Goal: Task Accomplishment & Management: Use online tool/utility

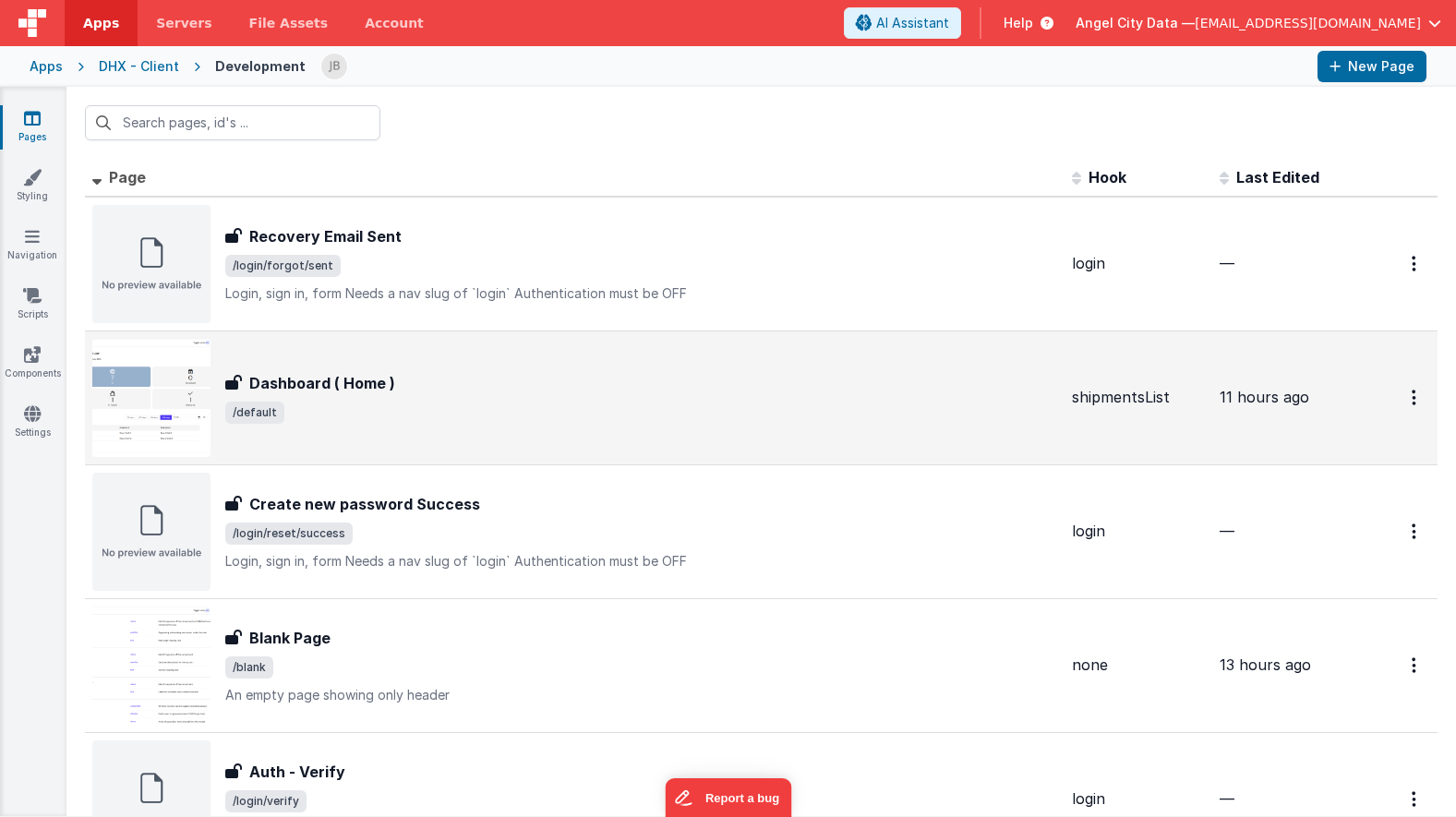
click at [288, 365] on div "Dashboard ( Home ) Dashboard ( Home ) /default" at bounding box center [574, 398] width 965 height 118
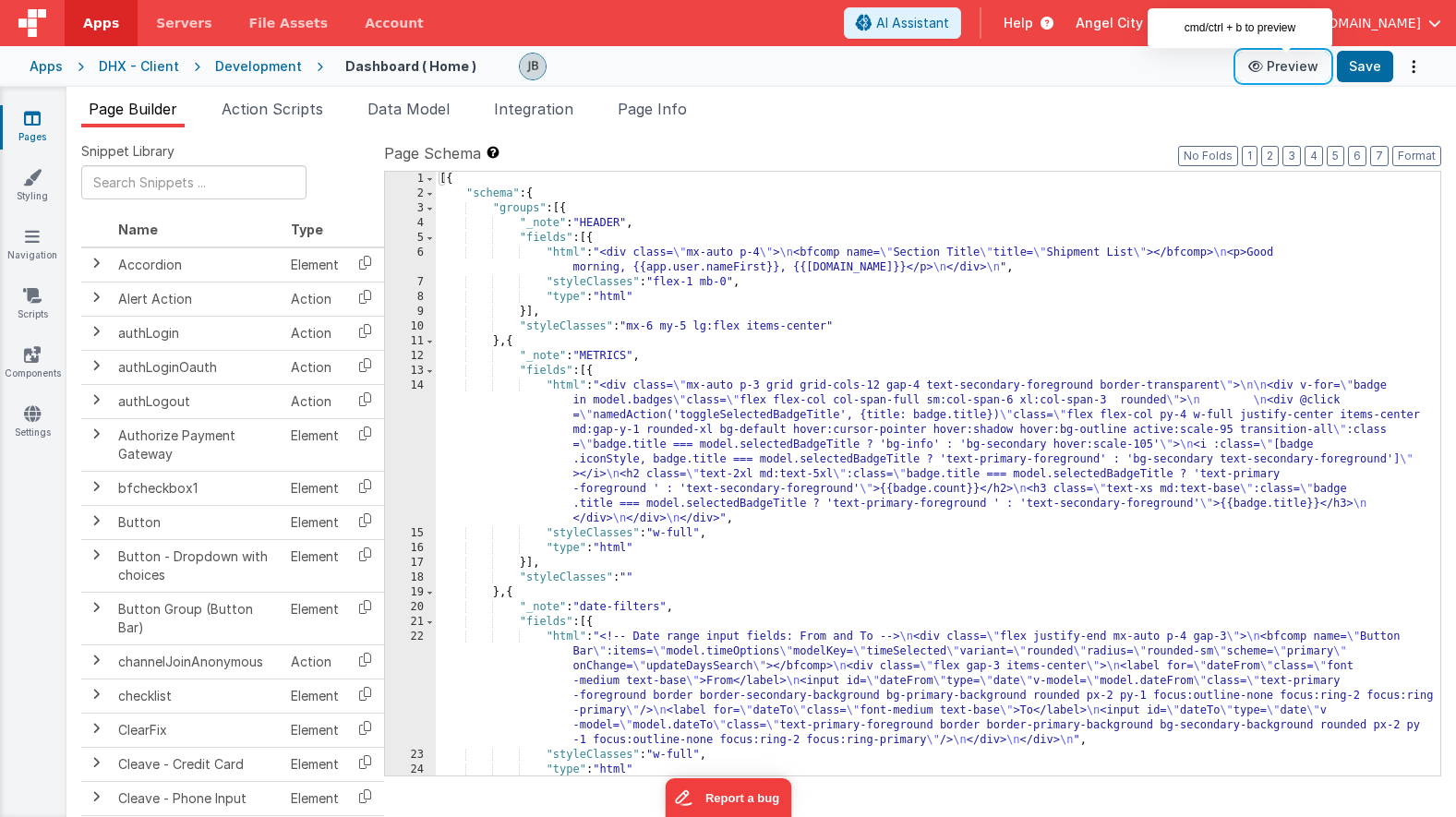
click at [1283, 53] on button "Preview" at bounding box center [1283, 66] width 92 height 29
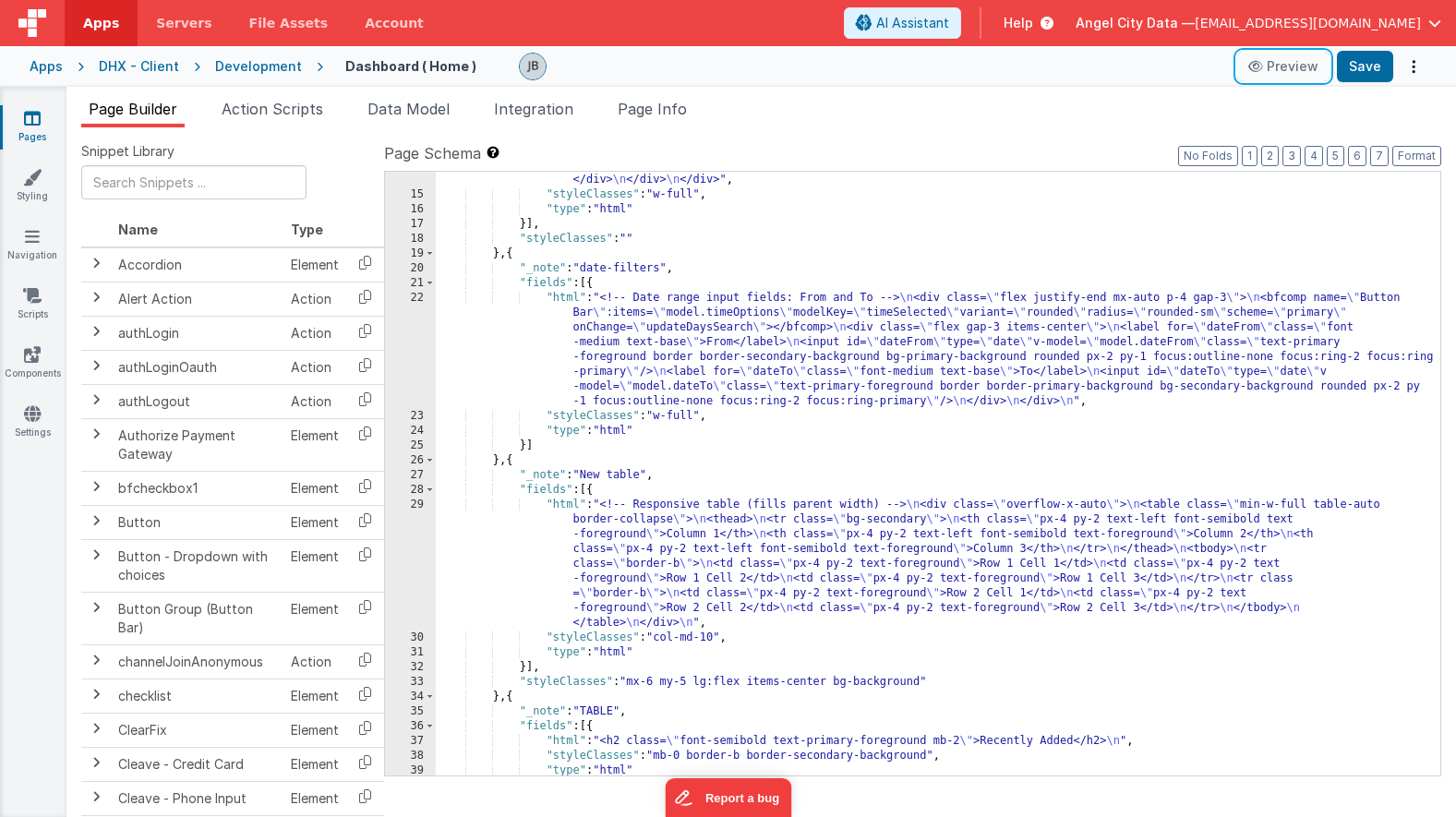
scroll to position [339, 0]
click at [402, 534] on div "29" at bounding box center [410, 564] width 51 height 133
click at [420, 524] on div "29" at bounding box center [410, 564] width 51 height 133
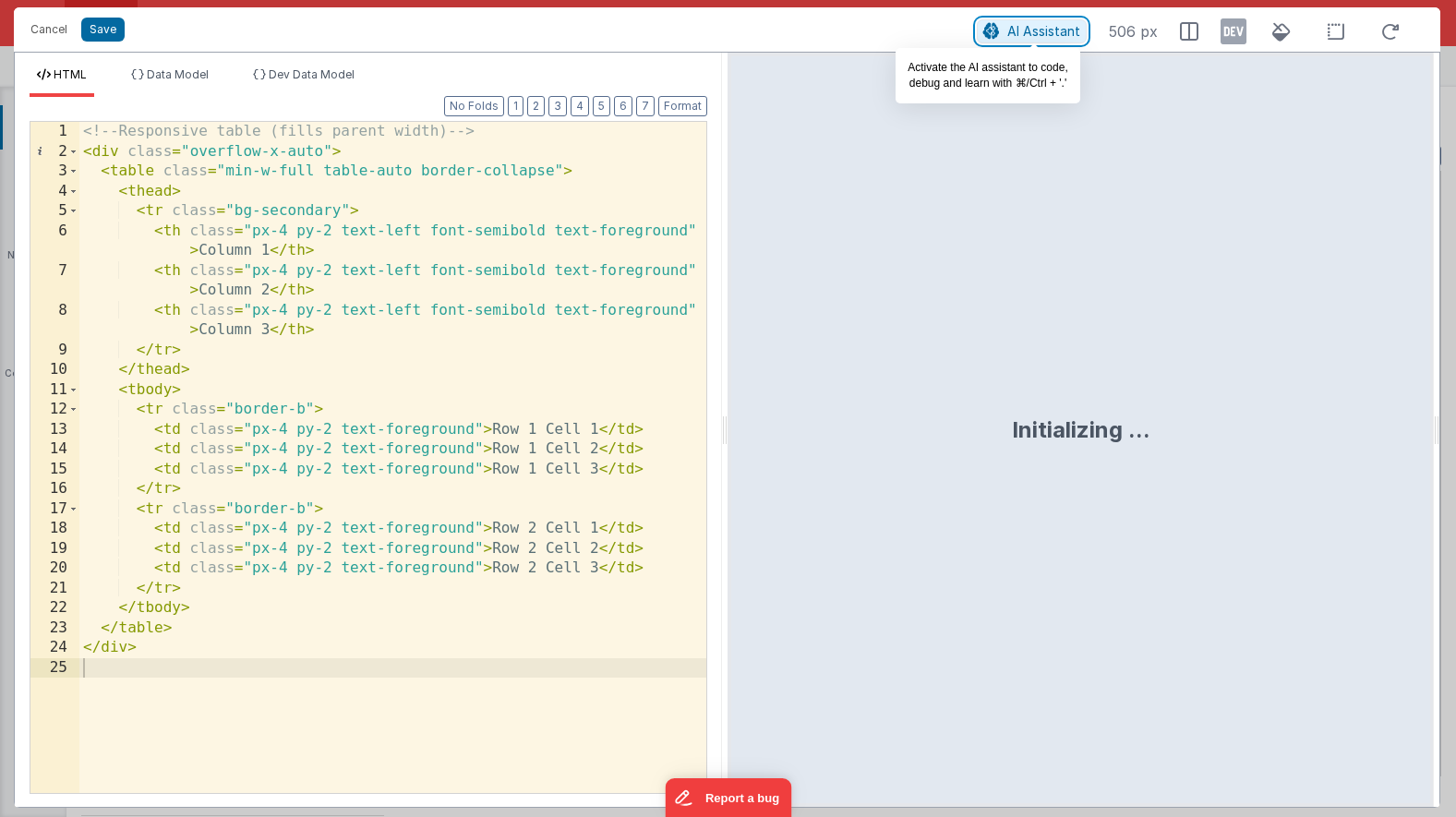
click at [1006, 28] on button "AI Assistant" at bounding box center [1031, 32] width 110 height 24
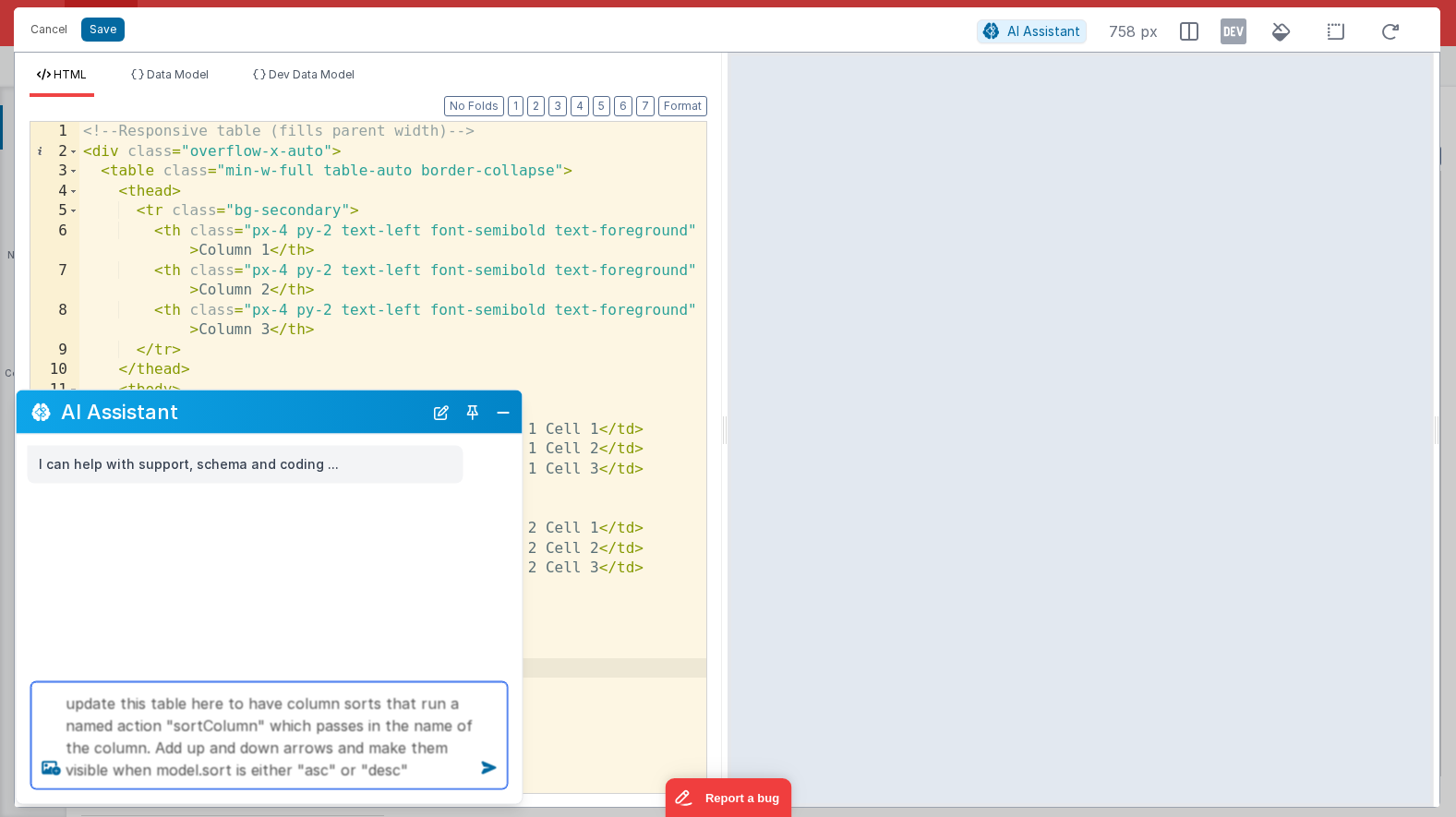
type textarea "update this table here to have column sorts that run a named action "sortColumn…"
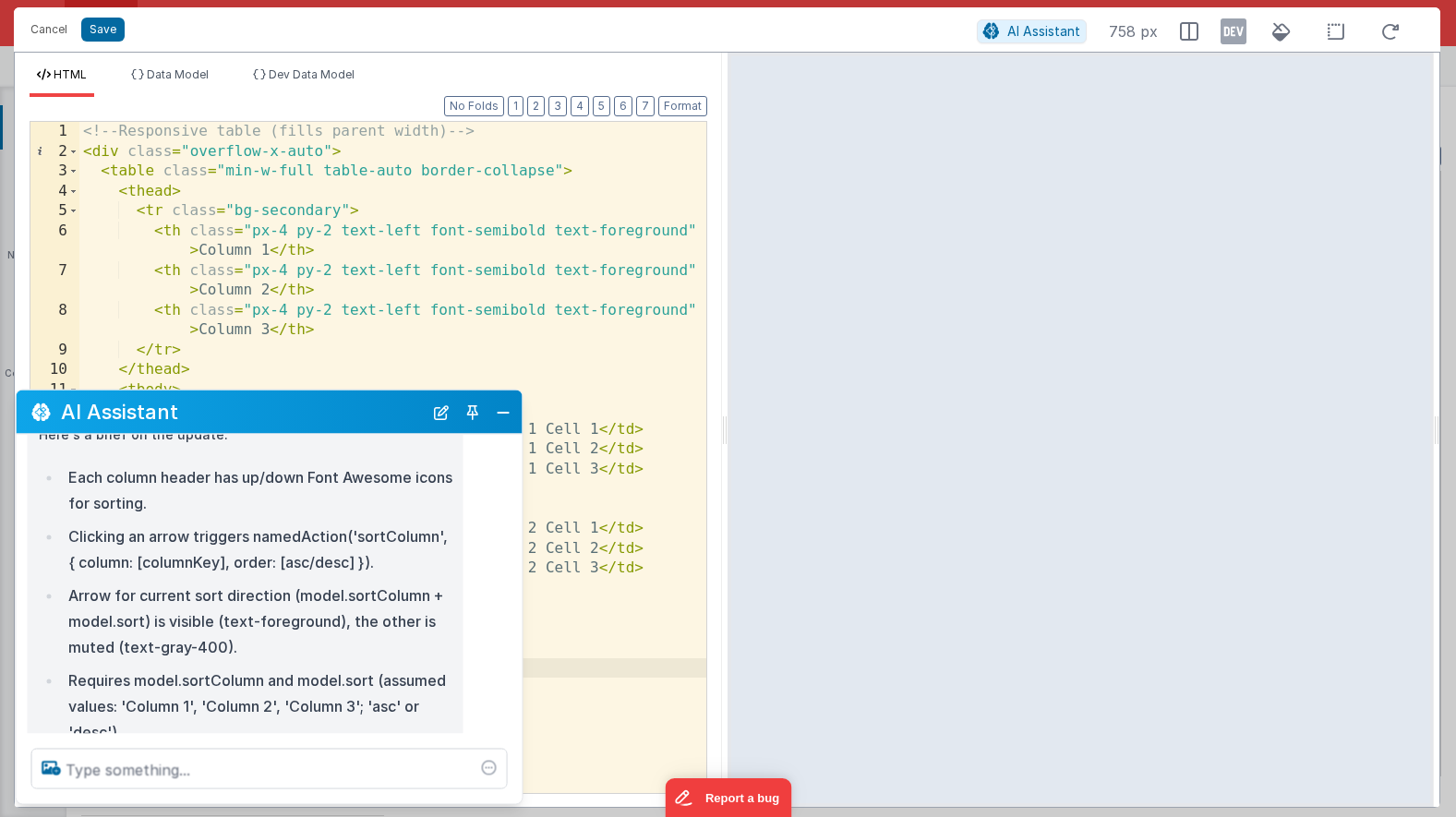
scroll to position [220, 0]
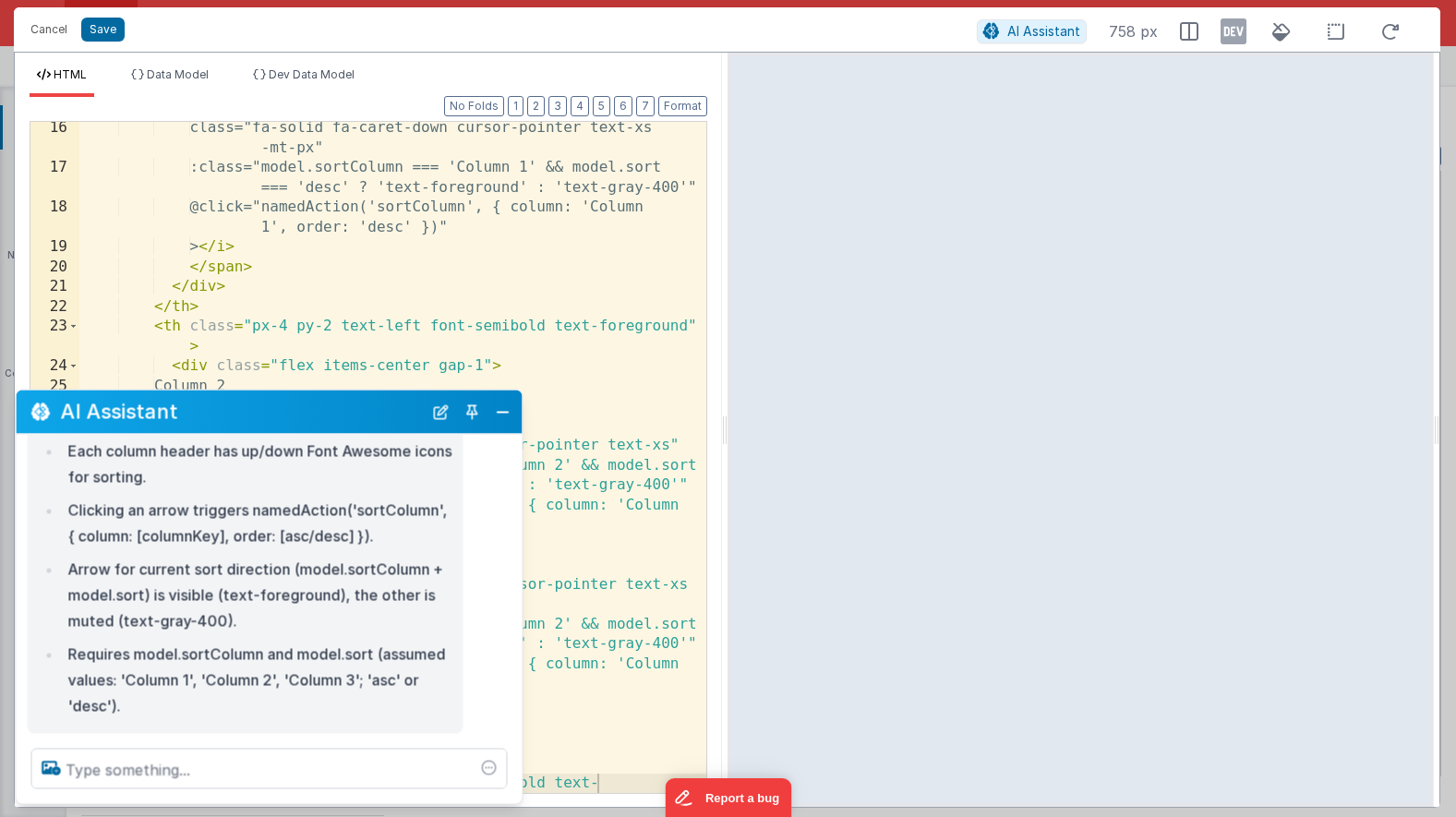
click at [808, 75] on div at bounding box center [1082, 430] width 707 height 754
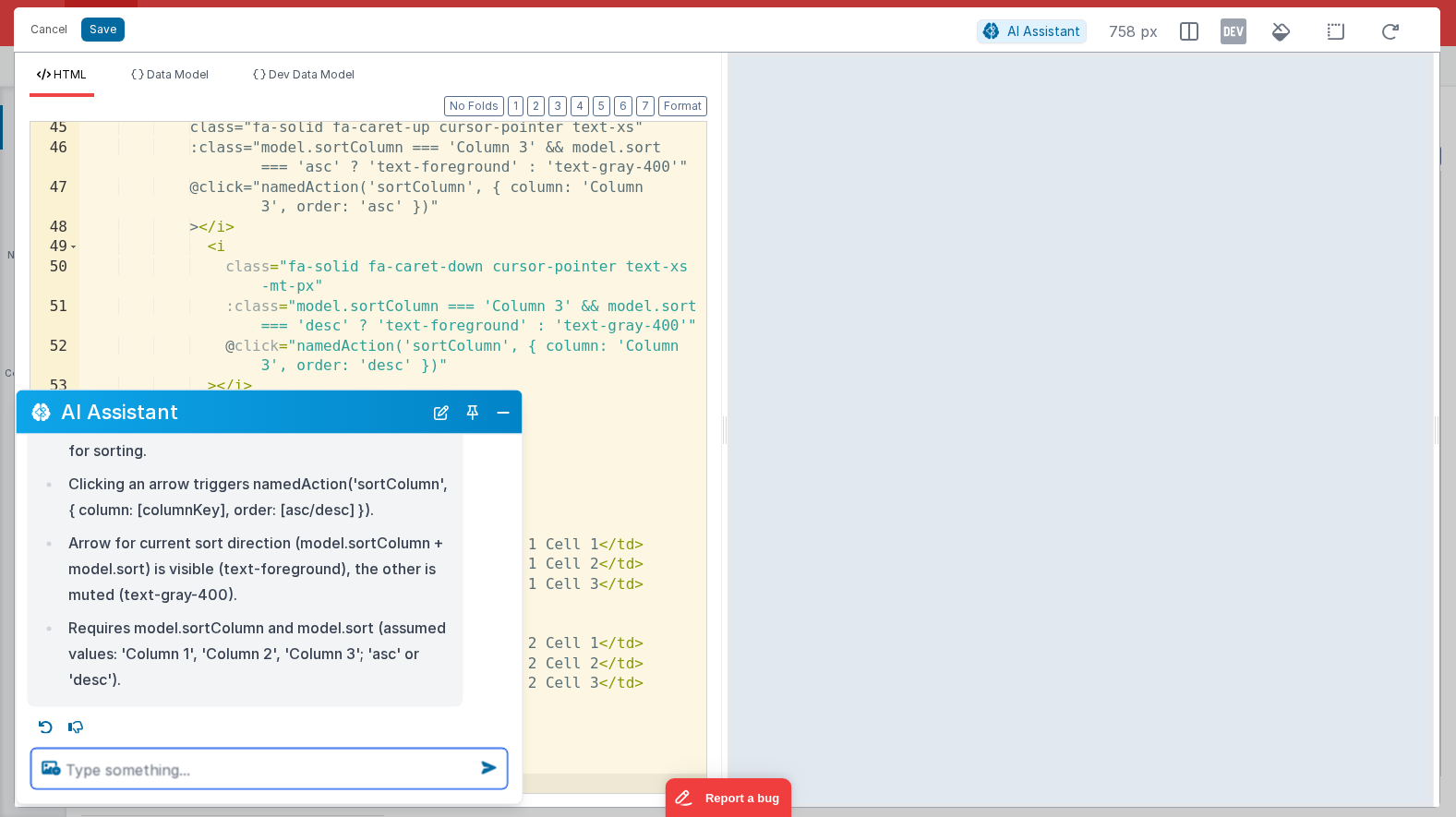
scroll to position [250, 0]
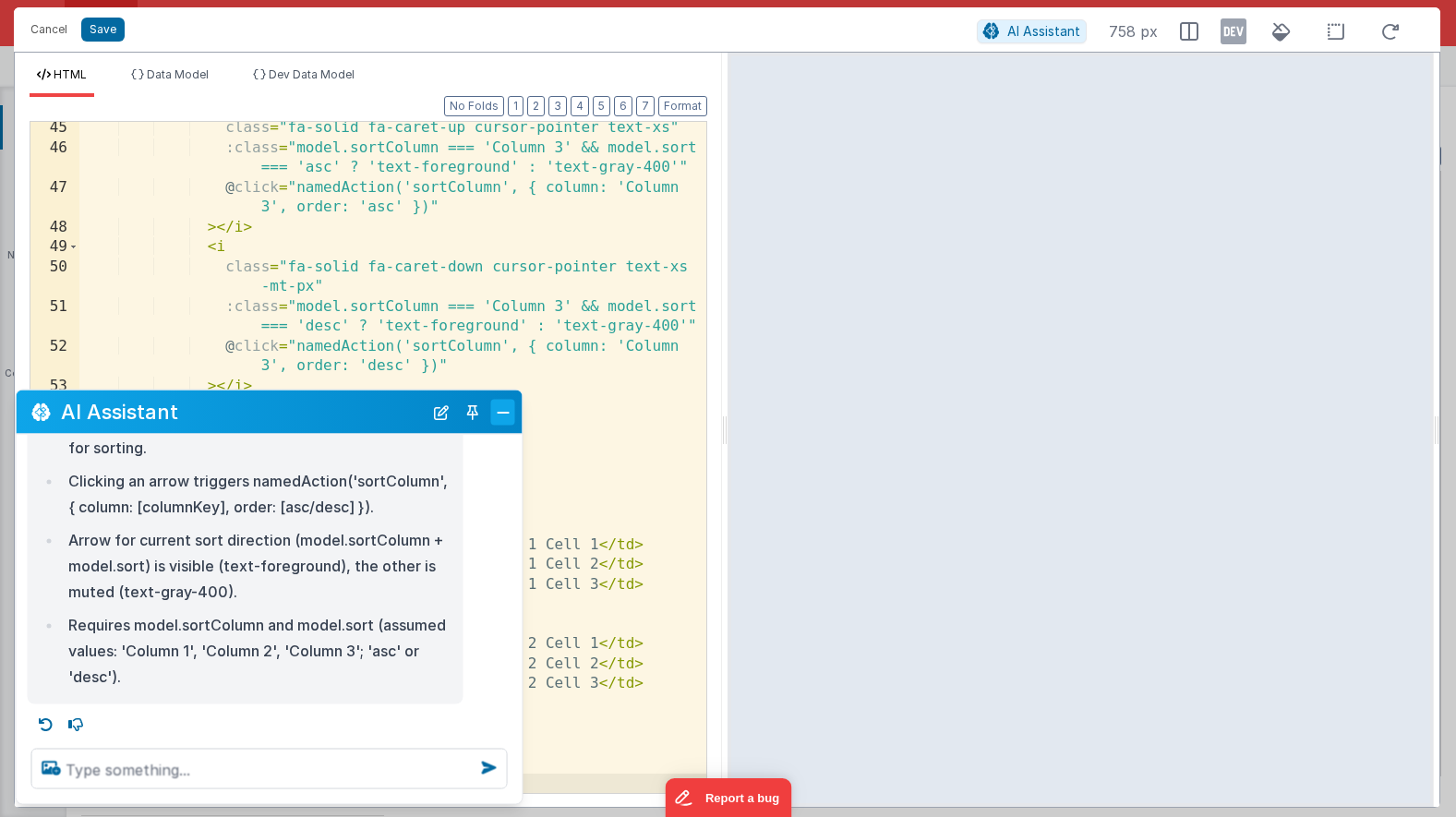
click at [501, 410] on button "Close" at bounding box center [504, 412] width 24 height 26
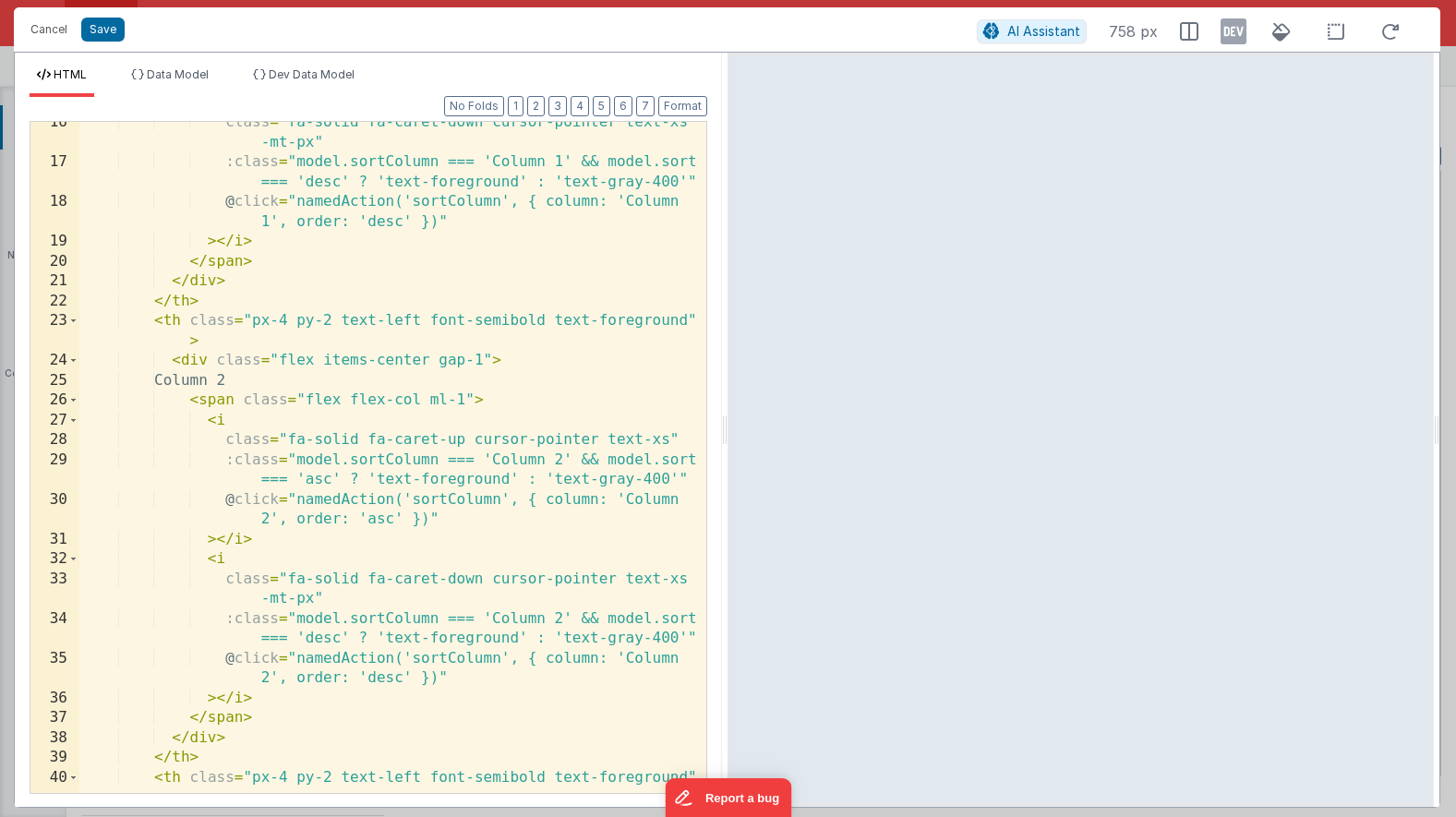
scroll to position [0, 0]
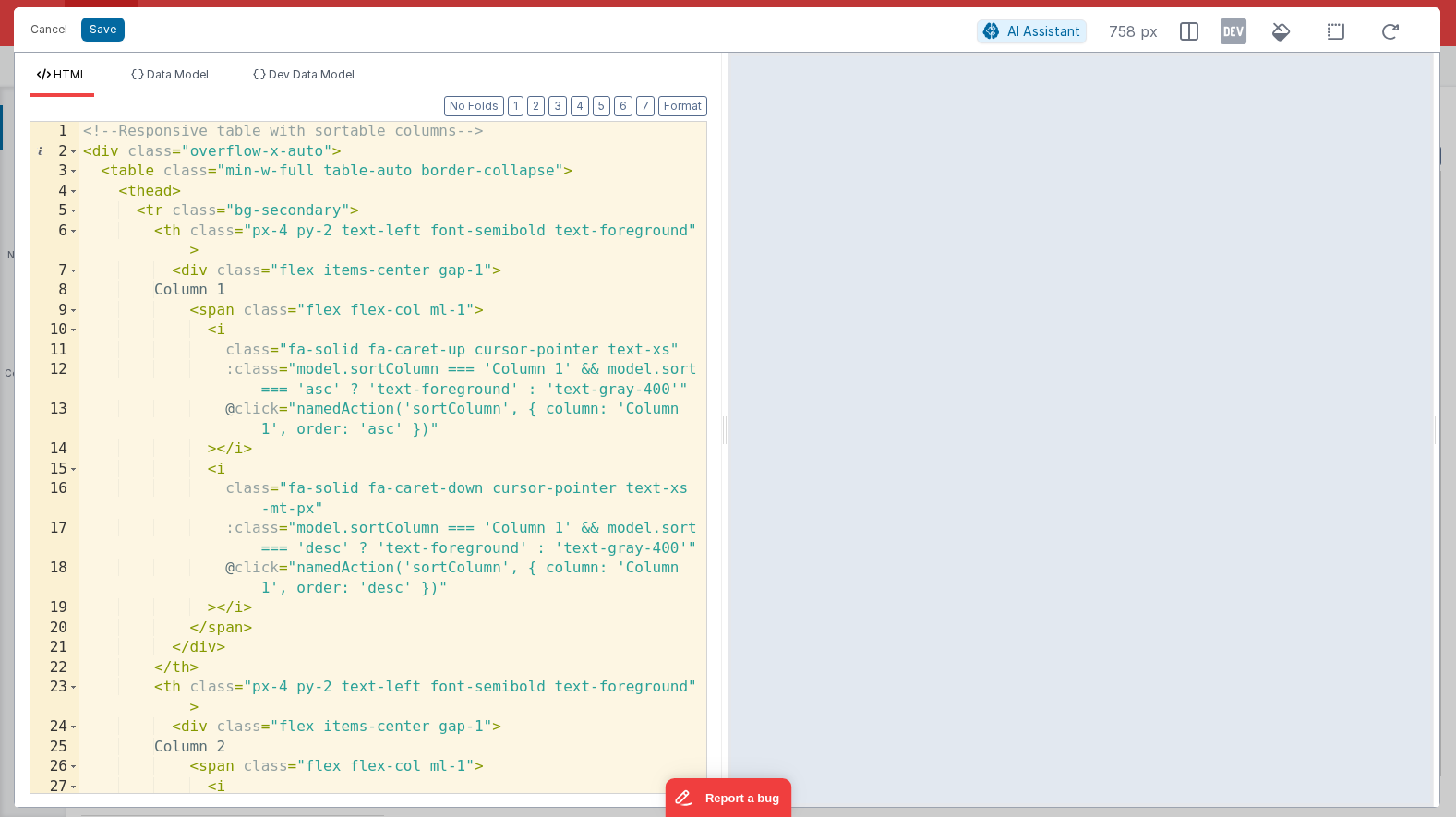
click at [440, 380] on div "<!-- Responsive table with sortable columns --> < div class = "overflow-x-auto"…" at bounding box center [393, 477] width 627 height 711
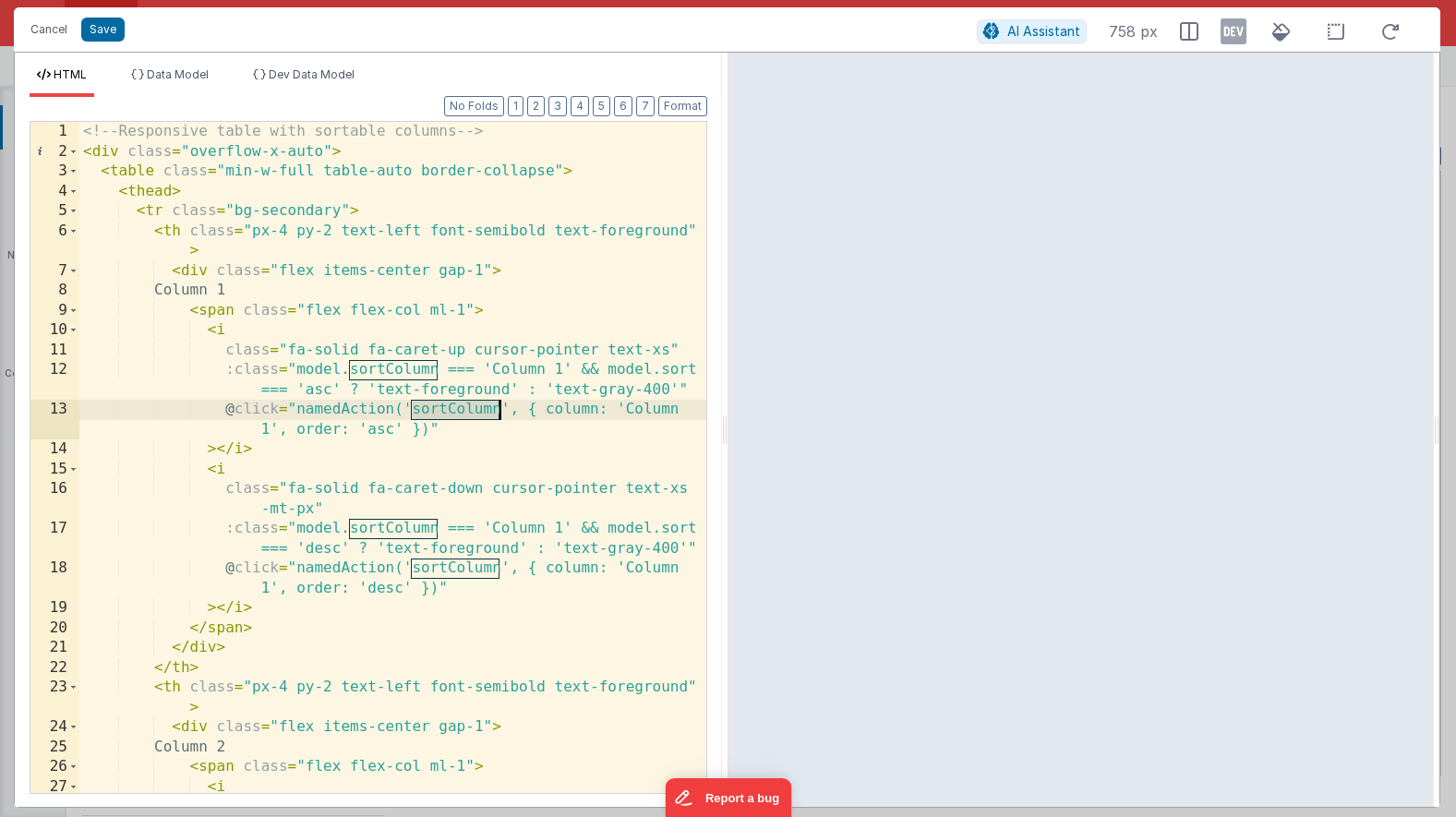
drag, startPoint x: 414, startPoint y: 412, endPoint x: 497, endPoint y: 411, distance: 83.0
click at [497, 411] on div "<!-- Responsive table with sortable columns --> < div class = "overflow-x-auto"…" at bounding box center [393, 477] width 627 height 711
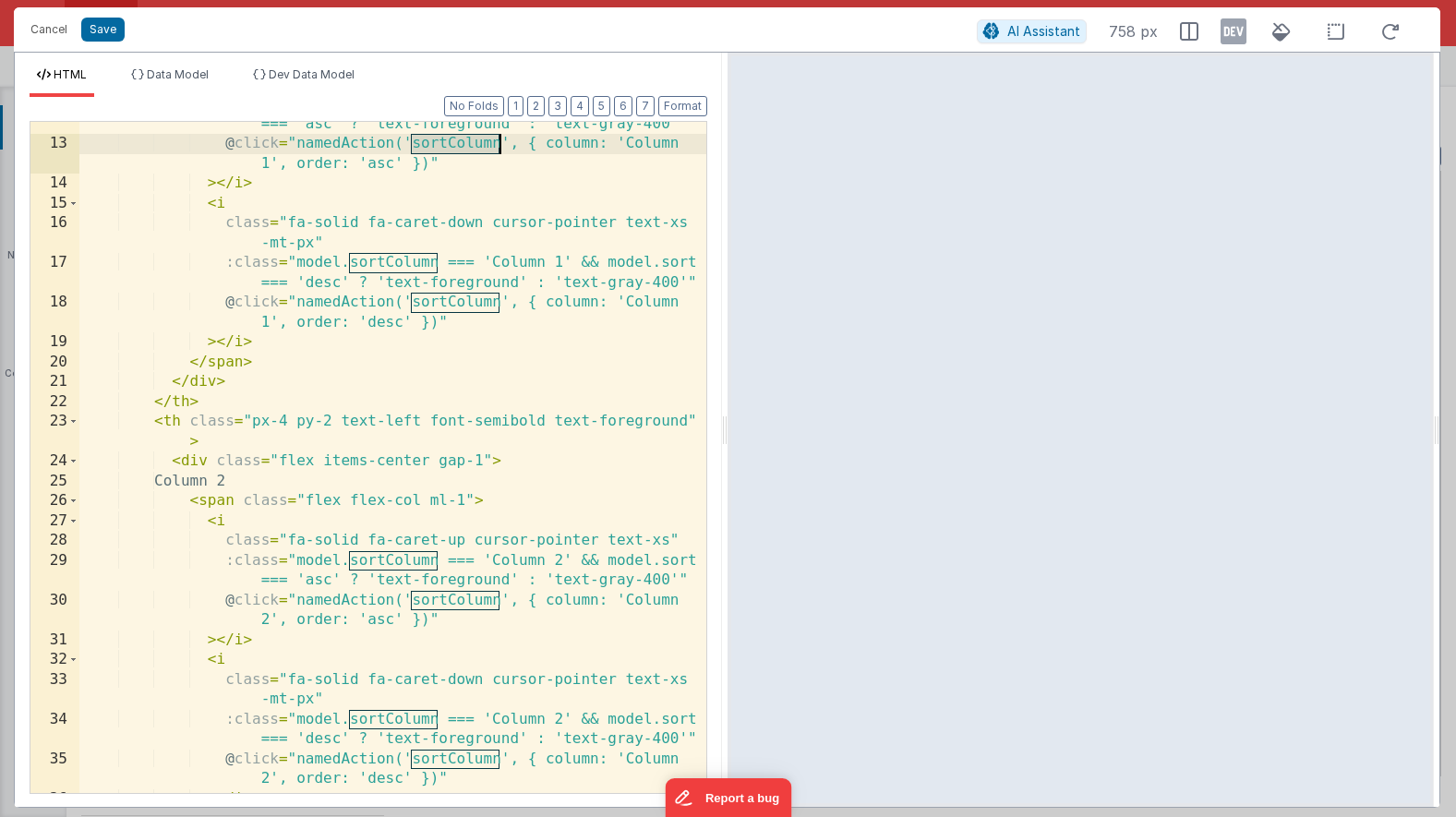
scroll to position [265, 0]
click at [197, 66] on div "HTML Data Model Dev Data Model Format 7 6 5 4 3 2 1 No Folds 12 13 14 15 16 17 …" at bounding box center [369, 430] width 707 height 754
click at [194, 71] on span "Data Model" at bounding box center [177, 74] width 62 height 14
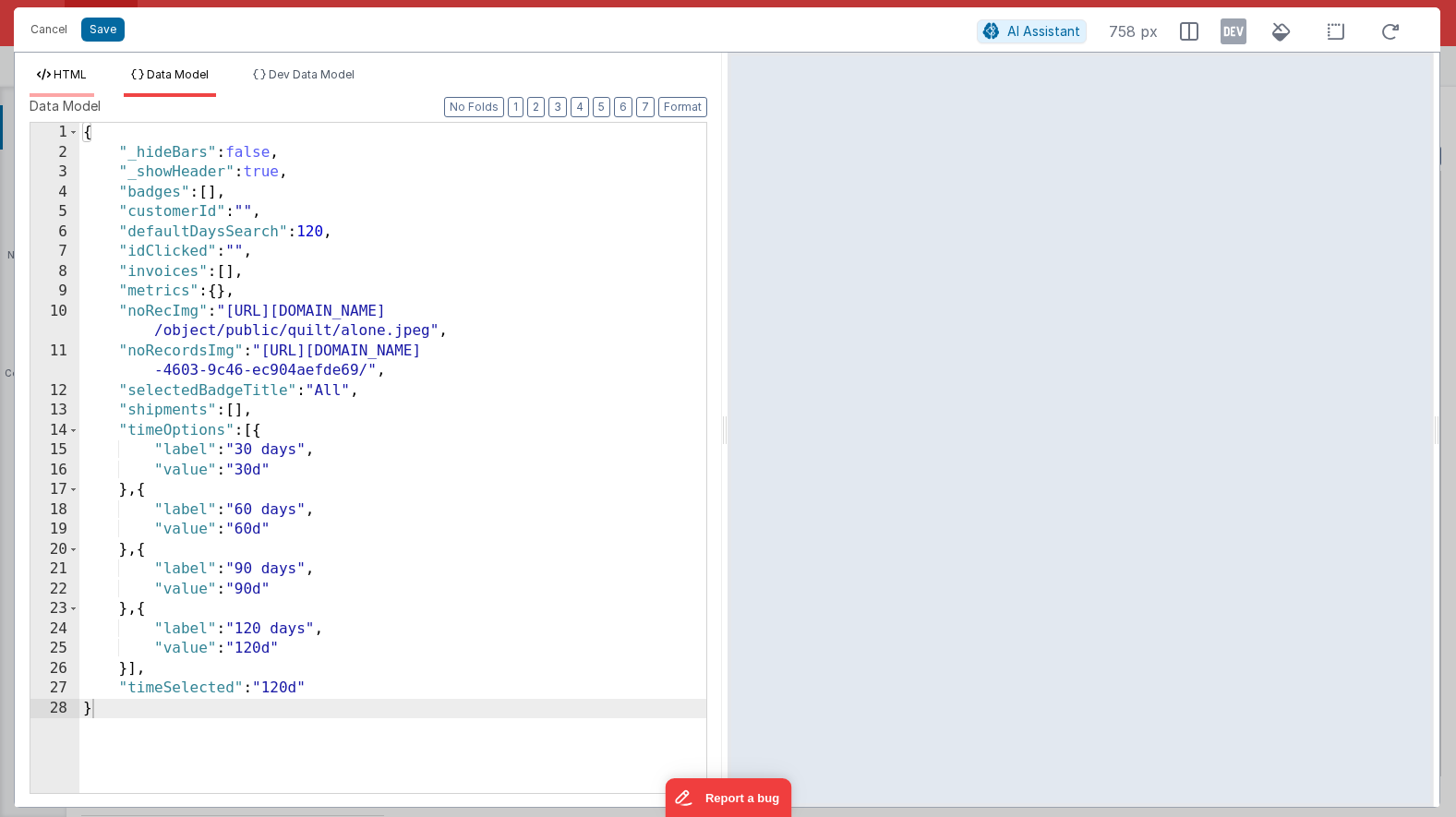
click at [78, 72] on span "HTML" at bounding box center [69, 74] width 33 height 14
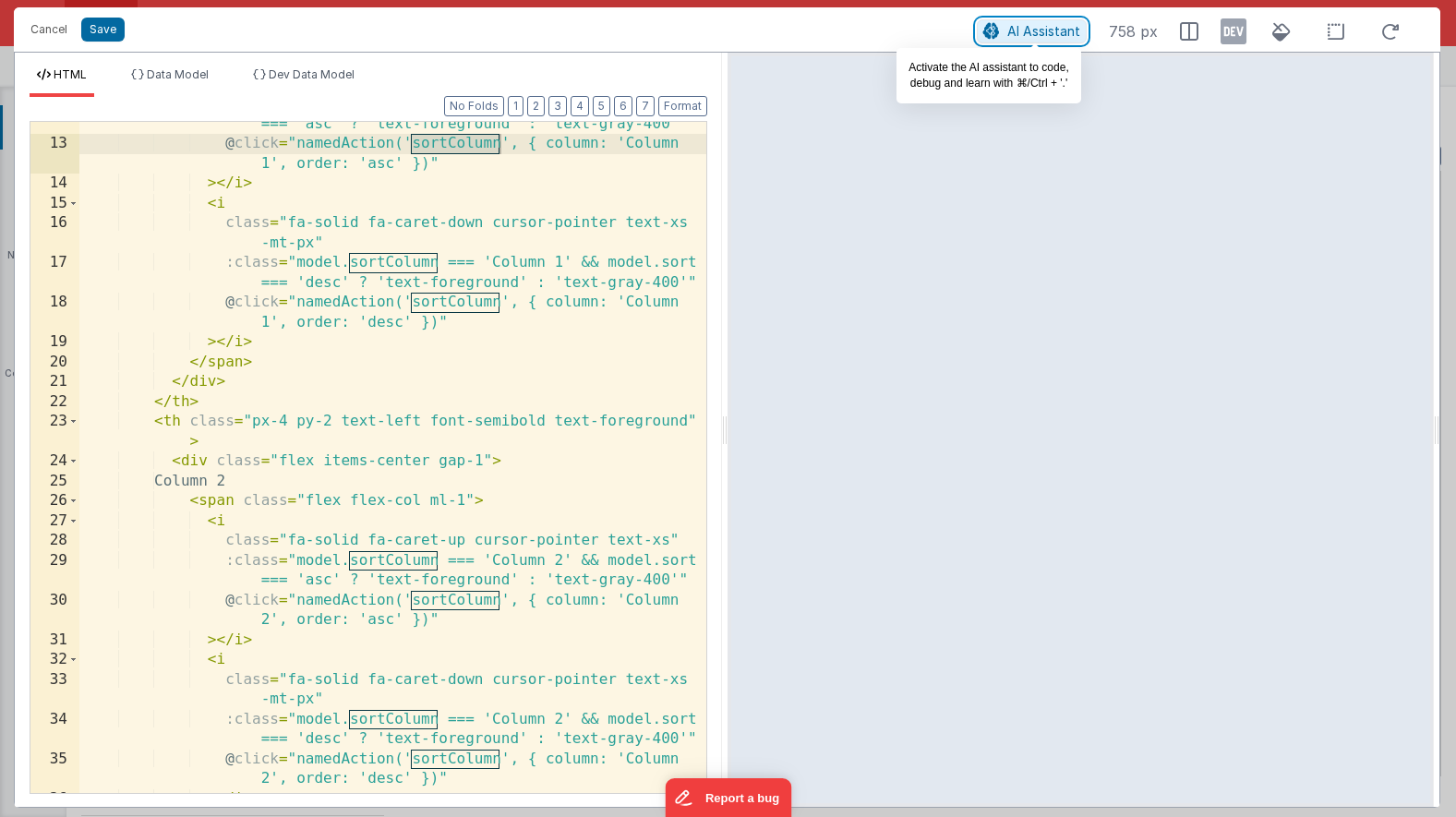
click at [994, 23] on button "AI Assistant" at bounding box center [1031, 32] width 110 height 24
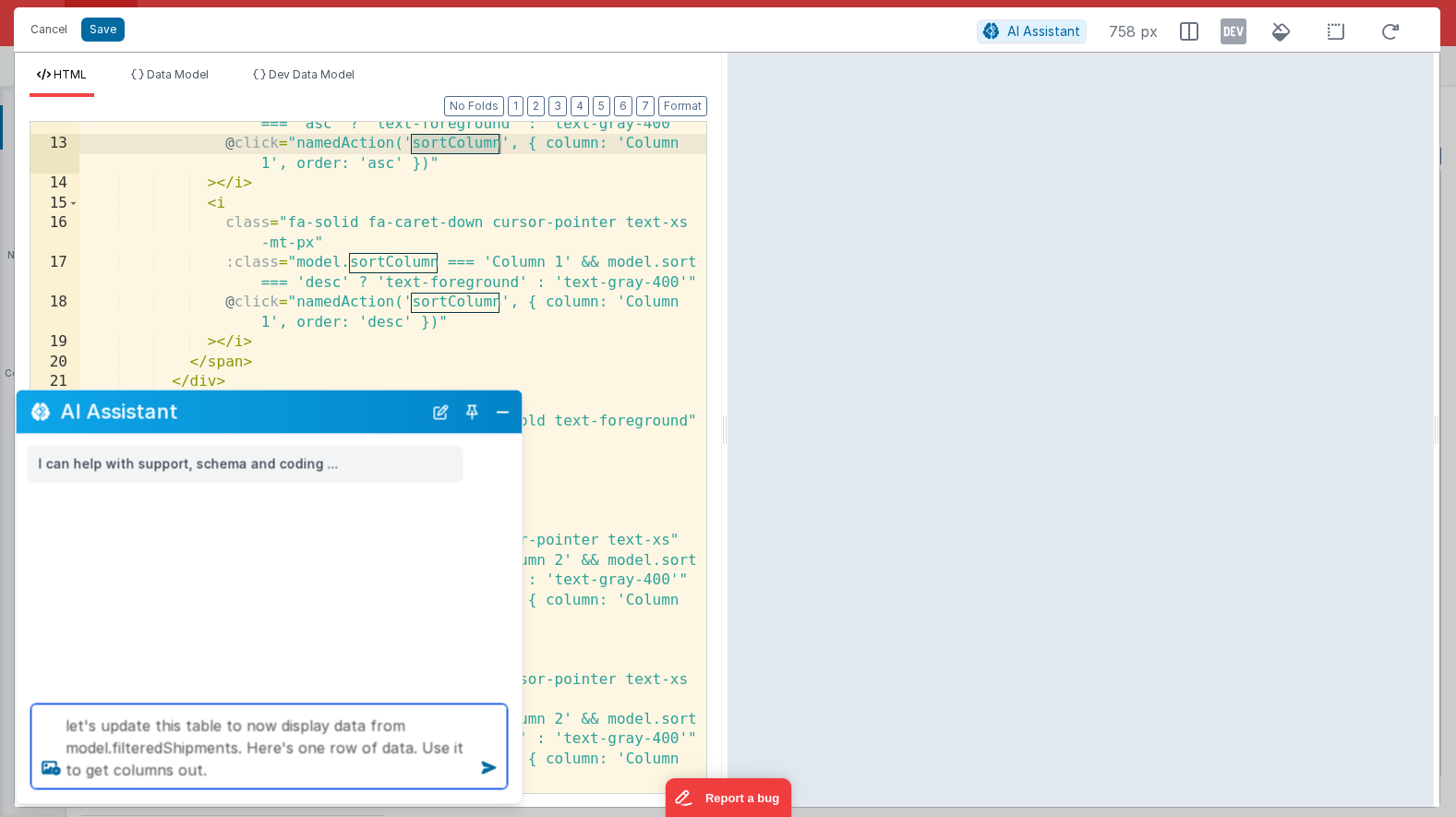
click at [443, 751] on textarea "let's update this table to now display data from model.filteredShipments. Here'…" at bounding box center [269, 747] width 477 height 85
click at [321, 764] on textarea "let's update this table to now display data from model.filteredShipments. Here'…" at bounding box center [269, 747] width 477 height 85
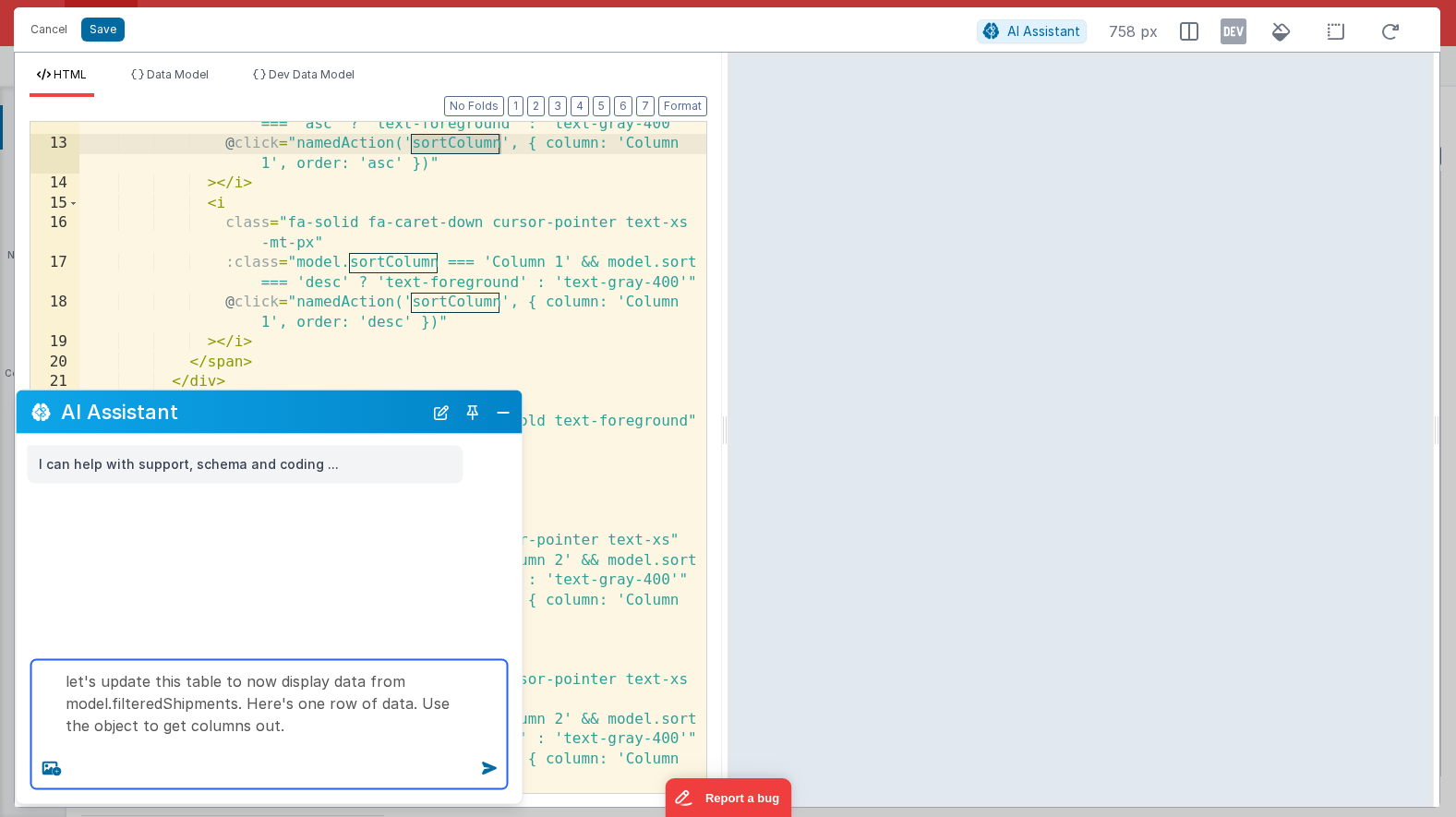
paste textarea "{ "carrier": "[PERSON_NAME]", "consigneeName": "", "customerName": "", "dateArr…"
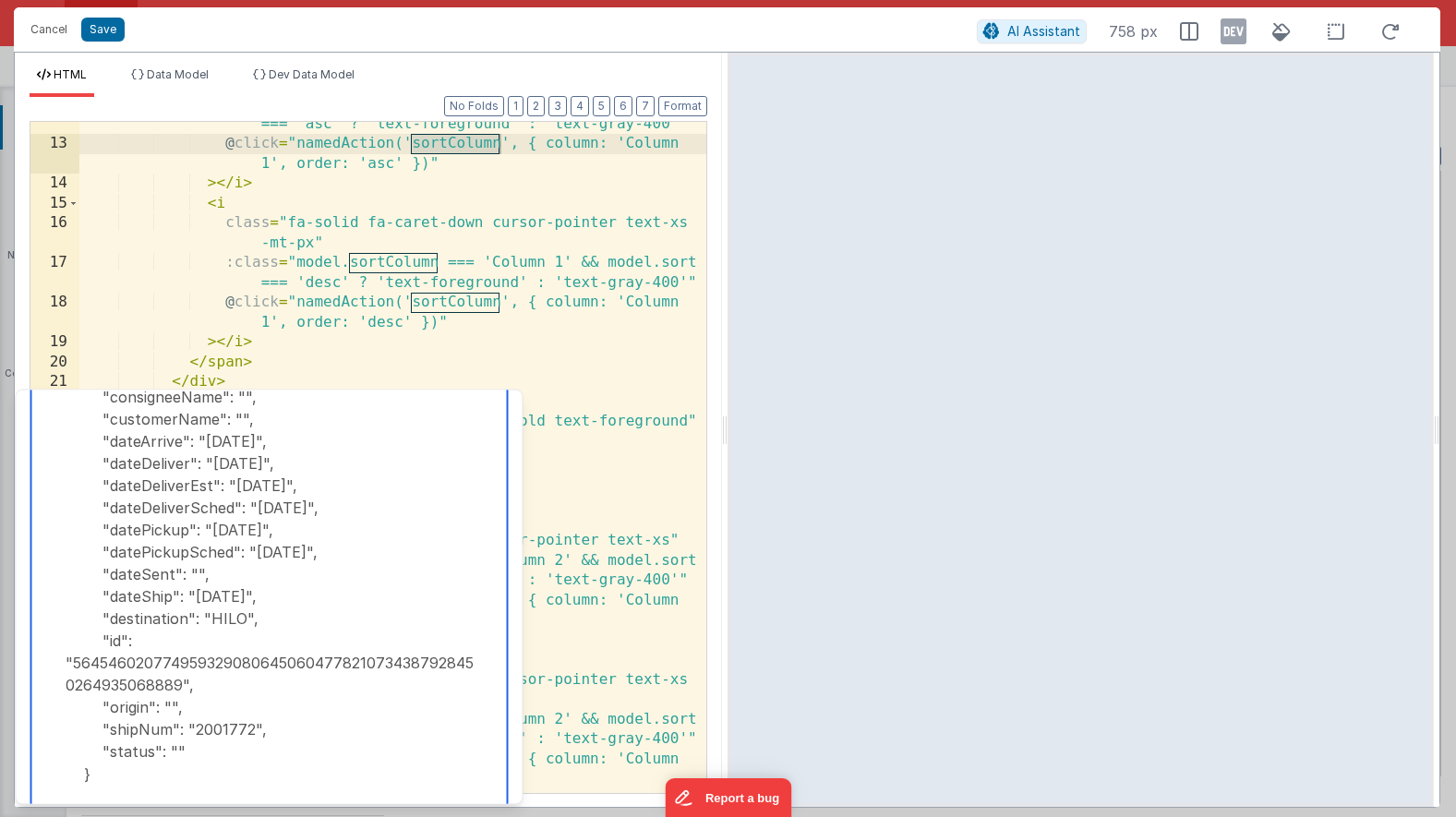
scroll to position [186, 0]
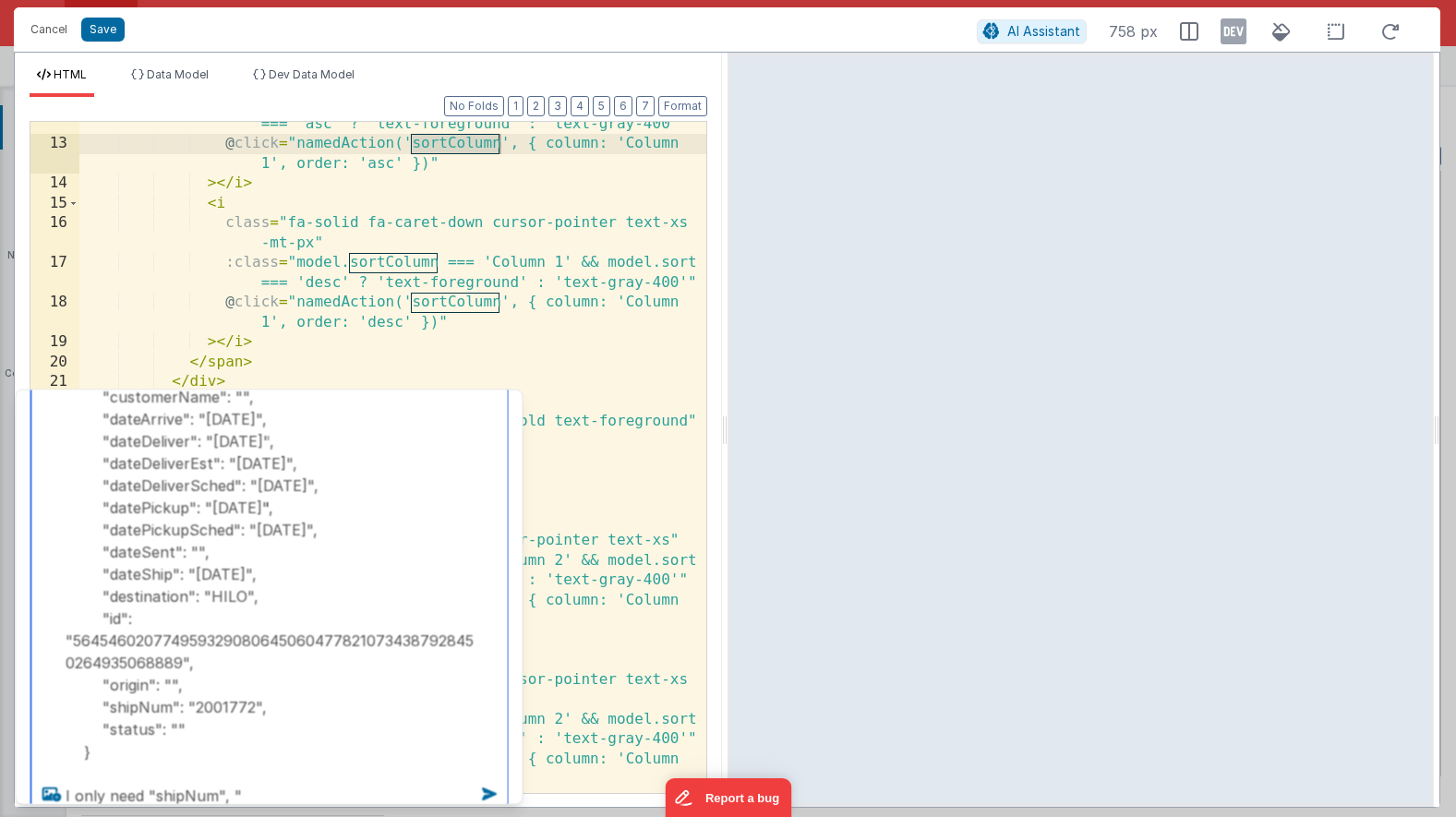
paste textarea "datePickupSched"
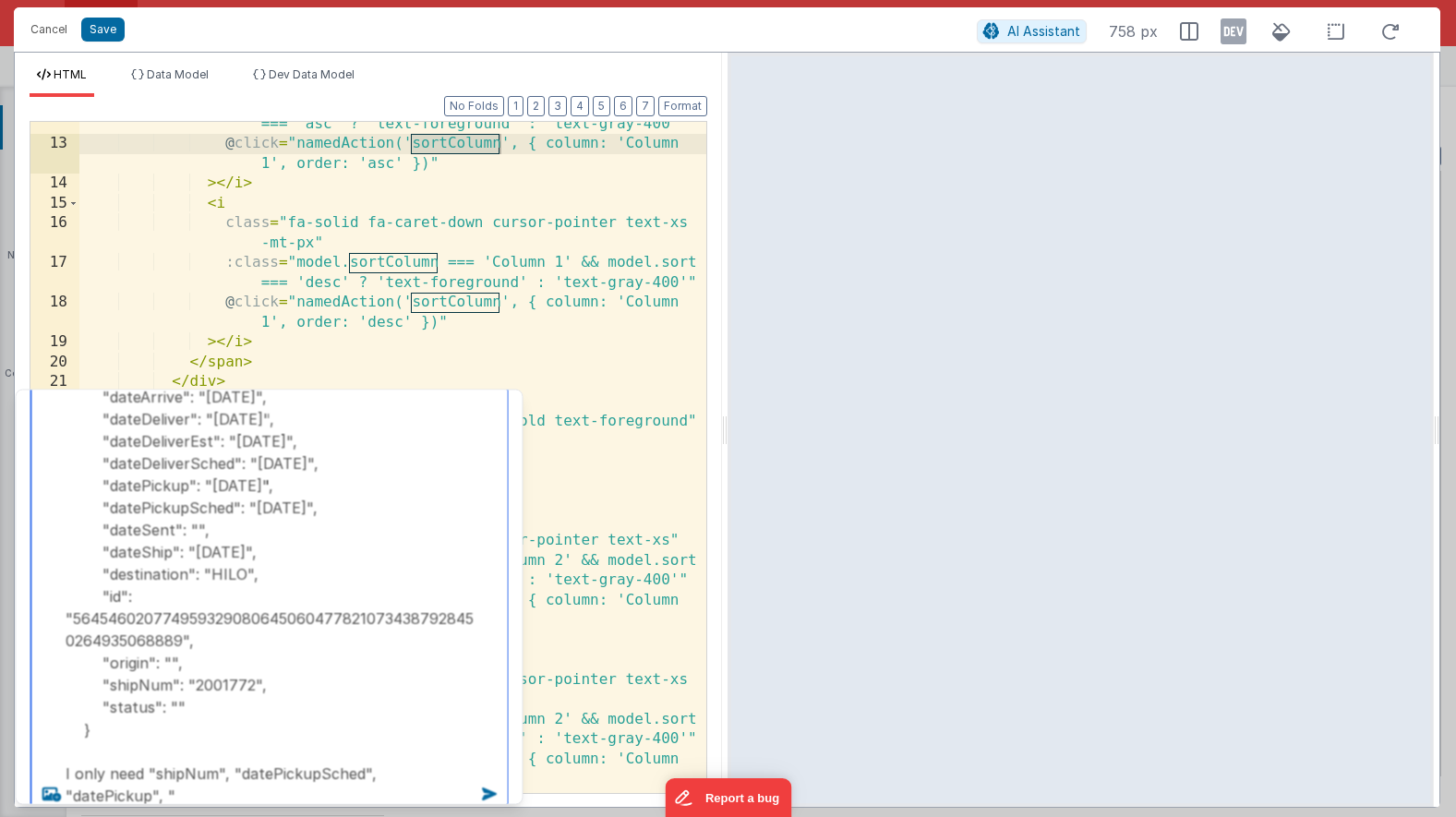
paste textarea "dateDeliver"
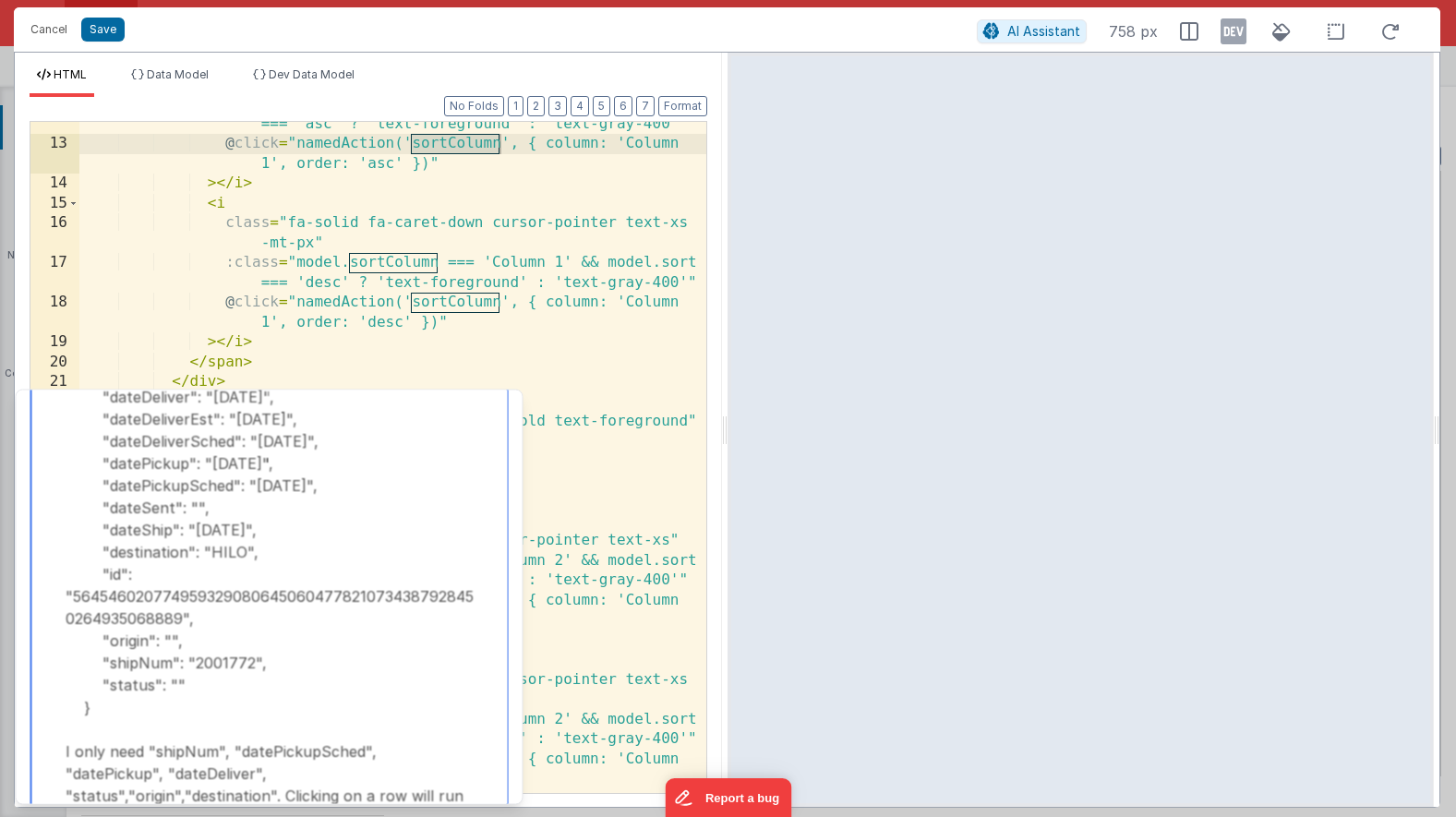
scroll to position [252, 0]
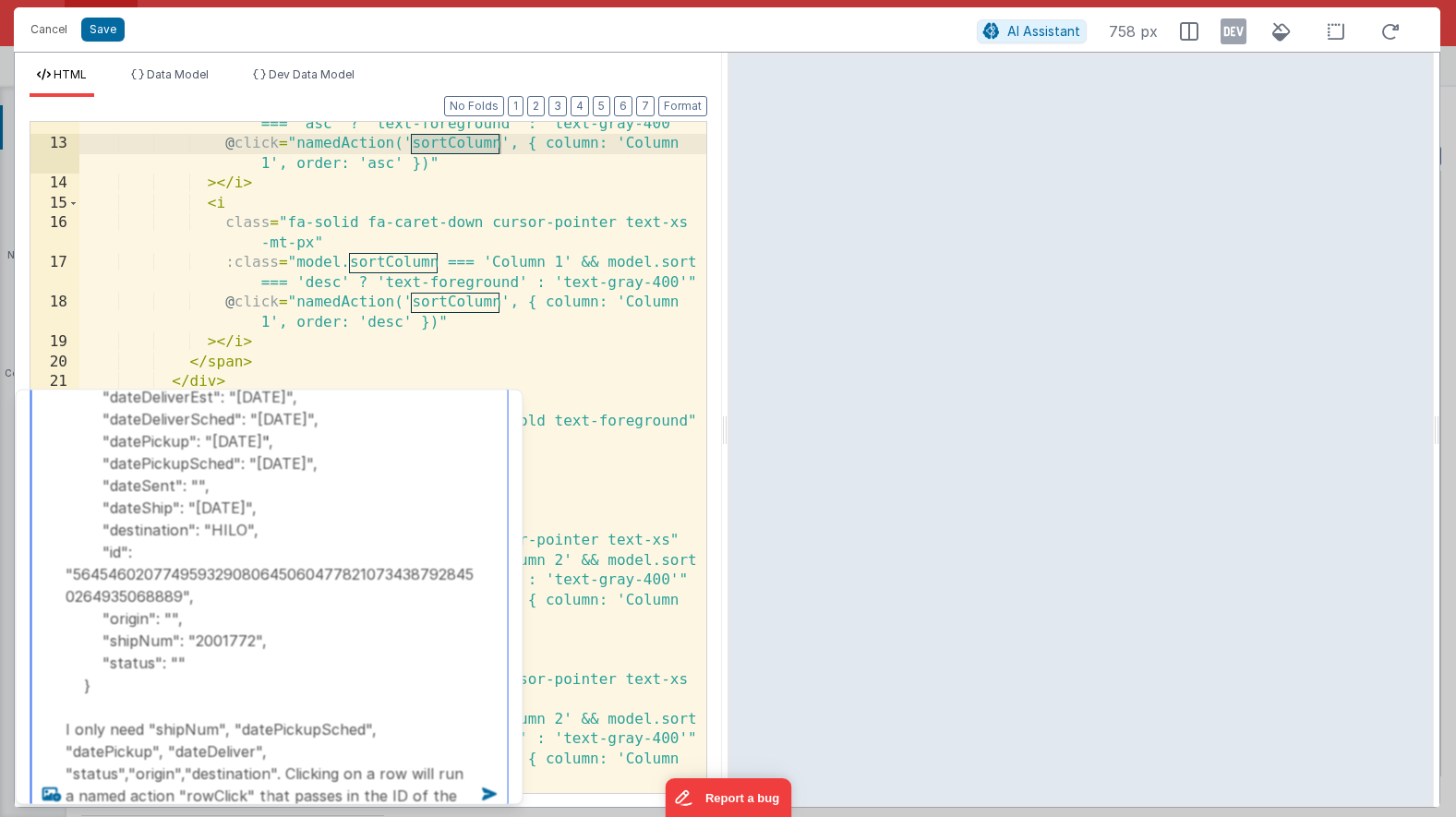
type textarea "let's update this table to now display data from model.filteredShipments. Here'…"
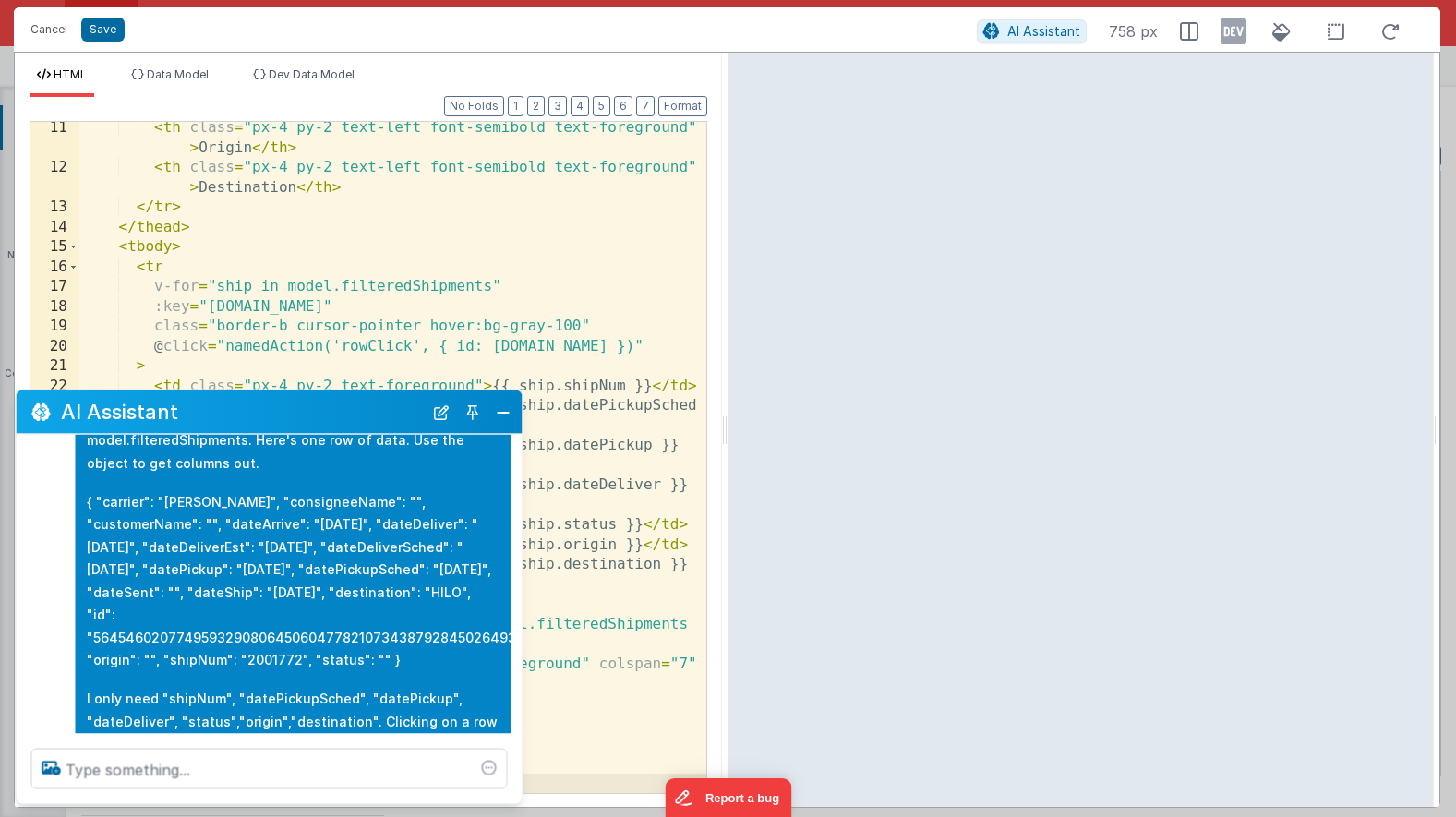
scroll to position [321, 0]
click at [233, 779] on textarea at bounding box center [269, 768] width 477 height 40
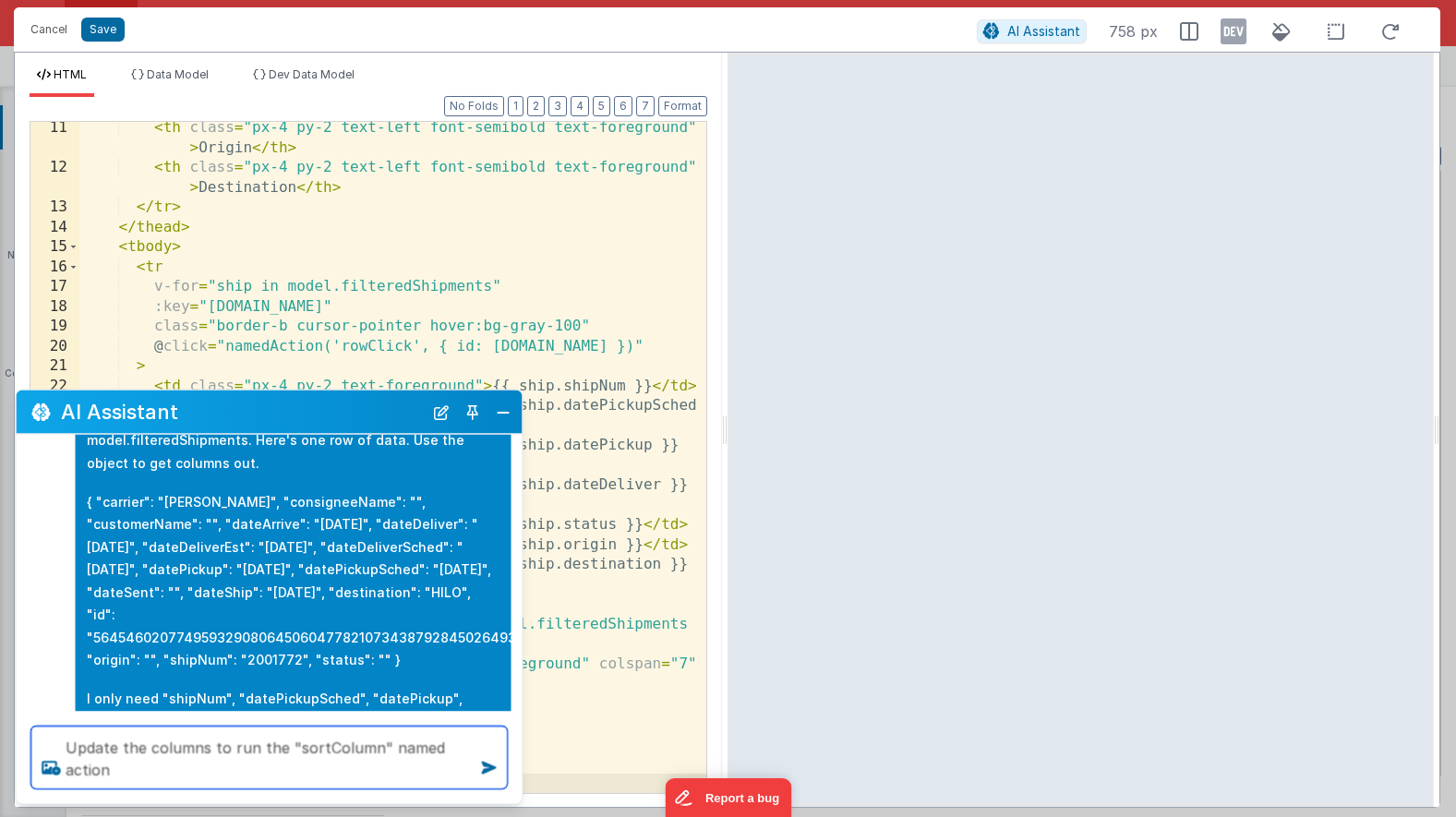
type textarea "Update the columns to run the "sortColumn" named action"
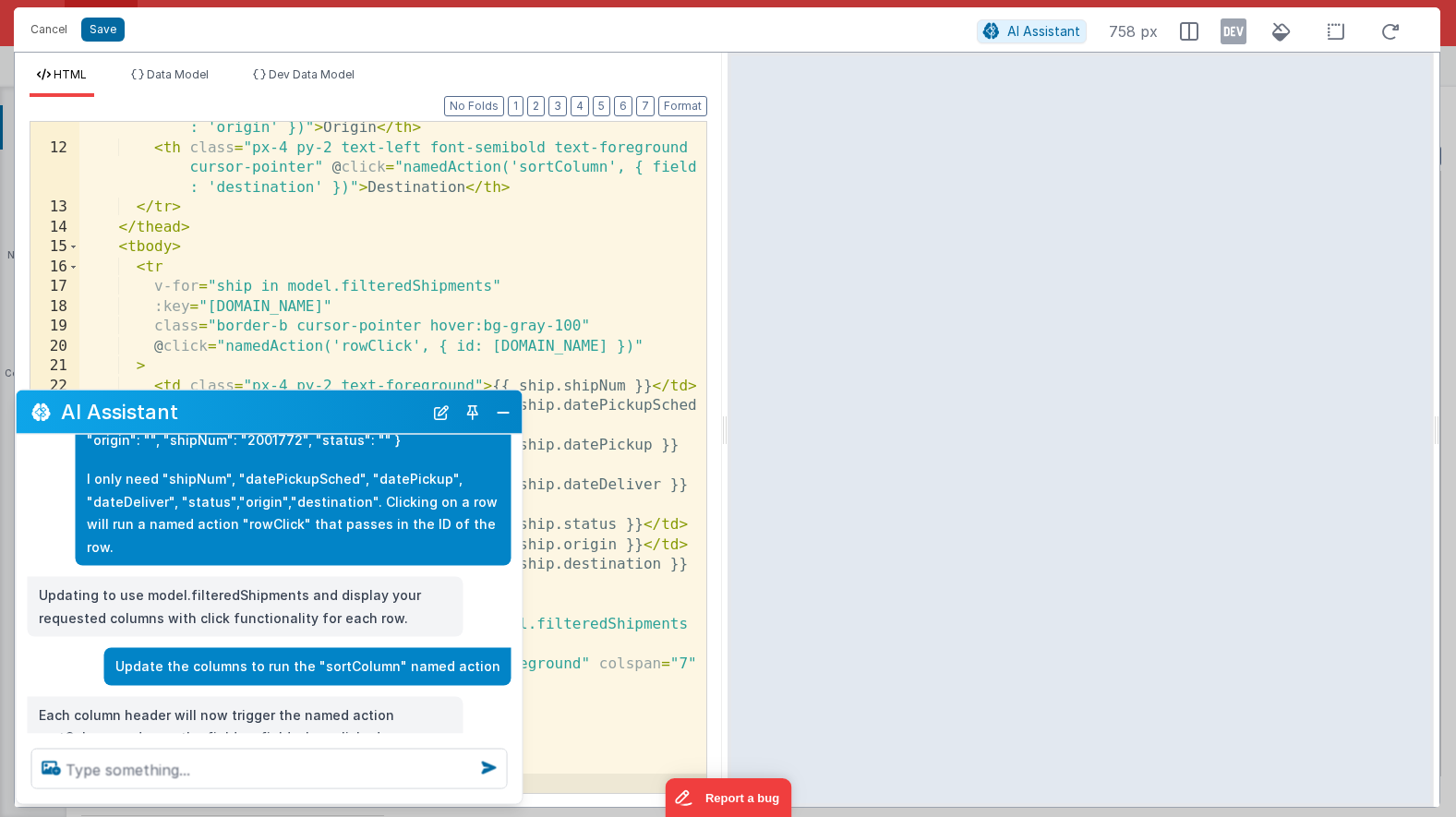
scroll to position [350, 0]
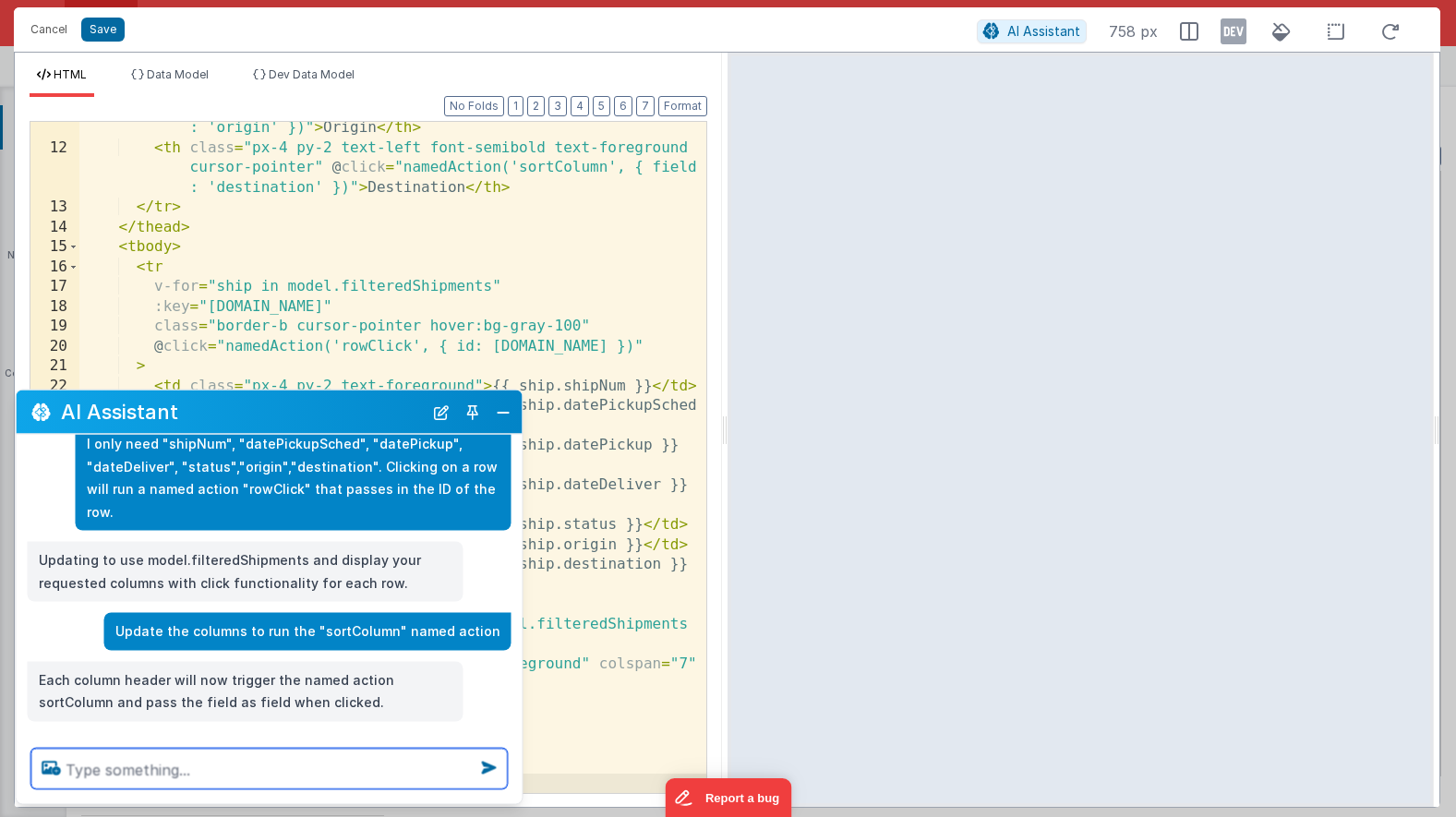
click at [155, 763] on textarea at bounding box center [269, 768] width 477 height 40
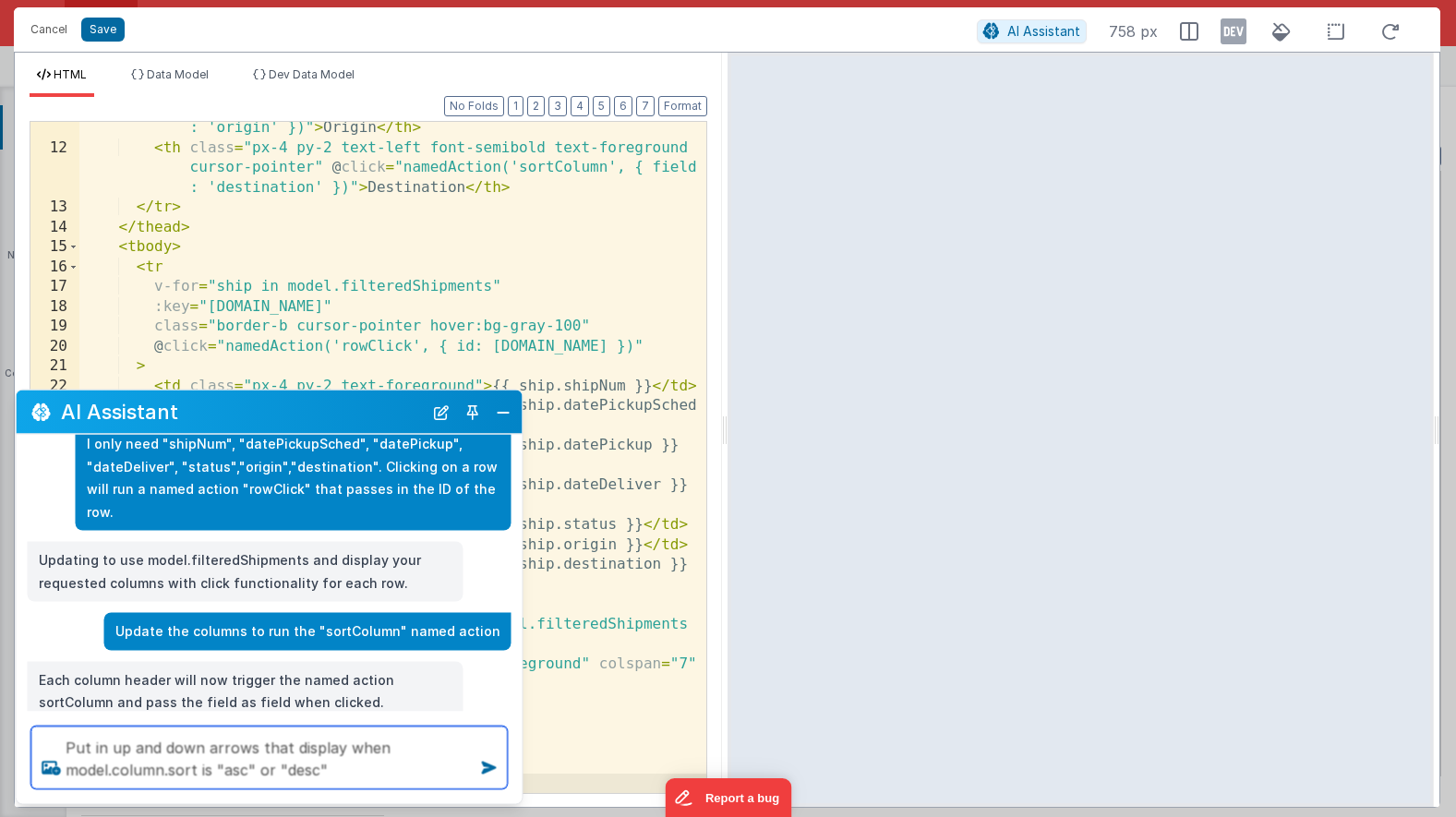
type textarea "Put in up and down arrows that display when model.column.sort is "asc" or "desc""
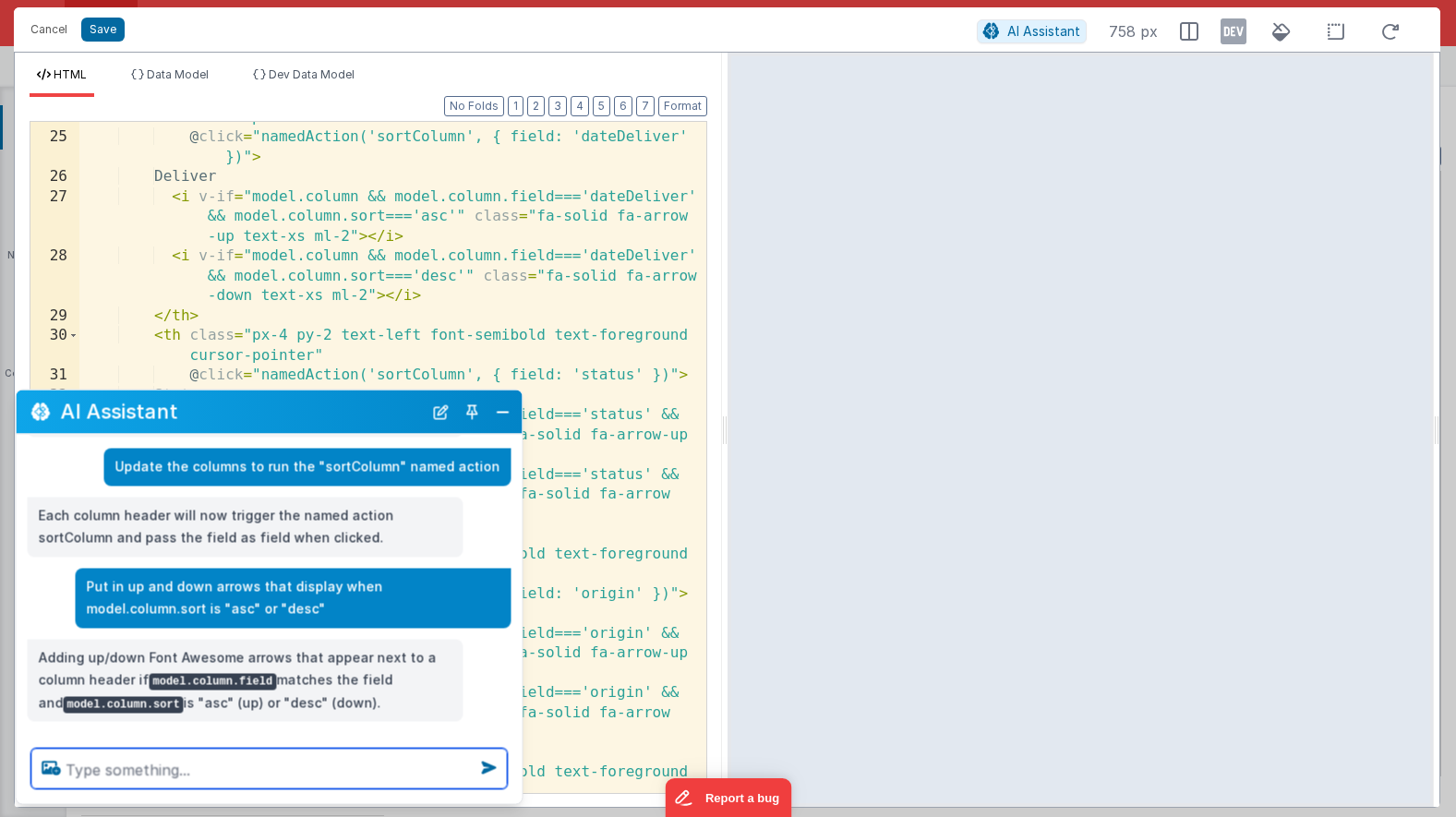
scroll to position [845, 0]
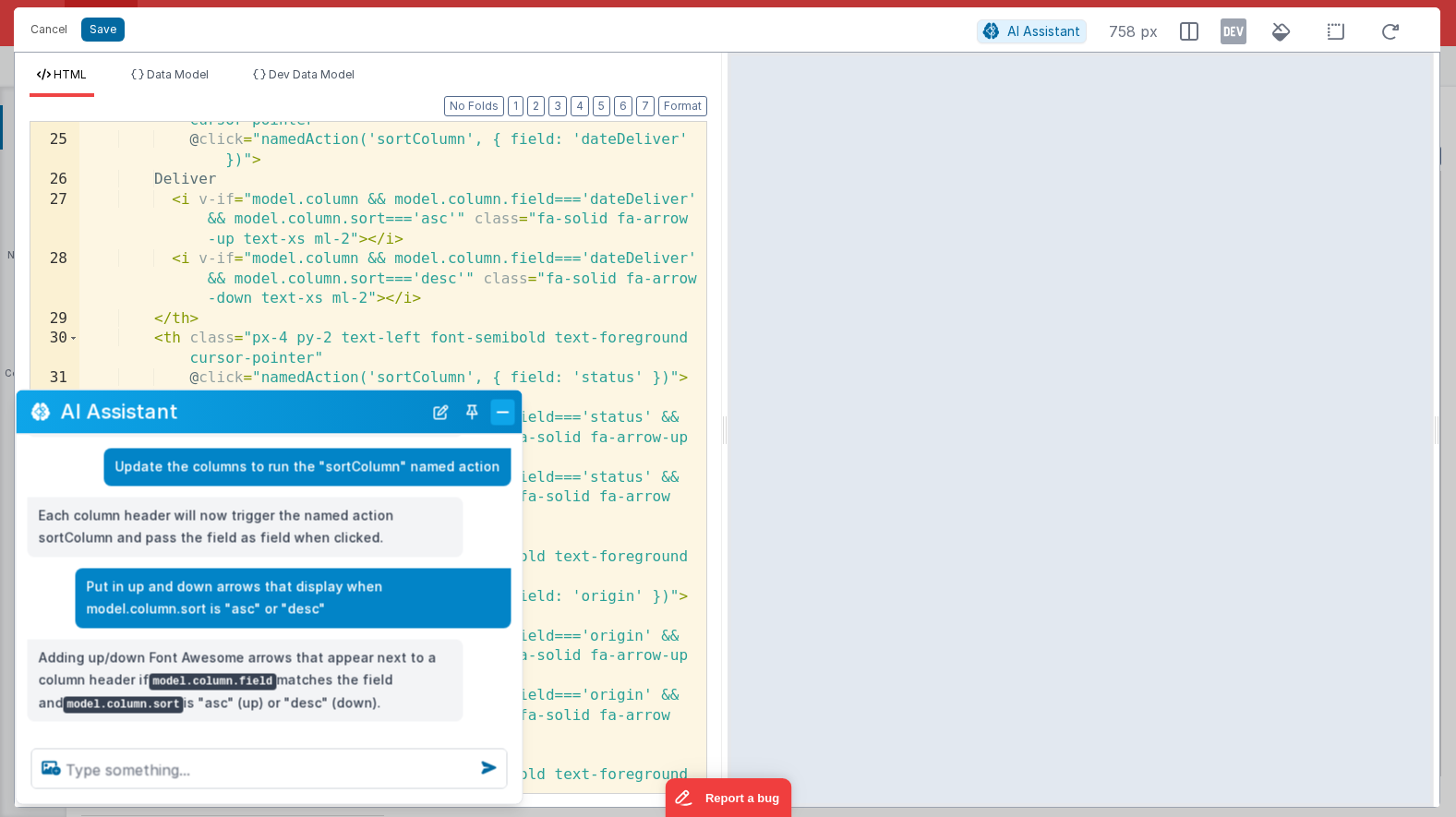
click at [500, 413] on button "Close" at bounding box center [504, 412] width 24 height 26
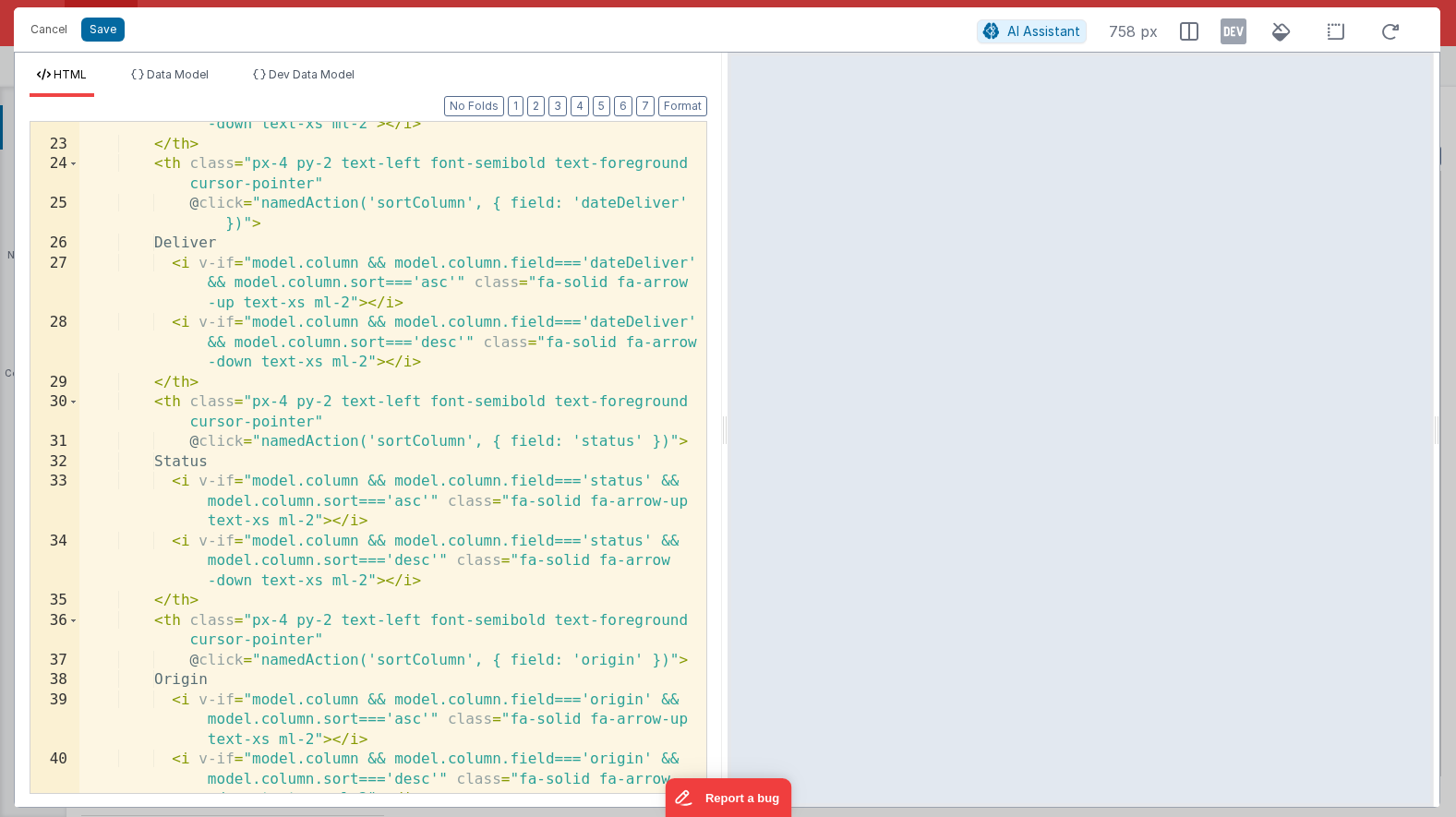
scroll to position [762, 0]
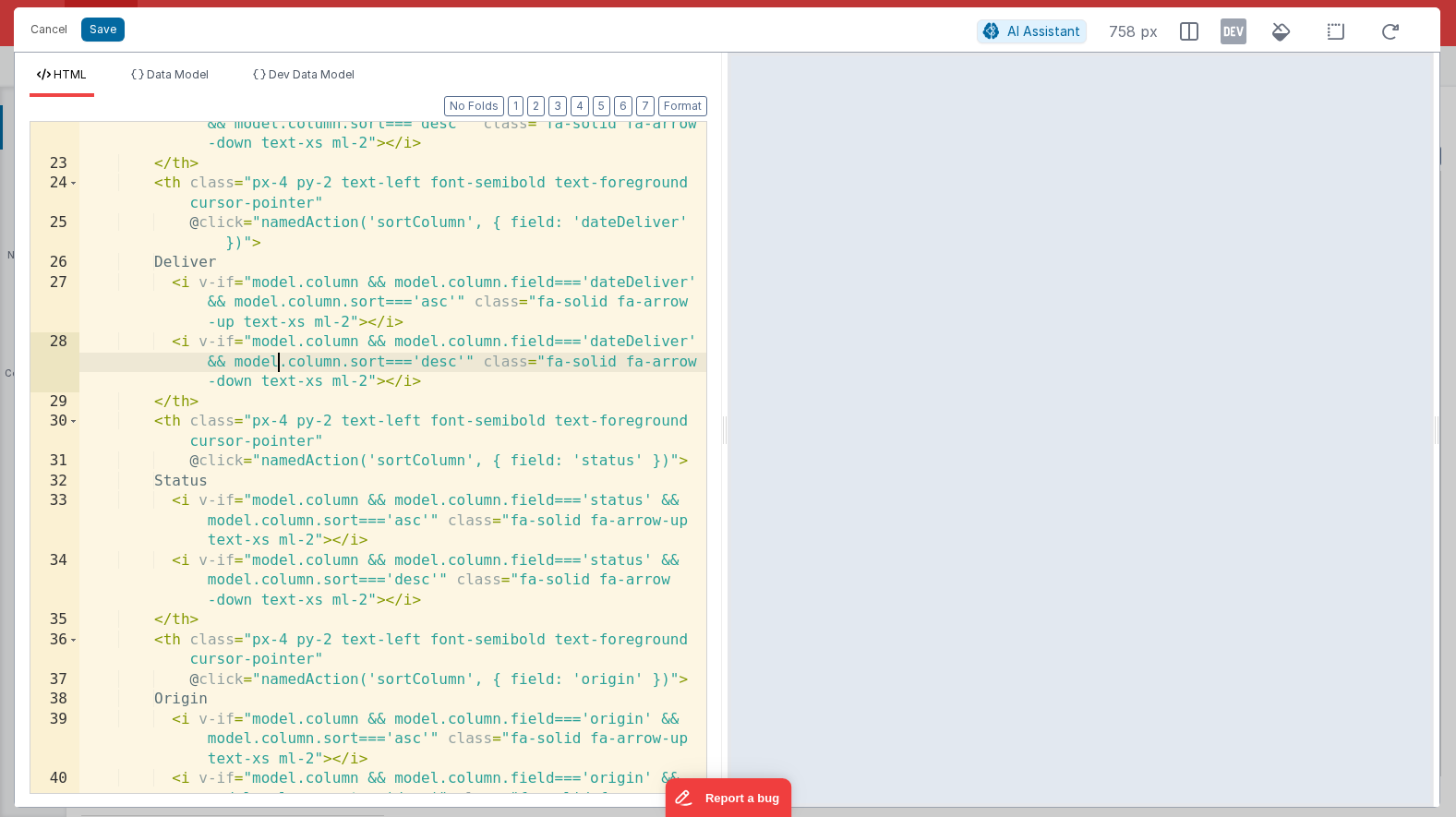
click at [274, 368] on div "< i v-if = "model.column && model.column.field==='datePickup' && model.column.s…" at bounding box center [393, 489] width 627 height 790
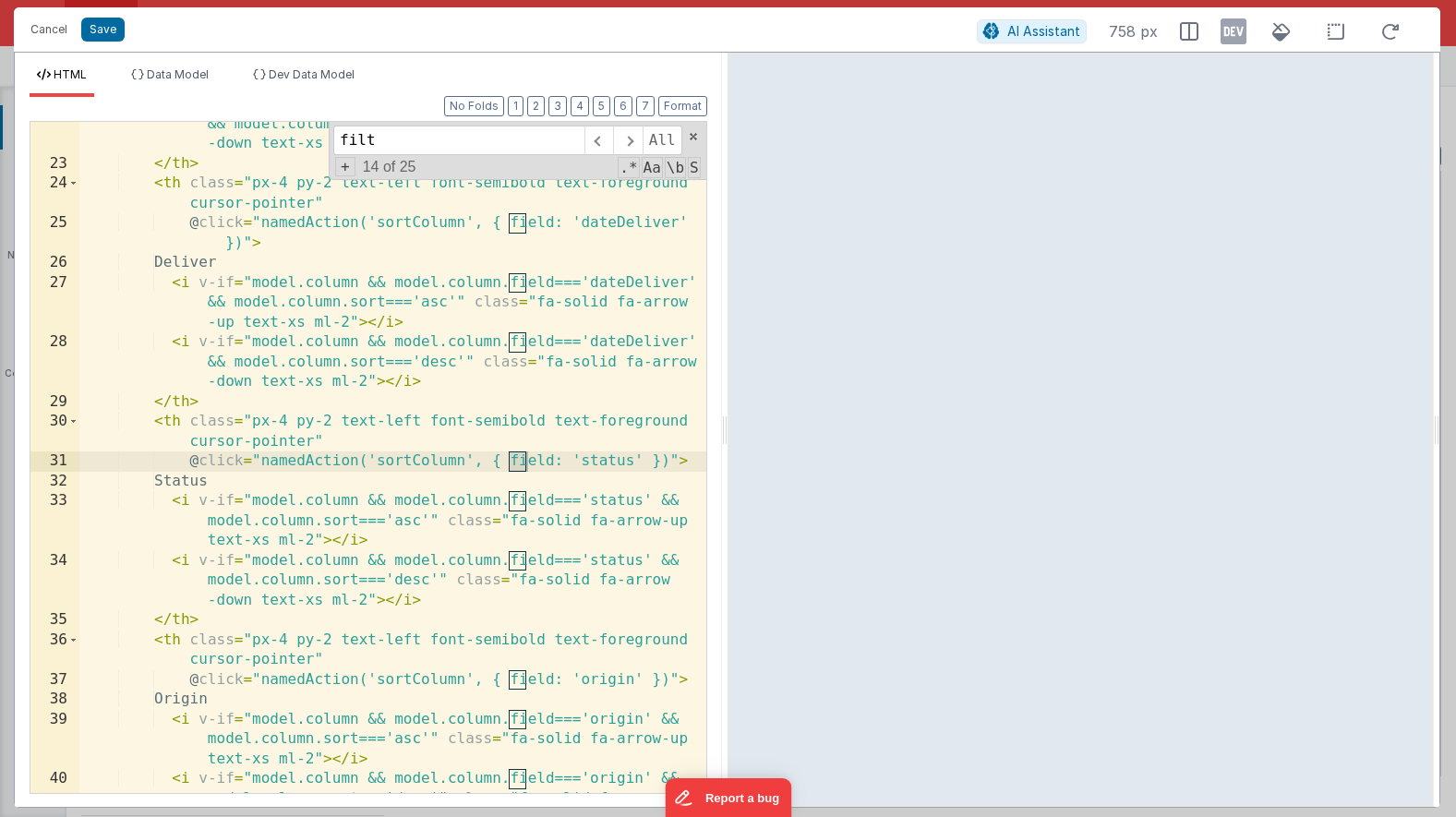
scroll to position [1490, 0]
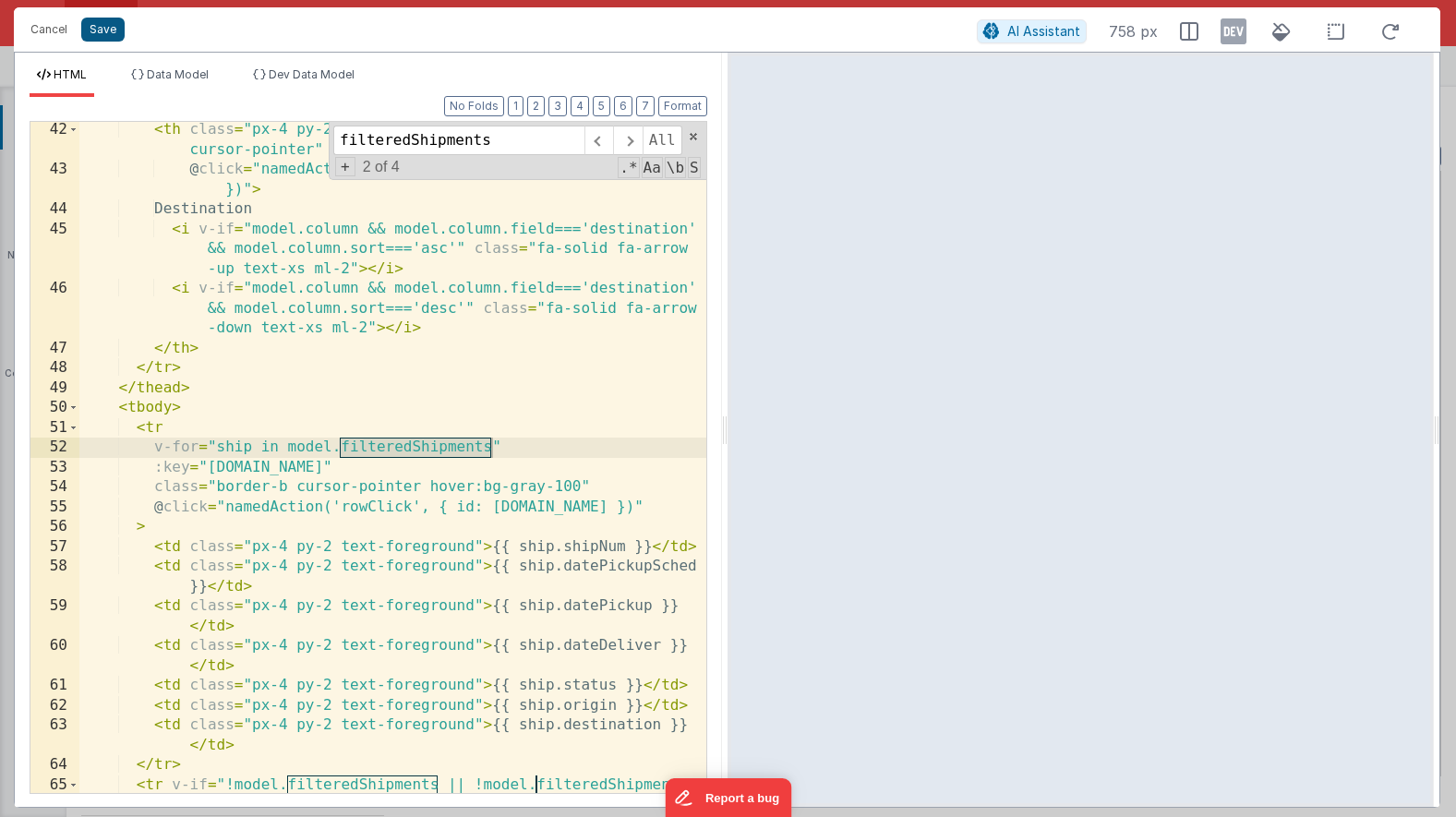
type input "filteredShipments"
click at [112, 33] on button "Save" at bounding box center [103, 30] width 43 height 24
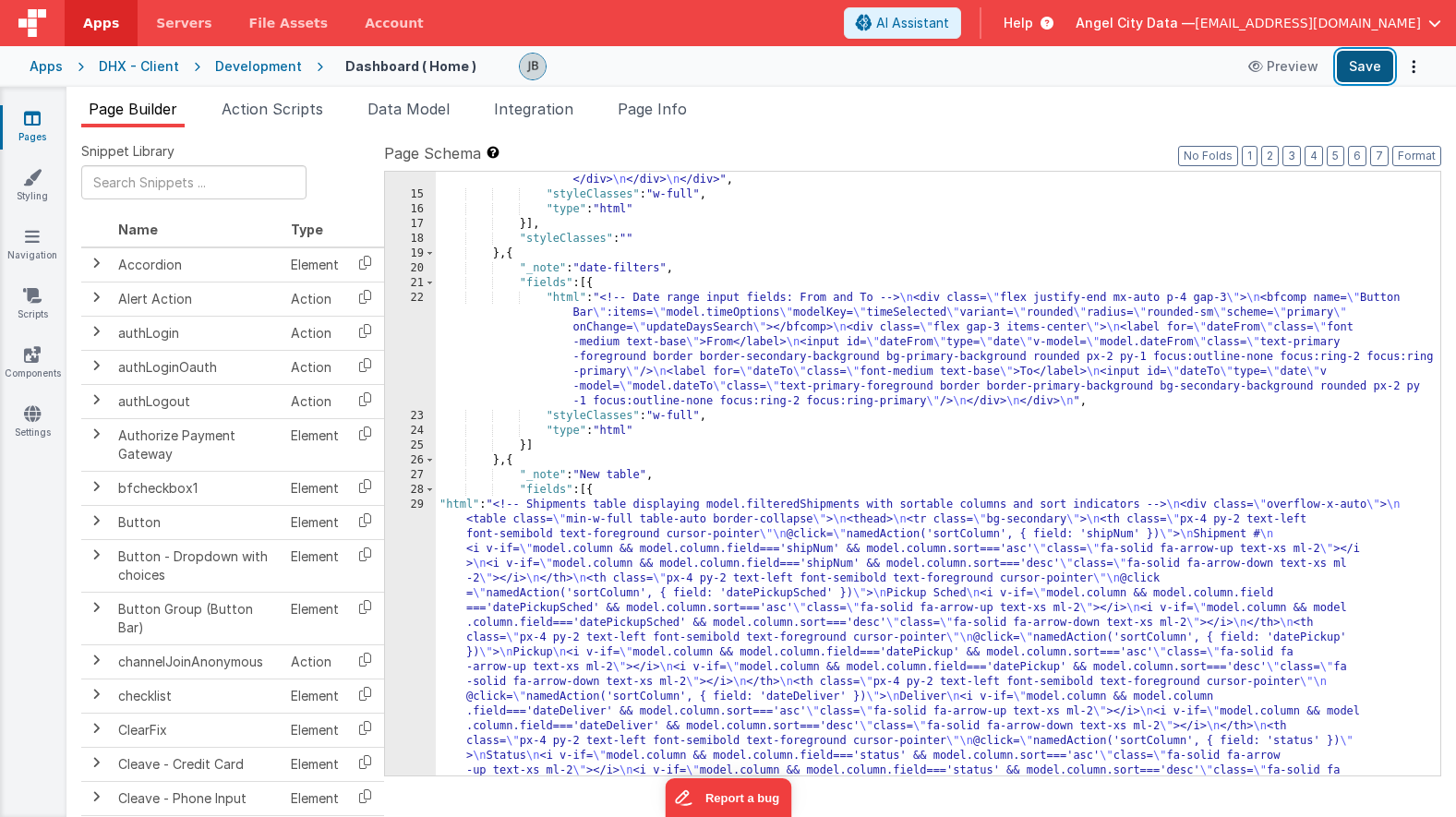
click at [1352, 59] on button "Save" at bounding box center [1365, 66] width 56 height 31
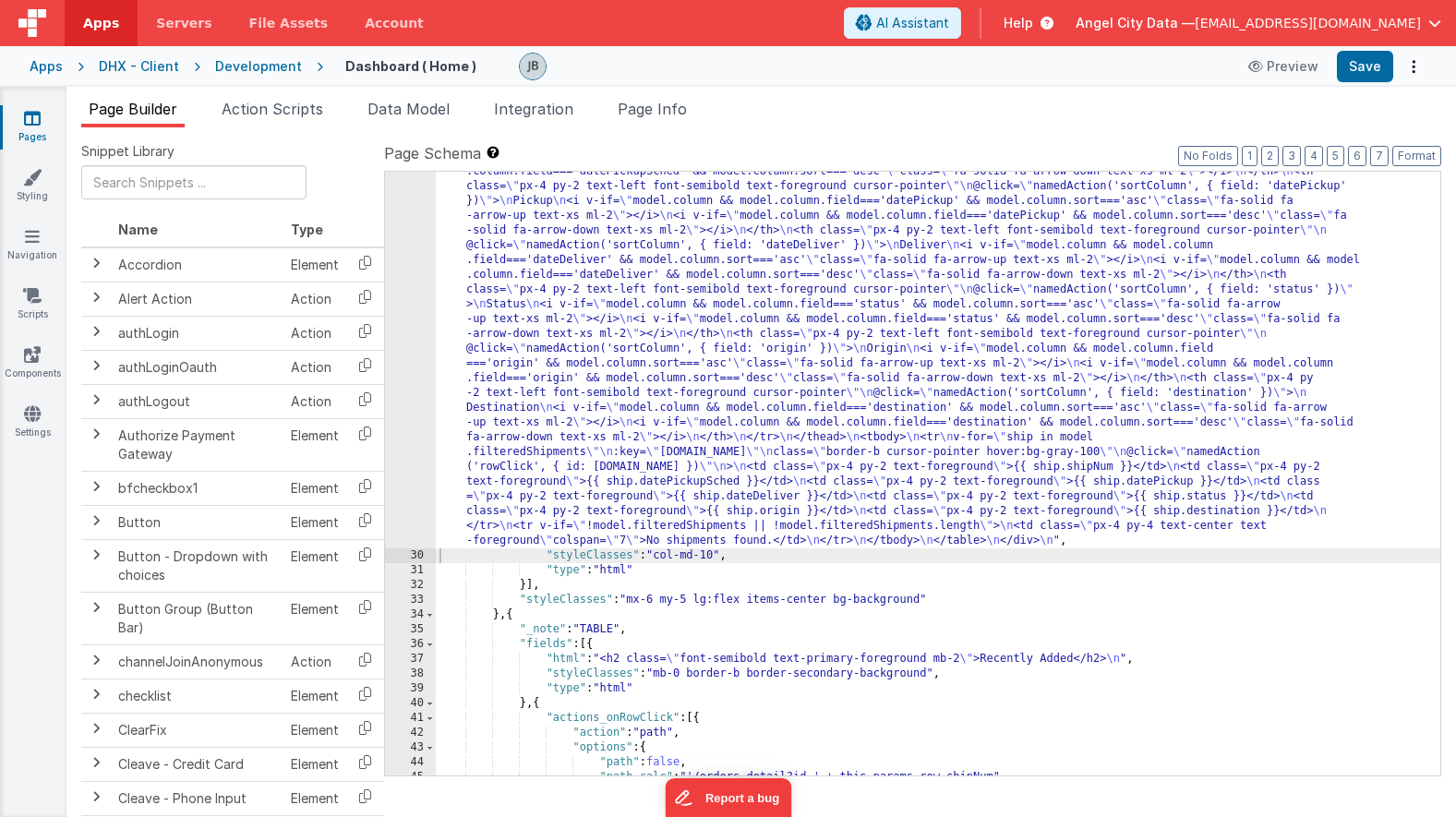
scroll to position [790, 0]
click at [411, 291] on div "29" at bounding box center [410, 296] width 51 height 502
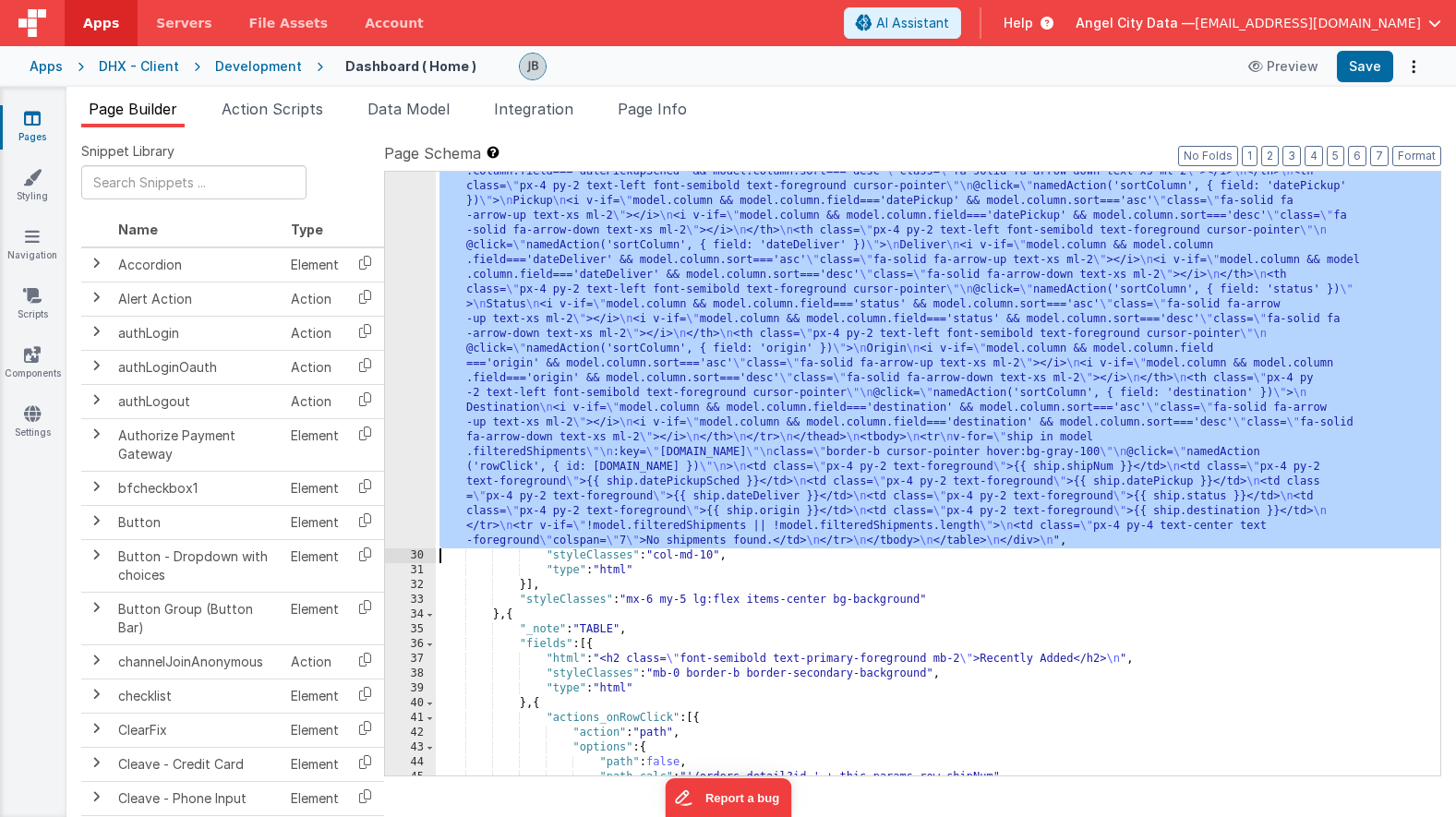
click at [412, 272] on div "29" at bounding box center [410, 296] width 51 height 502
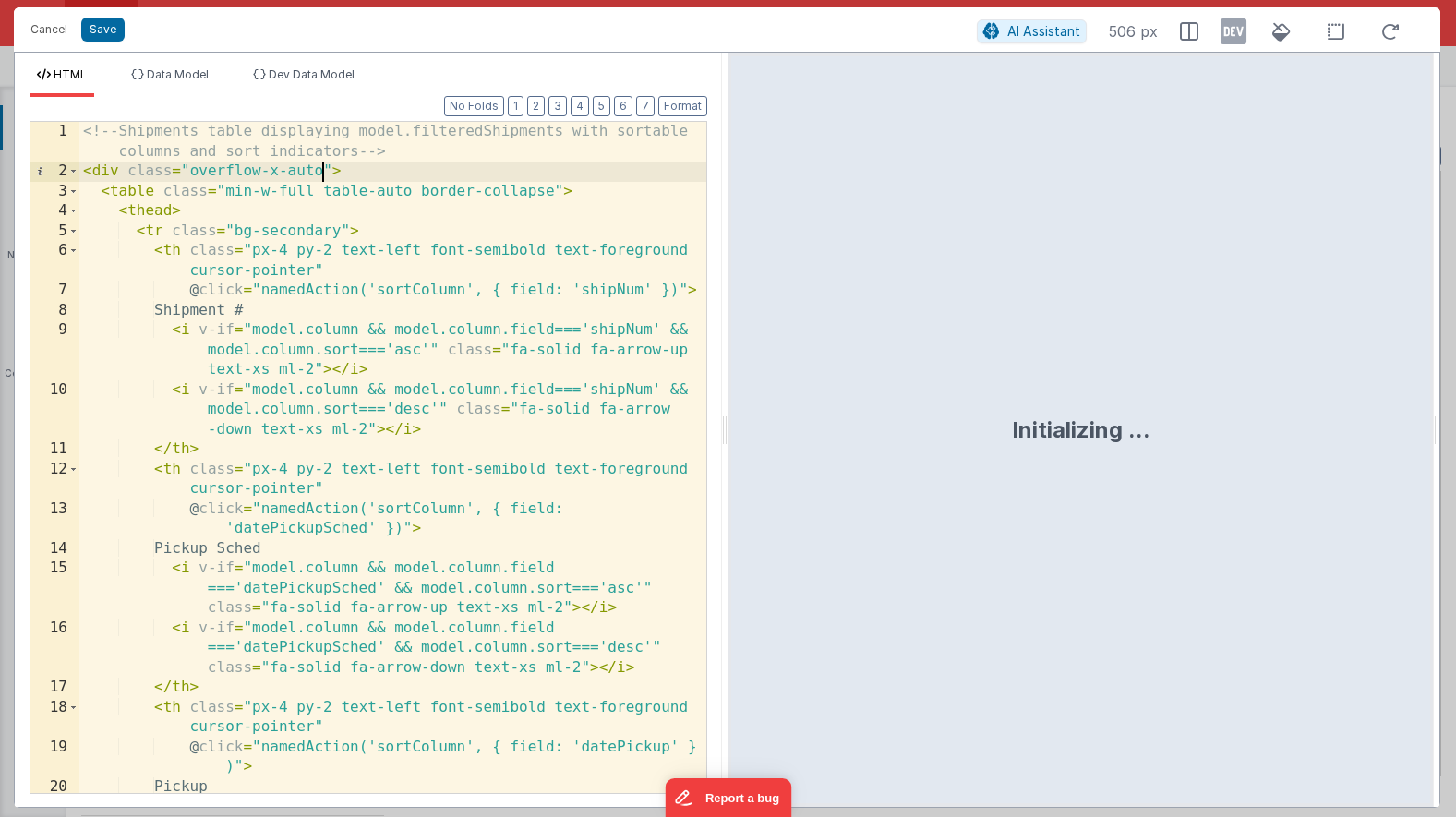
click at [321, 173] on div "<!-- Shipments table displaying model.filteredShipments with sortable columns a…" at bounding box center [393, 507] width 627 height 771
click at [109, 38] on button "Save" at bounding box center [103, 30] width 43 height 24
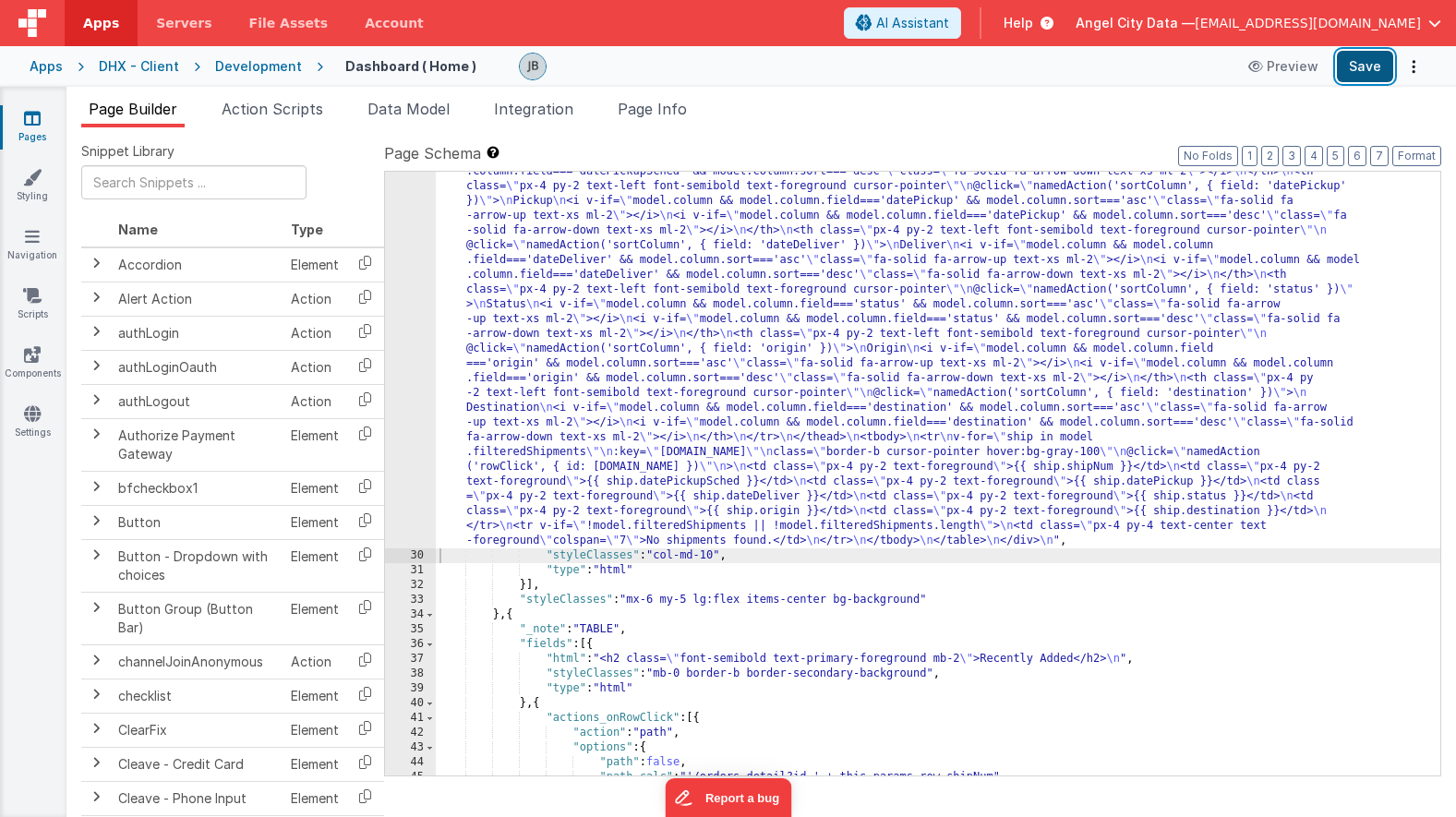
click at [1362, 63] on button "Save" at bounding box center [1365, 66] width 56 height 31
click at [401, 280] on div "29" at bounding box center [410, 296] width 51 height 502
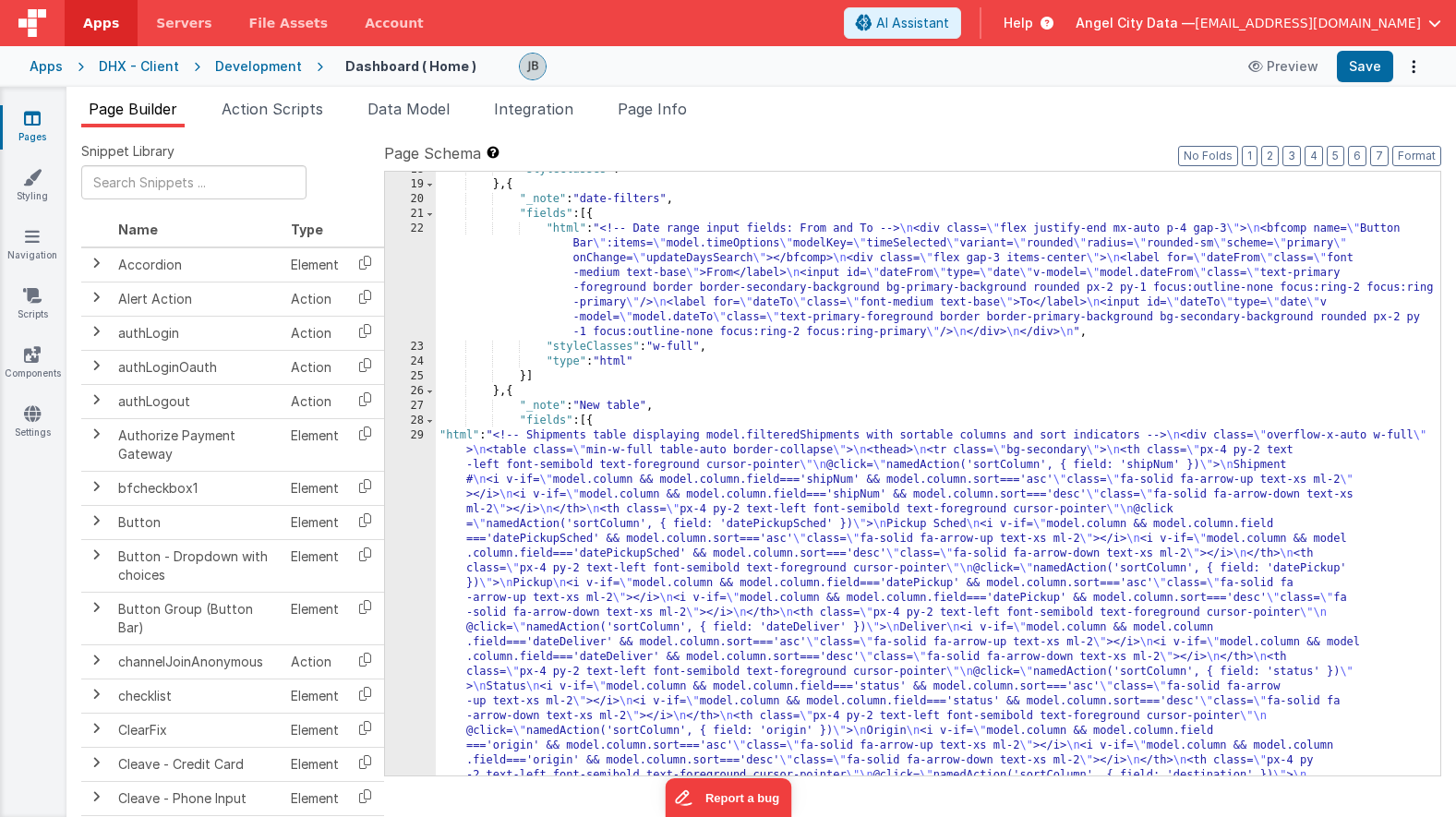
scroll to position [307, 0]
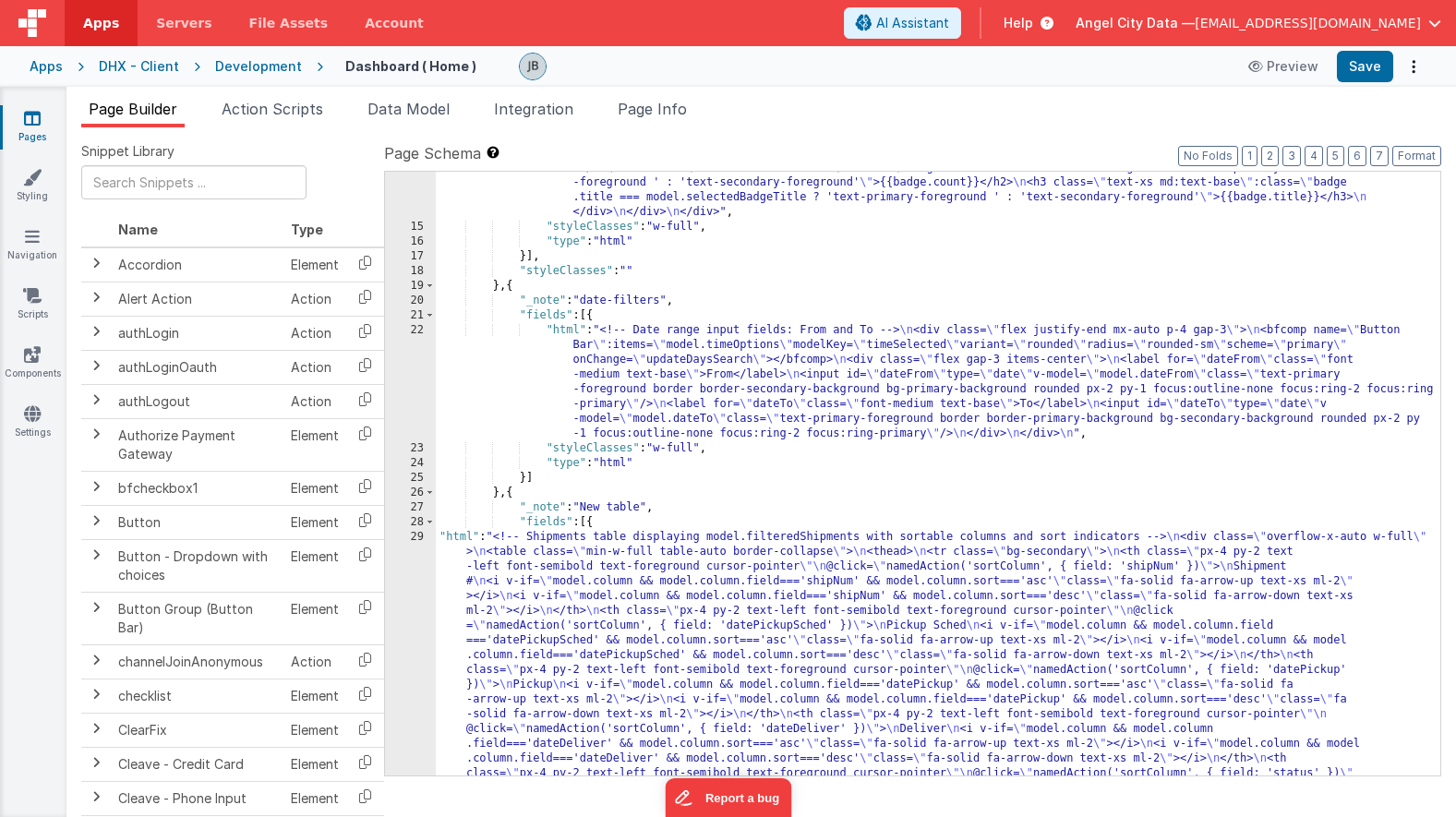
click at [410, 339] on div "22" at bounding box center [410, 382] width 51 height 118
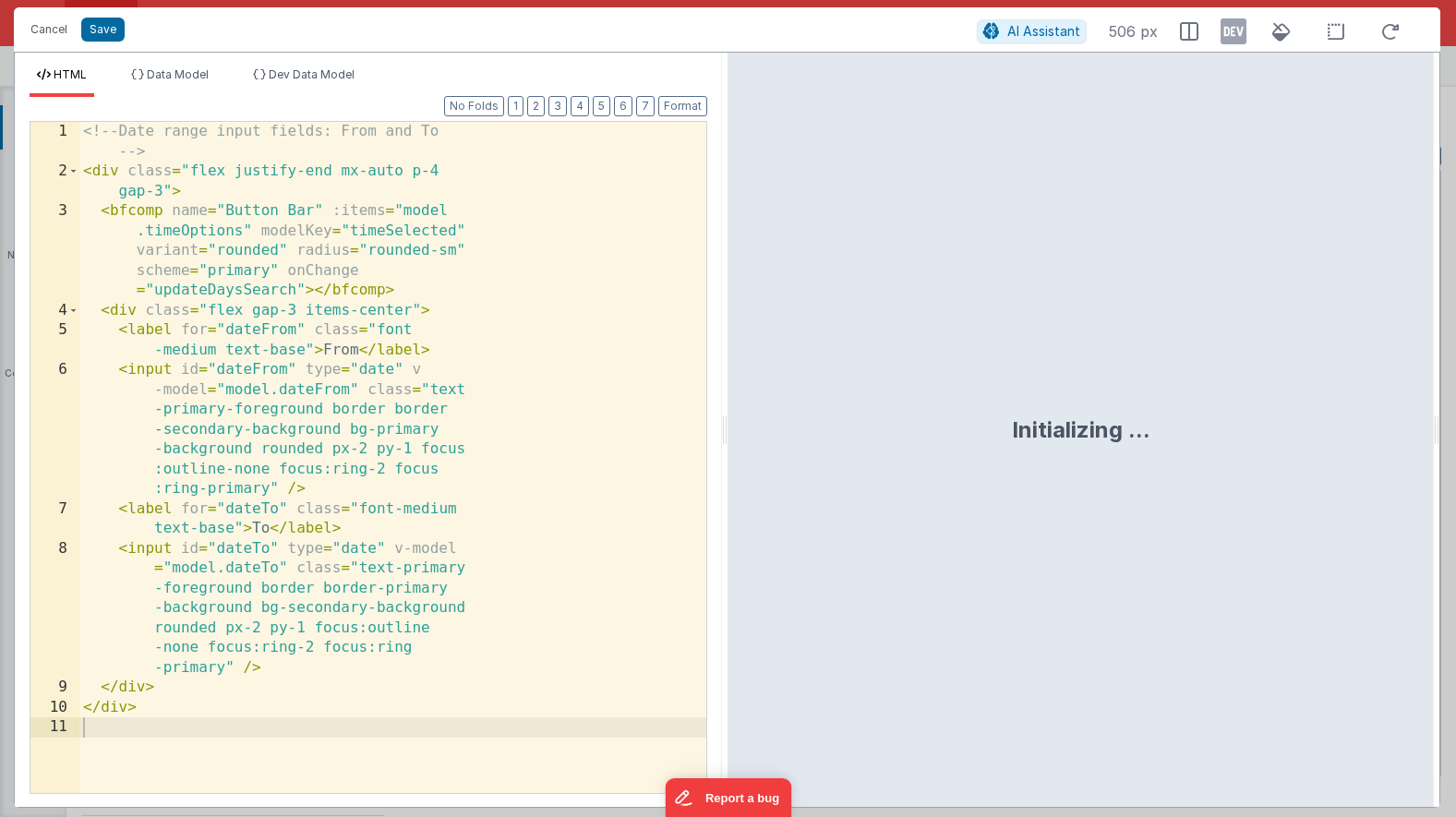
click at [415, 343] on div "<!-- Date range input fields: From and To --> < div class = "flex justify-end m…" at bounding box center [393, 487] width 627 height 731
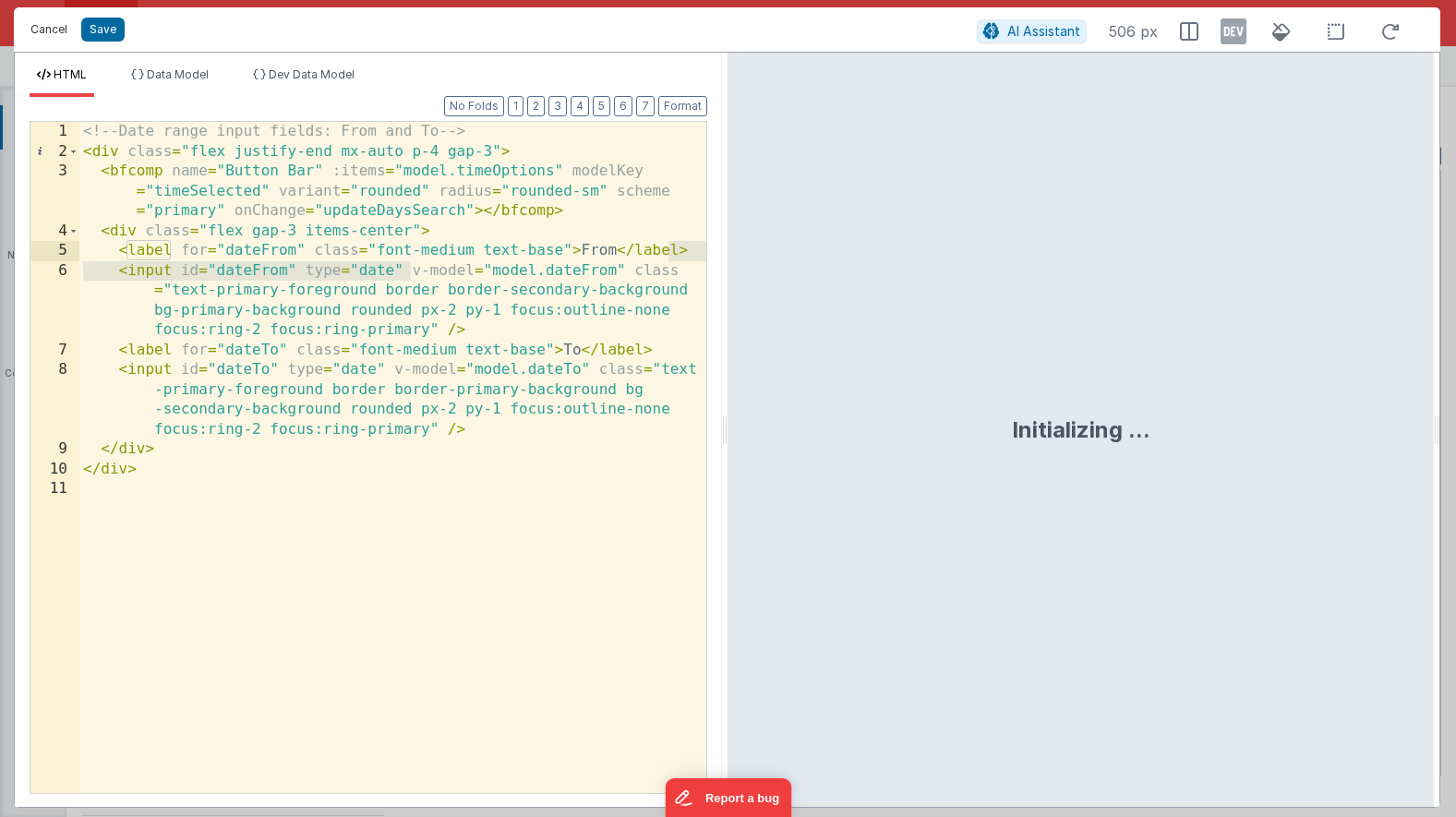
click at [46, 31] on button "Cancel" at bounding box center [49, 30] width 55 height 26
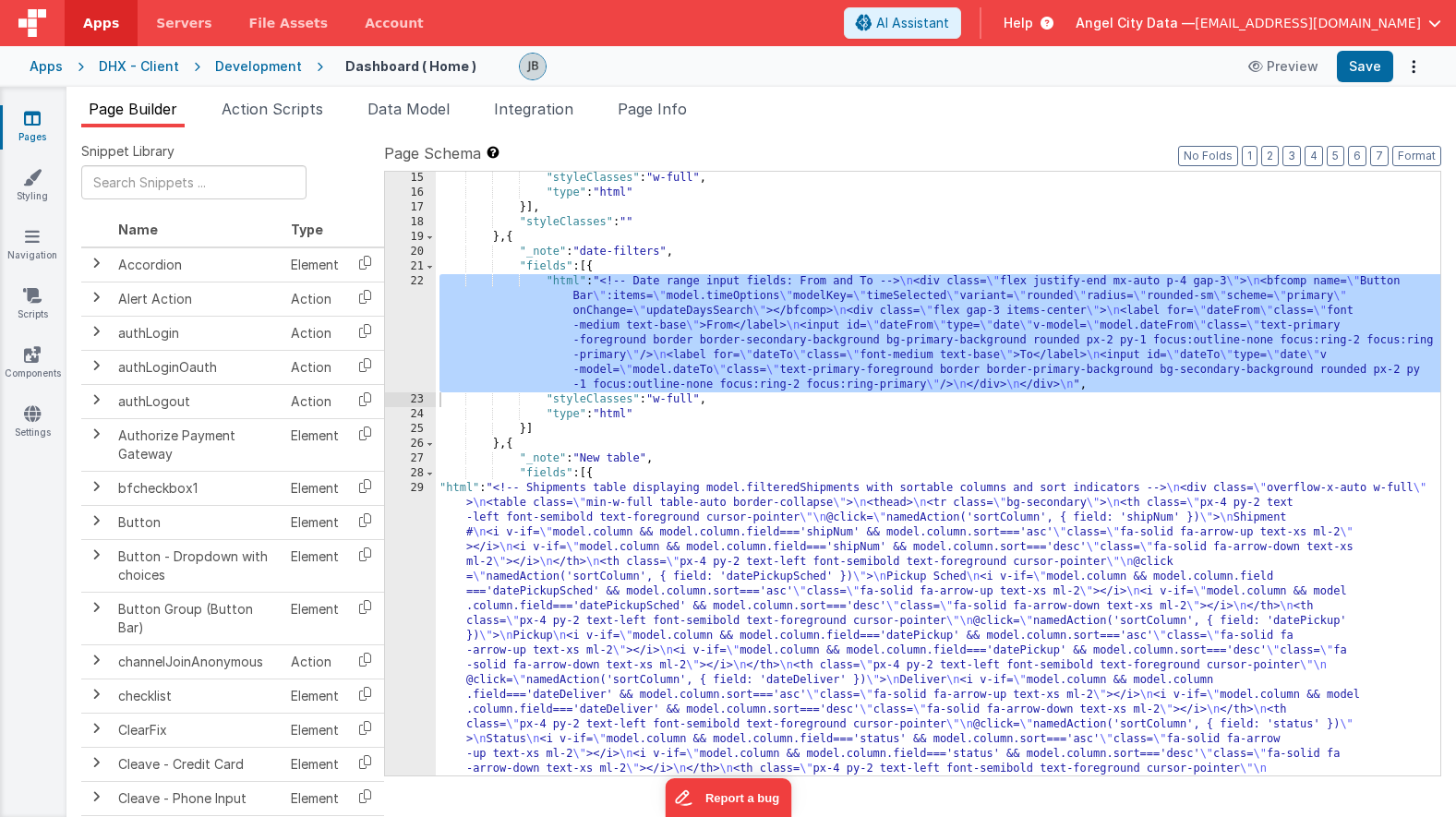
scroll to position [356, 0]
click at [411, 534] on div "29" at bounding box center [410, 732] width 51 height 502
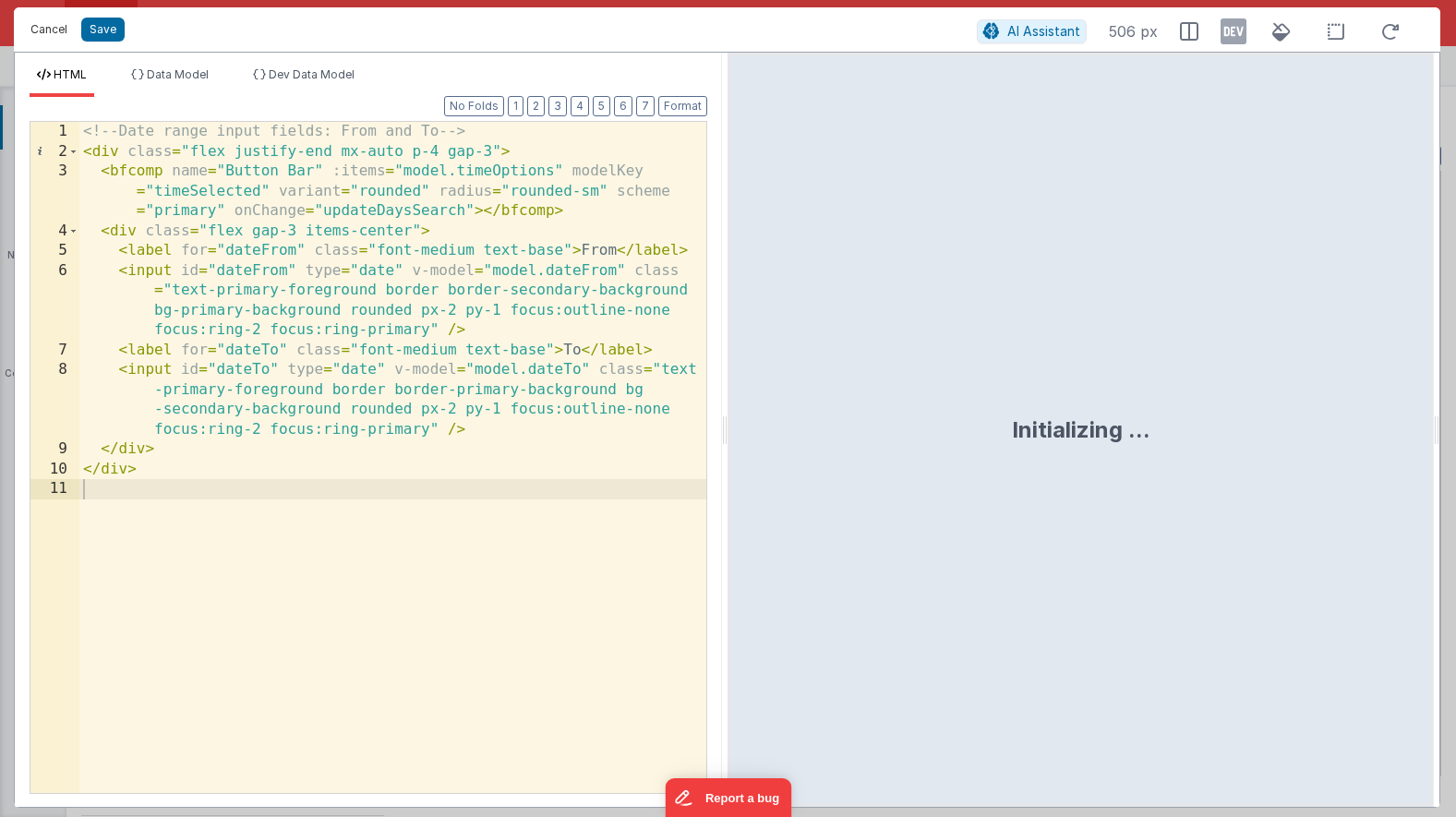
click at [44, 29] on button "Cancel" at bounding box center [49, 30] width 55 height 26
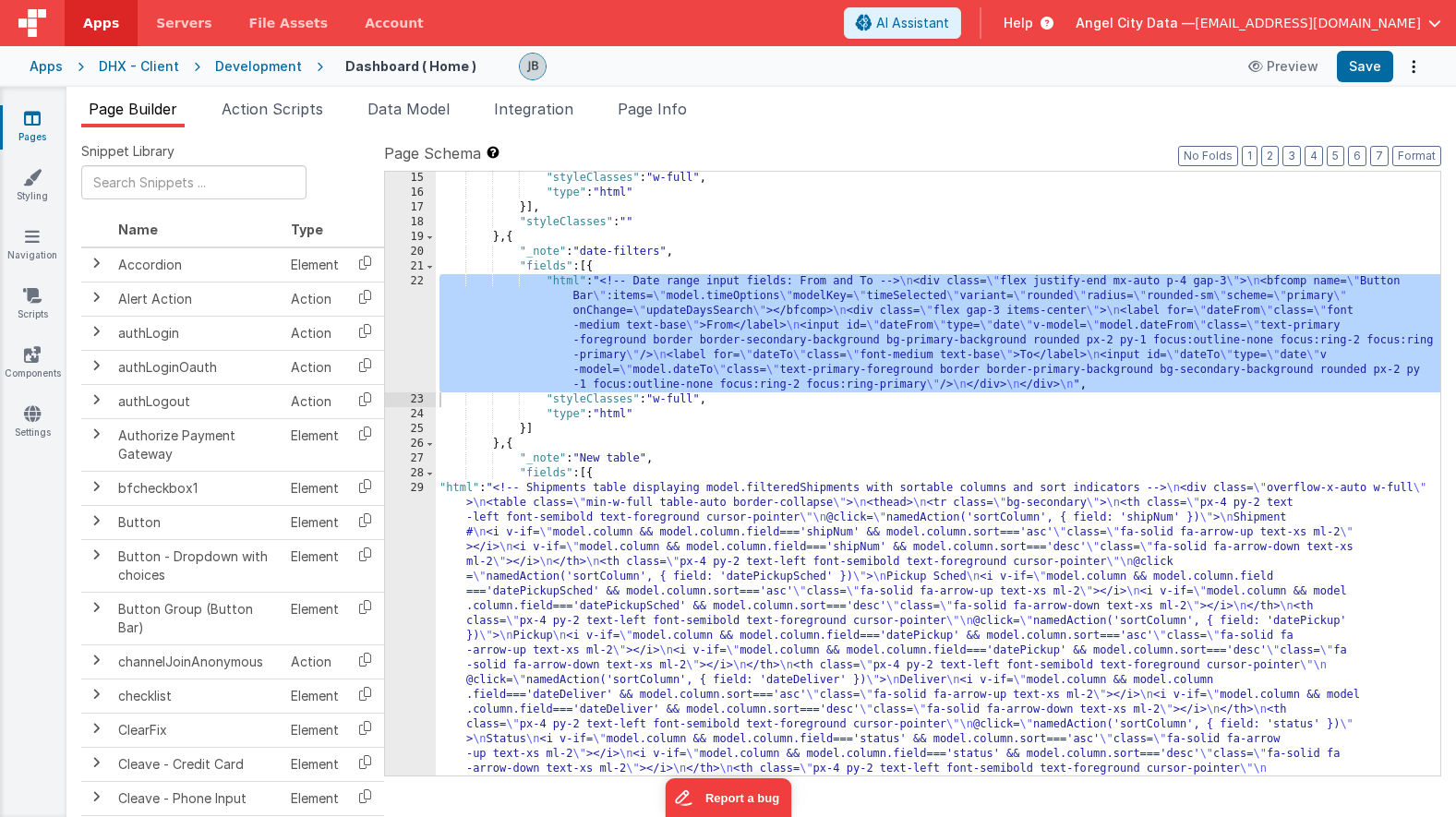
click at [620, 523] on div ""styleClasses" : "w-full" , "type" : "html" }] , "styleClasses" : "" } , { "_no…" at bounding box center [938, 731] width 1005 height 1121
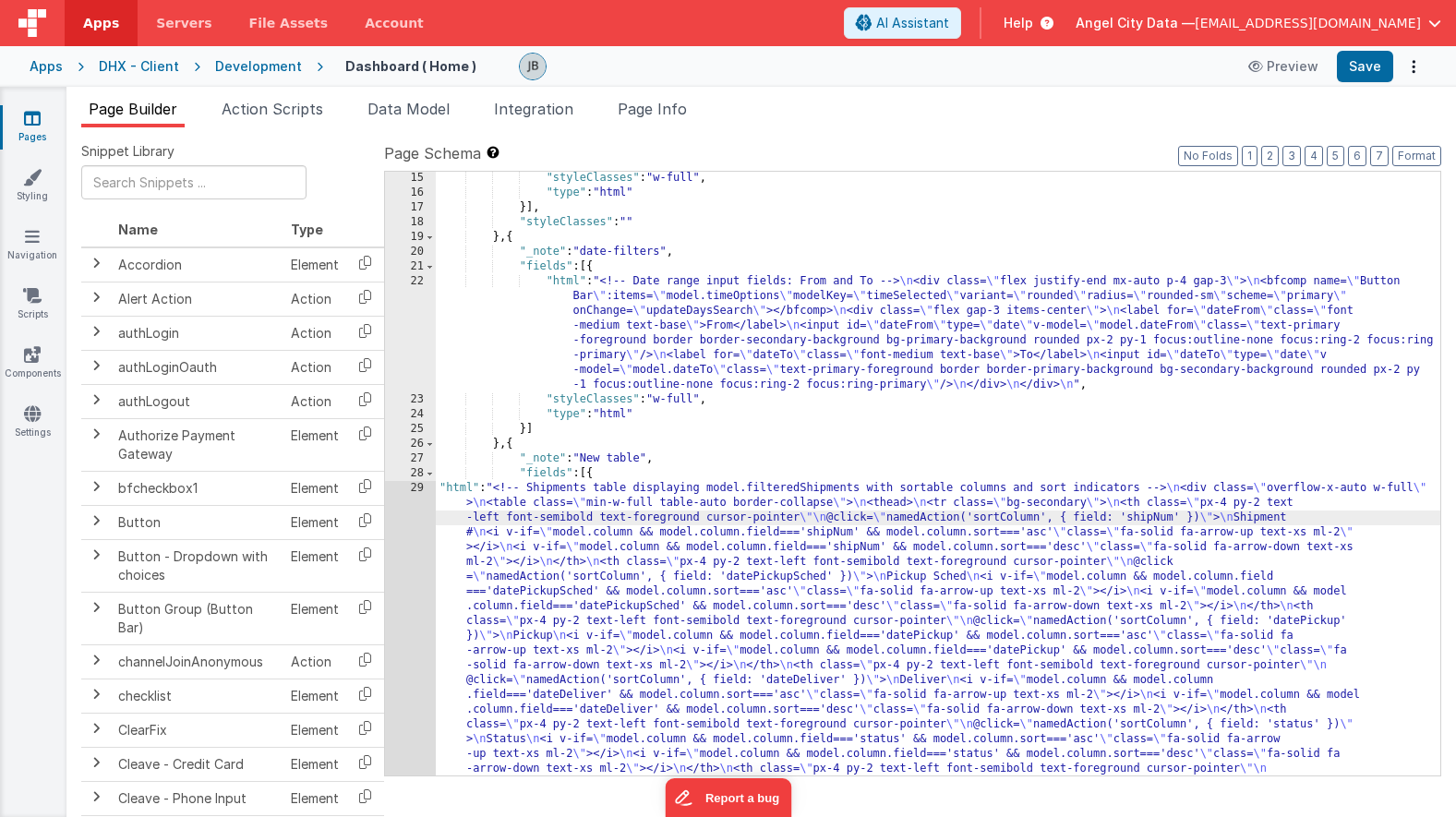
click at [559, 632] on div ""styleClasses" : "w-full" , "type" : "html" }] , "styleClasses" : "" } , { "_no…" at bounding box center [938, 731] width 1005 height 1121
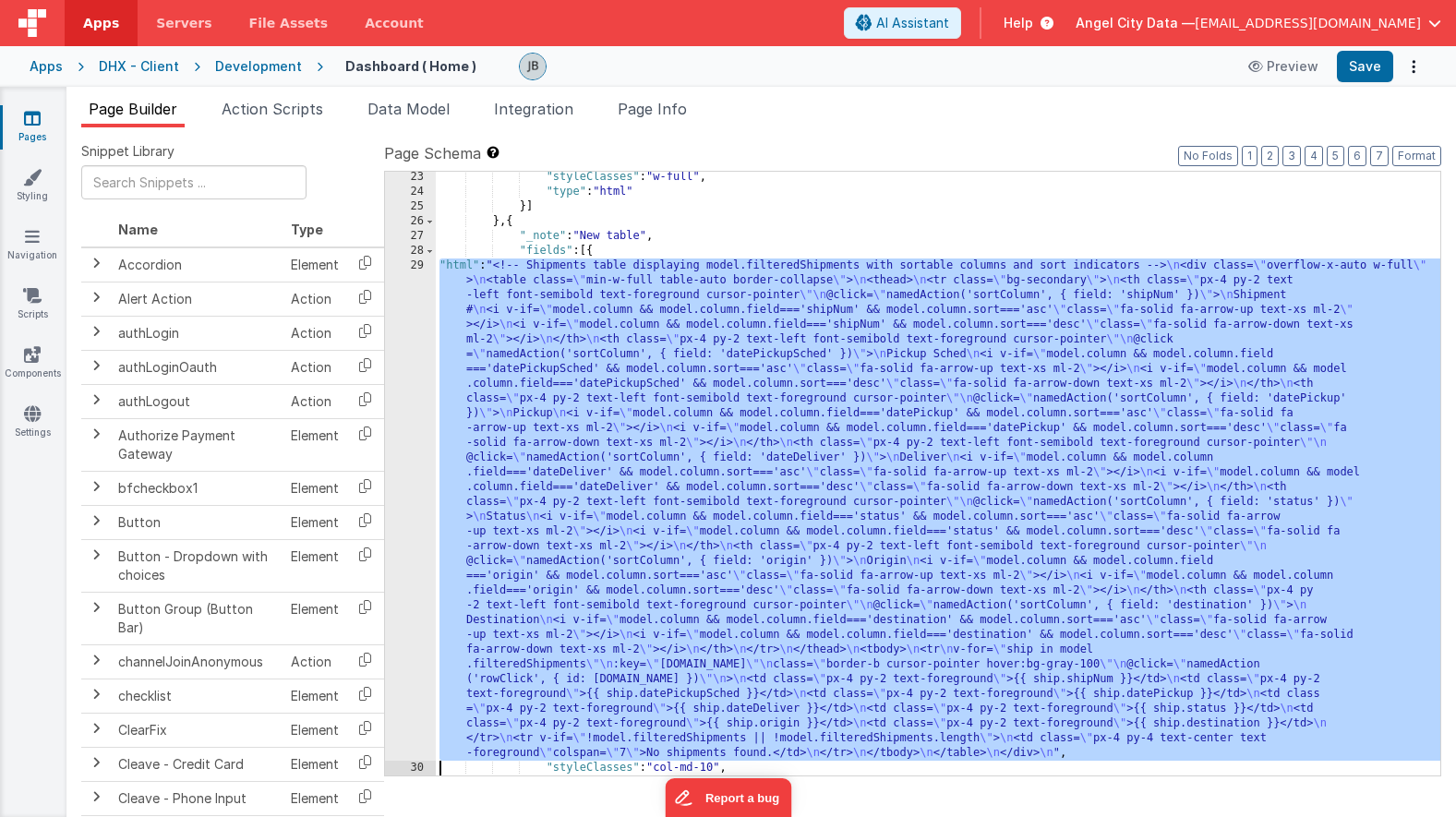
scroll to position [578, 0]
click at [401, 617] on div "29" at bounding box center [410, 509] width 51 height 502
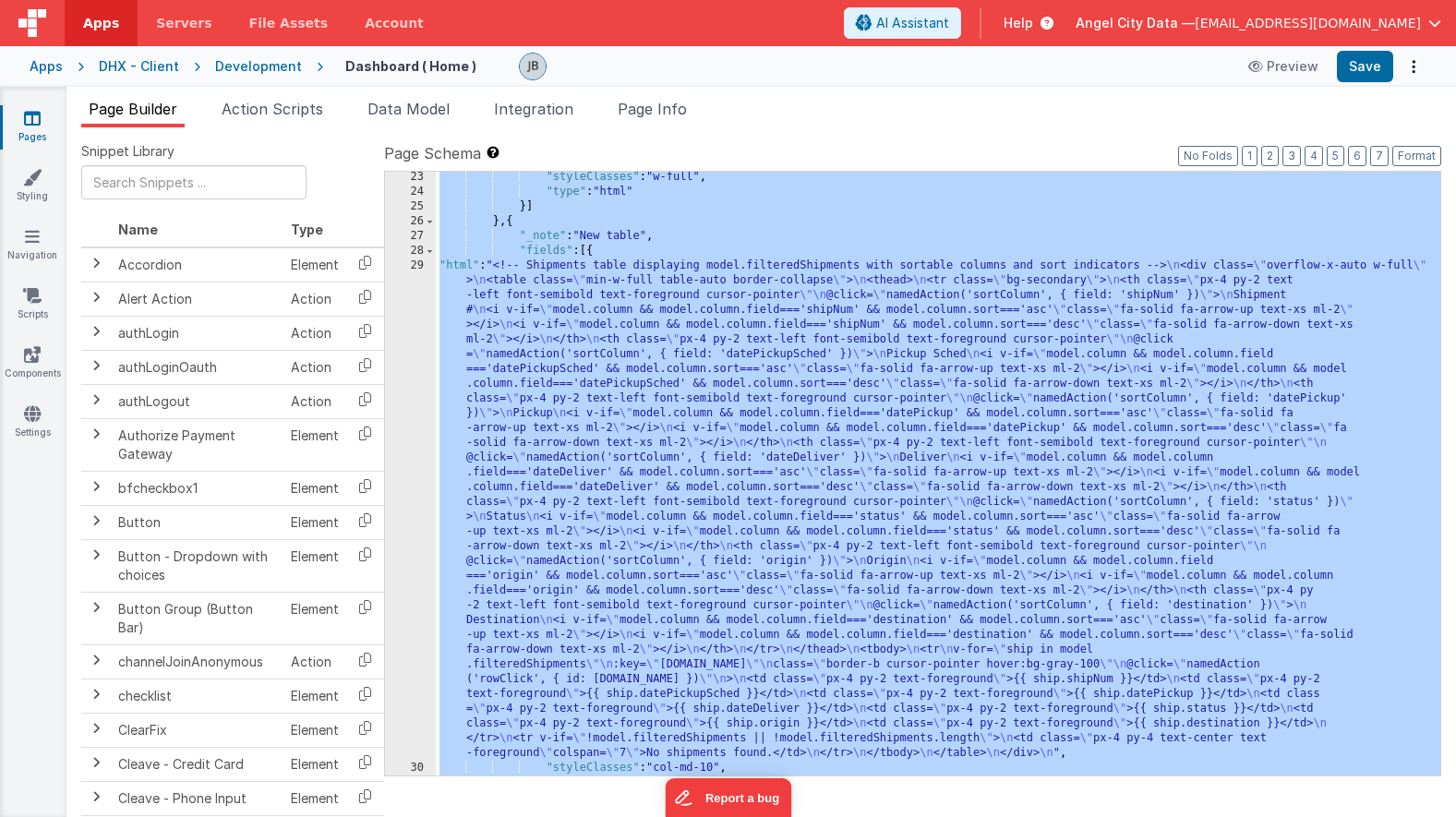
click at [411, 559] on div "29" at bounding box center [410, 509] width 51 height 502
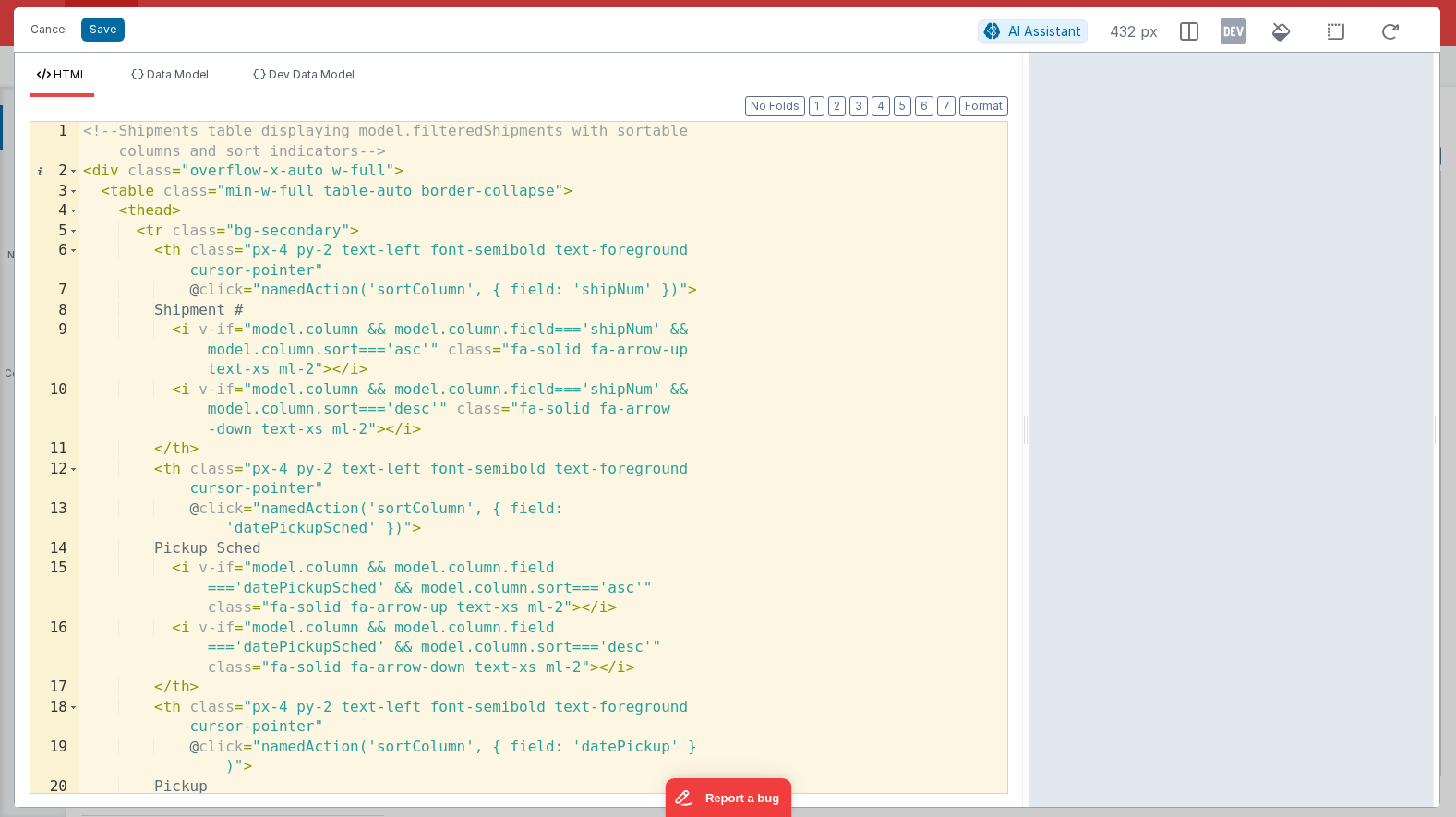
drag, startPoint x: 722, startPoint y: 286, endPoint x: 1031, endPoint y: 288, distance: 309.0
click at [1030, 288] on html "Cancel Save AI Assistant 432 px HTML Data Model Dev Data Model Format 7 6 5 4 3…" at bounding box center [728, 408] width 1456 height 817
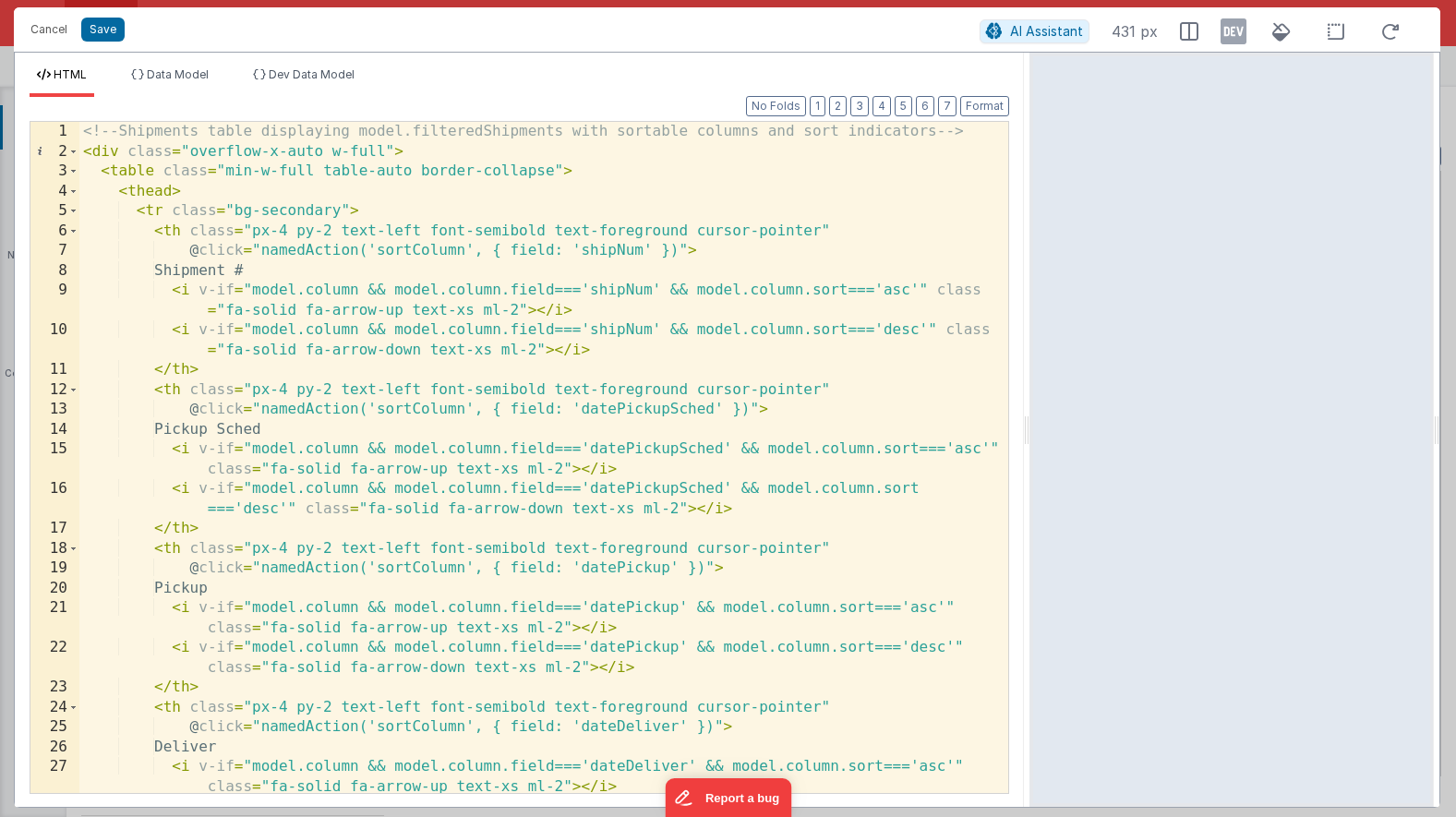
scroll to position [0, 0]
click at [440, 248] on div "<!-- Shipments table displaying model.filteredShipments with sortable columns a…" at bounding box center [544, 487] width 929 height 731
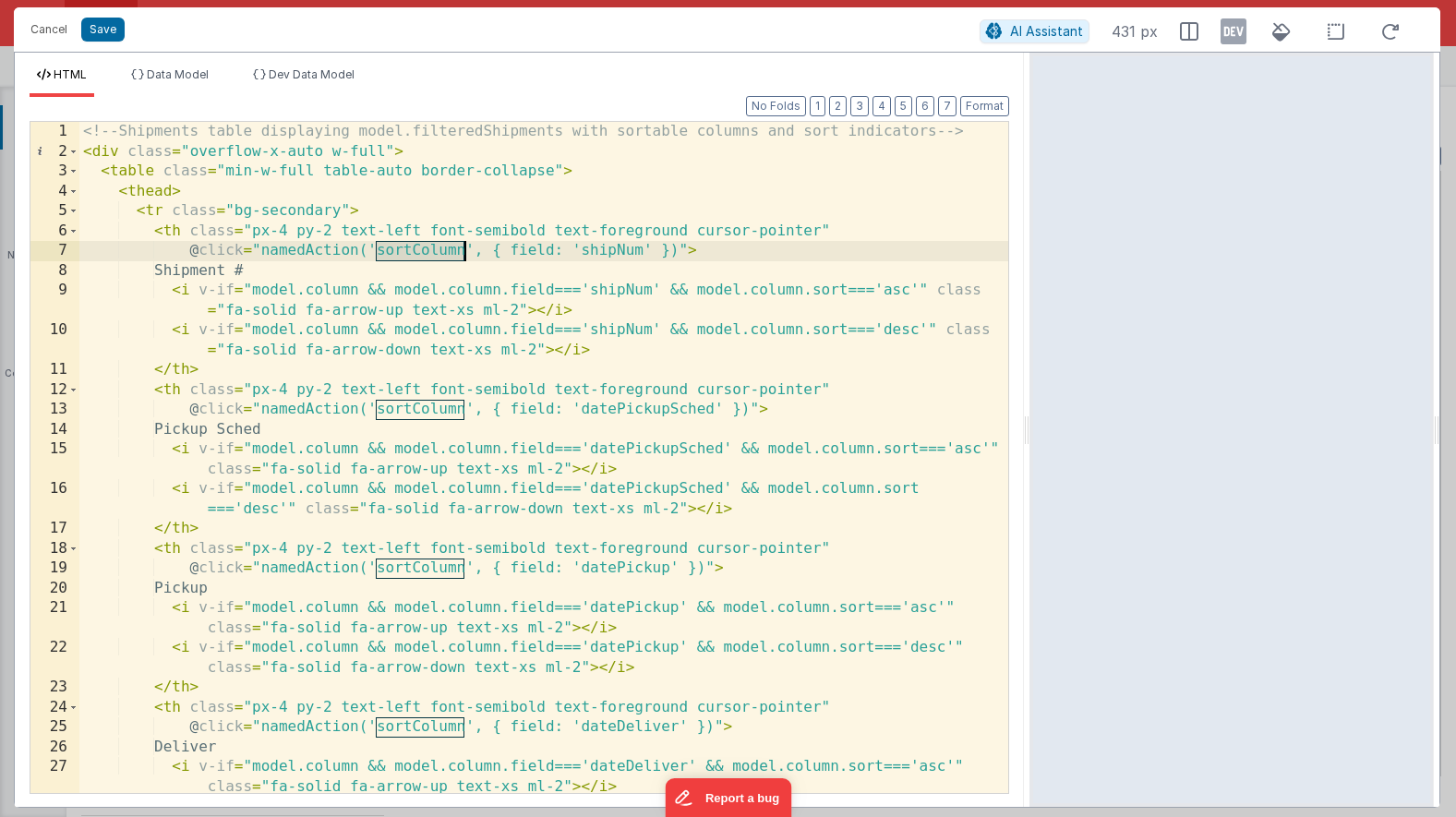
click at [440, 248] on div "<!-- Shipments table displaying model.filteredShipments with sortable columns a…" at bounding box center [544, 487] width 929 height 731
click at [88, 24] on button "Save" at bounding box center [103, 30] width 43 height 24
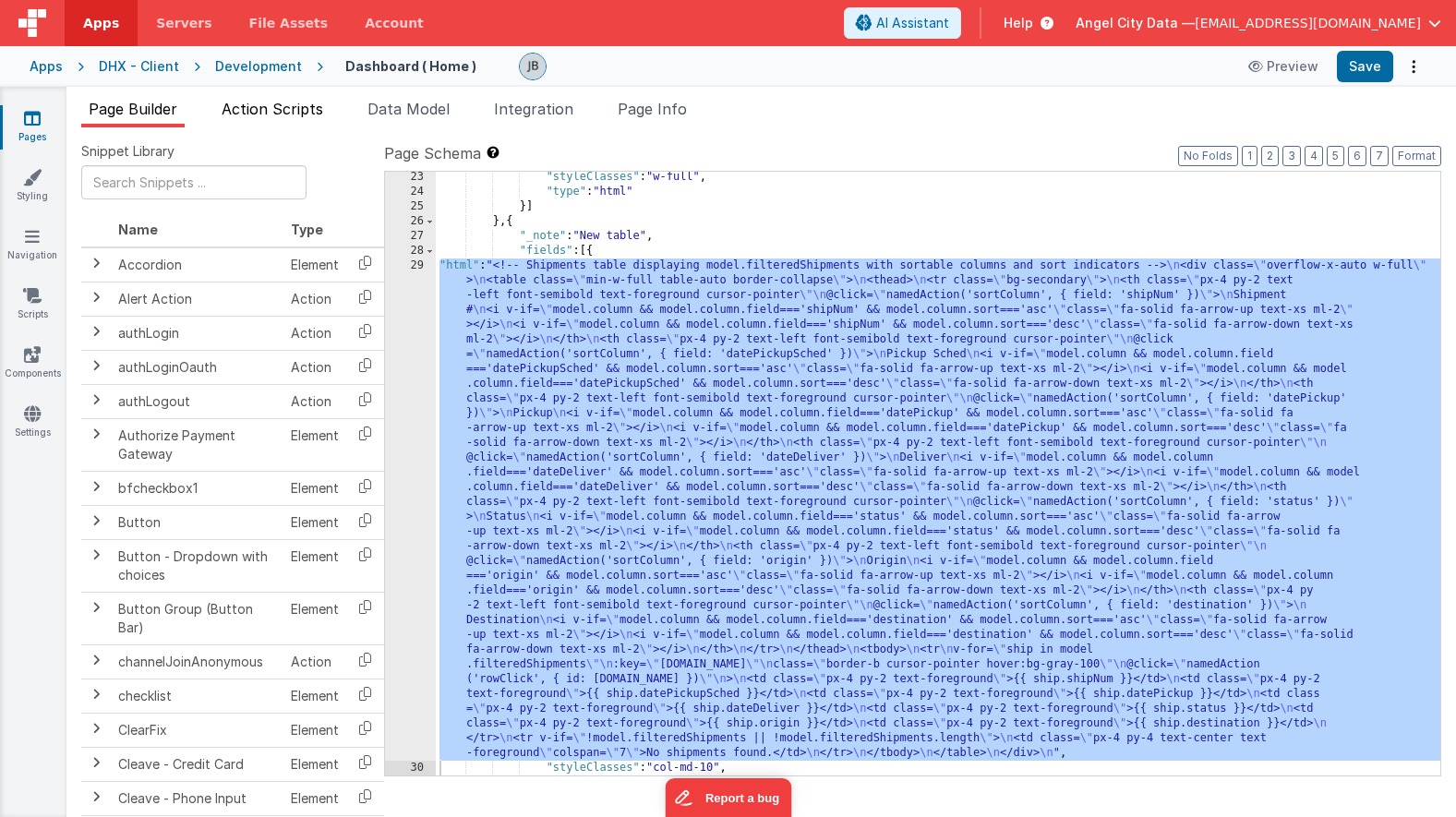
click at [283, 103] on span "Action Scripts" at bounding box center [272, 109] width 101 height 19
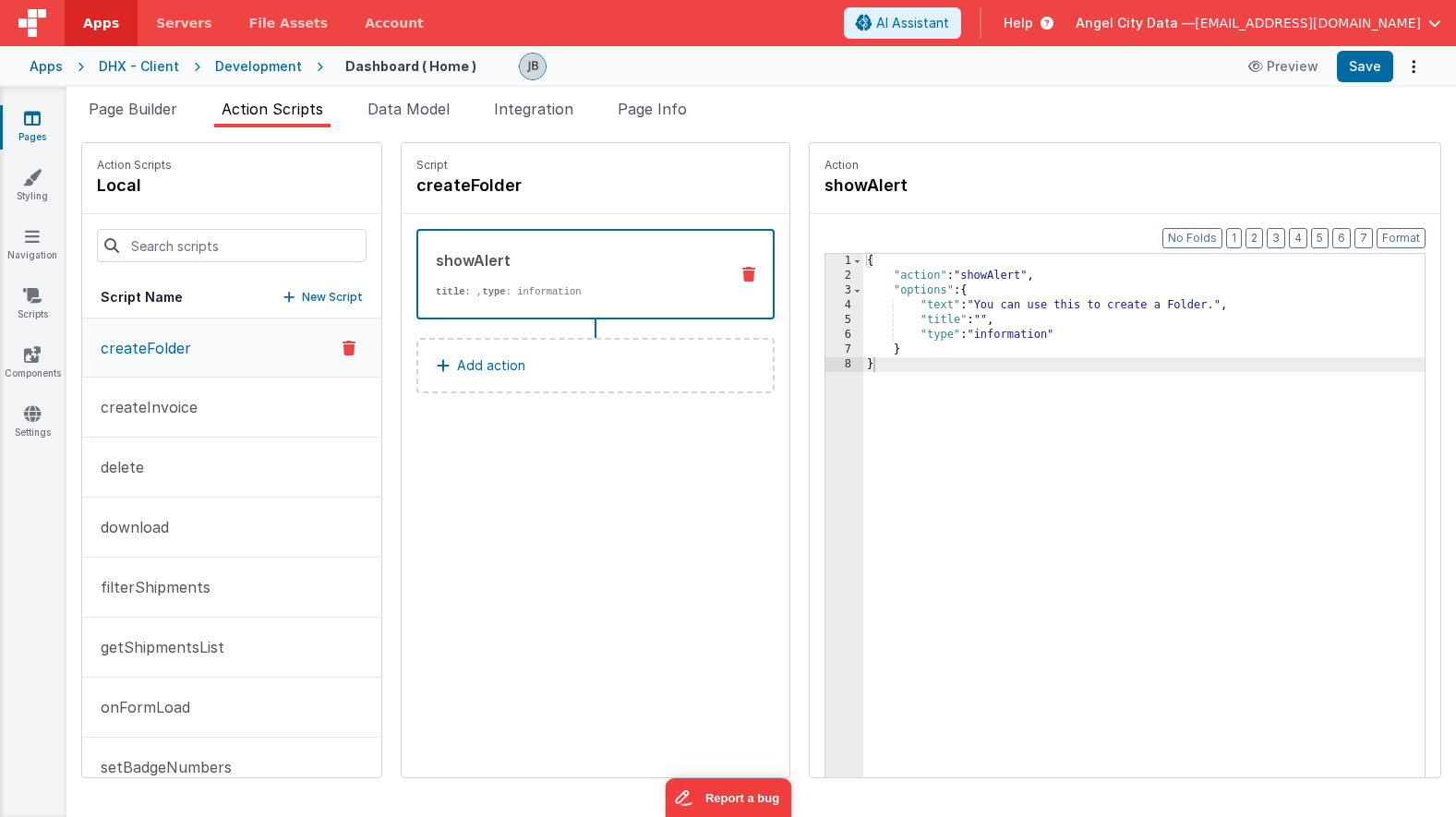
click at [278, 309] on div "Script Name New Script" at bounding box center [232, 297] width 299 height 41
click at [302, 294] on p "New Script" at bounding box center [332, 297] width 61 height 19
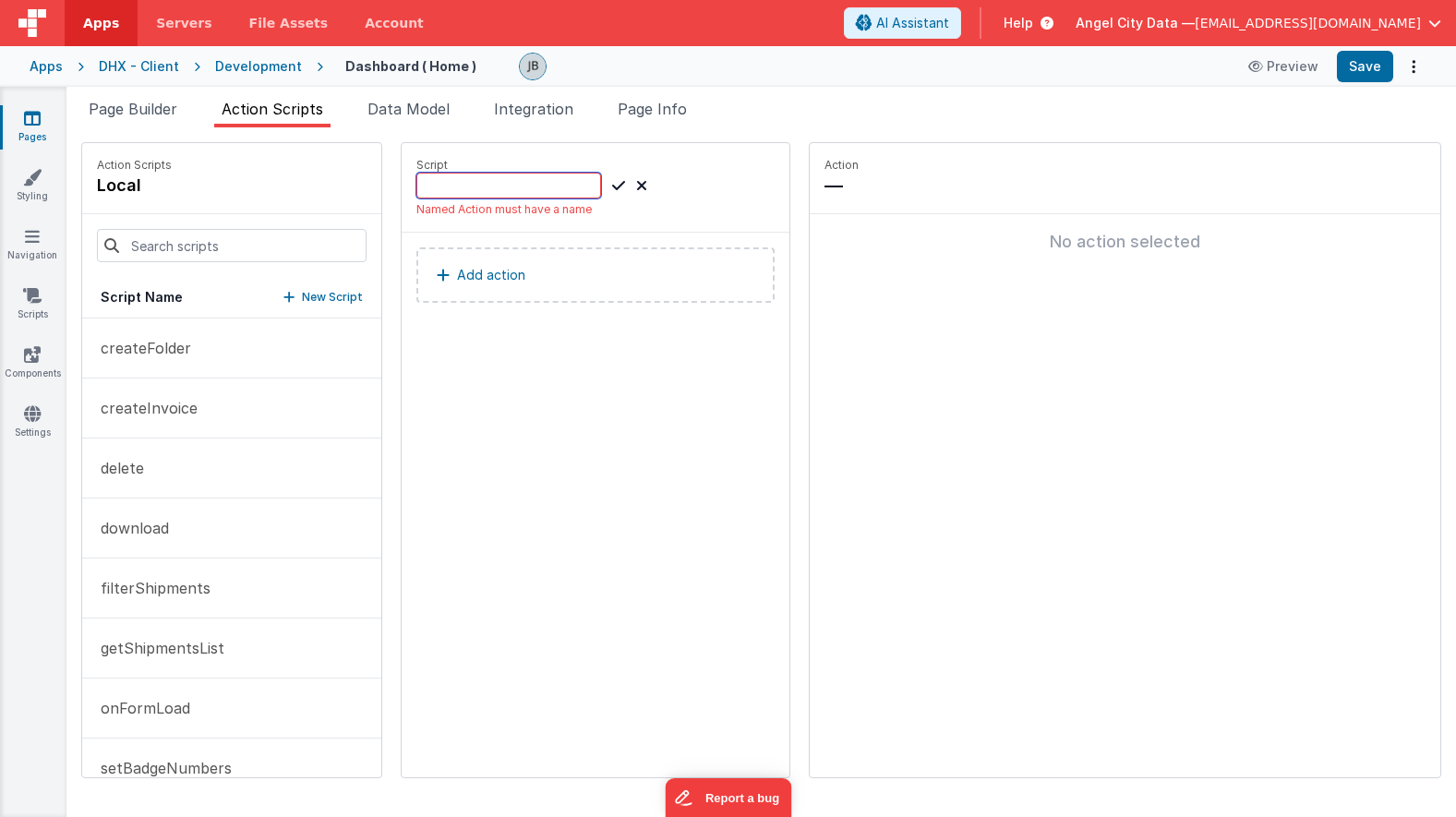
paste input "sortColumn"
type input "sortColumn"
click at [457, 264] on p "Add action" at bounding box center [491, 257] width 68 height 23
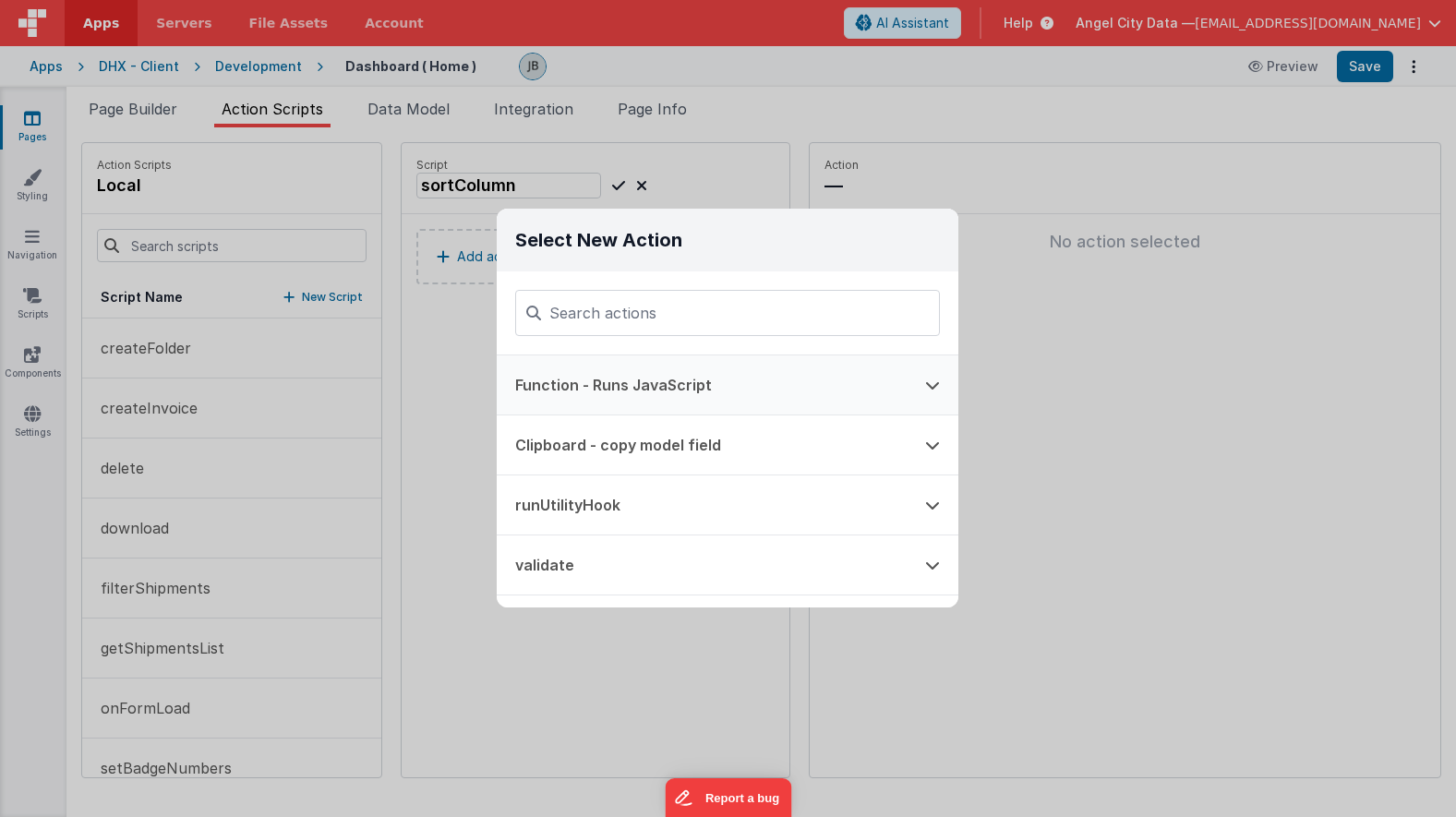
click at [580, 380] on button "Function - Runs JavaScript" at bounding box center [702, 385] width 410 height 59
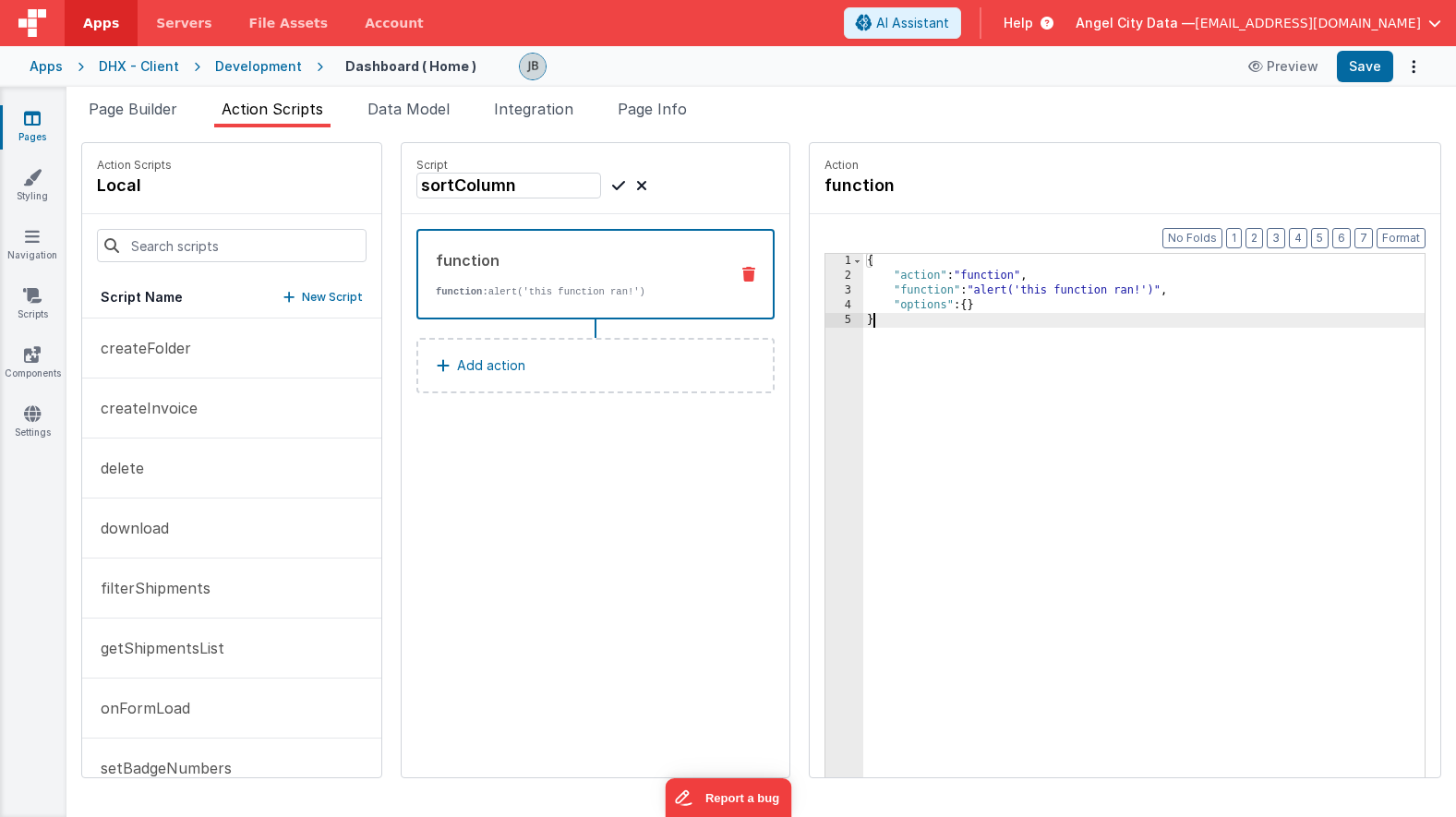
click at [826, 290] on div "3" at bounding box center [844, 291] width 38 height 15
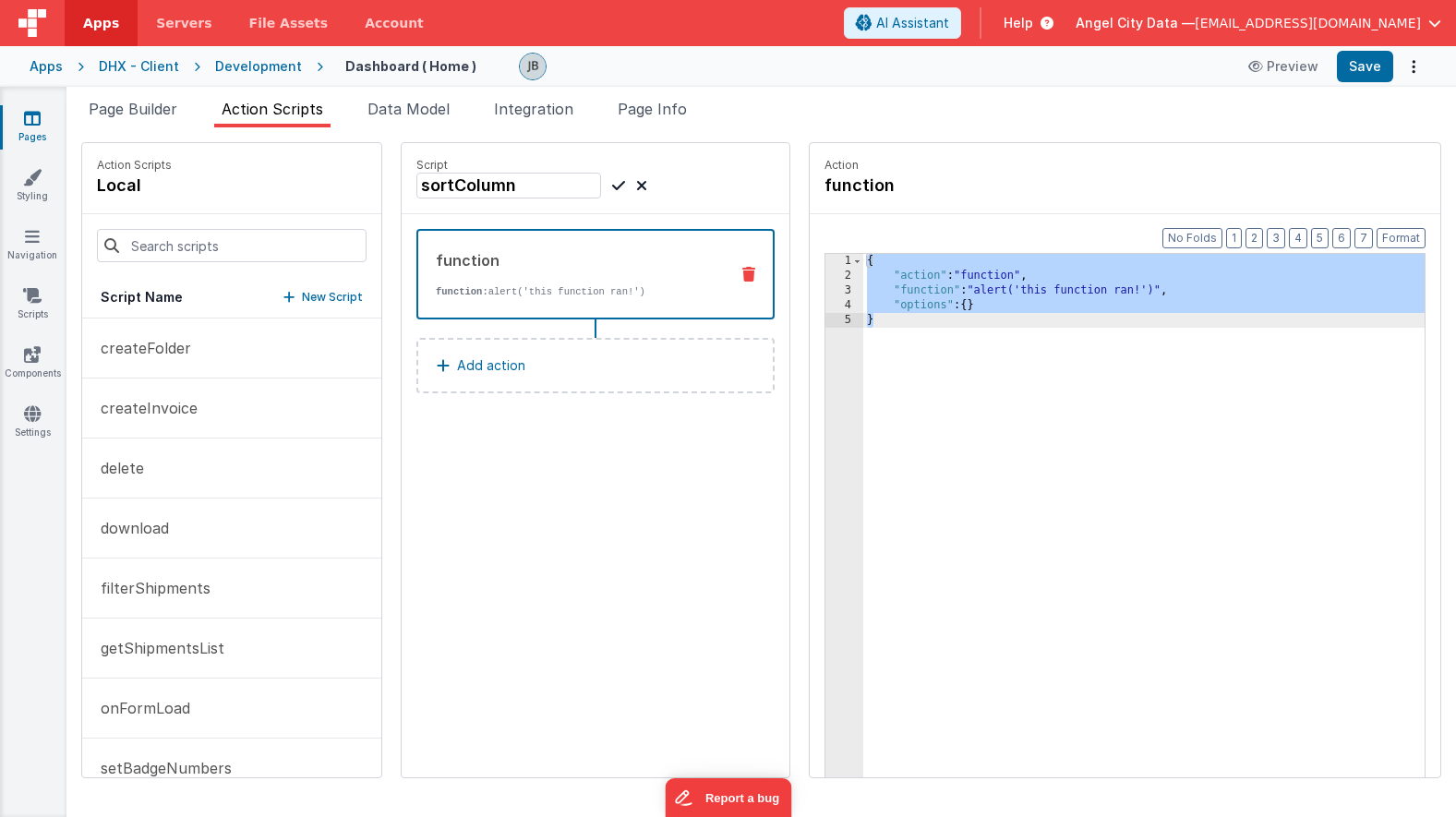
click at [826, 290] on div "3" at bounding box center [844, 291] width 38 height 15
click at [962, 287] on div "{ "action" : "function" , "function" : "alert('this function ran!')" , "options…" at bounding box center [1166, 559] width 607 height 611
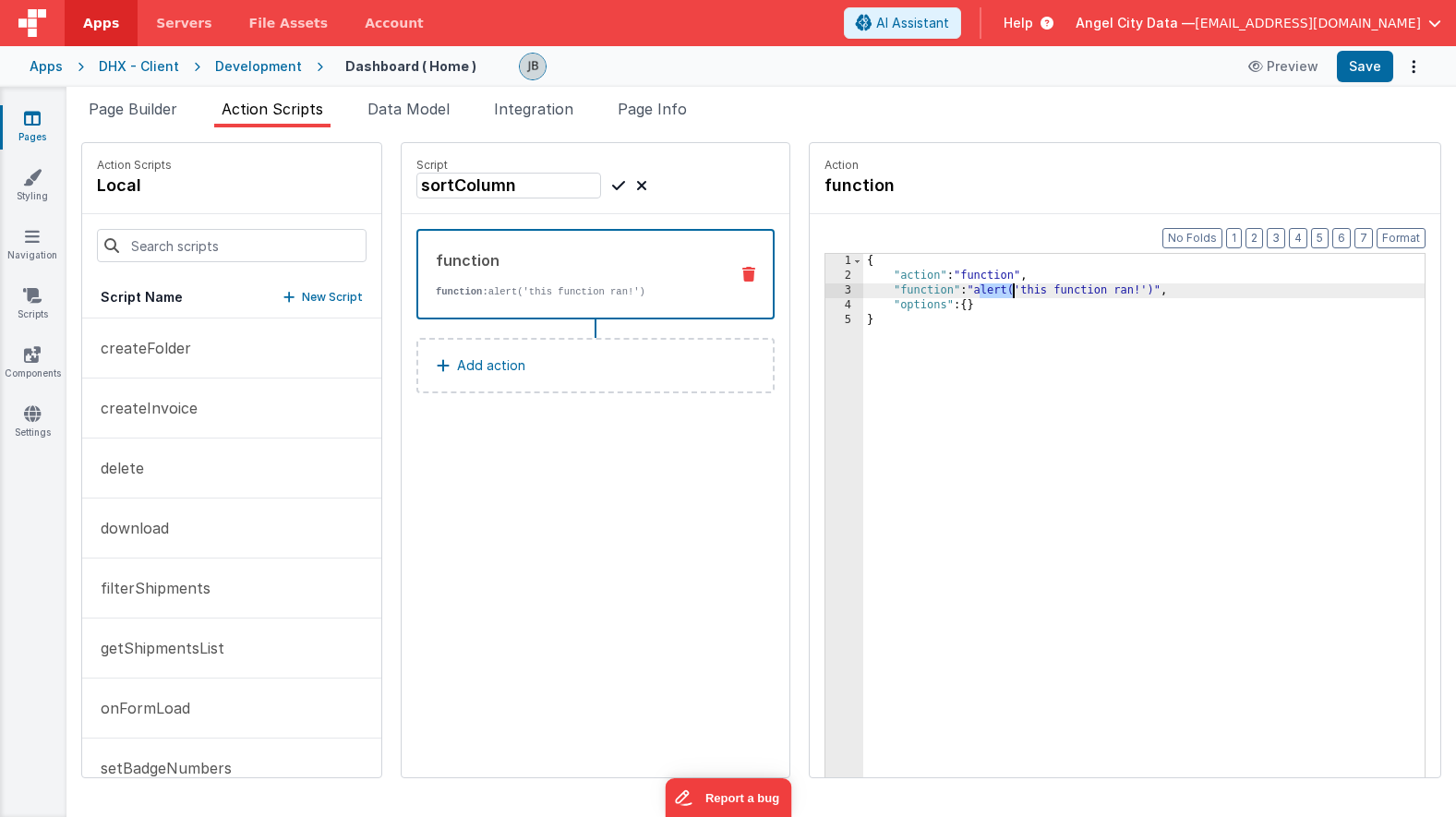
click at [962, 287] on div "{ "action" : "function" , "function" : "alert('this function ran!')" , "options…" at bounding box center [1166, 559] width 607 height 611
click at [826, 293] on div "3" at bounding box center [844, 291] width 38 height 15
click at [826, 288] on div "3" at bounding box center [844, 291] width 38 height 15
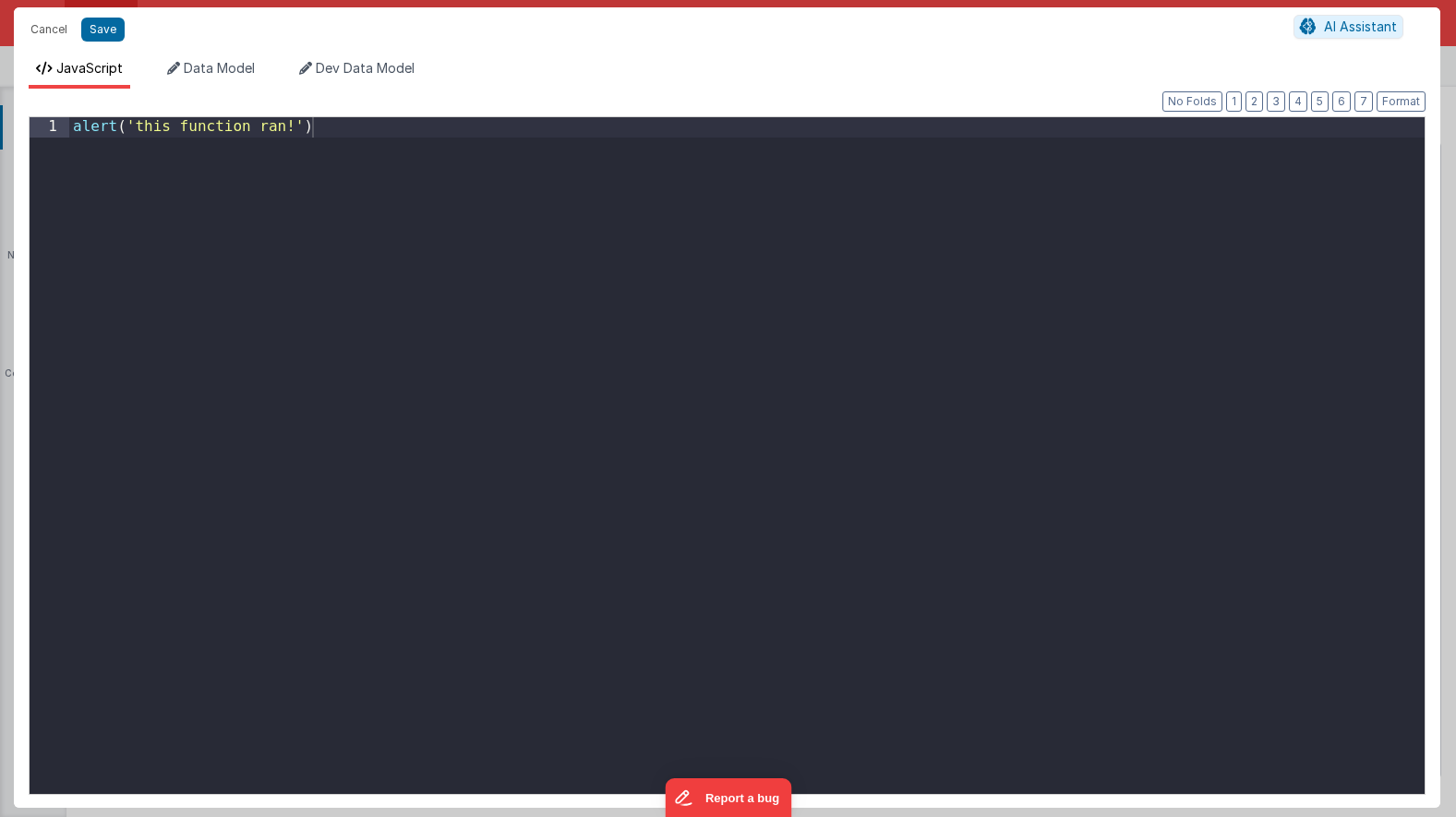
click at [795, 288] on div "Cancel Save AI Assistant JavaScript Data Model Dev Data Model Format 7 6 5 4 3 …" at bounding box center [728, 408] width 1456 height 817
click at [644, 253] on div "alert ( 'this function ran!' )" at bounding box center [747, 476] width 1356 height 717
paste textarea
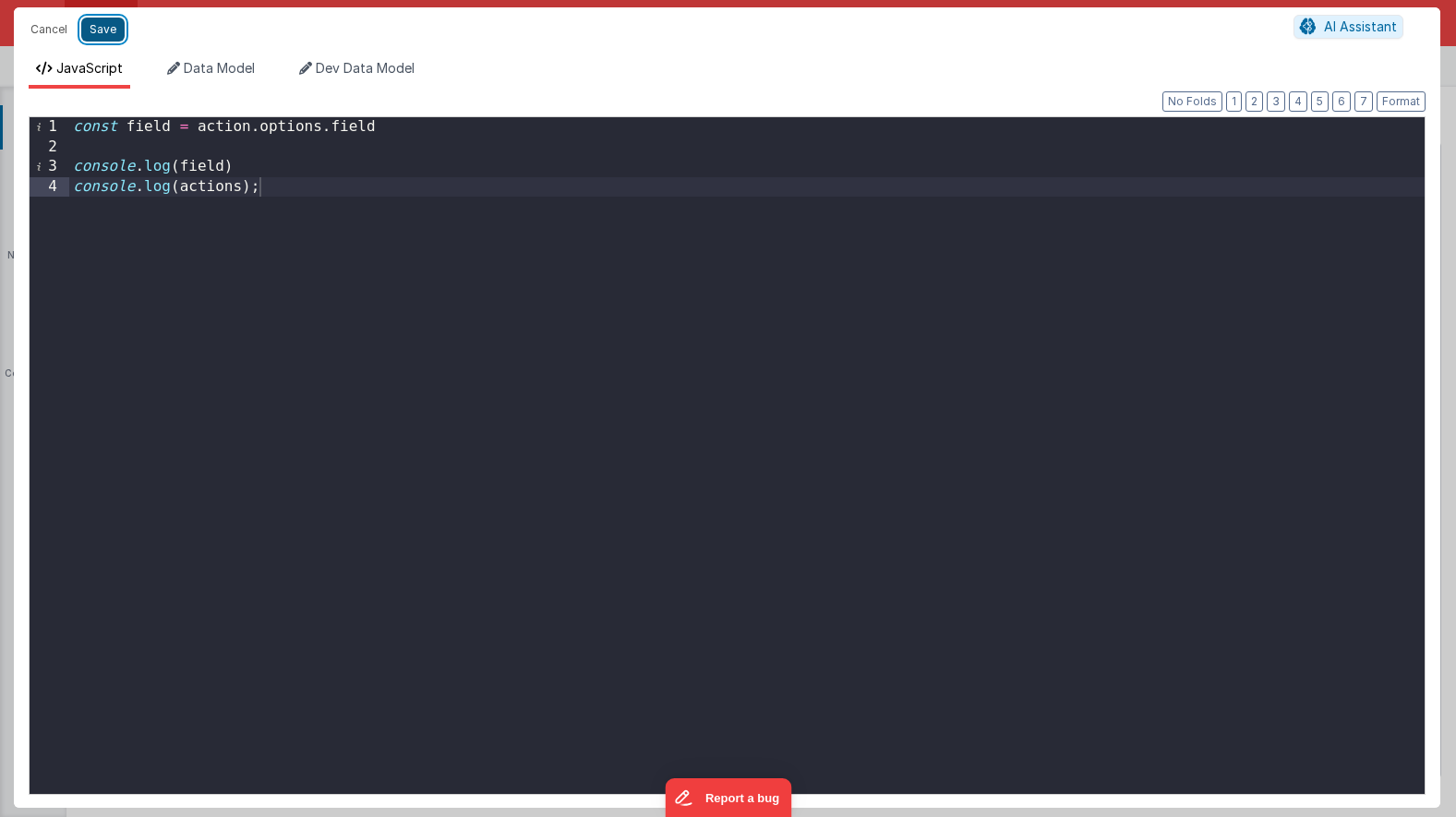
click at [116, 27] on button "Save" at bounding box center [103, 30] width 43 height 24
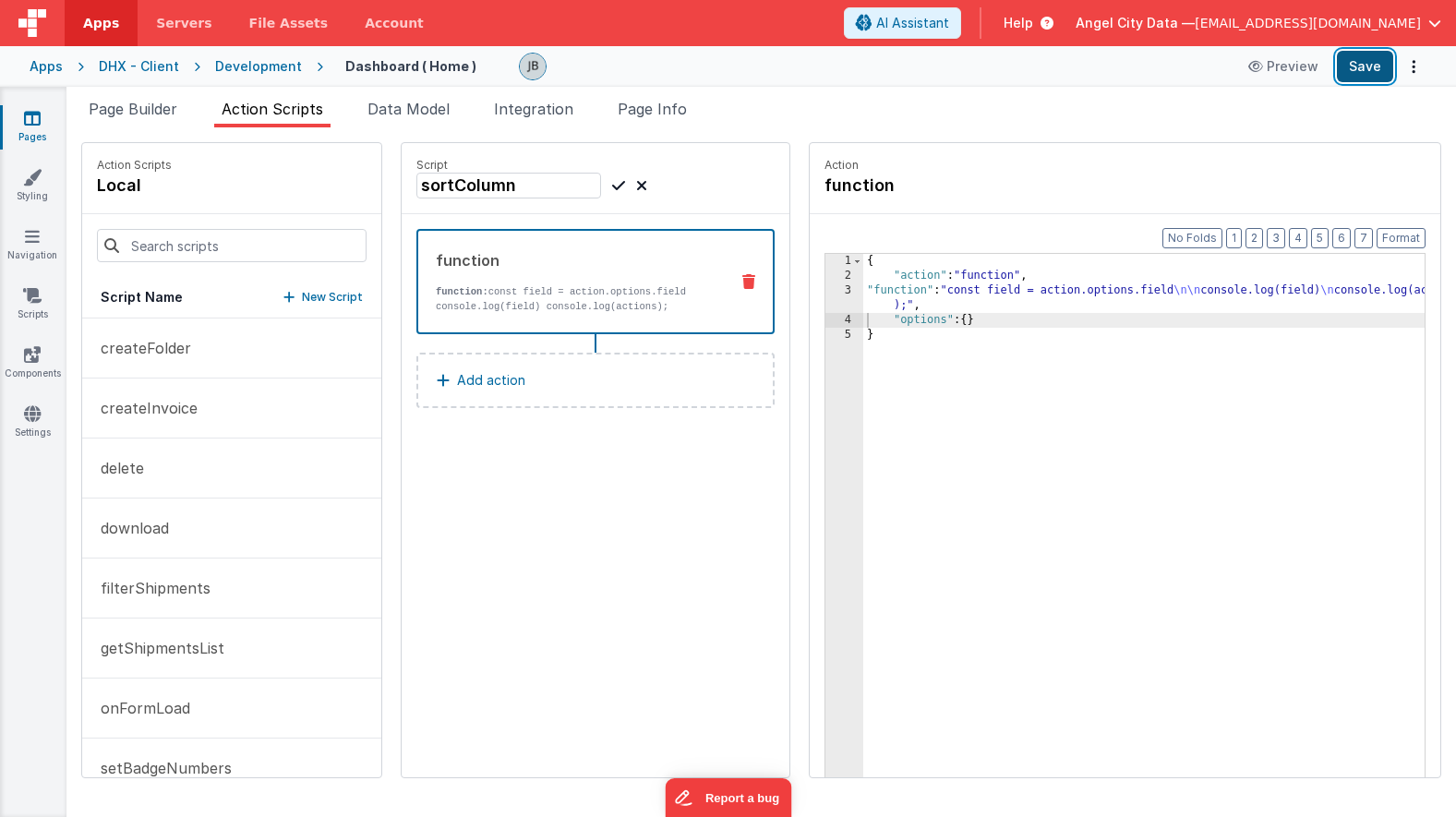
click at [1357, 61] on button "Save" at bounding box center [1365, 66] width 56 height 31
click at [826, 292] on div "3" at bounding box center [844, 297] width 38 height 29
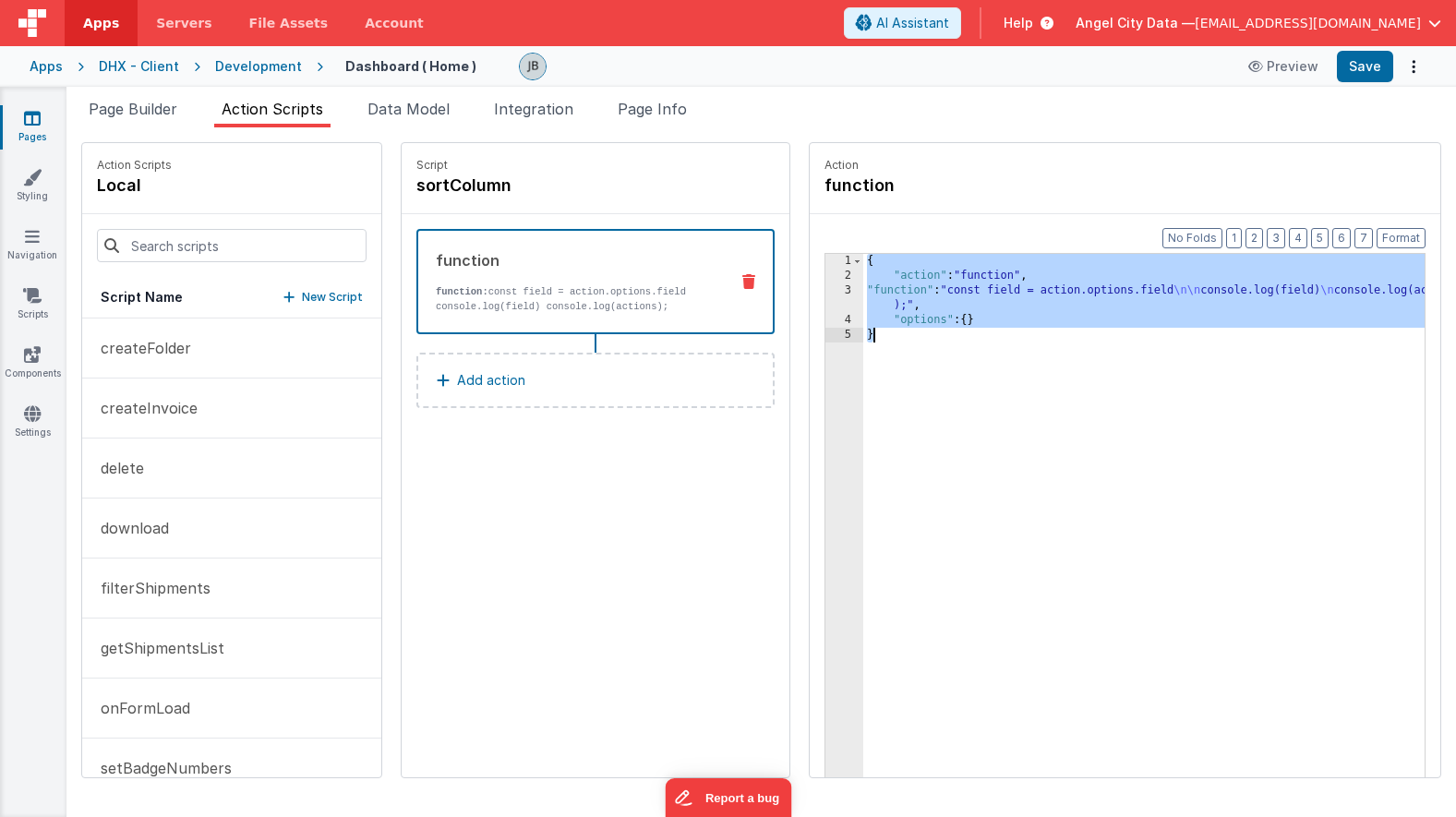
click at [826, 292] on div "3" at bounding box center [844, 297] width 38 height 29
click at [826, 286] on div "3" at bounding box center [844, 297] width 38 height 29
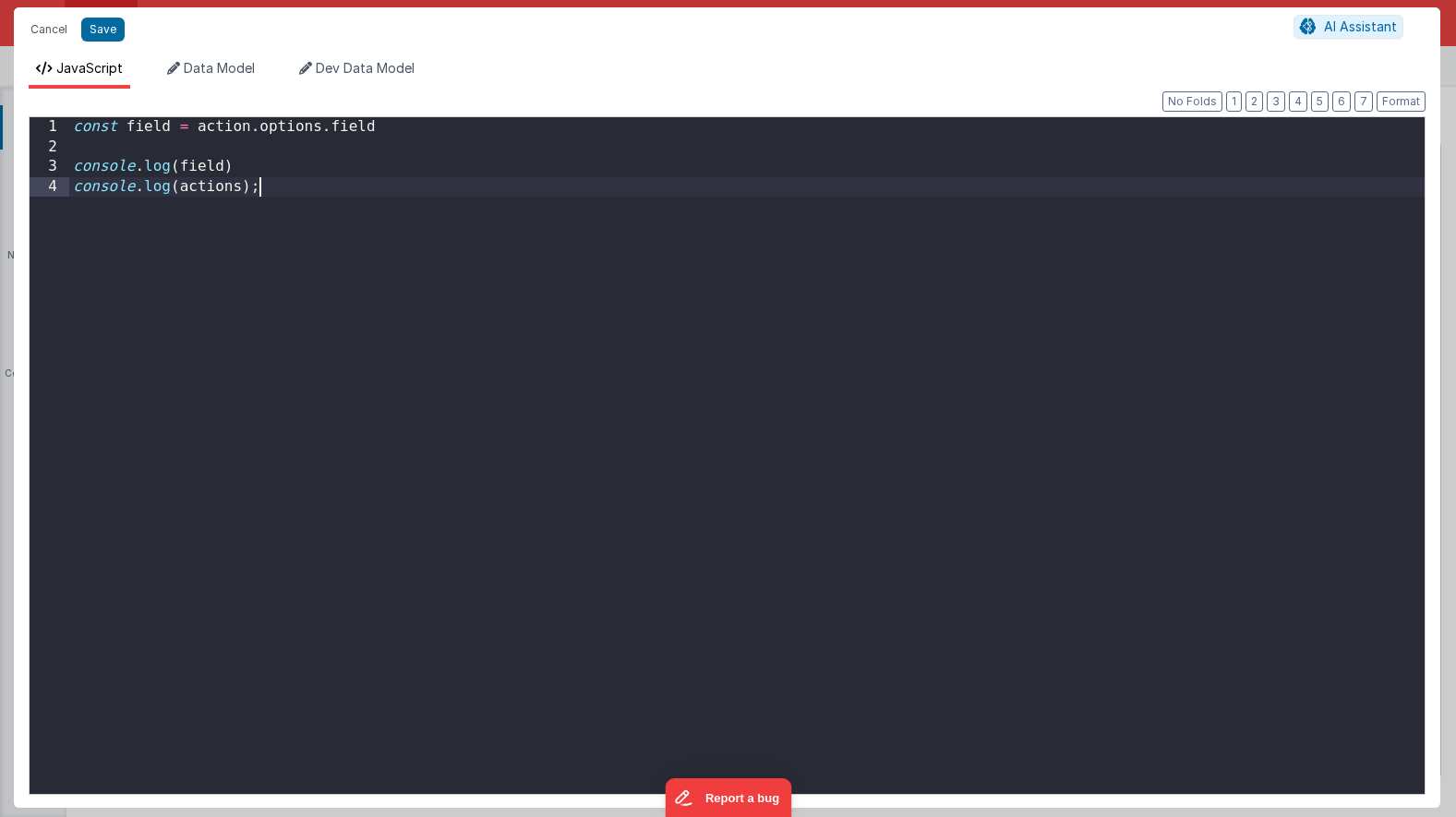
click at [801, 286] on div "const field = action . options . field console . log ( field ) console . log ( …" at bounding box center [747, 476] width 1356 height 717
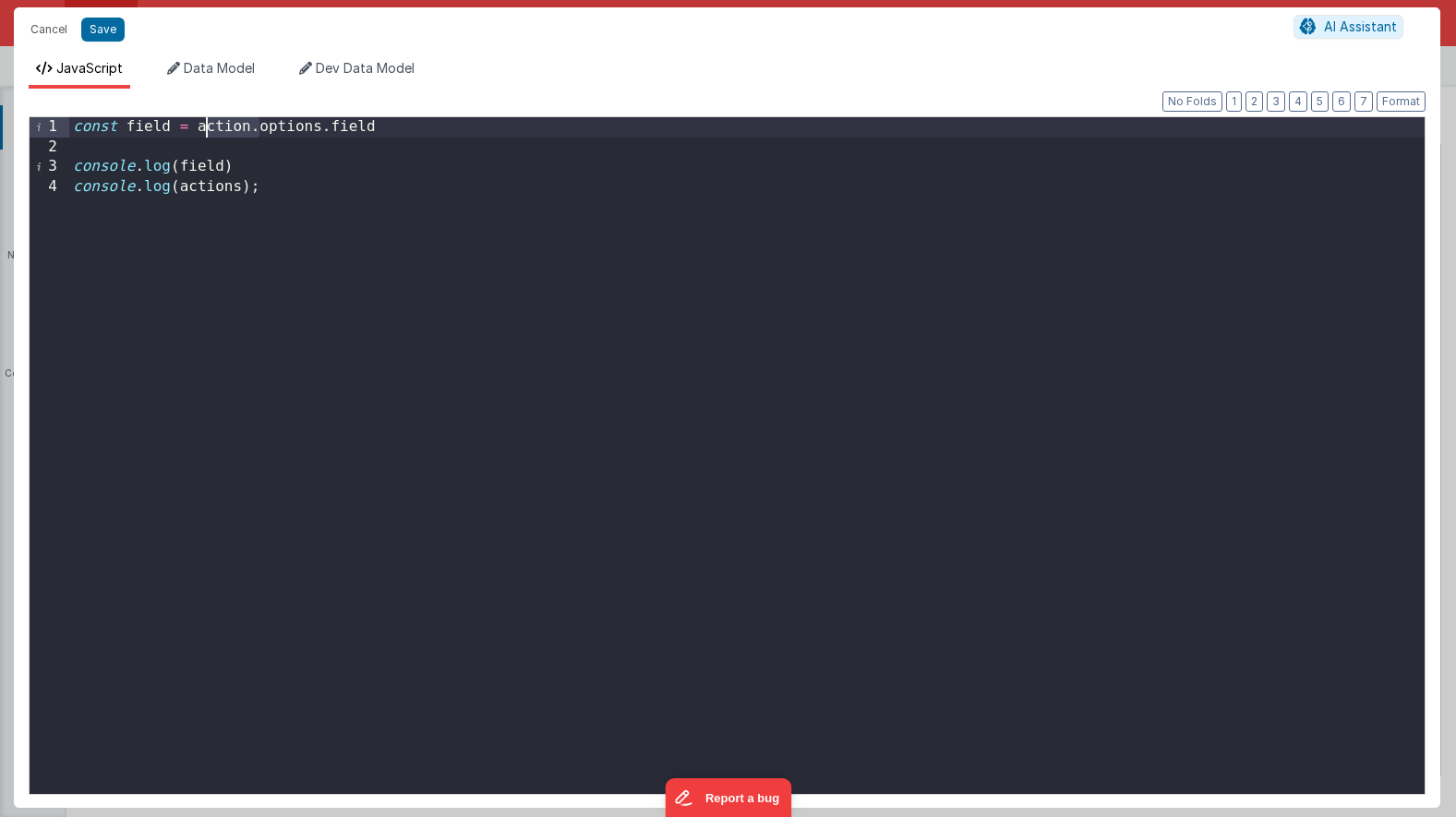
drag, startPoint x: 260, startPoint y: 130, endPoint x: 204, endPoint y: 134, distance: 56.1
click at [204, 134] on div "const field = action . options . field console . log ( field ) console . log ( …" at bounding box center [747, 476] width 1356 height 717
click at [212, 183] on div "const field = options . field console . log ( field ) console . log ( actions )…" at bounding box center [747, 476] width 1356 height 717
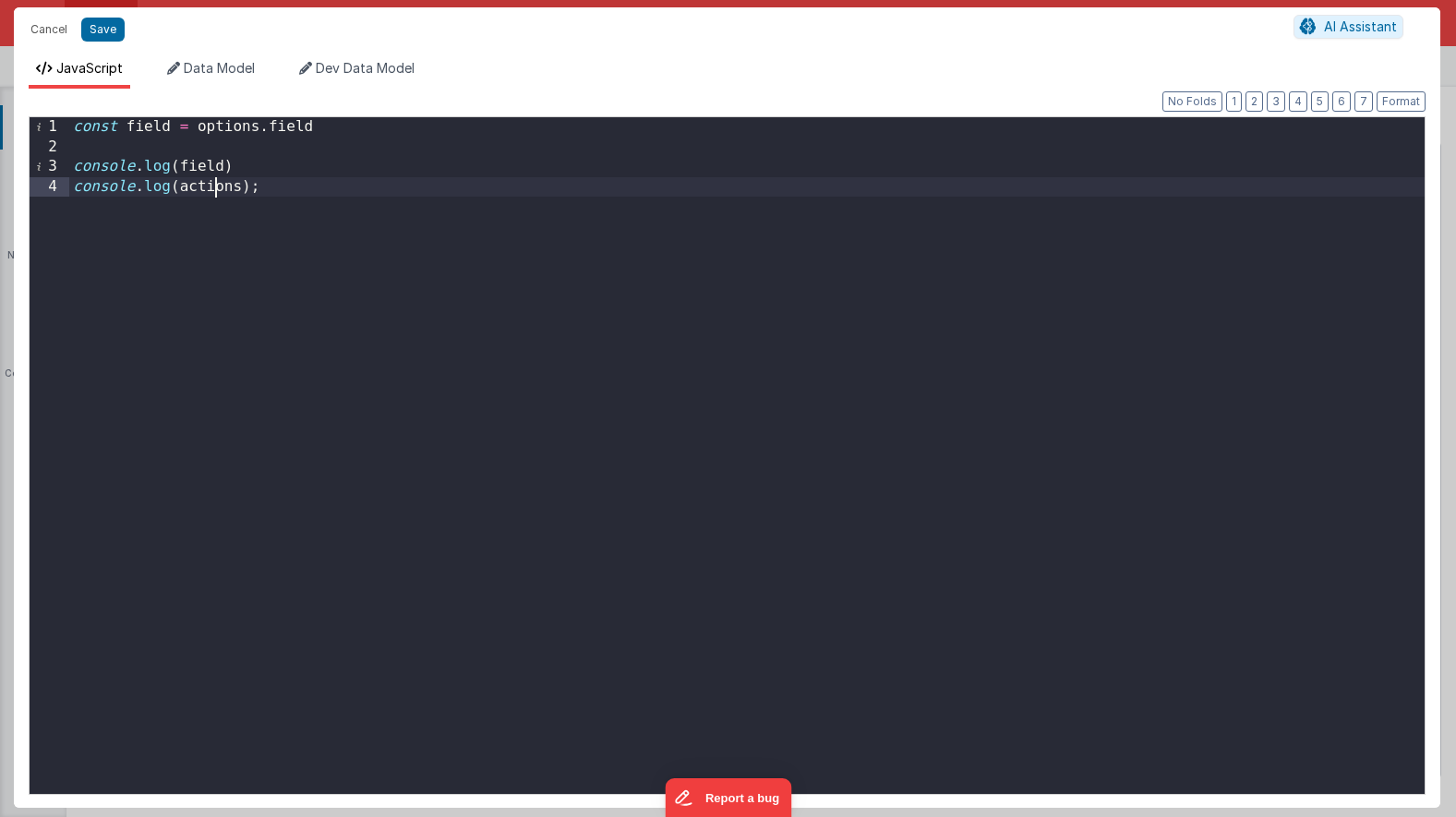
click at [212, 183] on div "const field = options . field console . log ( field ) console . log ( actions )…" at bounding box center [747, 476] width 1356 height 717
click at [97, 30] on button "Save" at bounding box center [103, 30] width 43 height 24
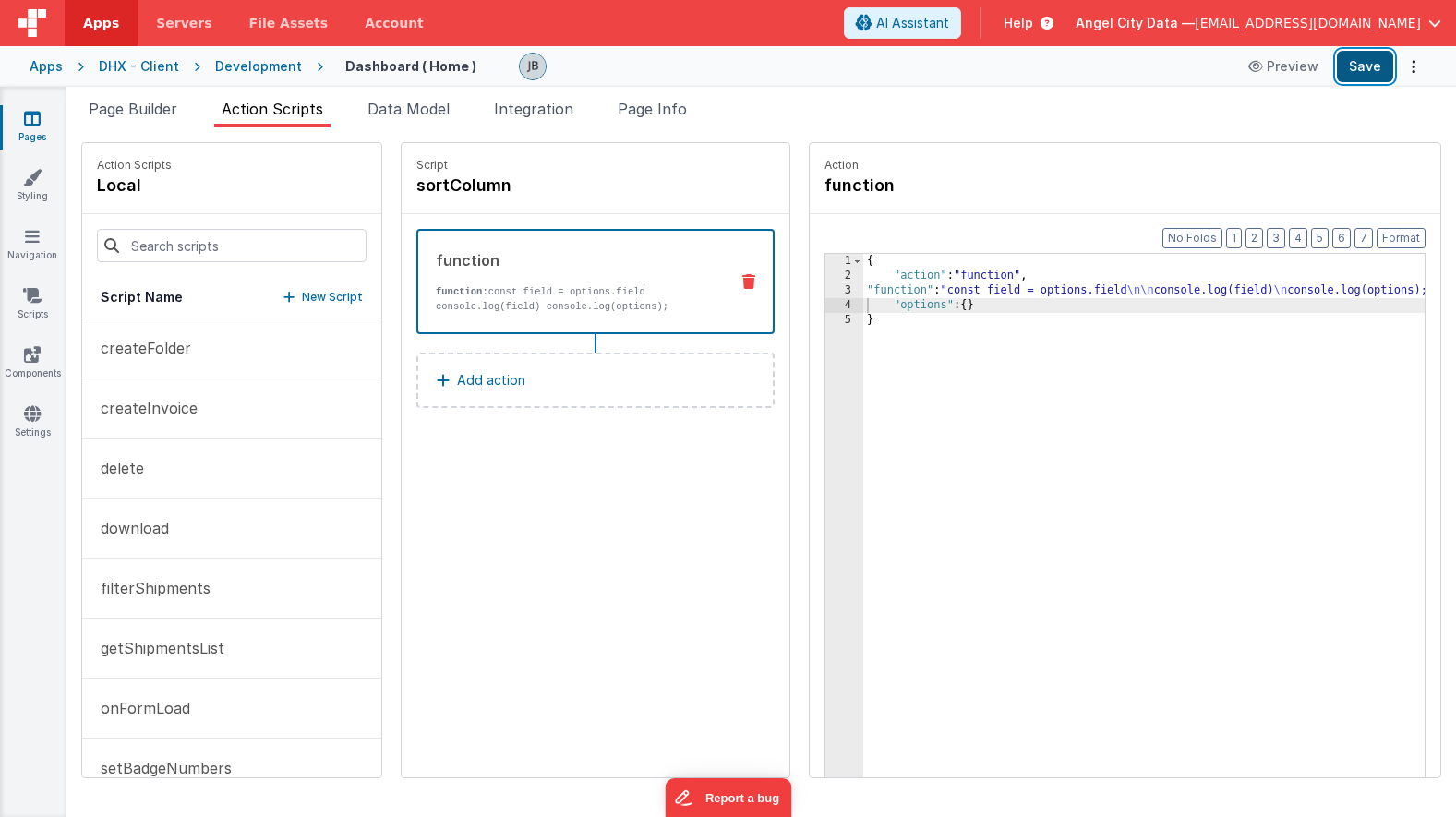
click at [1364, 67] on button "Save" at bounding box center [1365, 66] width 56 height 31
click at [1351, 69] on button "Save" at bounding box center [1365, 66] width 56 height 31
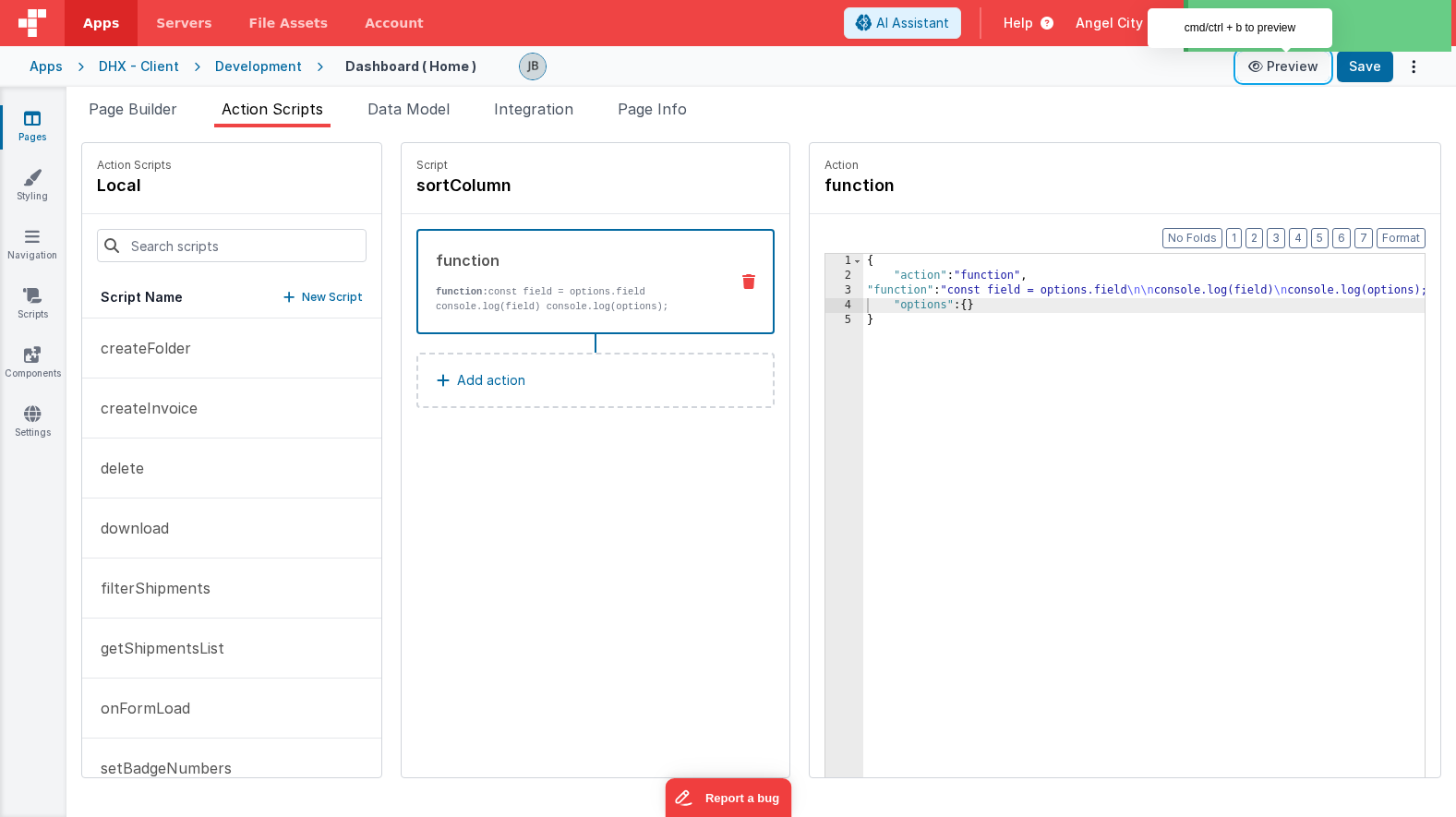
click at [1305, 68] on button "Preview" at bounding box center [1283, 66] width 92 height 29
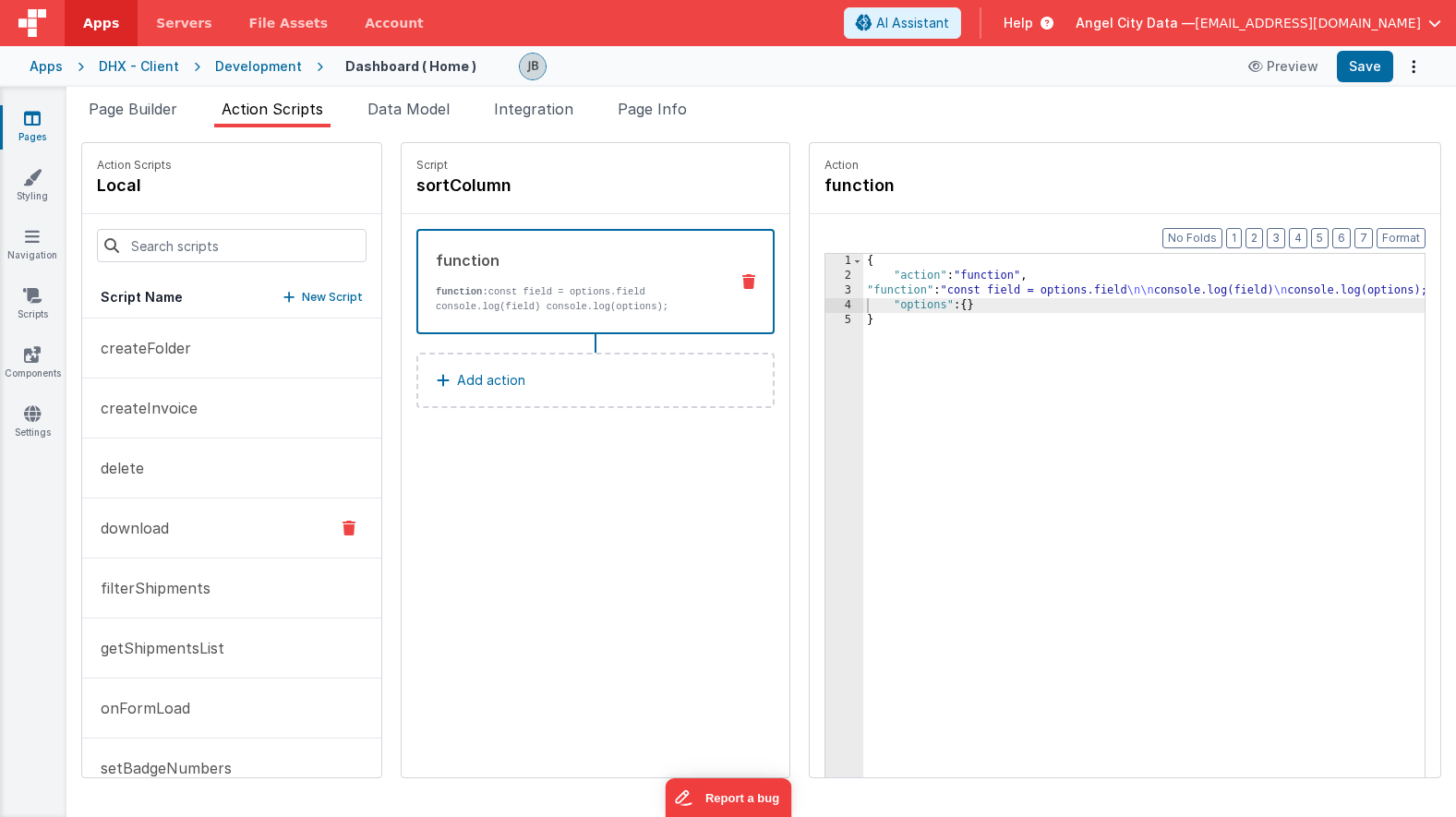
click at [197, 541] on button "download" at bounding box center [232, 528] width 299 height 60
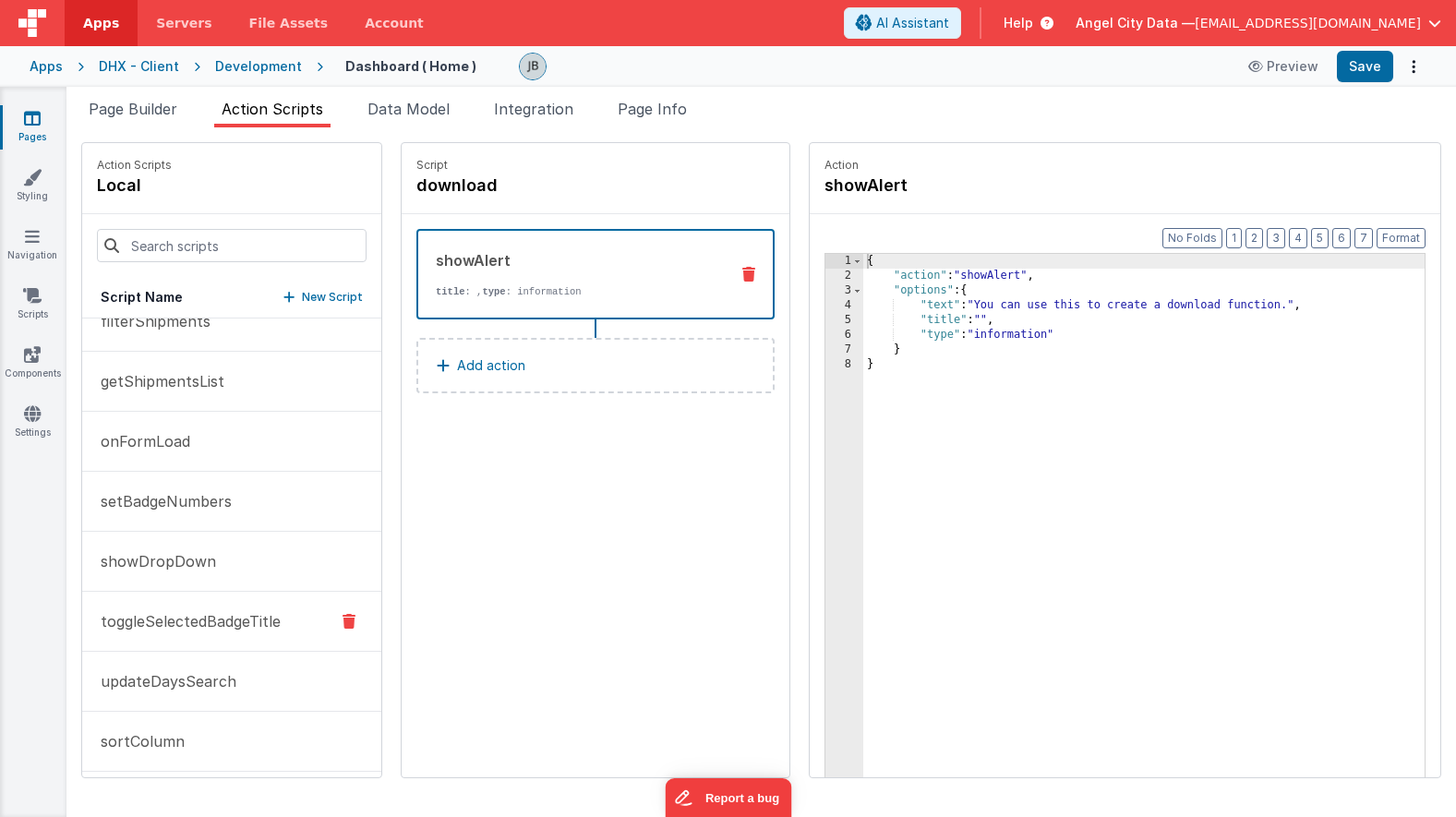
scroll to position [275, 0]
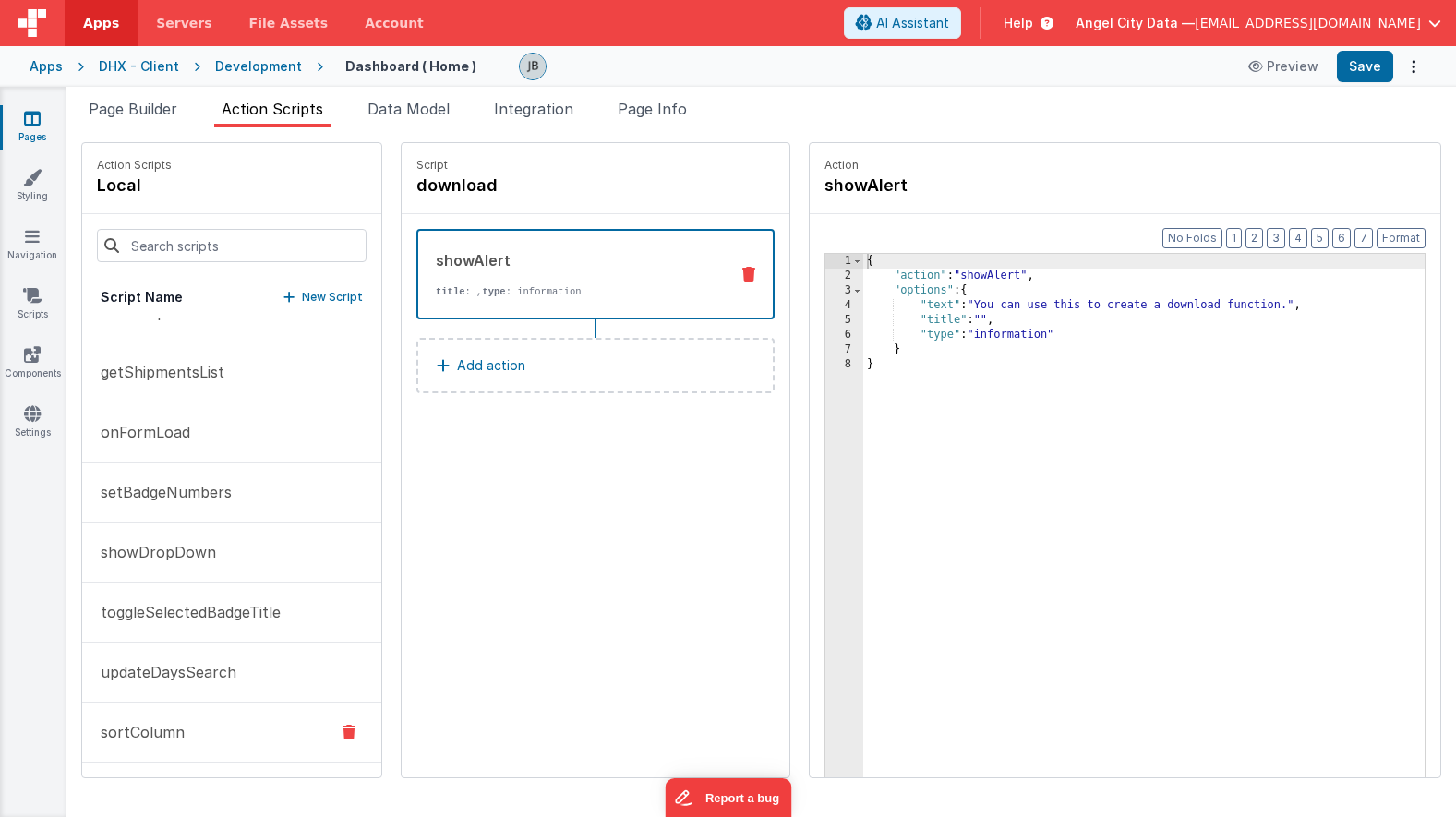
click at [189, 728] on button "sortColumn" at bounding box center [232, 733] width 299 height 60
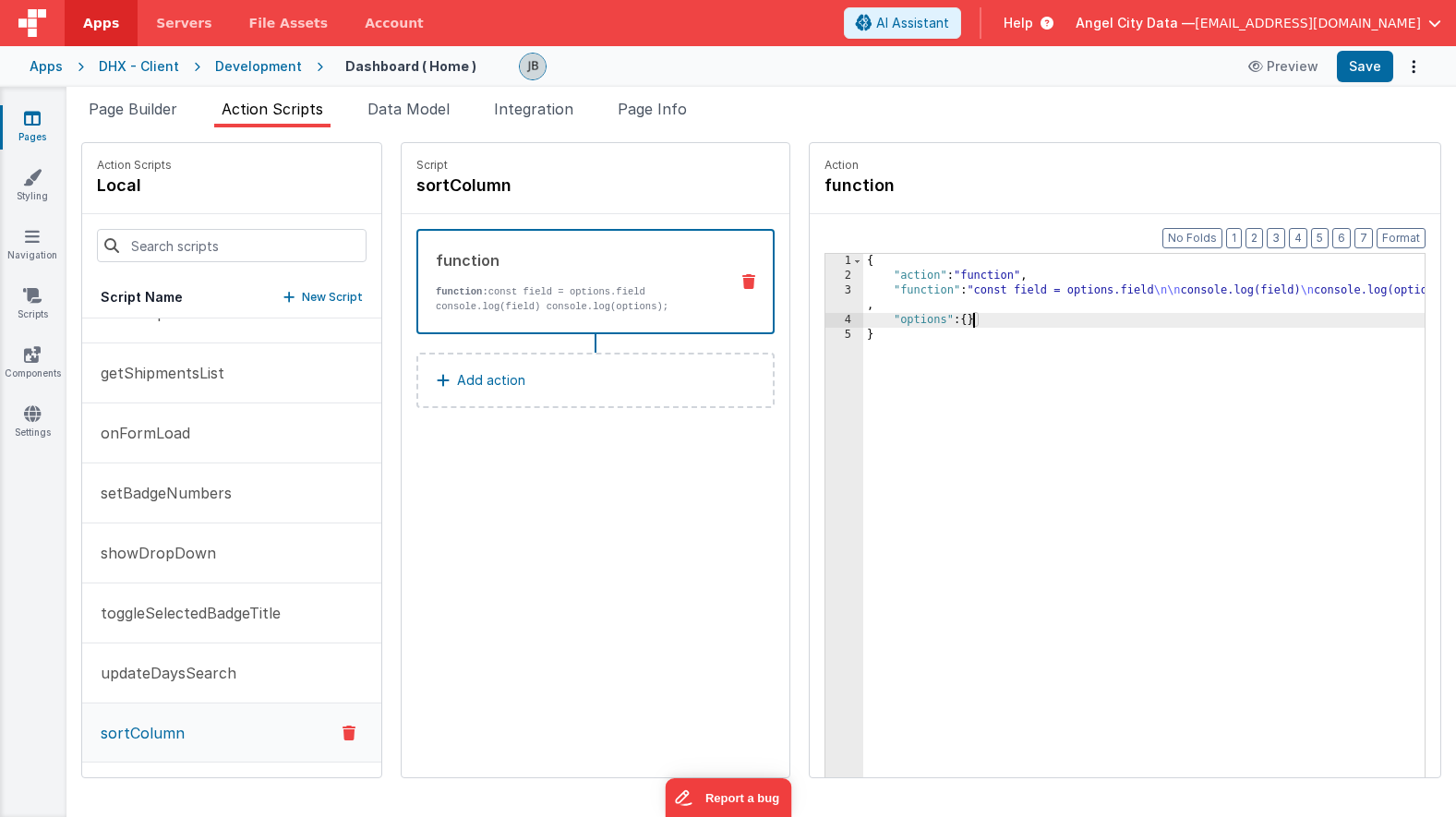
click at [929, 320] on div "{ "action" : "function" , "function" : "const field = options.field \n\n consol…" at bounding box center [1166, 559] width 607 height 611
click at [191, 519] on button "setBadgeNumbers" at bounding box center [232, 493] width 299 height 60
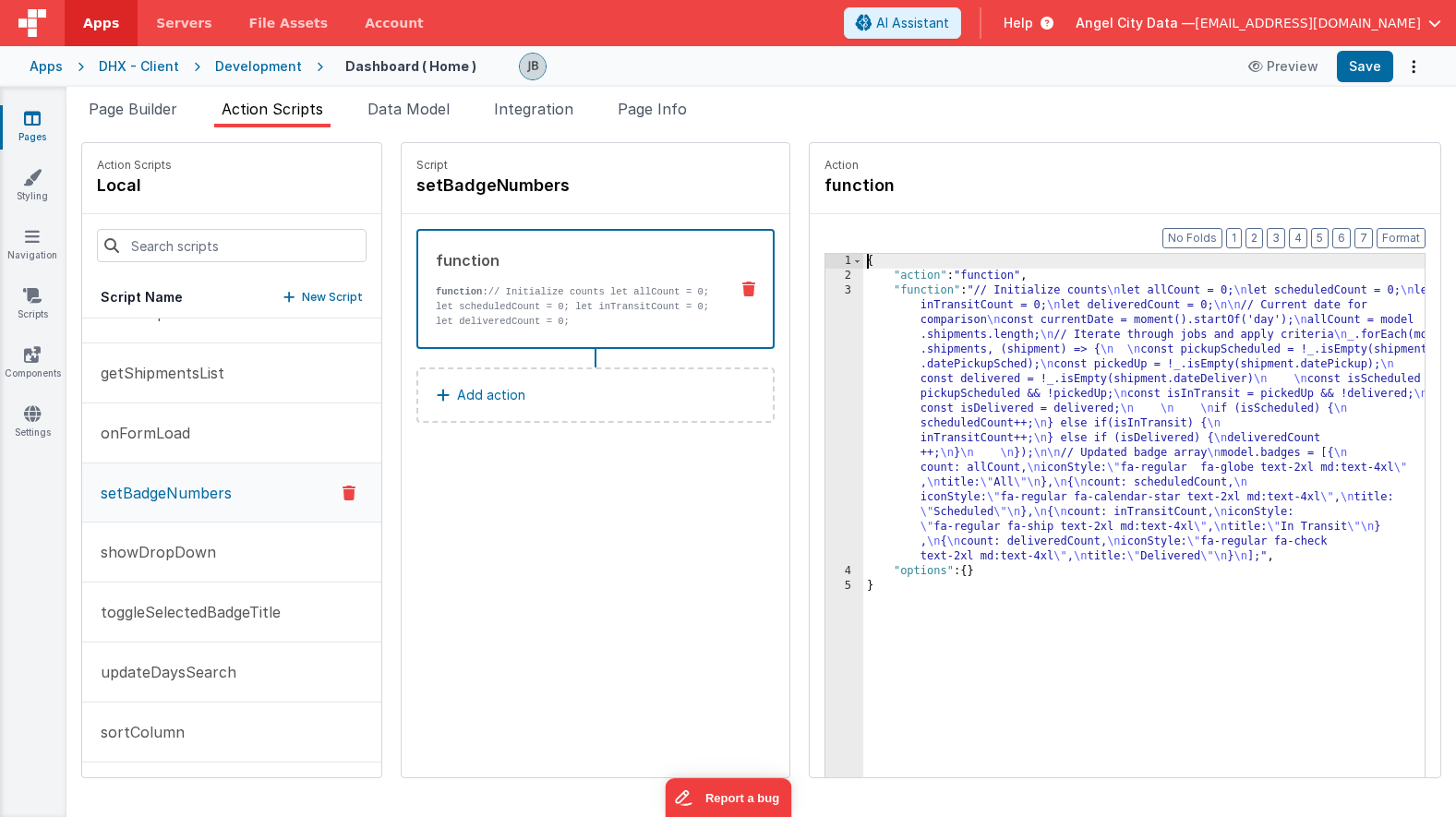
click at [826, 340] on div "3" at bounding box center [844, 423] width 38 height 280
click at [826, 317] on div "3" at bounding box center [844, 423] width 38 height 280
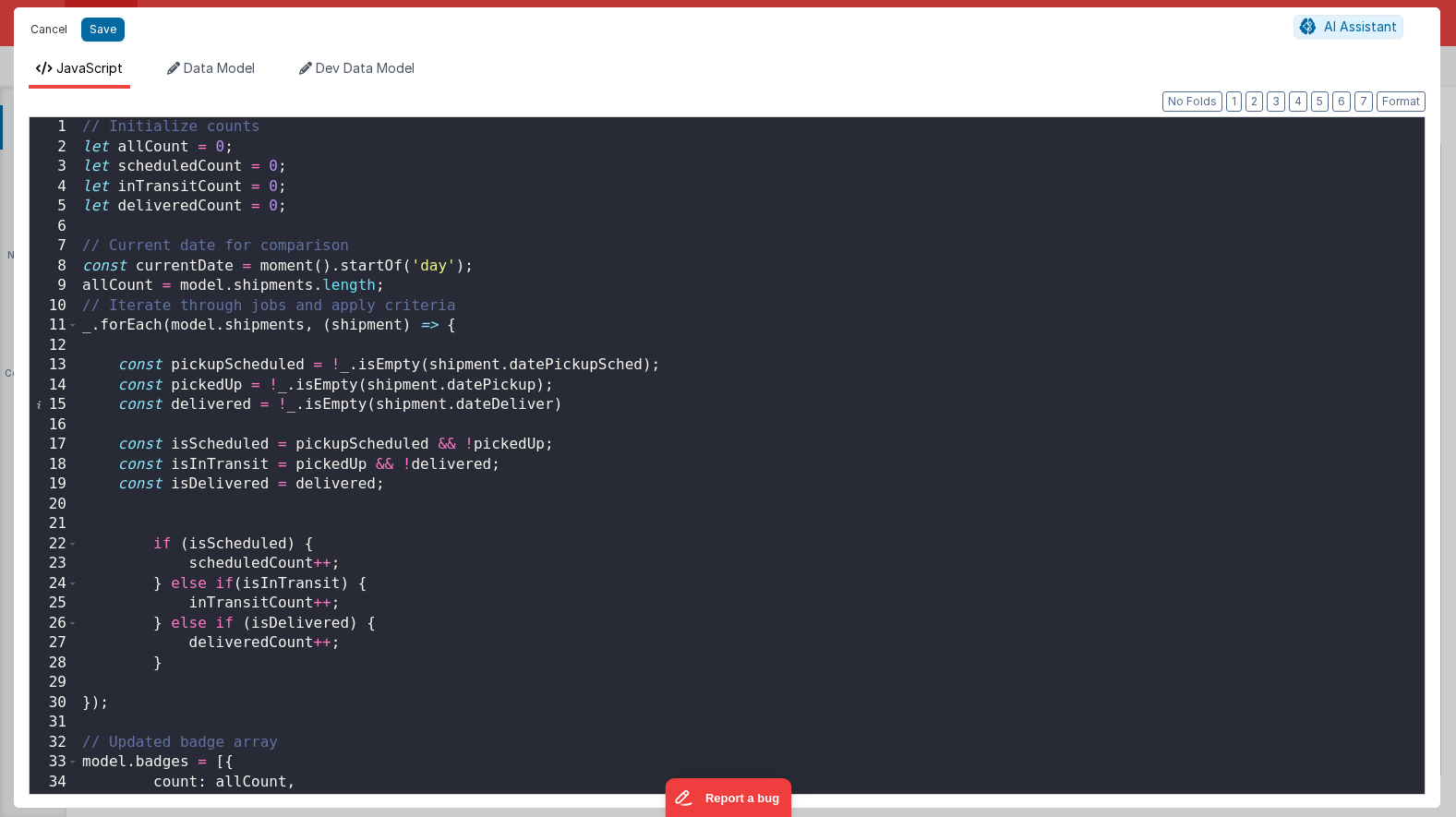
click at [39, 28] on button "Cancel" at bounding box center [49, 30] width 55 height 26
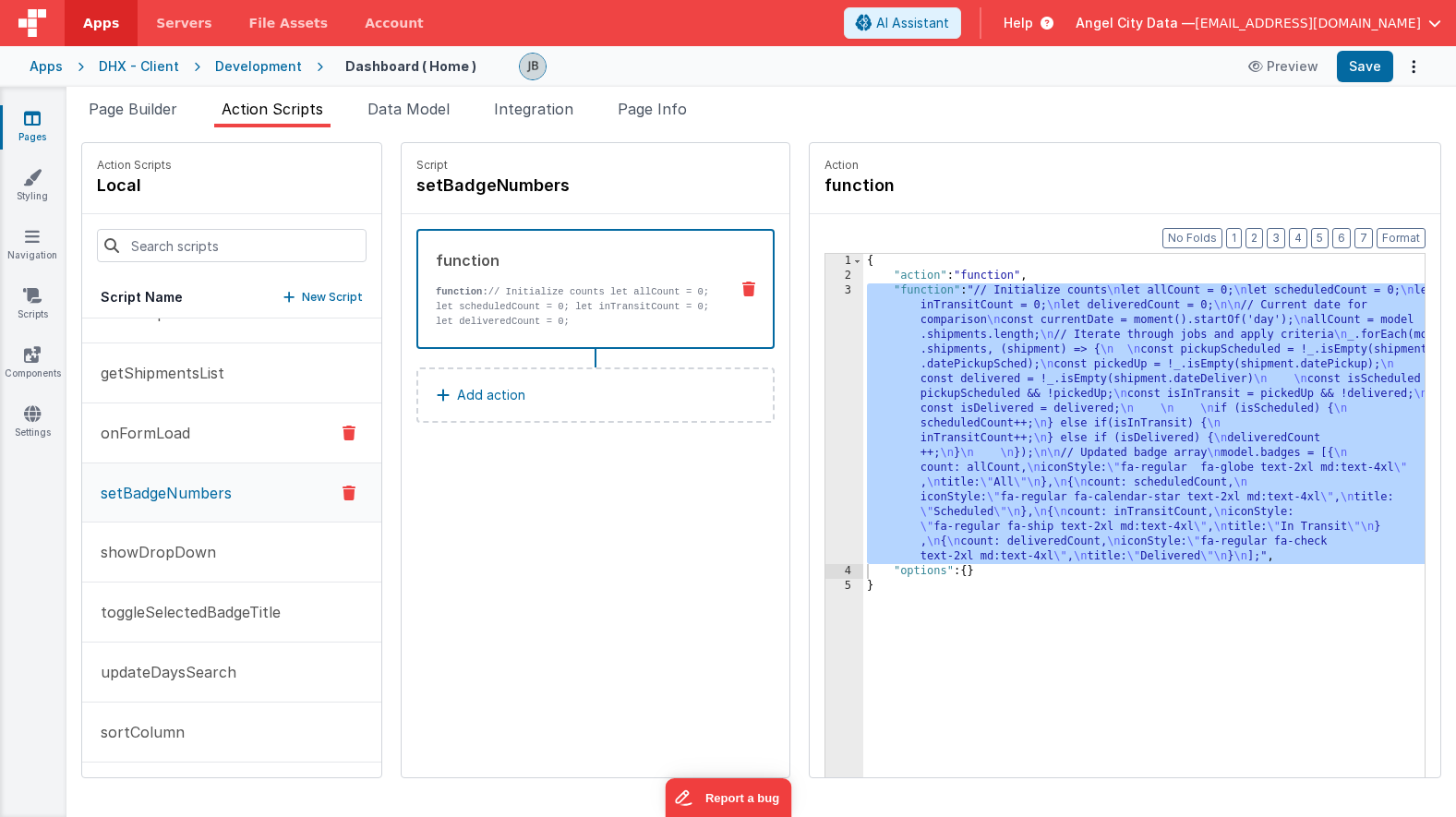
click at [167, 425] on p "onFormLoad" at bounding box center [139, 433] width 100 height 23
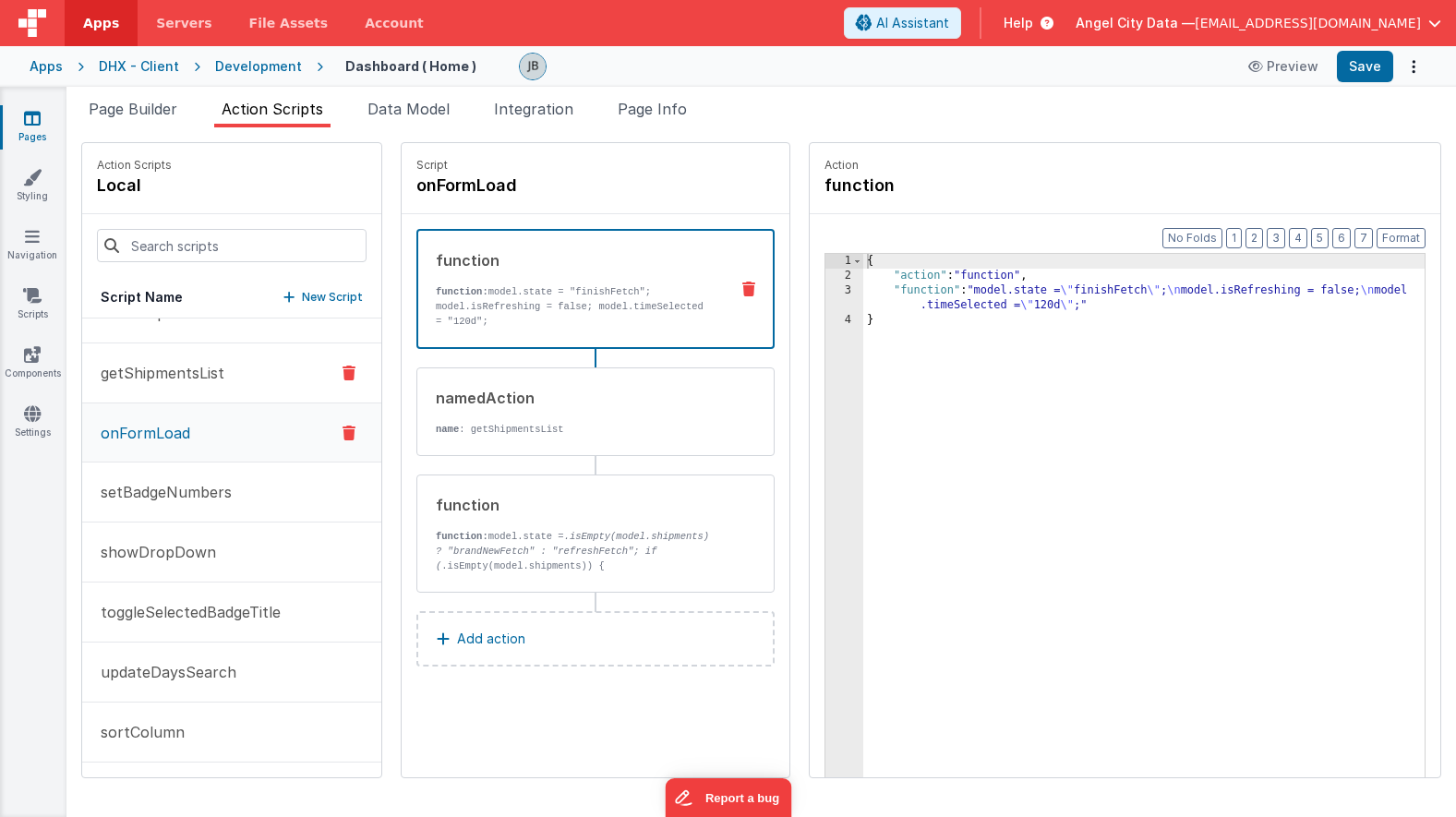
click at [169, 375] on p "getShipmentsList" at bounding box center [157, 373] width 135 height 23
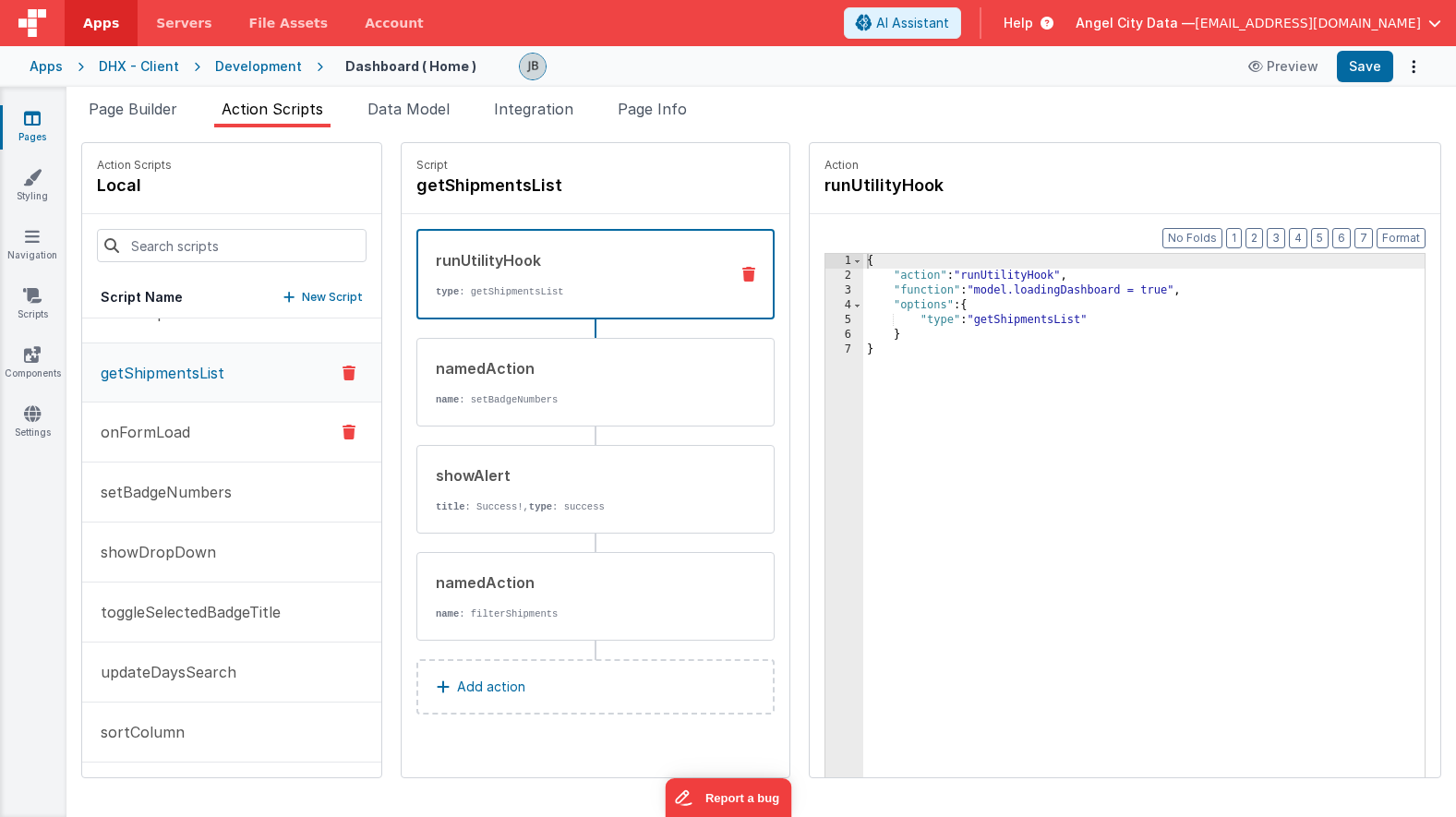
click at [173, 405] on button "onFormLoad" at bounding box center [232, 432] width 299 height 60
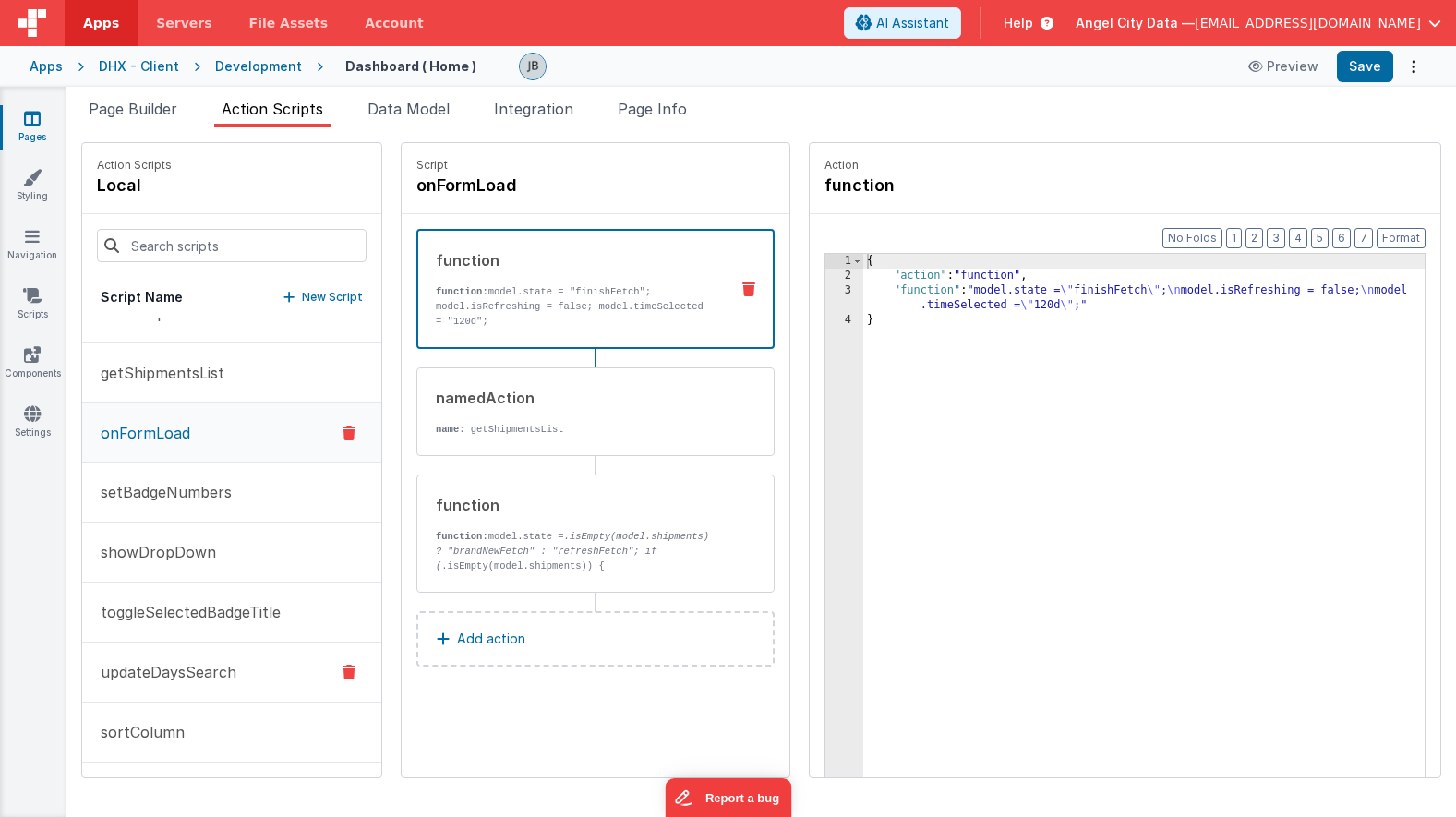
click at [179, 673] on p "updateDaysSearch" at bounding box center [162, 673] width 146 height 23
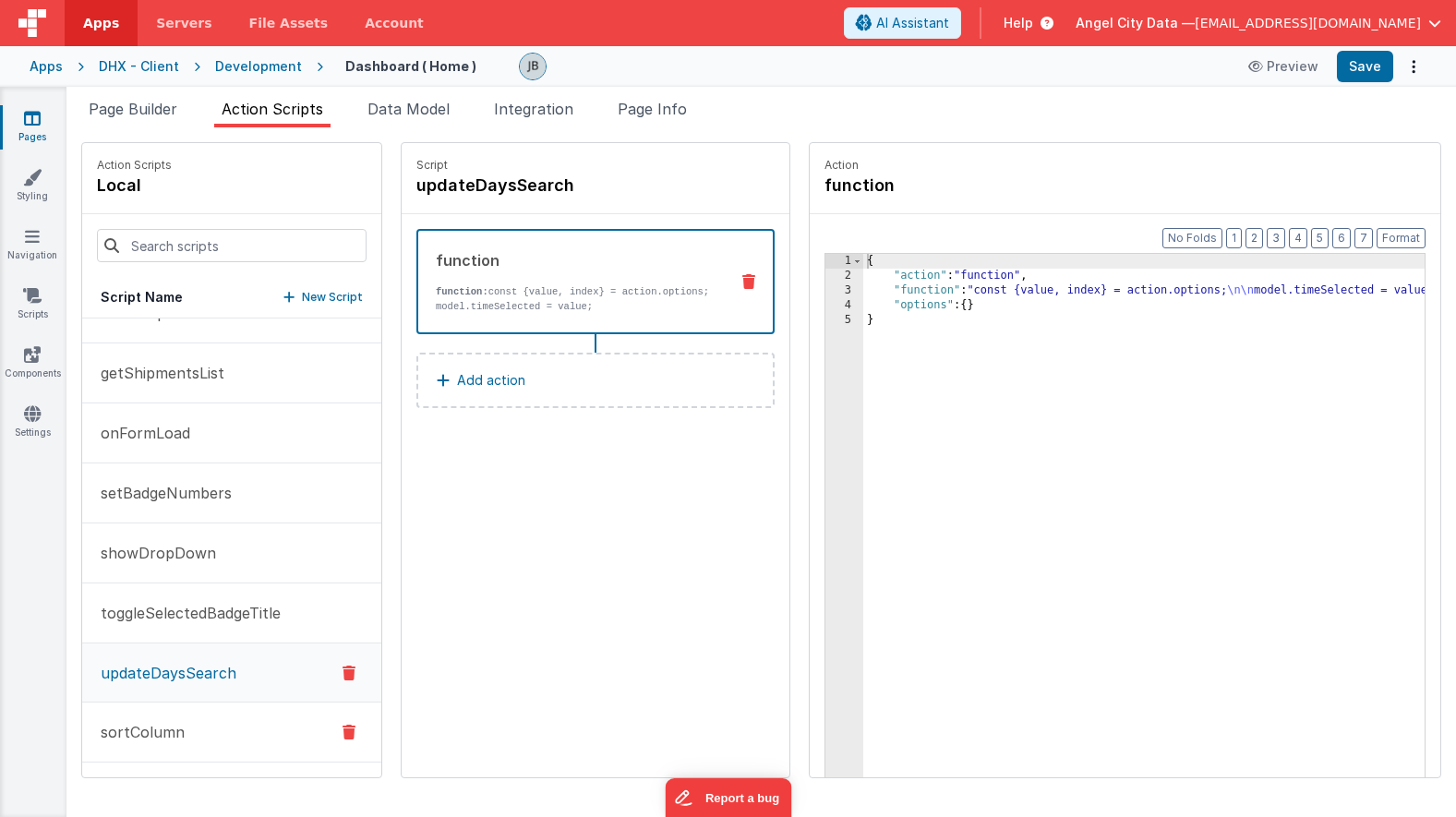
click at [176, 738] on p "sortColumn" at bounding box center [136, 733] width 95 height 23
click at [826, 288] on div "3" at bounding box center [844, 297] width 38 height 29
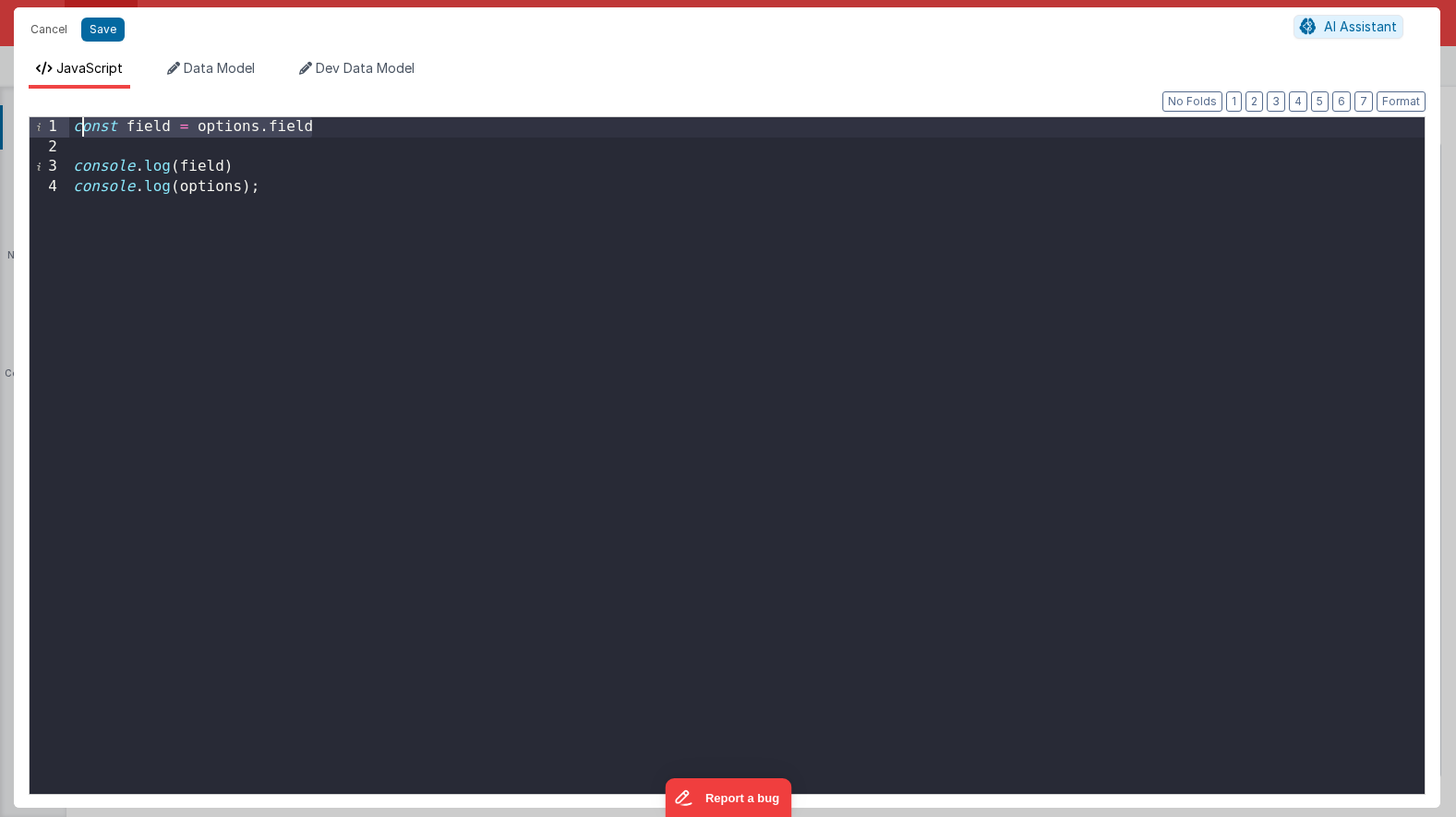
drag, startPoint x: 350, startPoint y: 128, endPoint x: 61, endPoint y: 127, distance: 289.0
click at [61, 127] on div "1 2 3 4 const field = options . field console . log ( field ) console . log ( o…" at bounding box center [727, 455] width 1397 height 678
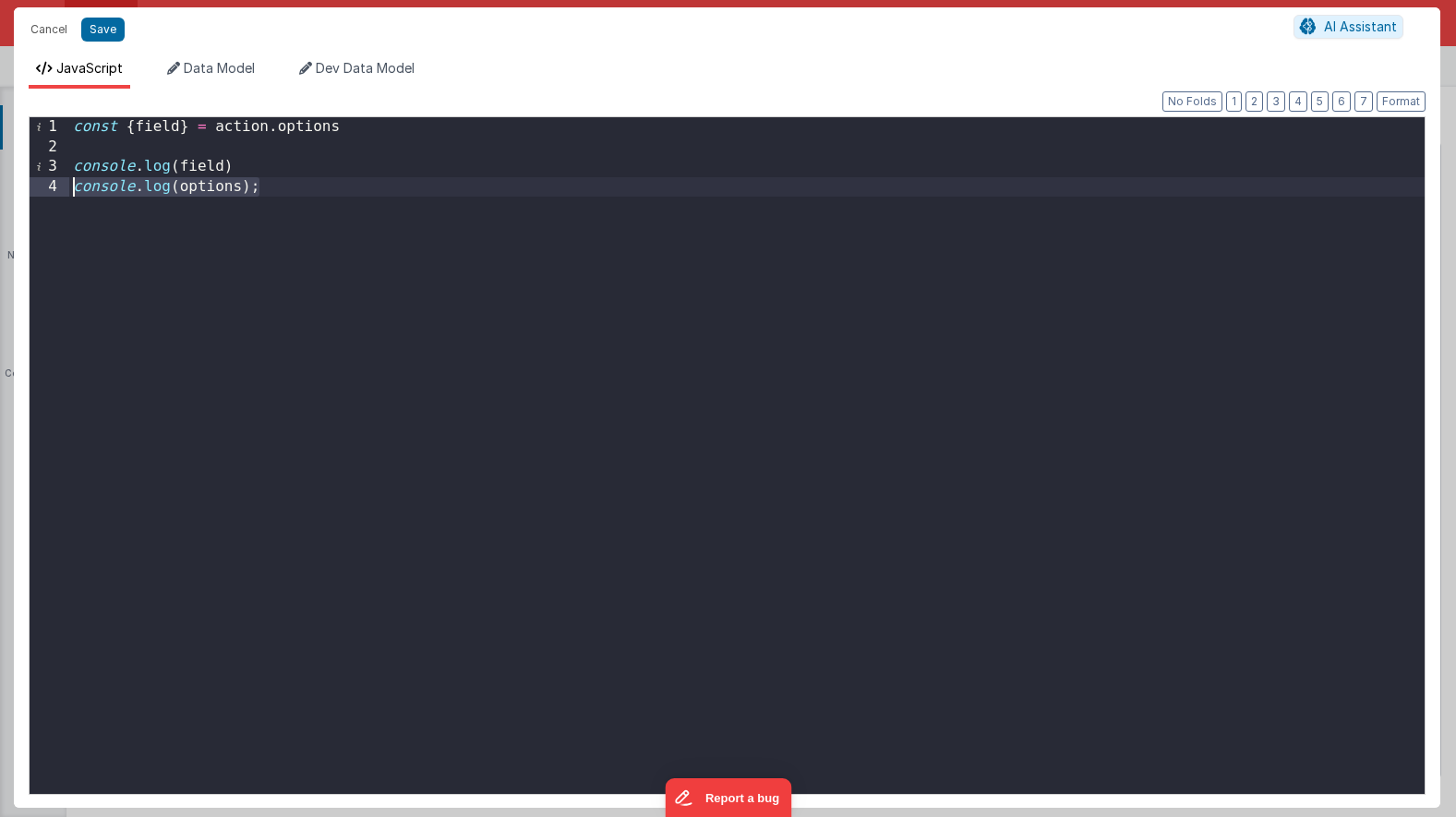
drag, startPoint x: 264, startPoint y: 195, endPoint x: 2, endPoint y: 189, distance: 262.1
click at [2, 189] on div "Cancel Save AI Assistant JavaScript Data Model Dev Data Model Format 7 6 5 4 3 …" at bounding box center [728, 408] width 1456 height 817
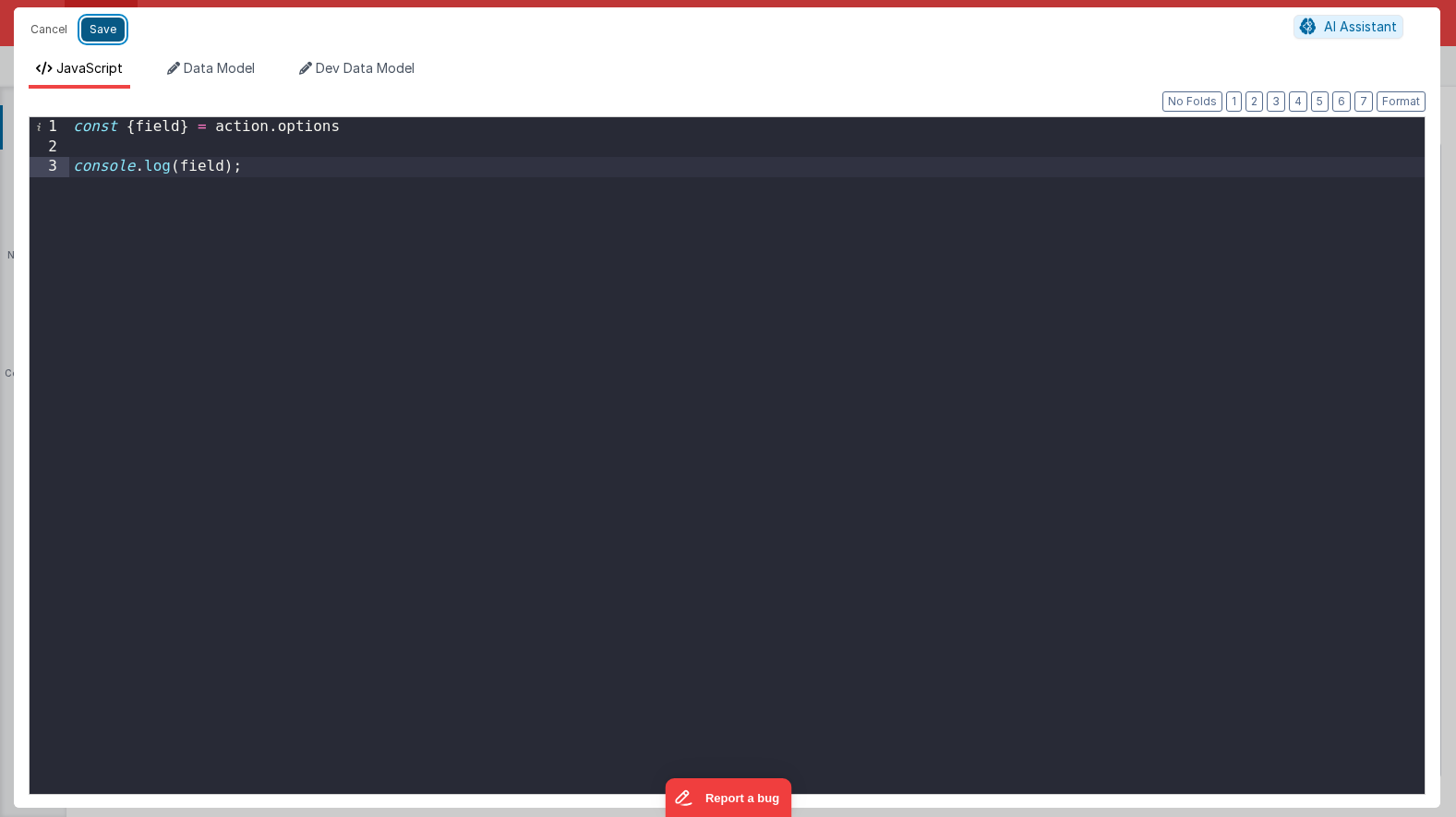
click at [101, 27] on button "Save" at bounding box center [103, 30] width 43 height 24
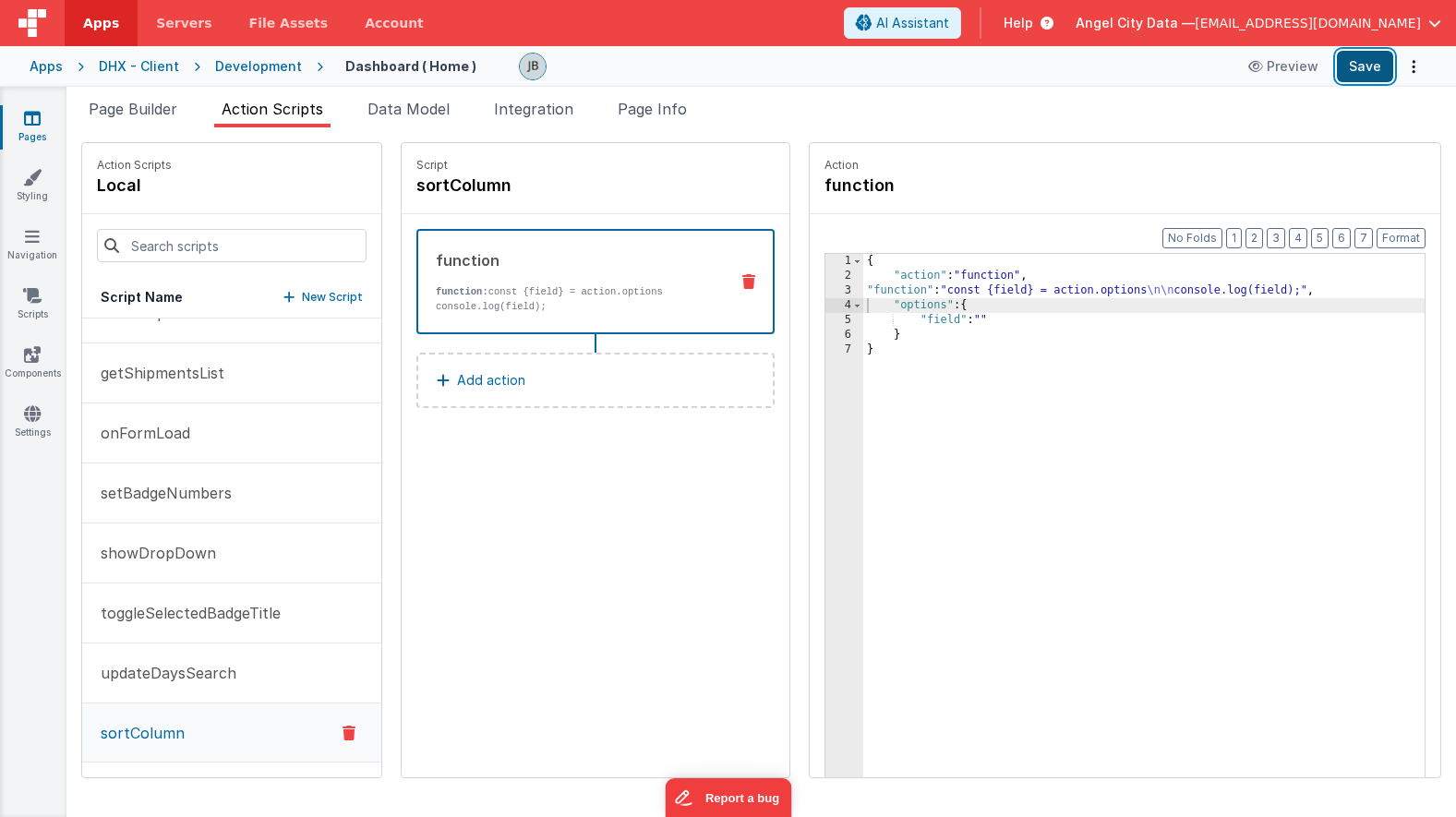
click at [1348, 68] on button "Save" at bounding box center [1365, 66] width 56 height 31
click at [524, 279] on div "function function: const {field} = action.options console.log(field);" at bounding box center [566, 281] width 296 height 65
click at [863, 289] on div "{ "action" : "function" , "function" : "const {field} = action.options \n\n con…" at bounding box center [1166, 559] width 607 height 611
click at [826, 288] on div "3" at bounding box center [844, 291] width 38 height 15
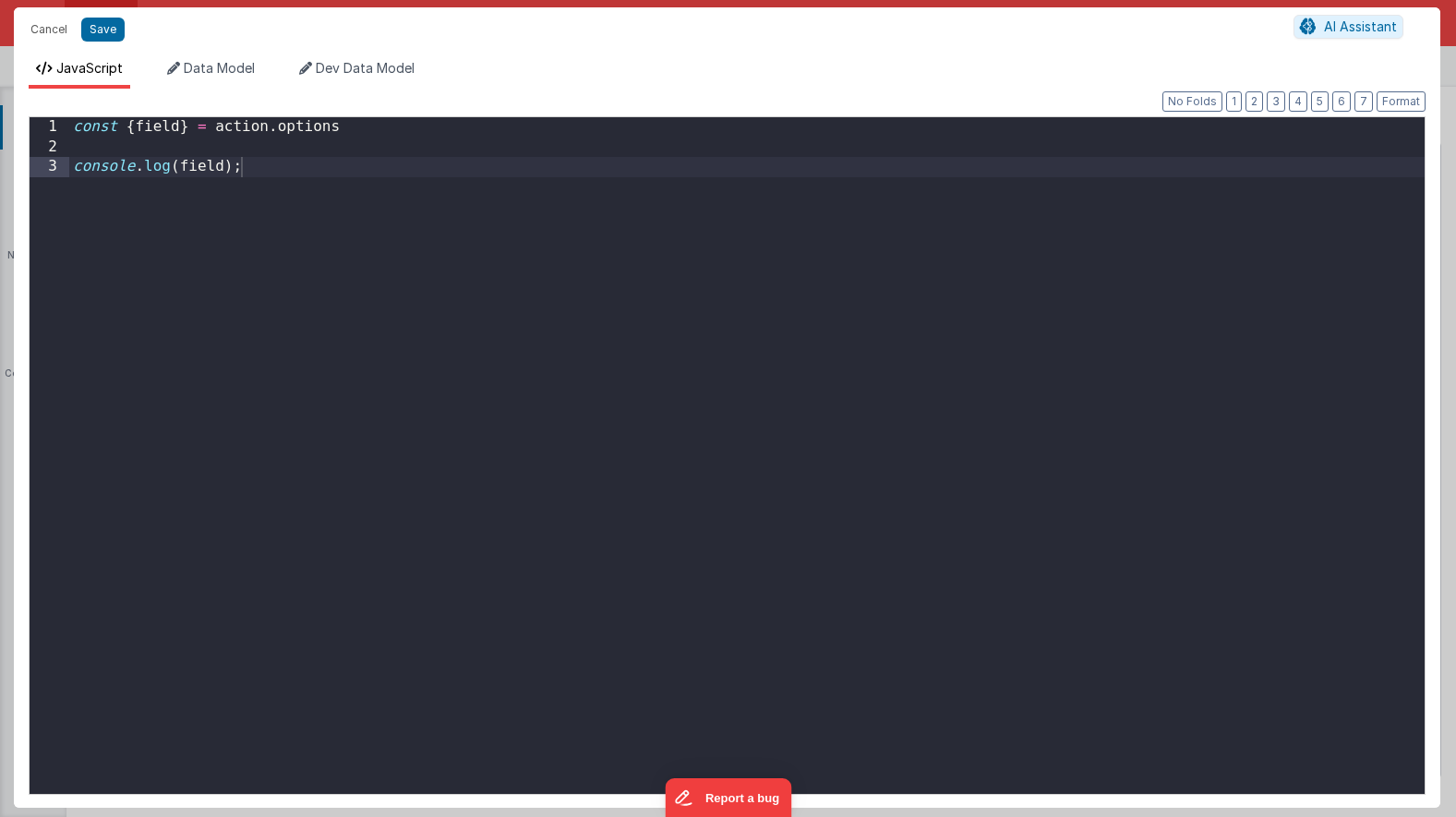
click at [792, 288] on div "Cancel Save AI Assistant JavaScript Data Model Dev Data Model Format 7 6 5 4 3 …" at bounding box center [728, 408] width 1456 height 817
click at [597, 254] on div "const { field } = action . options console . log ( field ) ;" at bounding box center [747, 476] width 1356 height 717
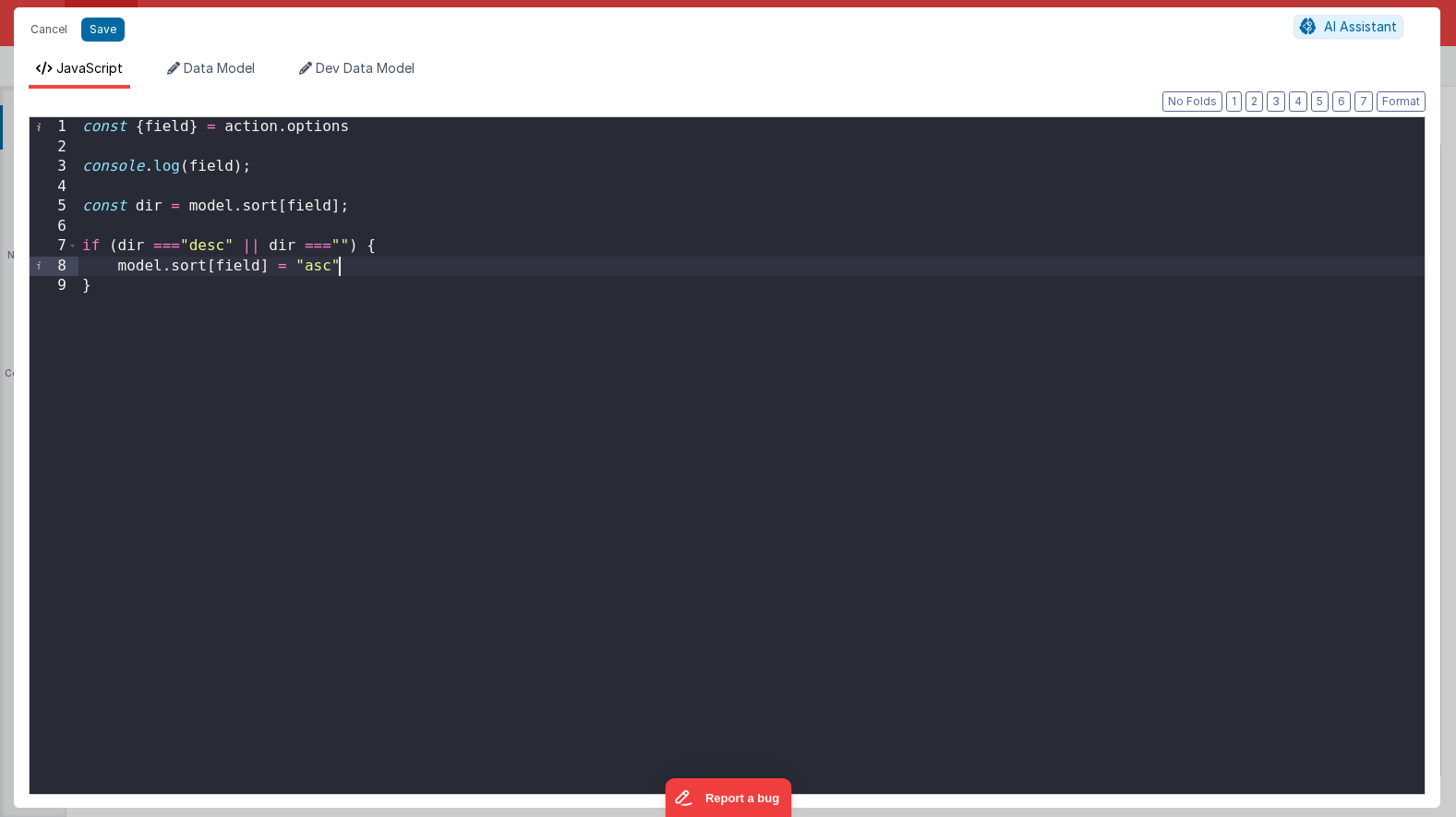
click at [303, 290] on div "const { field } = action . options console . log ( field ) ; const dir = model …" at bounding box center [751, 476] width 1346 height 717
click at [144, 231] on div "const { field } = action . options console . log ( field ) ; const dir = model …" at bounding box center [751, 476] width 1346 height 717
drag, startPoint x: 111, startPoint y: 263, endPoint x: 354, endPoint y: 263, distance: 243.0
click at [354, 263] on div "const { field } = action . options console . log ( field ) ; const dir = model …" at bounding box center [751, 476] width 1346 height 717
click at [258, 289] on div "const { field } = action . options console . log ( field ) ; const dir = model …" at bounding box center [751, 476] width 1346 height 717
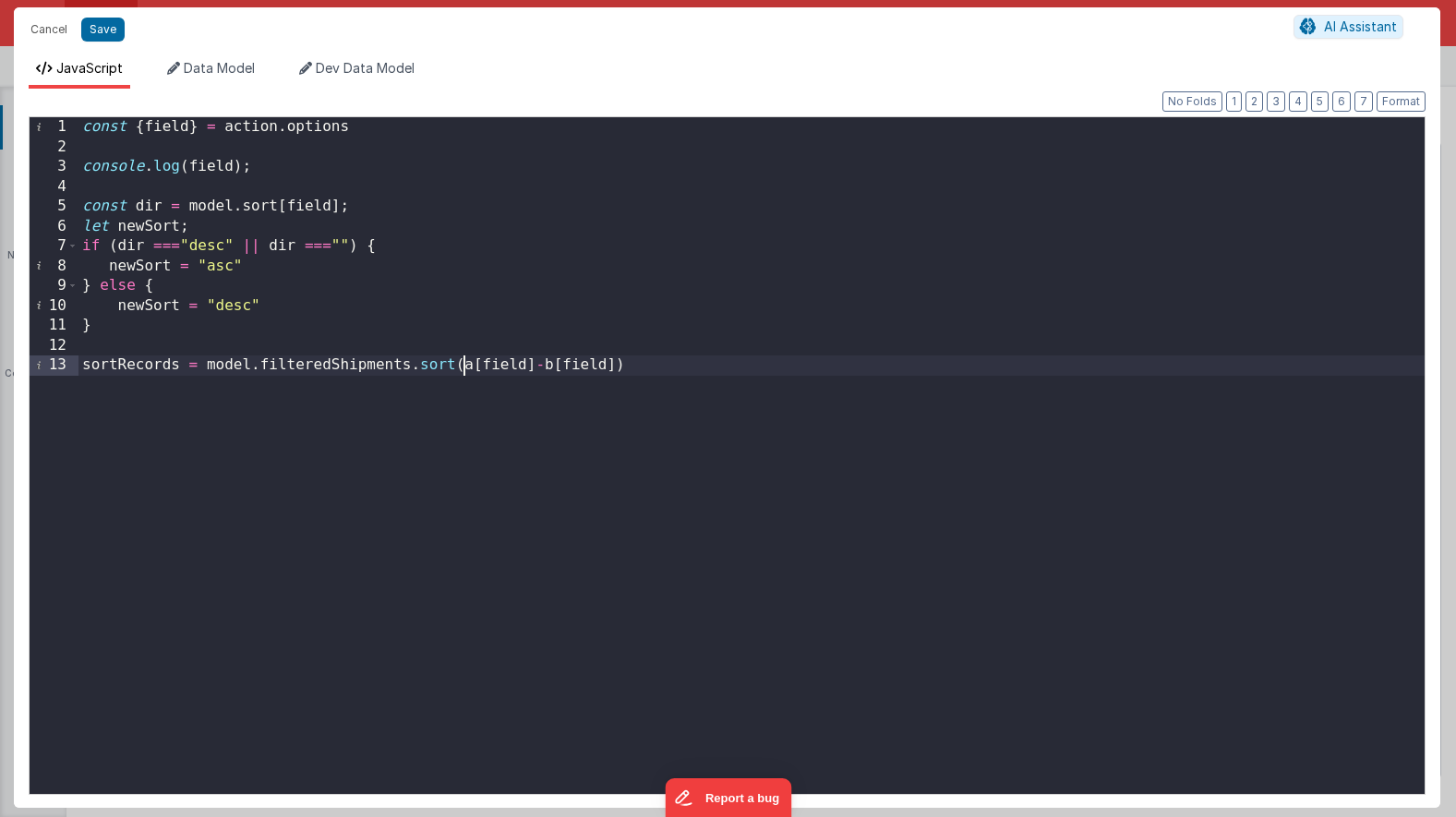
click at [463, 371] on div "const { field } = action . options console . log ( field ) ; const dir = model …" at bounding box center [751, 476] width 1346 height 717
click at [542, 367] on div "const { field } = action . options console . log ( field ) ; const dir = model …" at bounding box center [751, 476] width 1346 height 717
click at [736, 363] on div "const { field } = action . options console . log ( field ) ; const dir = model …" at bounding box center [751, 476] width 1346 height 717
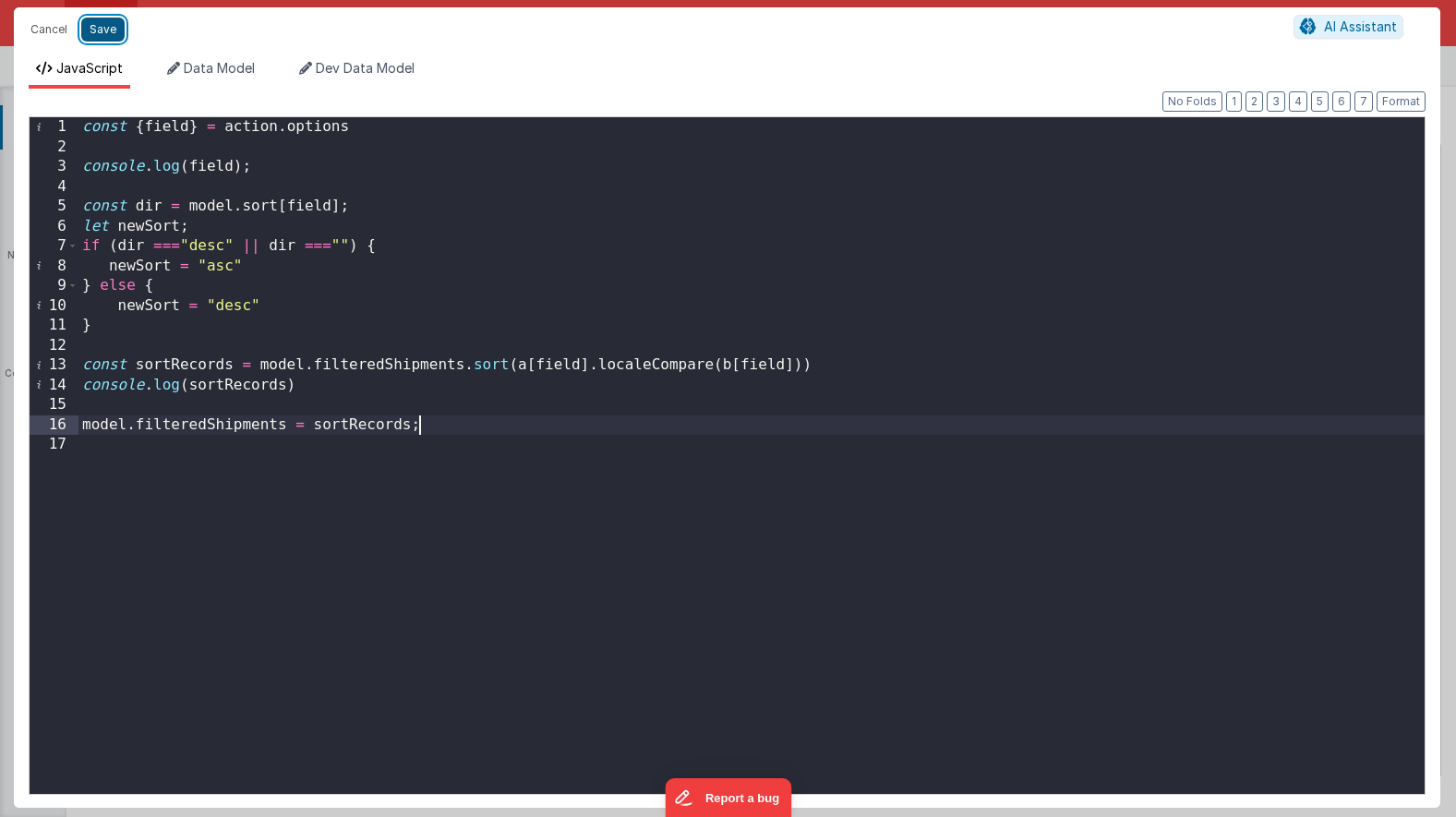
click at [105, 37] on button "Save" at bounding box center [103, 30] width 43 height 24
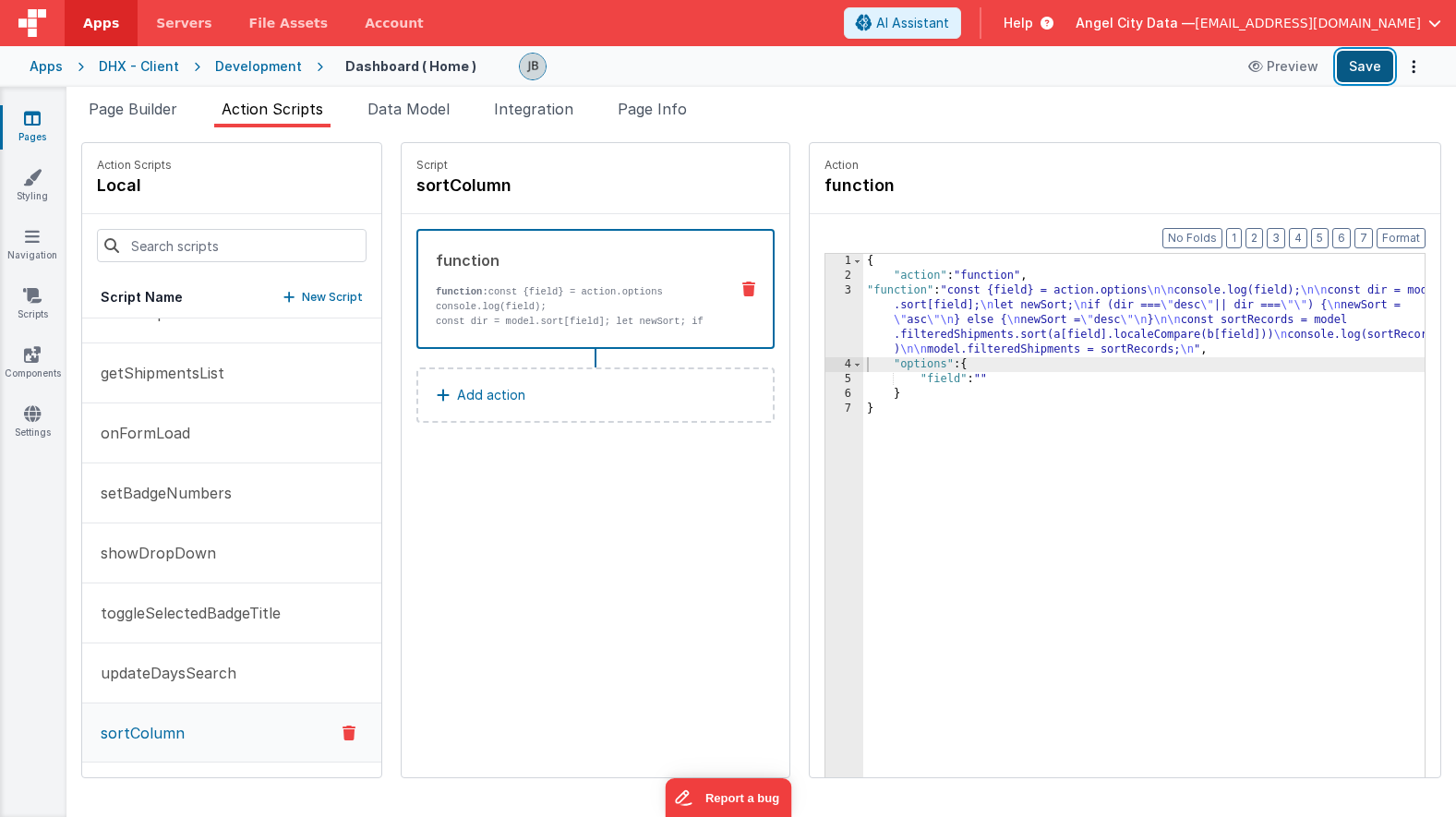
click at [1364, 62] on button "Save" at bounding box center [1365, 66] width 56 height 31
click at [457, 299] on p "console.log(field);" at bounding box center [575, 307] width 278 height 15
click at [826, 316] on div "3" at bounding box center [844, 320] width 38 height 74
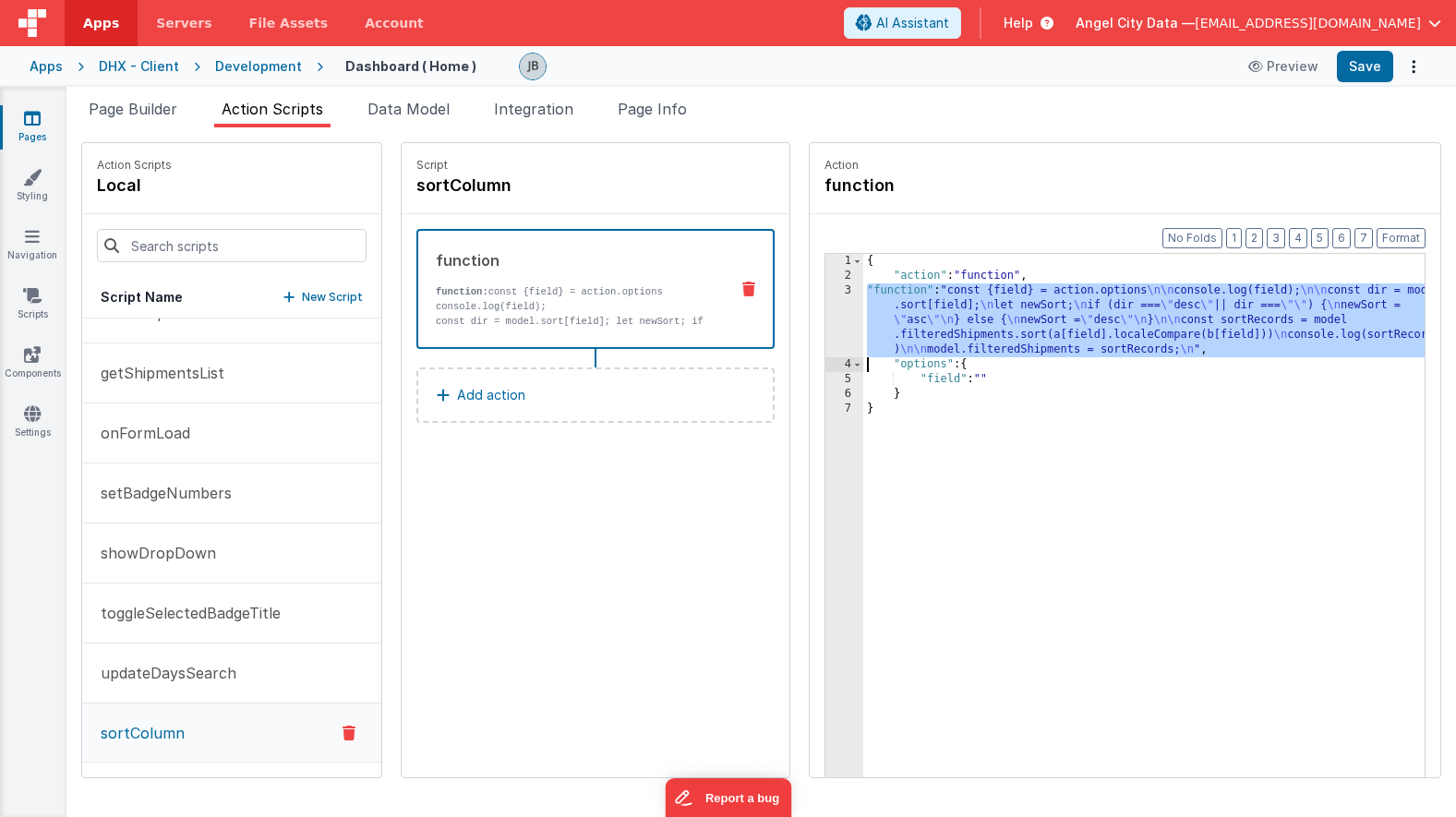
click at [826, 311] on div "3" at bounding box center [844, 320] width 38 height 74
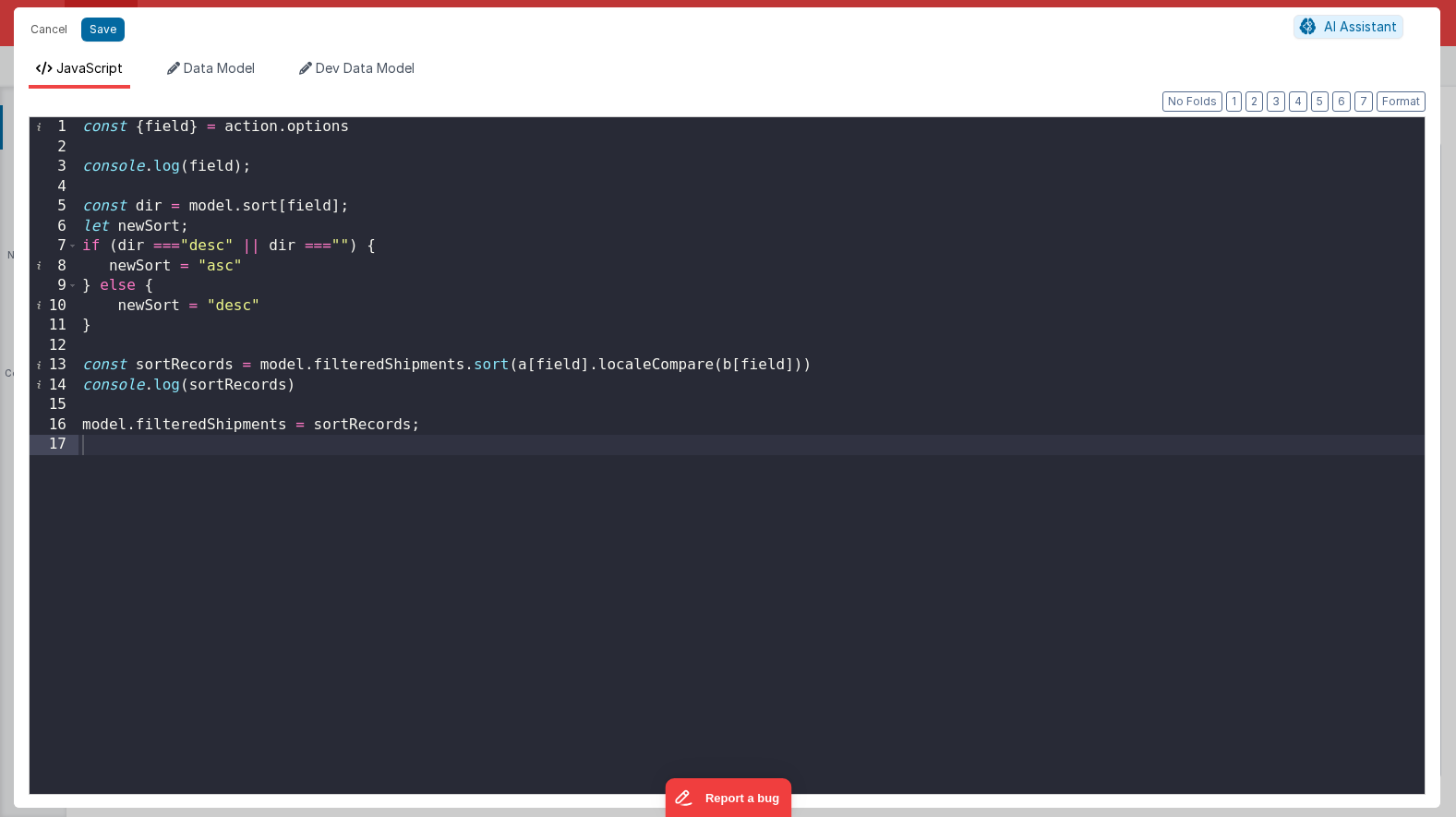
click at [235, 348] on div "const { field } = action . options console . log ( field ) ; const dir = model …" at bounding box center [751, 476] width 1346 height 717
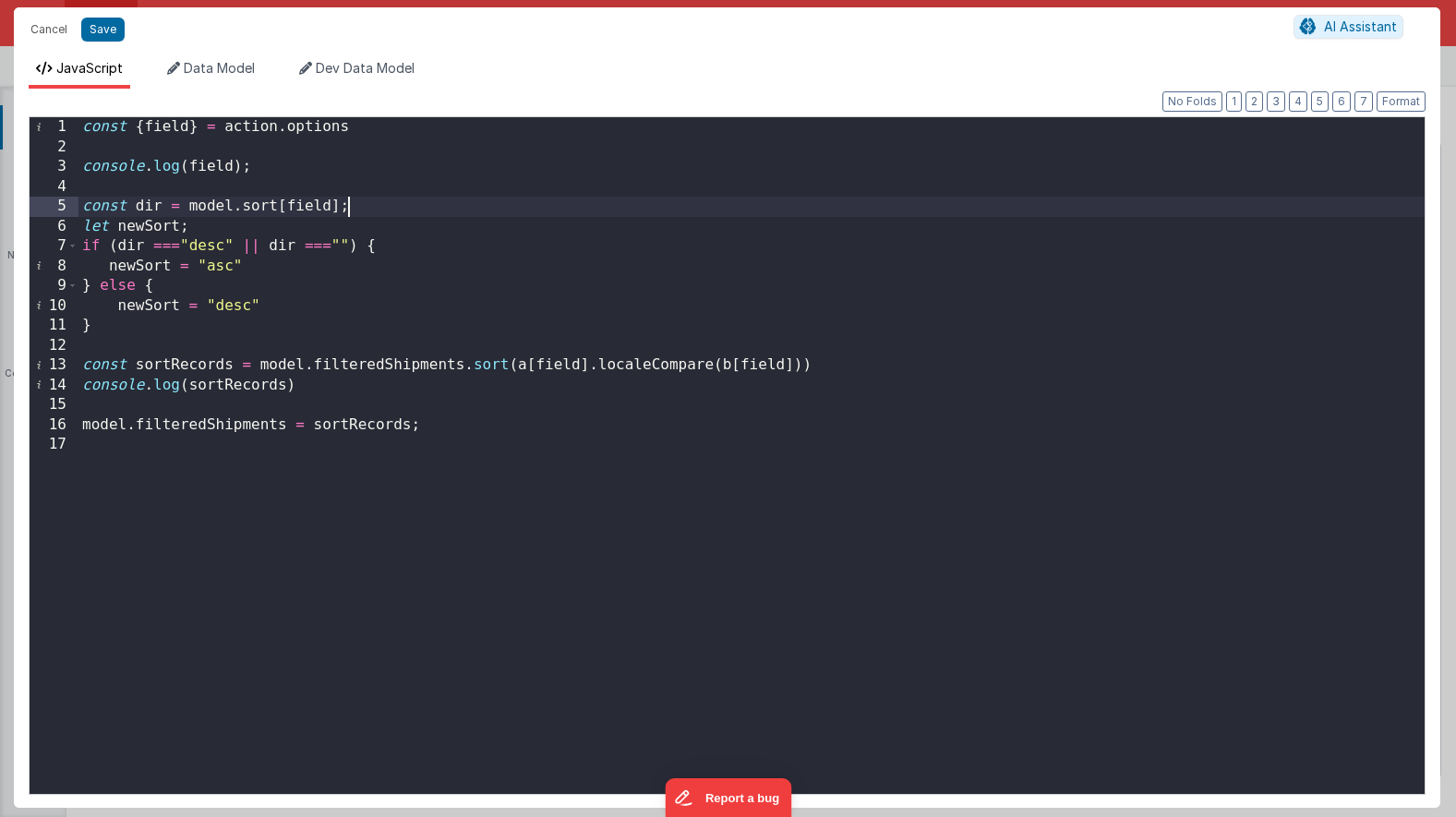
click at [685, 209] on div "const { field } = action . options console . log ( field ) ; const dir = model …" at bounding box center [751, 476] width 1346 height 717
click at [1346, 31] on span "AI Assistant" at bounding box center [1360, 26] width 73 height 16
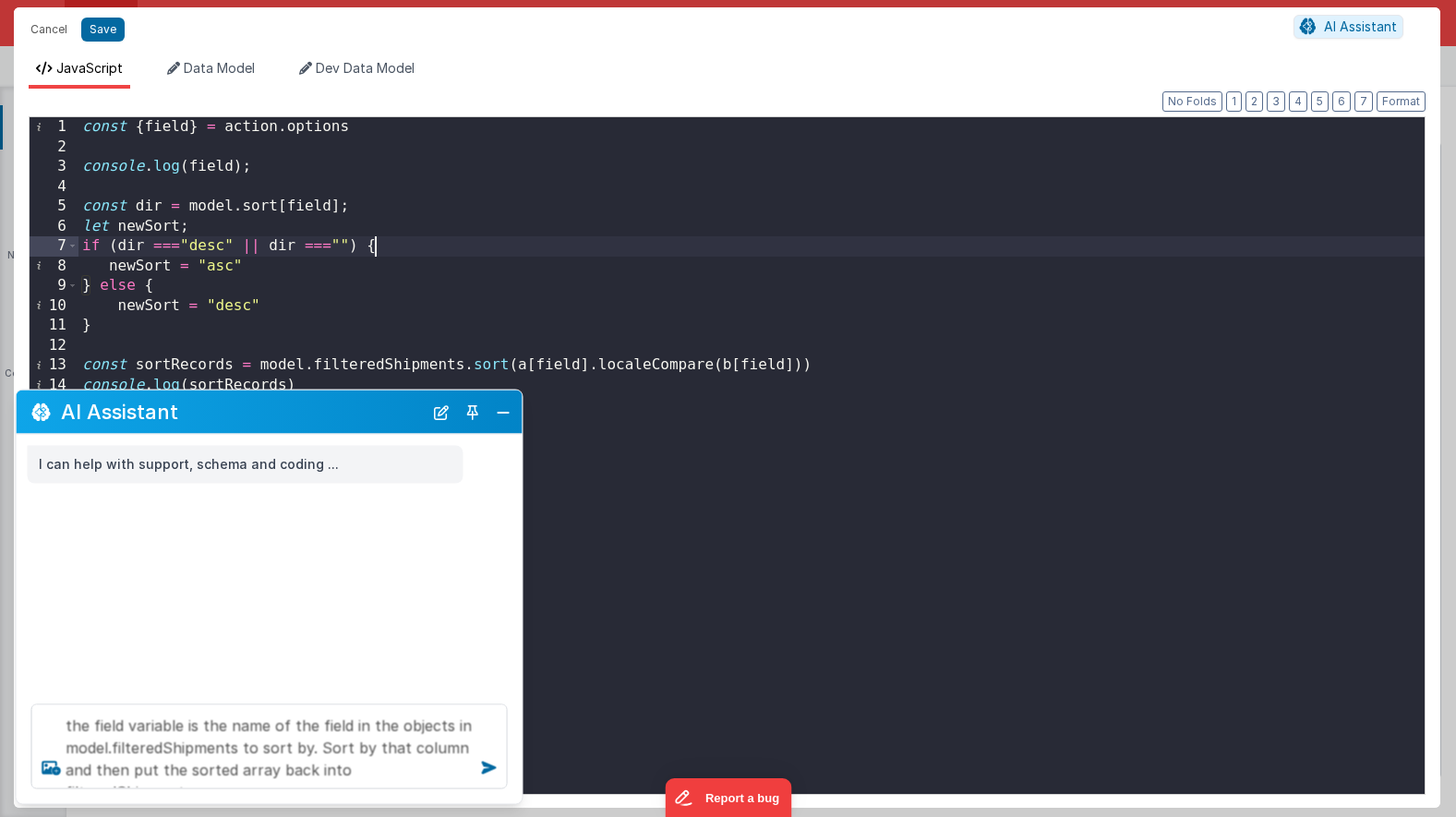
click at [552, 249] on div "const { field } = action . options console . log ( field ) ; const dir = model …" at bounding box center [751, 476] width 1346 height 717
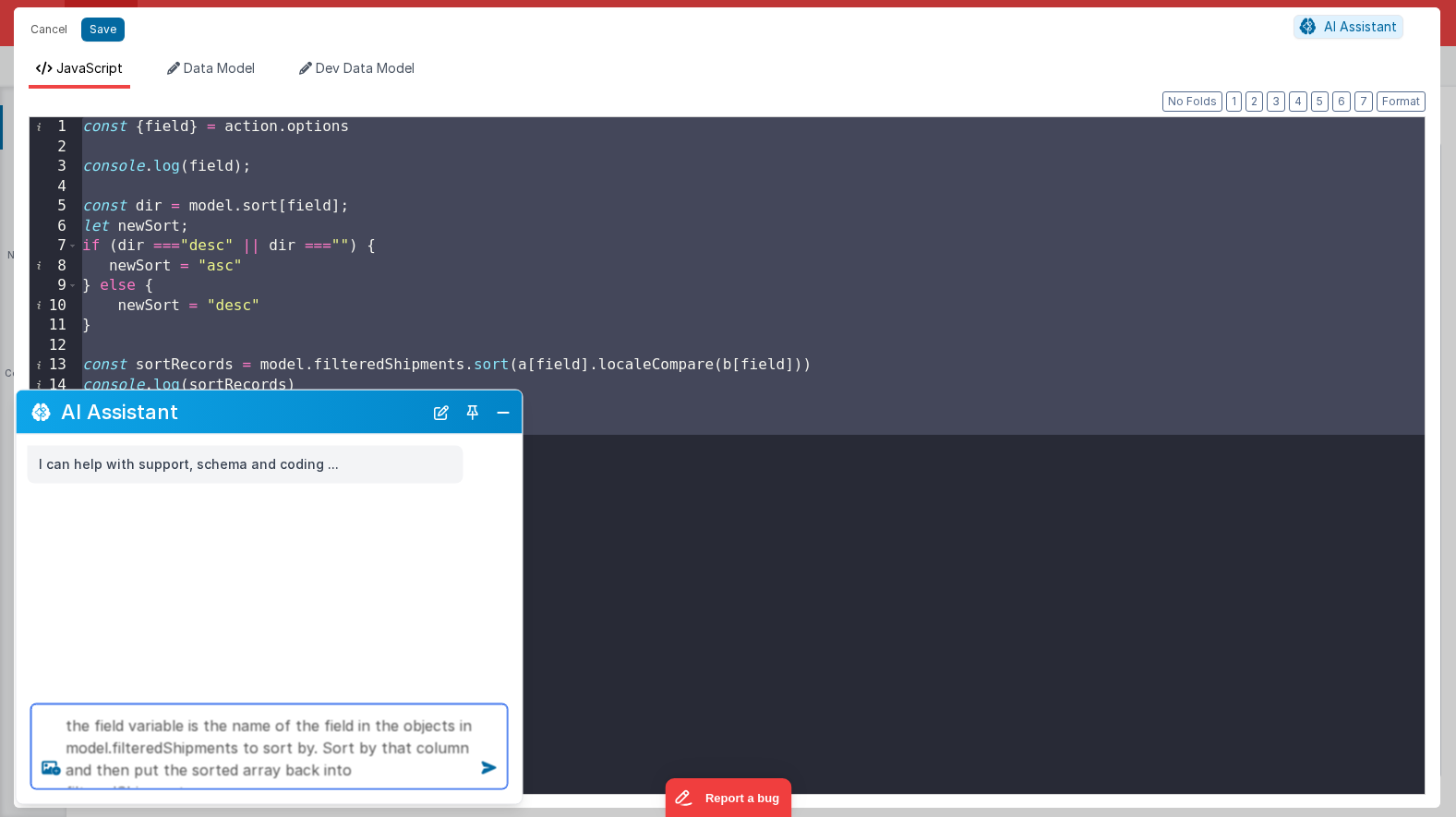
click at [471, 770] on textarea "the field variable is the name of the field in the objects in model.filteredShi…" at bounding box center [269, 747] width 477 height 85
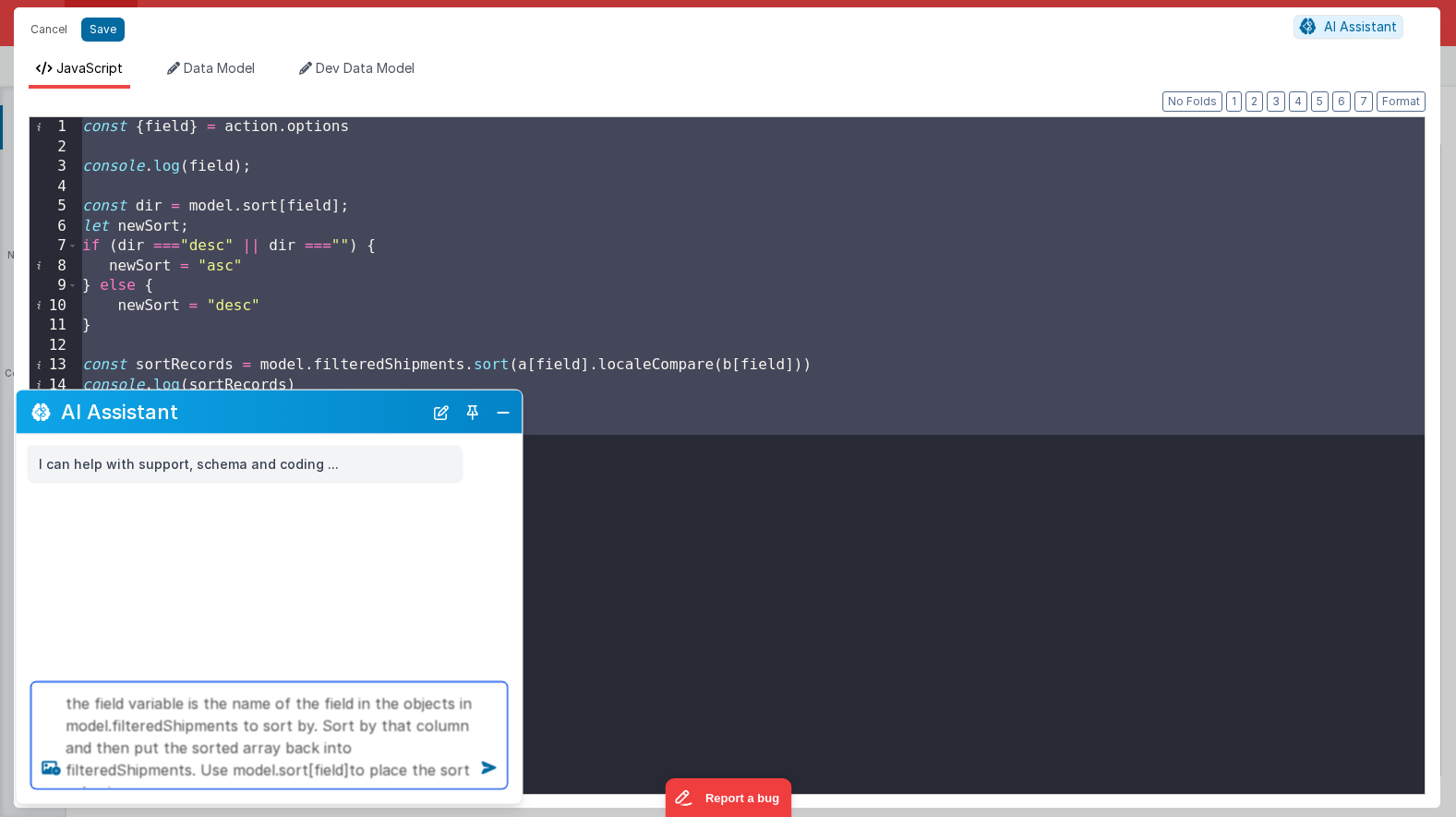
type textarea "the field variable is the name of the field in the objects in model.filteredShi…"
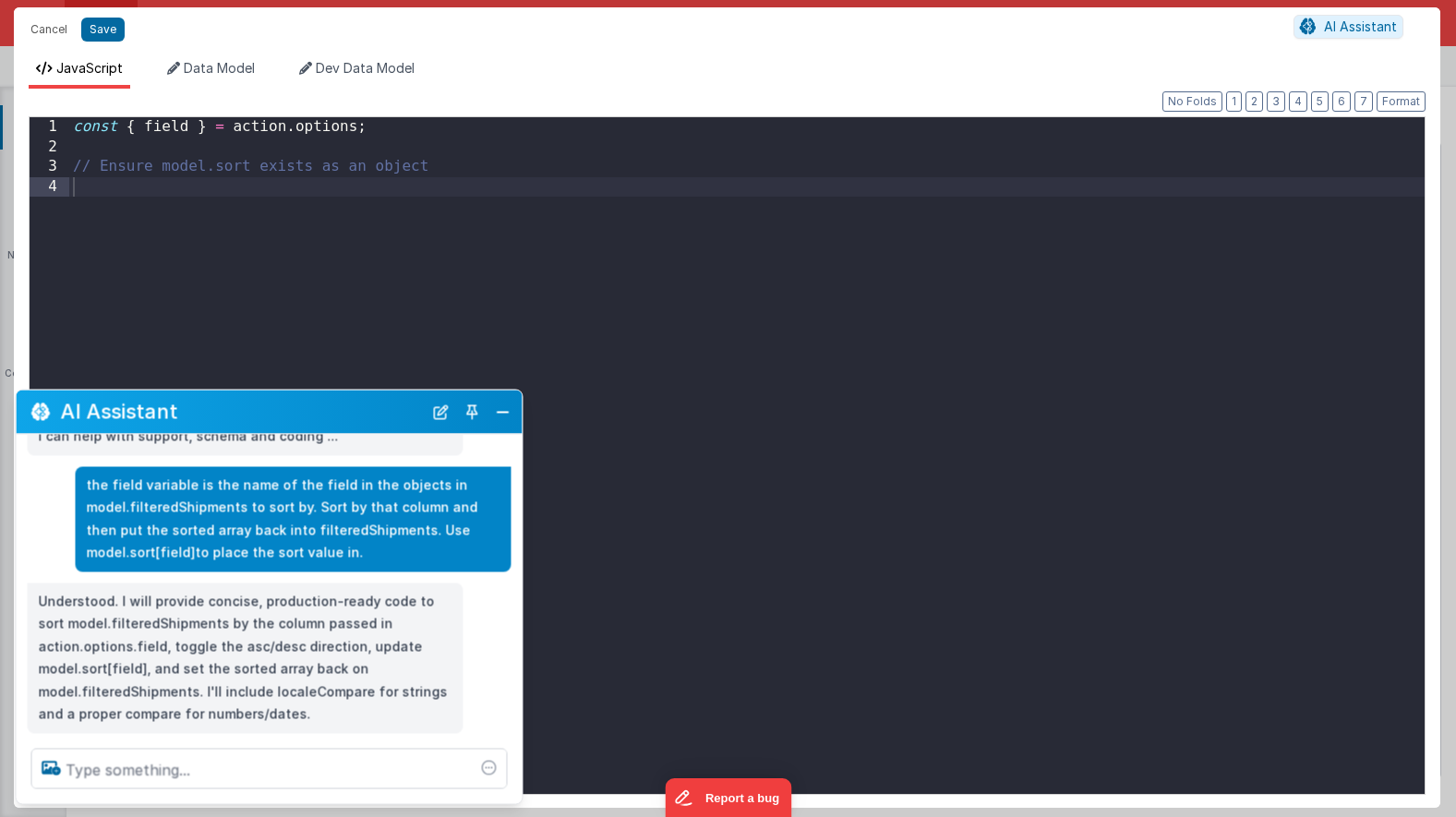
scroll to position [27, 0]
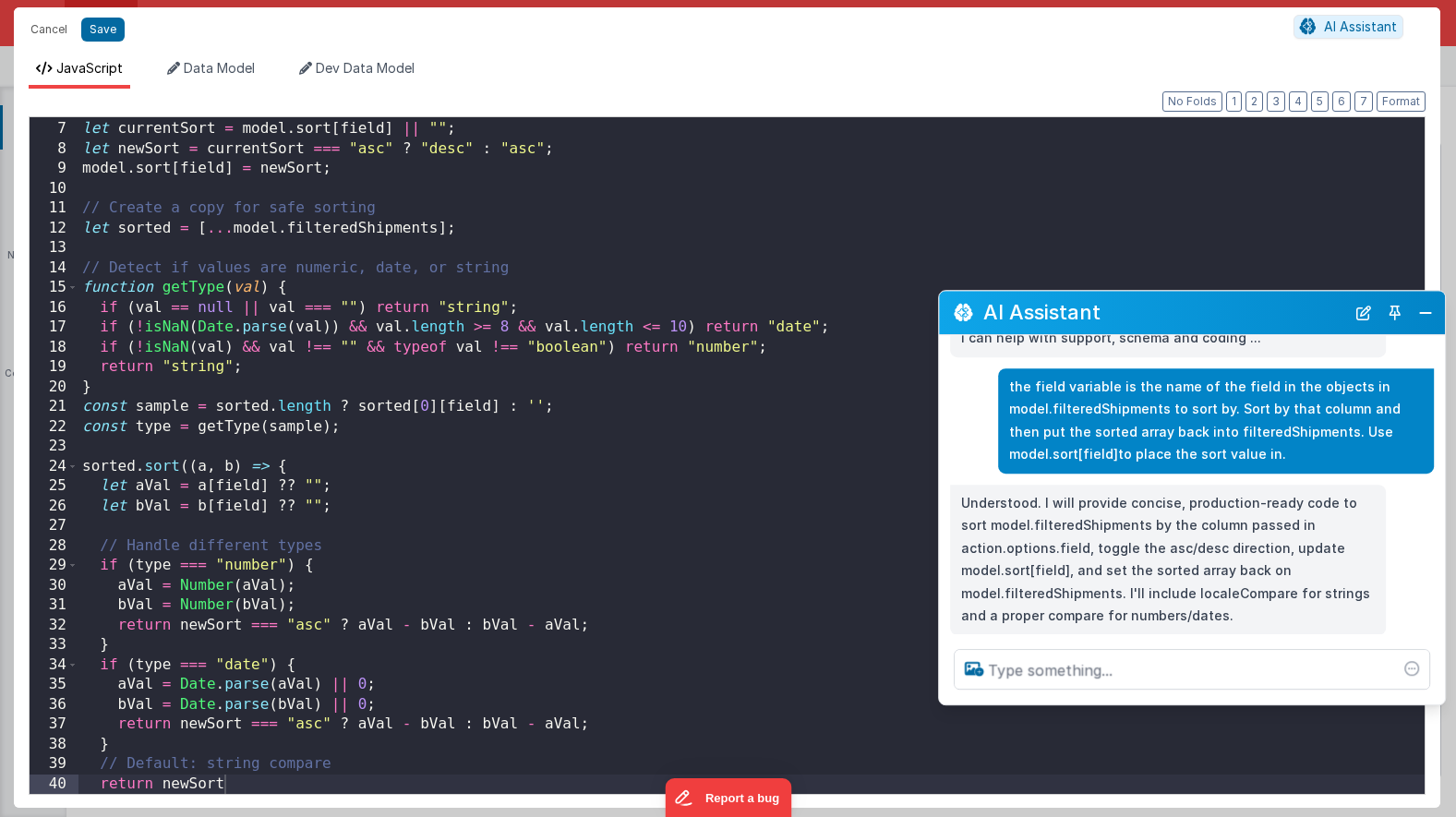
drag, startPoint x: 343, startPoint y: 410, endPoint x: 1266, endPoint y: 310, distance: 928.4
click at [1266, 310] on h2 "AI Assistant" at bounding box center [1164, 313] width 362 height 23
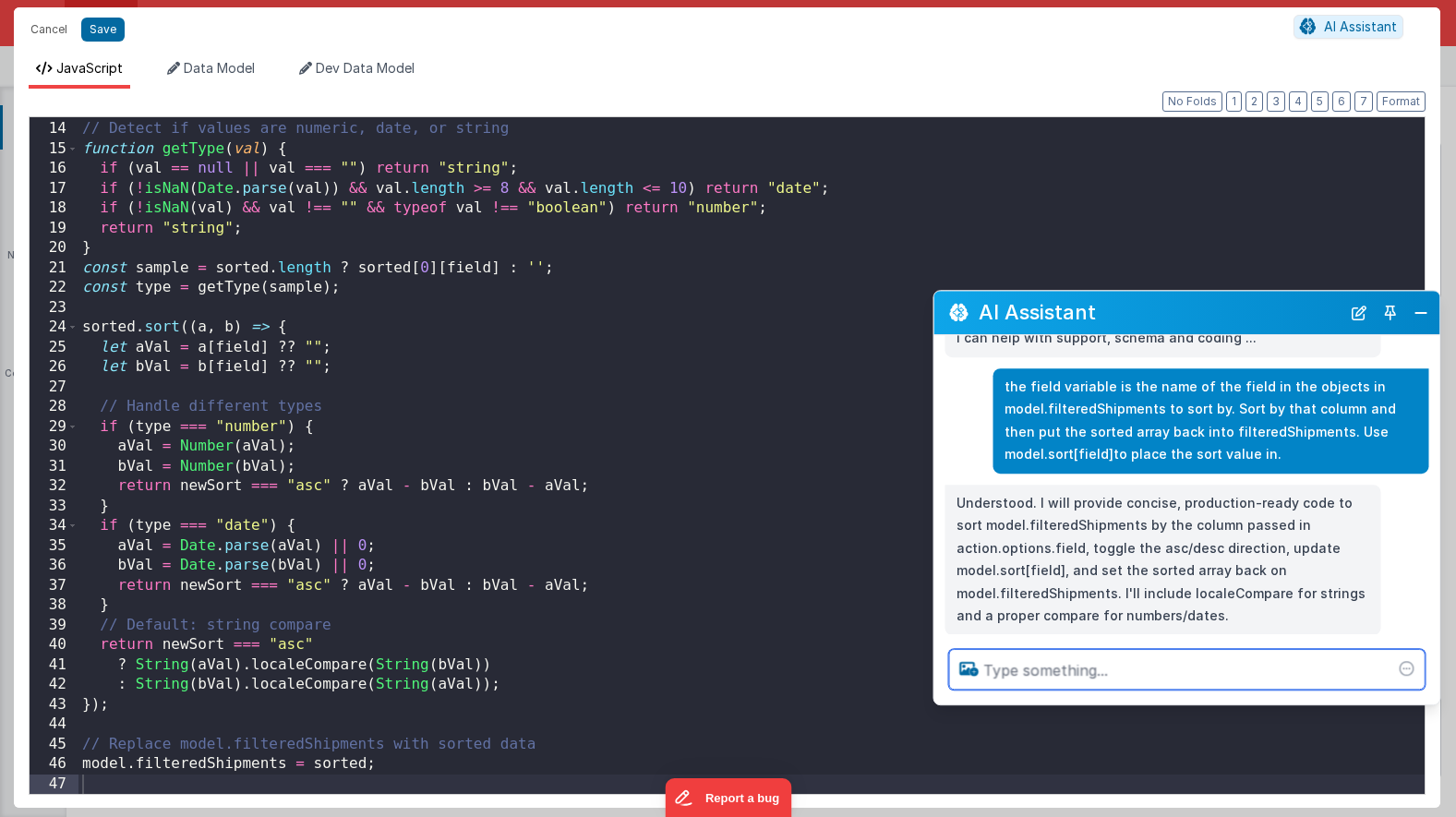
scroll to position [62, 0]
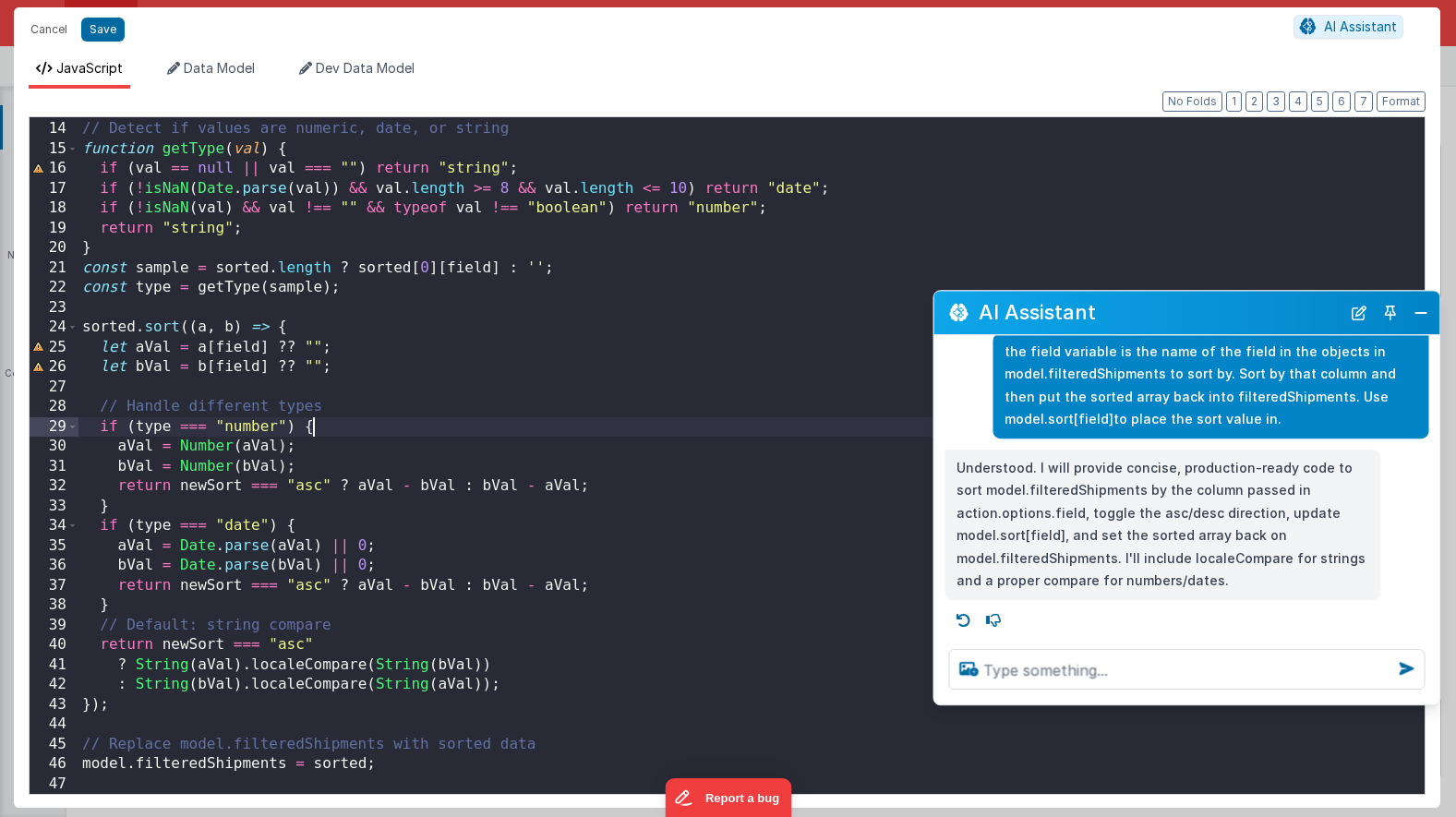
click at [666, 430] on div "// Detect if values are numeric, date, or string function getType ( val ) { if …" at bounding box center [751, 458] width 1346 height 717
click at [102, 36] on button "Save" at bounding box center [103, 30] width 43 height 24
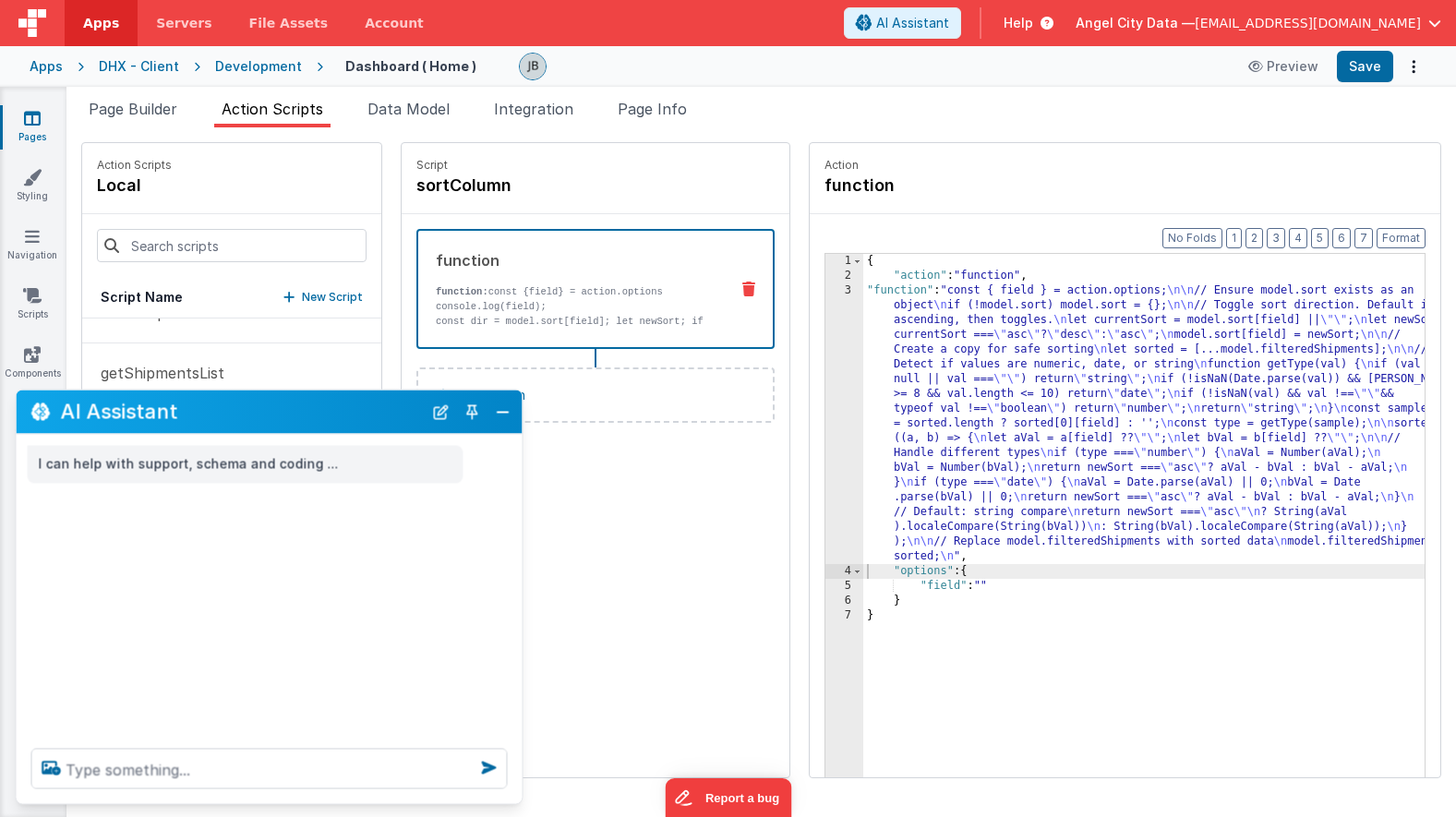
scroll to position [0, 0]
click at [1362, 67] on button "Save" at bounding box center [1365, 66] width 56 height 31
click at [507, 417] on button "Close" at bounding box center [504, 412] width 24 height 26
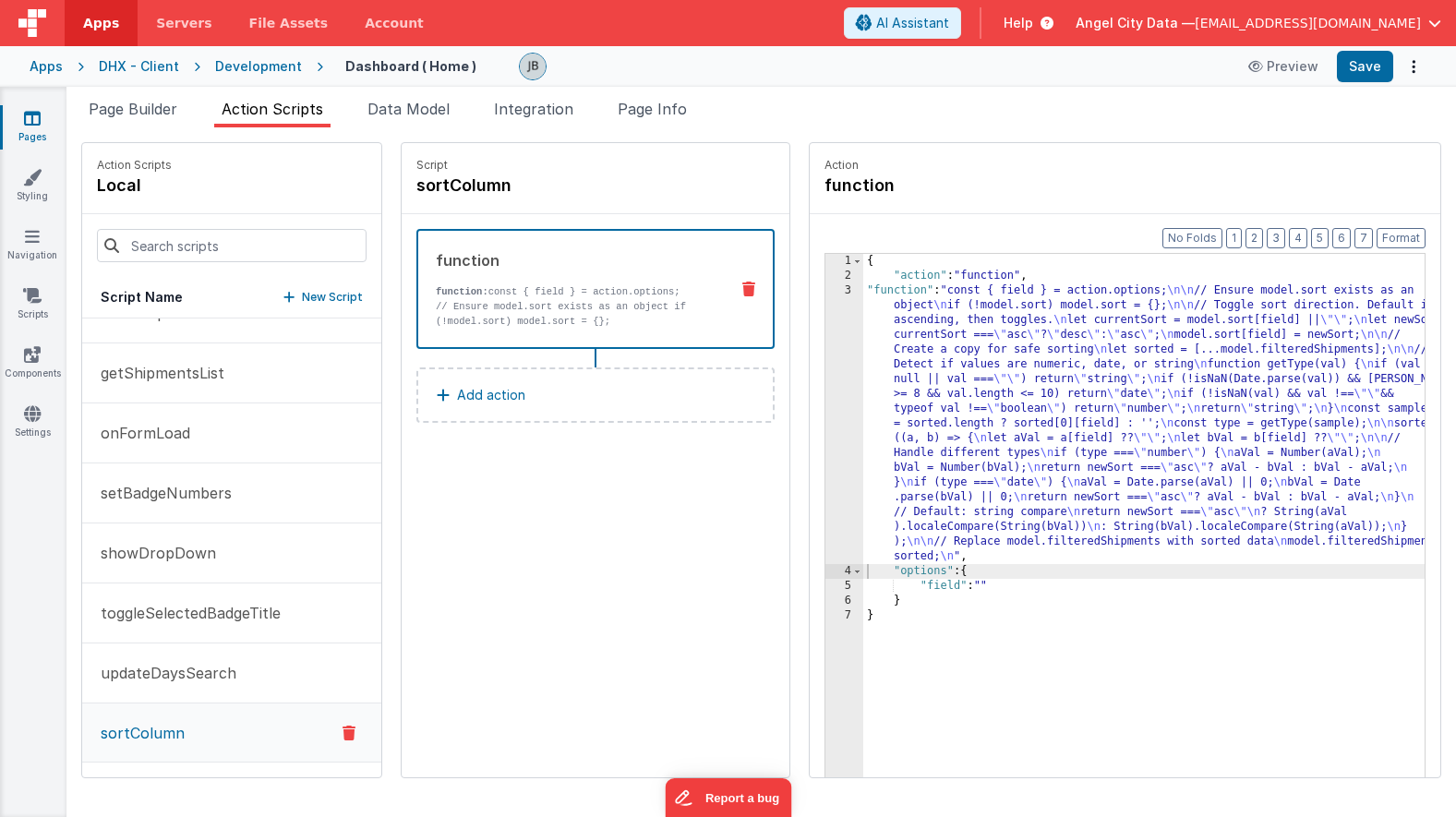
click at [826, 356] on div "3" at bounding box center [844, 423] width 38 height 280
click at [826, 355] on div "3" at bounding box center [844, 423] width 38 height 280
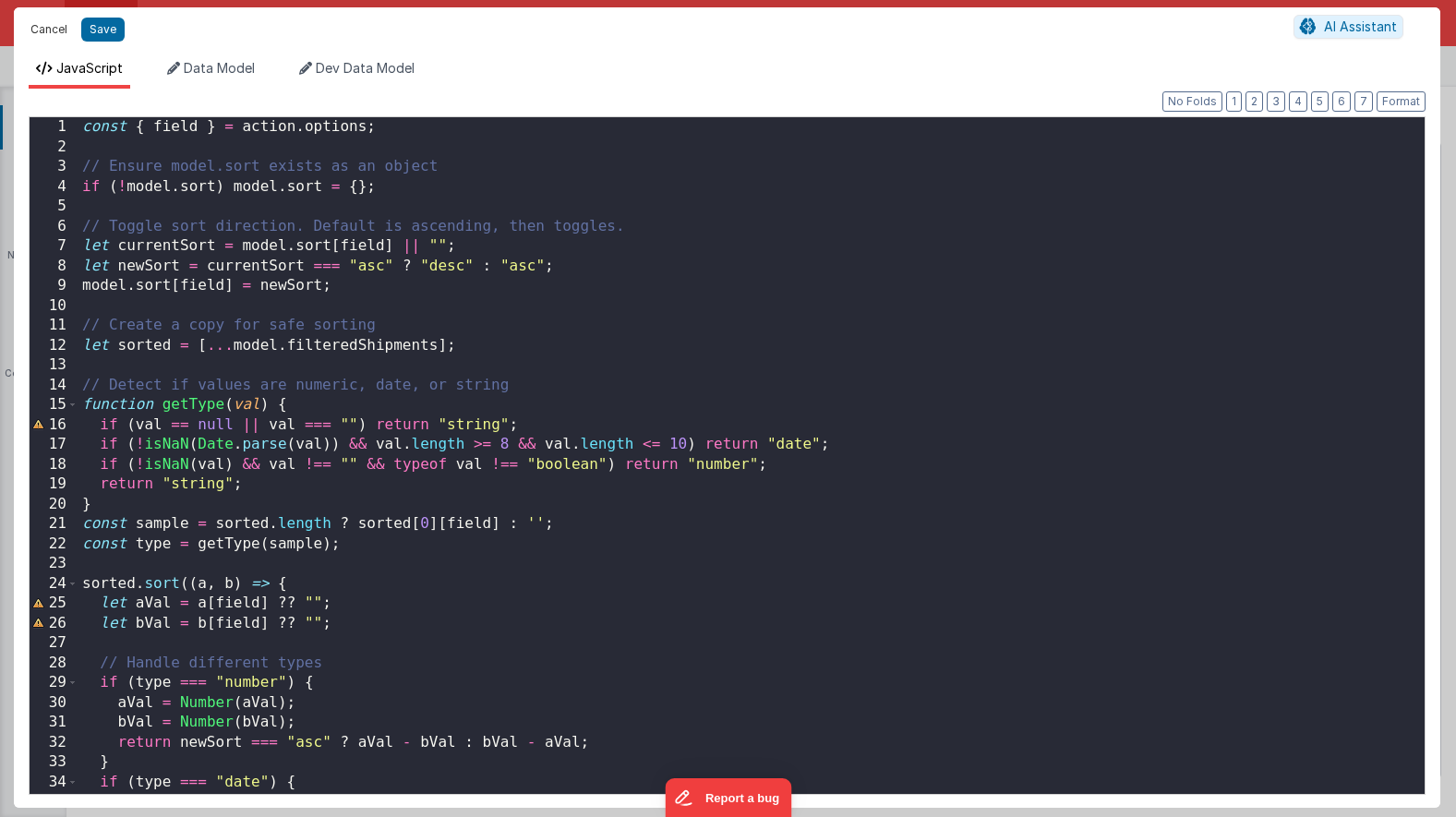
click at [54, 32] on button "Cancel" at bounding box center [49, 30] width 55 height 26
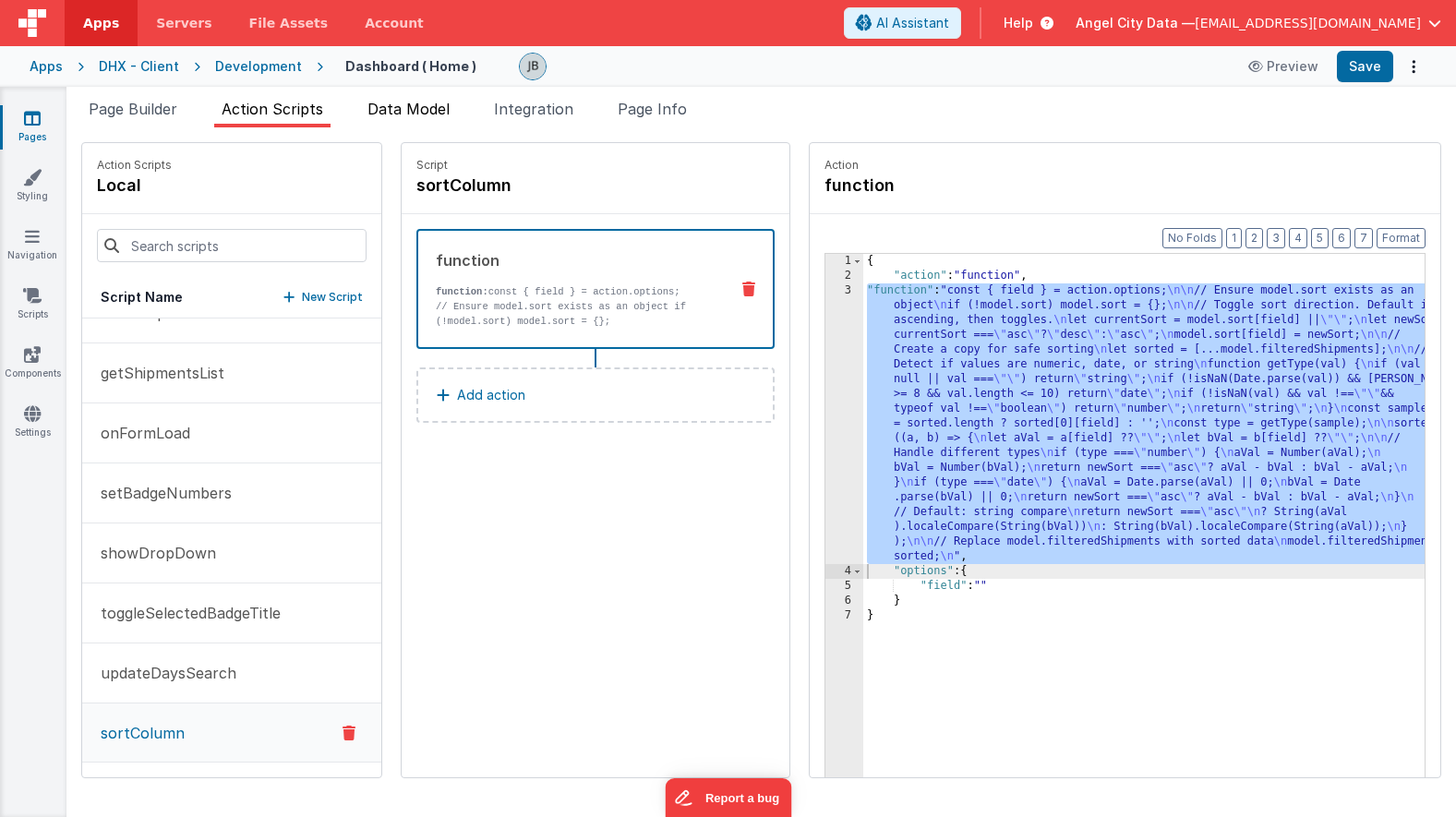
click at [384, 98] on div "Page Builder Action Scripts Data Model Integration Page Info Snippet Library Na…" at bounding box center [761, 452] width 1389 height 731
click at [567, 295] on p "function: const { field } = action.options;" at bounding box center [575, 292] width 278 height 15
click at [826, 330] on div "3" at bounding box center [844, 423] width 38 height 280
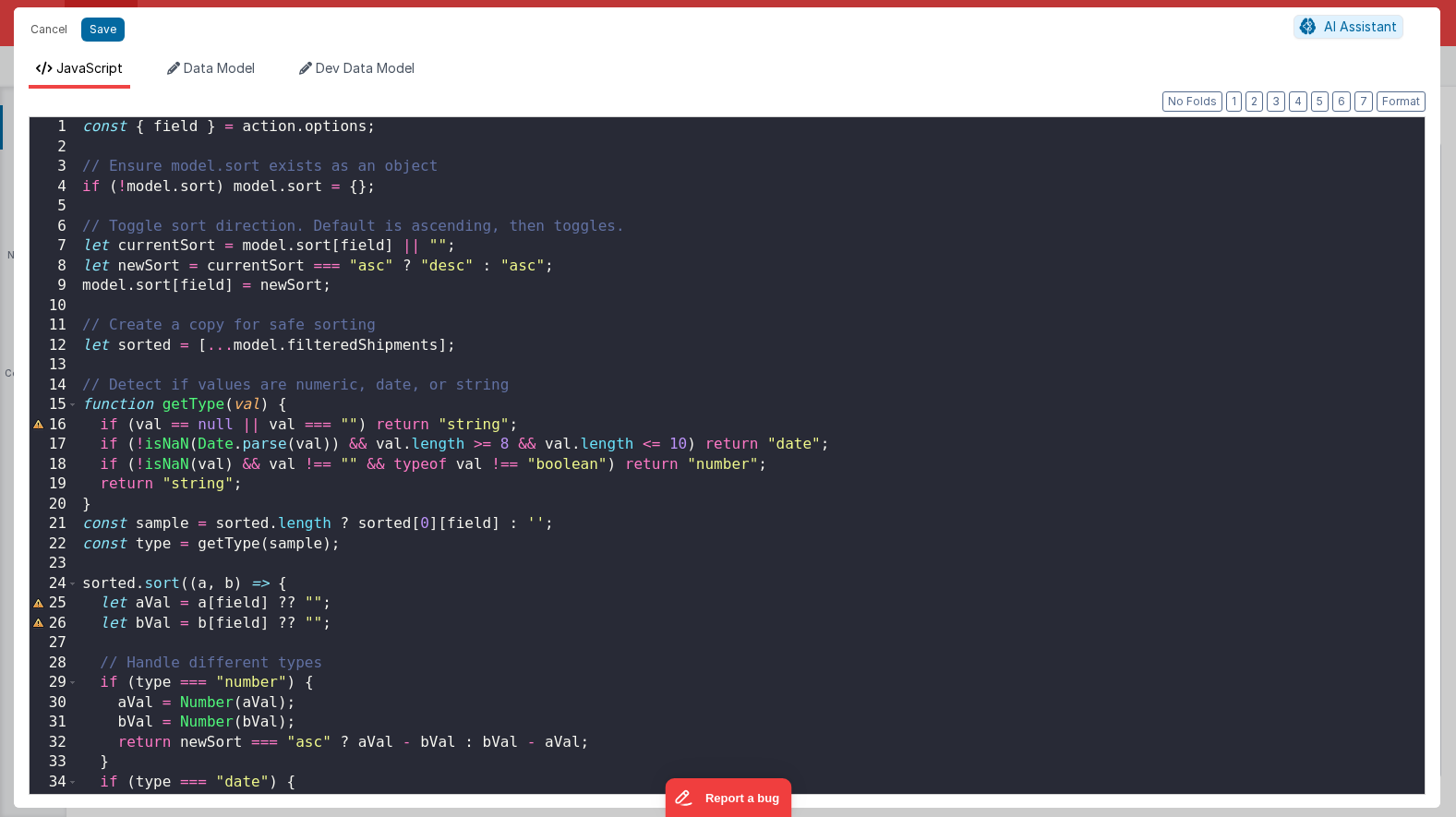
click at [358, 259] on div "const { field } = action . options ; // Ensure model.sort exists as an object i…" at bounding box center [751, 476] width 1346 height 717
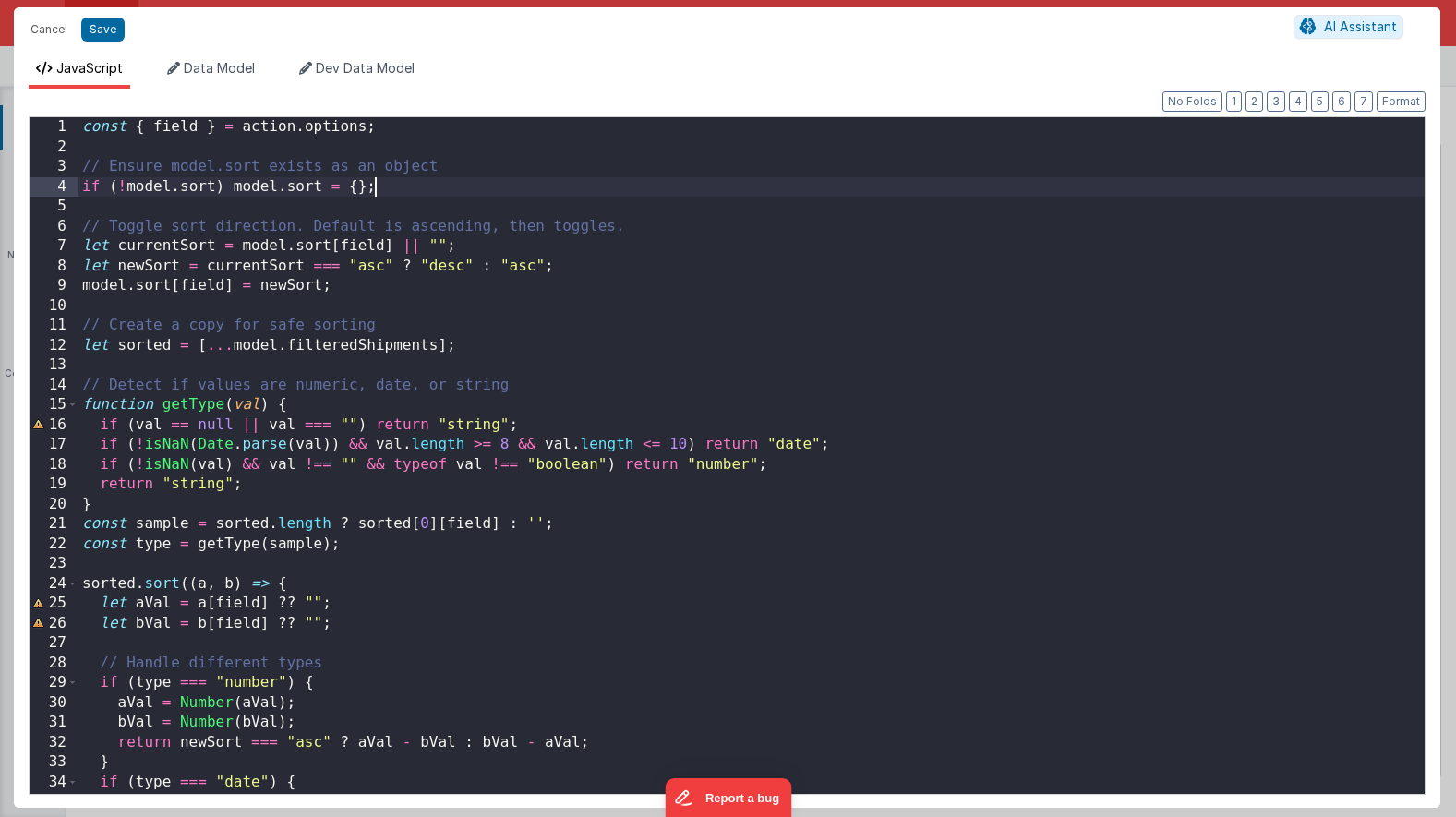
click at [384, 185] on div "const { field } = action . options ; // Ensure model.sort exists as an object i…" at bounding box center [751, 476] width 1346 height 717
click at [1329, 25] on span "AI Assistant" at bounding box center [1360, 26] width 73 height 16
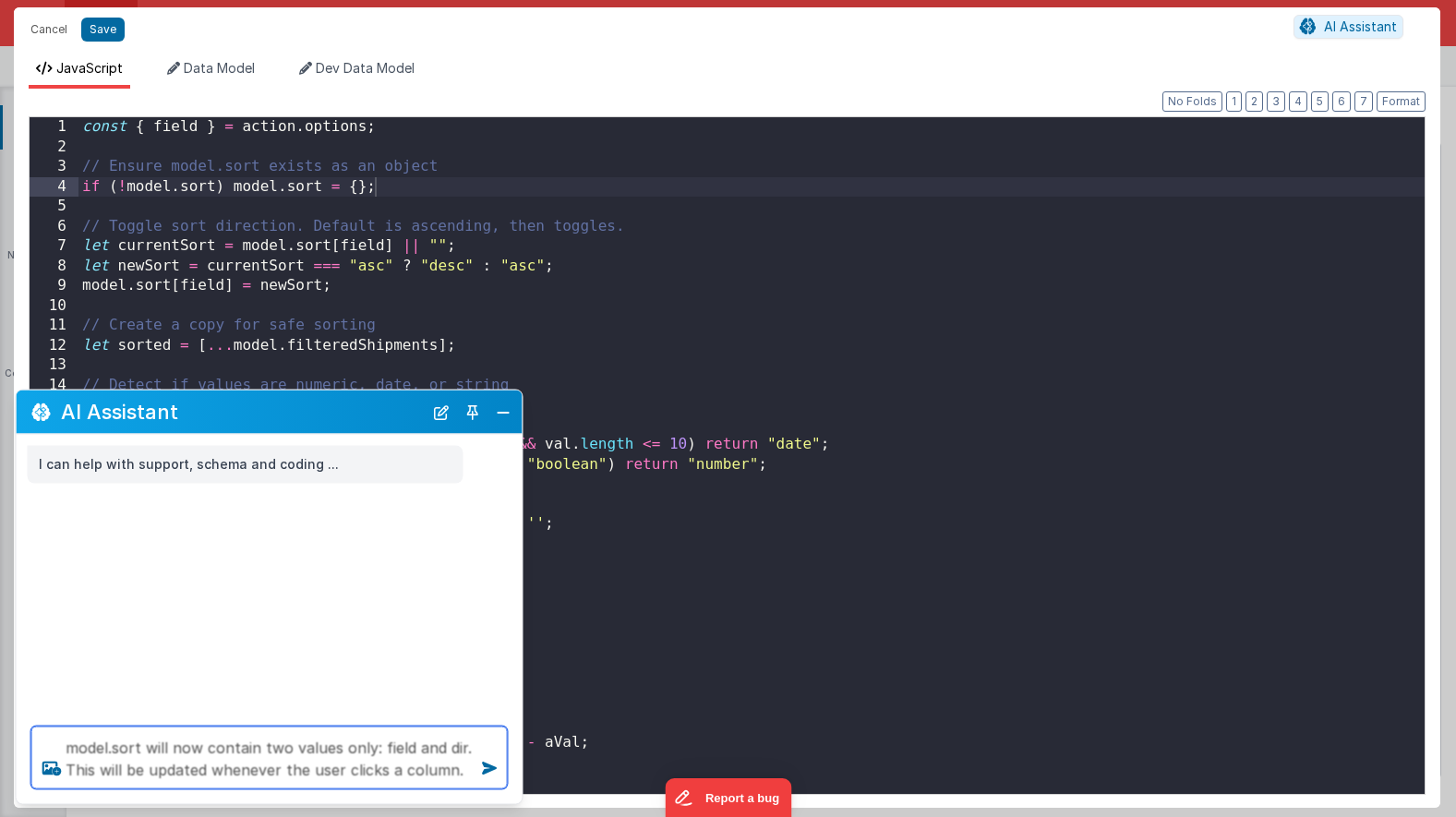
type textarea "model.sort will now contain two values only: field and dir. This will be update…"
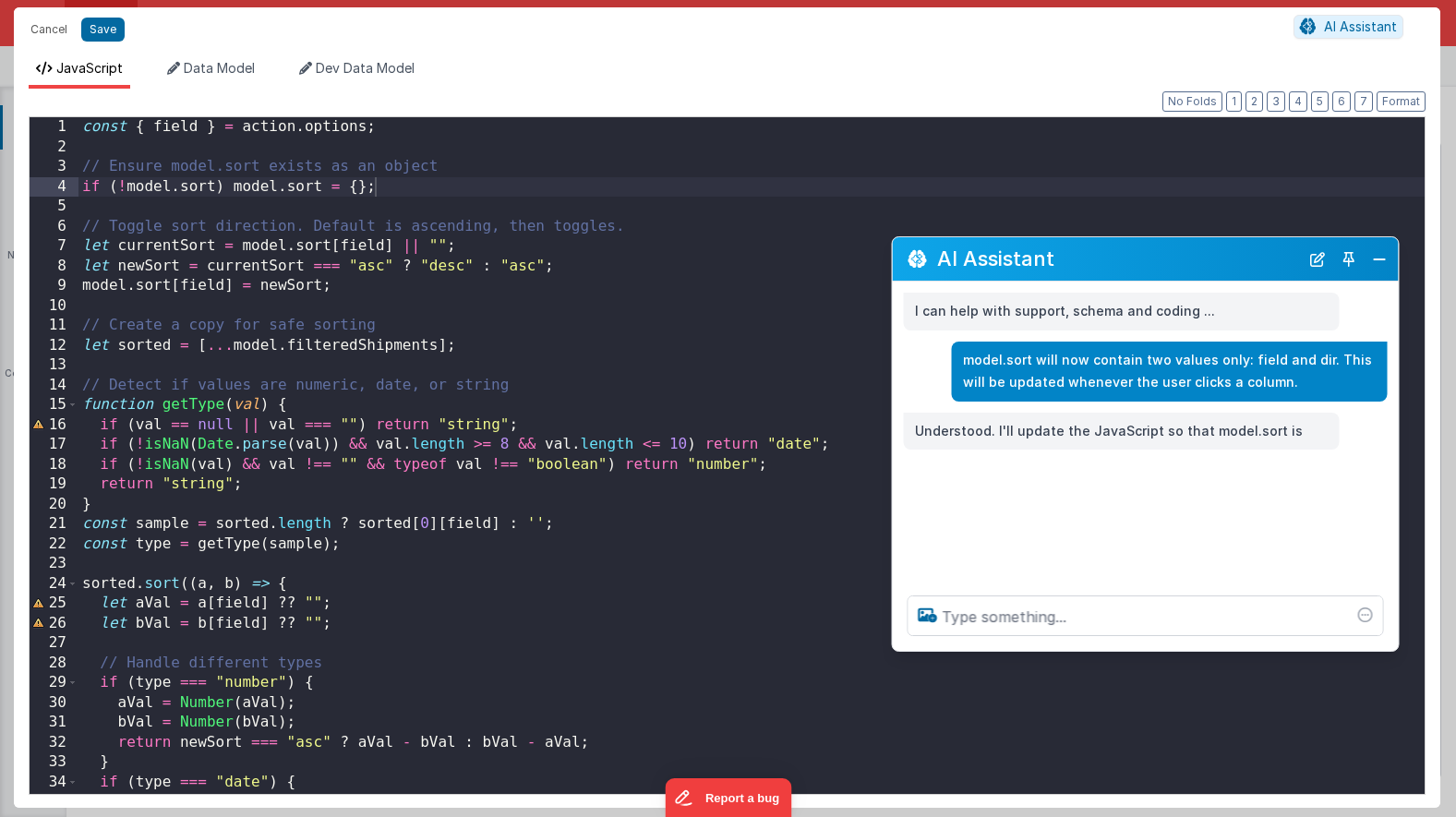
drag, startPoint x: 387, startPoint y: 417, endPoint x: 1272, endPoint y: 255, distance: 899.7
click at [1272, 255] on h2 "AI Assistant" at bounding box center [1118, 259] width 362 height 23
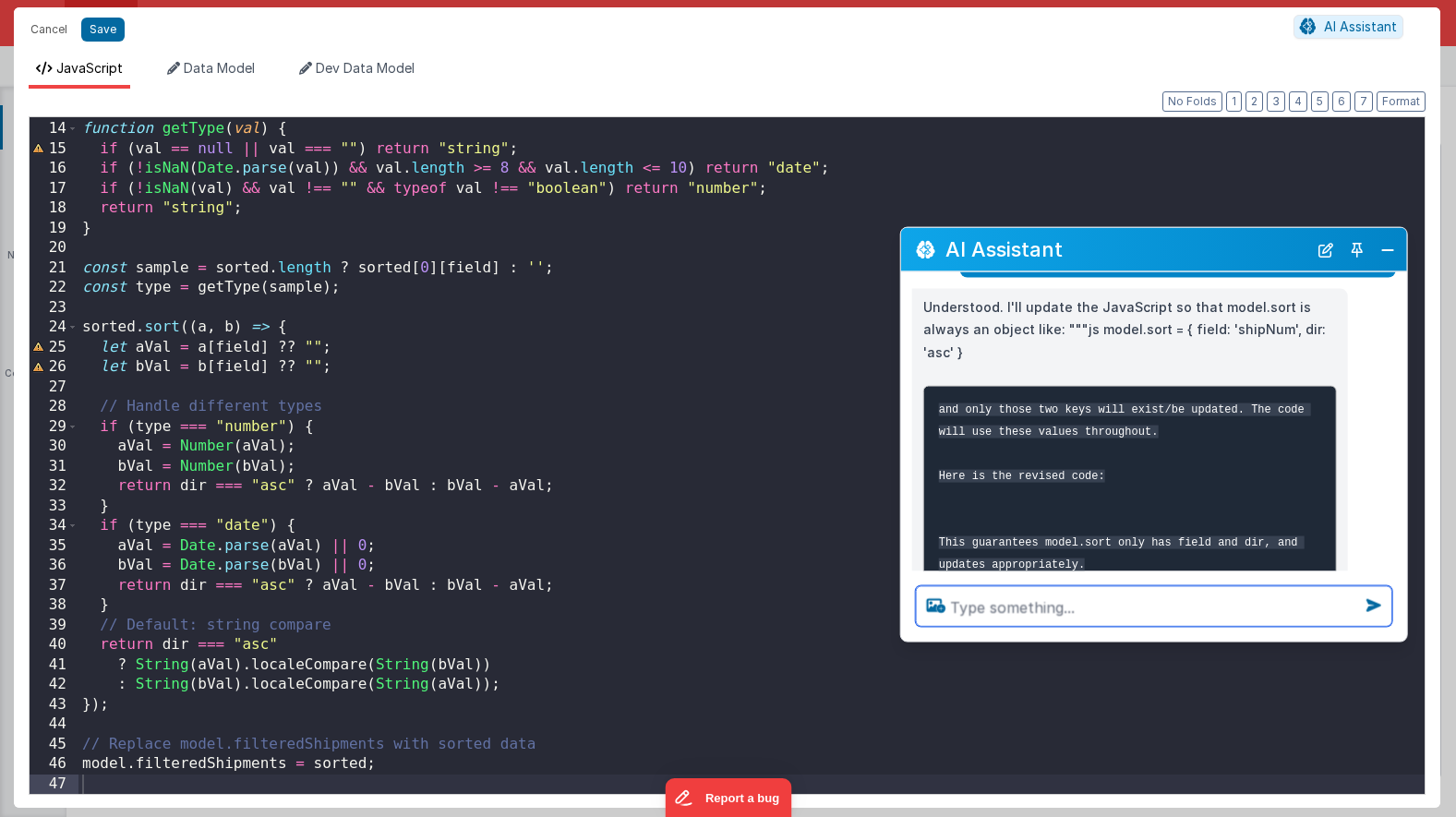
scroll to position [149, 0]
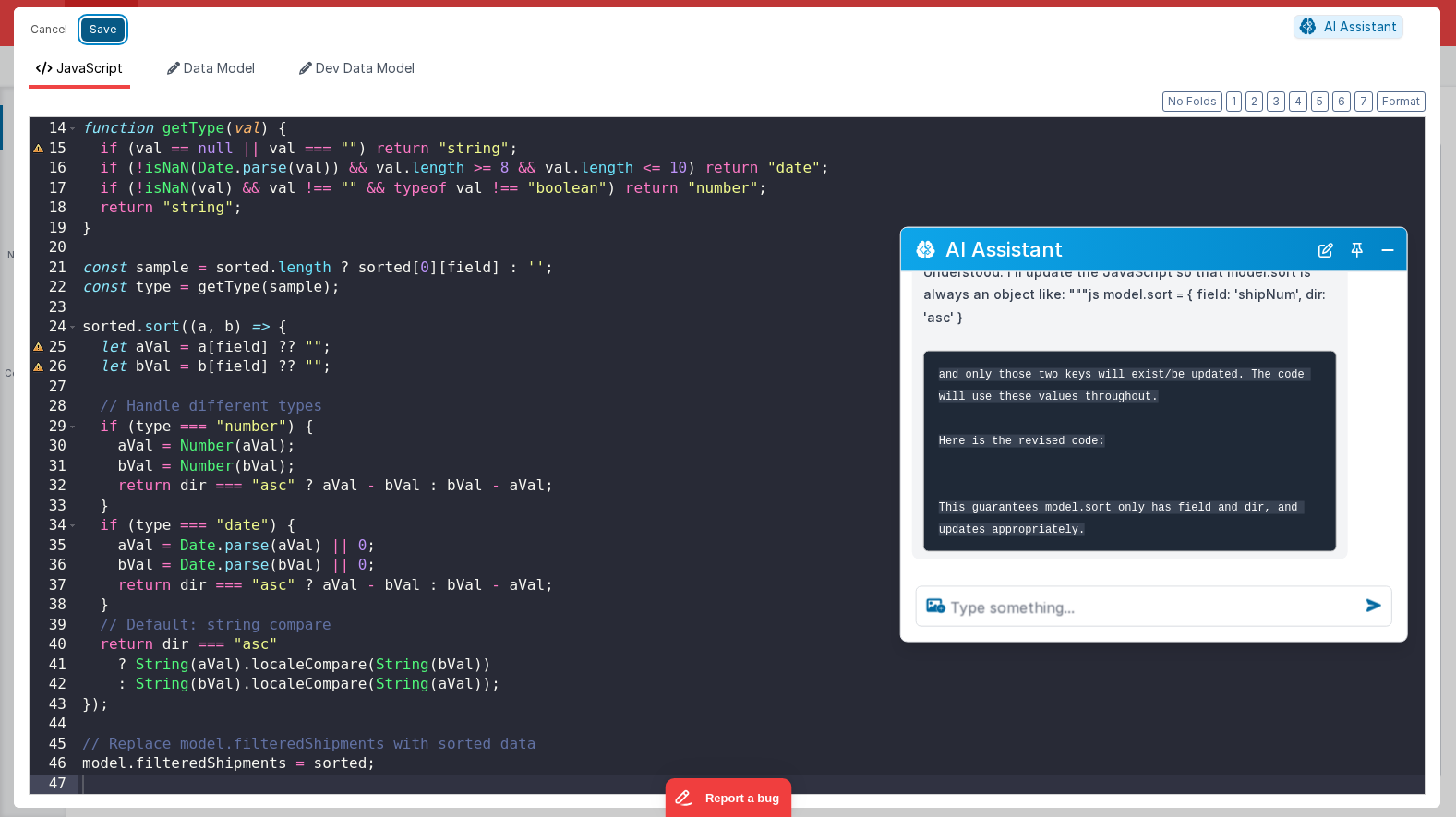
click at [95, 27] on button "Save" at bounding box center [103, 30] width 43 height 24
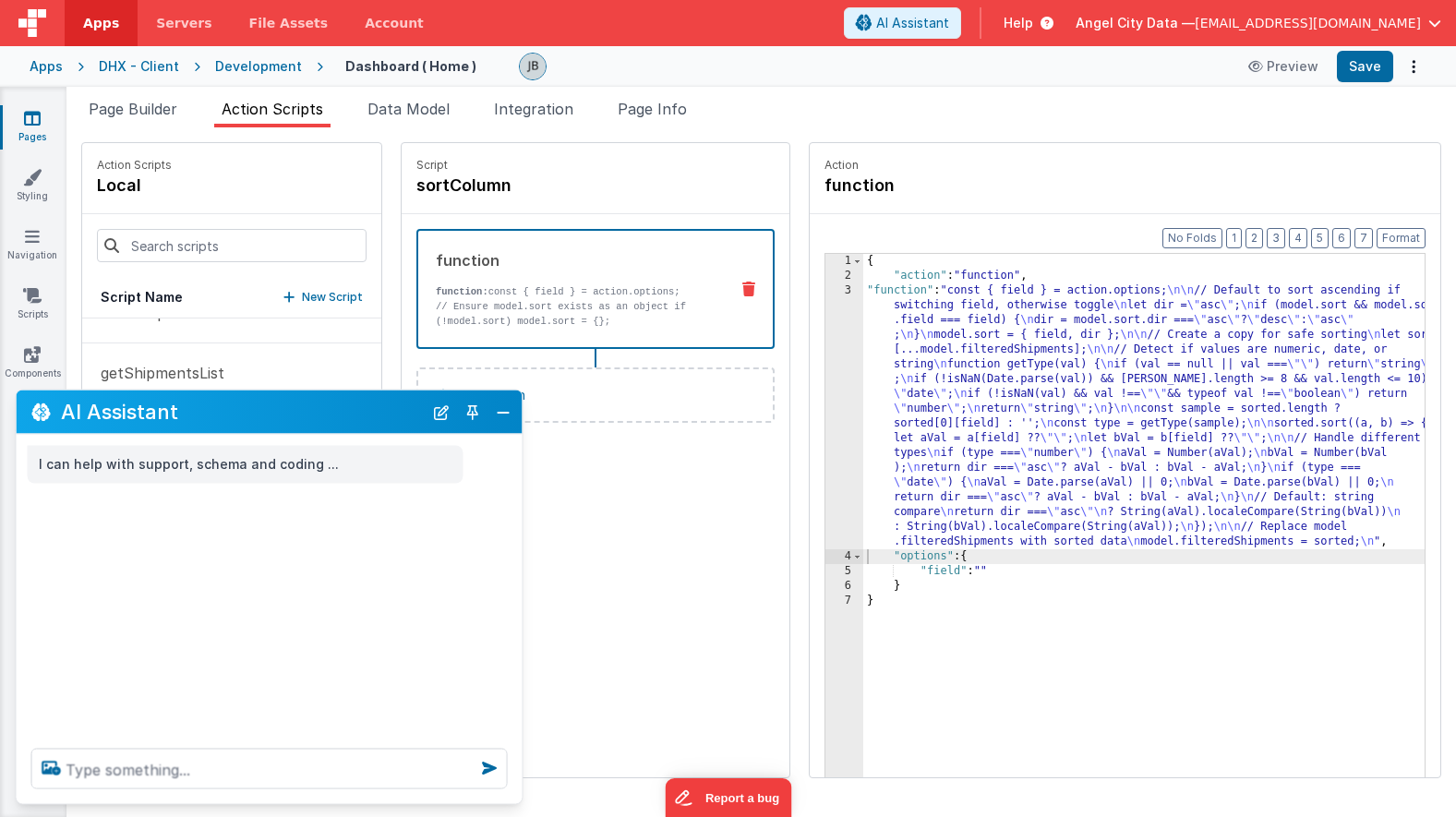
scroll to position [0, 0]
click at [496, 410] on button "Close" at bounding box center [504, 412] width 24 height 26
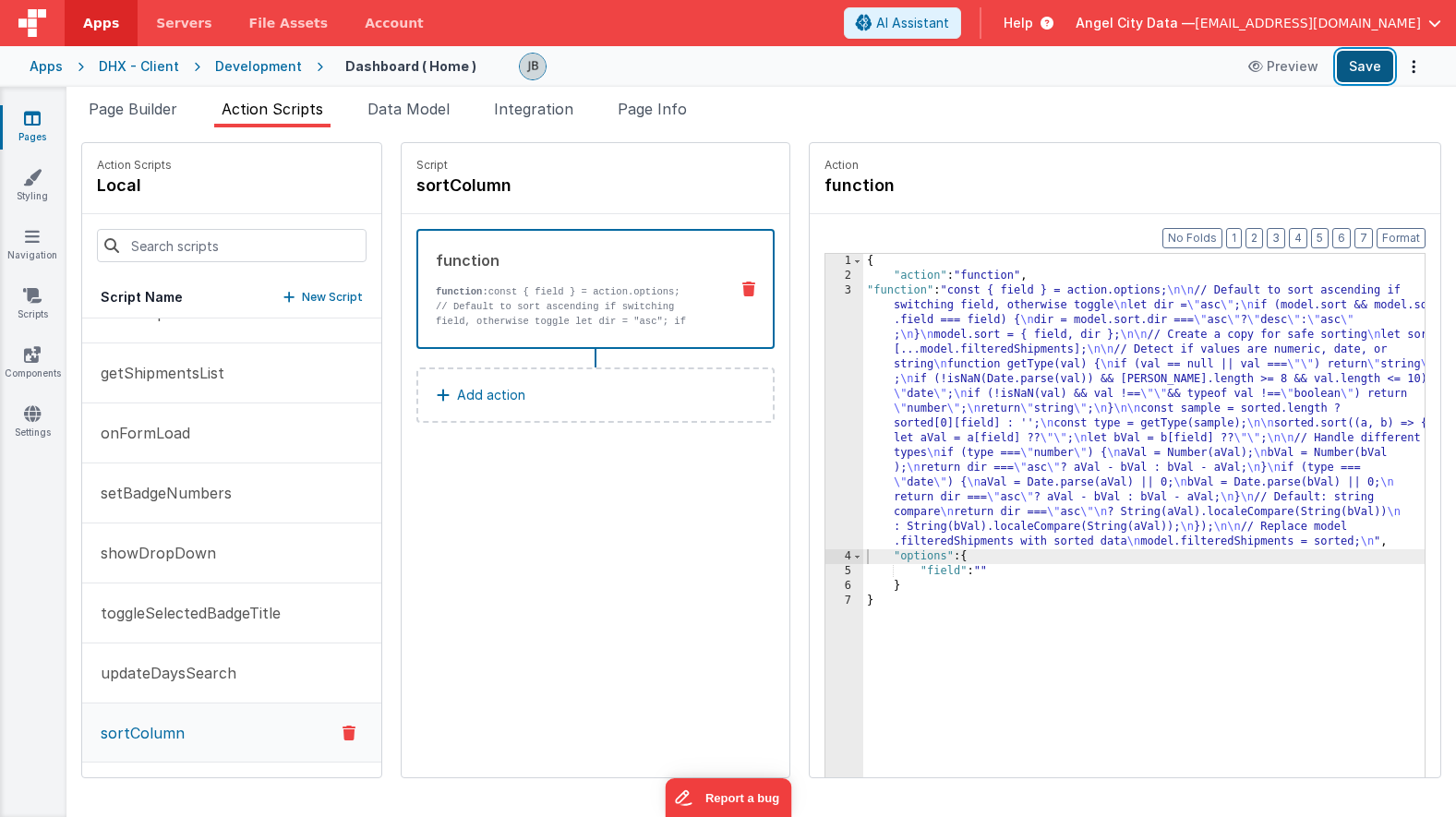
click at [1363, 81] on button "Save" at bounding box center [1365, 66] width 56 height 31
click at [137, 104] on span "Page Builder" at bounding box center [132, 109] width 88 height 19
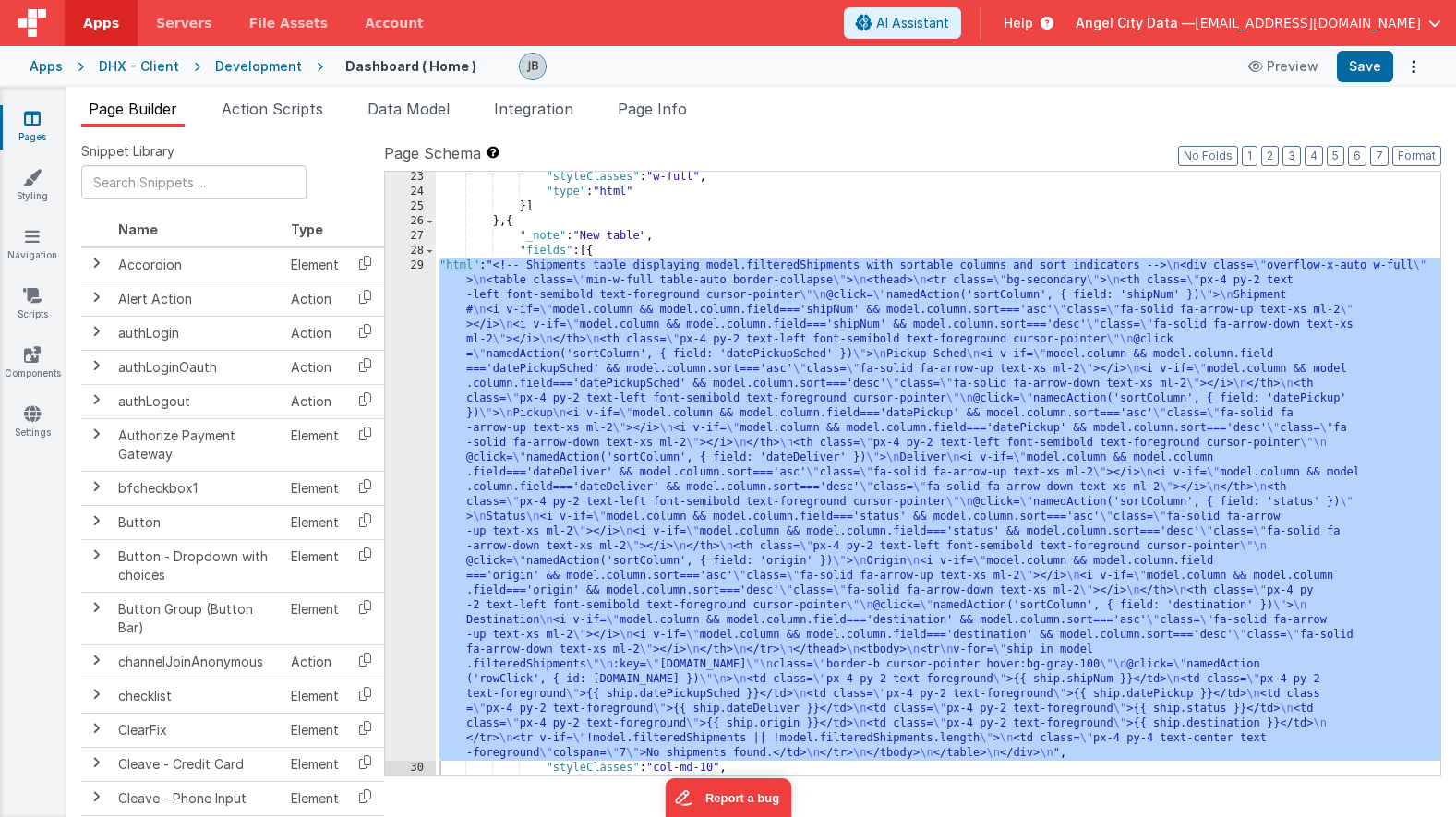
click at [412, 358] on div "29" at bounding box center [410, 509] width 51 height 502
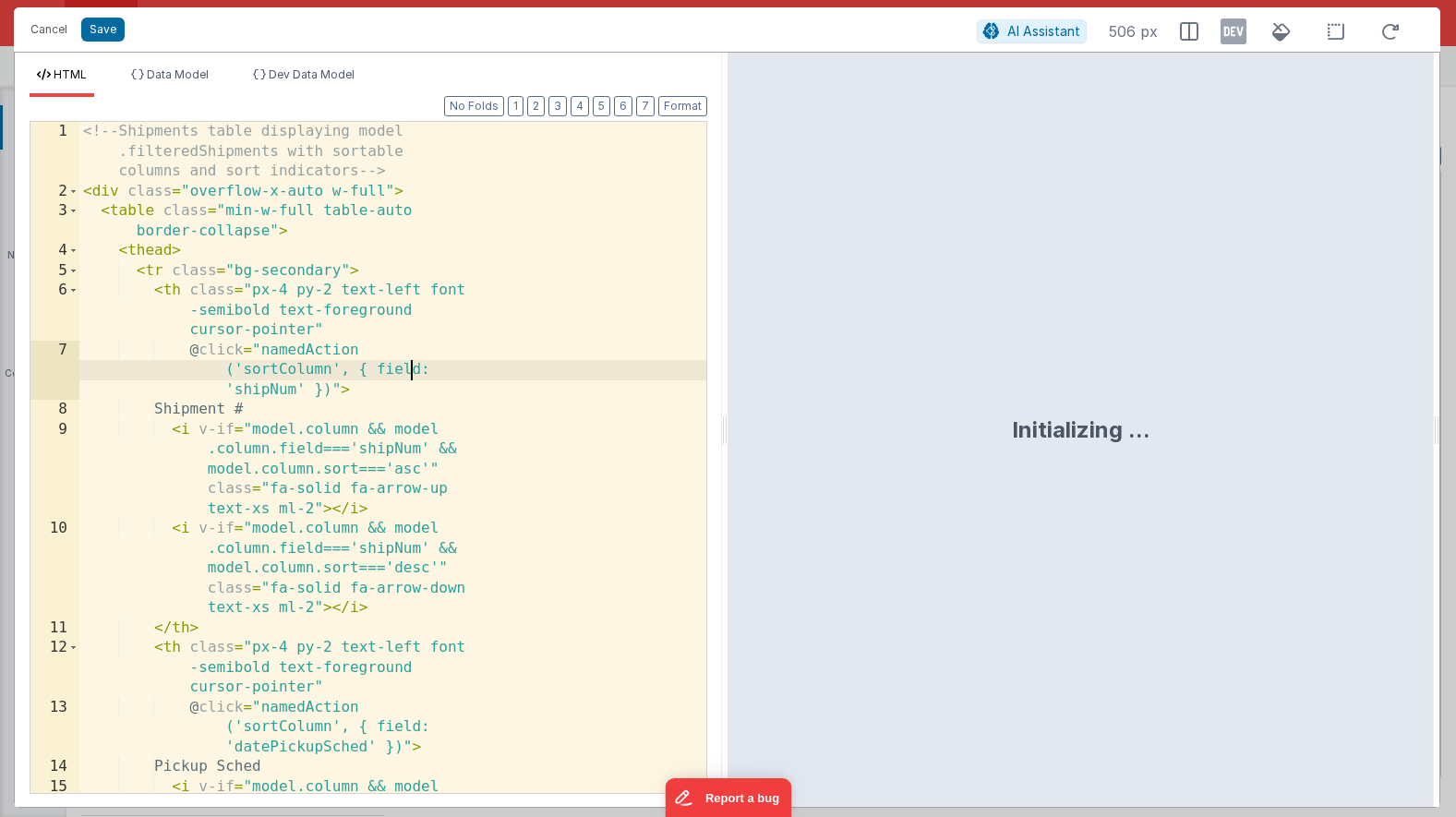
click at [412, 358] on div "<!-- Shipments table displaying model .filteredShipments with sortable columns …" at bounding box center [393, 547] width 627 height 850
click at [386, 345] on div "<!-- Shipments table displaying model .filteredShipments with sortable columns …" at bounding box center [393, 547] width 627 height 850
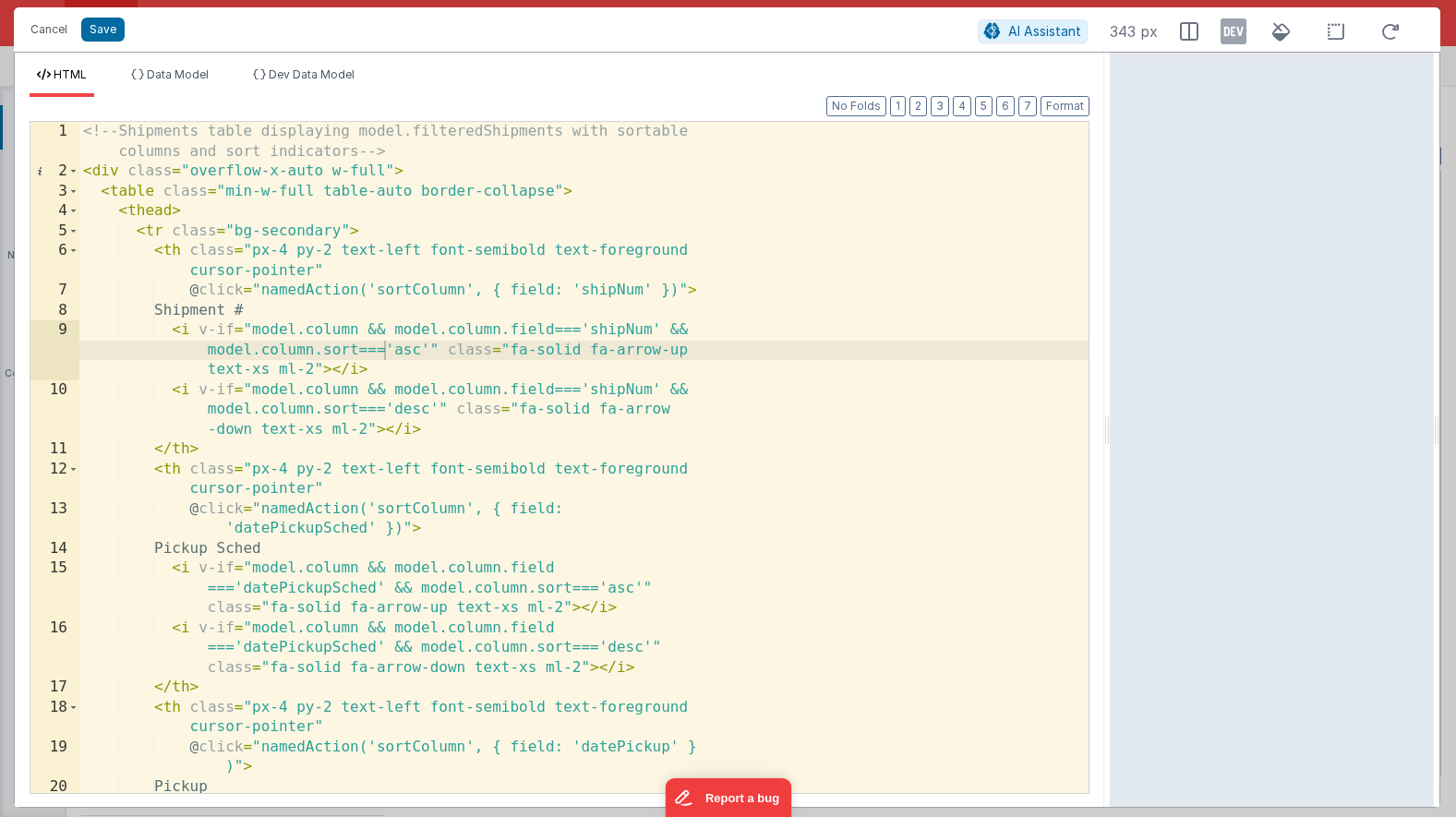
drag, startPoint x: 723, startPoint y: 299, endPoint x: 1112, endPoint y: 311, distance: 389.2
click at [1112, 311] on html "Cancel Save AI Assistant 343 px HTML Data Model Dev Data Model Format 7 6 5 4 3…" at bounding box center [728, 408] width 1456 height 817
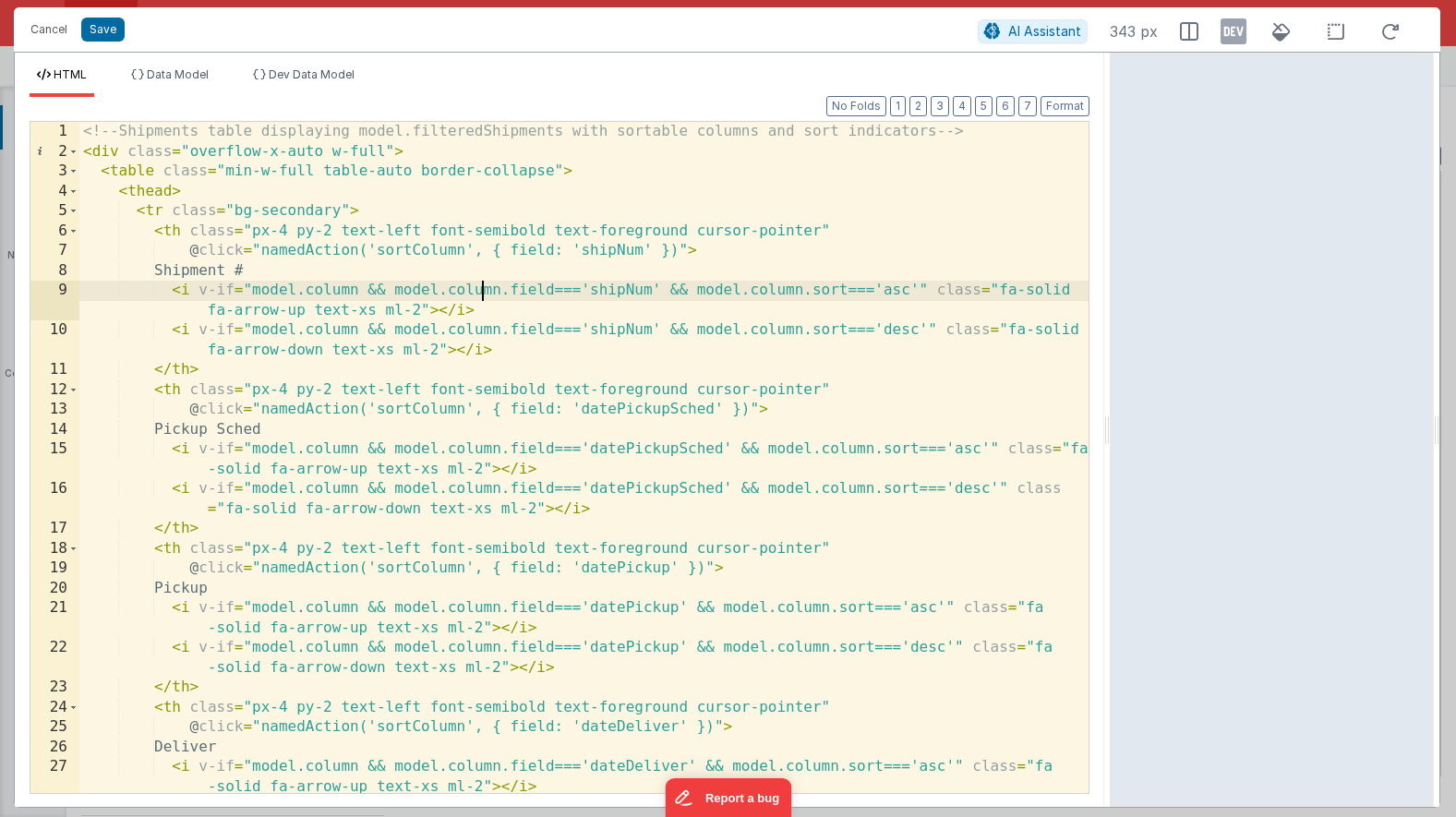
click at [486, 290] on div "<!-- Shipments table displaying model.filteredShipments with sortable columns a…" at bounding box center [584, 487] width 1009 height 731
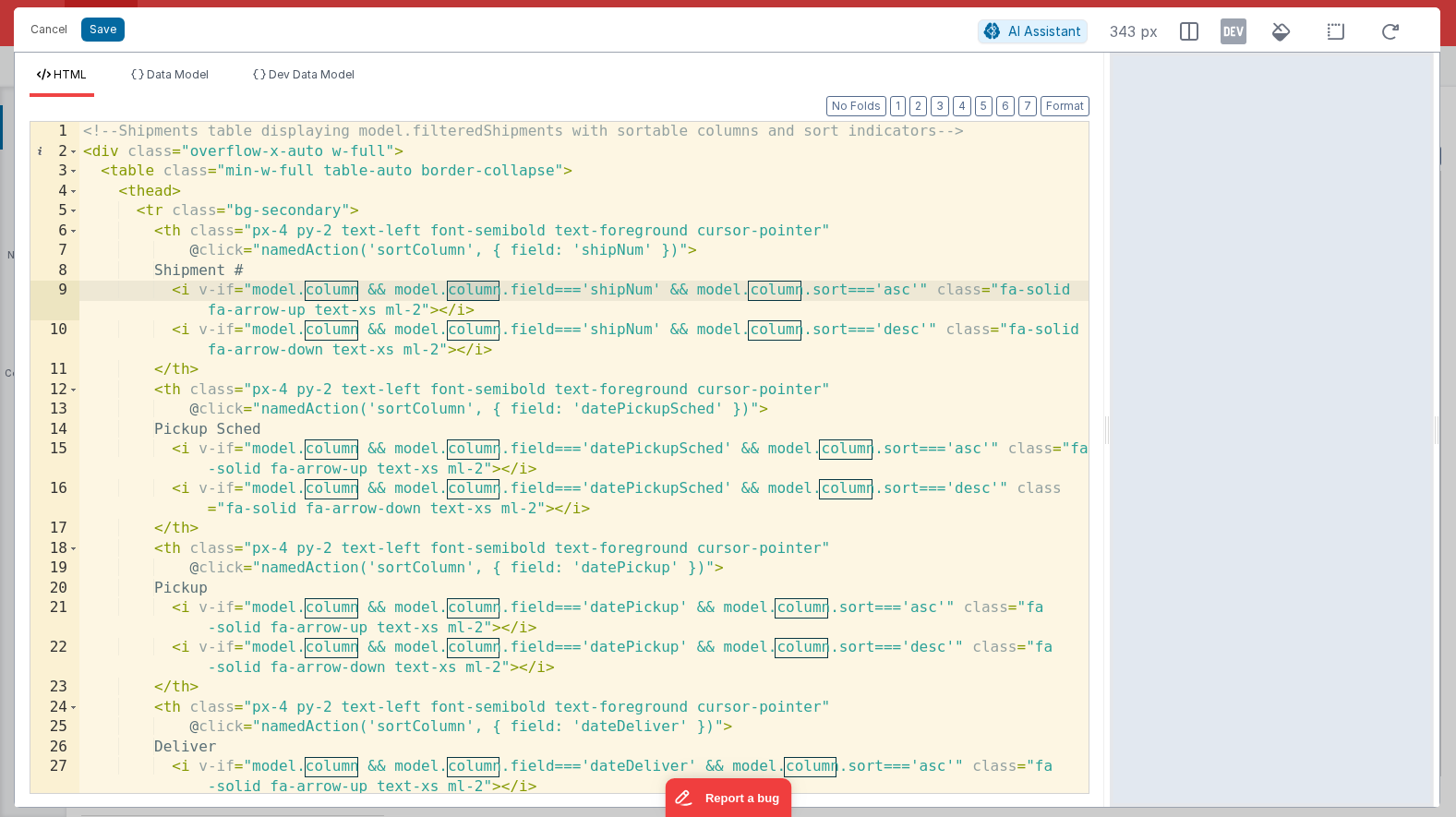
click at [333, 283] on div "<!-- Shipments table displaying model.filteredShipments with sortable columns a…" at bounding box center [584, 487] width 1009 height 731
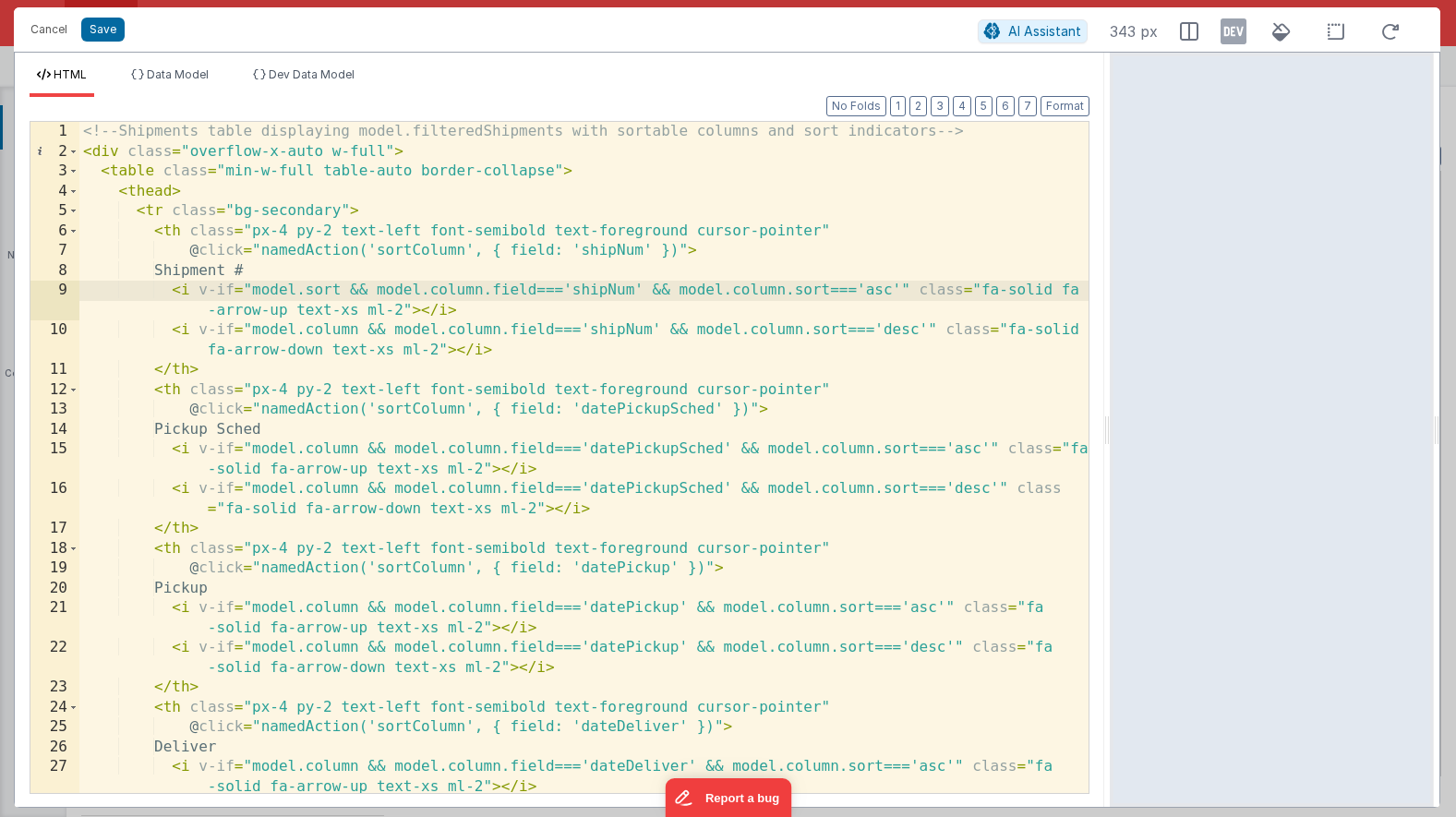
click at [463, 286] on div "<!-- Shipments table displaying model.filteredShipments with sortable columns a…" at bounding box center [584, 487] width 1009 height 731
click at [746, 295] on div "<!-- Shipments table displaying model.filteredShipments with sortable columns a…" at bounding box center [584, 487] width 1009 height 731
click at [761, 290] on div "<!-- Shipments table displaying model.filteredShipments with sortable columns a…" at bounding box center [584, 487] width 1009 height 731
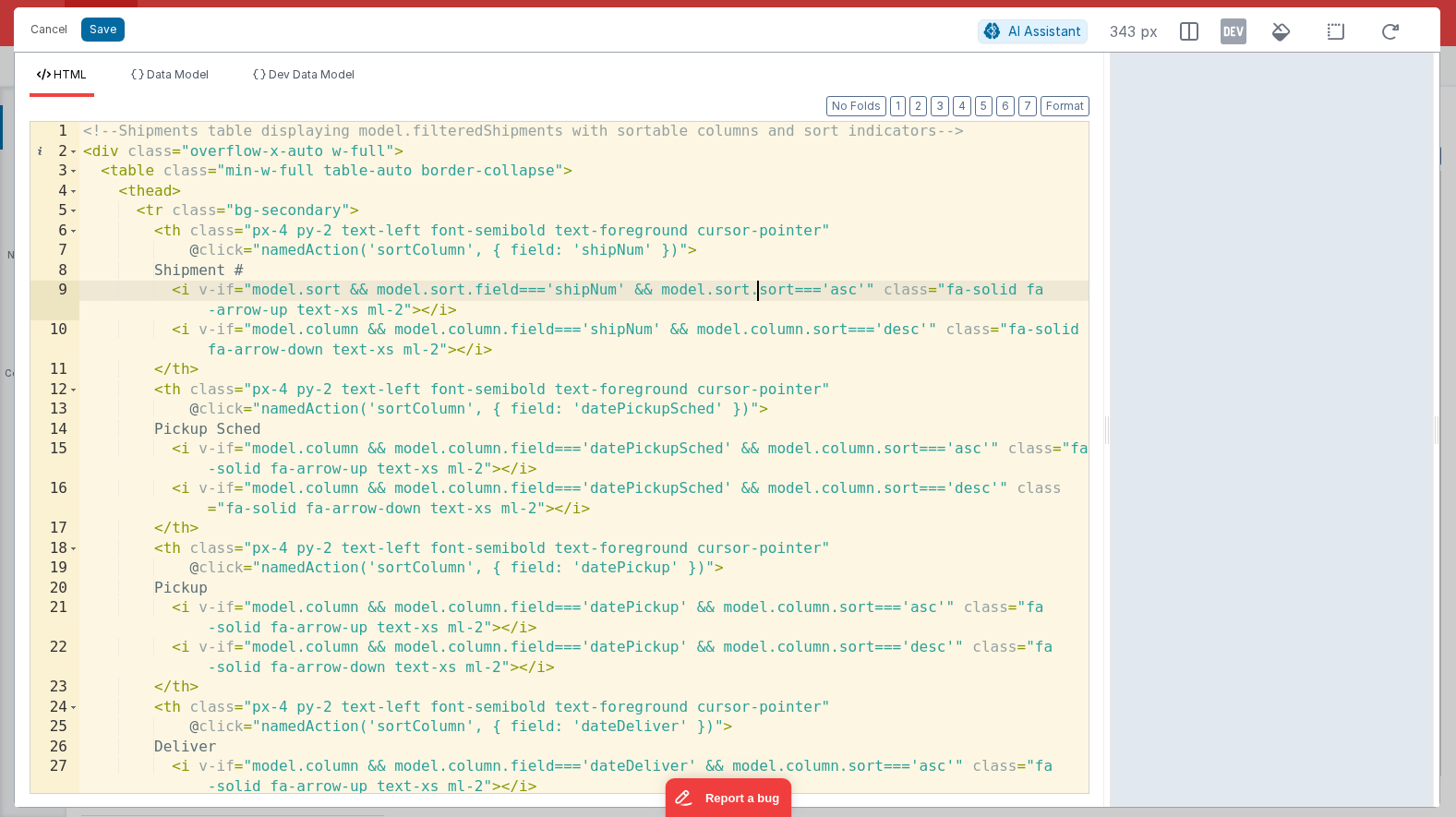
click at [761, 290] on div "<!-- Shipments table displaying model.filteredShipments with sortable columns a…" at bounding box center [584, 487] width 1009 height 731
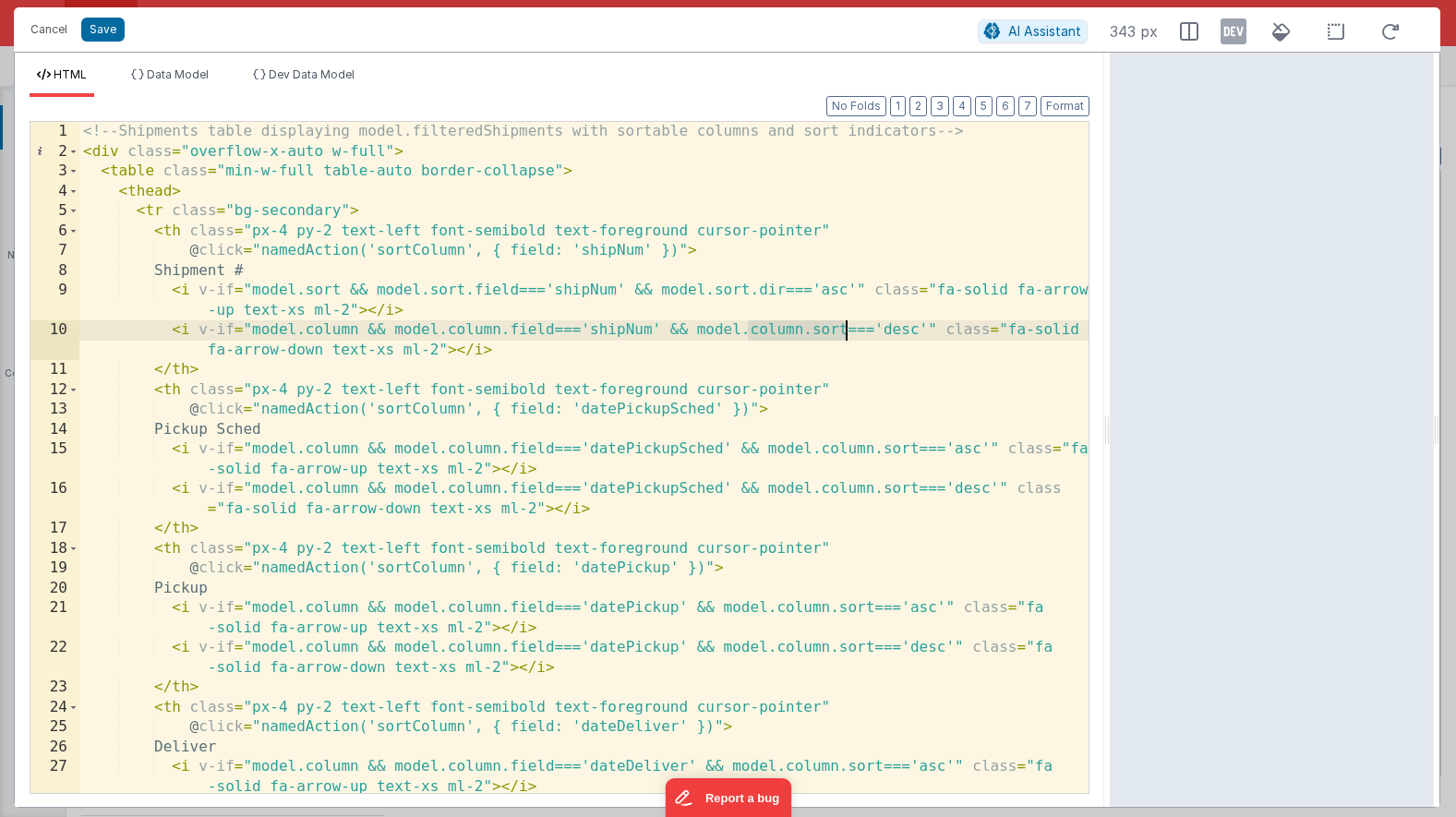
drag, startPoint x: 750, startPoint y: 326, endPoint x: 845, endPoint y: 330, distance: 95.1
click at [845, 330] on div "<!-- Shipments table displaying model.filteredShipments with sortable columns a…" at bounding box center [584, 487] width 1009 height 731
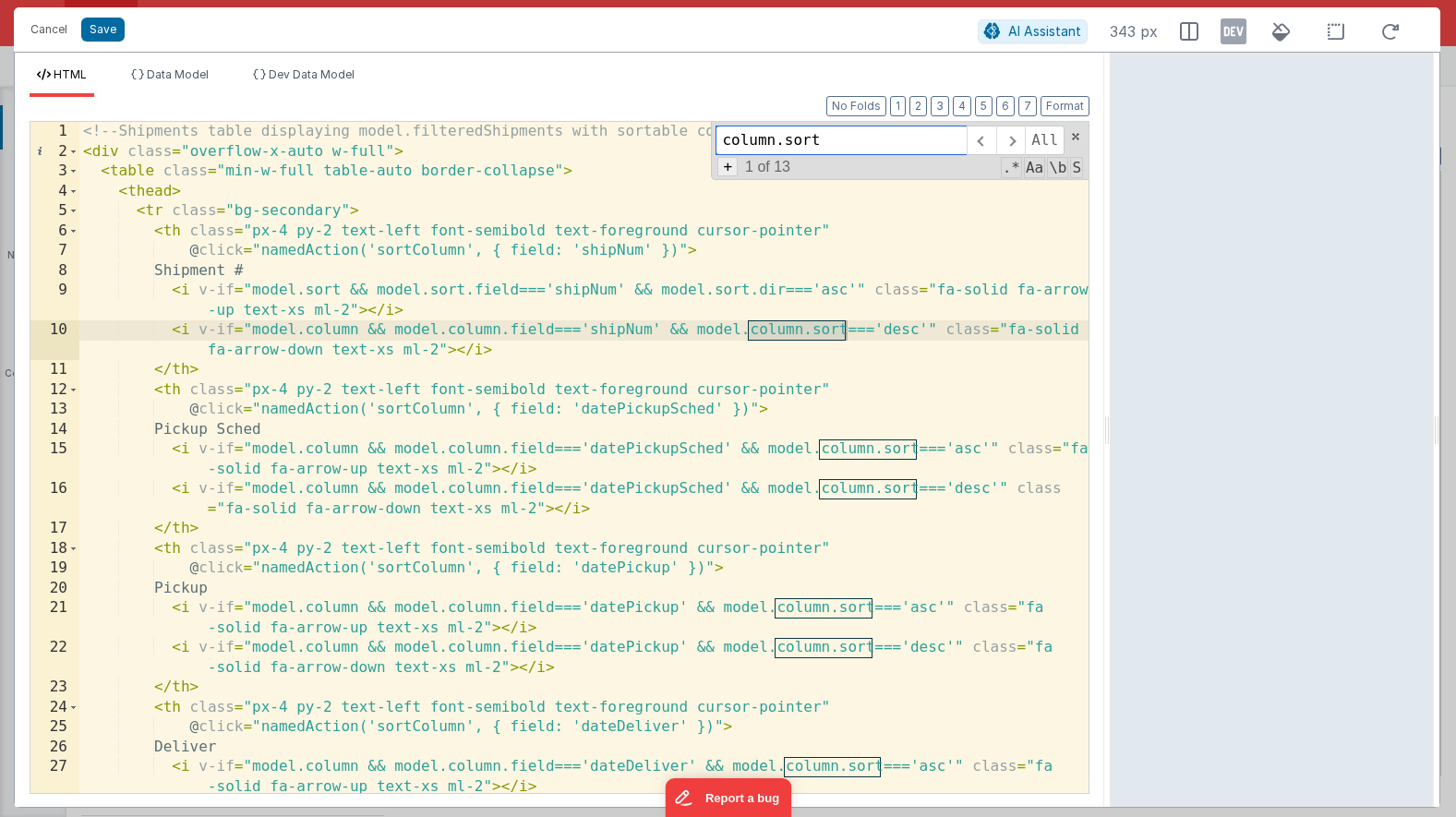
click at [731, 170] on span "+" at bounding box center [728, 166] width 21 height 20
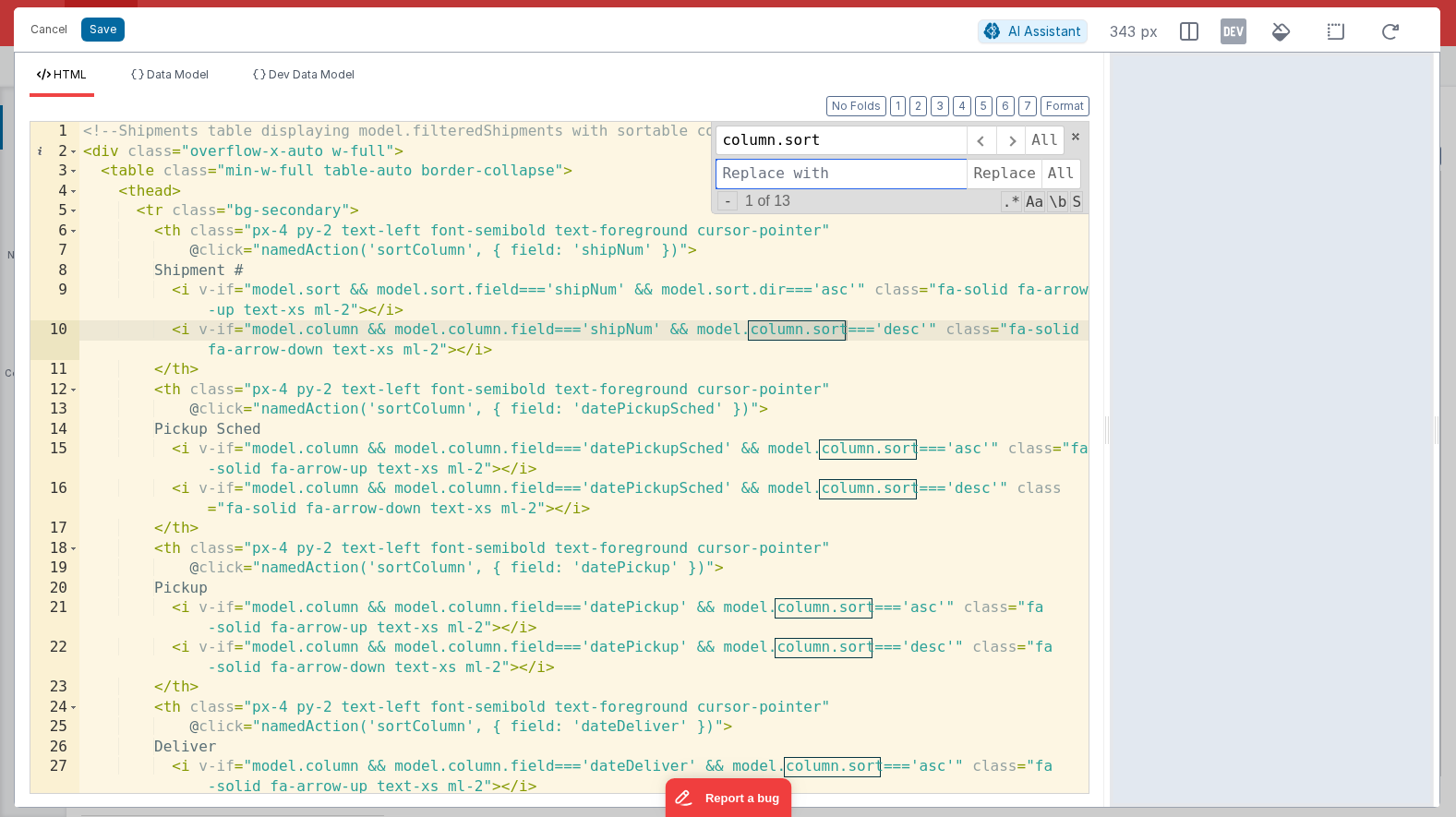
click at [762, 181] on input at bounding box center [842, 173] width 251 height 29
type input "s"
type input "sort.dir"
click at [1056, 172] on span "All" at bounding box center [1061, 173] width 39 height 29
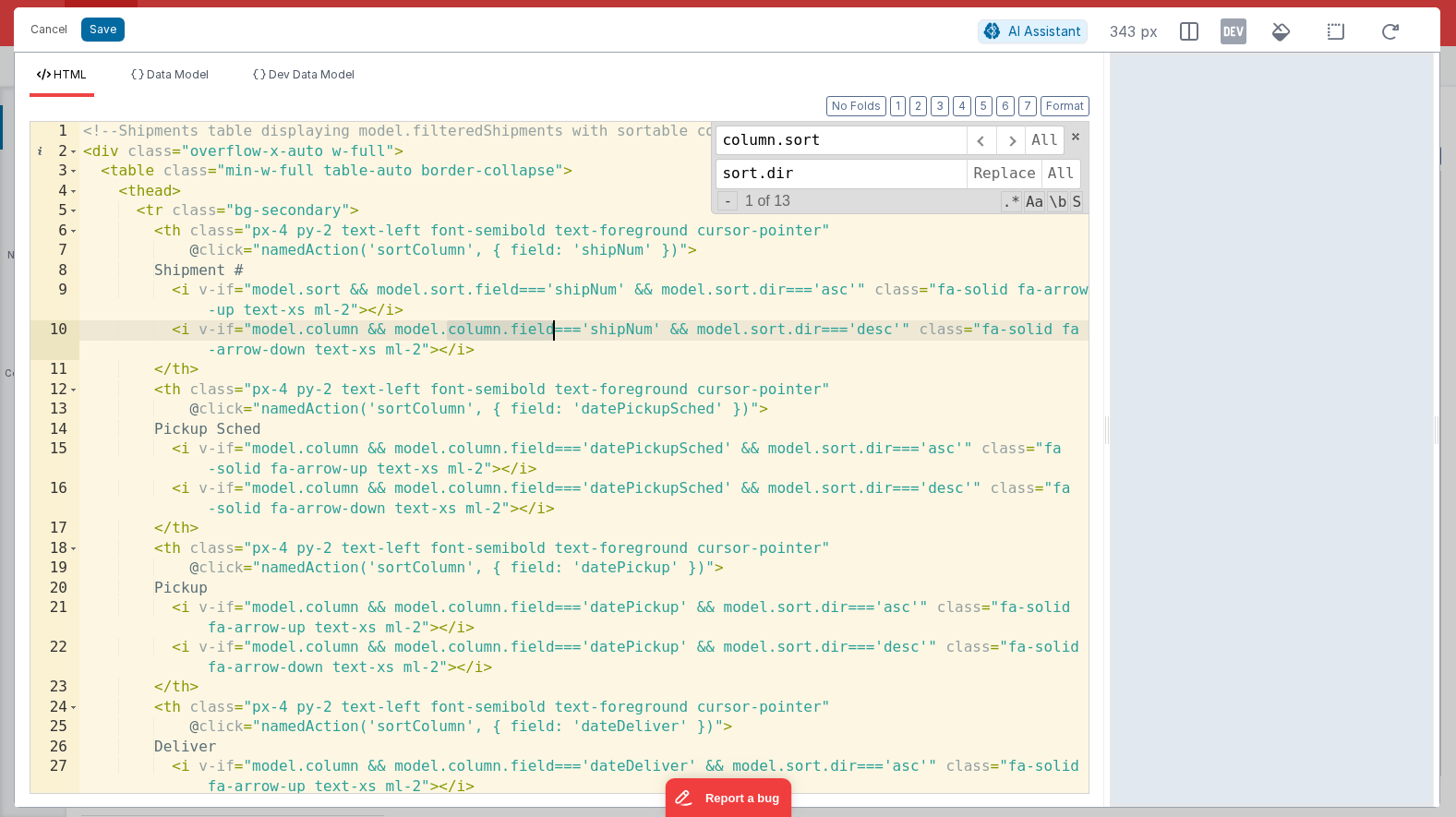
drag, startPoint x: 448, startPoint y: 328, endPoint x: 552, endPoint y: 332, distance: 104.1
click at [553, 332] on div "<!-- Shipments table displaying model.filteredShipments with sortable columns a…" at bounding box center [584, 487] width 1009 height 731
click at [752, 145] on input "column.sort" at bounding box center [842, 140] width 251 height 29
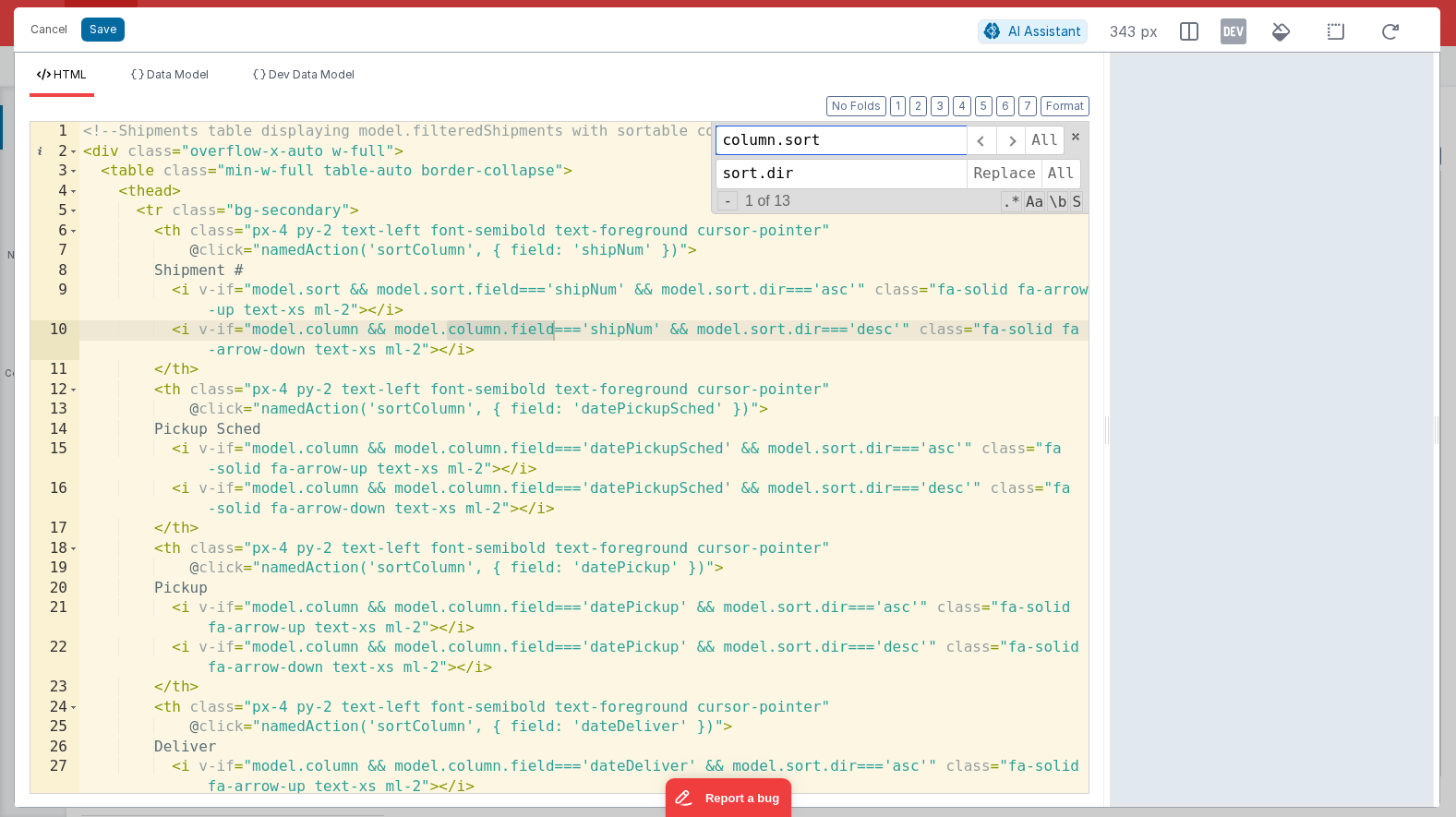
paste input "field"
type input "column.field"
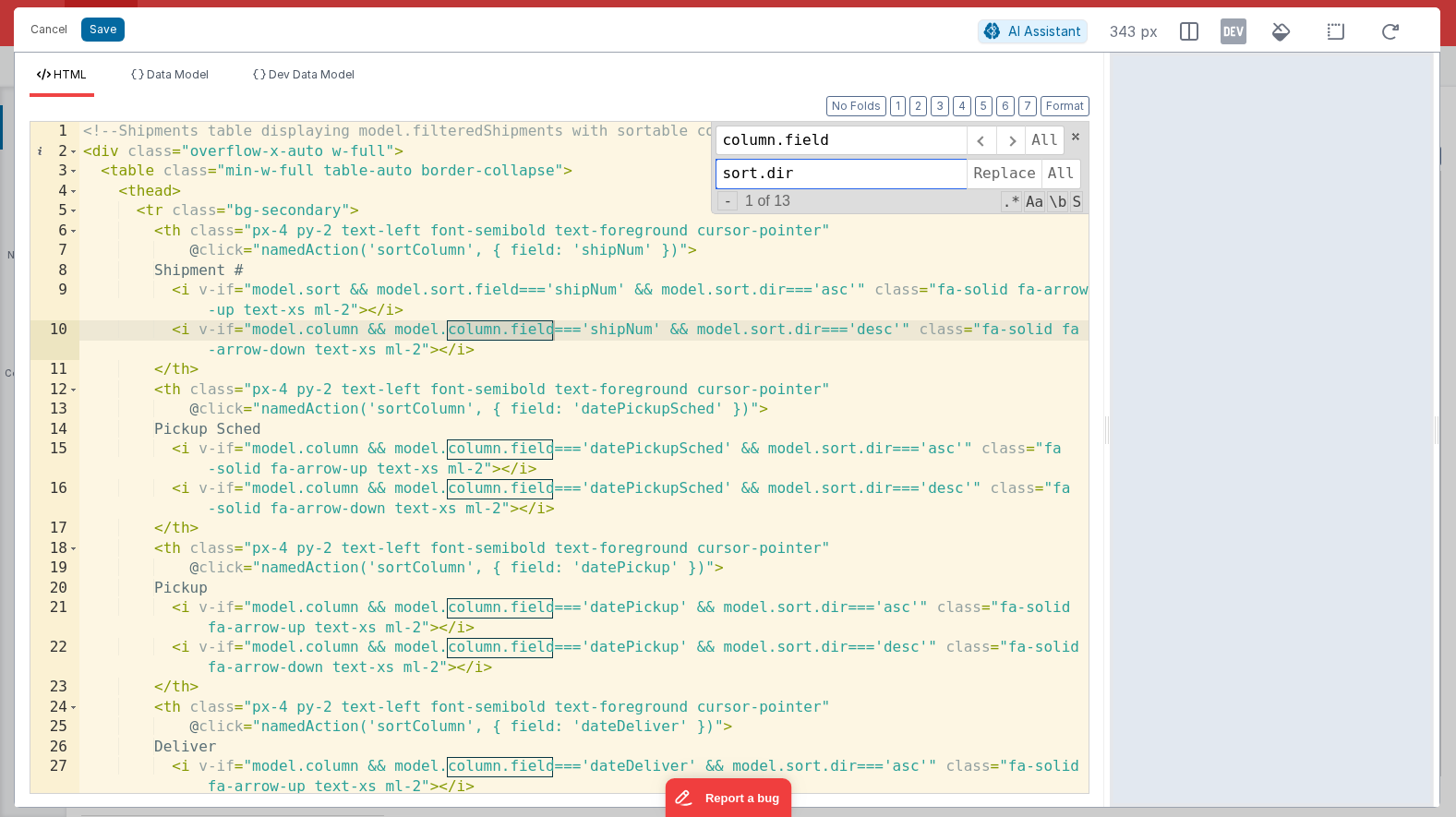
click at [773, 170] on input "sort.dir" at bounding box center [842, 173] width 251 height 29
type input "sort.field"
click at [1050, 178] on span "All" at bounding box center [1061, 173] width 39 height 29
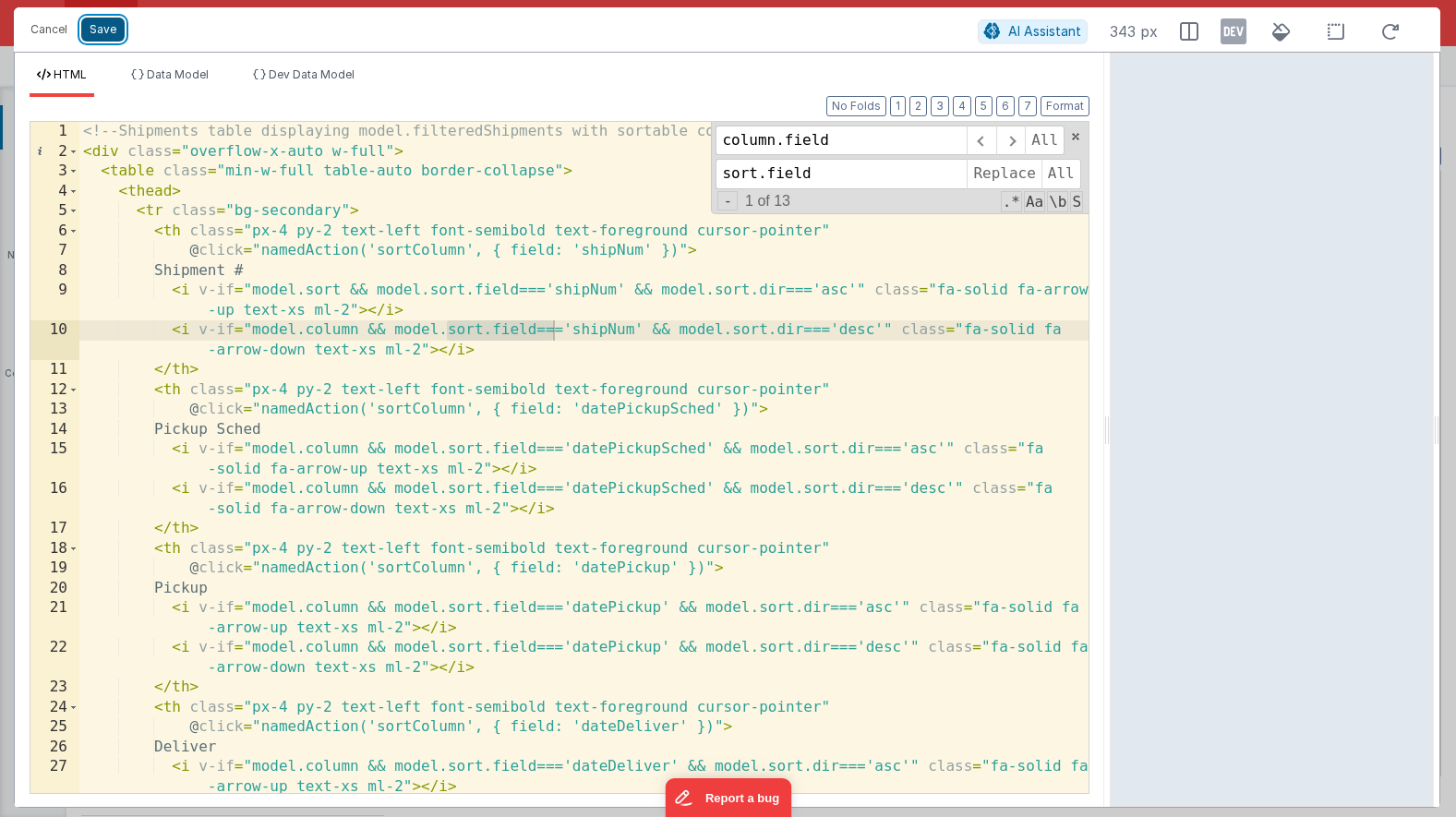
click at [101, 24] on button "Save" at bounding box center [103, 30] width 43 height 24
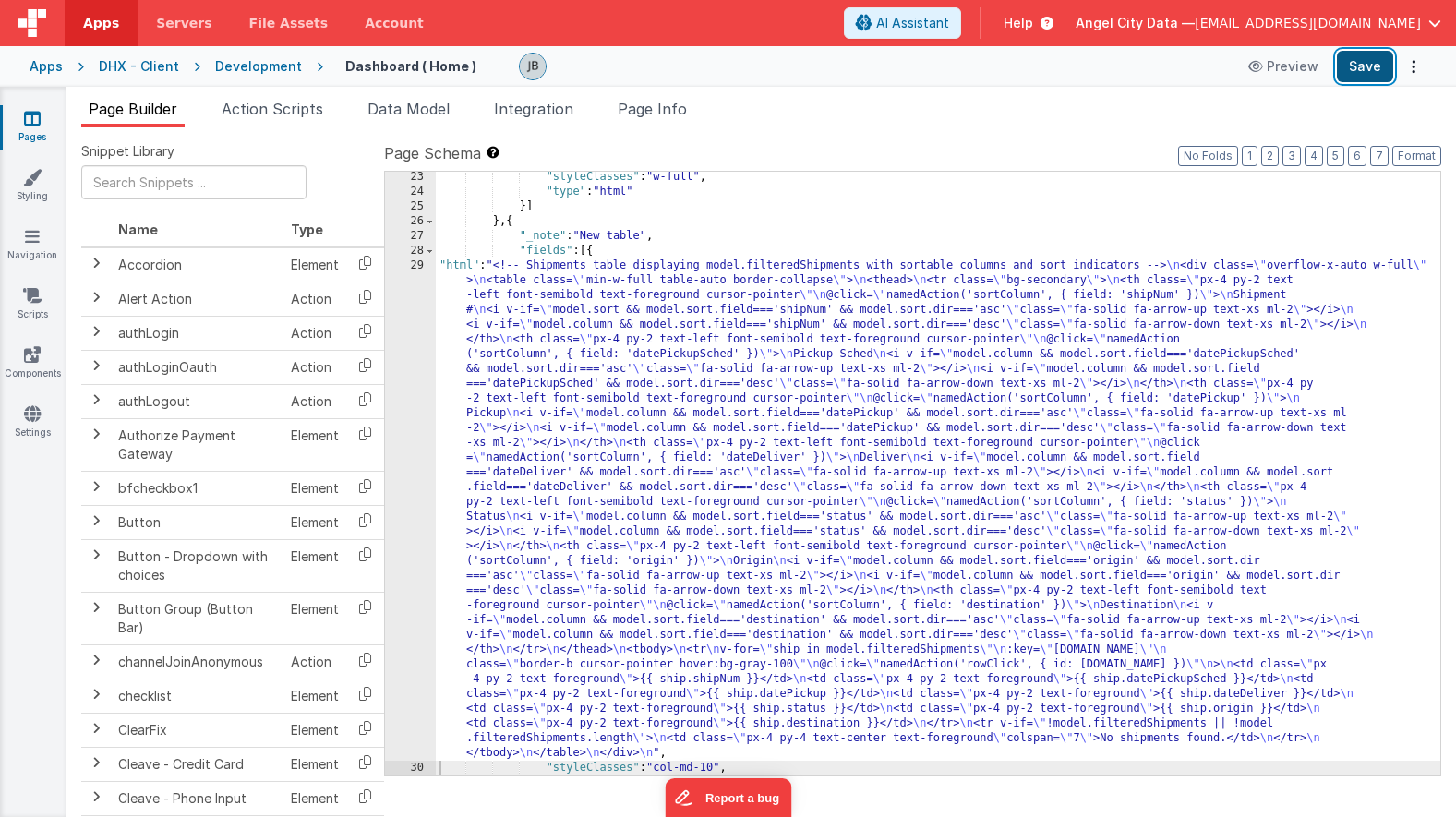
click at [1347, 60] on button "Save" at bounding box center [1365, 66] width 56 height 31
click at [423, 337] on div "29" at bounding box center [410, 509] width 51 height 502
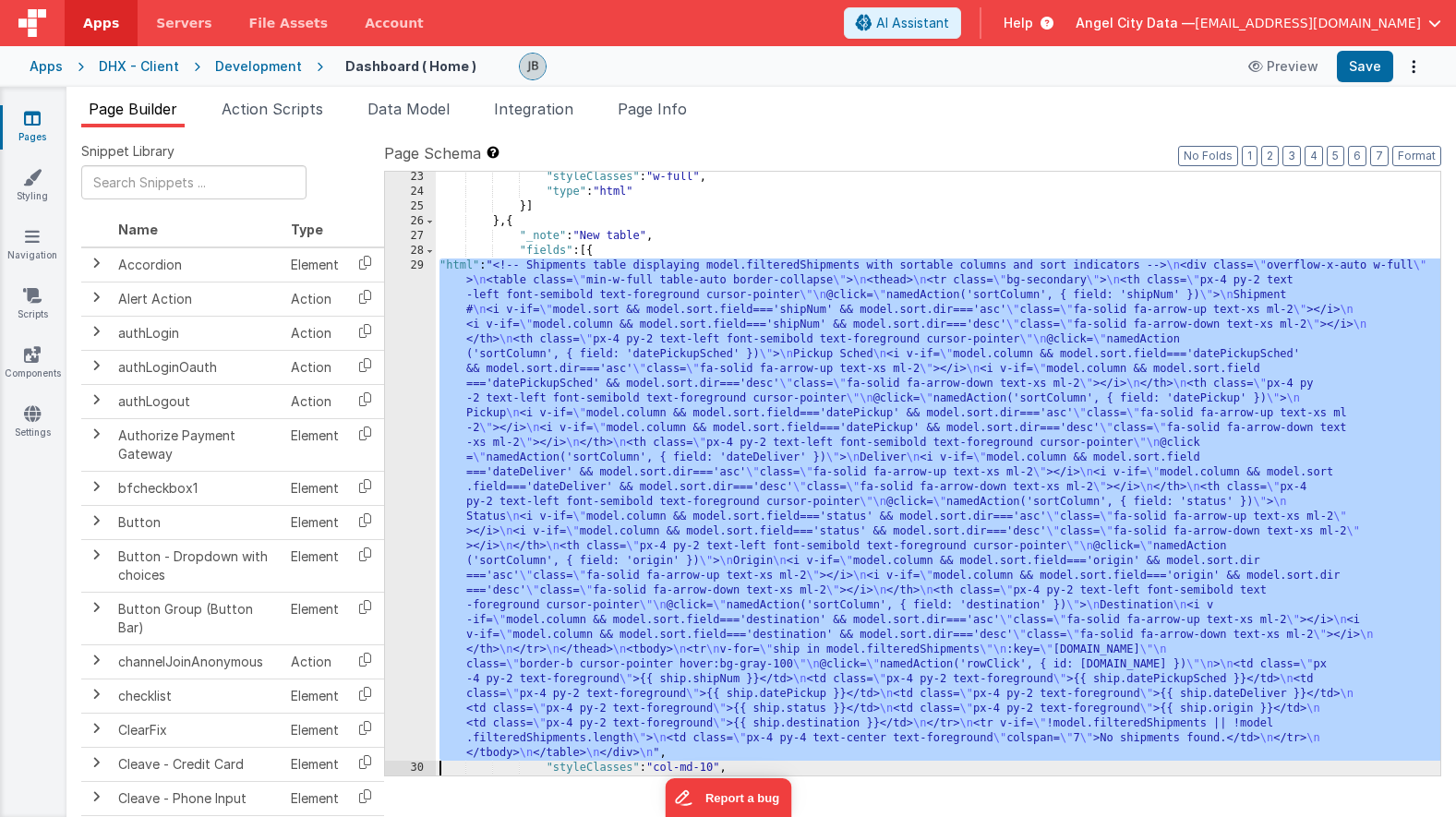
click at [412, 331] on div "29" at bounding box center [410, 509] width 51 height 502
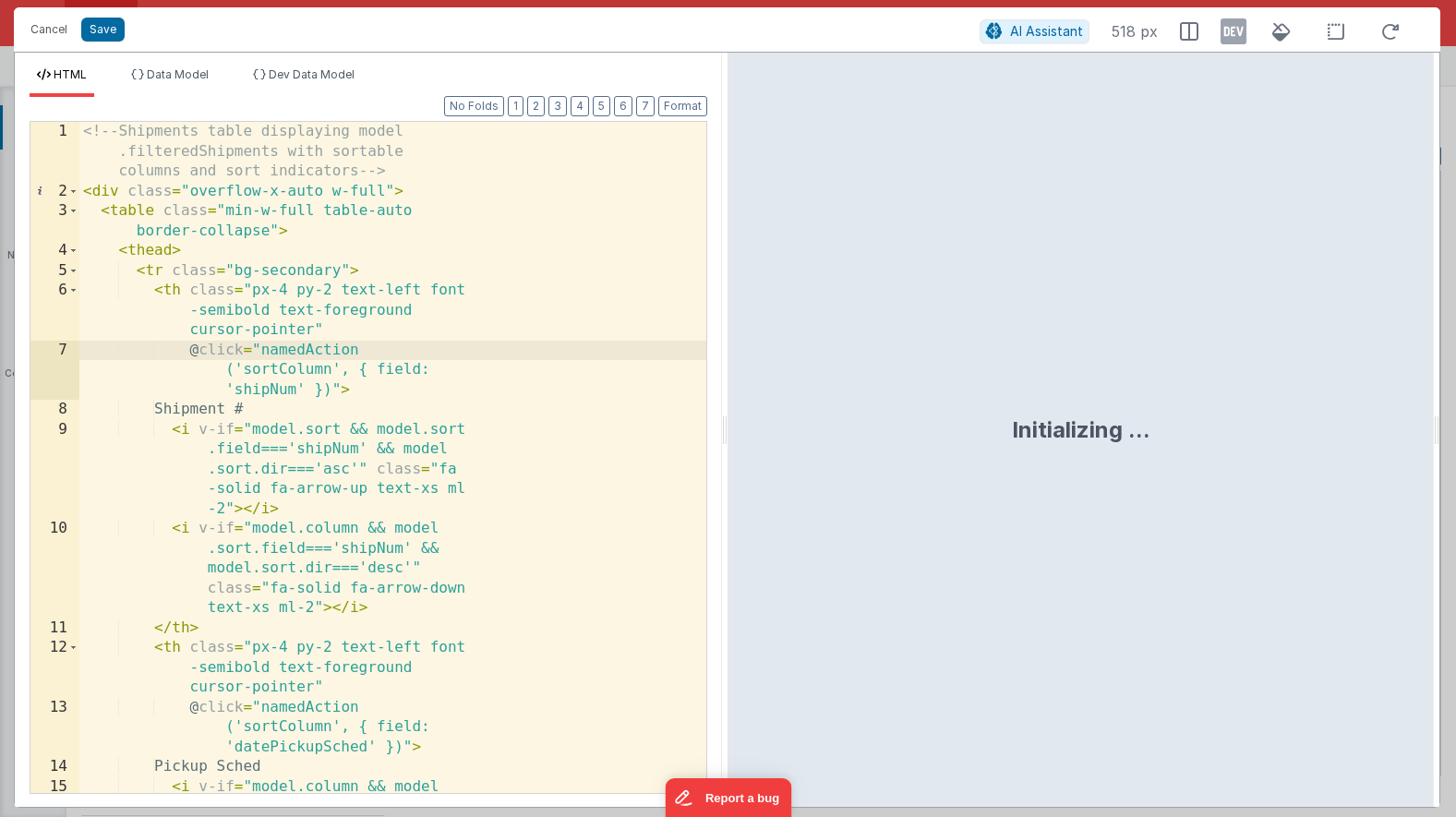
click at [351, 280] on div "<!-- Shipments table displaying model .filteredShipments with sortable columns …" at bounding box center [393, 547] width 627 height 850
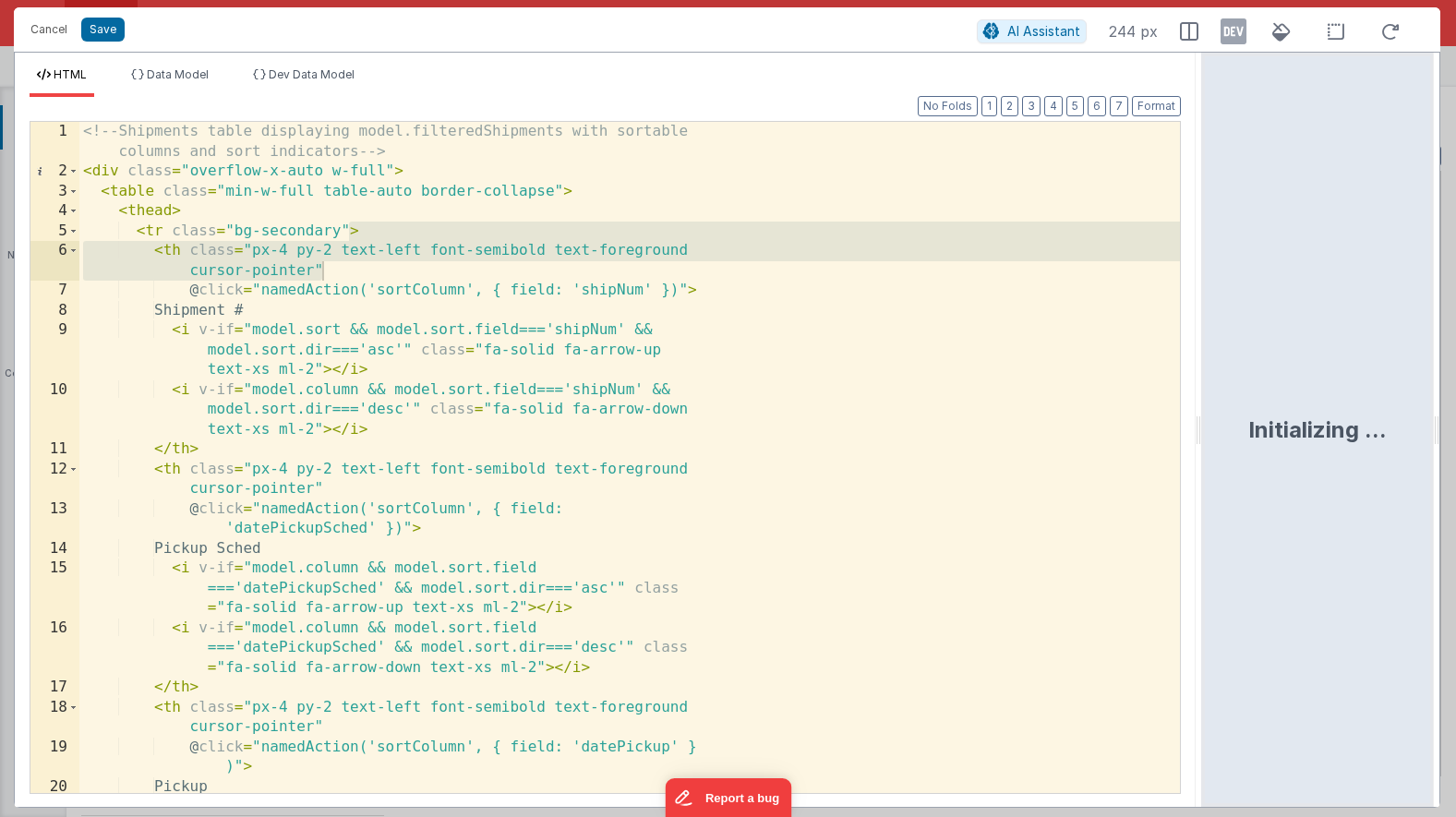
drag, startPoint x: 724, startPoint y: 385, endPoint x: 1204, endPoint y: 386, distance: 480.0
click at [1204, 386] on html "Cancel Save AI Assistant 244 px HTML Data Model Dev Data Model Format 7 6 5 4 3…" at bounding box center [728, 408] width 1456 height 817
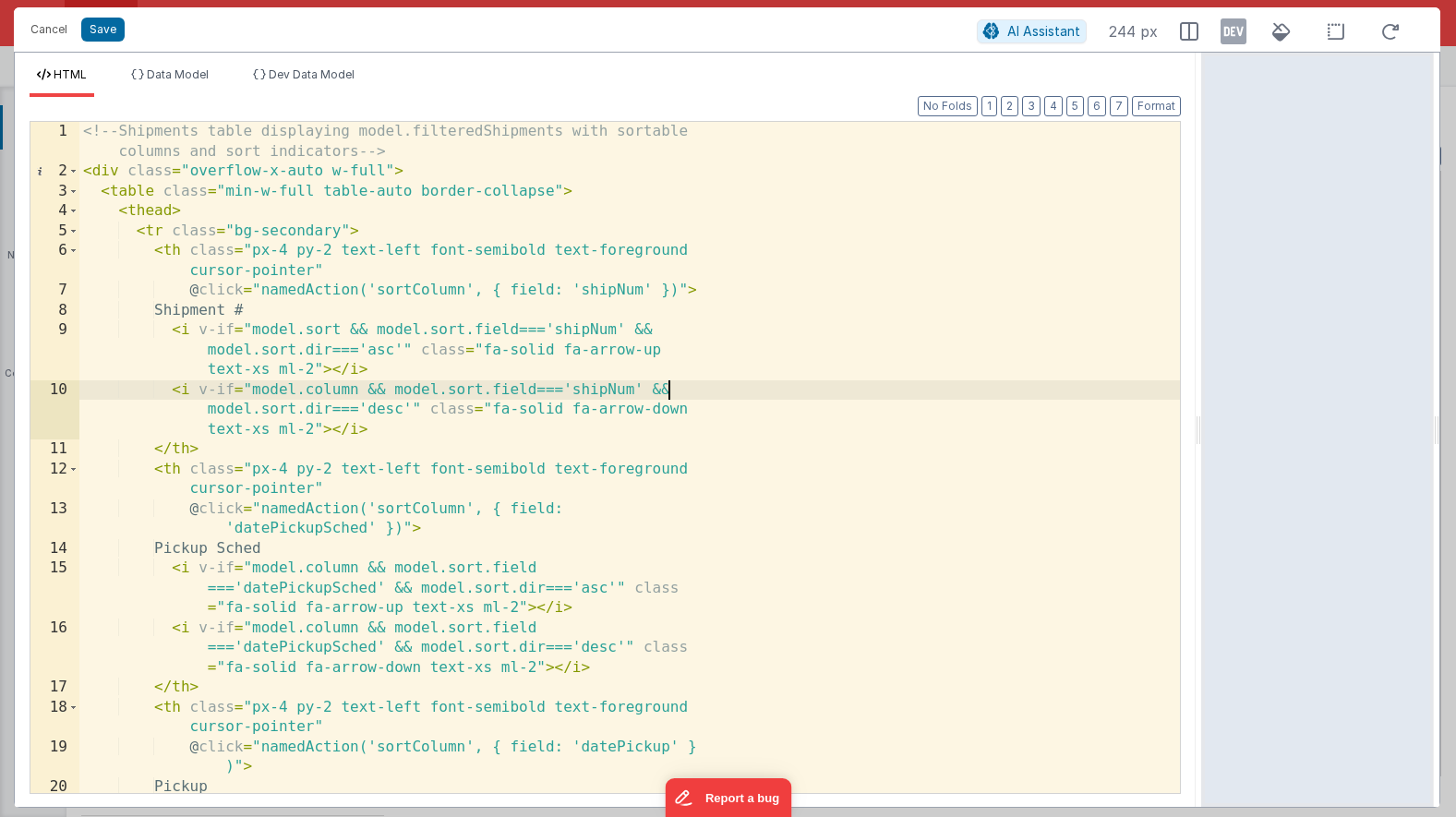
click at [701, 380] on div "<!-- Shipments table displaying model.filteredShipments with sortable columns a…" at bounding box center [629, 507] width 1100 height 771
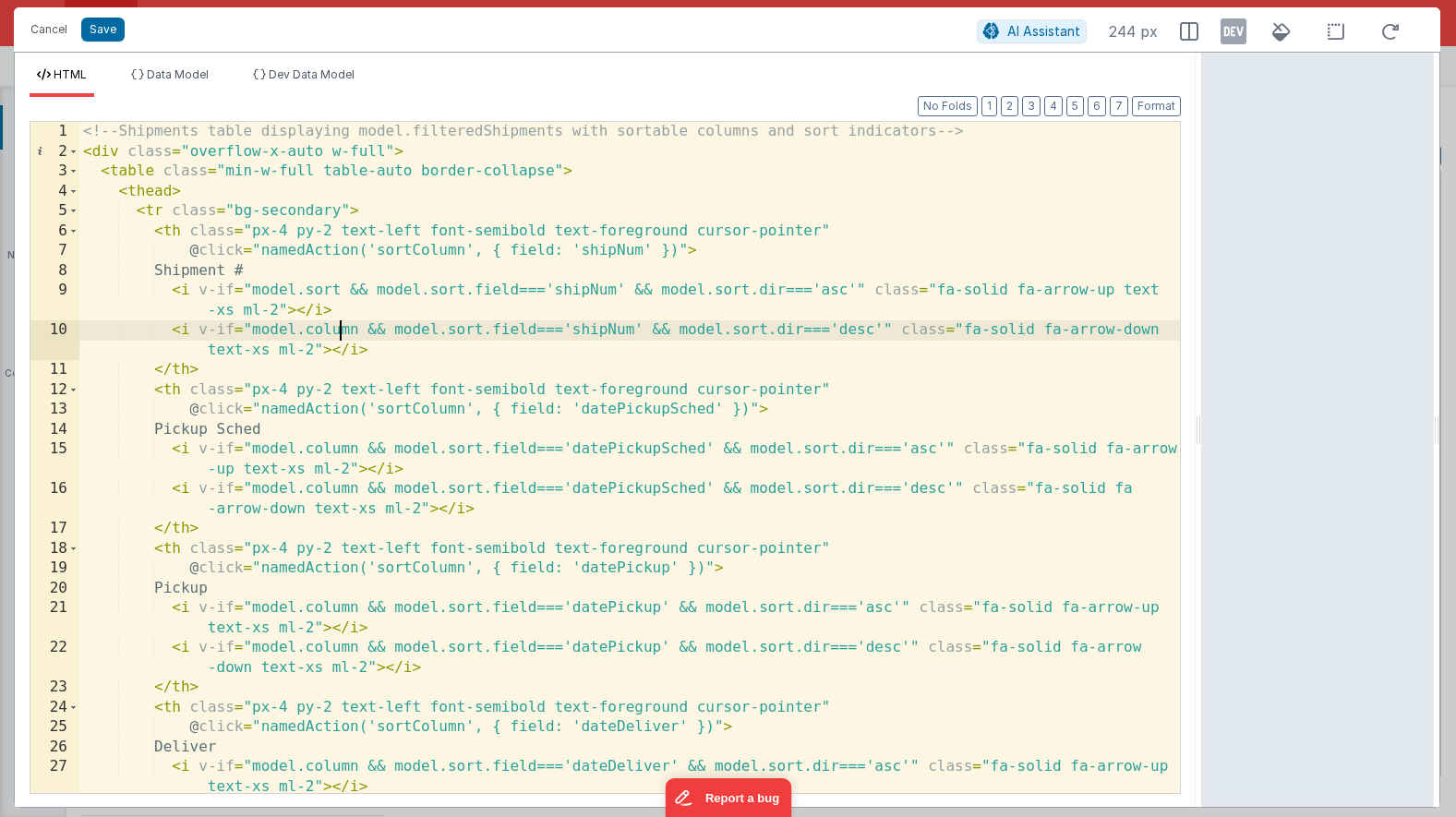
click at [343, 332] on div "<!-- Shipments table displaying model.filteredShipments with sortable columns a…" at bounding box center [629, 487] width 1100 height 731
click at [340, 333] on div "<!-- Shipments table displaying model.filteredShipments with sortable columns a…" at bounding box center [629, 487] width 1100 height 731
drag, startPoint x: 357, startPoint y: 331, endPoint x: 253, endPoint y: 334, distance: 104.0
click at [253, 334] on div "<!-- Shipments table displaying model.filteredShipments with sortable columns a…" at bounding box center [629, 487] width 1100 height 731
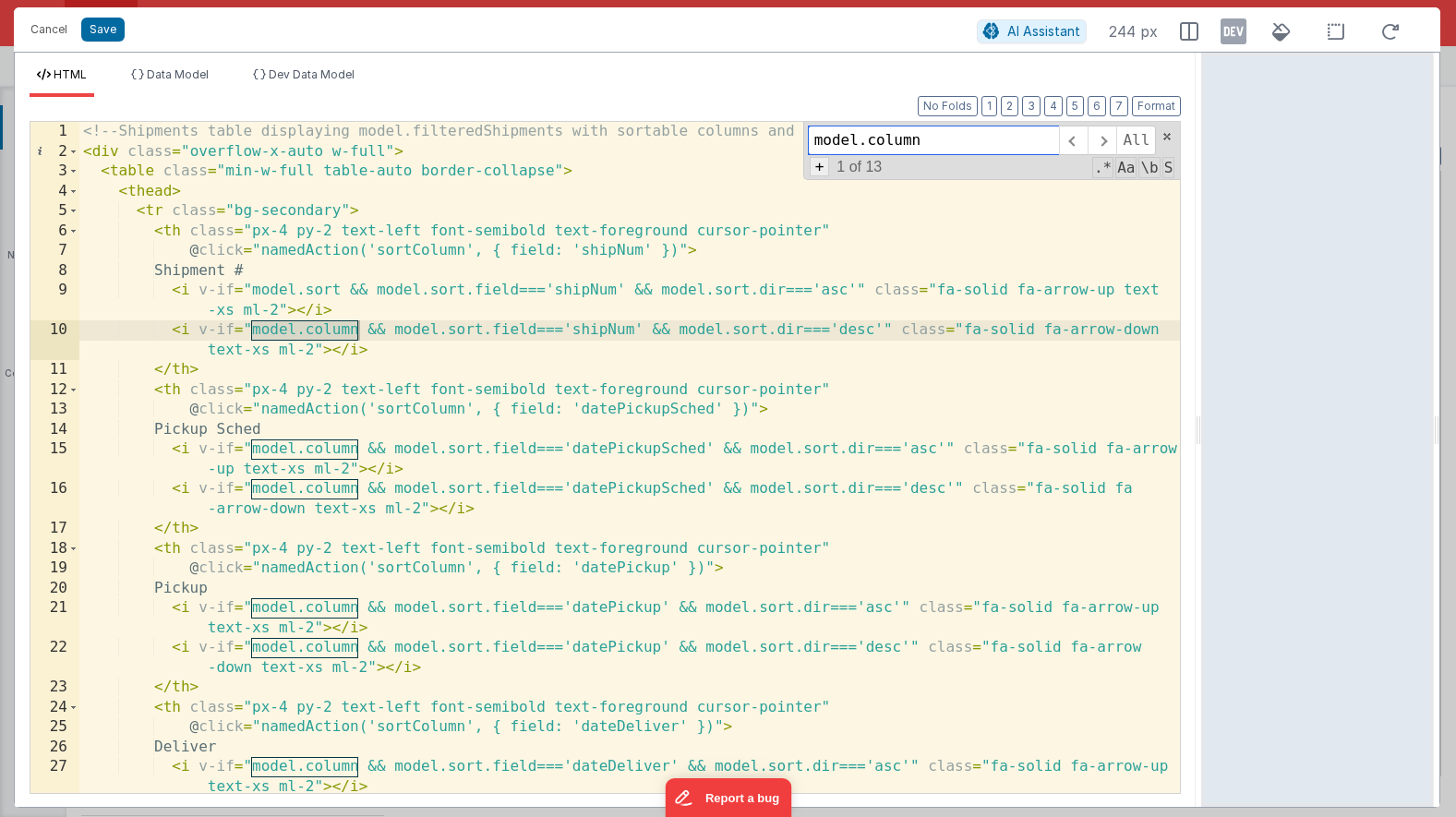
click at [828, 160] on div "+ 1 of 13 .* Aa \b S" at bounding box center [992, 167] width 368 height 18
click at [824, 163] on span "+" at bounding box center [820, 166] width 21 height 20
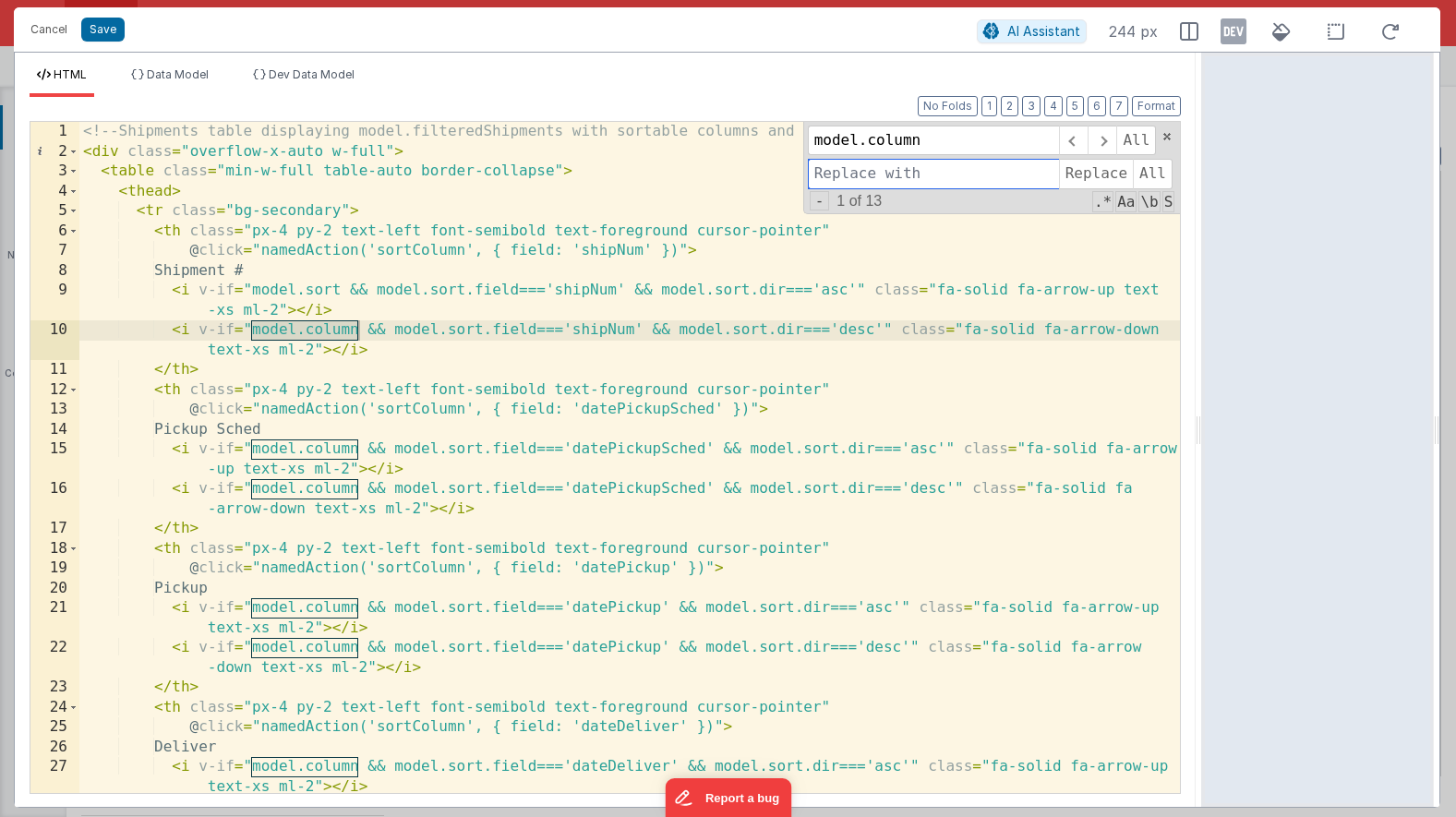
click at [838, 163] on input at bounding box center [933, 173] width 251 height 29
type input "model.sort"
click at [1157, 168] on span "All" at bounding box center [1153, 173] width 39 height 29
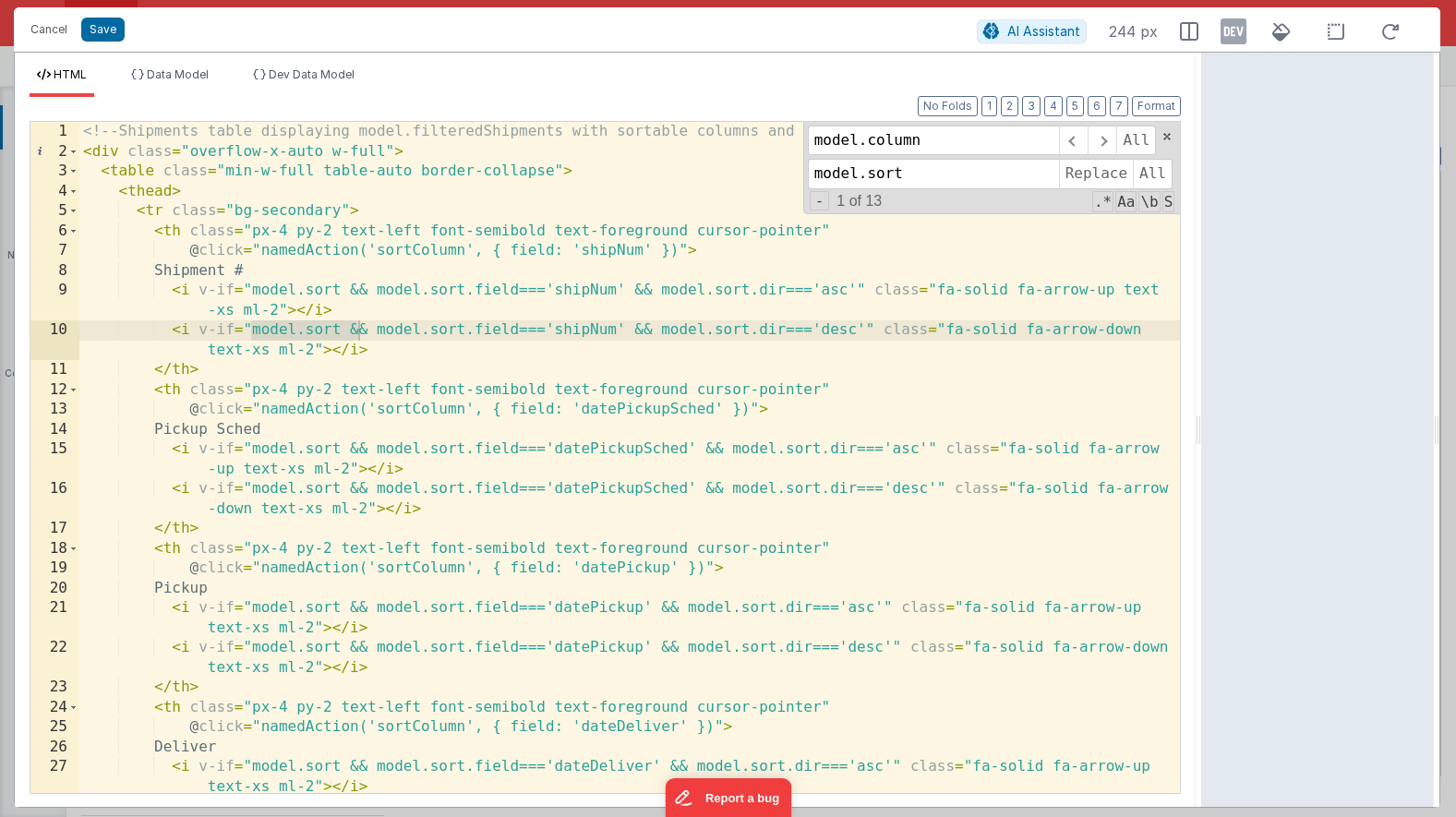
click at [436, 256] on div "<!-- Shipments table displaying model.filteredShipments with sortable columns a…" at bounding box center [629, 487] width 1100 height 731
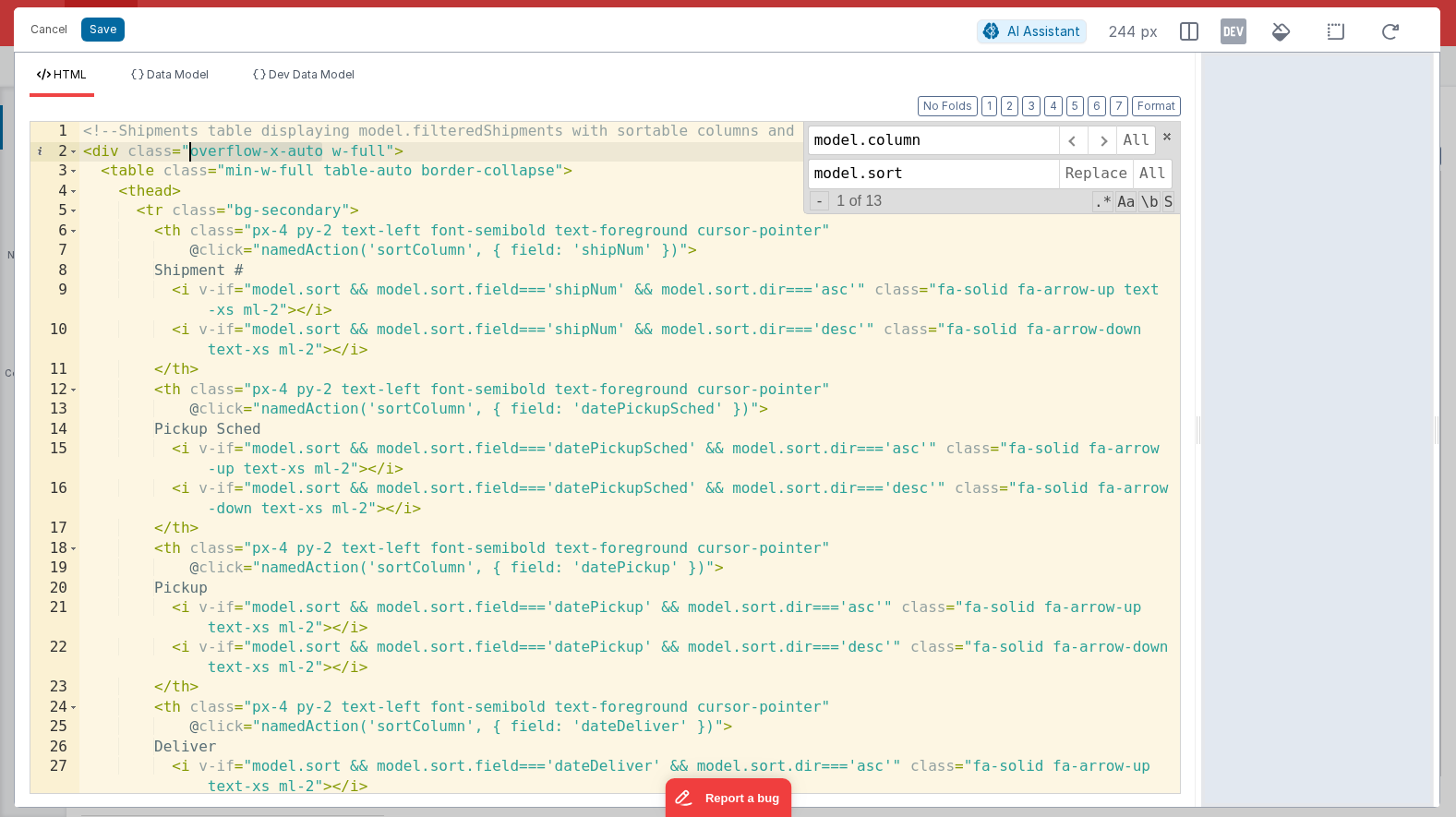
drag, startPoint x: 322, startPoint y: 151, endPoint x: 190, endPoint y: 153, distance: 132.0
click at [190, 153] on div "<!-- Shipments table displaying model.filteredShipments with sortable columns a…" at bounding box center [629, 487] width 1100 height 731
click at [103, 33] on button "Save" at bounding box center [103, 30] width 43 height 24
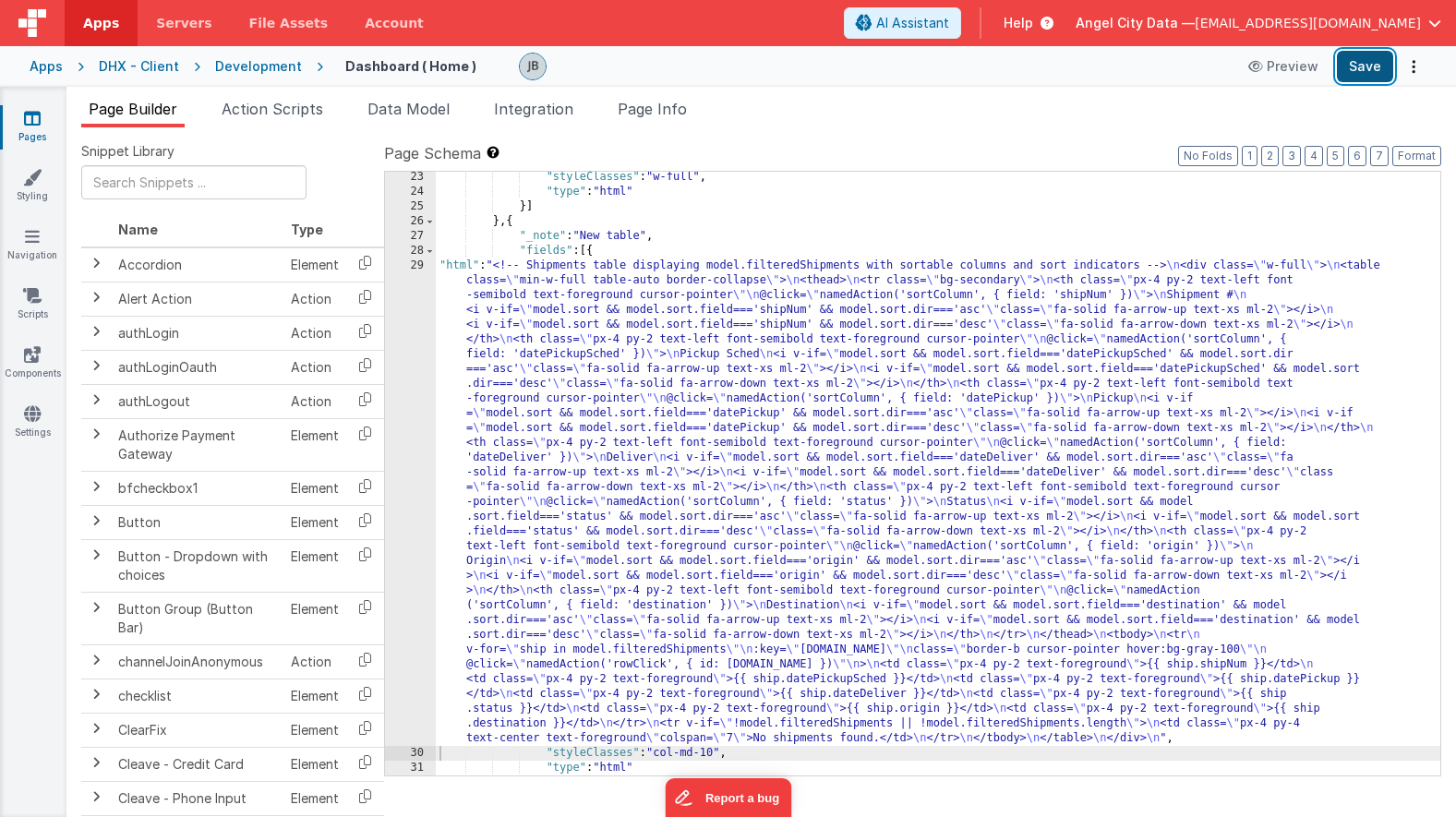
click at [1361, 69] on button "Save" at bounding box center [1365, 66] width 56 height 31
click at [413, 313] on div "29" at bounding box center [410, 503] width 51 height 488
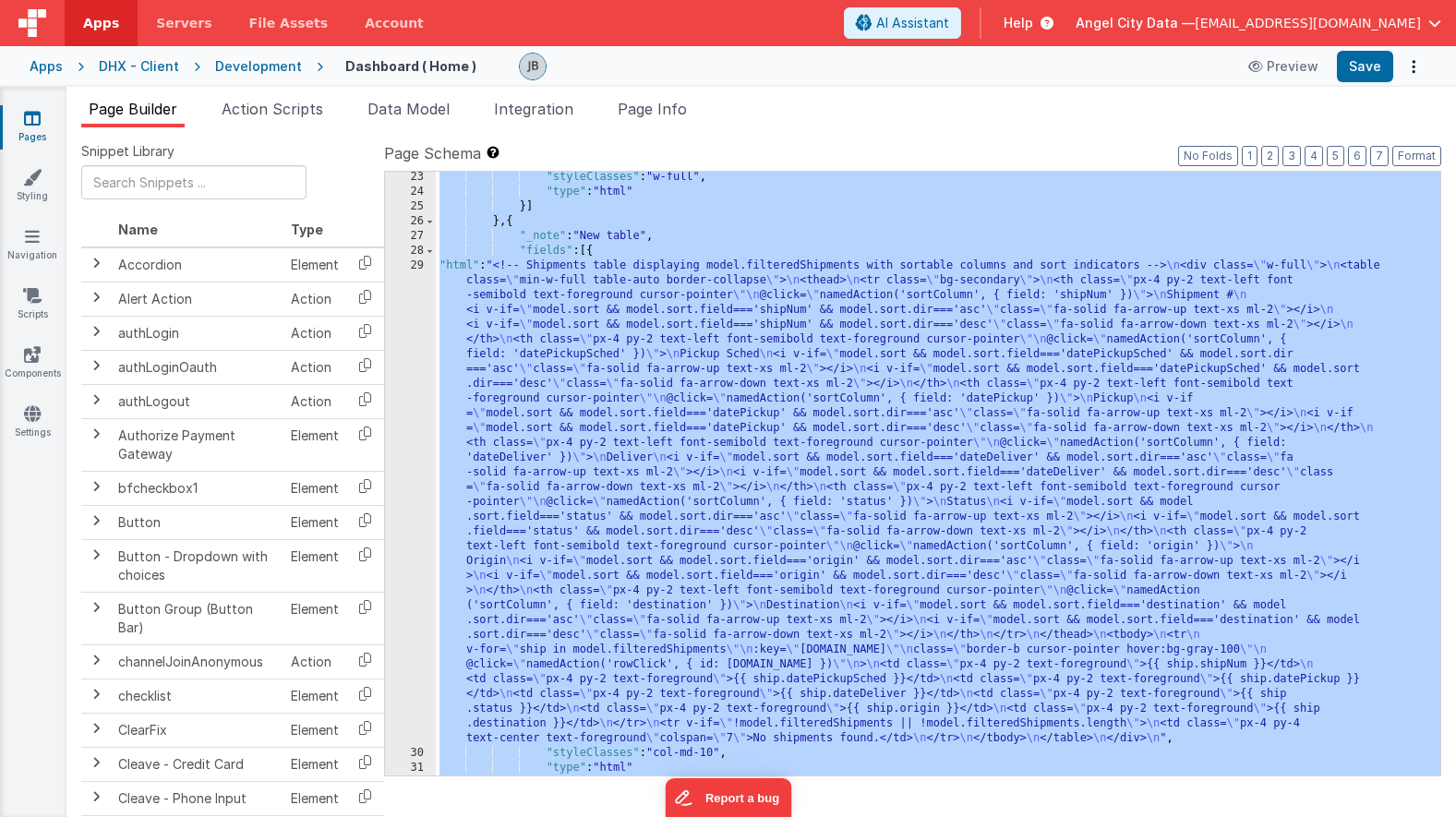
click at [413, 313] on div "29" at bounding box center [410, 503] width 51 height 488
click at [403, 297] on div "29" at bounding box center [410, 503] width 51 height 488
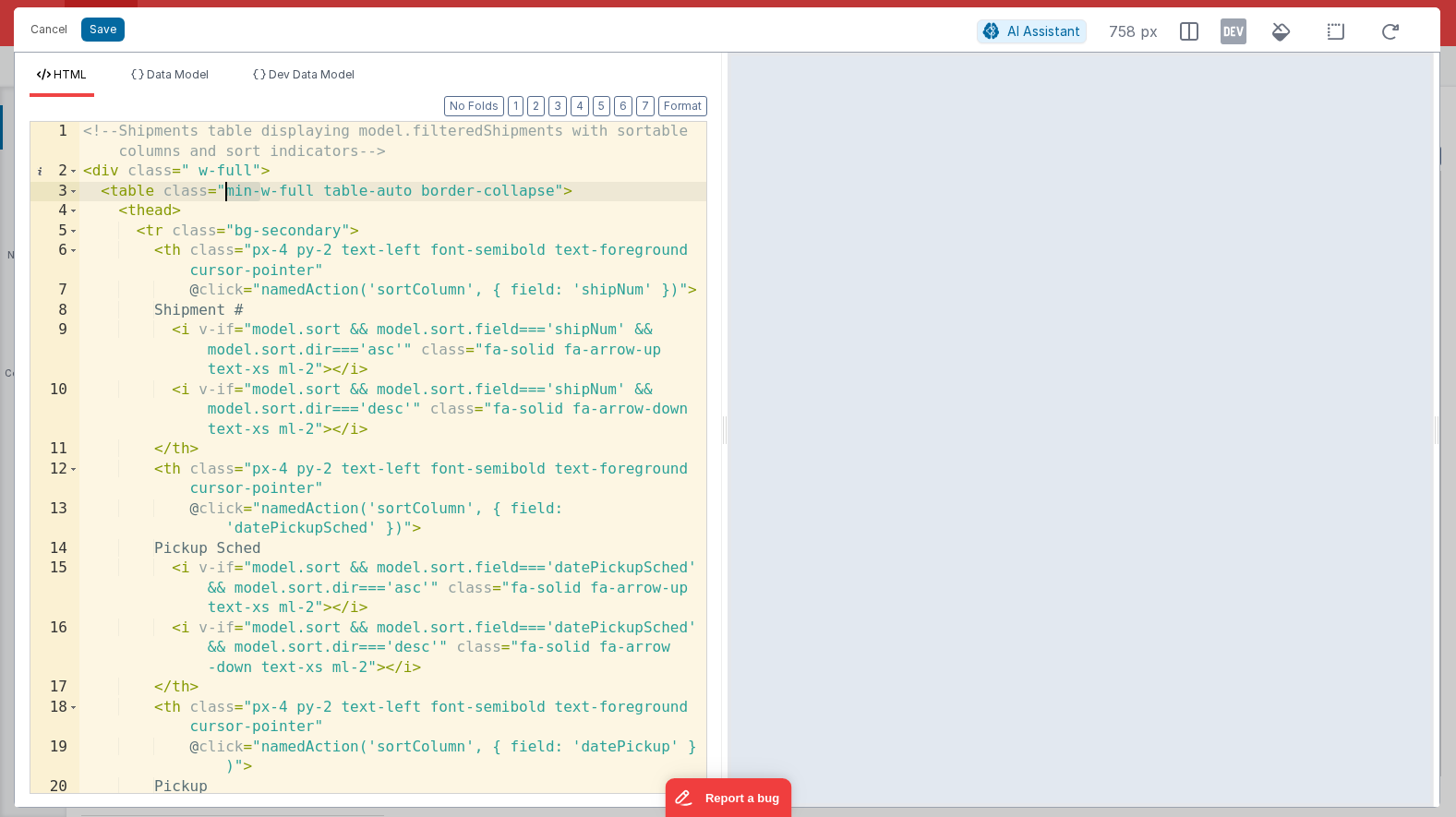
drag, startPoint x: 261, startPoint y: 191, endPoint x: 227, endPoint y: 192, distance: 34.0
click at [227, 192] on div "<!-- Shipments table displaying model.filteredShipments with sortable columns a…" at bounding box center [393, 507] width 627 height 771
click at [326, 224] on div "<!-- Shipments table displaying model.filteredShipments with sortable columns a…" at bounding box center [393, 507] width 627 height 771
click at [351, 190] on div "<!-- Shipments table displaying model.filteredShipments with sortable columns a…" at bounding box center [393, 507] width 627 height 771
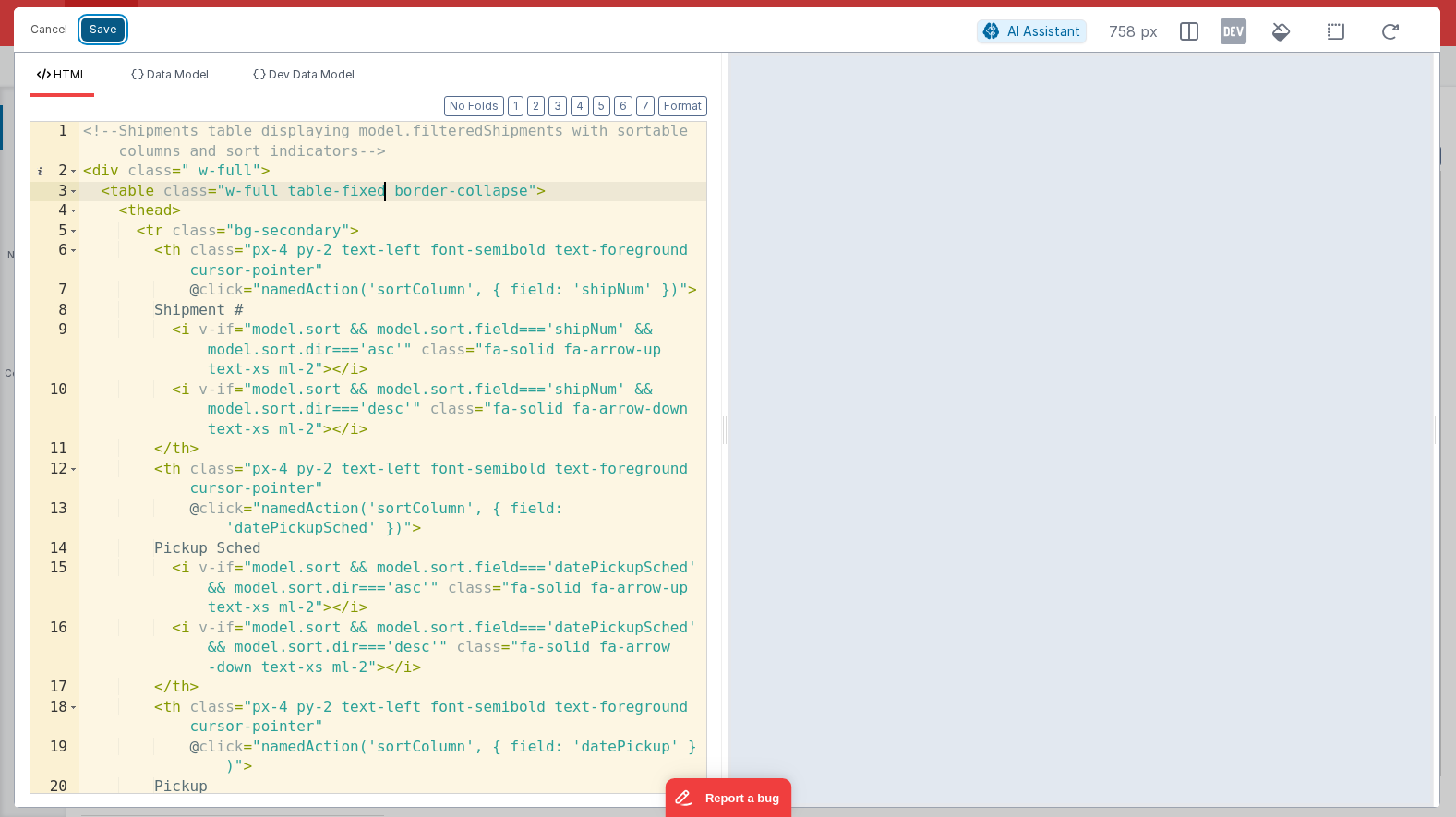
click at [106, 36] on button "Save" at bounding box center [103, 30] width 43 height 24
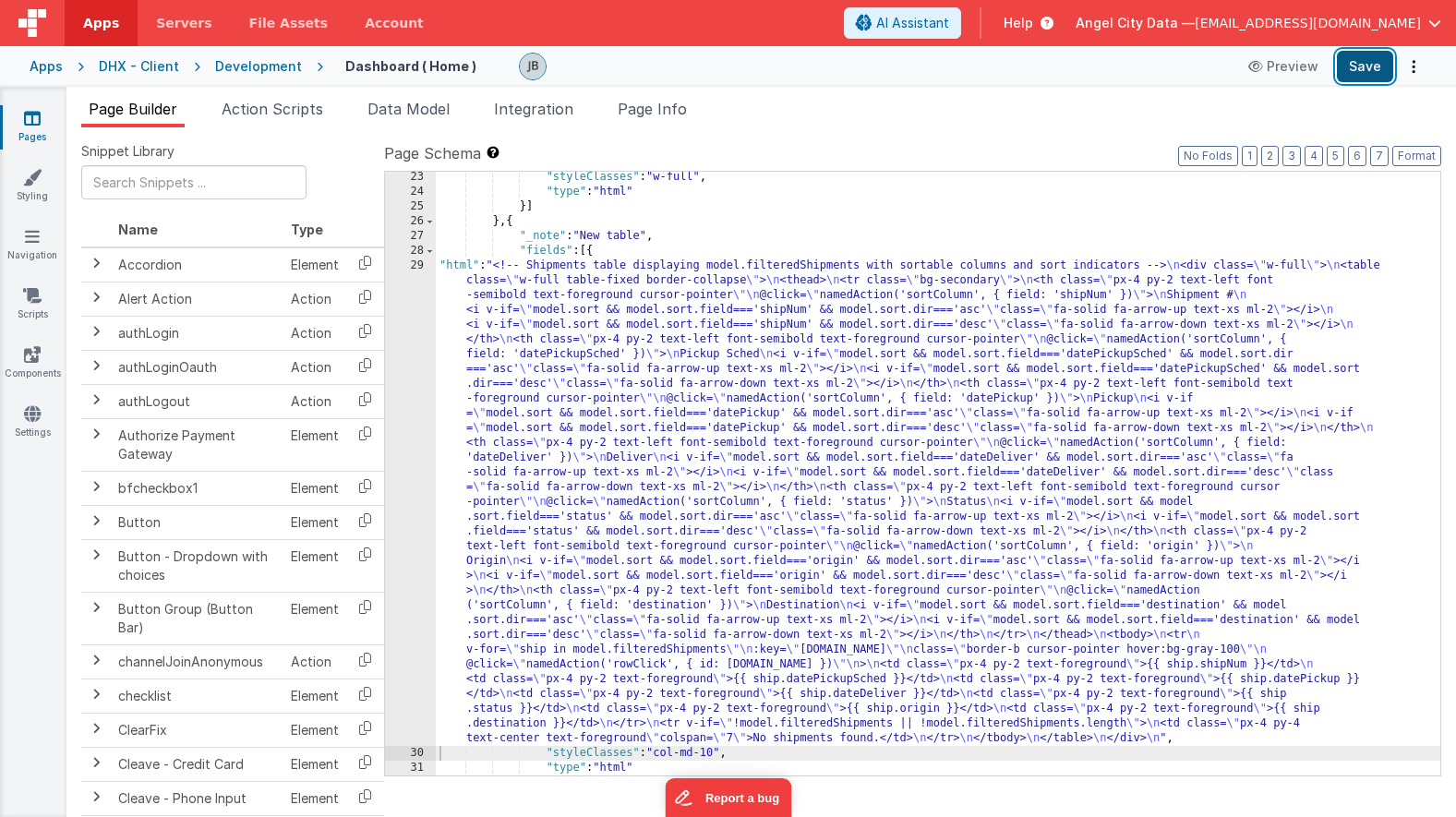
click at [1377, 80] on button "Save" at bounding box center [1365, 66] width 56 height 31
click at [432, 314] on div "29" at bounding box center [410, 503] width 51 height 488
click at [418, 313] on div "29" at bounding box center [410, 503] width 51 height 488
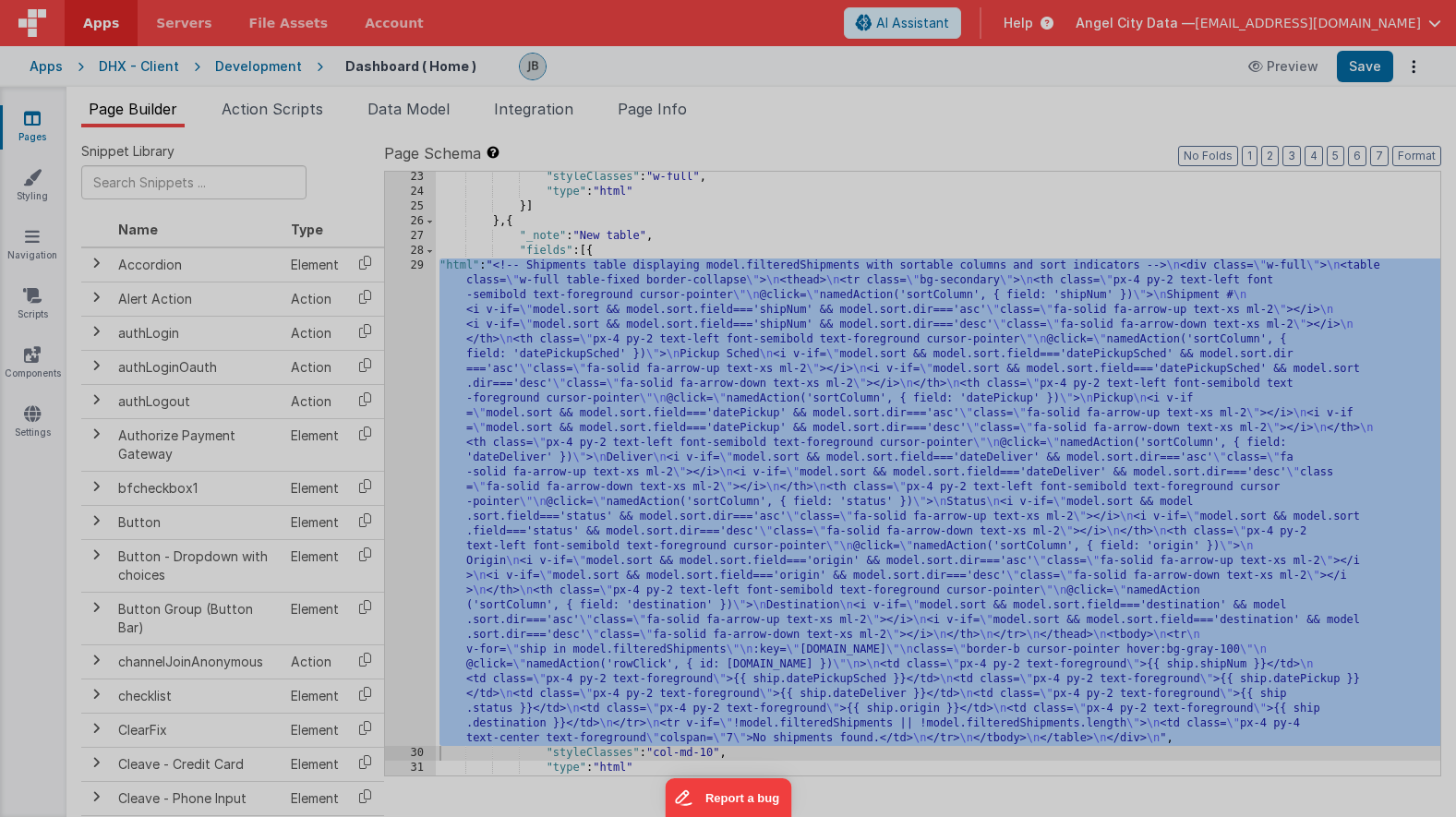
click at [418, 313] on div "<!-- Shipments table displaying model .filteredShipments with sortable columns …" at bounding box center [393, 518] width 627 height 830
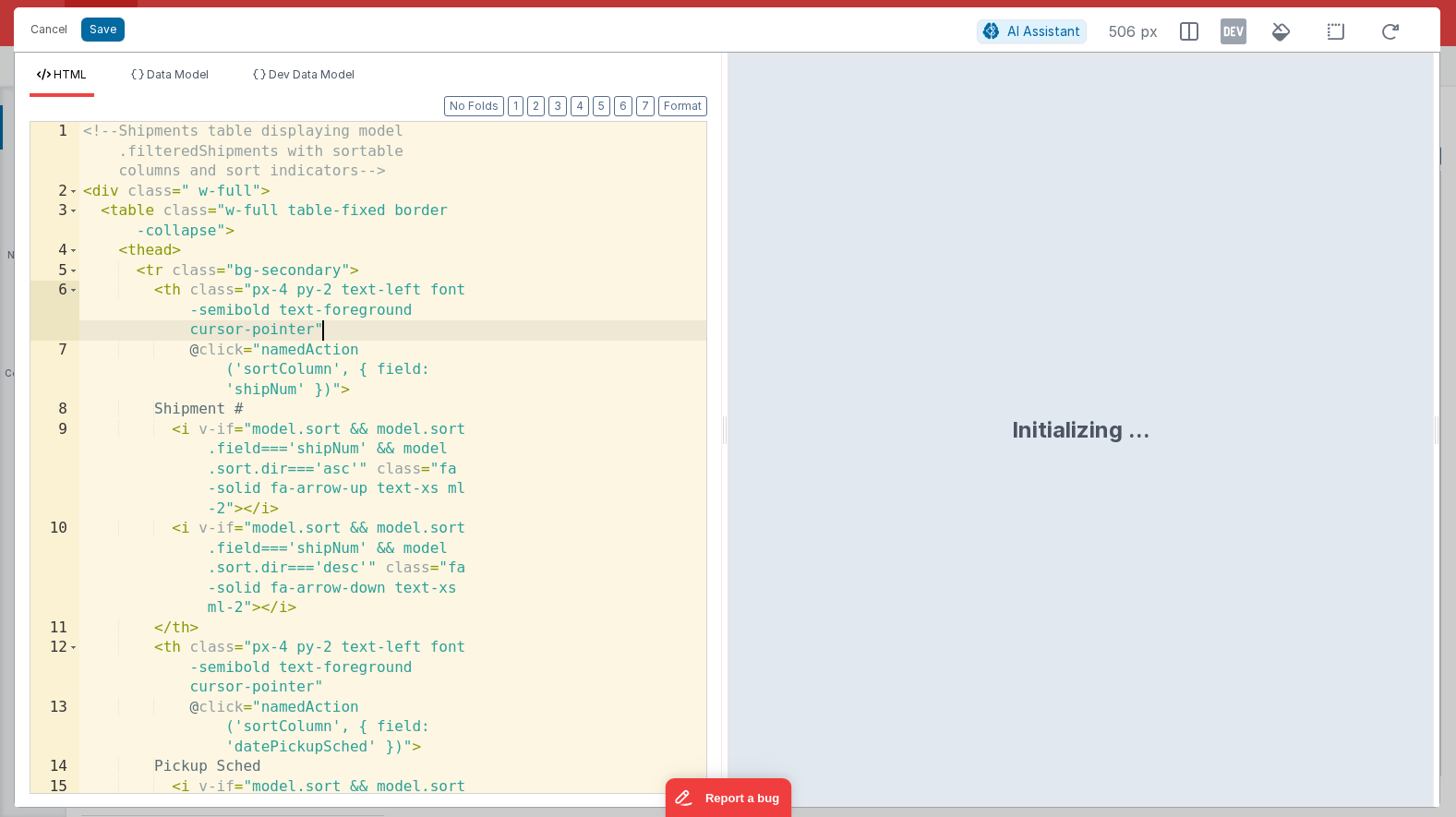
click at [335, 188] on div "<!-- Shipments table displaying model .filteredShipments with sortable columns …" at bounding box center [393, 537] width 627 height 830
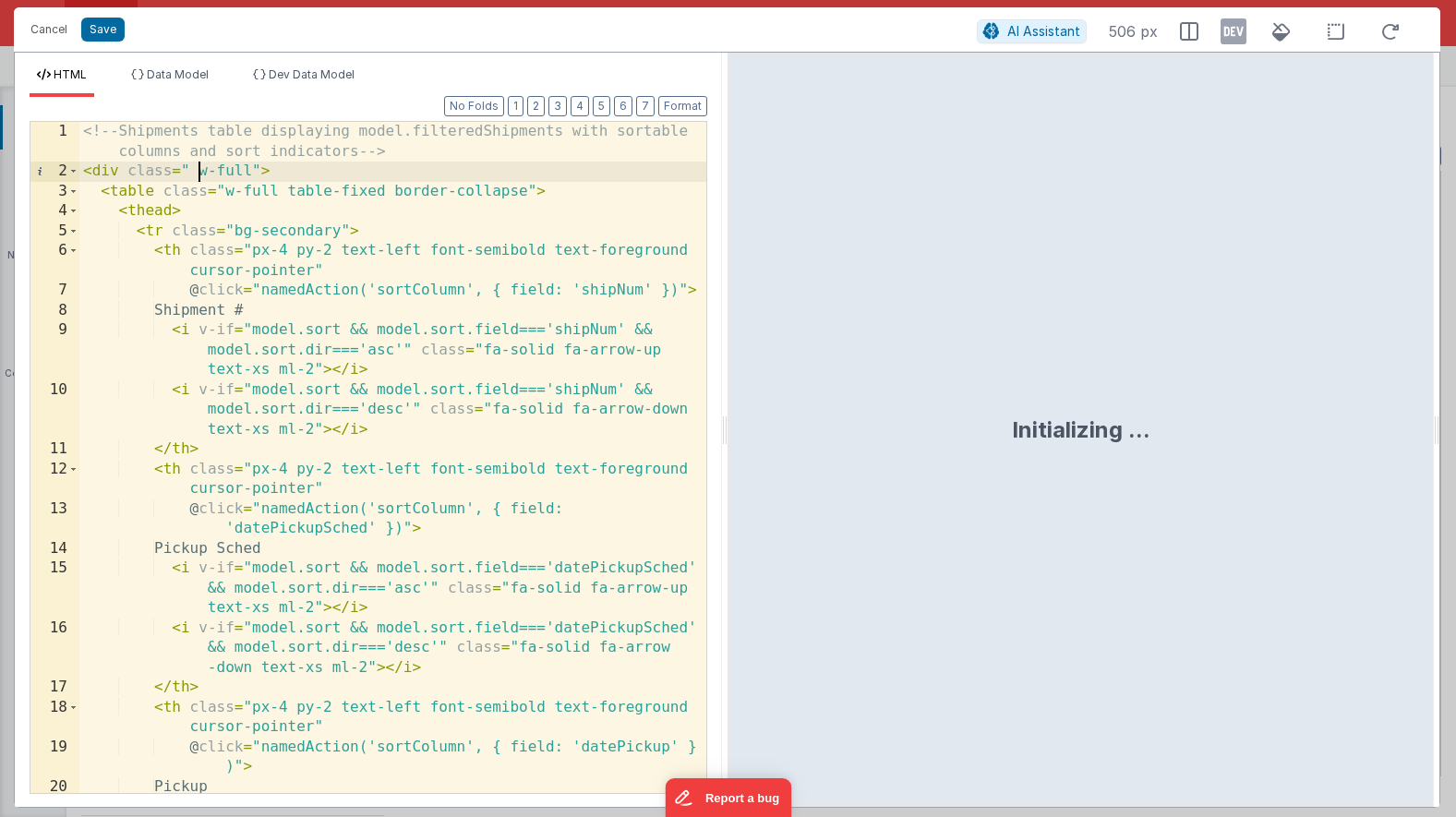
click at [202, 166] on div "<!-- Shipments table displaying model.filteredShipments with sortable columns a…" at bounding box center [393, 507] width 627 height 771
click at [158, 234] on div "<!-- Shipments table displaying model.filteredShipments with sortable columns a…" at bounding box center [393, 507] width 627 height 771
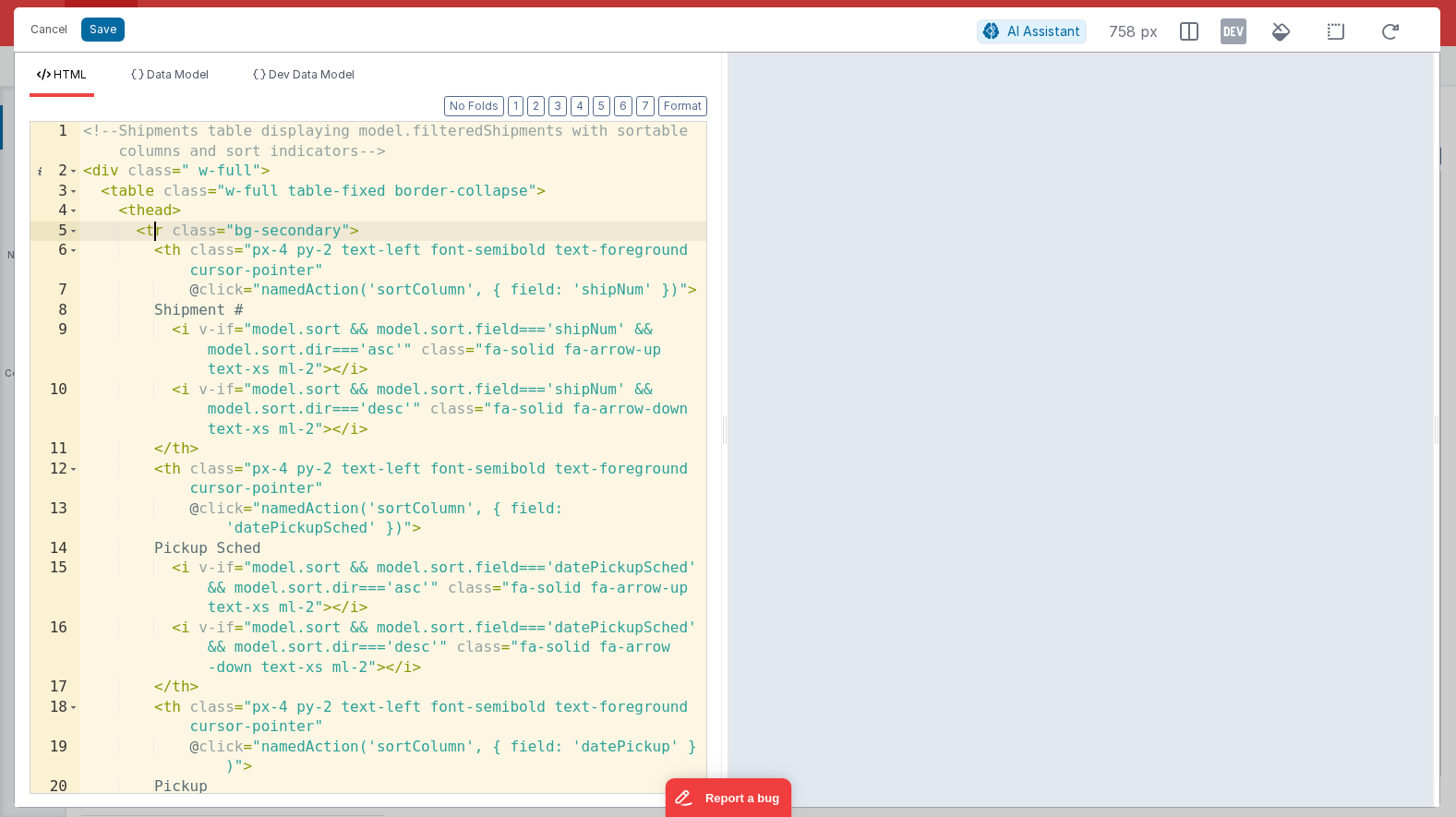
click at [151, 212] on div "<!-- Shipments table displaying model.filteredShipments with sortable columns a…" at bounding box center [393, 507] width 627 height 771
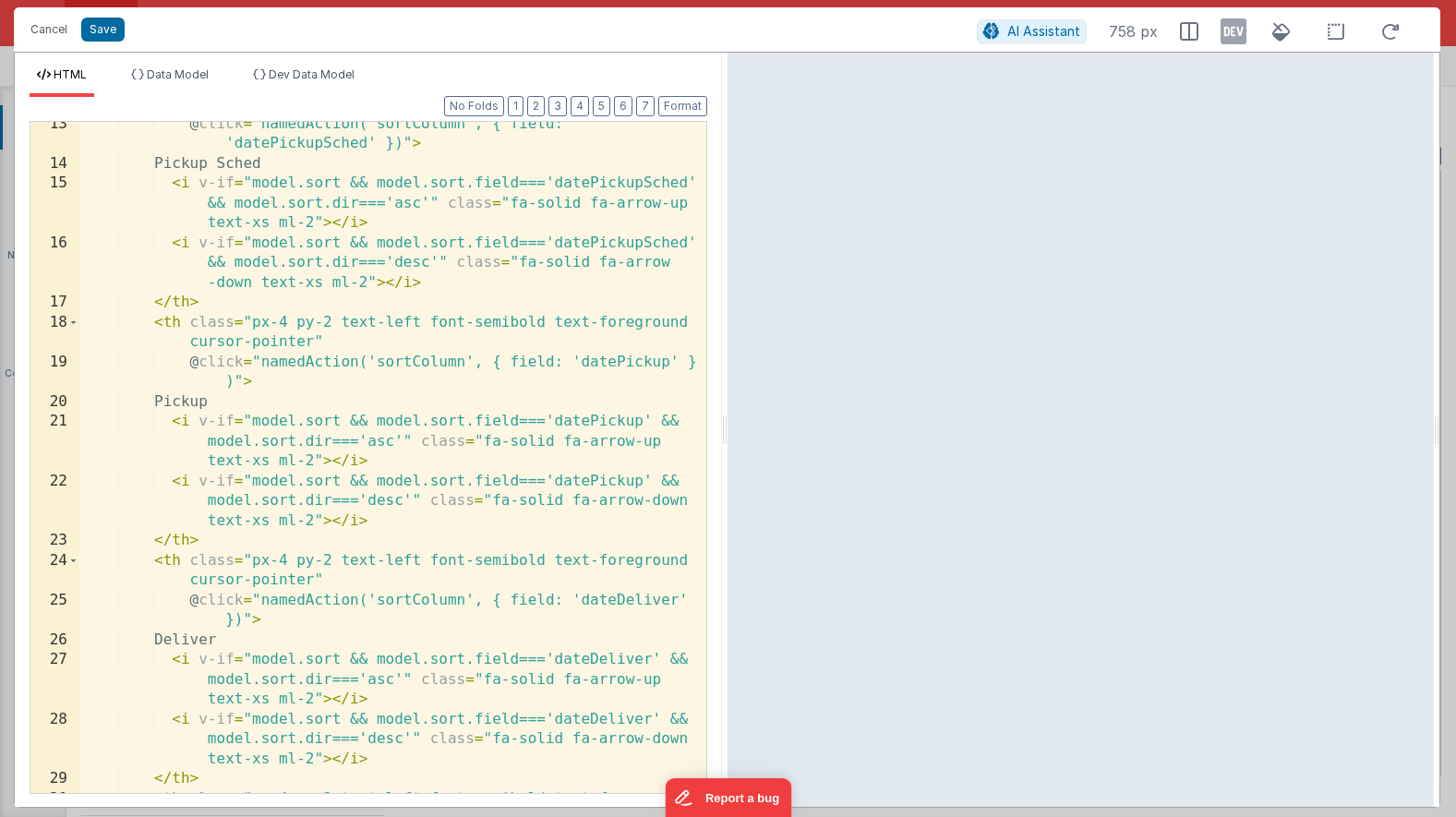
scroll to position [336, 0]
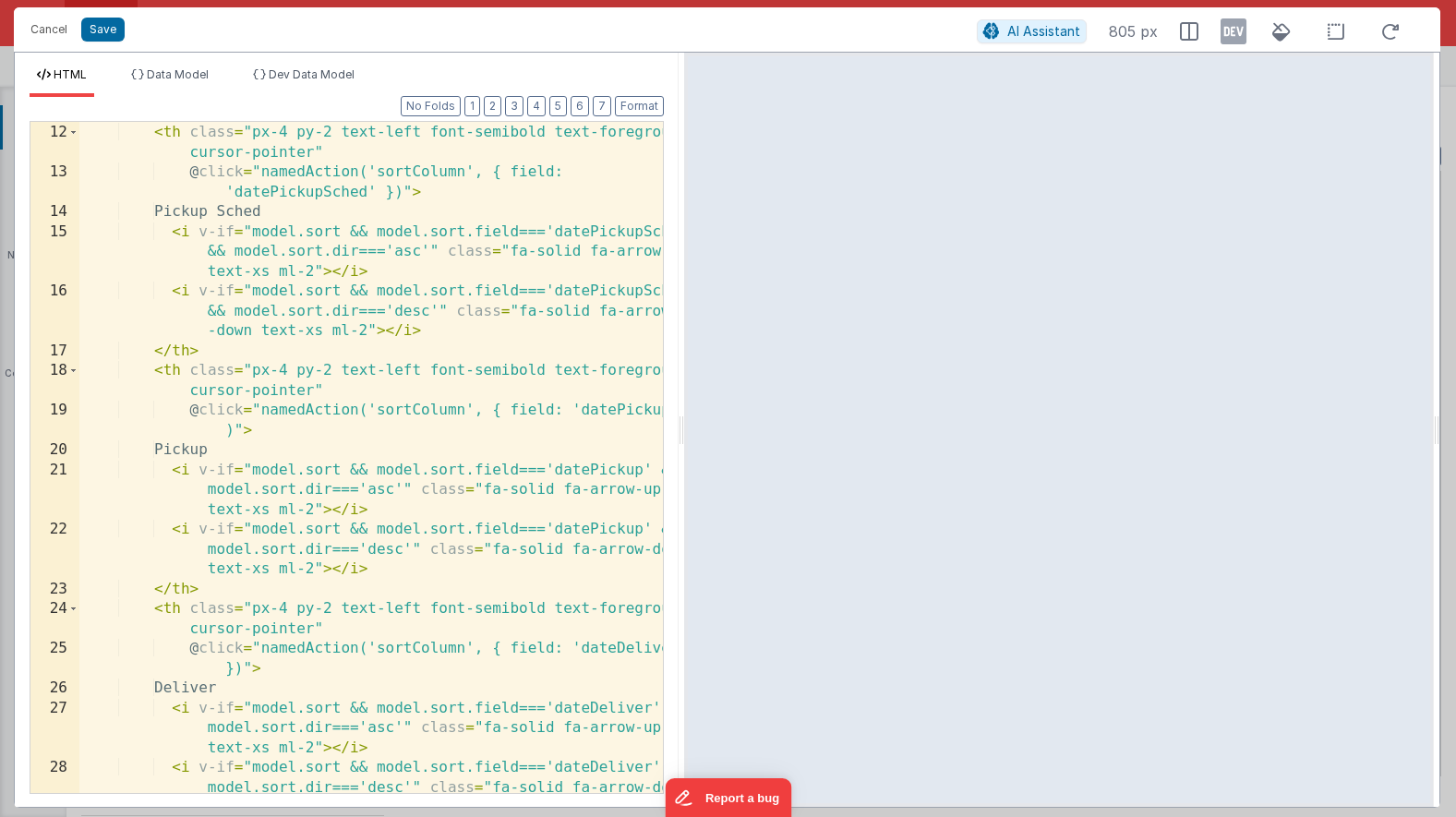
drag, startPoint x: 725, startPoint y: 433, endPoint x: 682, endPoint y: 461, distance: 51.3
click at [682, 461] on html "Cancel Save AI Assistant 805 px HTML Data Model Dev Data Model Format 7 6 5 4 3…" at bounding box center [728, 408] width 1456 height 817
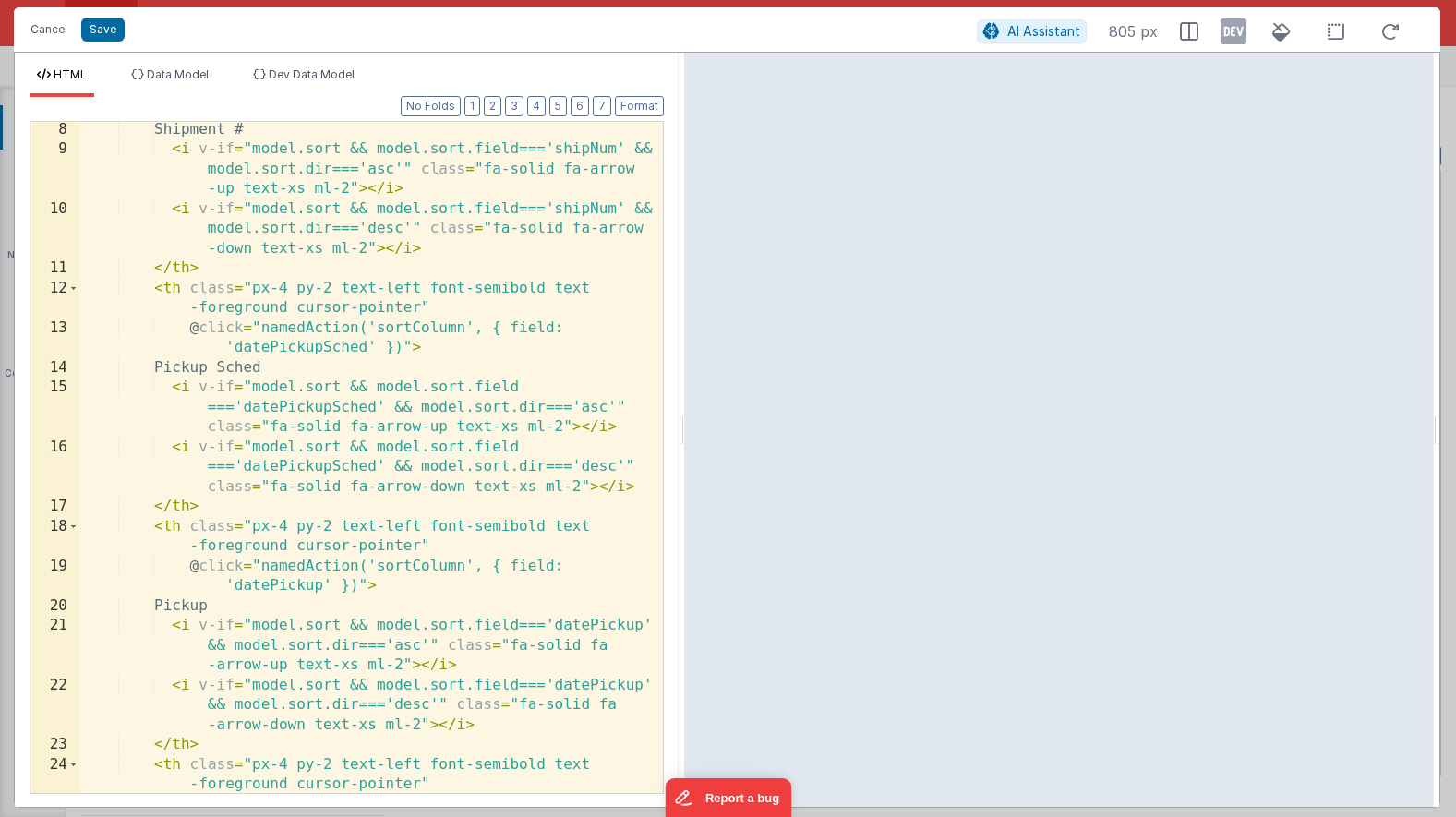
scroll to position [0, 0]
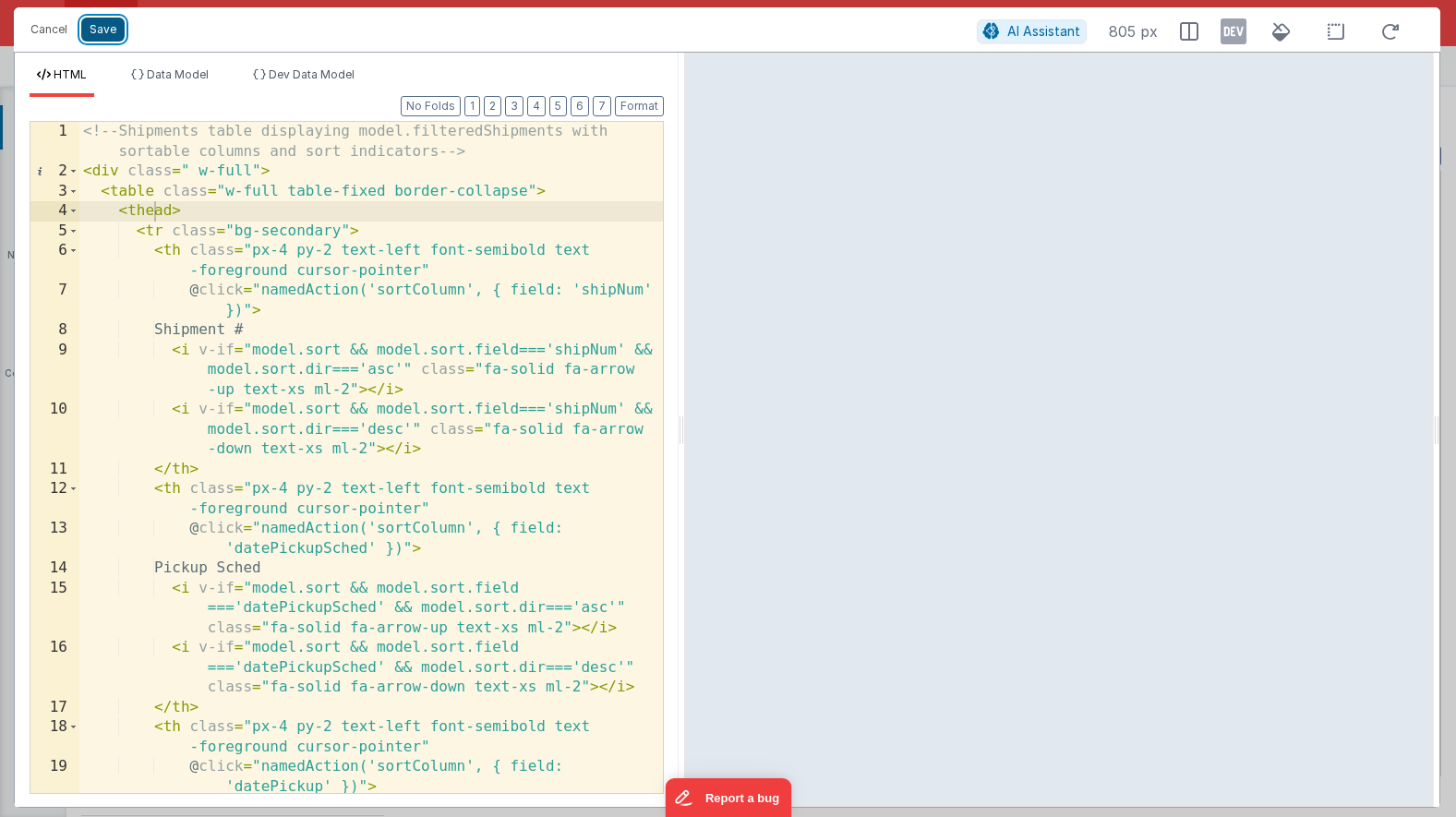
click at [94, 30] on button "Save" at bounding box center [103, 30] width 43 height 24
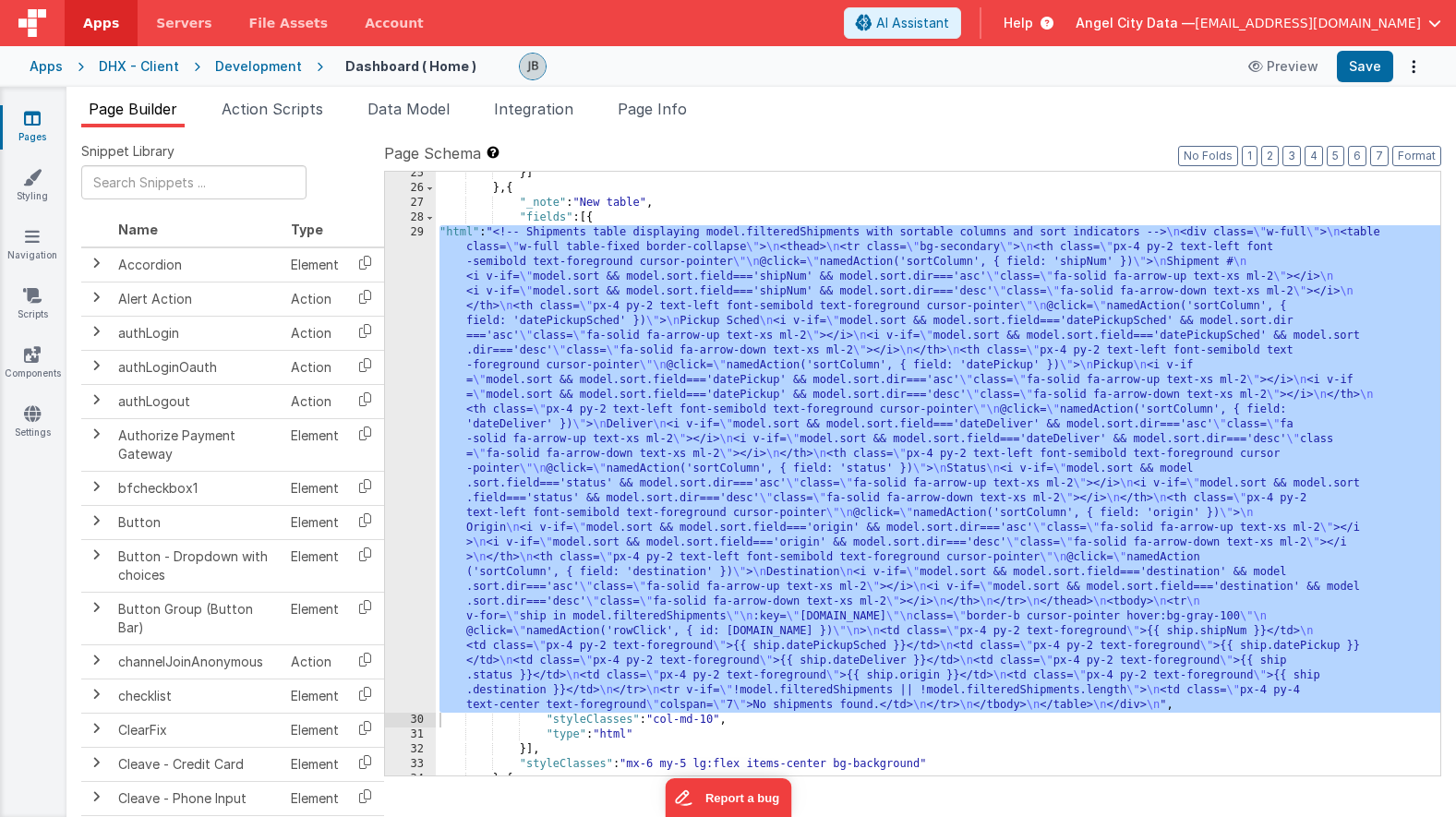
scroll to position [612, 0]
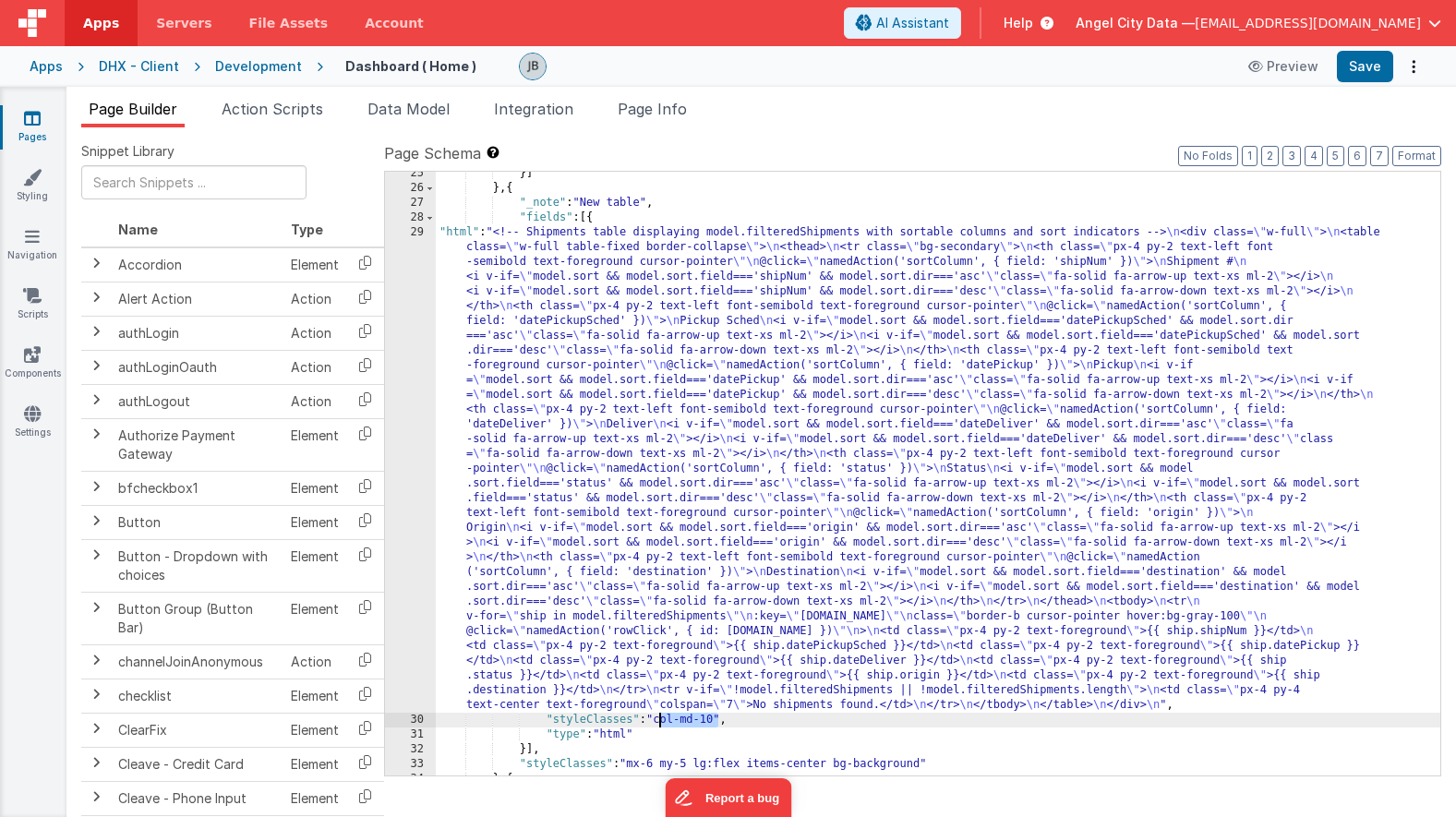
drag, startPoint x: 718, startPoint y: 723, endPoint x: 661, endPoint y: 727, distance: 57.1
click at [661, 727] on div "}] } , { "_note" : "New table" , "fields" : [{ "html" : "<!-- Shipments table d…" at bounding box center [938, 482] width 1005 height 633
click at [1361, 77] on button "Save" at bounding box center [1365, 66] width 56 height 31
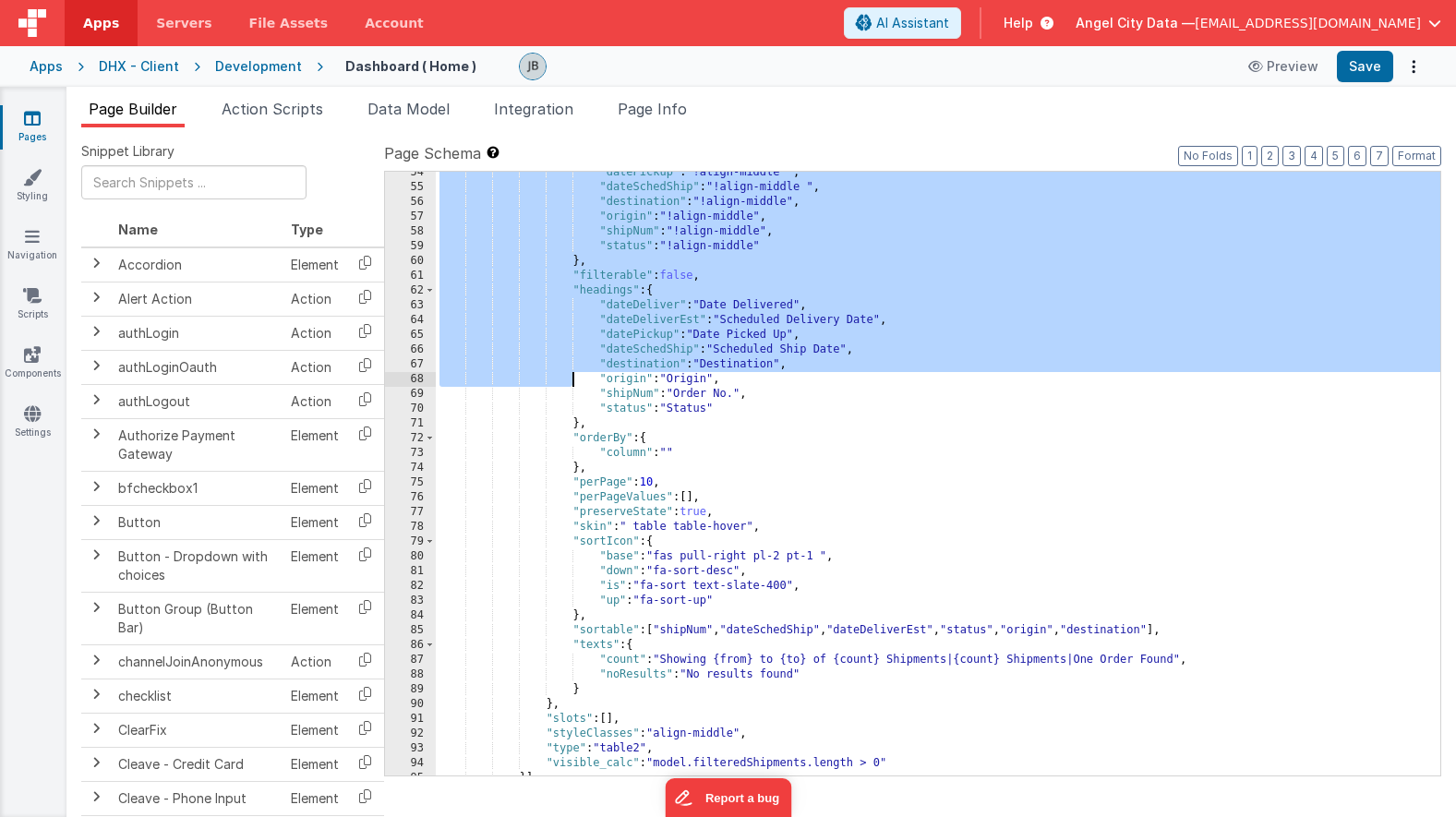
scroll to position [1582, 0]
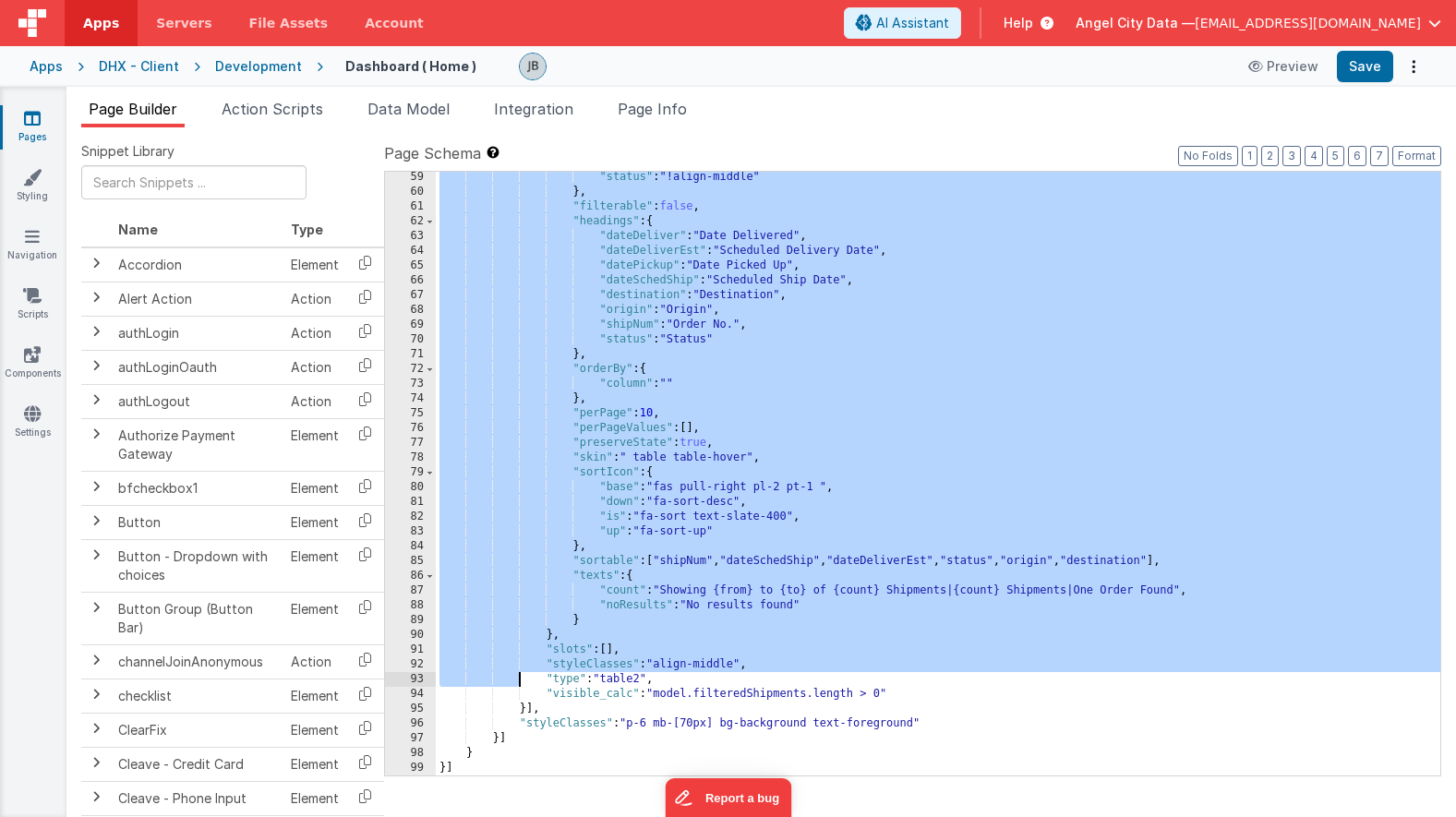
drag, startPoint x: 499, startPoint y: 289, endPoint x: 521, endPoint y: 677, distance: 388.6
click at [521, 677] on div ""status" : "!align-middle" } , "filterable" : false , "headings" : { "dateDeliv…" at bounding box center [938, 486] width 1005 height 633
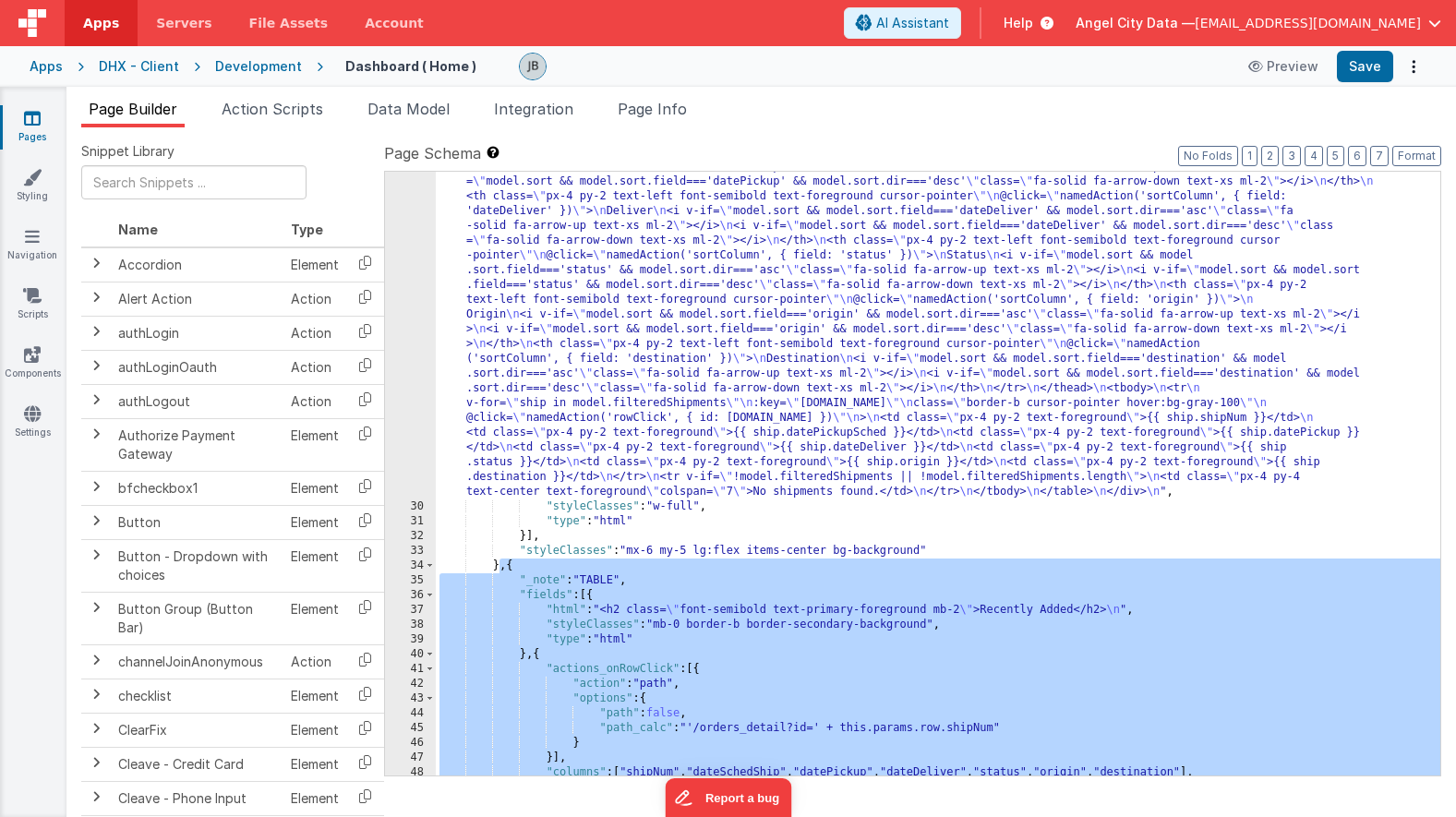
scroll to position [928, 0]
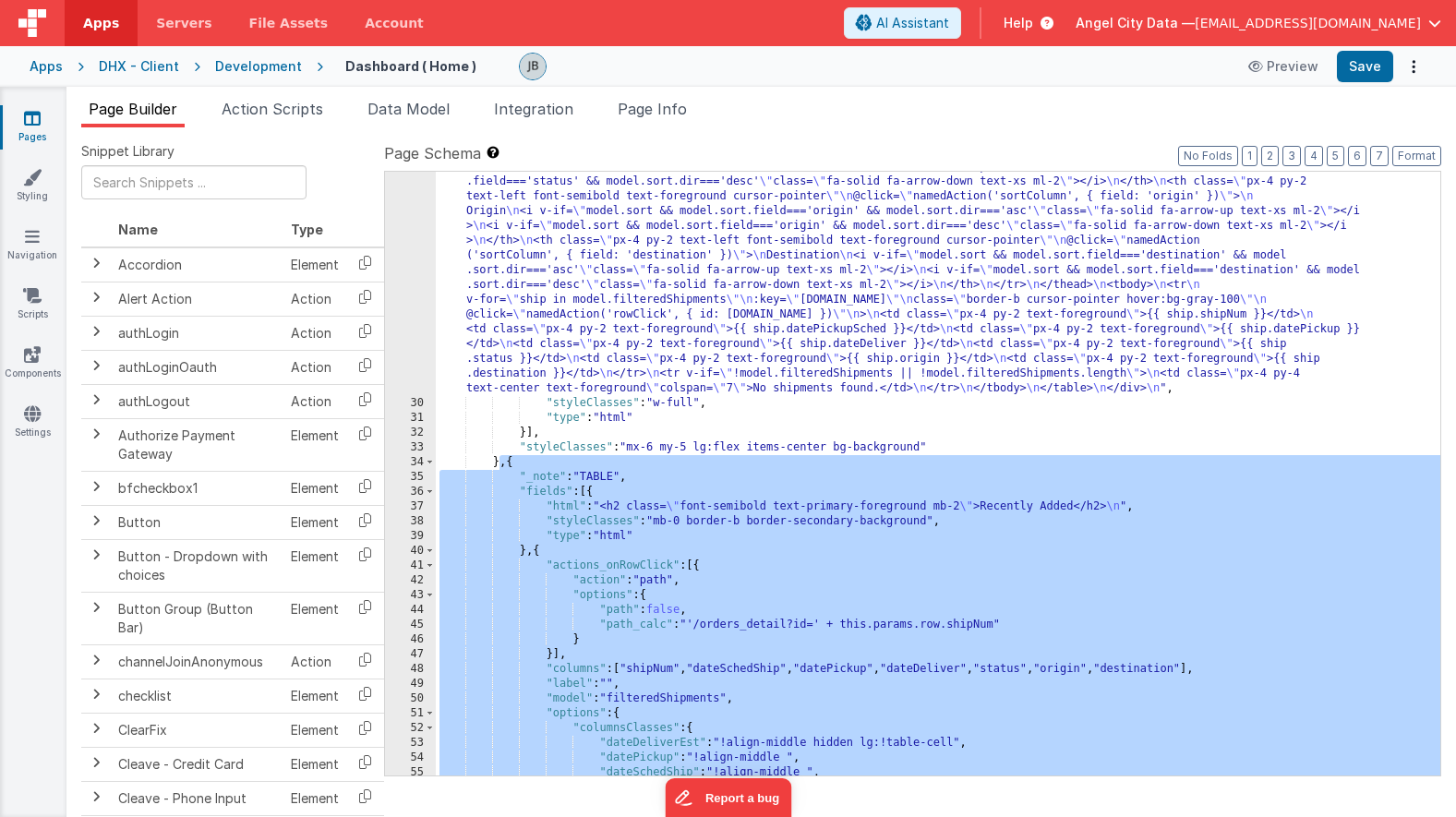
click at [485, 525] on div ""html" : "<!-- Shipments table displaying model.filteredShipments with sortable…" at bounding box center [938, 461] width 1005 height 1106
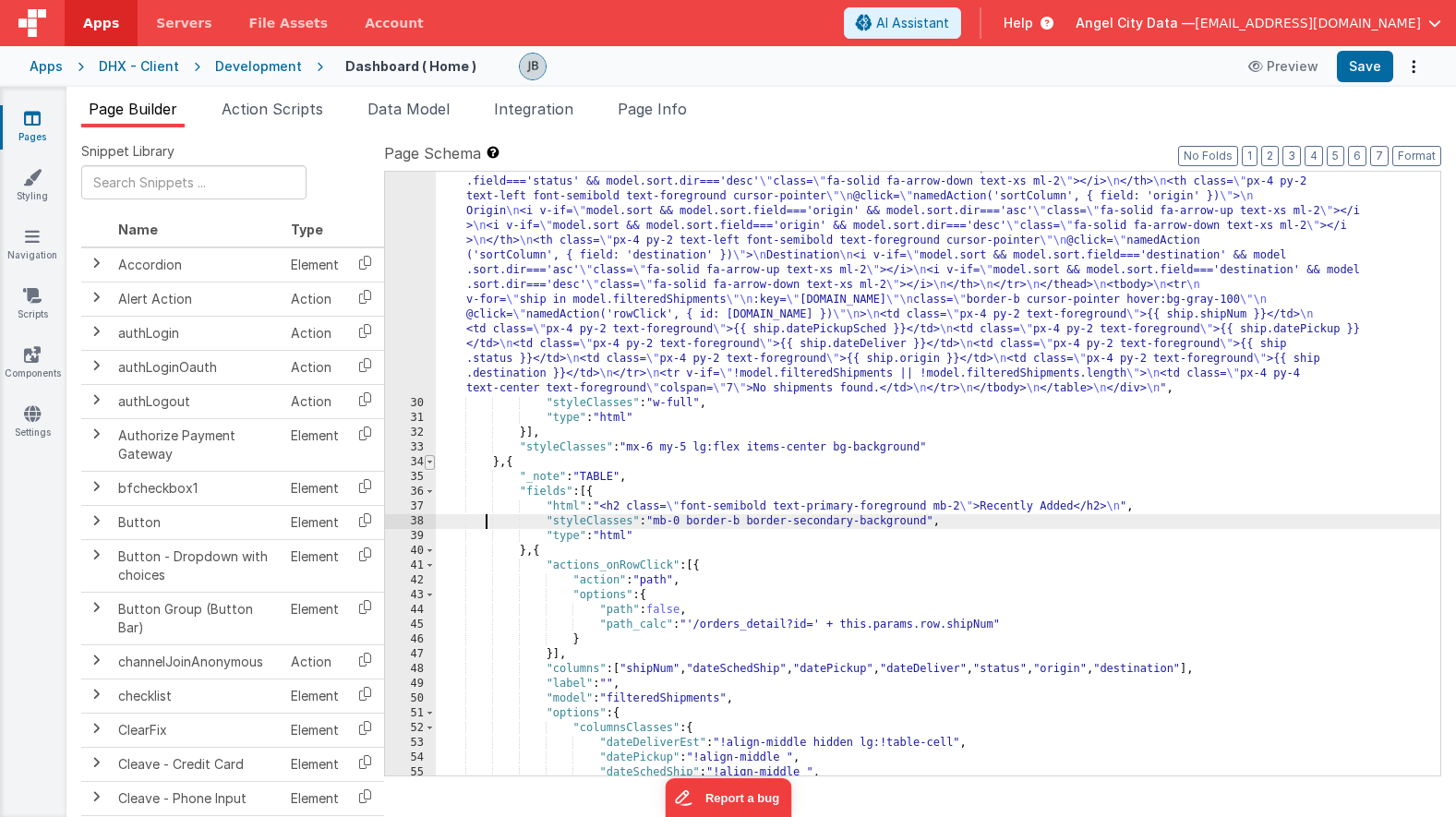
click at [429, 461] on span at bounding box center [430, 462] width 10 height 15
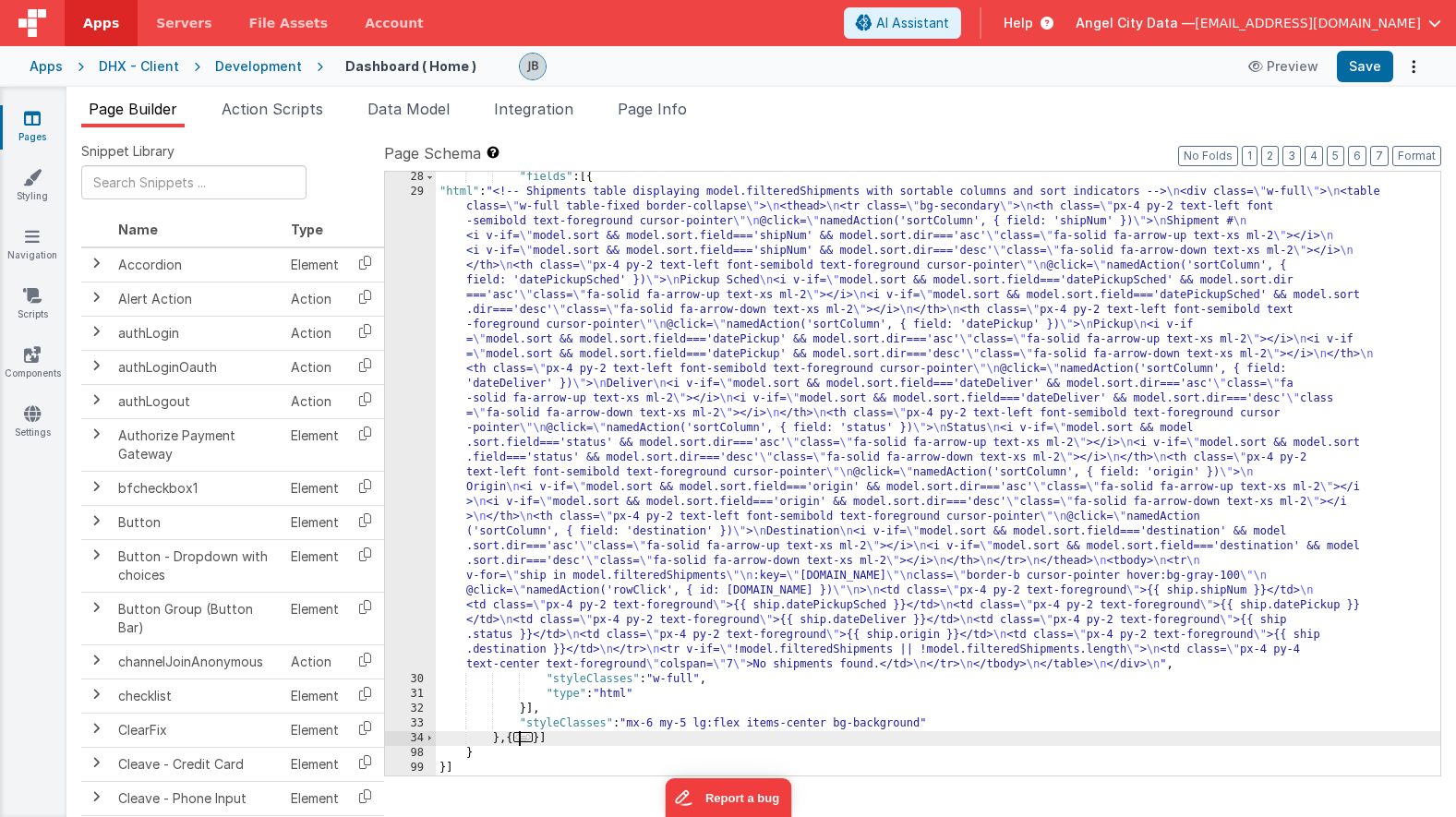
scroll to position [652, 0]
drag, startPoint x: 500, startPoint y: 738, endPoint x: 544, endPoint y: 738, distance: 44.0
click at [544, 738] on div ""fields" : [{ "html" : "<!-- Shipments table displaying model.filteredShipments…" at bounding box center [938, 486] width 1005 height 633
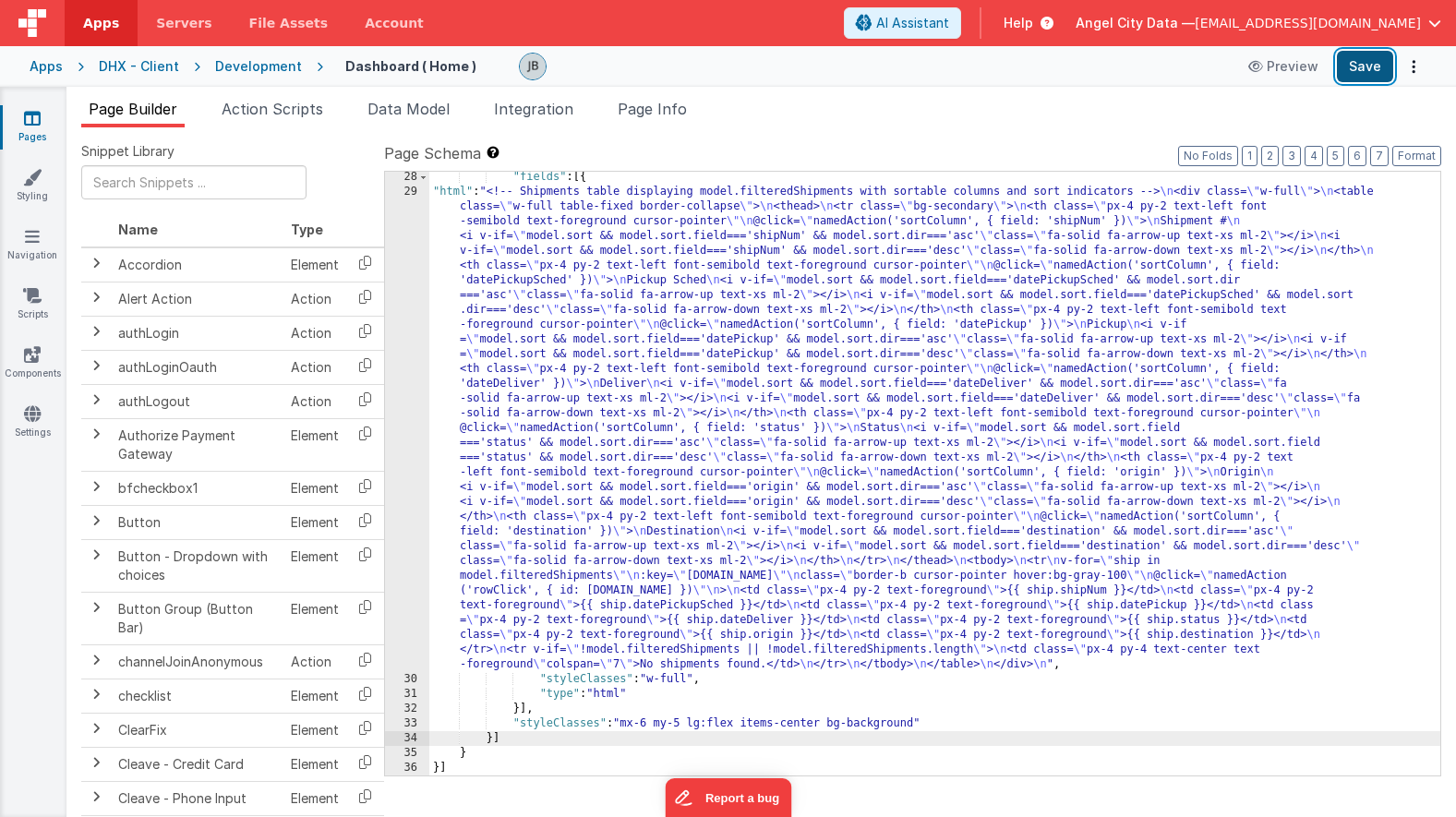
click at [1366, 66] on button "Save" at bounding box center [1365, 66] width 56 height 31
click at [416, 335] on div "29" at bounding box center [406, 429] width 44 height 488
click at [413, 322] on div "29" at bounding box center [406, 429] width 44 height 488
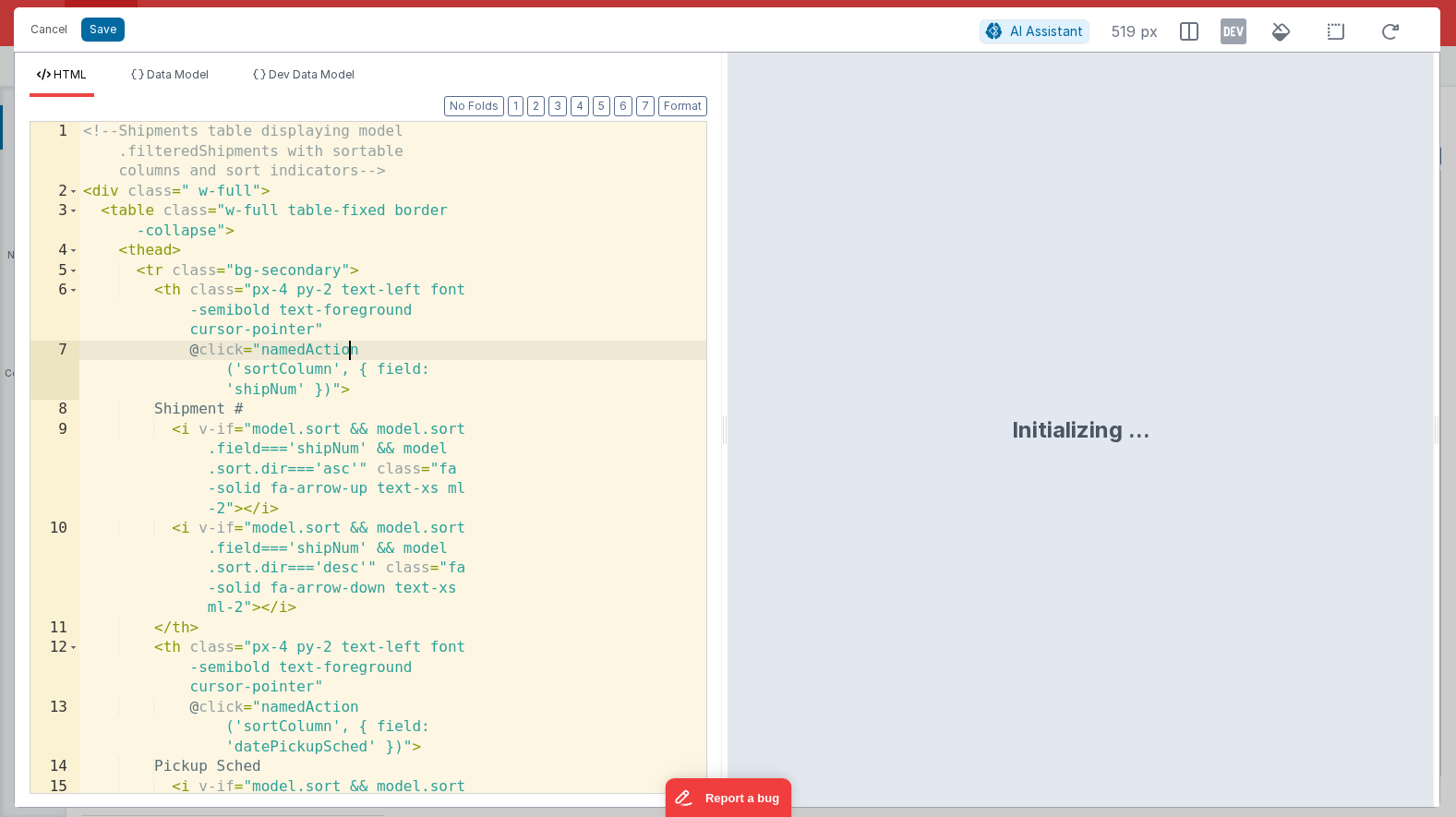
click at [417, 322] on div "<!-- Shipments table displaying model .filteredShipments with sortable columns …" at bounding box center [393, 537] width 627 height 830
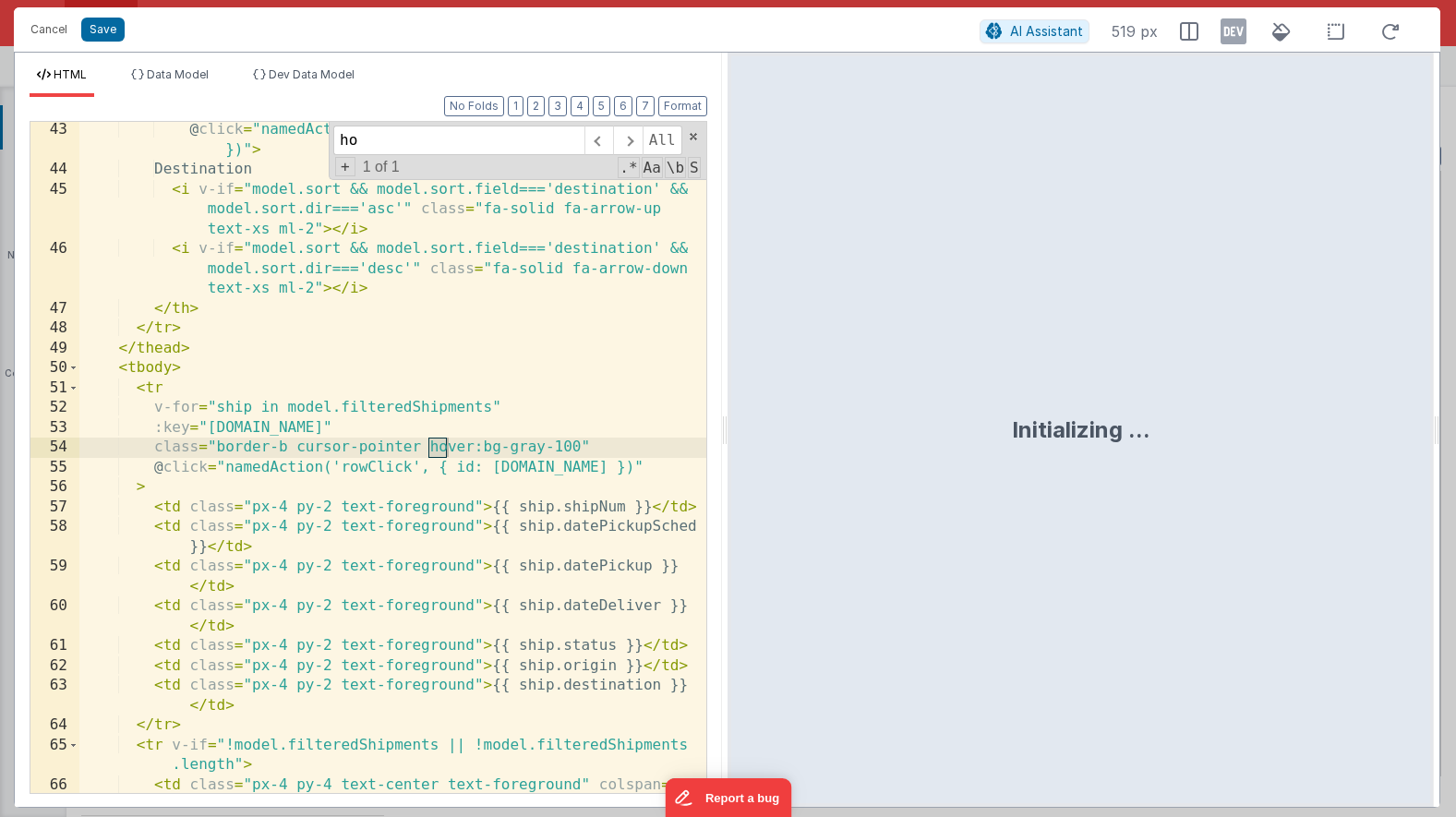
scroll to position [1530, 0]
type input "hover"
drag, startPoint x: 576, startPoint y: 446, endPoint x: 484, endPoint y: 447, distance: 92.0
click at [484, 447] on div "@ click = "namedAction('sortColumn', { field: 'destination' })" > Destination <…" at bounding box center [393, 495] width 627 height 750
click at [102, 29] on button "Save" at bounding box center [103, 30] width 43 height 24
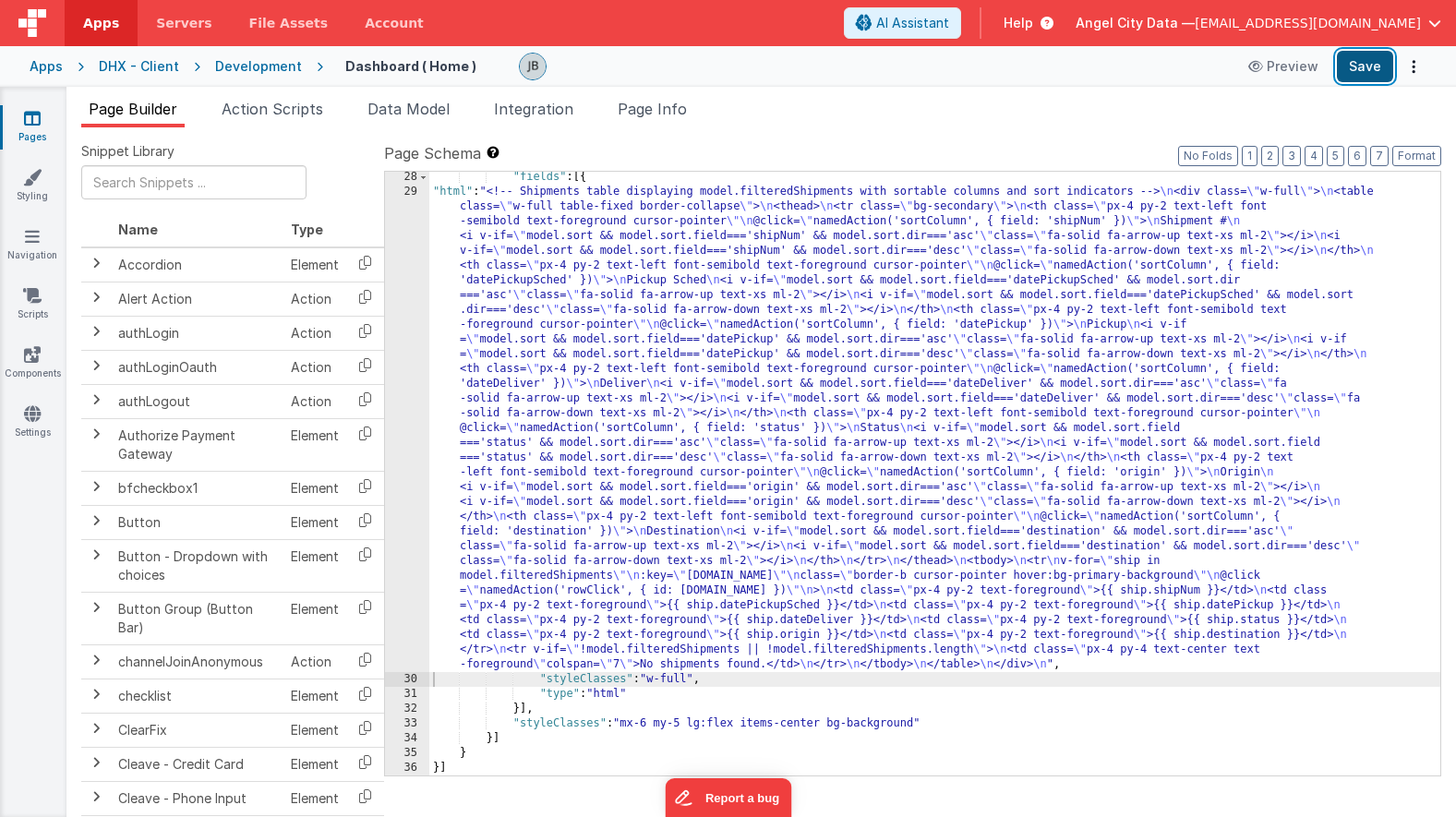
click at [1357, 59] on button "Save" at bounding box center [1365, 66] width 56 height 31
click at [411, 334] on div "29" at bounding box center [406, 429] width 44 height 488
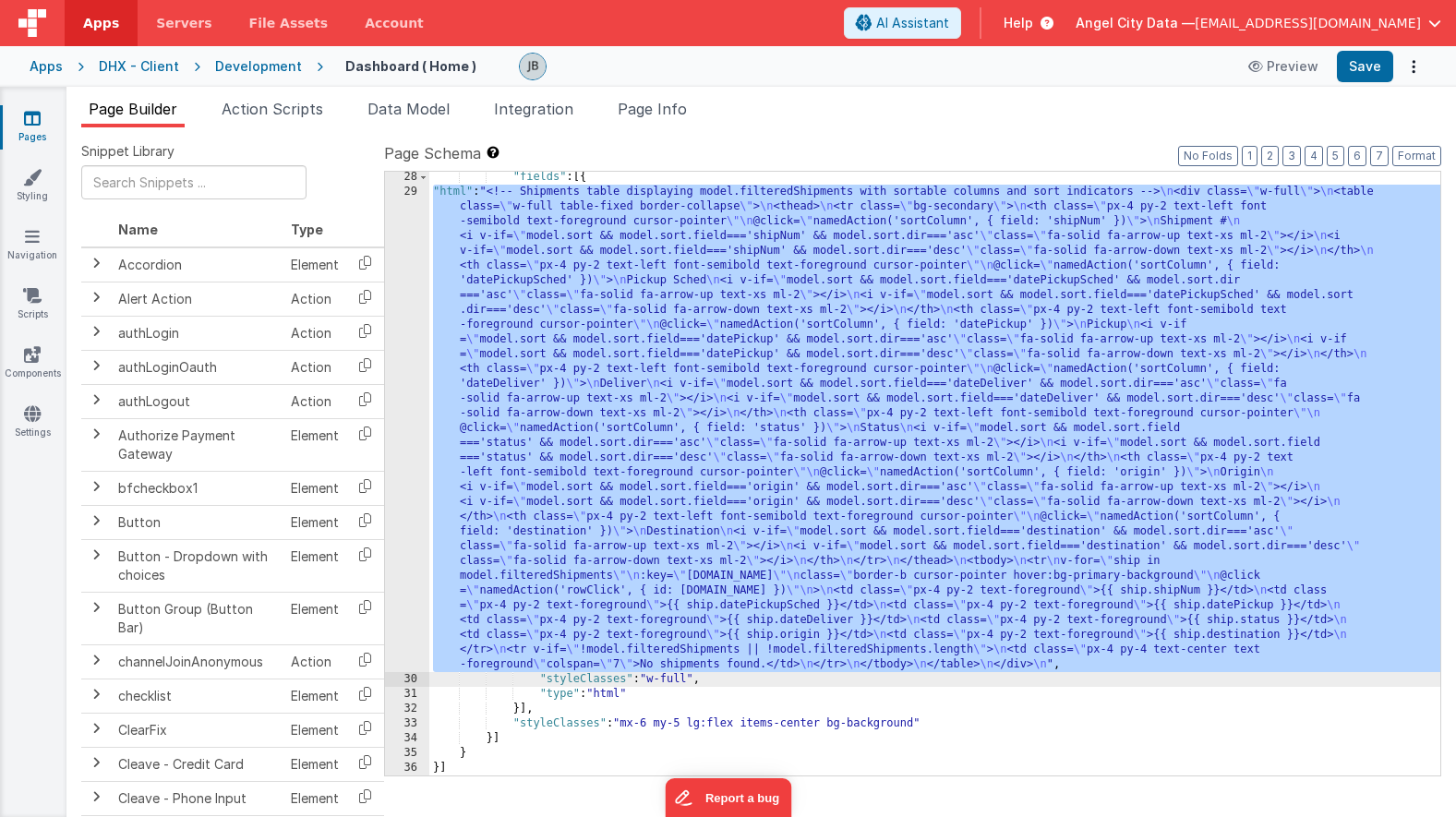
click at [396, 322] on div "29" at bounding box center [406, 429] width 44 height 488
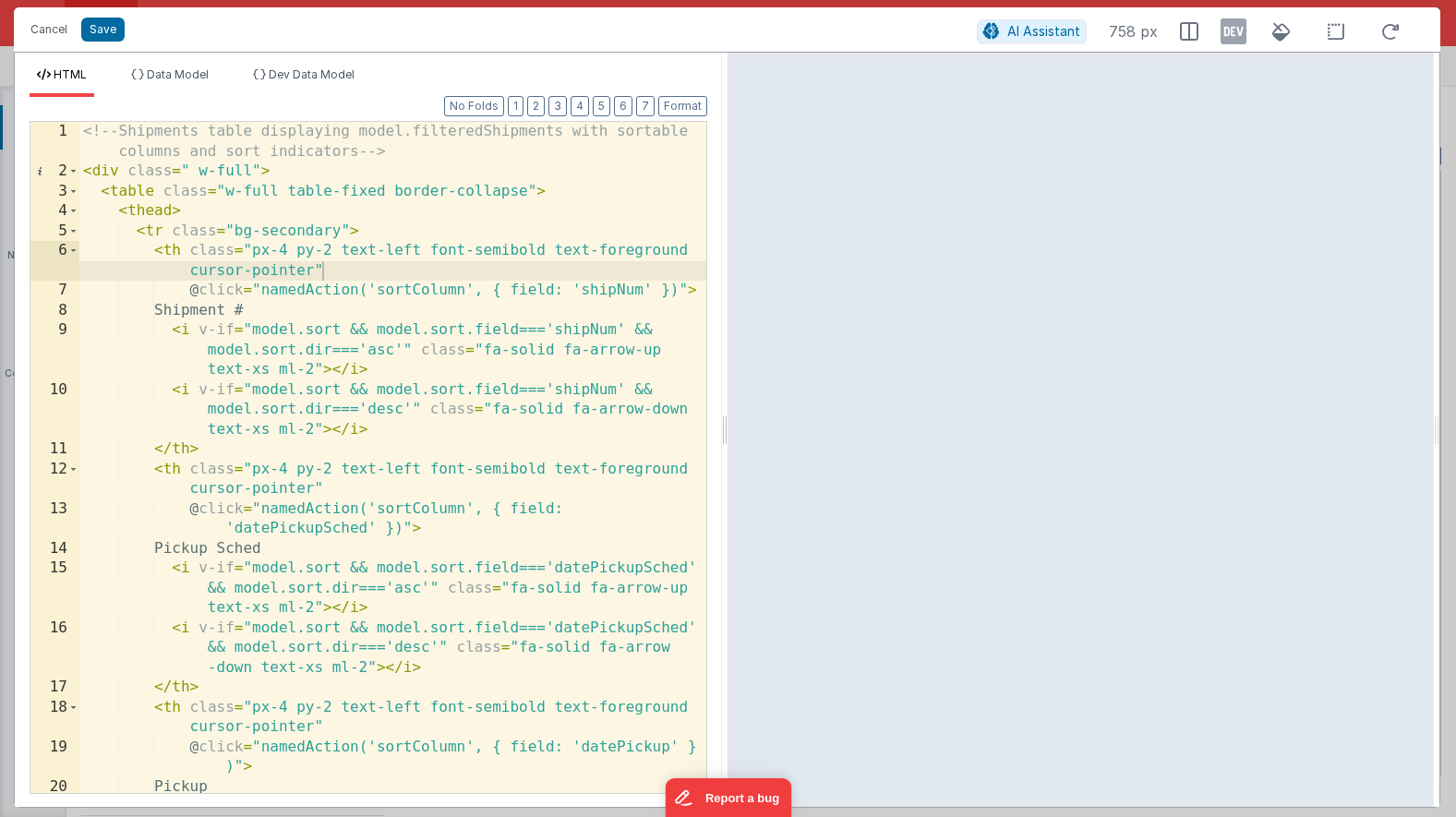
click at [727, 241] on div at bounding box center [724, 430] width 7 height 754
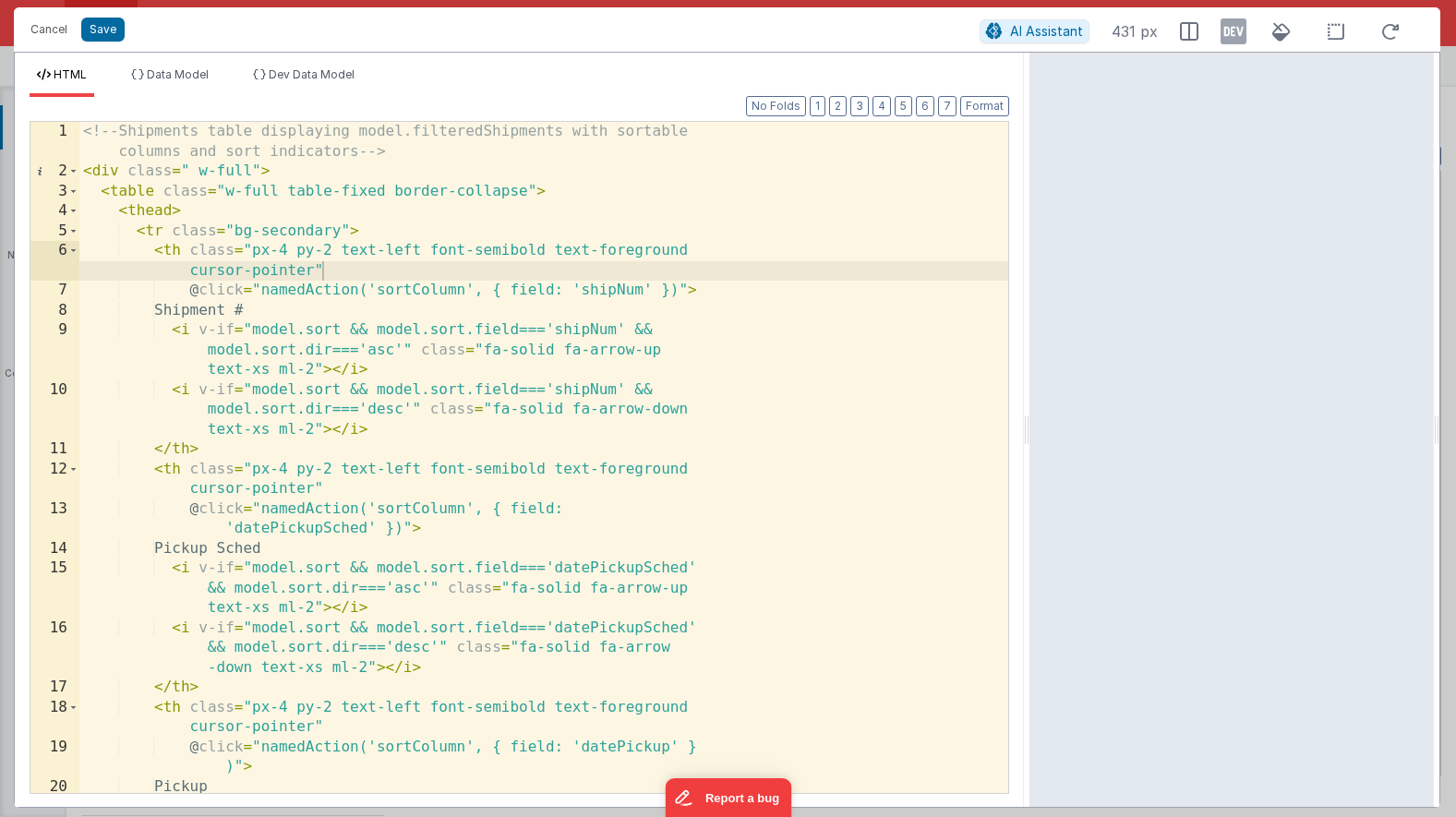
drag, startPoint x: 727, startPoint y: 282, endPoint x: 1030, endPoint y: 290, distance: 303.1
click at [1030, 290] on html "Cancel Save AI Assistant 431 px HTML Data Model Dev Data Model Format 7 6 5 4 3…" at bounding box center [728, 408] width 1456 height 817
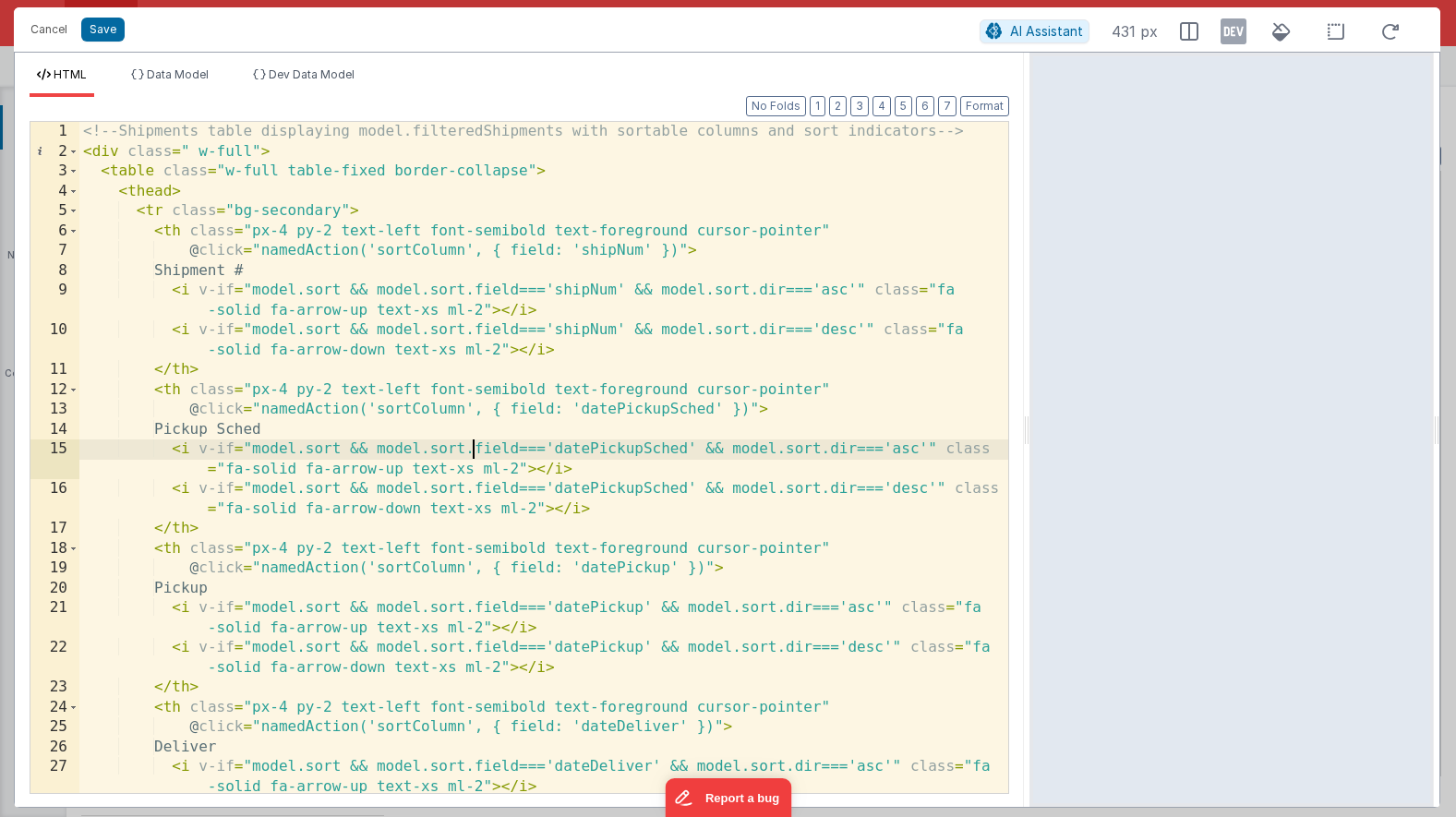
click at [475, 459] on div "<!-- Shipments table displaying model.filteredShipments with sortable columns a…" at bounding box center [544, 487] width 929 height 731
click at [99, 30] on button "Save" at bounding box center [103, 30] width 43 height 24
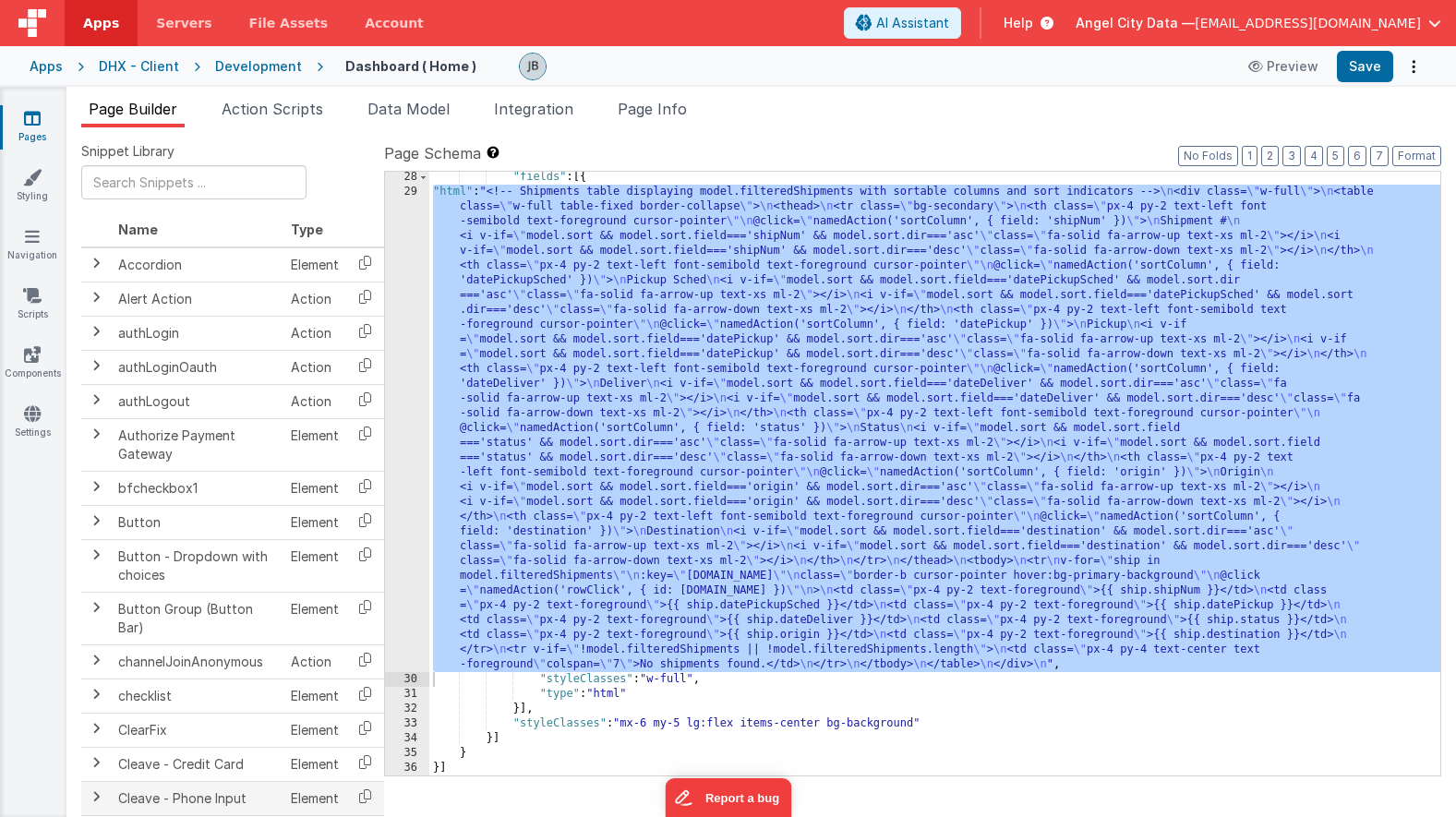
scroll to position [652, 0]
click at [268, 102] on span "Action Scripts" at bounding box center [272, 109] width 101 height 19
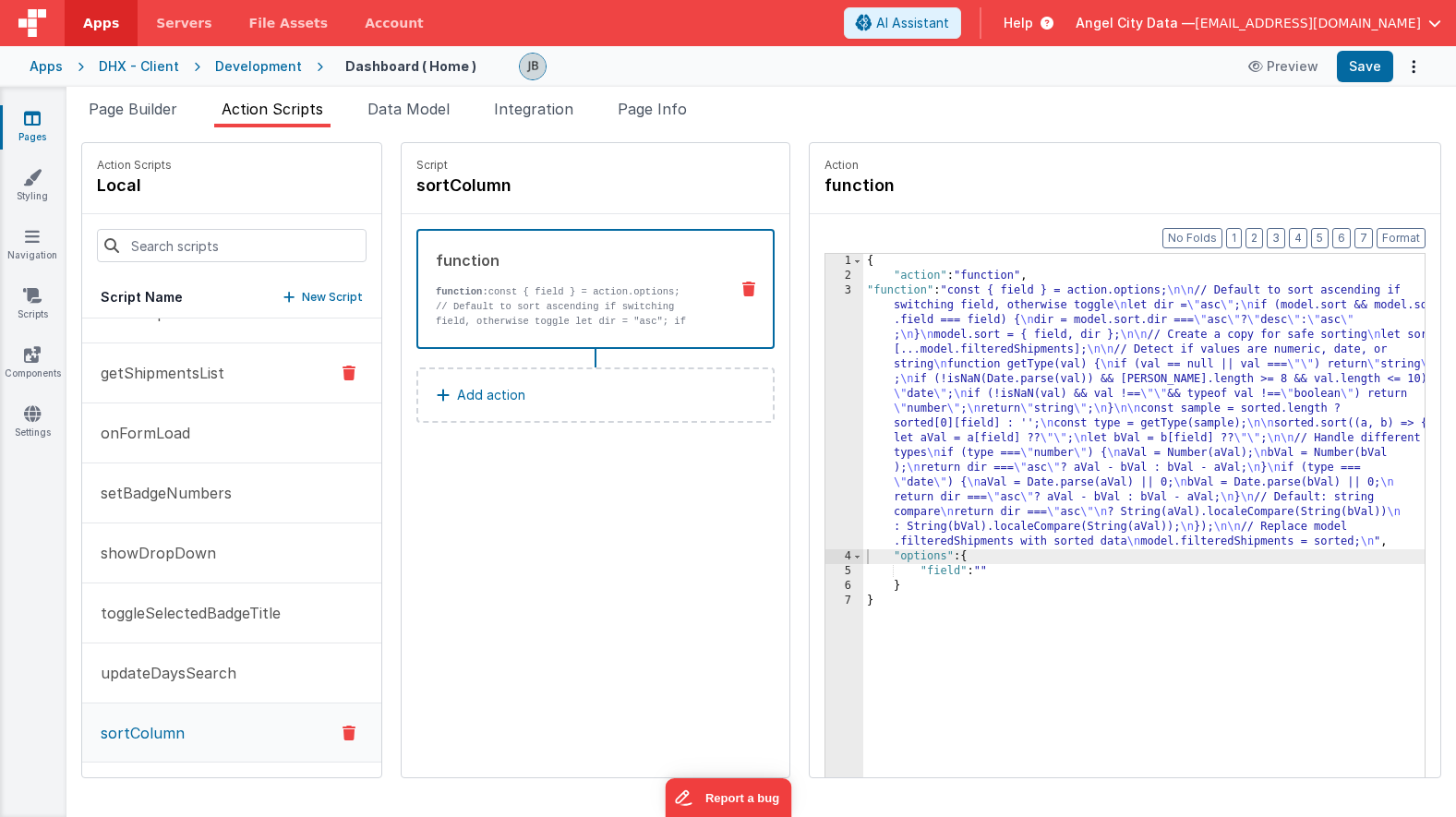
click at [191, 388] on button "getShipmentsList" at bounding box center [232, 373] width 299 height 60
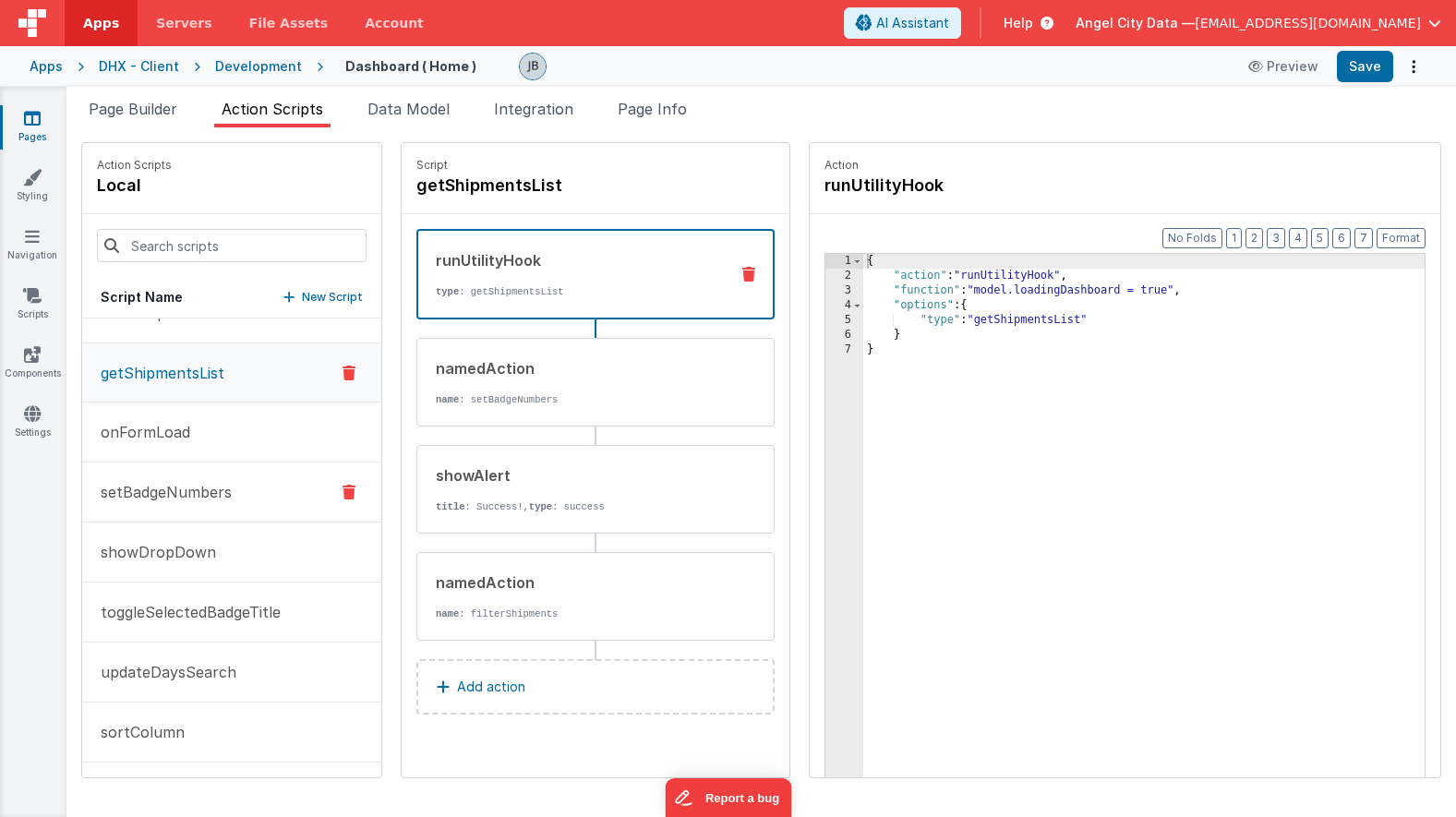
click at [181, 499] on p "setBadgeNumbers" at bounding box center [160, 492] width 143 height 23
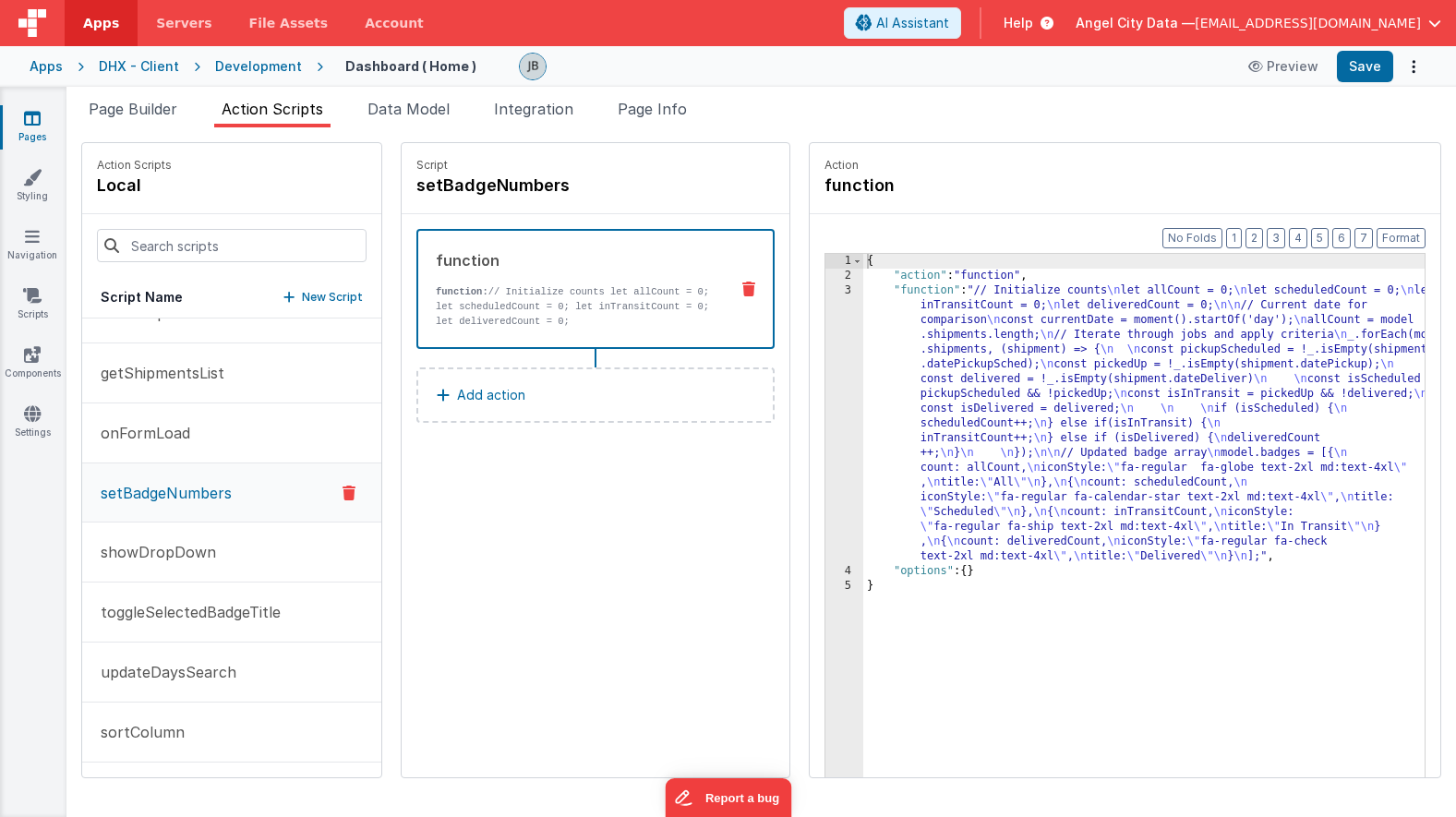
click at [826, 386] on div "3" at bounding box center [844, 423] width 38 height 280
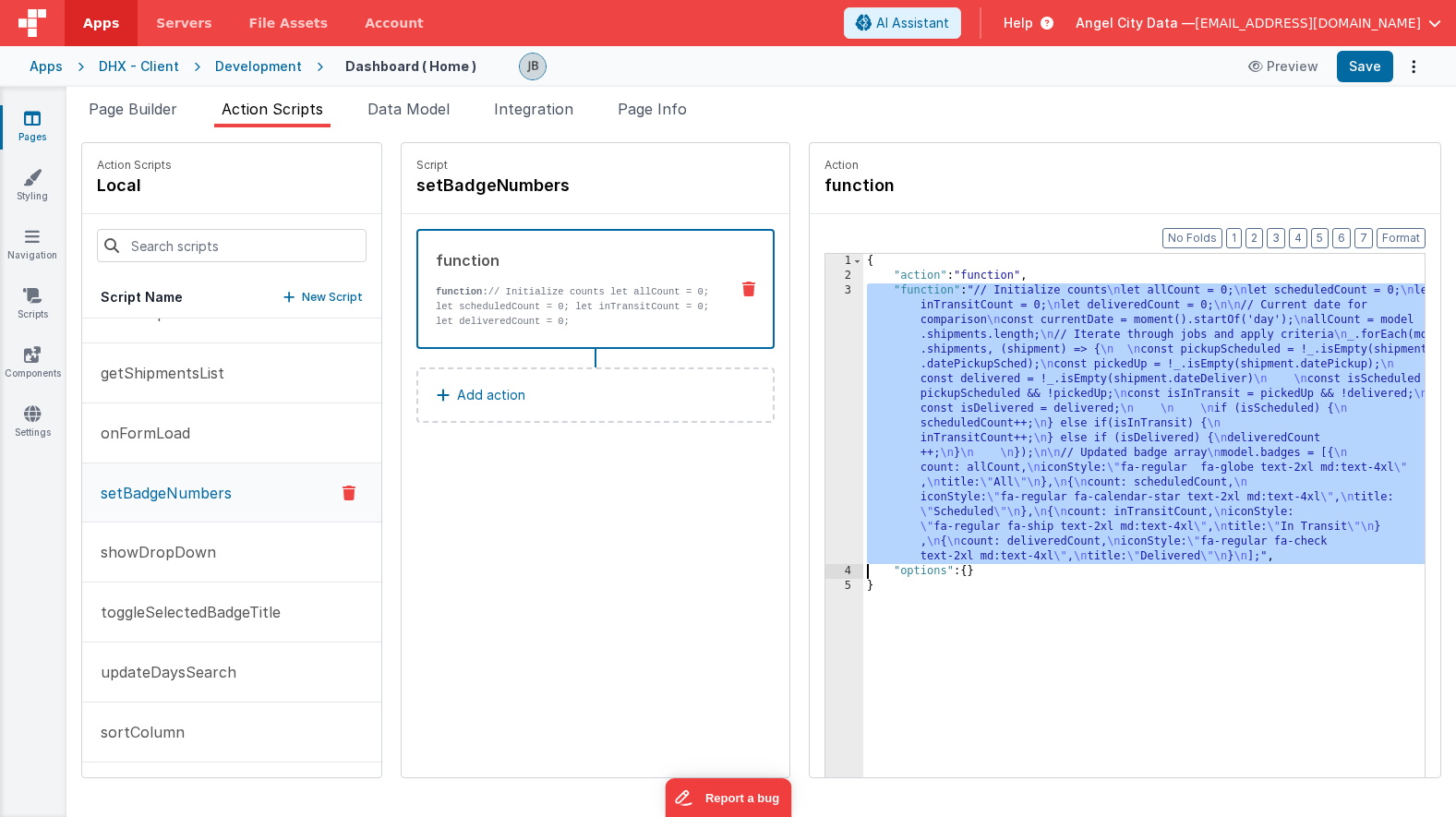
click at [826, 376] on div "3" at bounding box center [844, 423] width 38 height 280
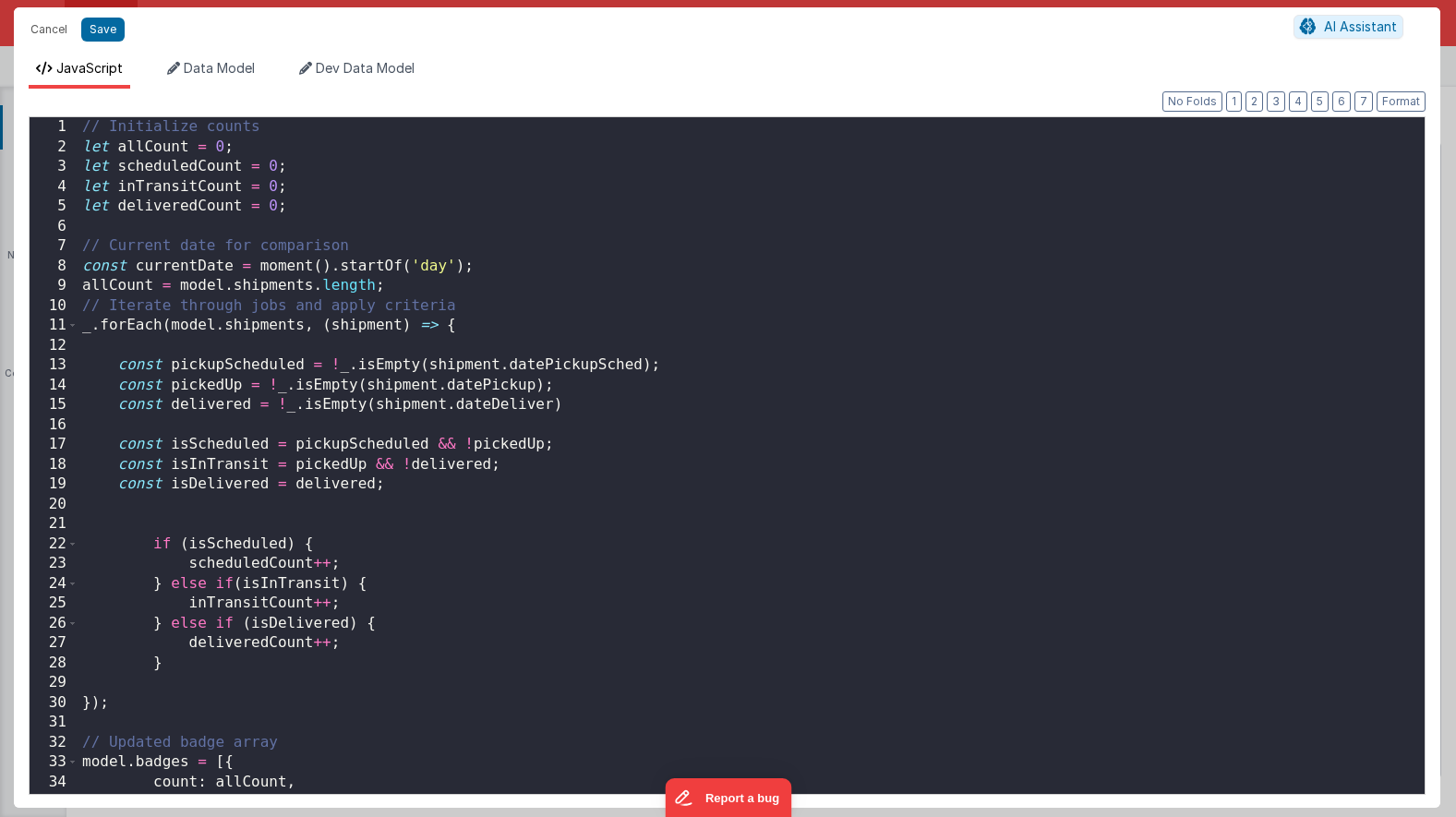
click at [500, 331] on div "// Initialize counts let allCount = 0 ; let scheduledCount = 0 ; let inTransitC…" at bounding box center [751, 476] width 1346 height 717
click at [49, 28] on button "Cancel" at bounding box center [49, 30] width 55 height 26
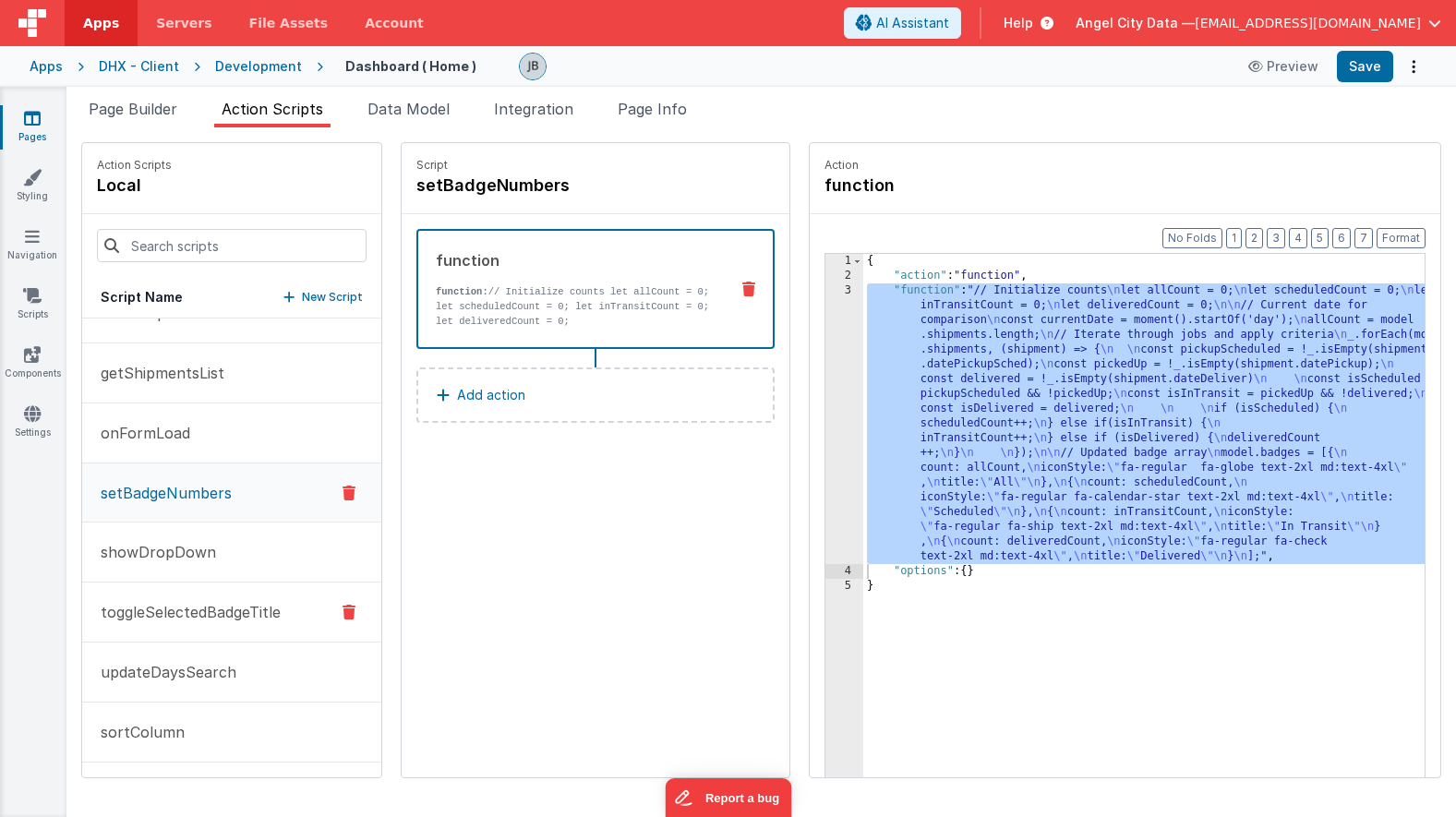
click at [204, 614] on p "toggleSelectedBadgeTitle" at bounding box center [185, 613] width 191 height 23
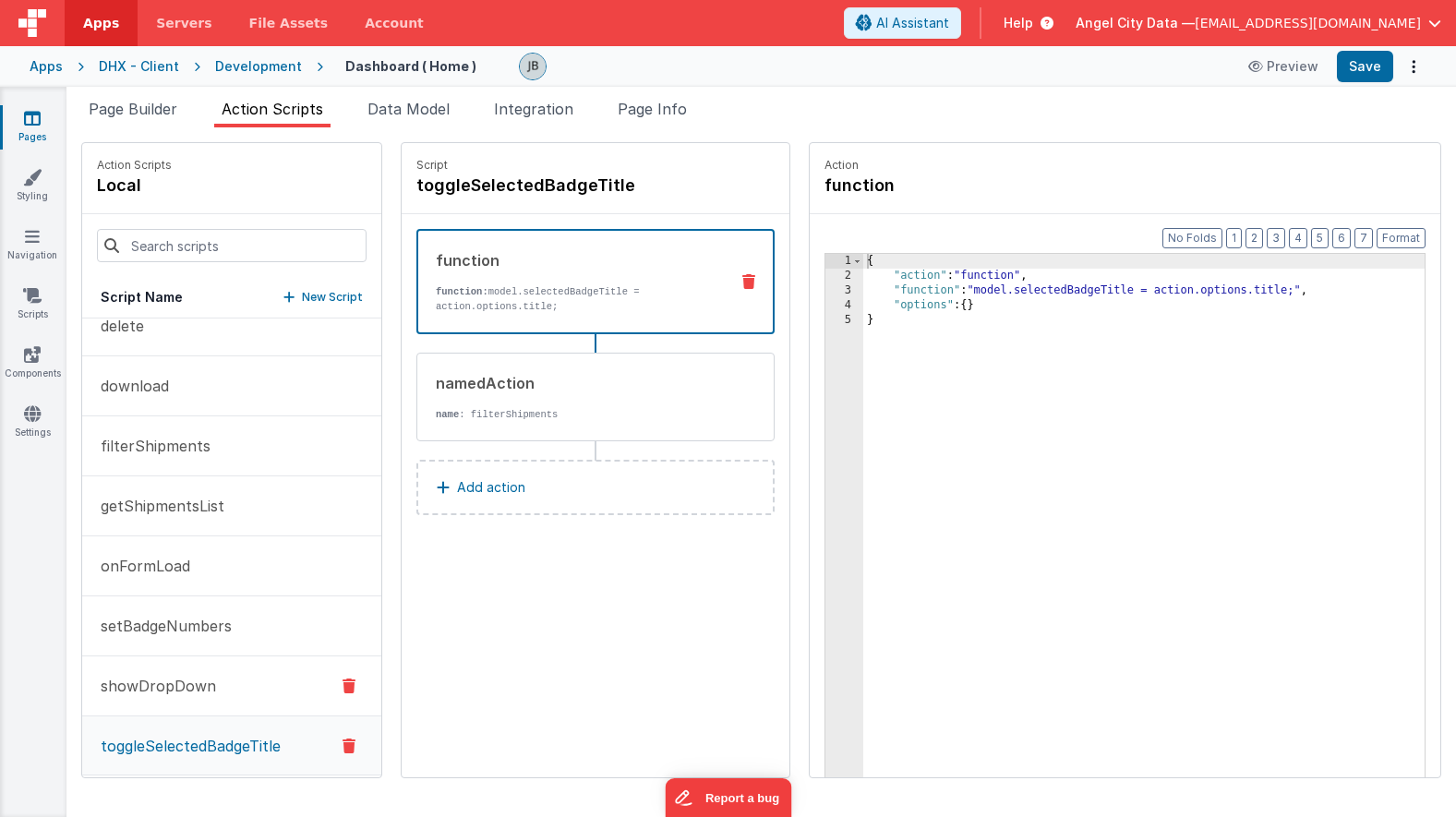
scroll to position [108, 0]
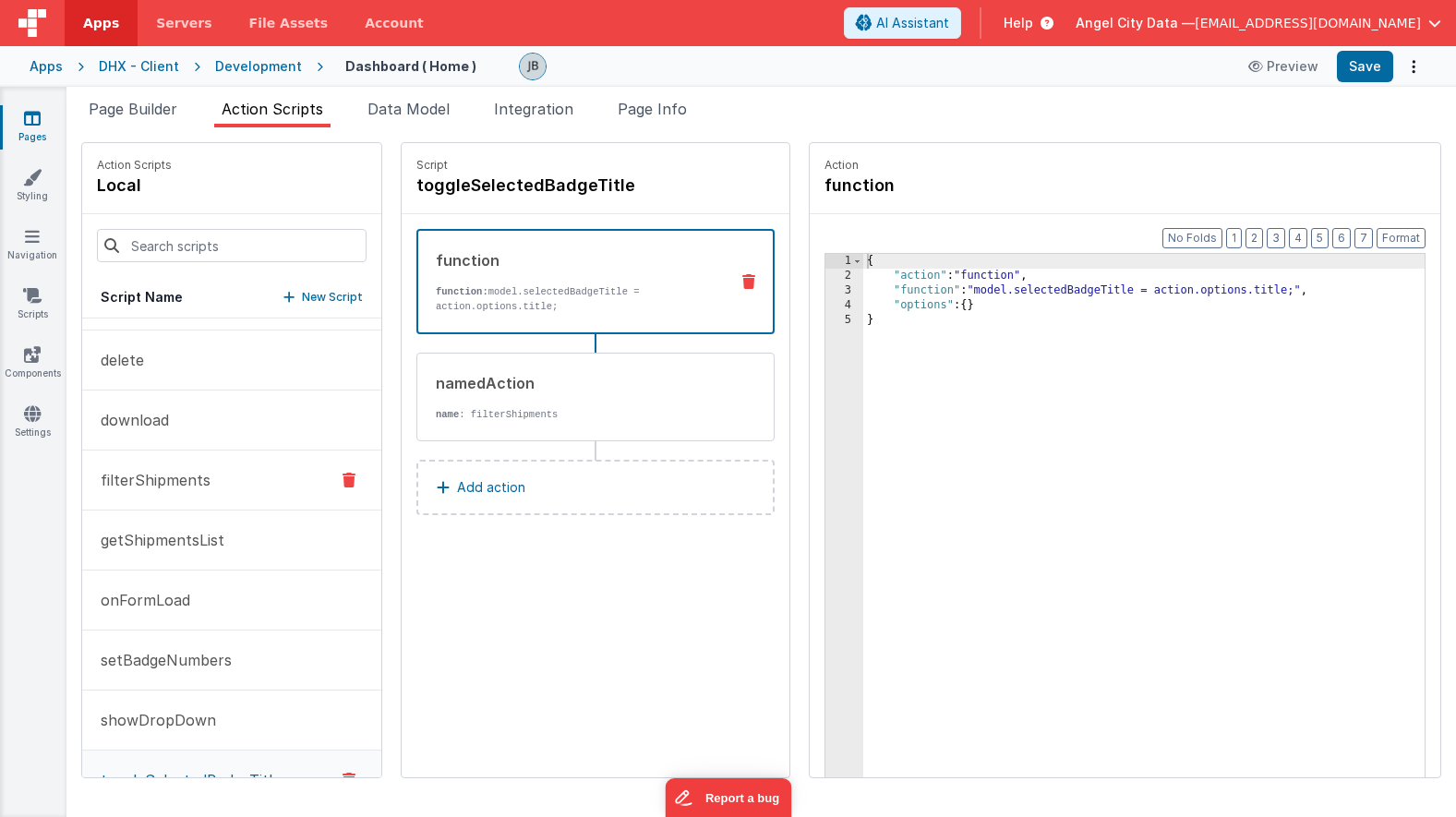
click at [164, 466] on button "filterShipments" at bounding box center [232, 480] width 299 height 60
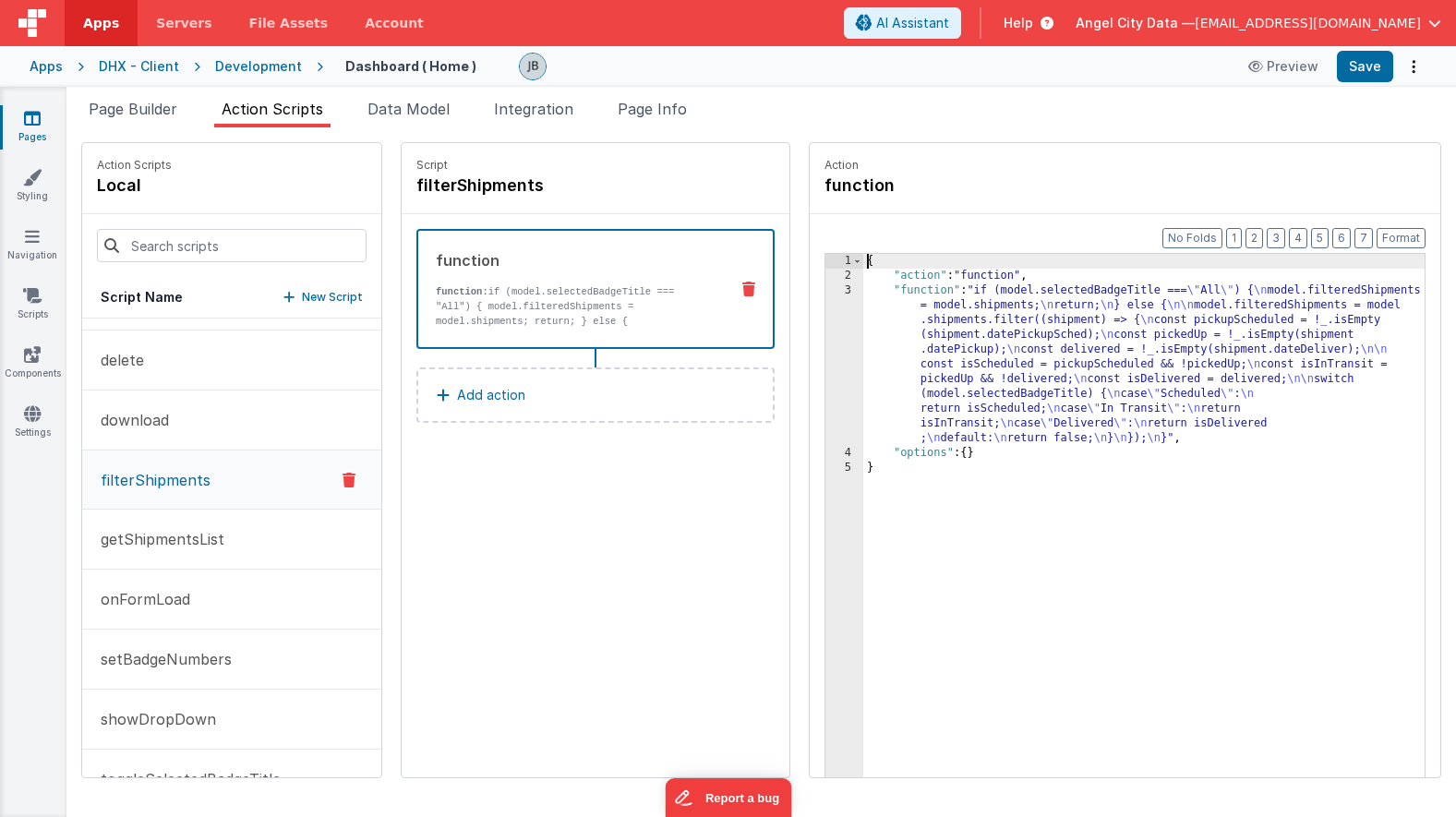
click at [826, 340] on div "3" at bounding box center [844, 364] width 38 height 162
click at [826, 337] on div "3" at bounding box center [844, 364] width 38 height 162
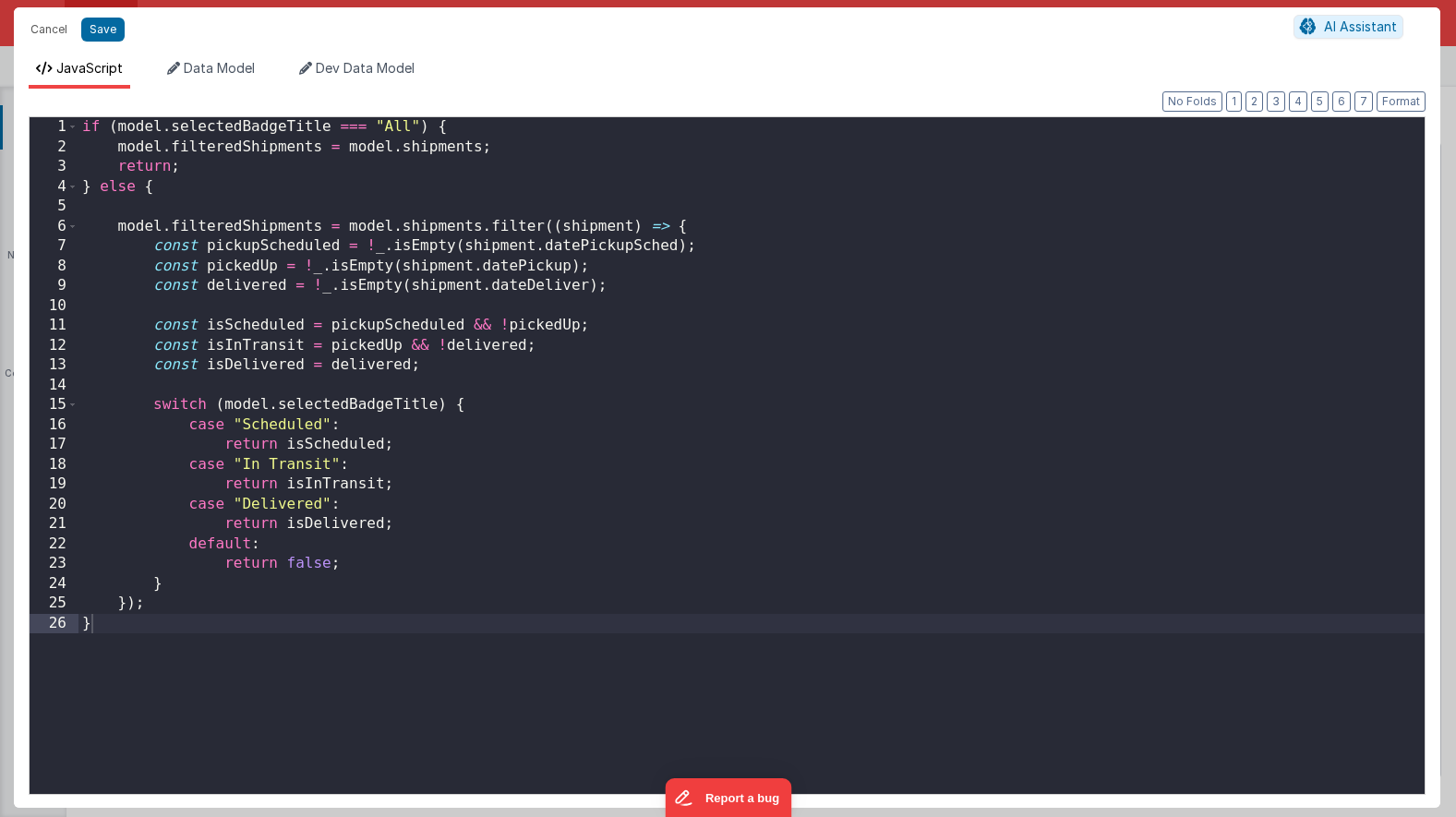
click at [801, 337] on div "Cancel Save AI Assistant JavaScript Data Model Dev Data Model Format 7 6 5 4 3 …" at bounding box center [728, 408] width 1456 height 817
click at [575, 316] on div "if ( model . selectedBadgeTitle === "All" ) { model . filteredShipments = model…" at bounding box center [751, 476] width 1346 height 717
click at [548, 227] on div "if ( model . selectedBadgeTitle === "All" ) { model . filteredShipments = model…" at bounding box center [751, 476] width 1346 height 717
click at [541, 228] on div "if ( model . selectedBadgeTitle === "All" ) { model . filteredShipments = model…" at bounding box center [751, 476] width 1346 height 717
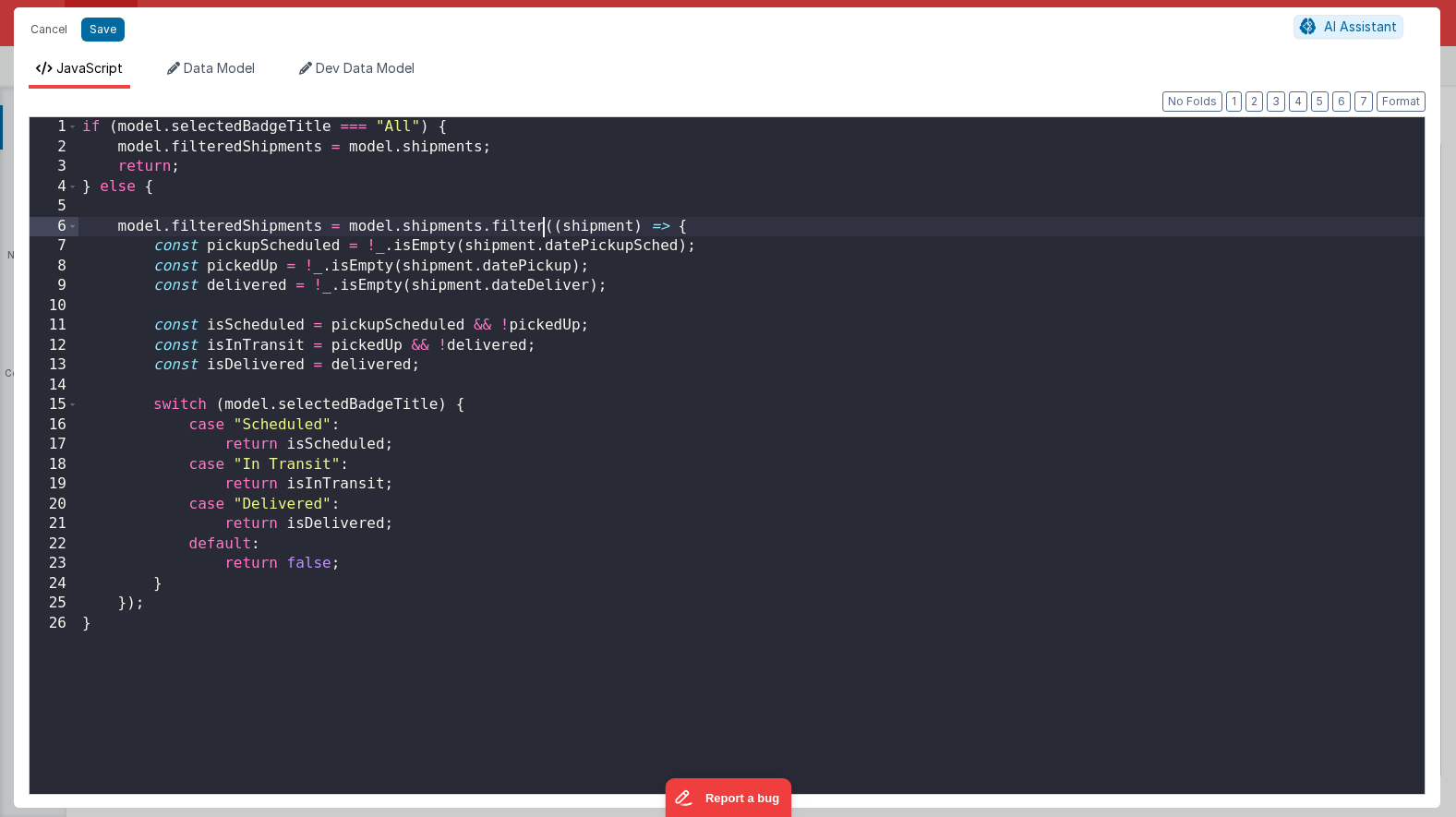
click at [546, 226] on div "if ( model . selectedBadgeTitle === "All" ) { model . filteredShipments = model…" at bounding box center [751, 476] width 1346 height 717
click at [550, 227] on div "if ( model . selectedBadgeTitle === "All" ) { model . filteredShipments = model…" at bounding box center [751, 476] width 1346 height 717
click at [72, 232] on span at bounding box center [72, 227] width 10 height 21
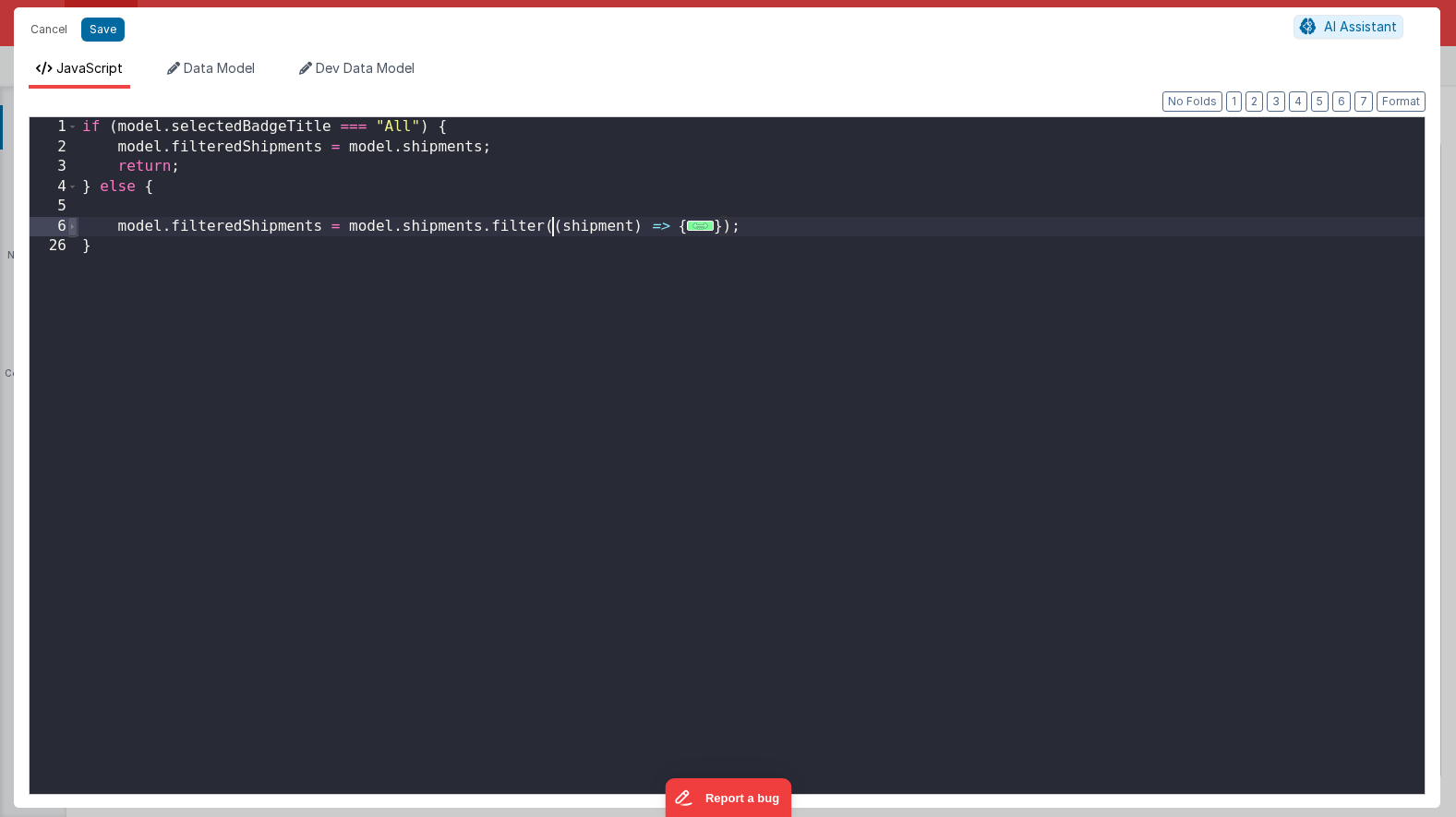
click at [72, 232] on span at bounding box center [72, 227] width 10 height 21
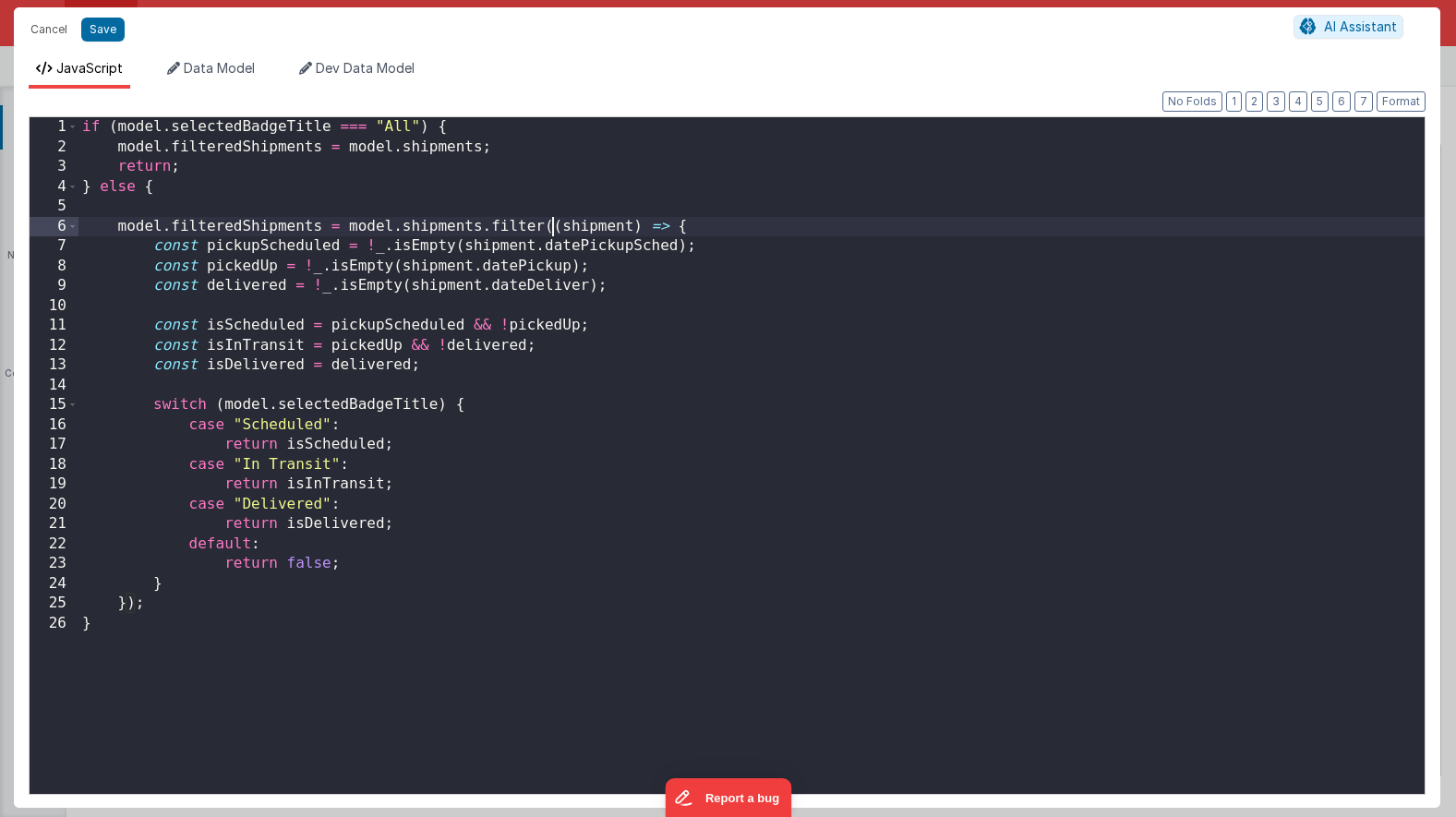
click at [137, 609] on div "if ( model . selectedBadgeTitle === "All" ) { model . filteredShipments = model…" at bounding box center [751, 476] width 1346 height 717
click at [158, 215] on div "if ( model . selectedBadgeTitle === "All" ) { model . filteredShipments = model…" at bounding box center [751, 476] width 1346 height 717
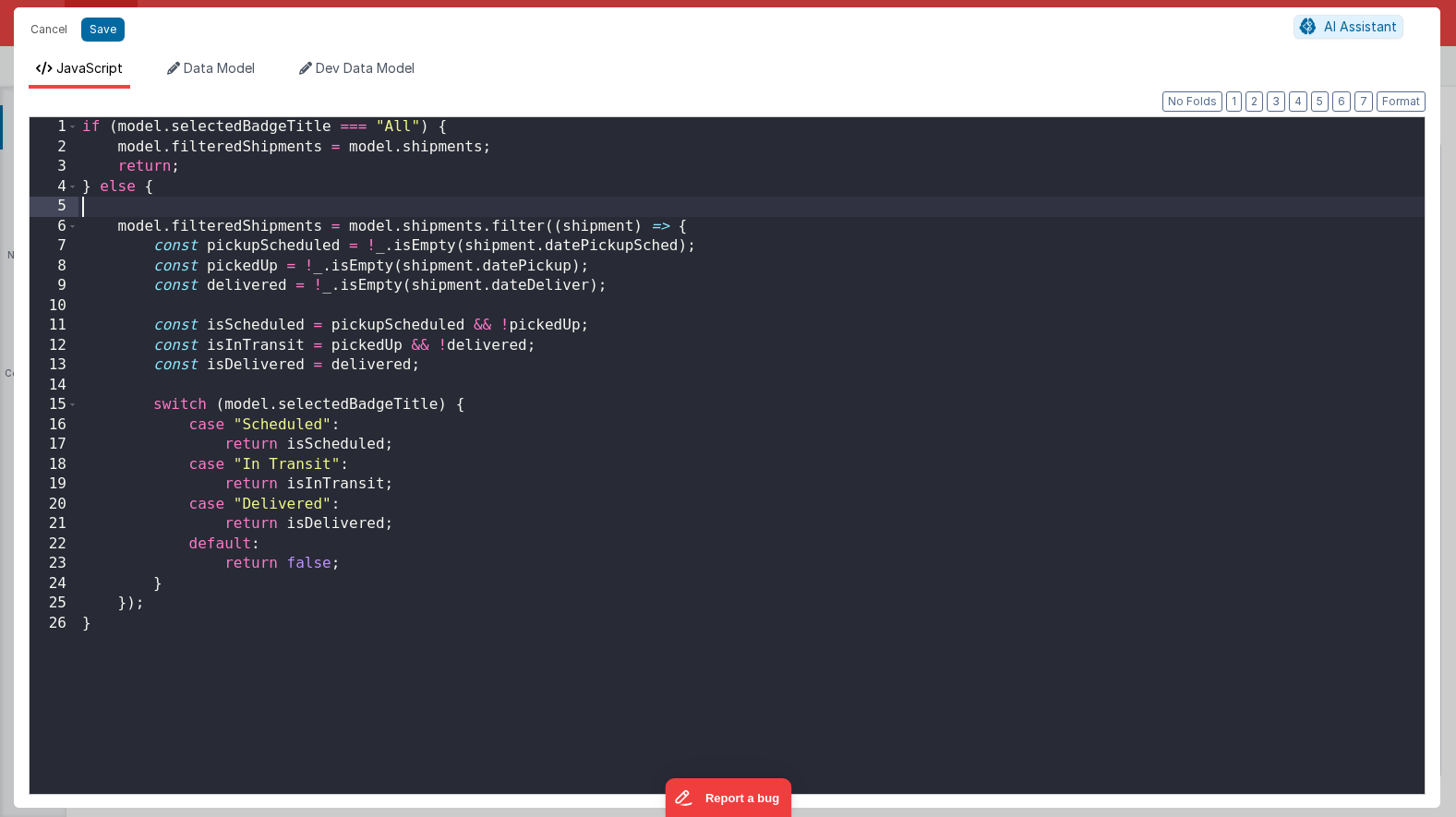
click at [167, 676] on div "if ( model . selectedBadgeTitle === "All" ) { model . filteredShipments = model…" at bounding box center [751, 476] width 1346 height 717
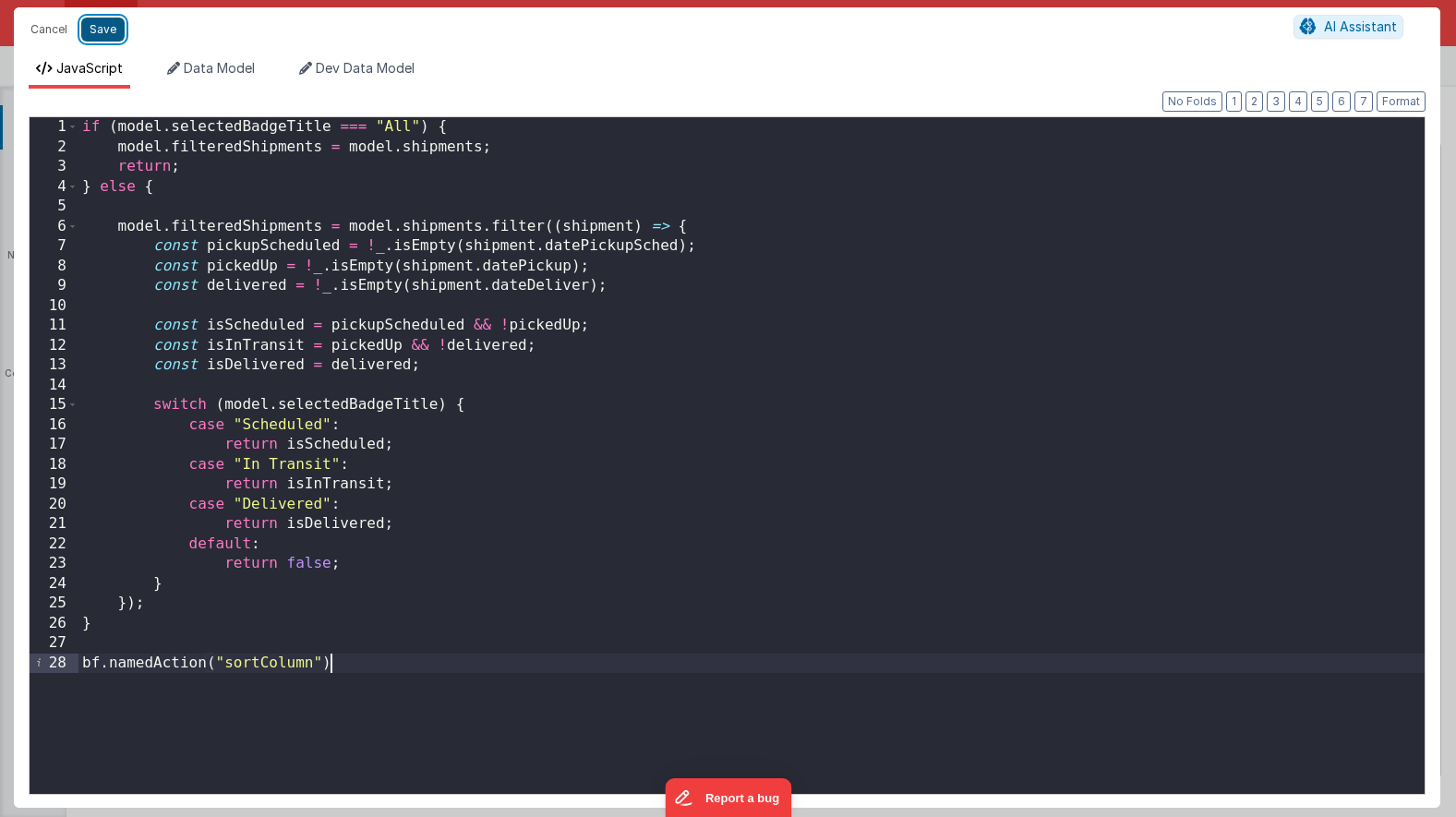
click at [106, 31] on button "Save" at bounding box center [103, 30] width 43 height 24
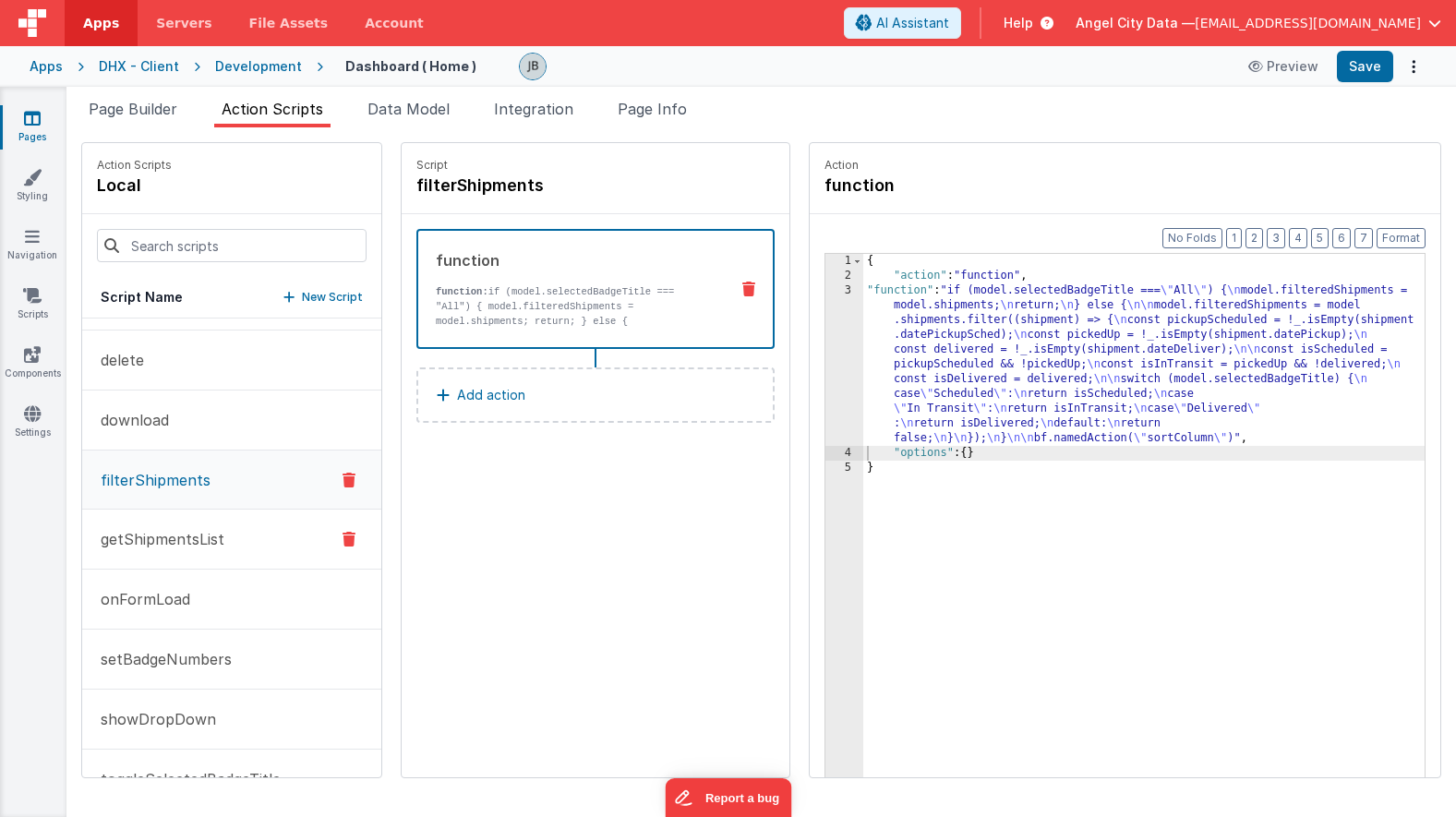
click at [178, 531] on p "getShipmentsList" at bounding box center [157, 539] width 135 height 23
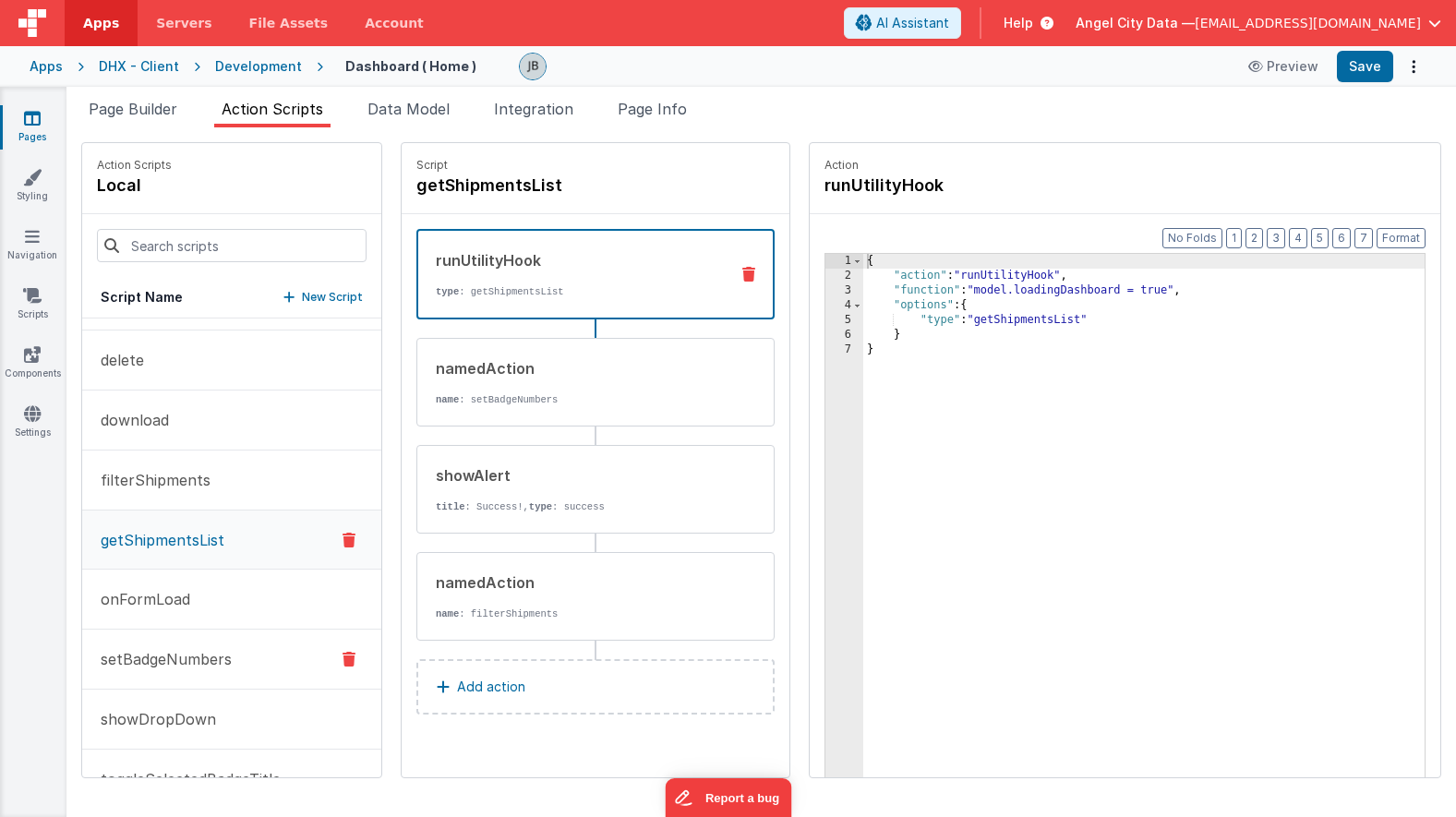
click at [165, 667] on p "setBadgeNumbers" at bounding box center [160, 659] width 143 height 23
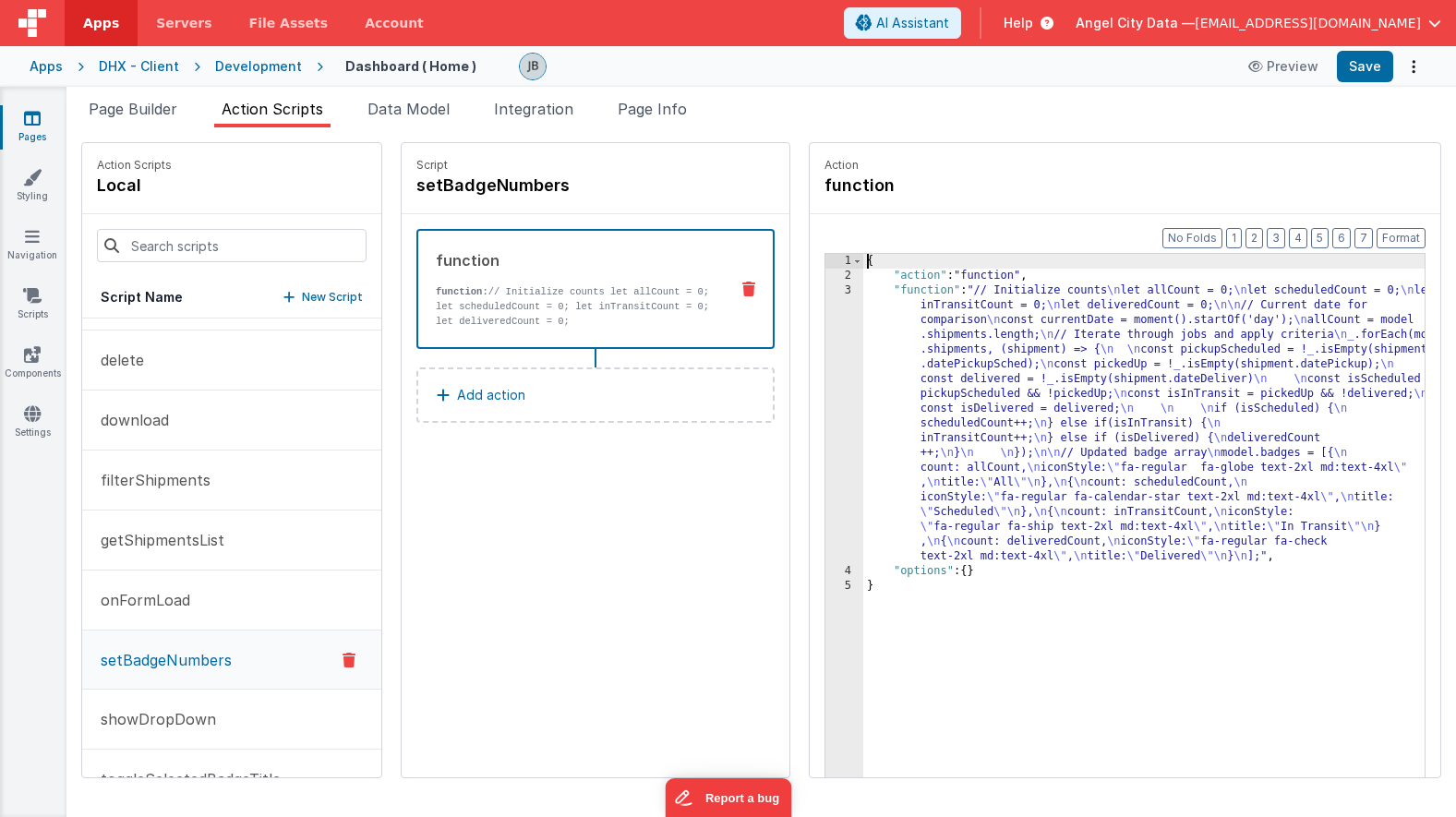
click at [826, 479] on div "3" at bounding box center [844, 423] width 38 height 280
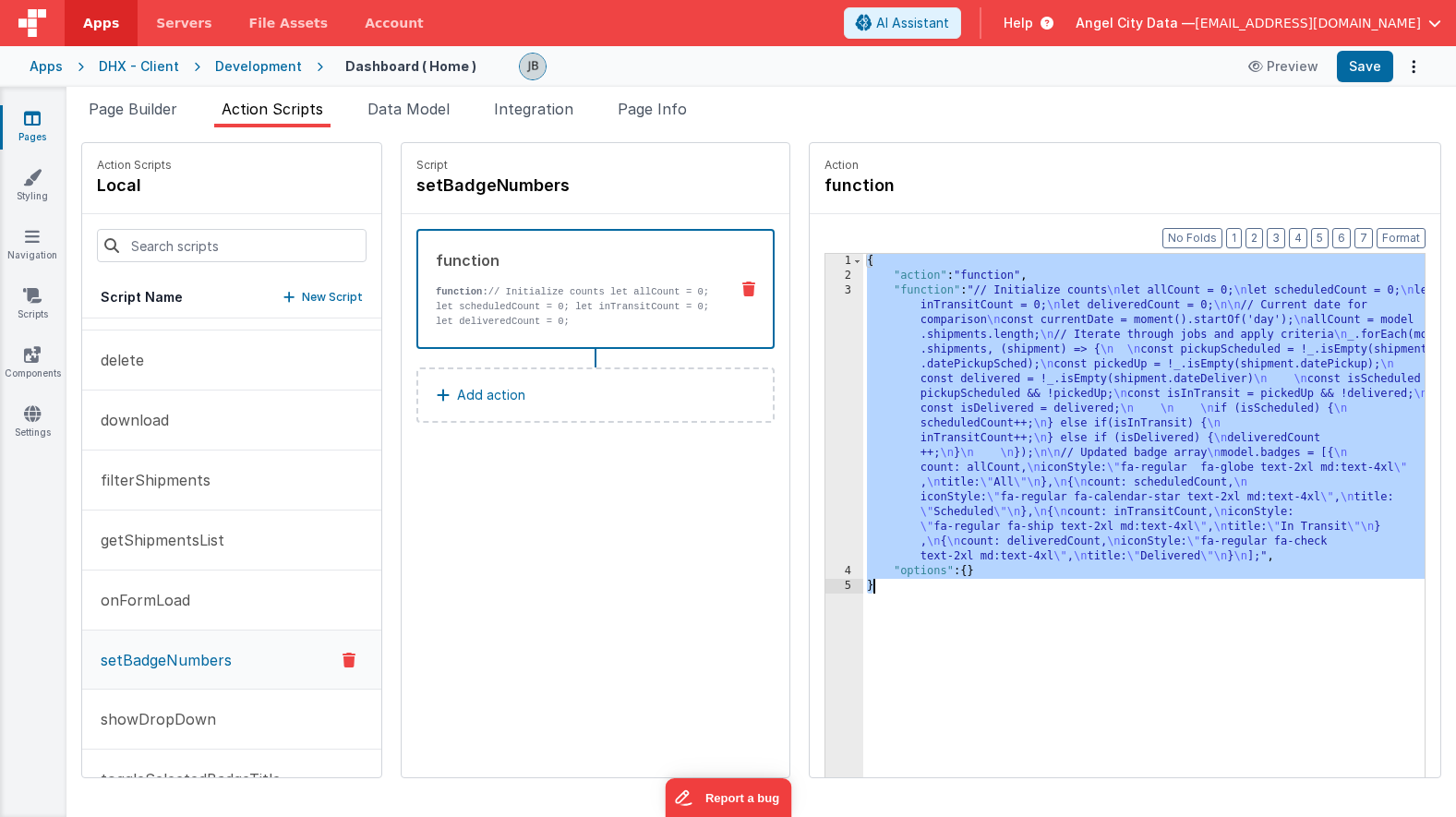
click at [826, 443] on div "3" at bounding box center [844, 423] width 38 height 280
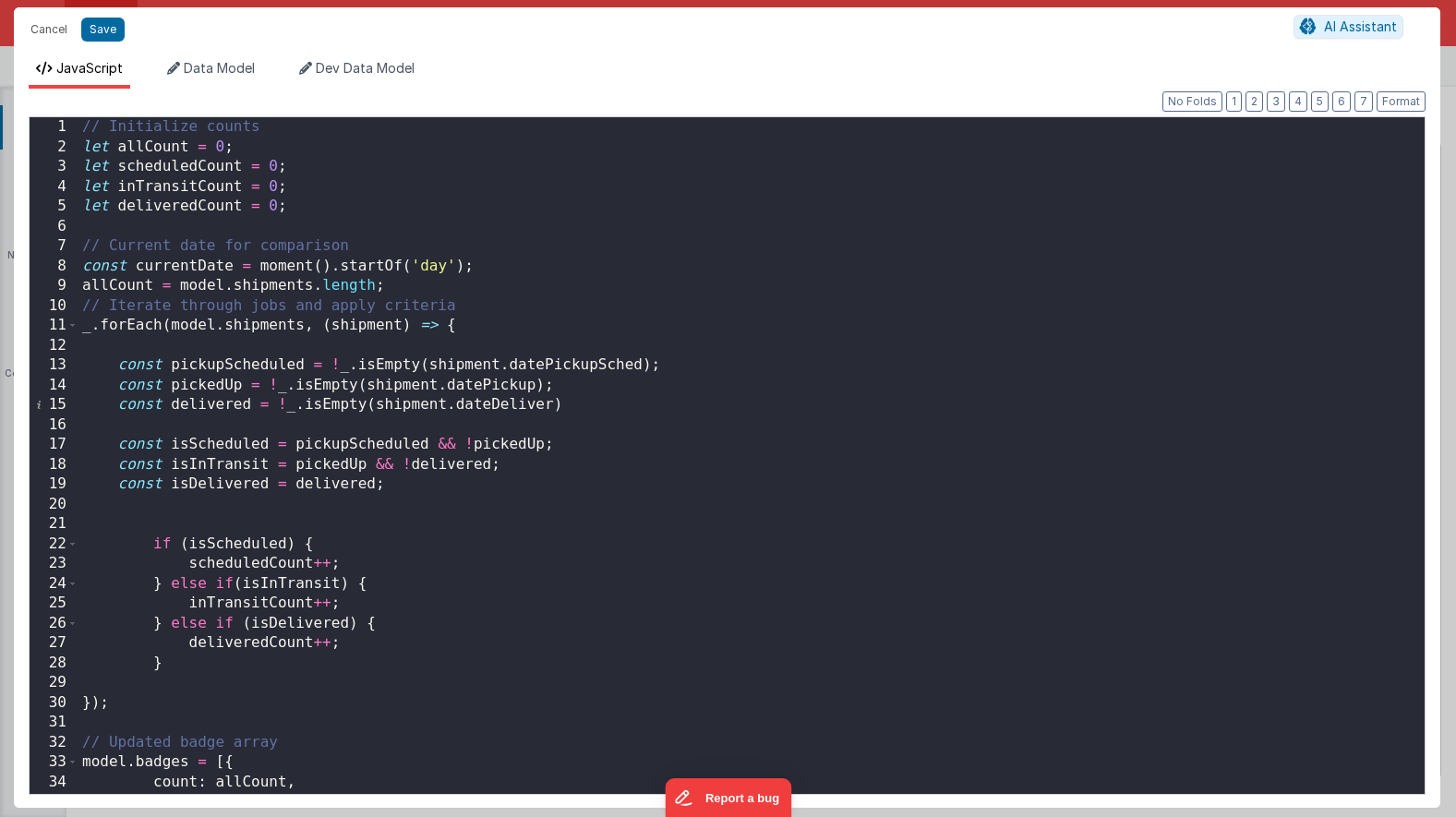
click at [430, 431] on div "// Initialize counts let allCount = 0 ; let scheduledCount = 0 ; let inTransitC…" at bounding box center [751, 476] width 1346 height 717
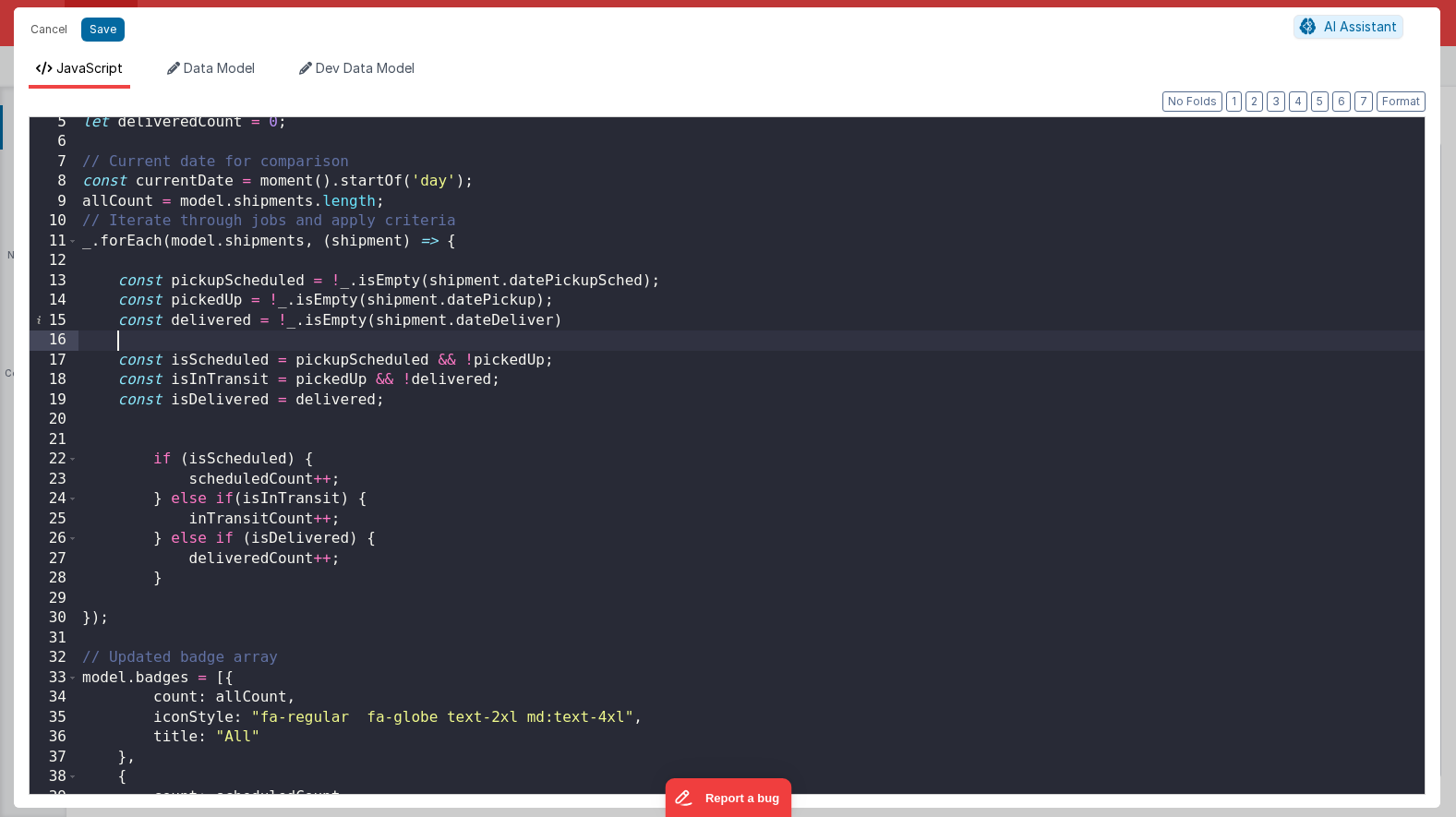
scroll to position [0, 0]
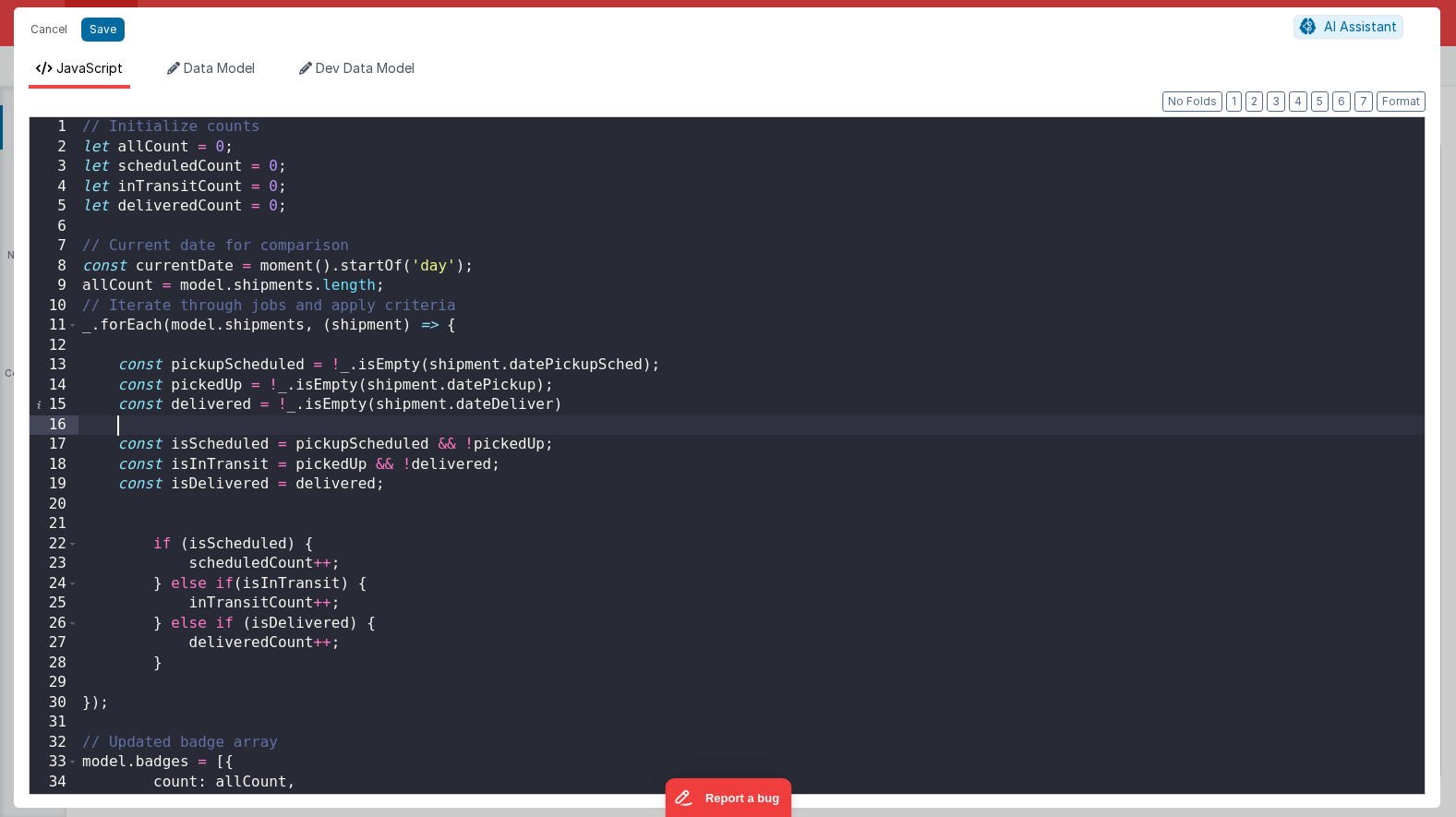
click at [414, 422] on div "// Initialize counts let allCount = 0 ; let scheduledCount = 0 ; let inTransitC…" at bounding box center [751, 476] width 1346 height 717
click at [50, 38] on button "Cancel" at bounding box center [49, 30] width 55 height 26
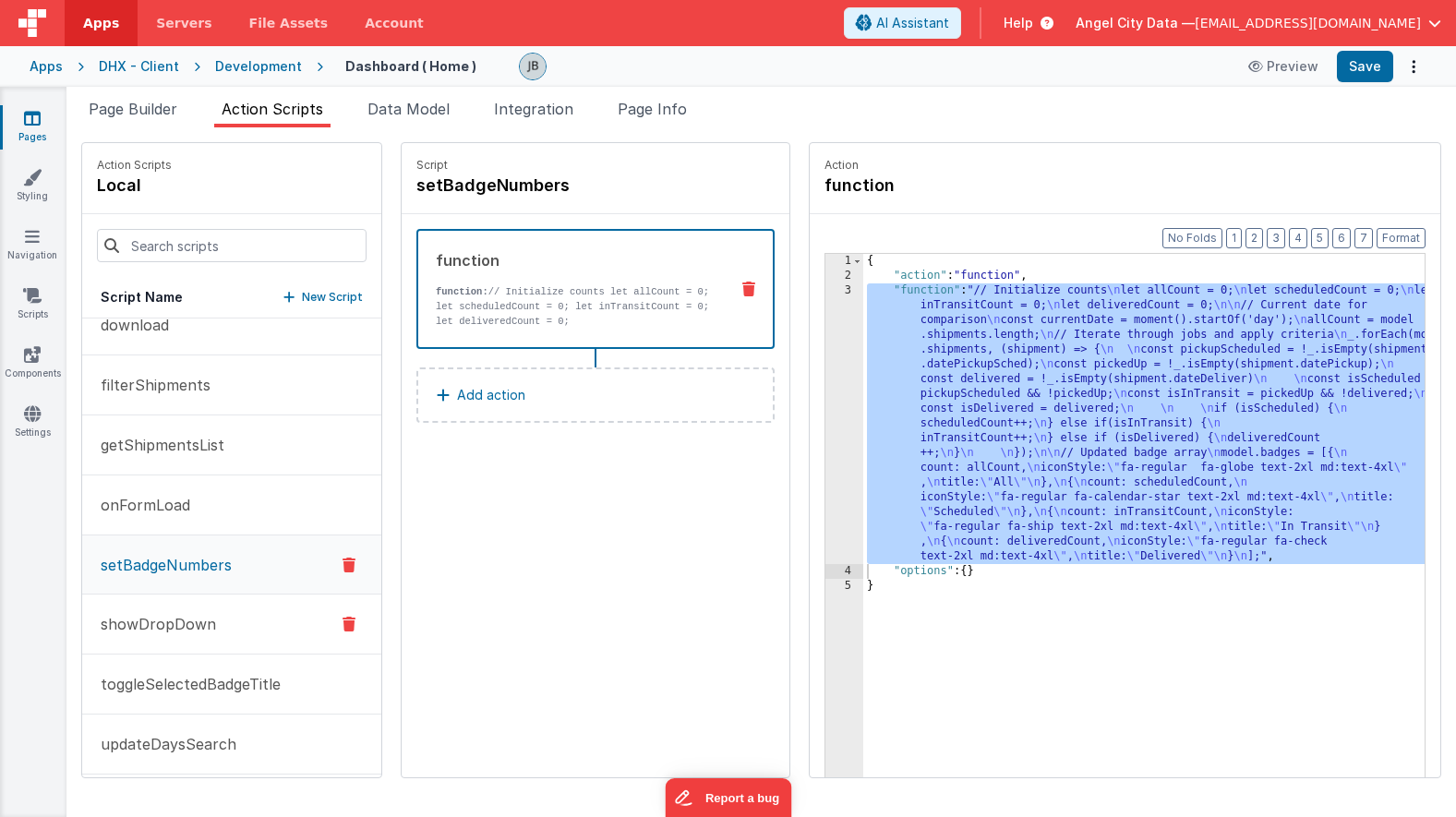
scroll to position [275, 0]
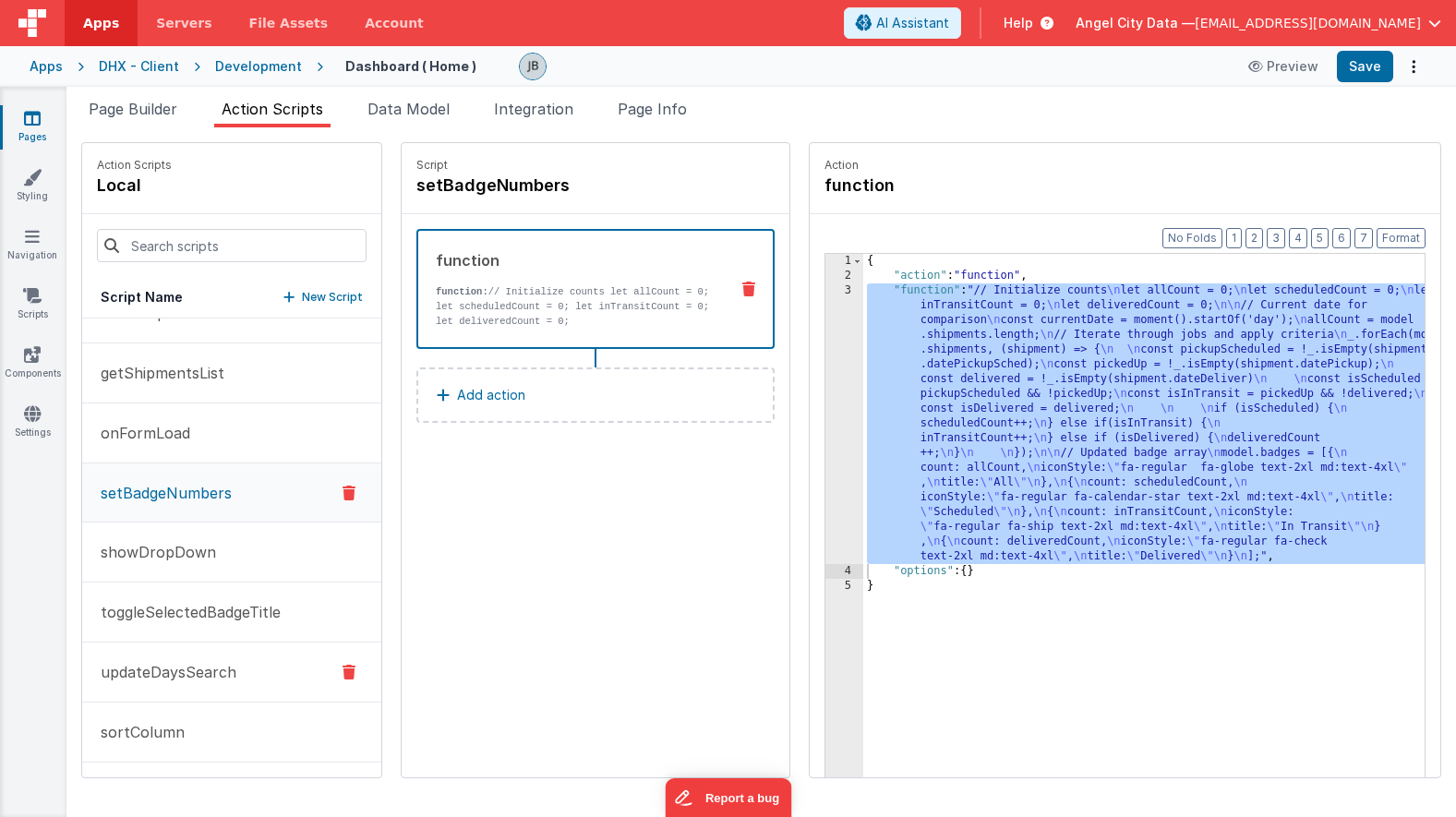
click at [194, 688] on button "updateDaysSearch" at bounding box center [232, 673] width 299 height 60
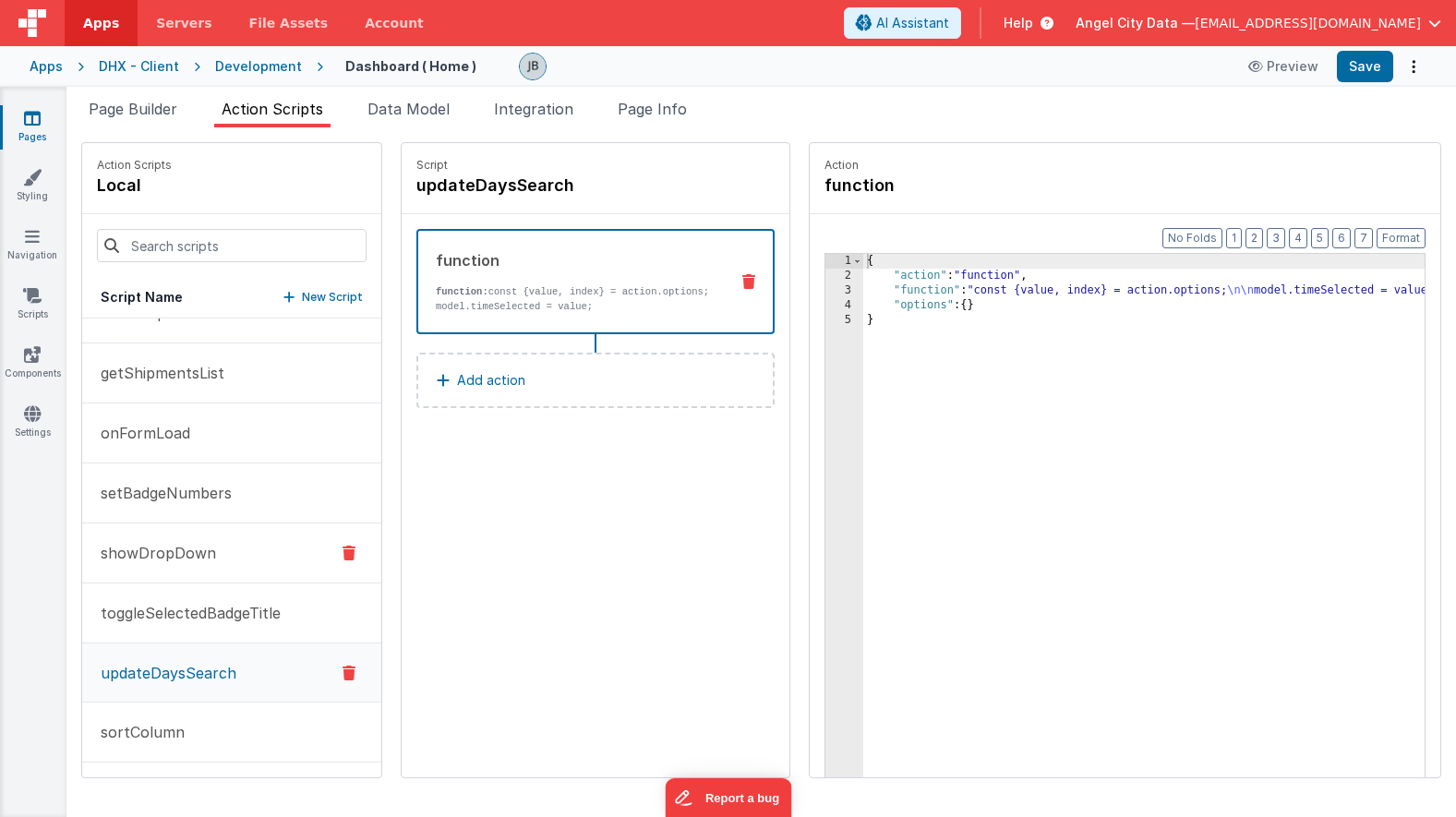
click at [187, 548] on p "showDropDown" at bounding box center [152, 553] width 127 height 23
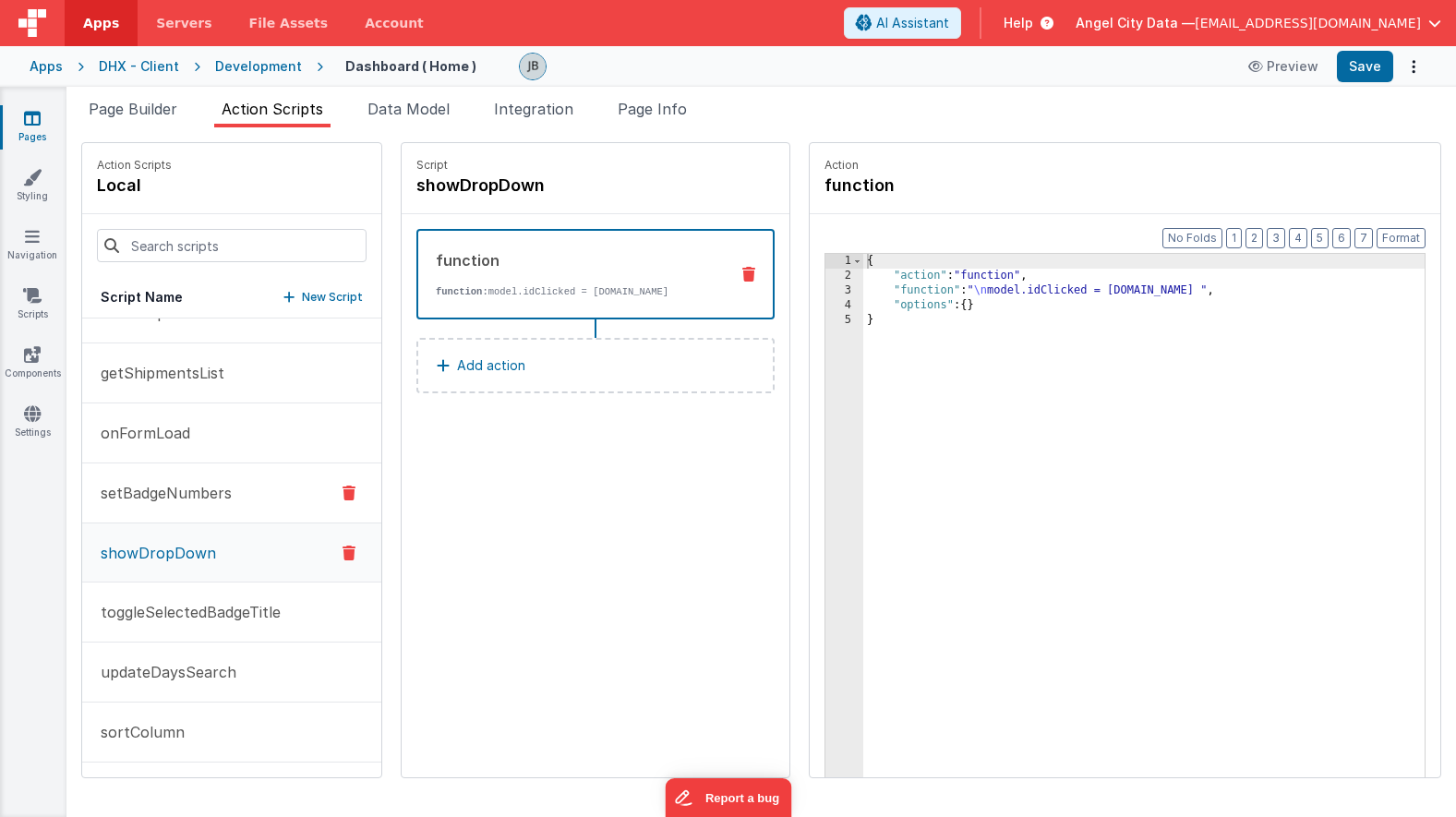
click at [184, 497] on p "setBadgeNumbers" at bounding box center [160, 493] width 143 height 23
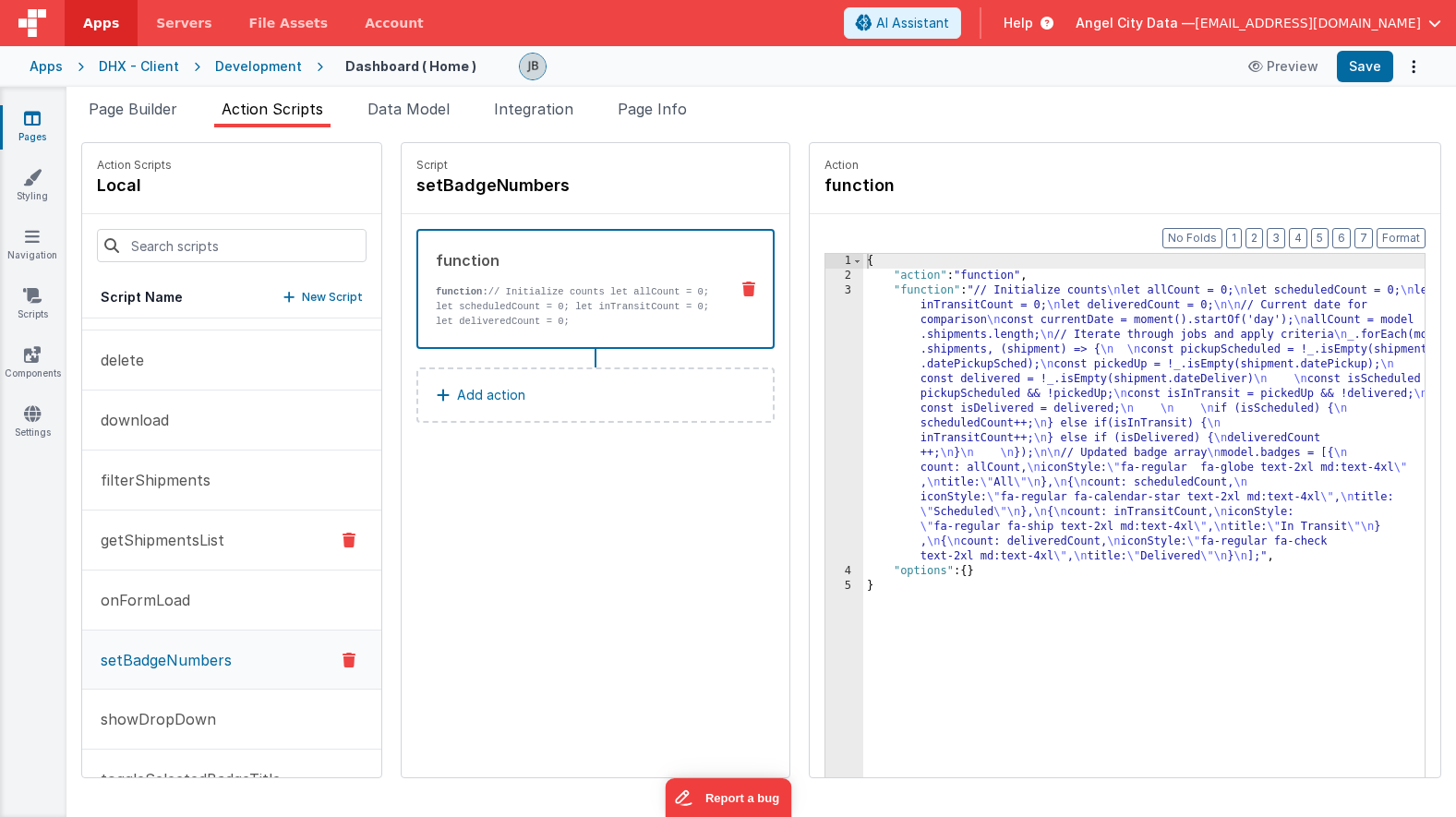
scroll to position [0, 0]
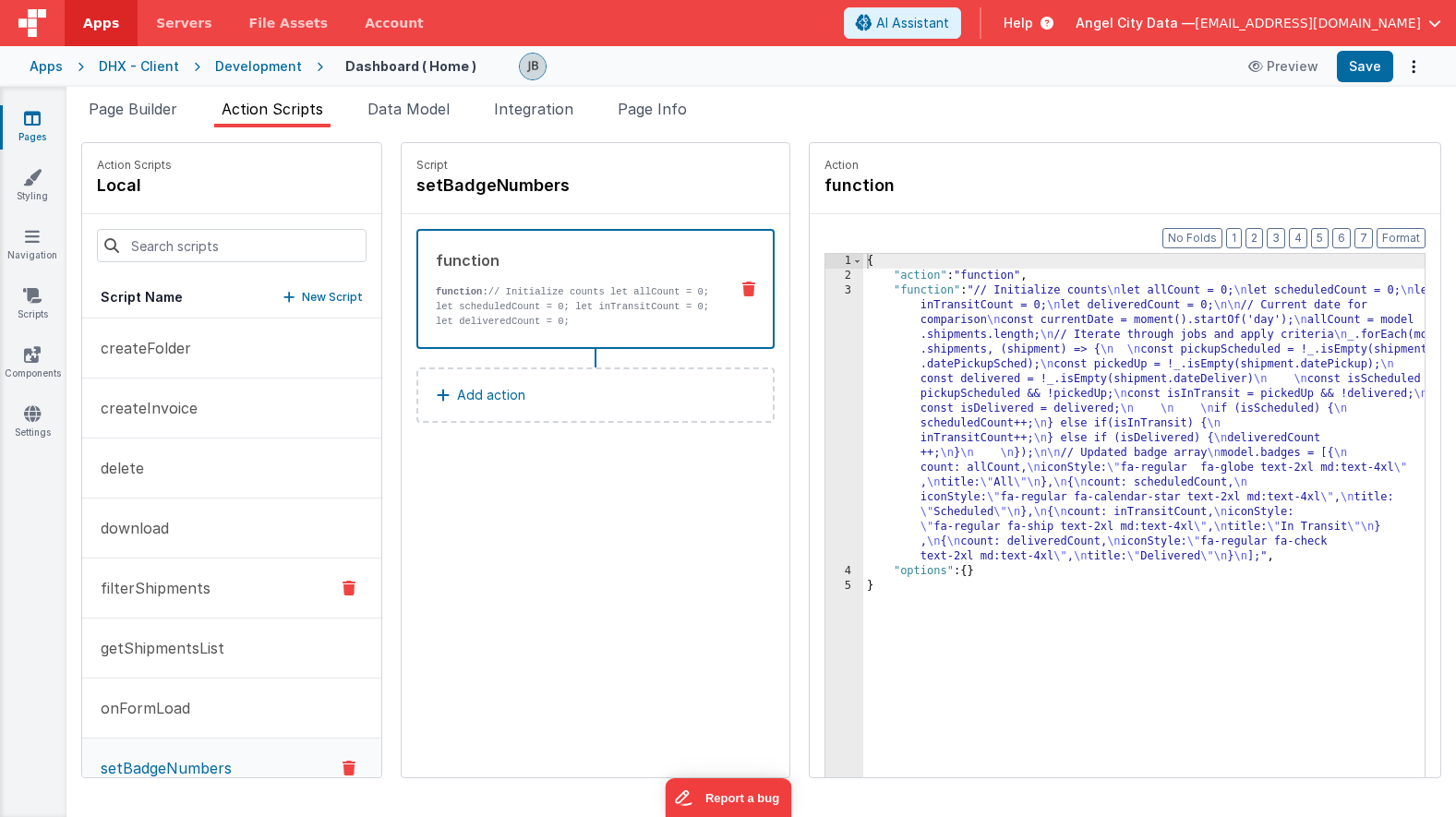
click at [176, 615] on button "filterShipments" at bounding box center [232, 588] width 299 height 60
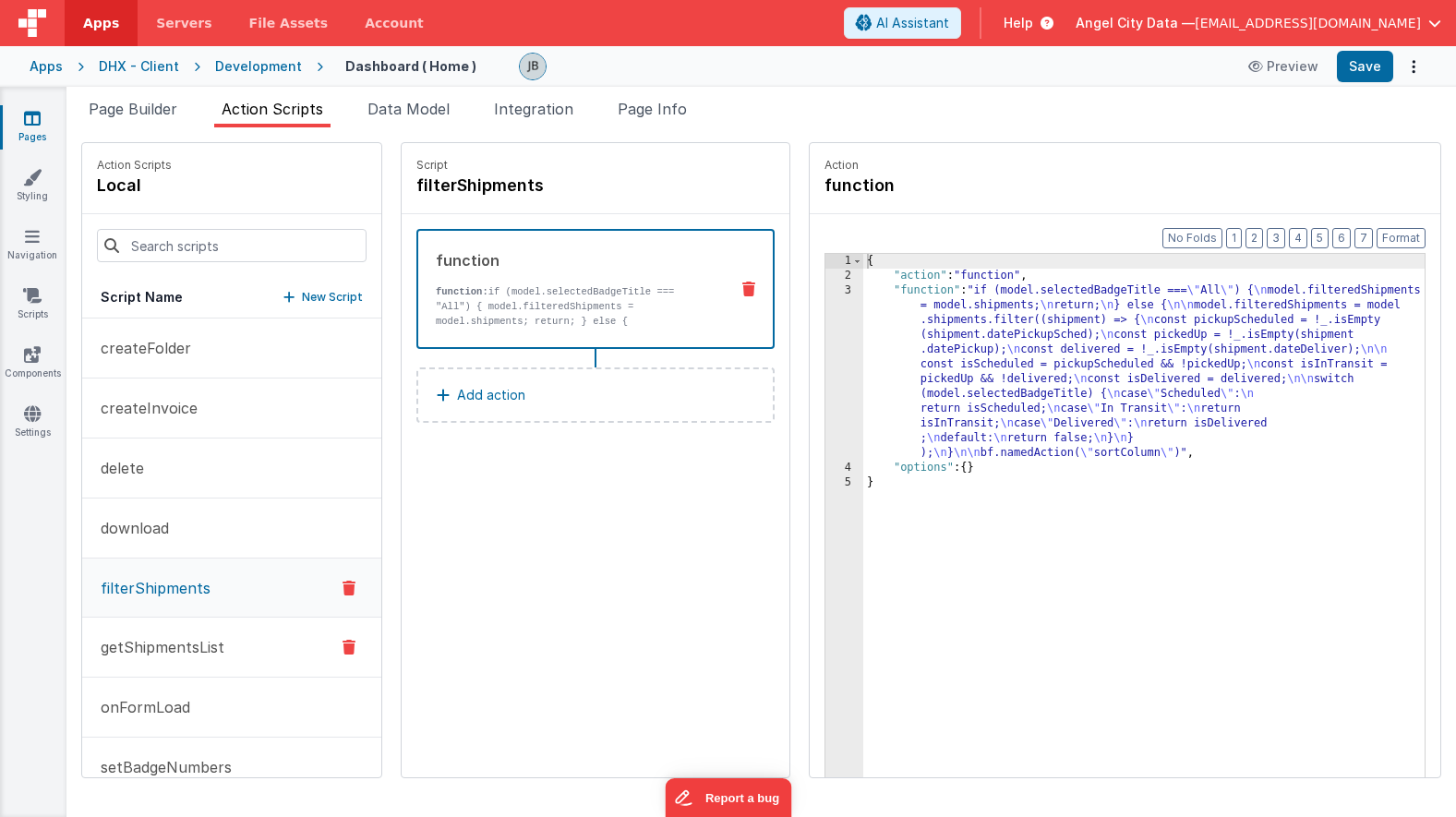
click at [176, 636] on p "getShipmentsList" at bounding box center [157, 647] width 135 height 23
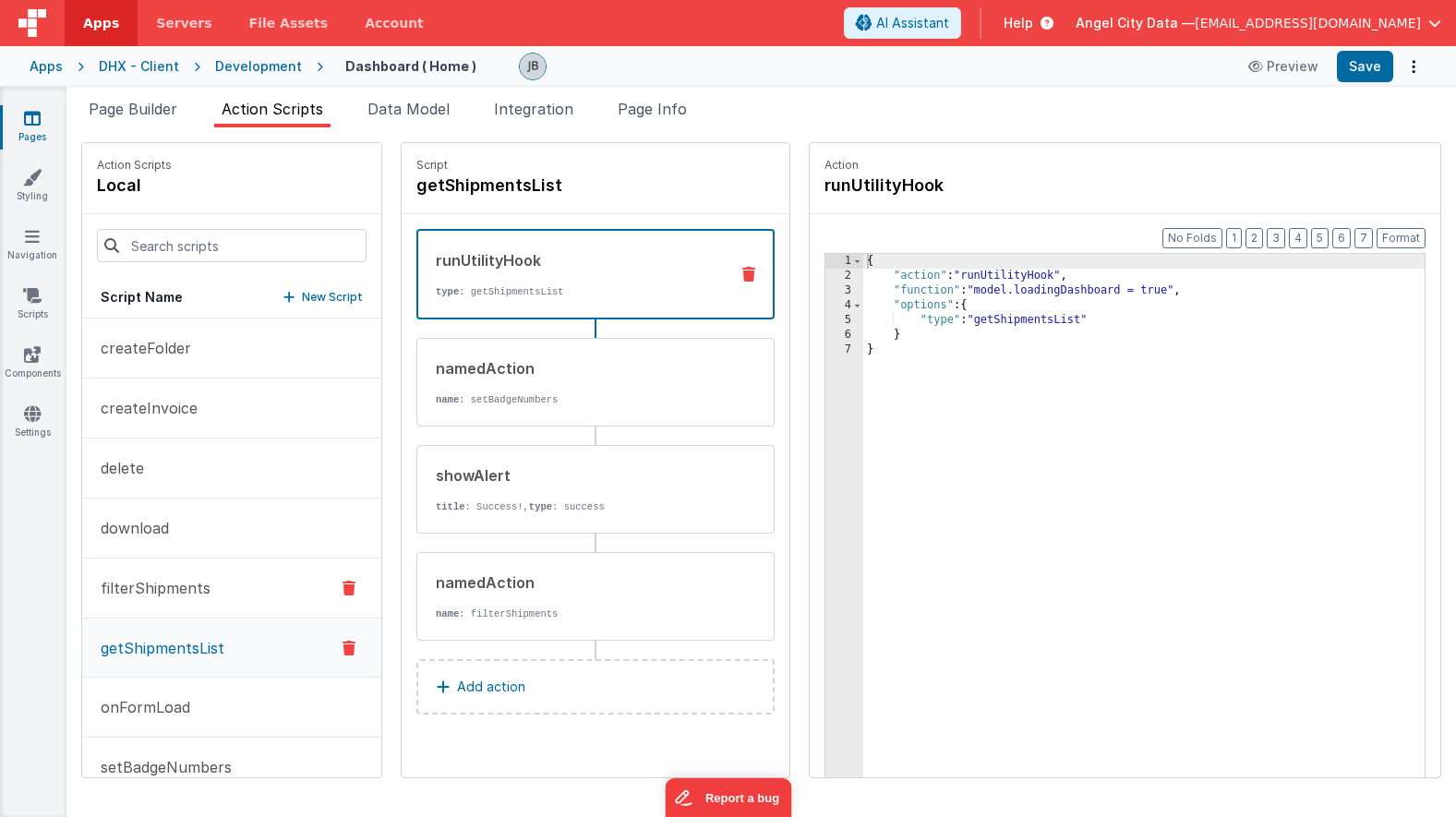
click at [155, 591] on p "filterShipments" at bounding box center [149, 588] width 121 height 23
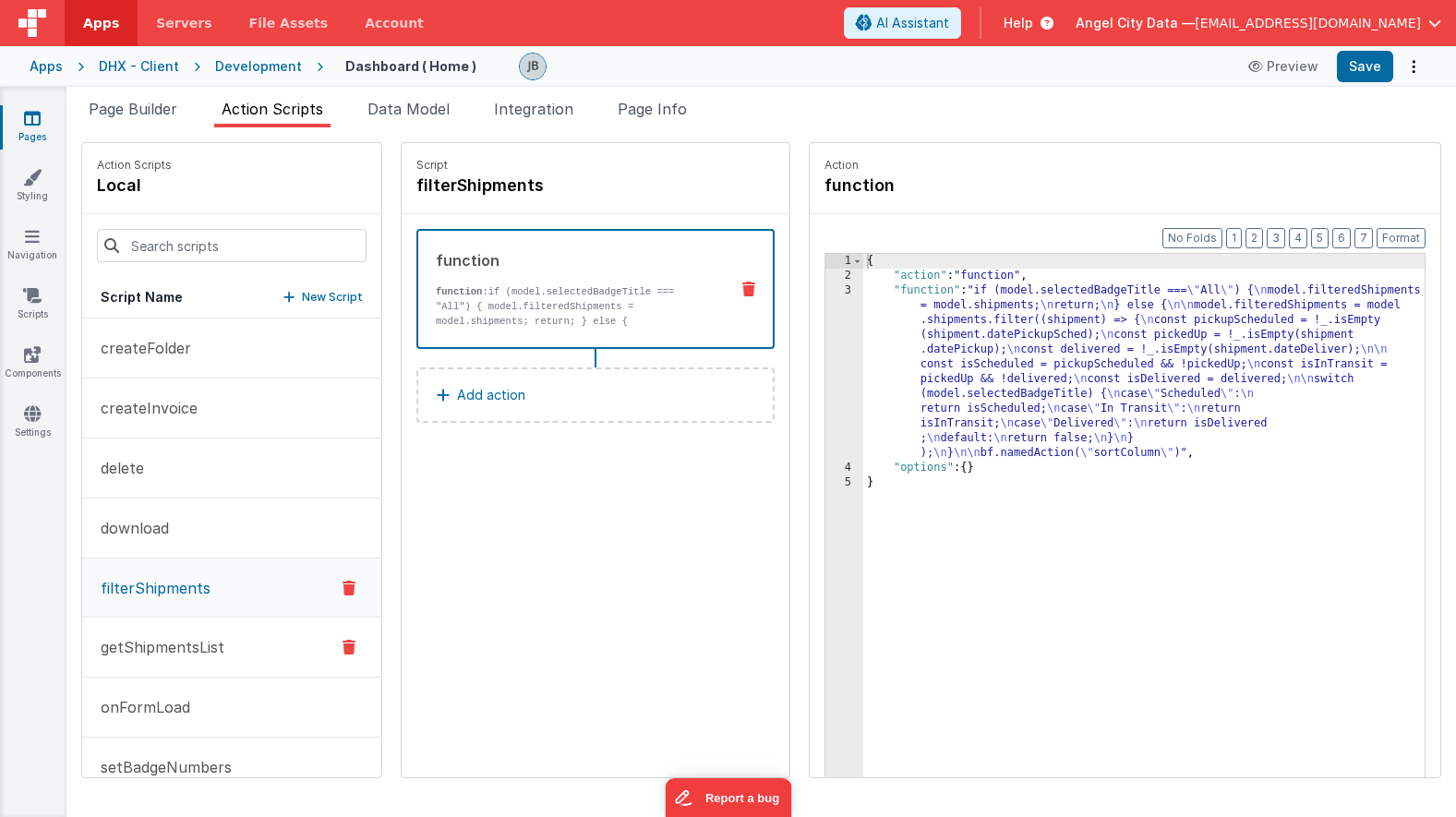
click at [162, 644] on p "getShipmentsList" at bounding box center [157, 647] width 135 height 23
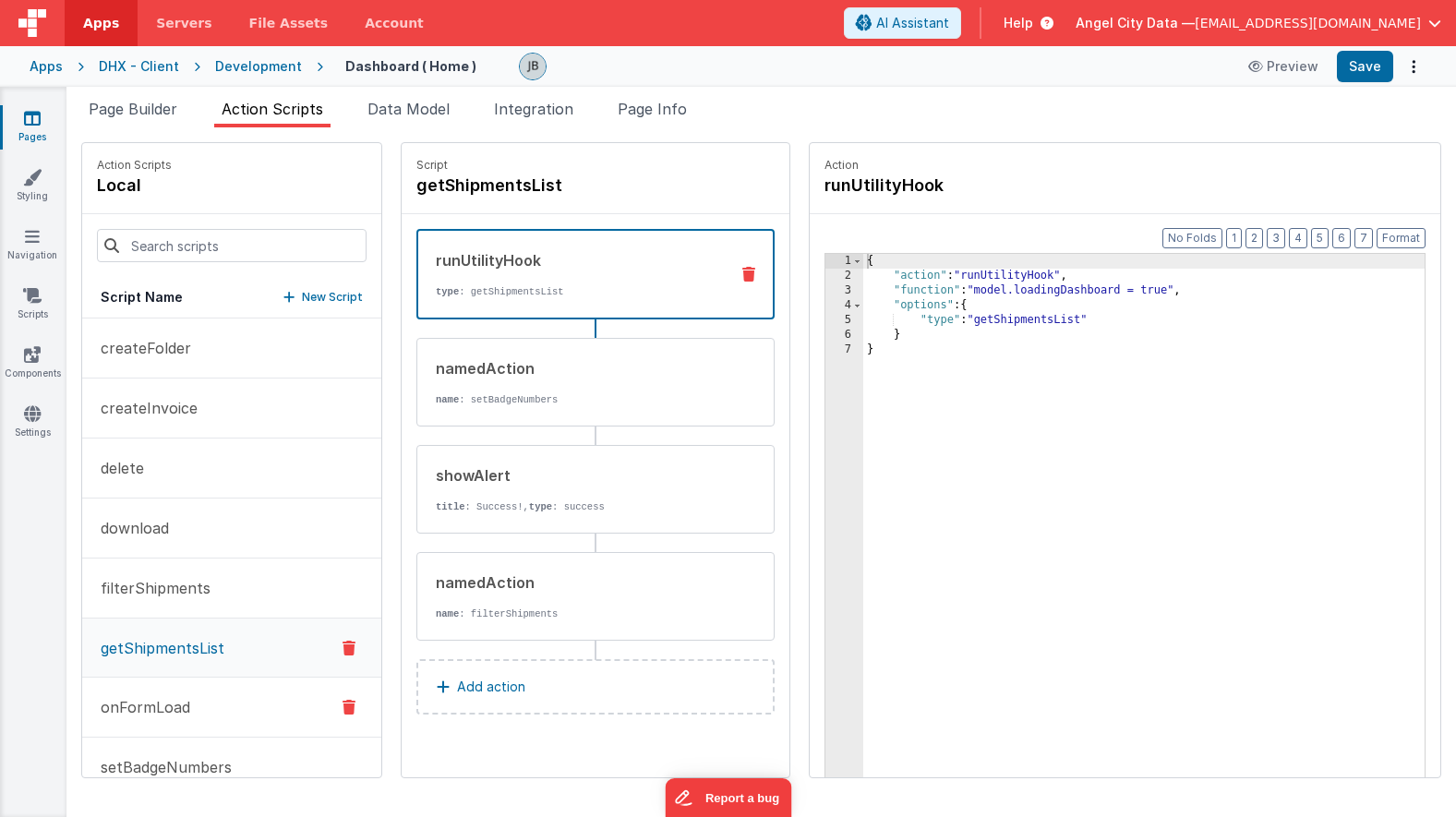
click at [152, 701] on p "onFormLoad" at bounding box center [139, 707] width 100 height 23
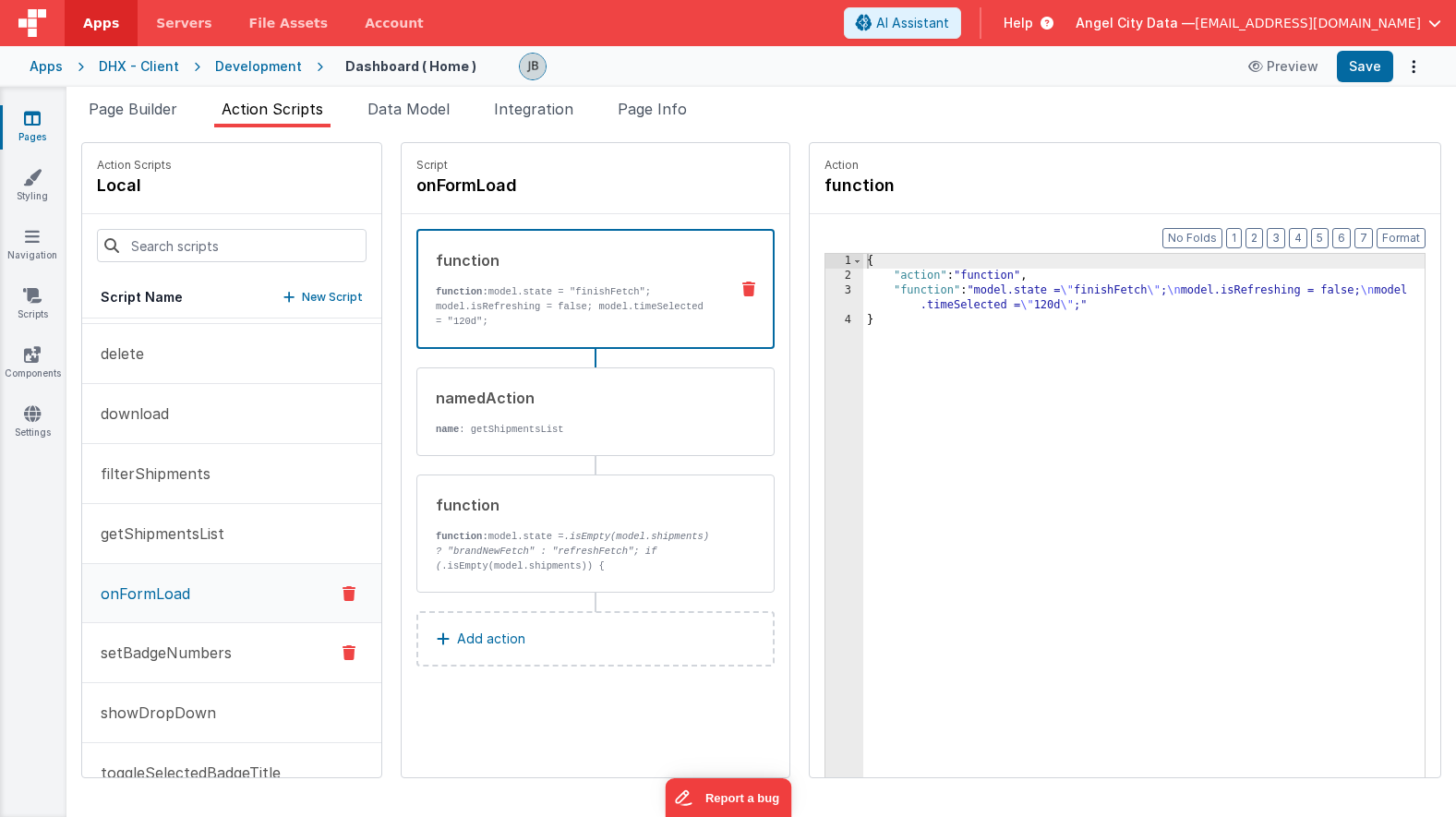
scroll to position [147, 0]
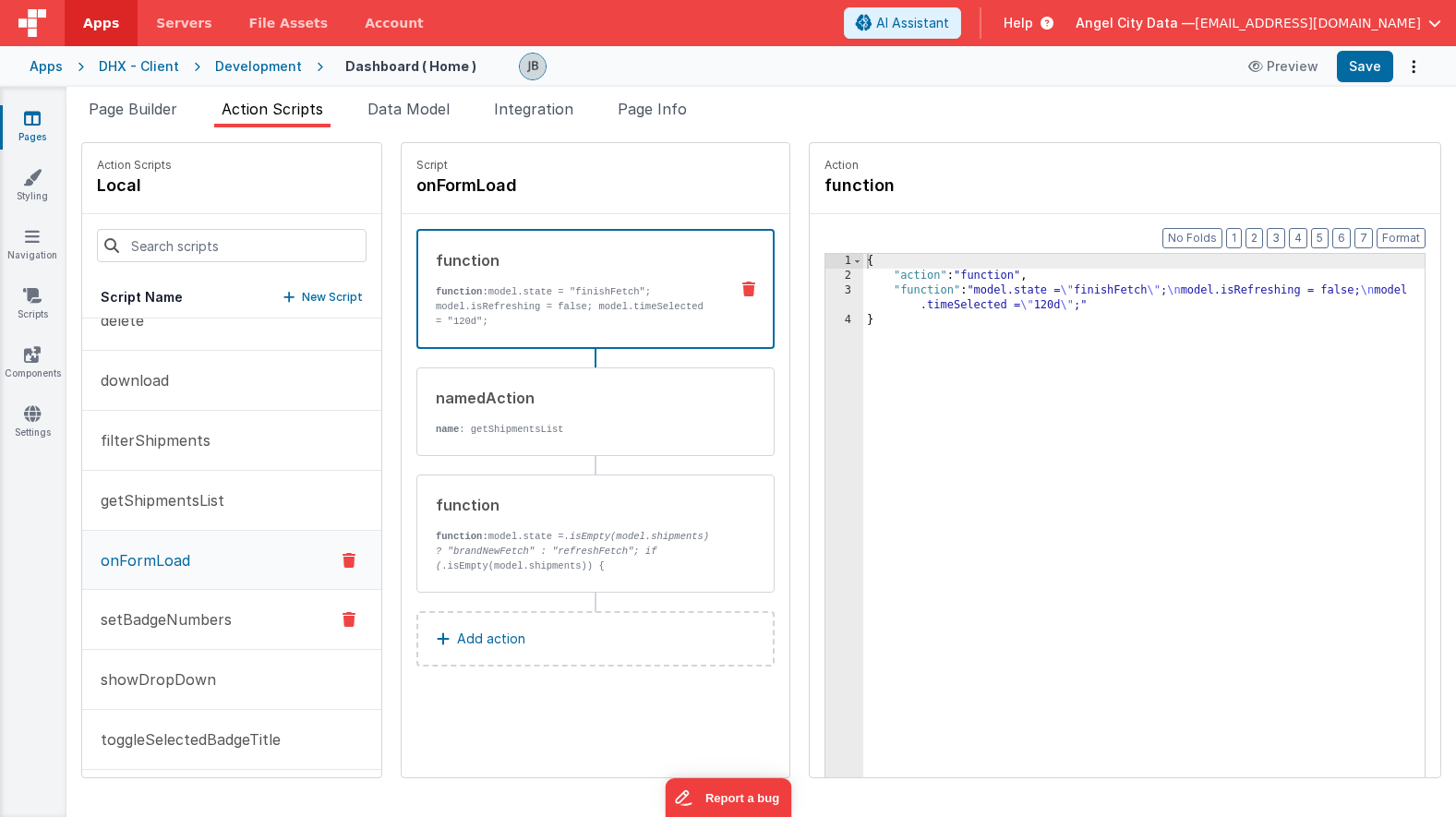
click at [146, 632] on button "setBadgeNumbers" at bounding box center [232, 620] width 299 height 60
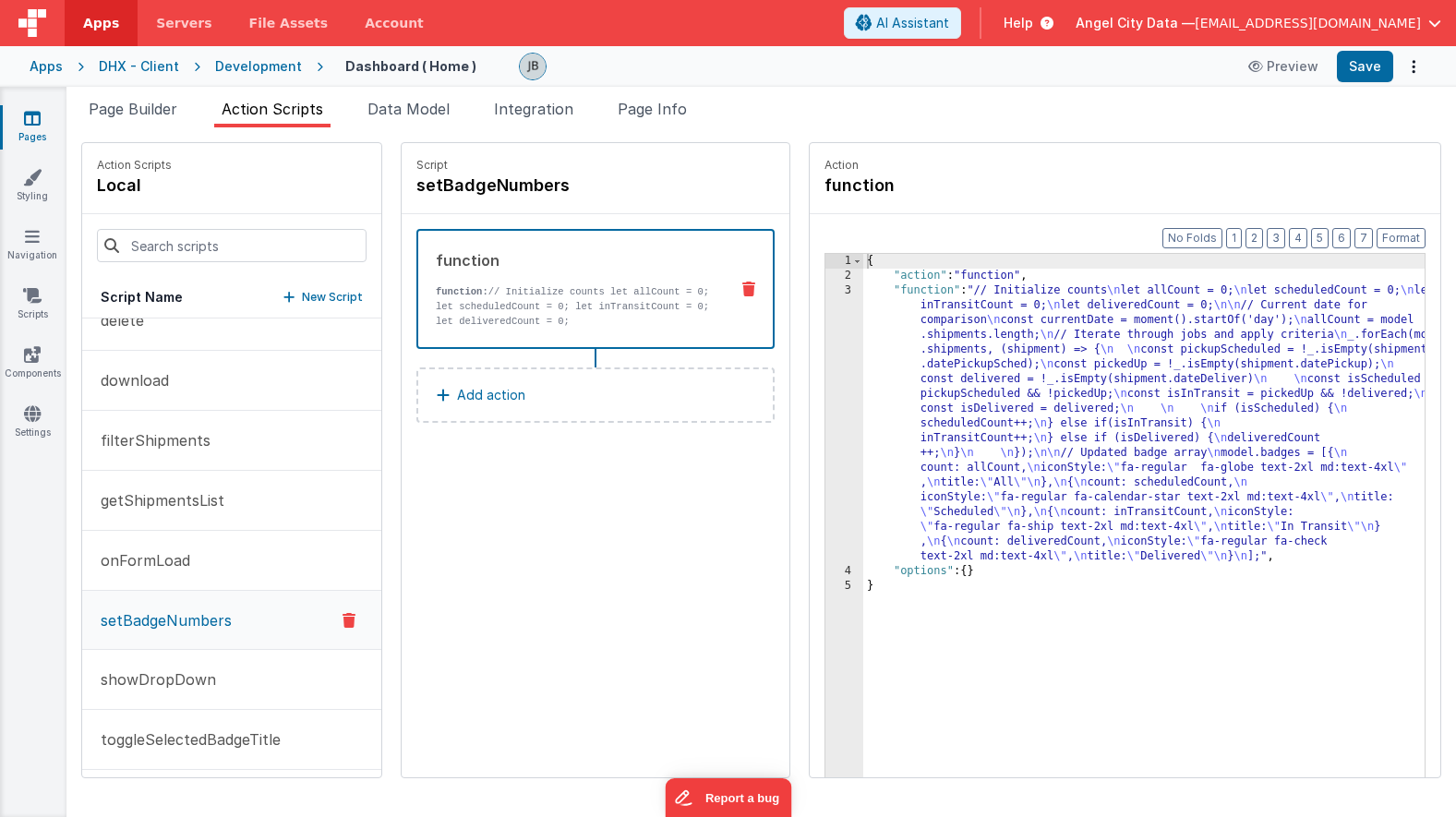
click at [826, 417] on div "3" at bounding box center [844, 423] width 38 height 280
click at [826, 413] on div "3" at bounding box center [844, 423] width 38 height 280
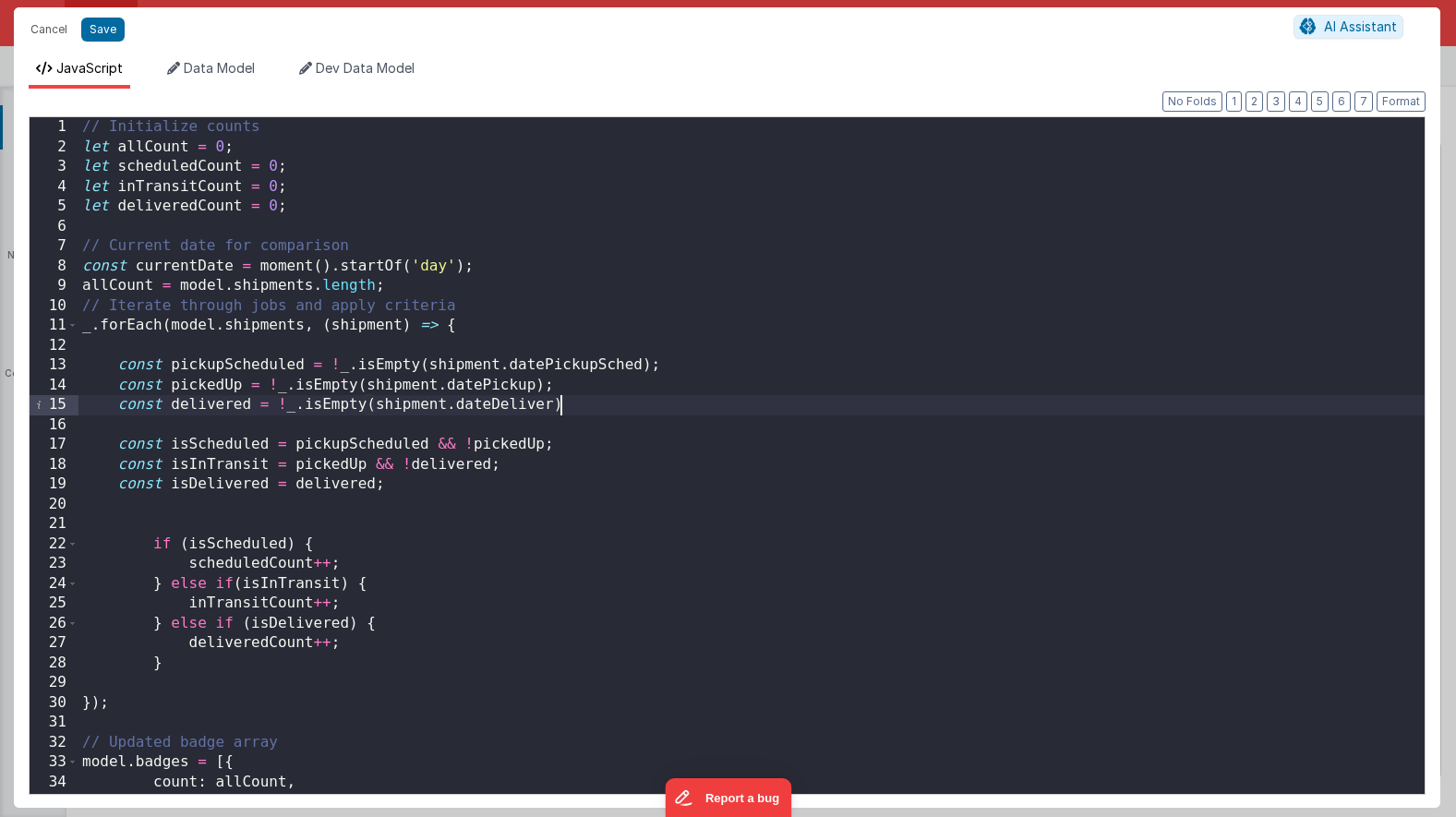
click at [729, 403] on div "// Initialize counts let allCount = 0 ; let scheduledCount = 0 ; let inTransitC…" at bounding box center [751, 476] width 1346 height 717
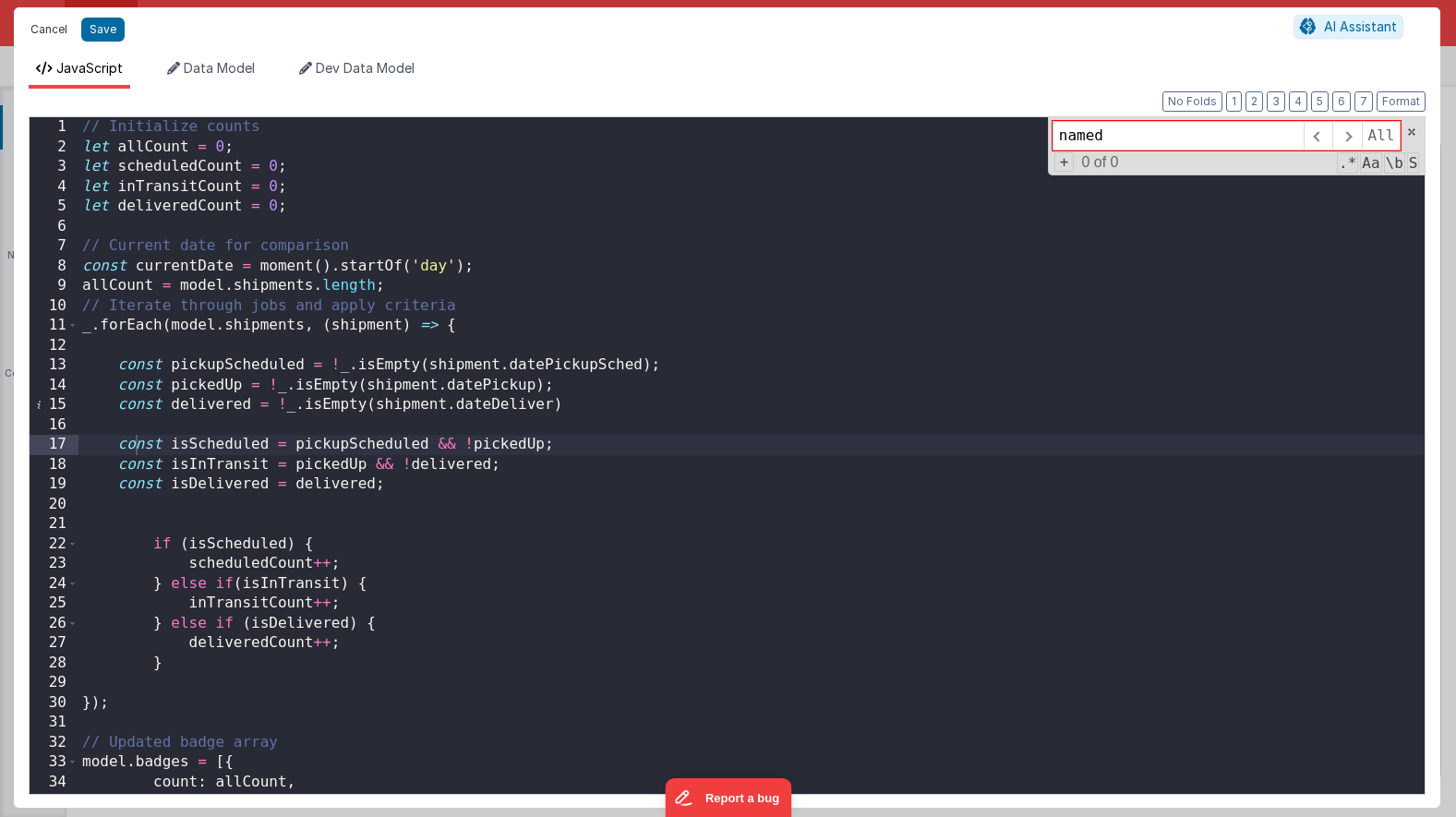
type input "named"
click at [50, 33] on button "Cancel" at bounding box center [49, 30] width 55 height 26
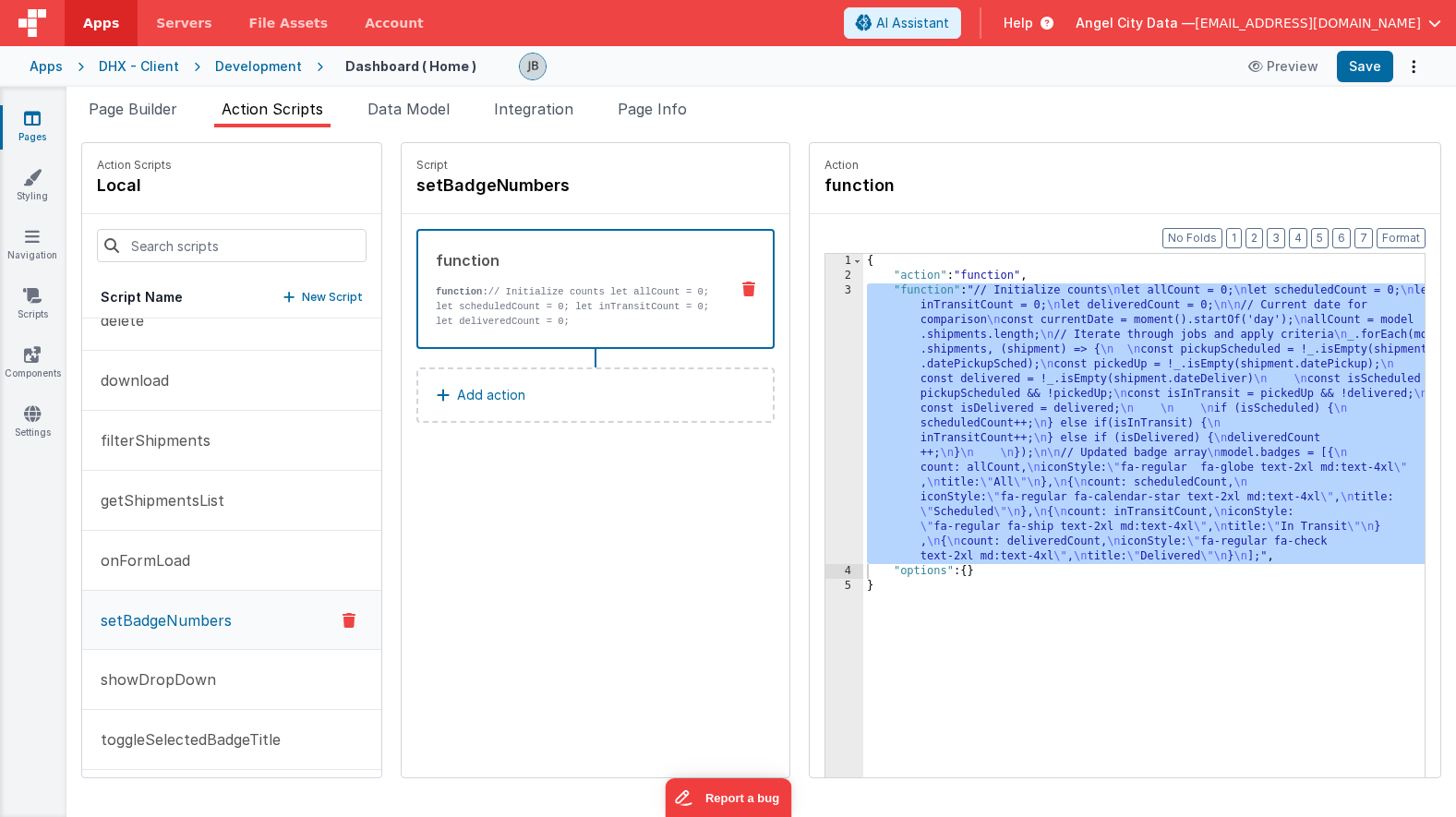
click at [50, 33] on div "Cancel Save AI Assistant" at bounding box center [727, 10] width 1427 height 44
click at [155, 440] on p "filterShipments" at bounding box center [149, 441] width 121 height 23
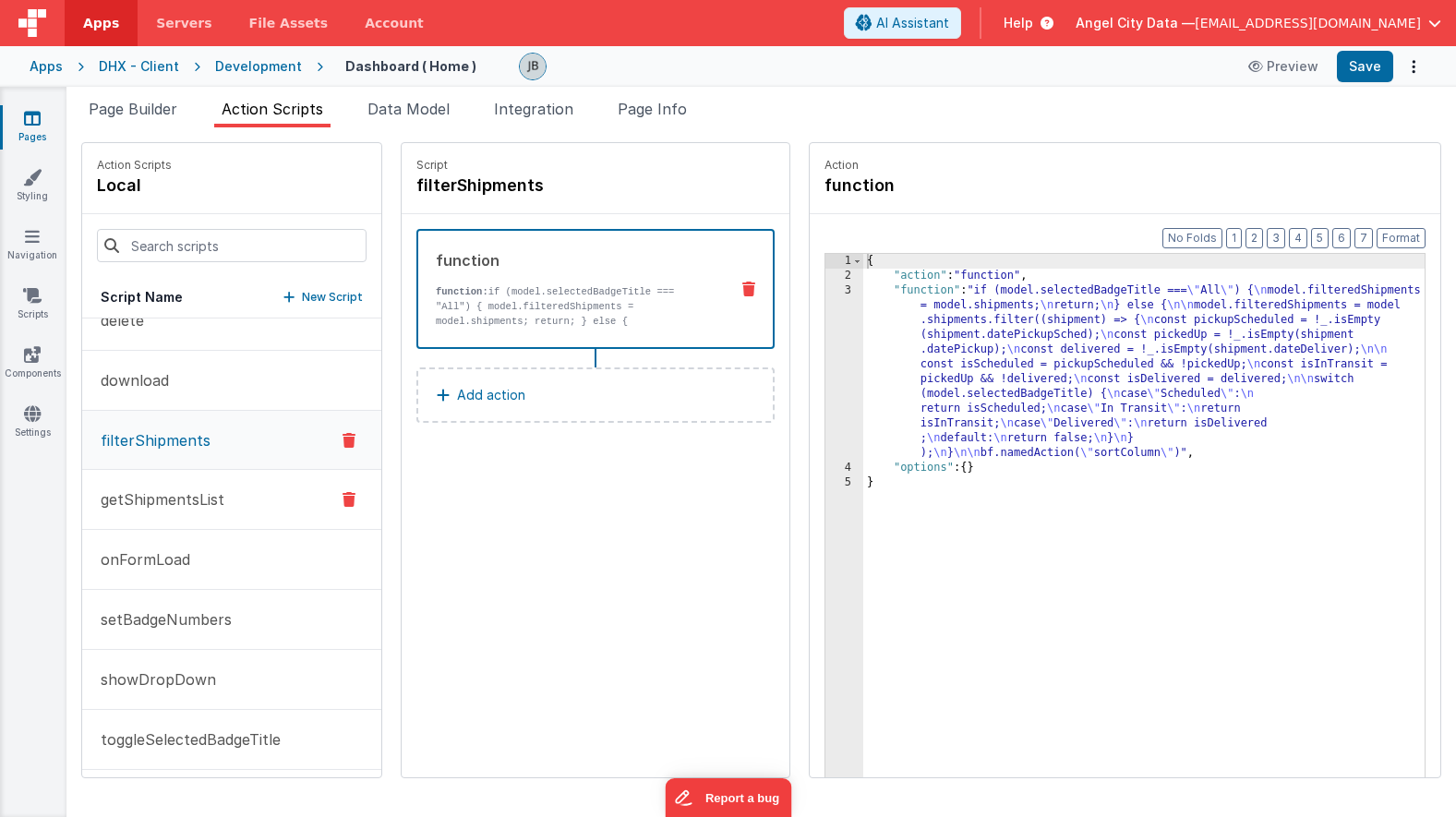
click at [149, 500] on p "getShipmentsList" at bounding box center [157, 500] width 135 height 23
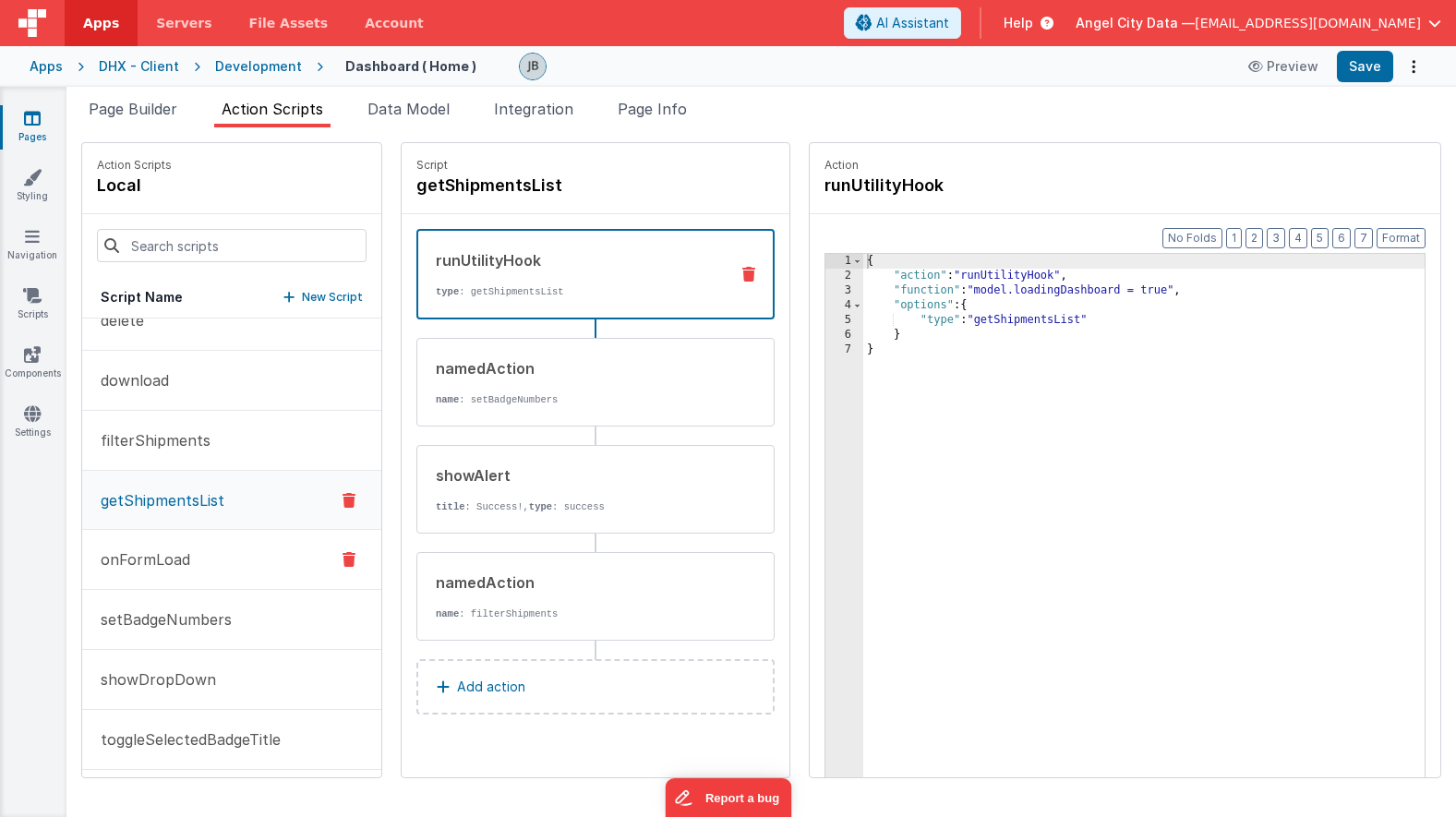
click at [153, 547] on button "onFormLoad" at bounding box center [232, 560] width 299 height 60
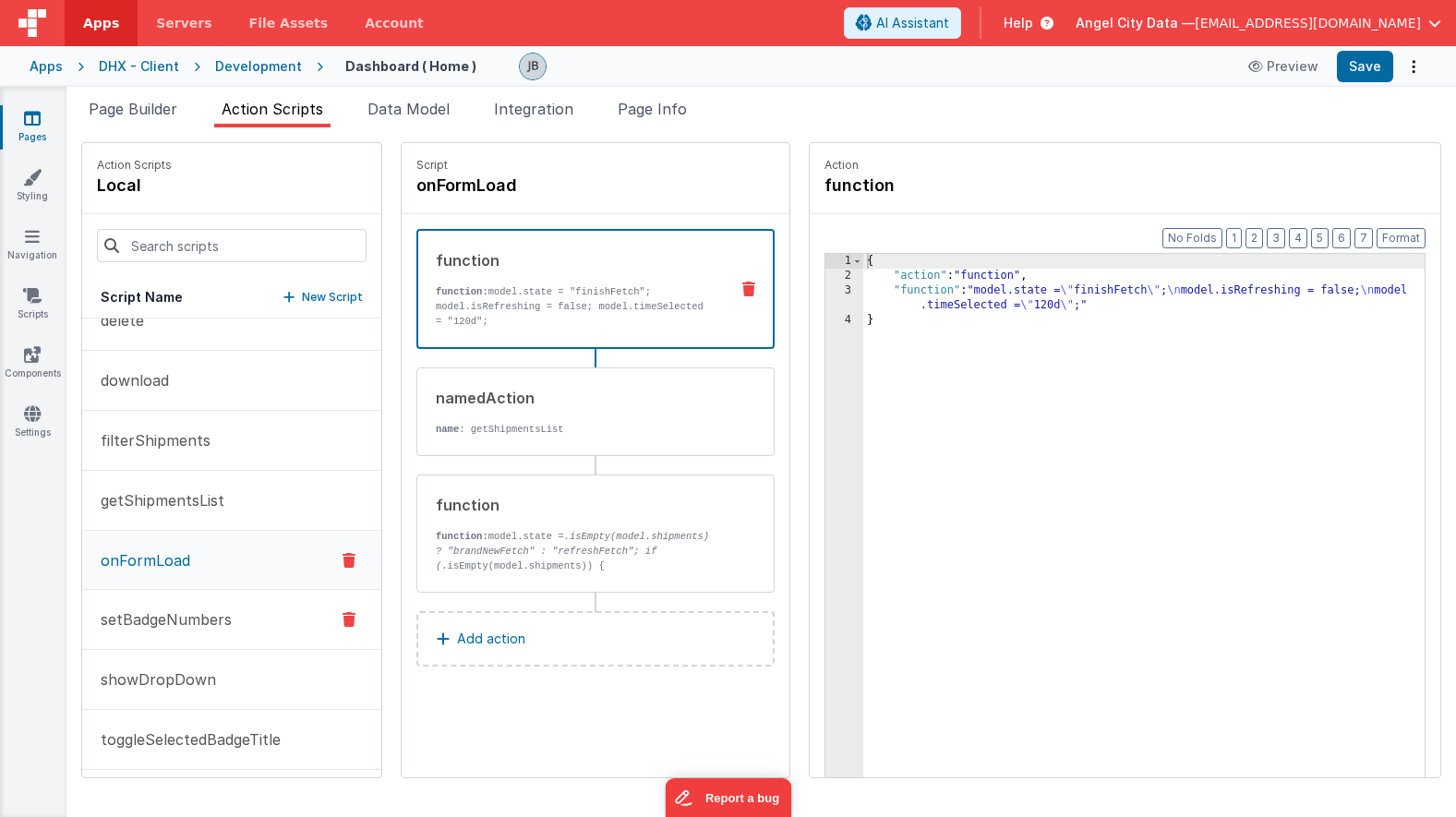
click at [160, 607] on button "setBadgeNumbers" at bounding box center [232, 620] width 299 height 60
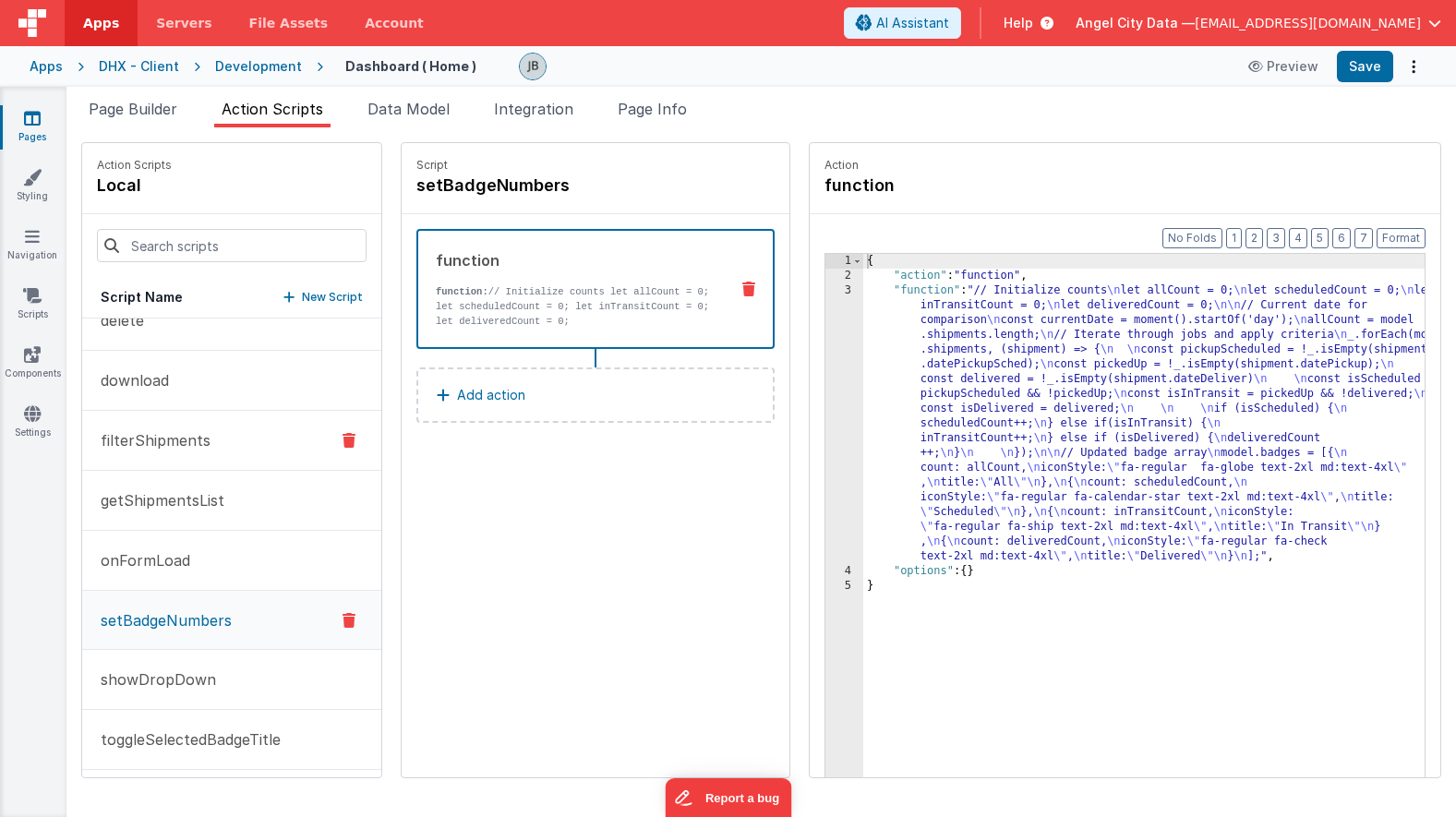
click at [153, 450] on p "filterShipments" at bounding box center [149, 441] width 121 height 23
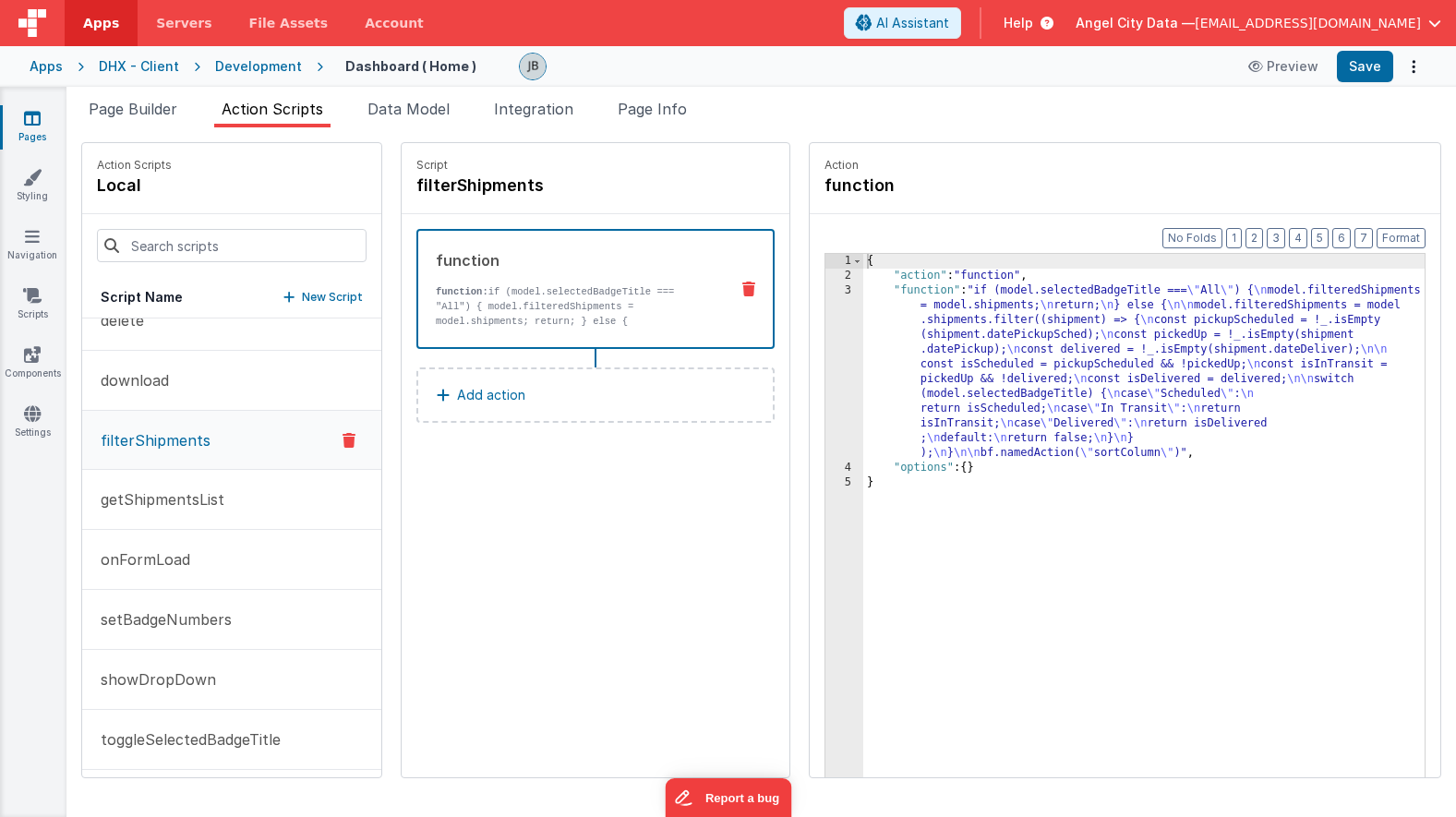
click at [469, 390] on p "Add action" at bounding box center [491, 395] width 68 height 23
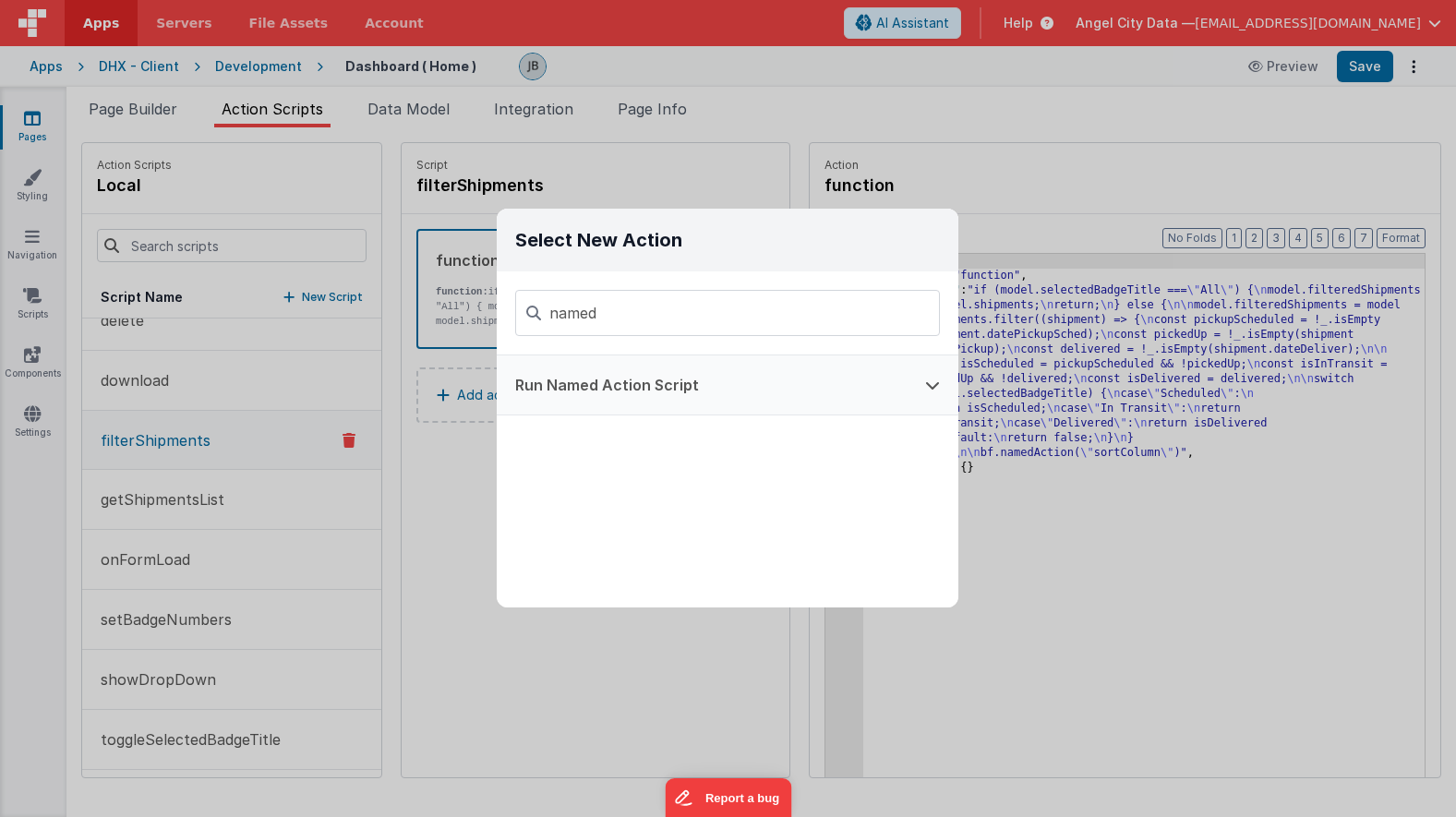
type input "named"
click at [595, 389] on button "Run Named Action Script" at bounding box center [702, 385] width 410 height 59
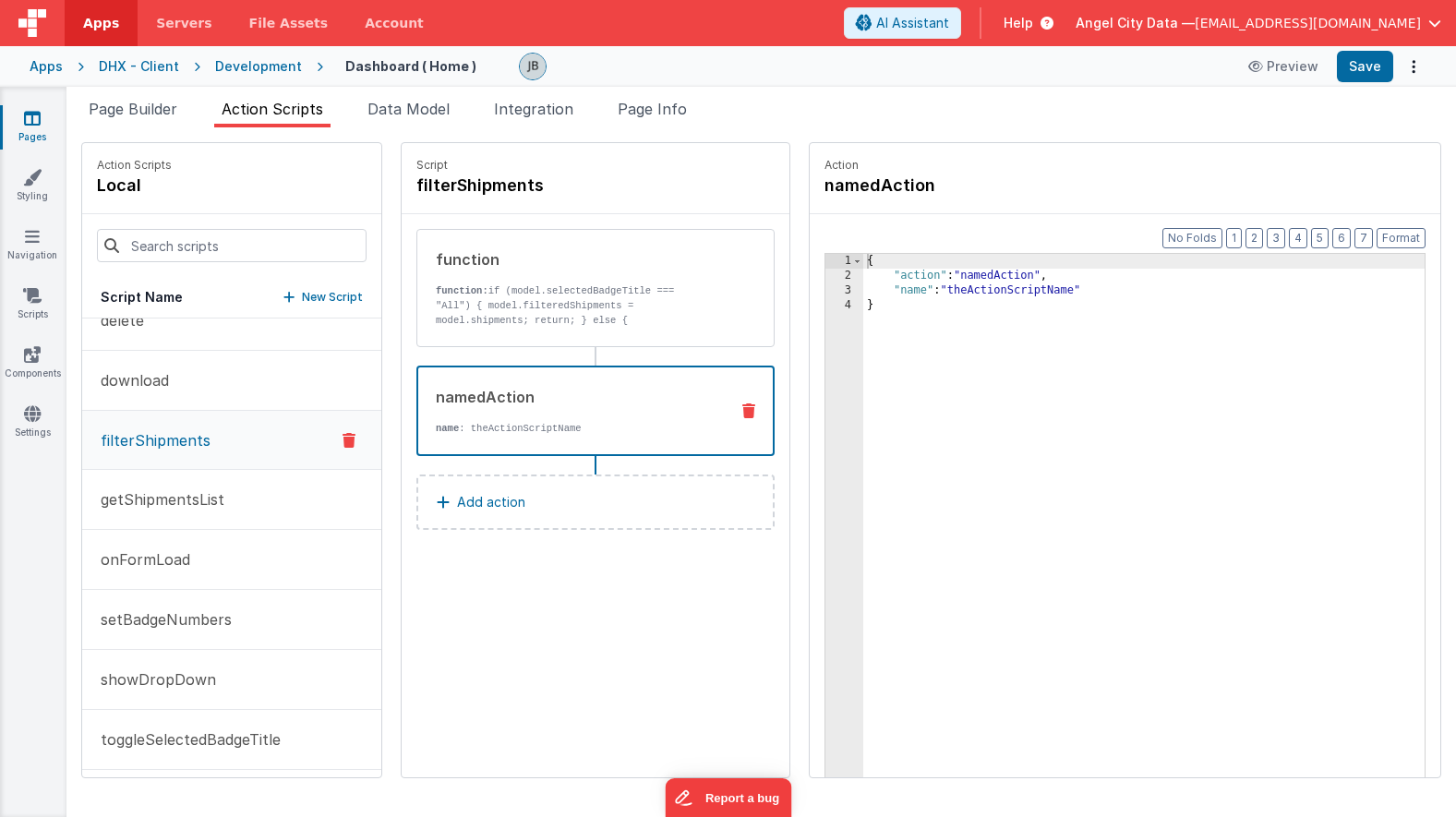
click at [939, 295] on div "{ "action" : "namedAction" , "name" : "theActionScriptName" }" at bounding box center [1166, 559] width 607 height 611
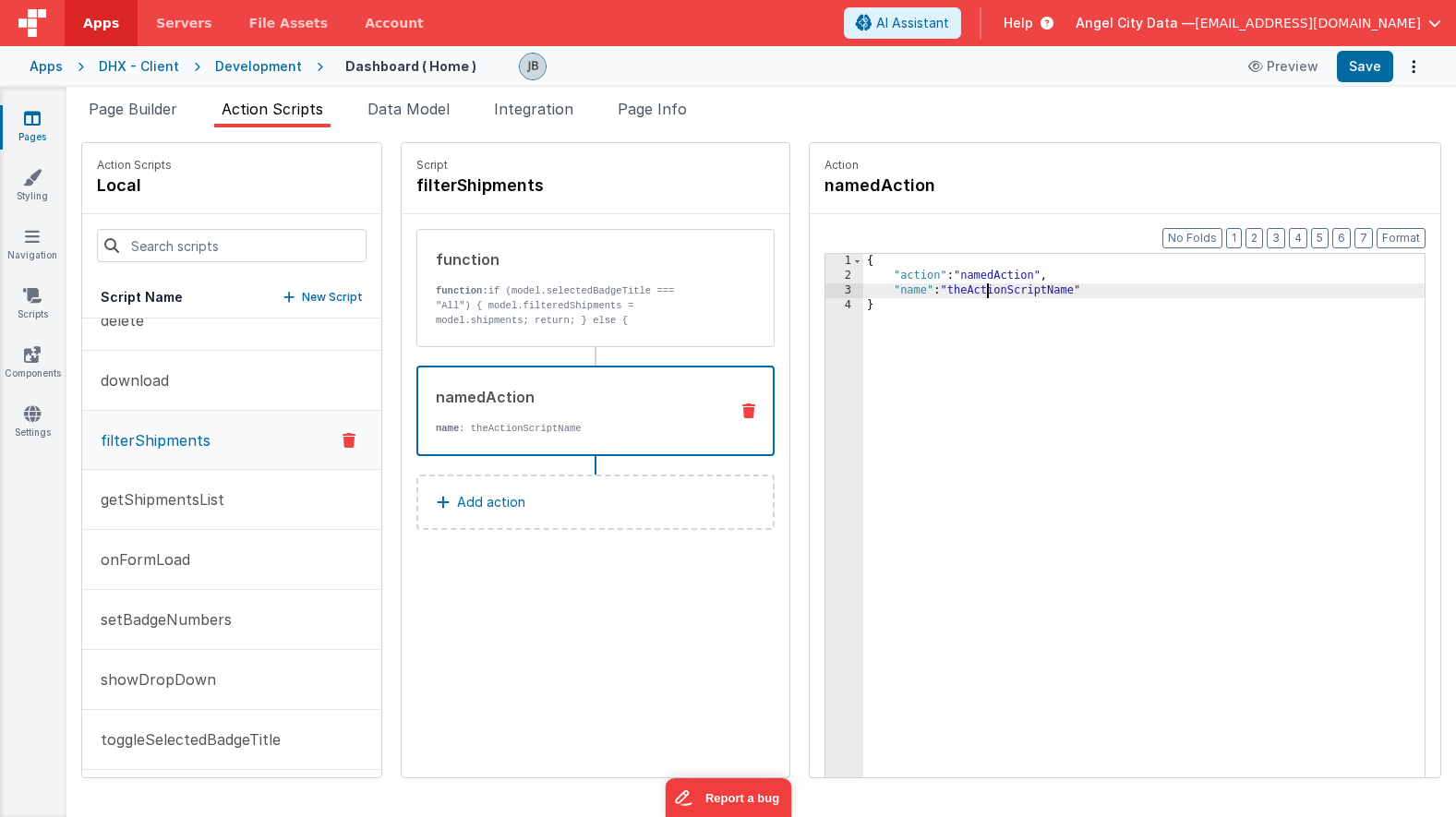
click at [939, 295] on div "{ "action" : "namedAction" , "name" : "theActionScriptName" }" at bounding box center [1166, 559] width 607 height 611
click at [469, 286] on p "function: if (model.selectedBadgeTitle === "All") { model.filteredShipments = m…" at bounding box center [575, 305] width 279 height 44
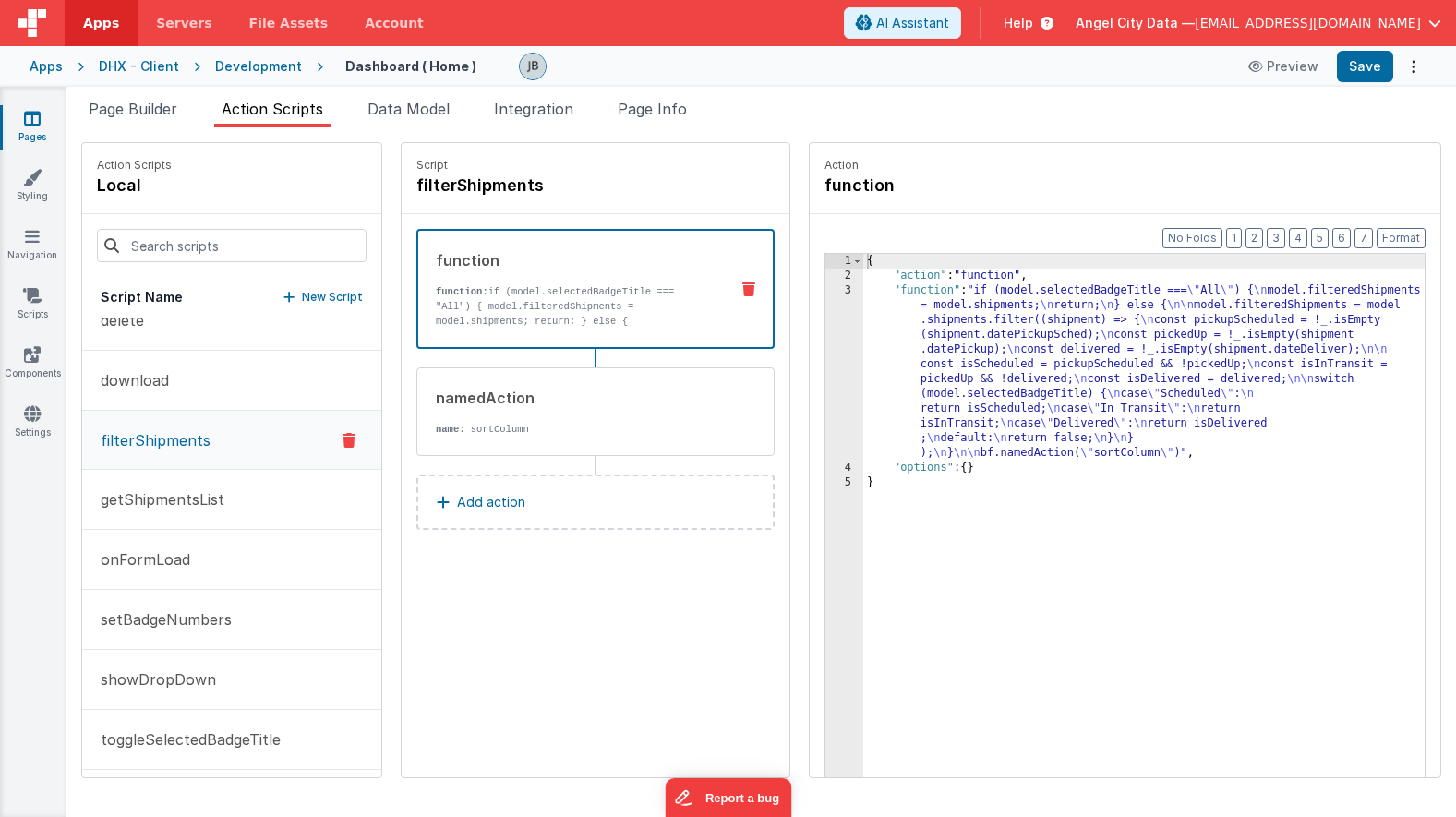
click at [826, 410] on div "3" at bounding box center [844, 371] width 38 height 177
click at [826, 401] on div "3" at bounding box center [844, 371] width 38 height 177
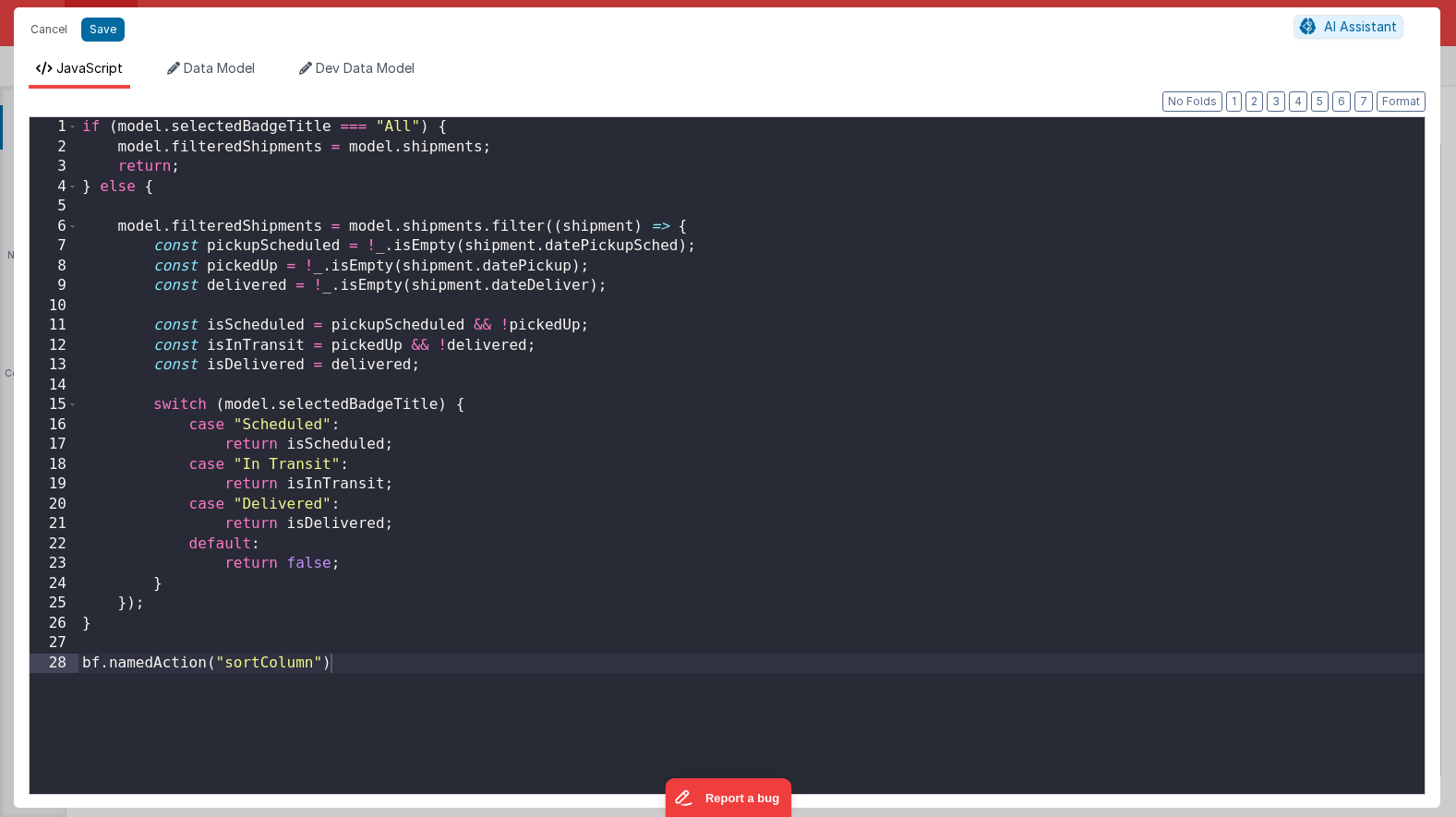
click at [797, 401] on div "Cancel Save AI Assistant JavaScript Data Model Dev Data Model Format 7 6 5 4 3 …" at bounding box center [728, 408] width 1456 height 817
click at [588, 449] on div "if ( model . selectedBadgeTitle === "All" ) { model . filteredShipments = model…" at bounding box center [751, 476] width 1346 height 717
drag, startPoint x: 333, startPoint y: 673, endPoint x: 61, endPoint y: 661, distance: 272.3
click at [61, 661] on div "1 2 3 4 5 6 7 8 9 10 11 12 13 14 15 16 17 18 19 20 21 22 23 24 25 26 27 28 if (…" at bounding box center [727, 455] width 1397 height 678
click at [107, 22] on button "Save" at bounding box center [103, 30] width 43 height 24
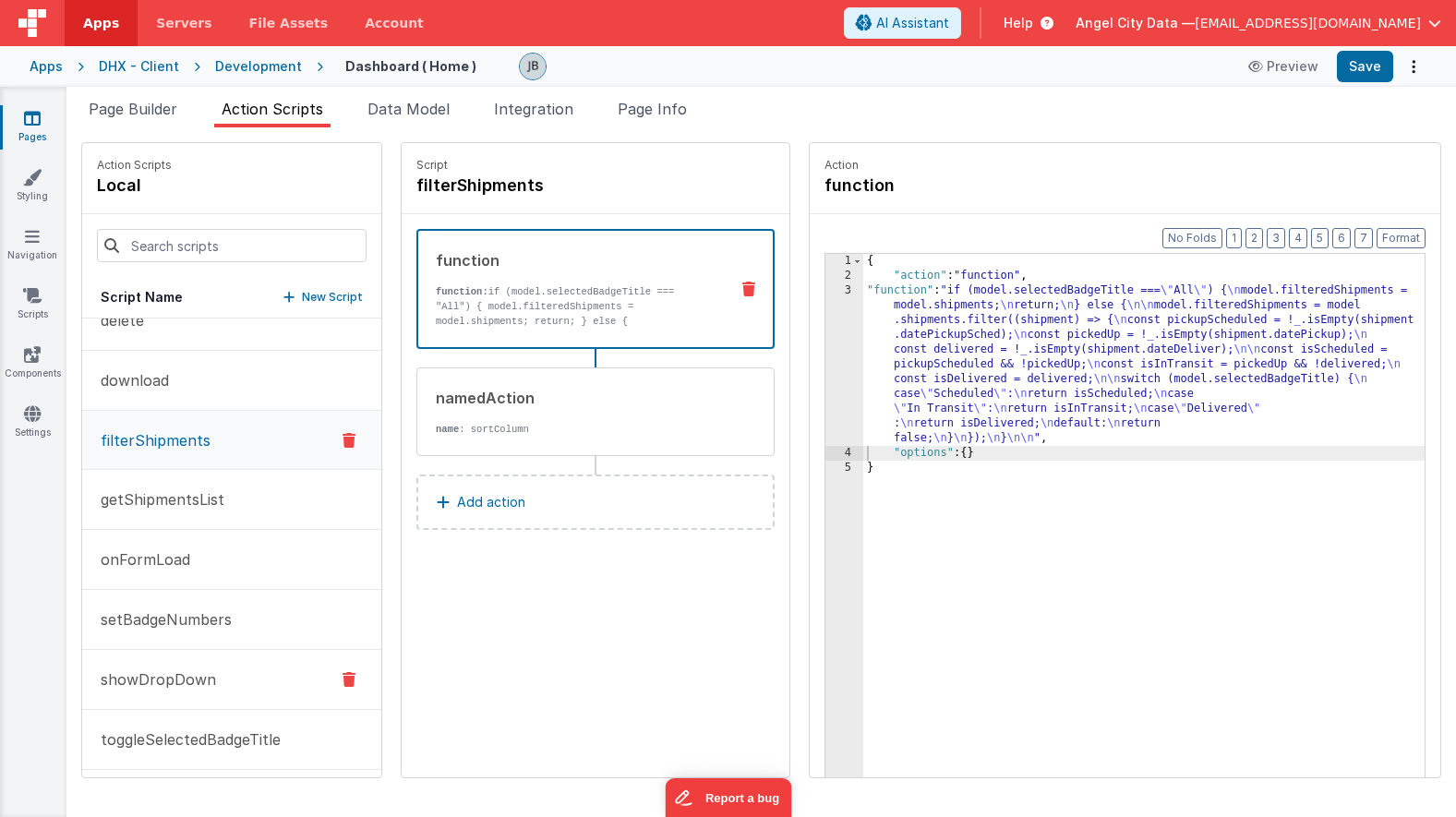
scroll to position [275, 0]
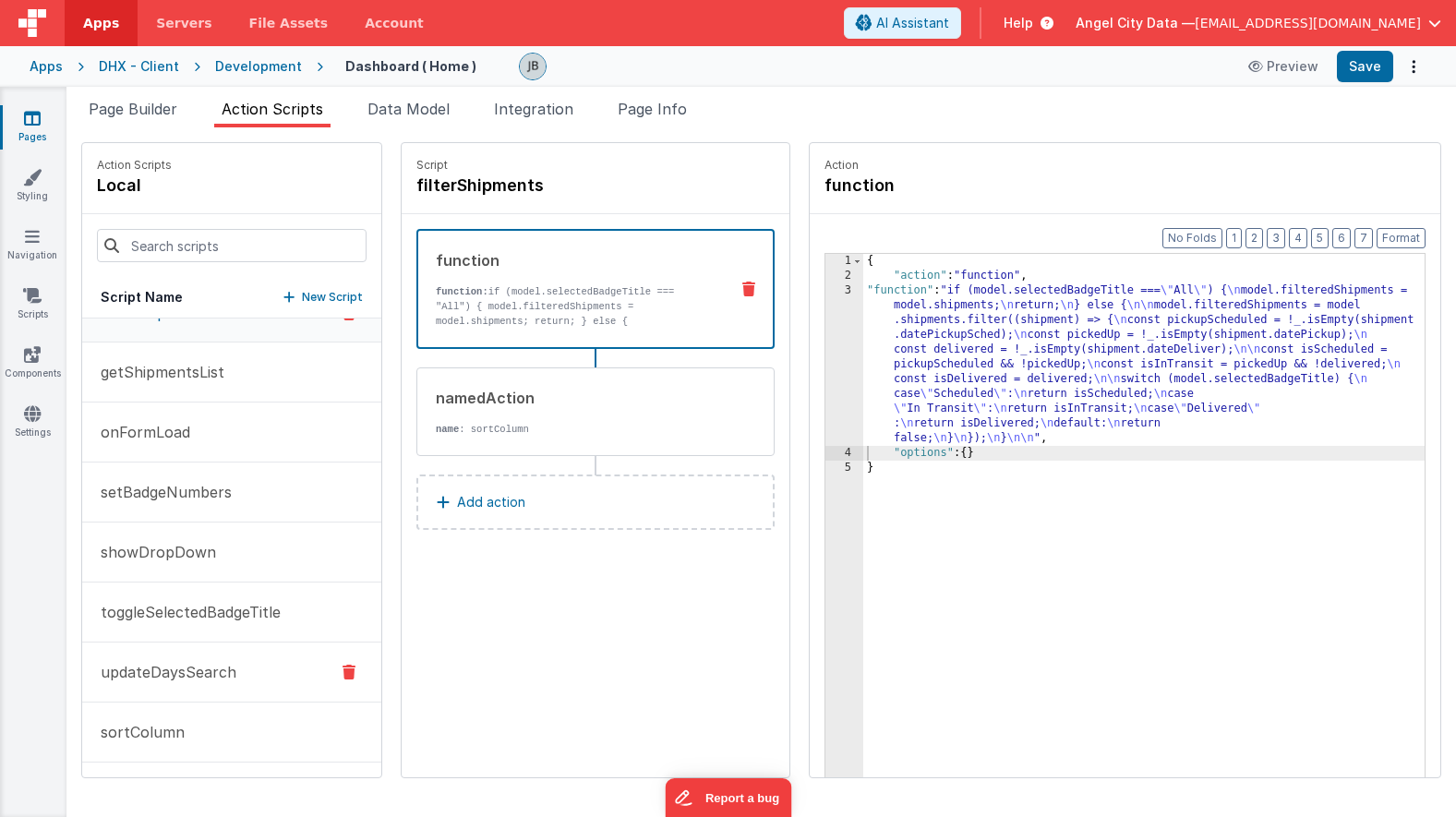
click at [220, 670] on p "updateDaysSearch" at bounding box center [162, 673] width 146 height 23
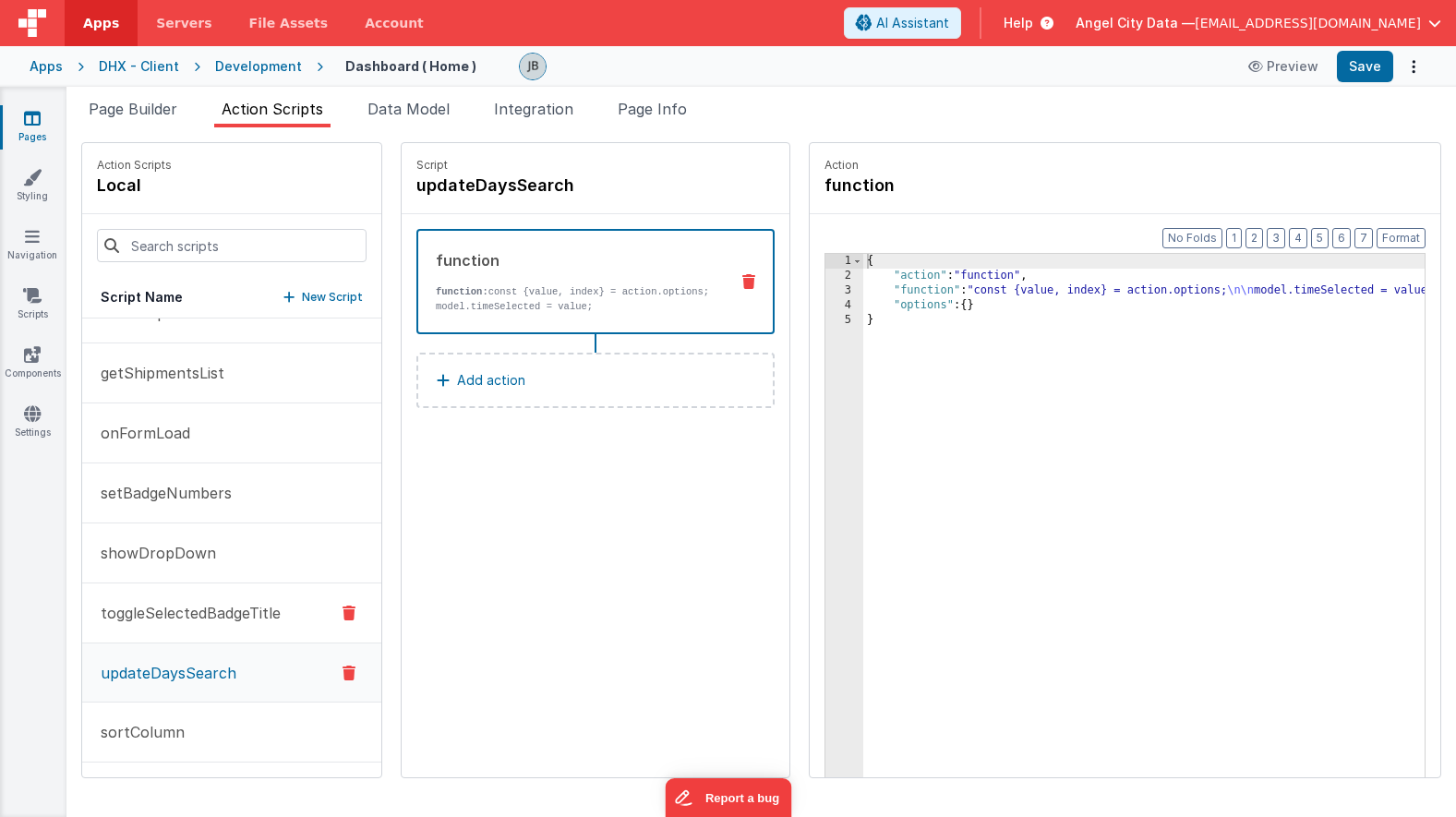
click at [210, 622] on p "toggleSelectedBadgeTitle" at bounding box center [185, 613] width 191 height 23
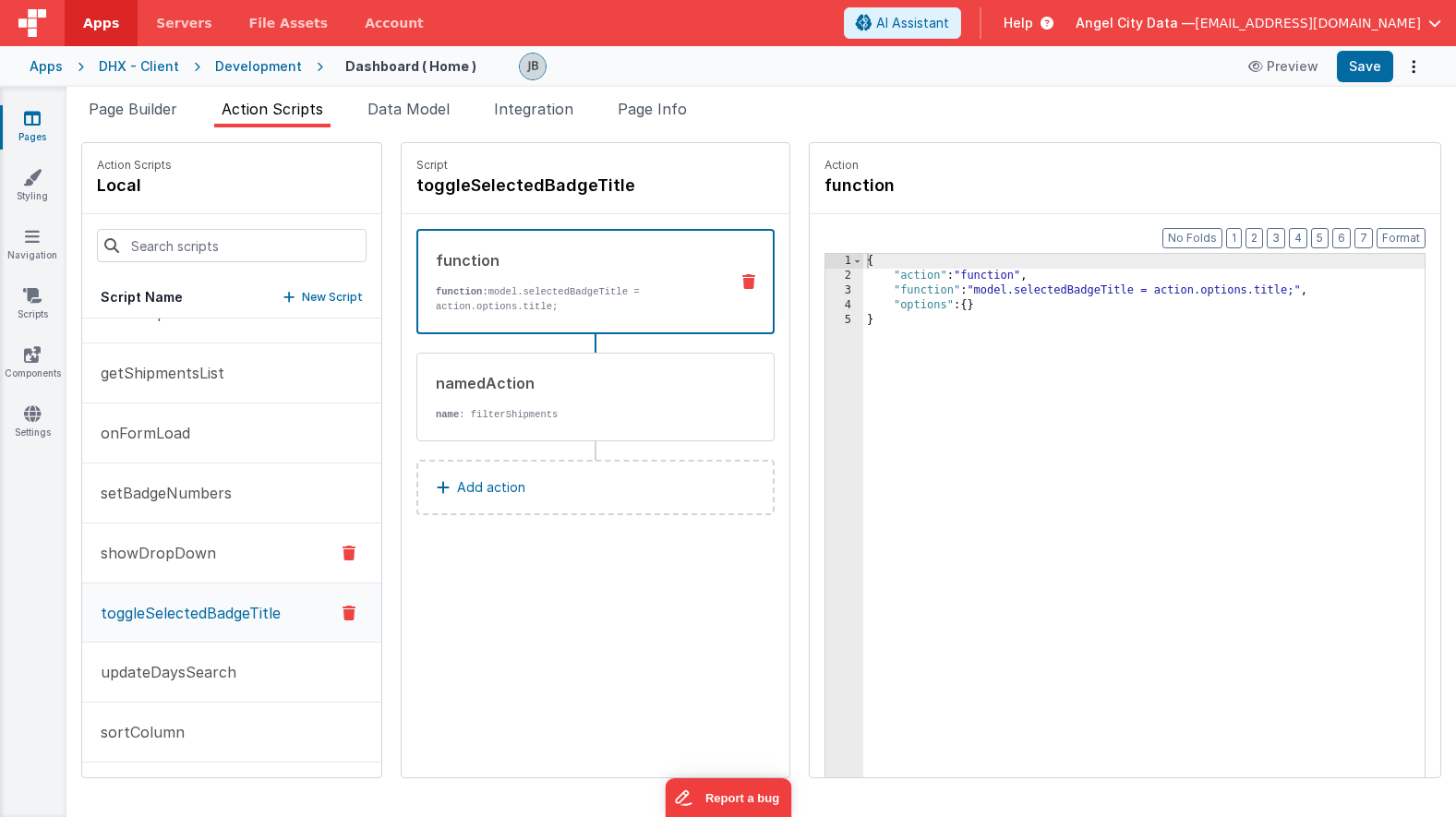
click at [200, 562] on p "showDropDown" at bounding box center [152, 553] width 127 height 23
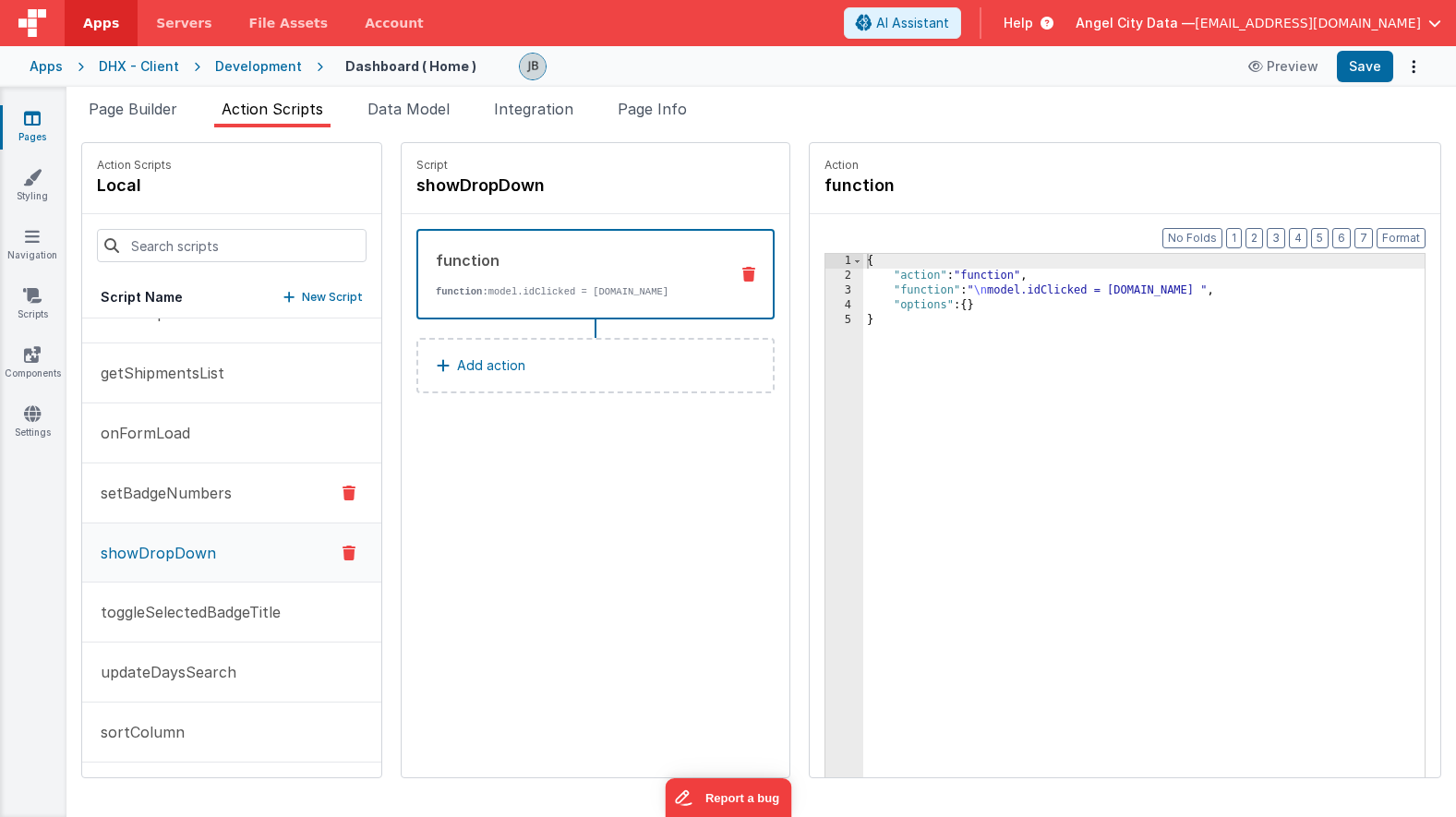
click at [180, 497] on p "setBadgeNumbers" at bounding box center [160, 493] width 143 height 23
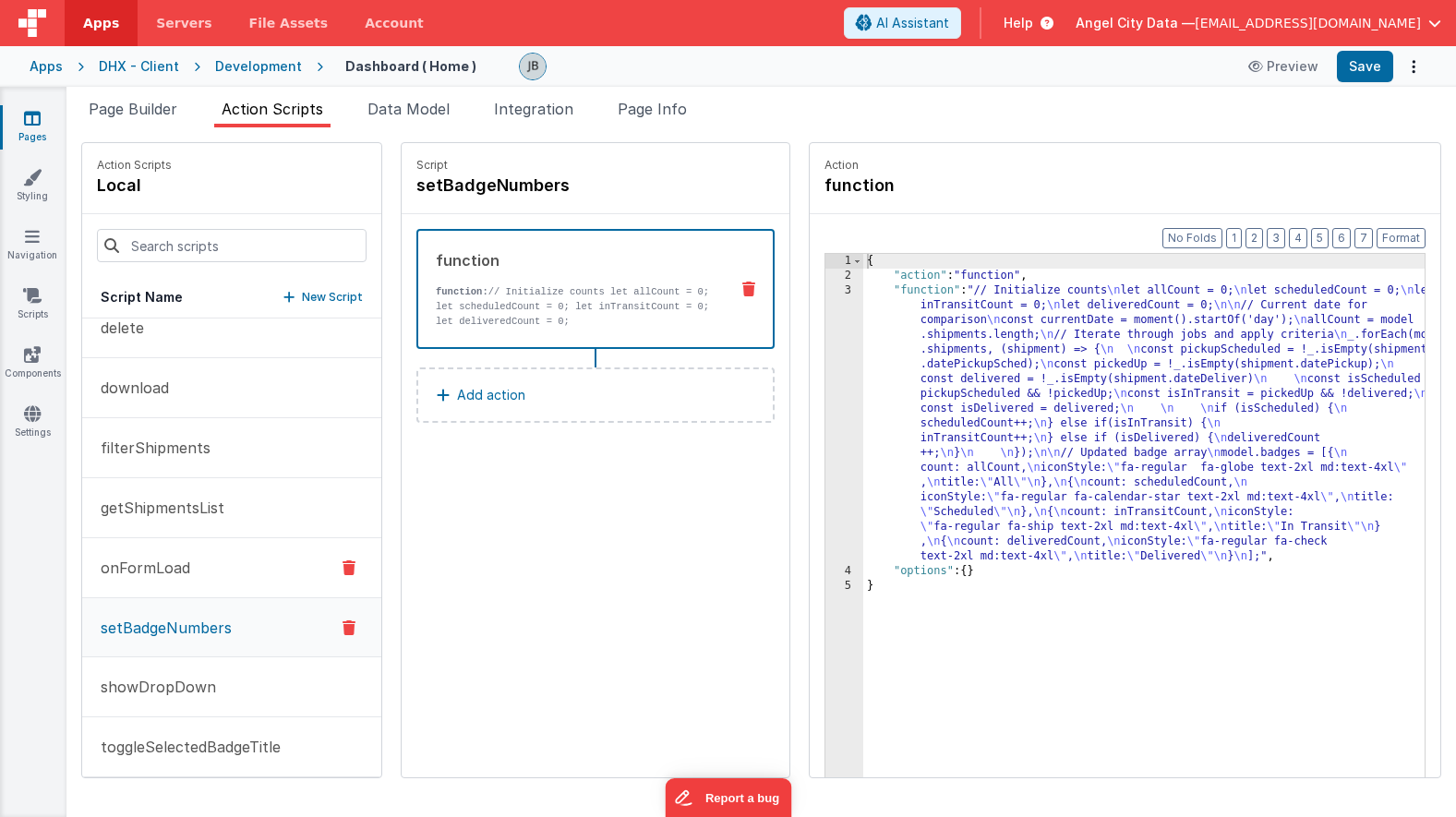
scroll to position [140, 0]
click at [147, 446] on p "filterShipments" at bounding box center [149, 449] width 121 height 23
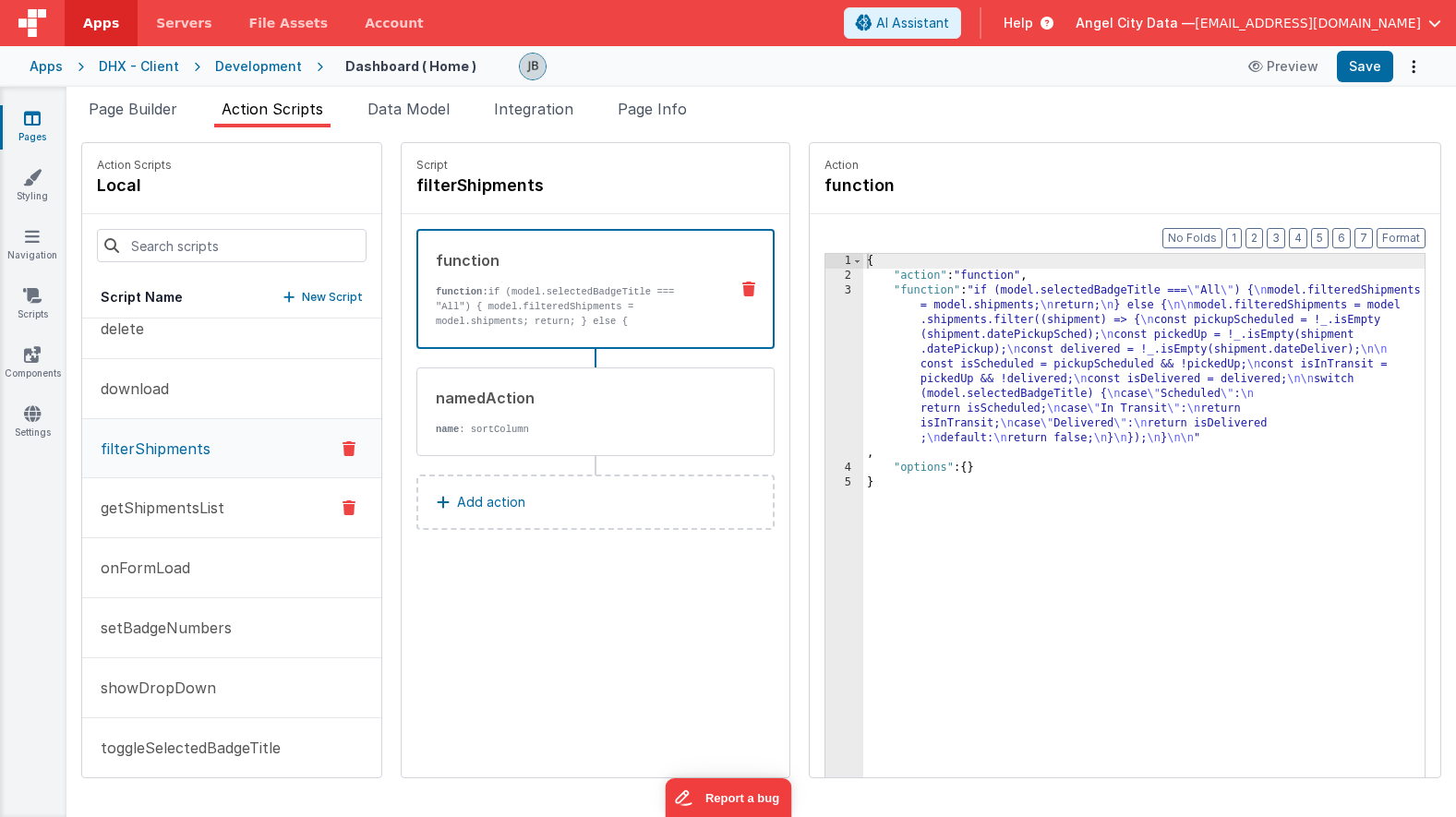
click at [151, 497] on p "getShipmentsList" at bounding box center [157, 508] width 135 height 23
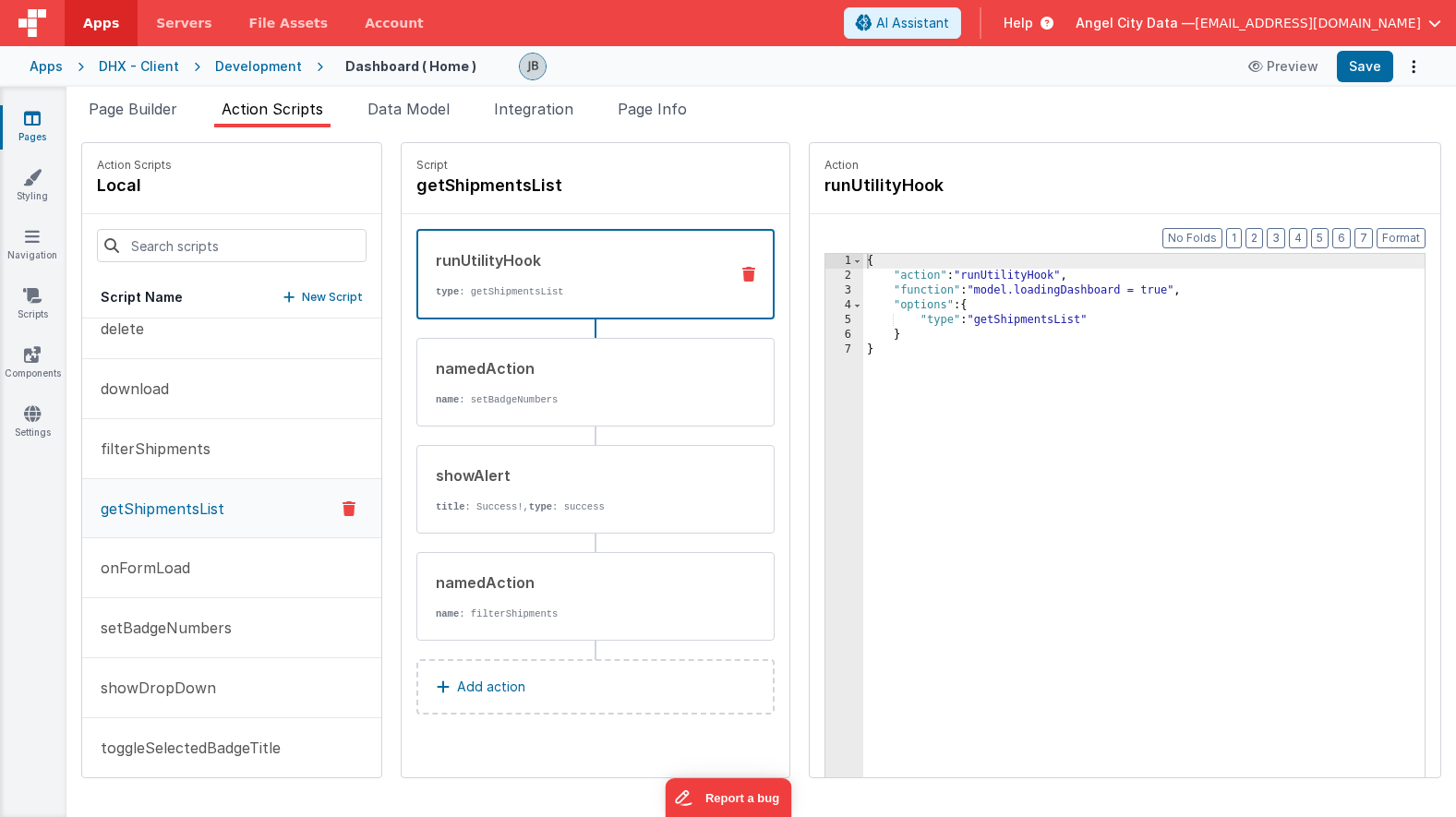
click at [142, 517] on p "getShipmentsList" at bounding box center [157, 508] width 135 height 23
click at [144, 452] on p "filterShipments" at bounding box center [149, 449] width 121 height 23
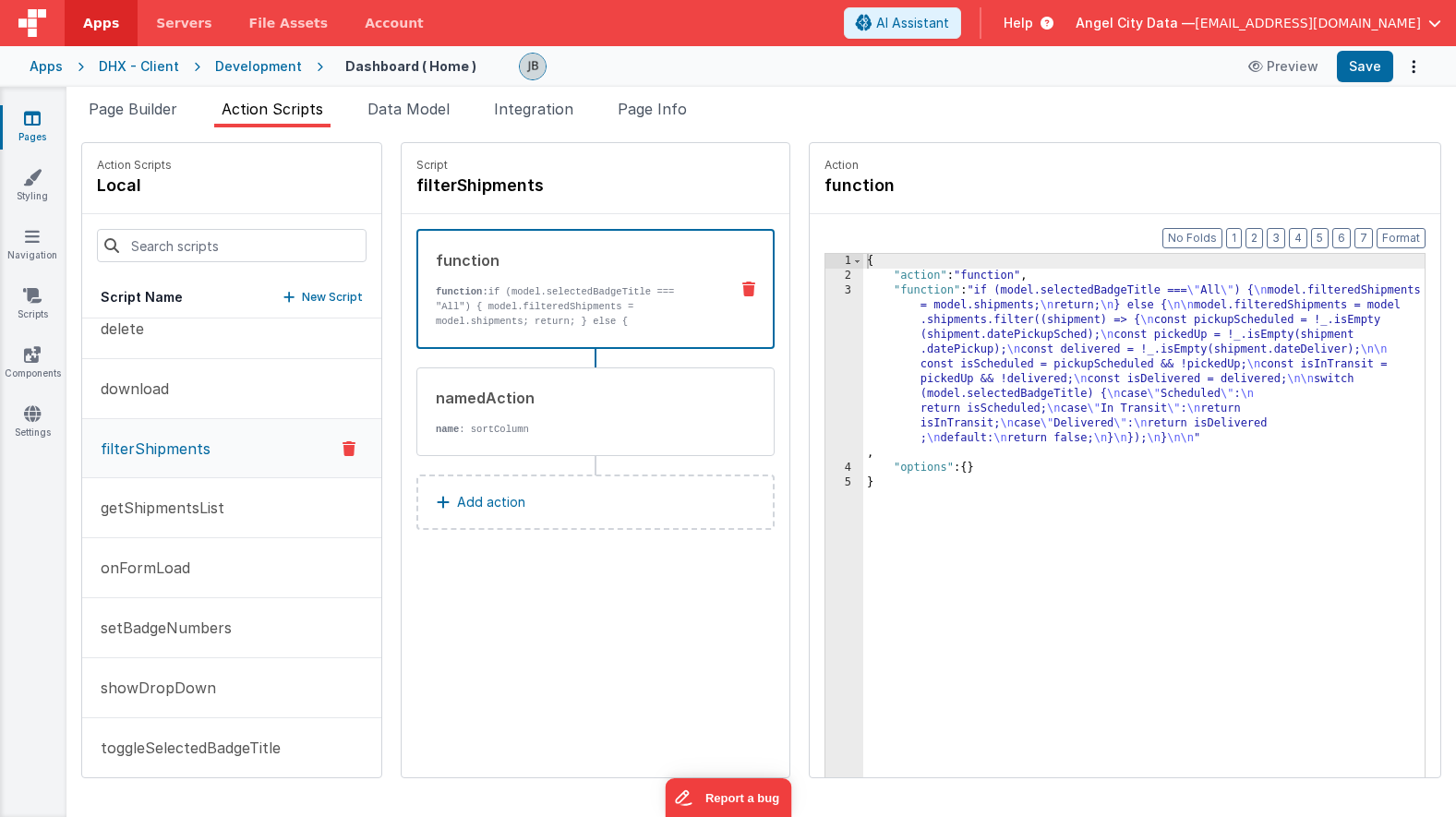
click at [826, 341] on div "3" at bounding box center [844, 371] width 38 height 177
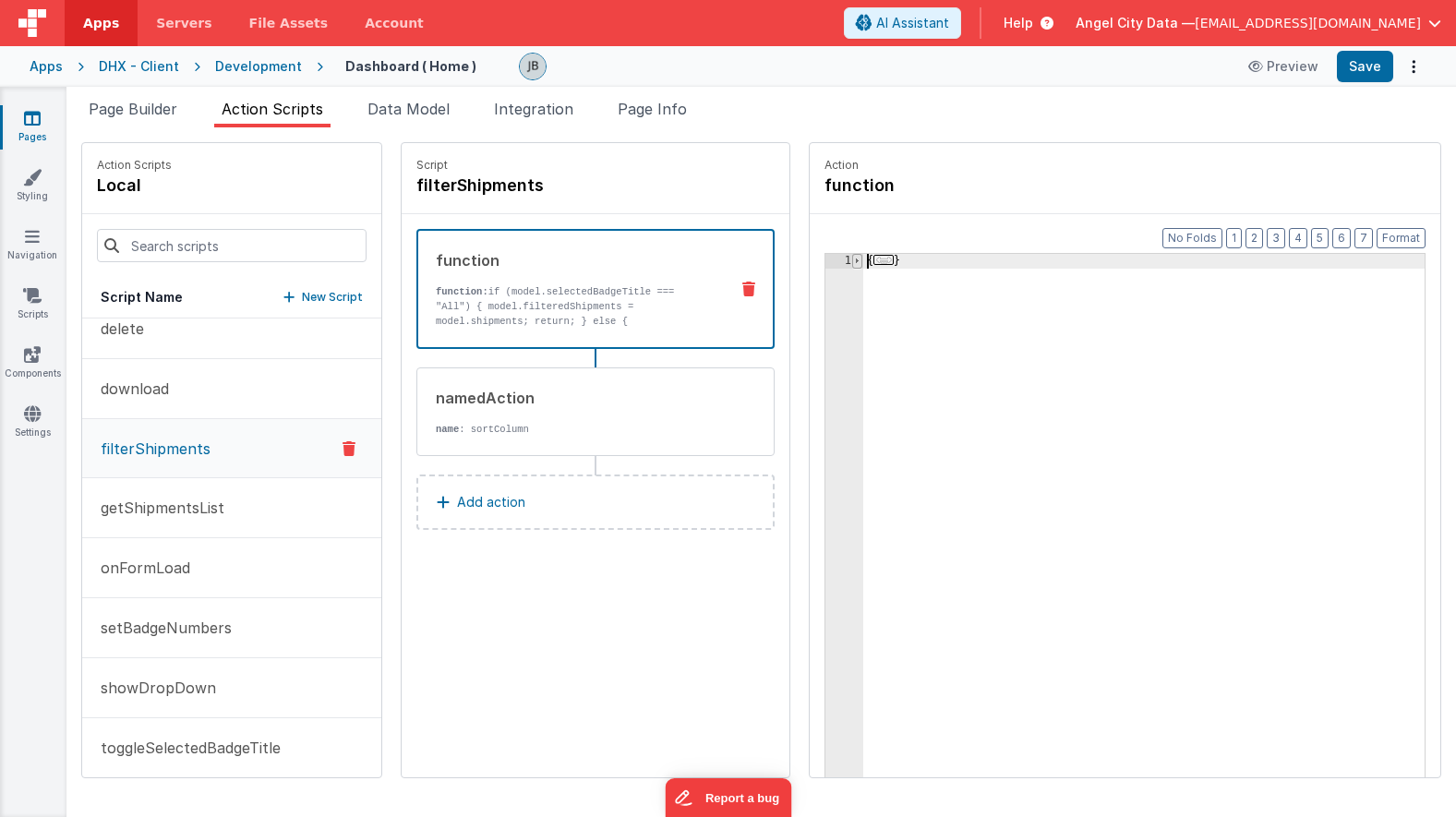
click at [852, 262] on span at bounding box center [857, 262] width 10 height 15
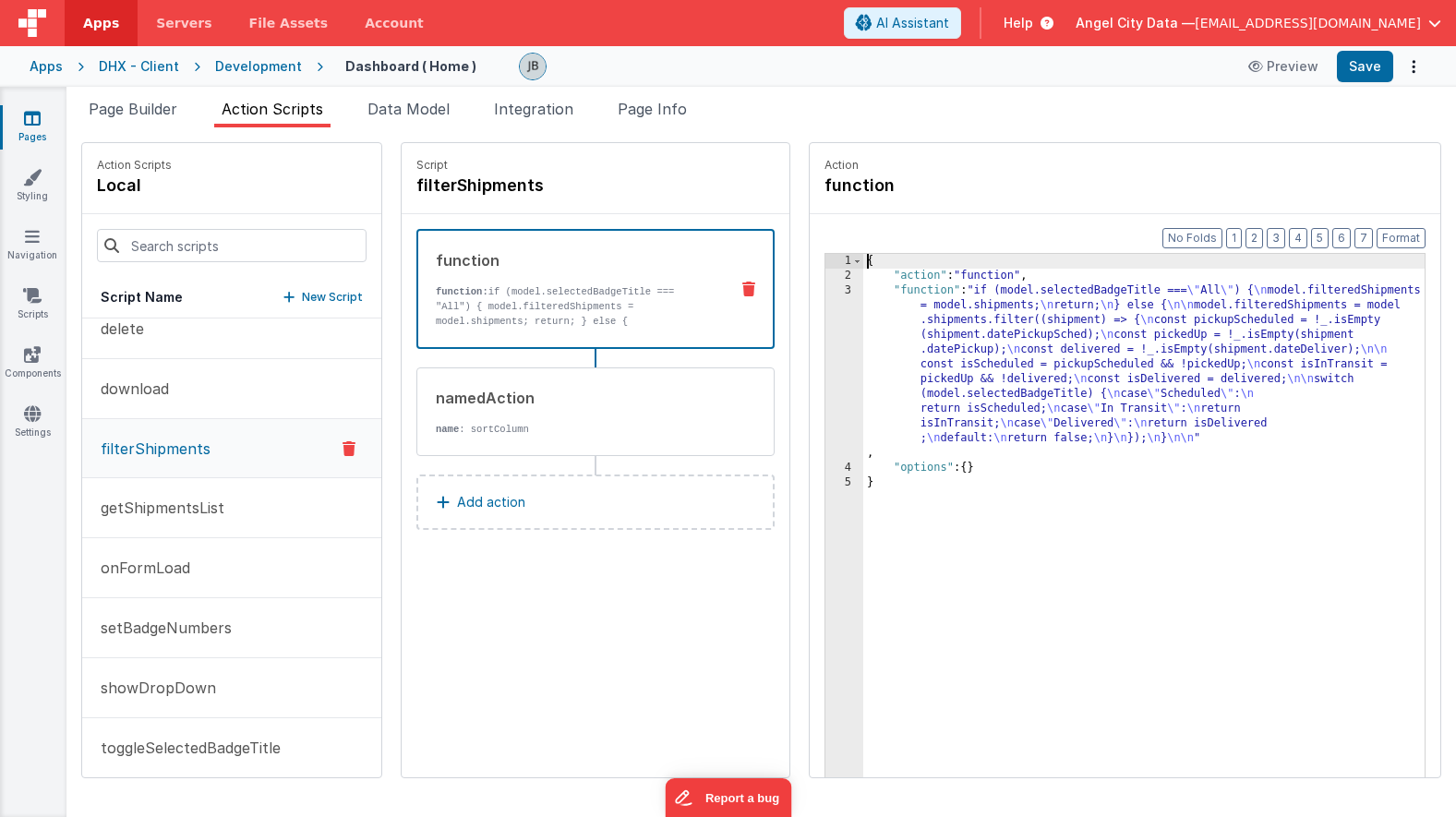
click at [826, 307] on div "3" at bounding box center [844, 371] width 38 height 177
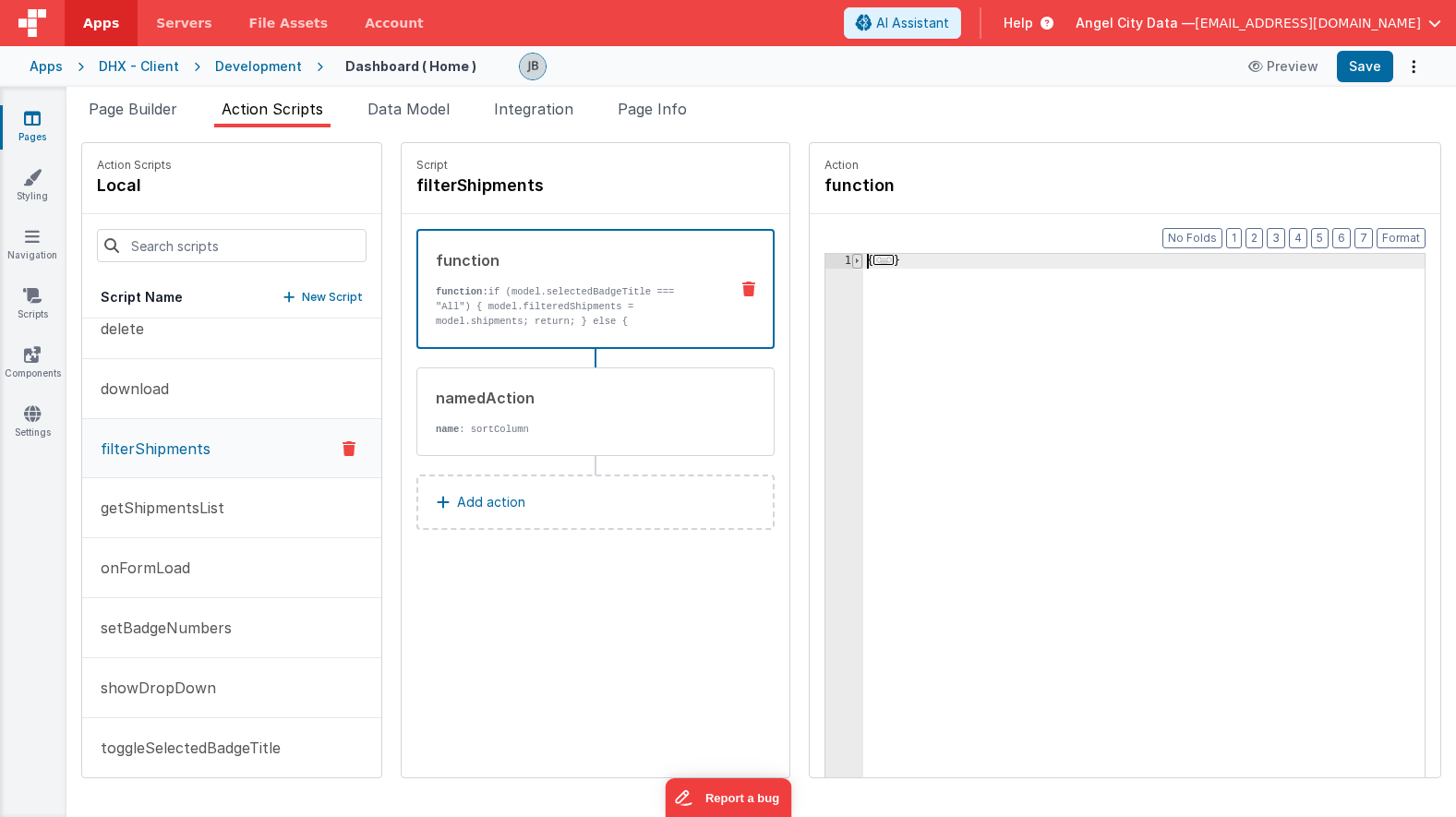
click at [852, 264] on span at bounding box center [857, 262] width 10 height 15
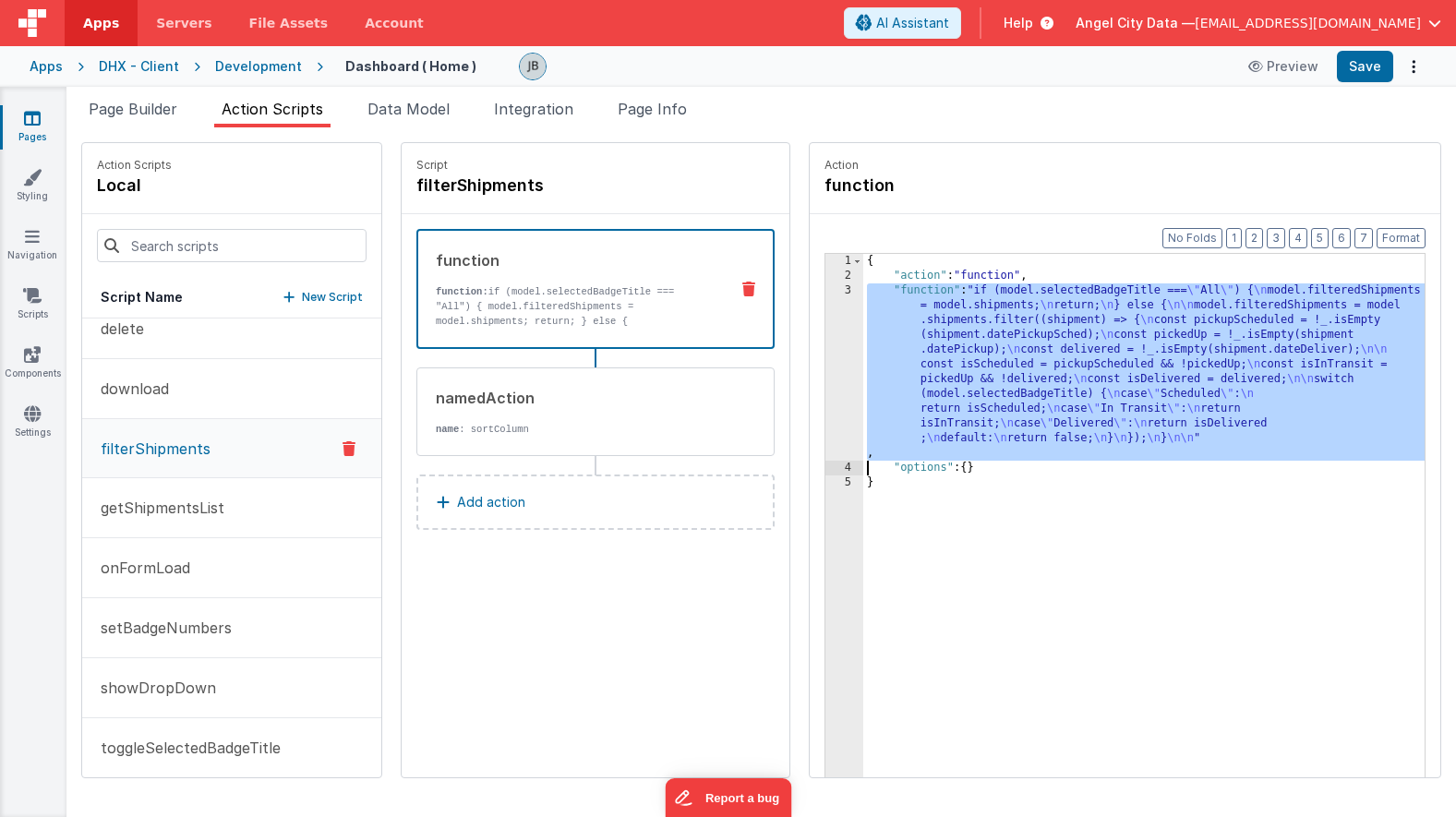
click at [826, 299] on div "3" at bounding box center [844, 371] width 38 height 177
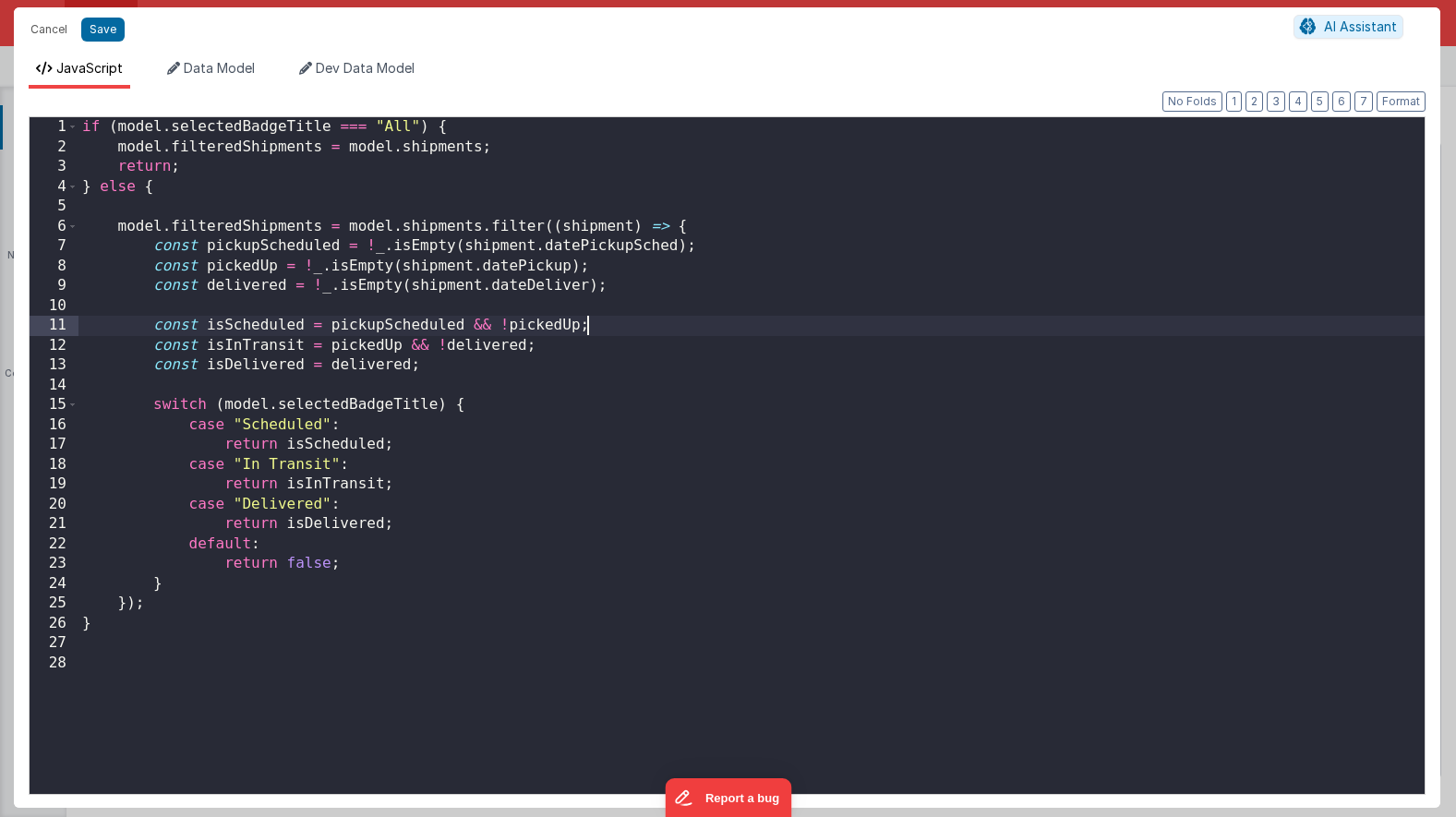
click at [662, 334] on div "if ( model . selectedBadgeTitle === "All" ) { model . filteredShipments = model…" at bounding box center [751, 476] width 1346 height 717
click at [55, 35] on button "Cancel" at bounding box center [49, 30] width 55 height 26
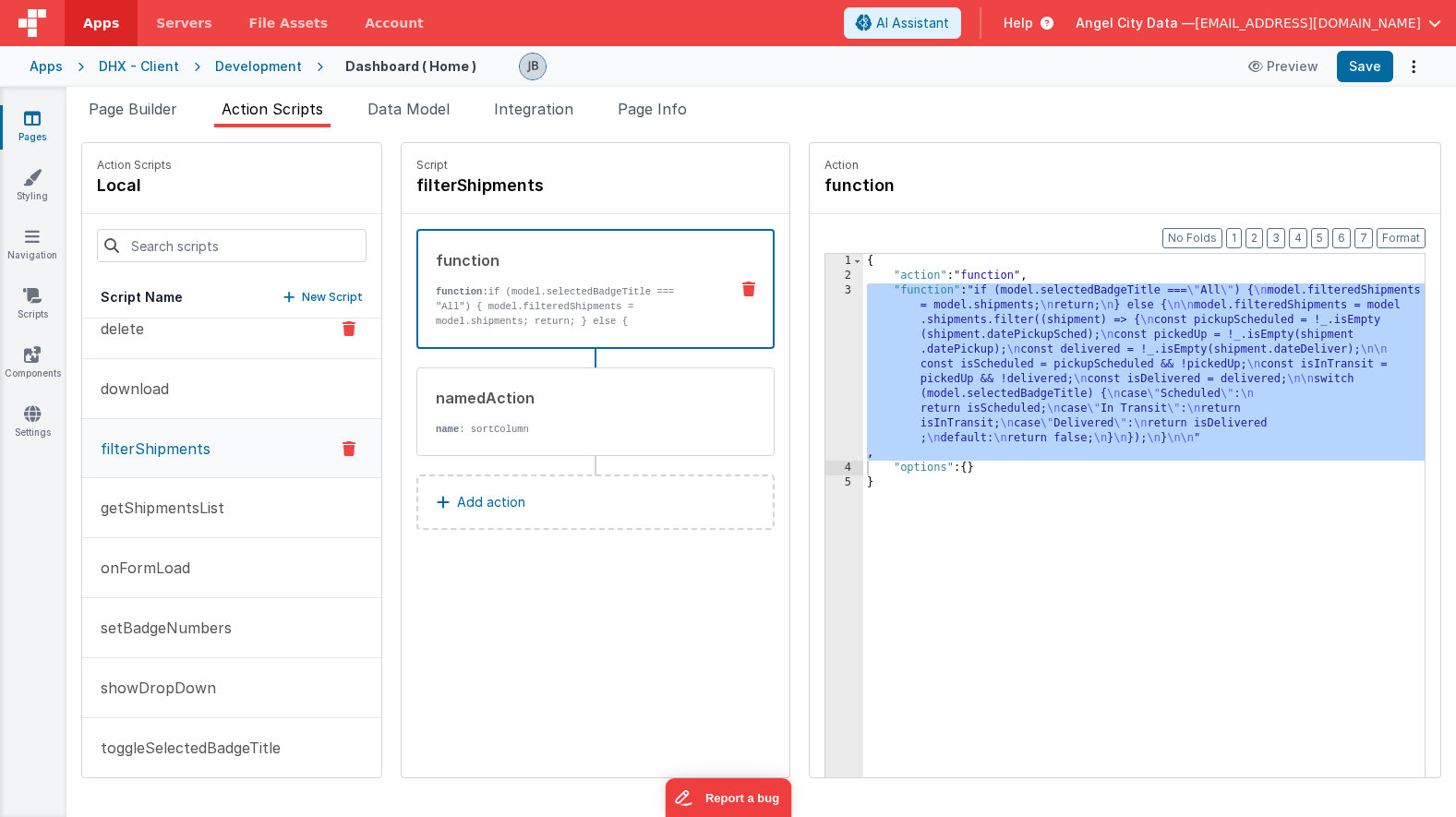
click at [193, 336] on button "delete" at bounding box center [232, 329] width 299 height 60
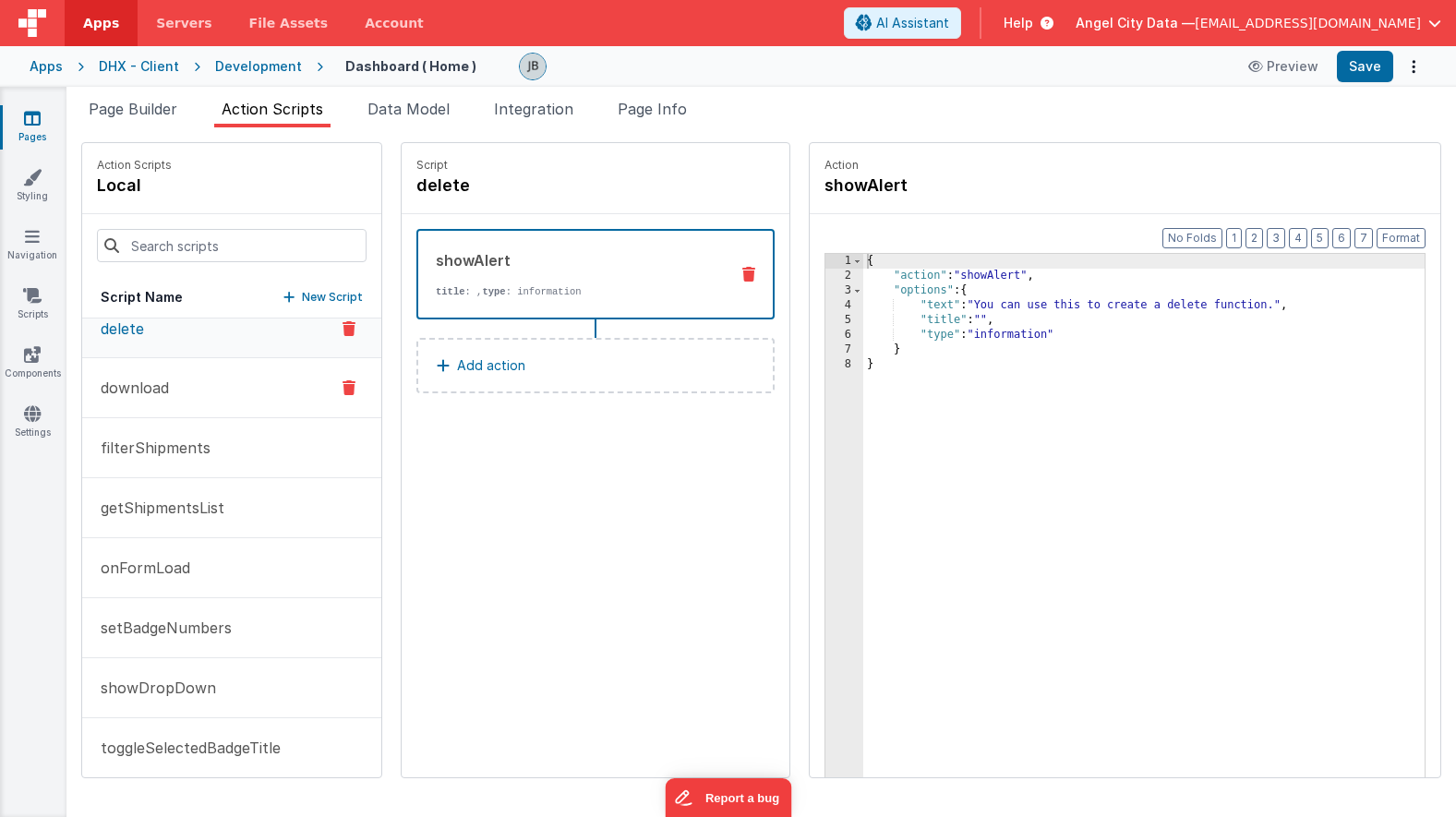
click at [191, 373] on button "download" at bounding box center [232, 388] width 299 height 60
click at [194, 436] on button "filterShipments" at bounding box center [232, 448] width 299 height 60
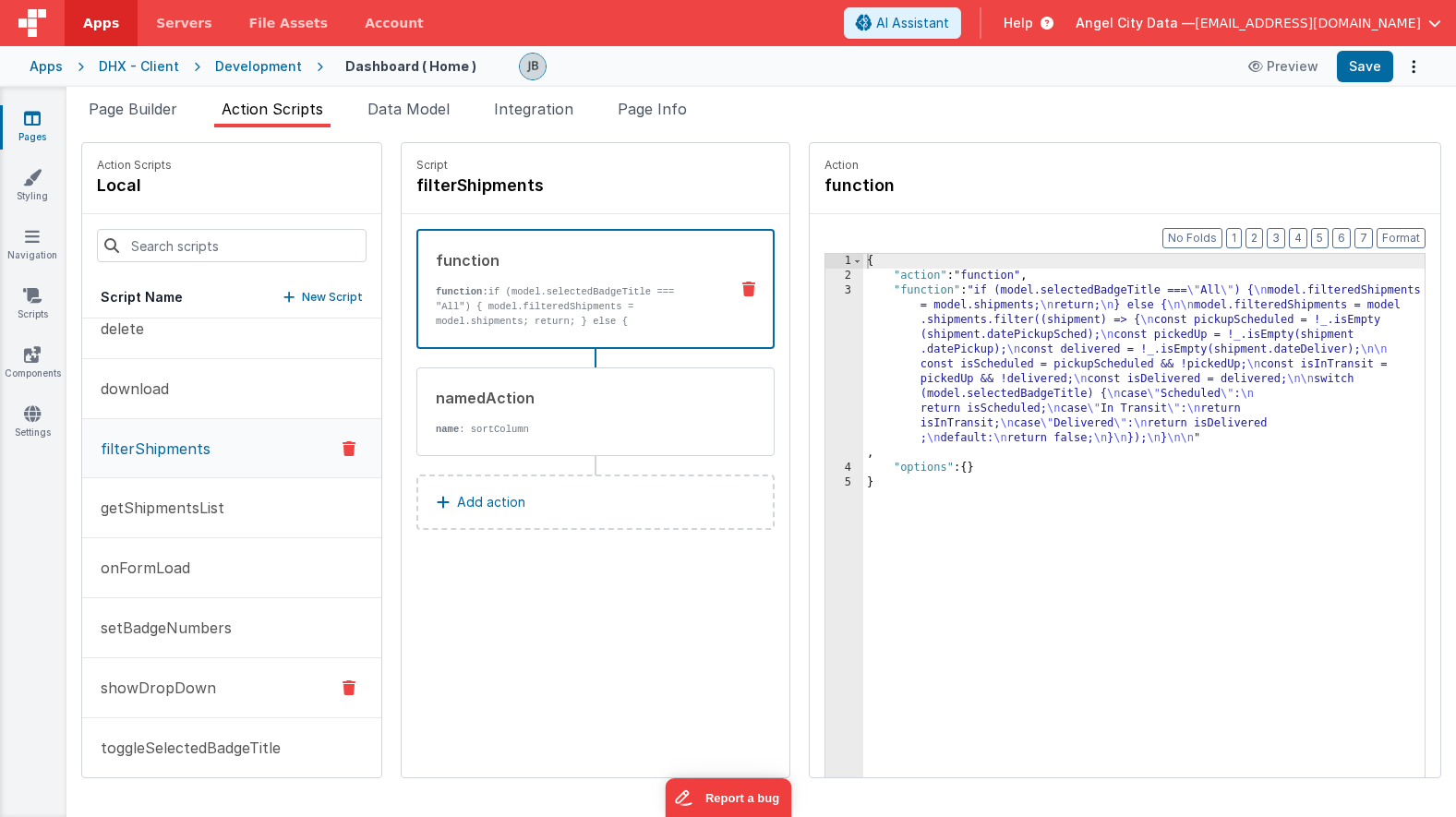
scroll to position [275, 0]
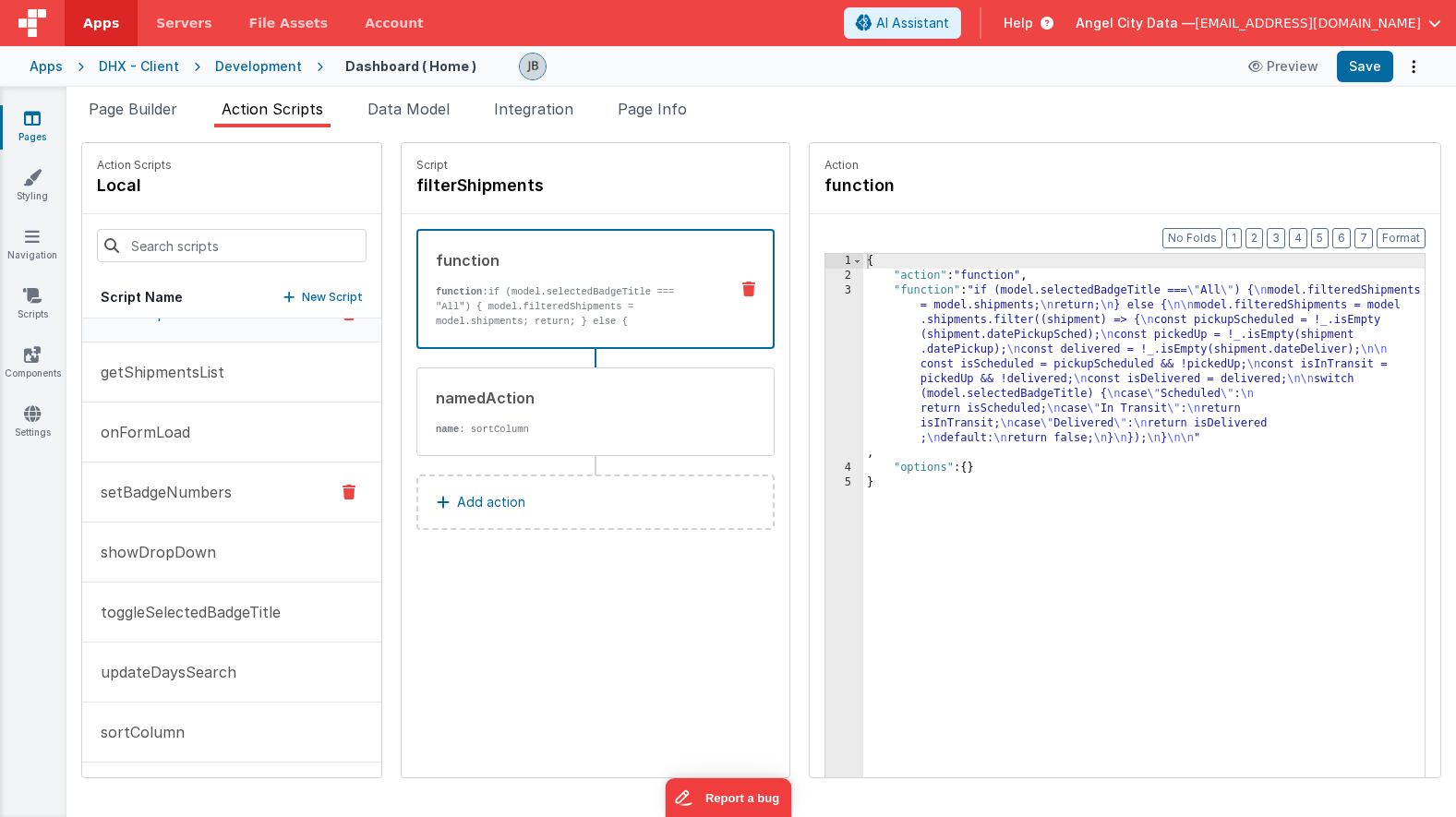
click at [186, 492] on p "setBadgeNumbers" at bounding box center [160, 492] width 143 height 23
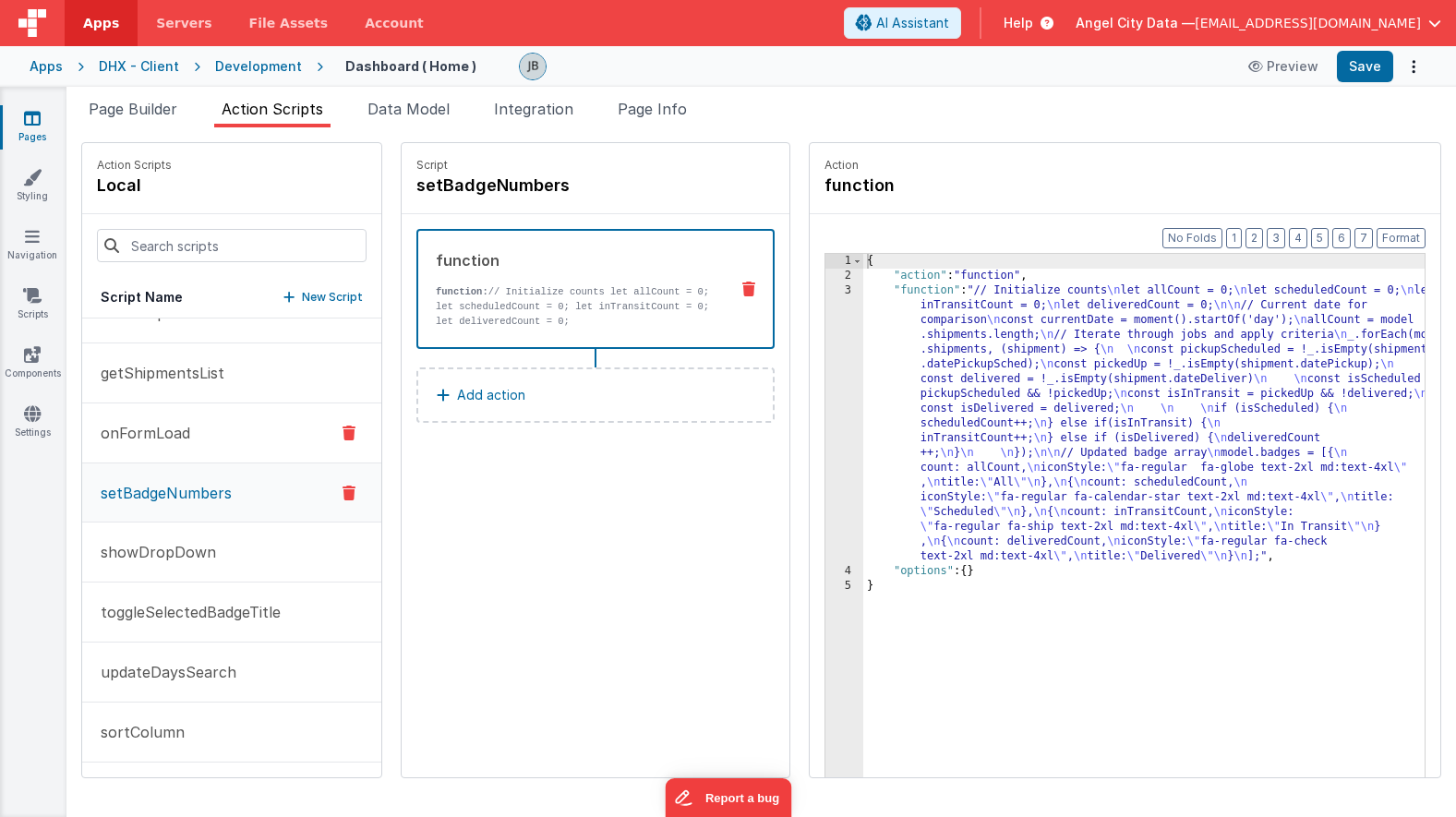
click at [178, 415] on button "onFormLoad" at bounding box center [232, 433] width 299 height 60
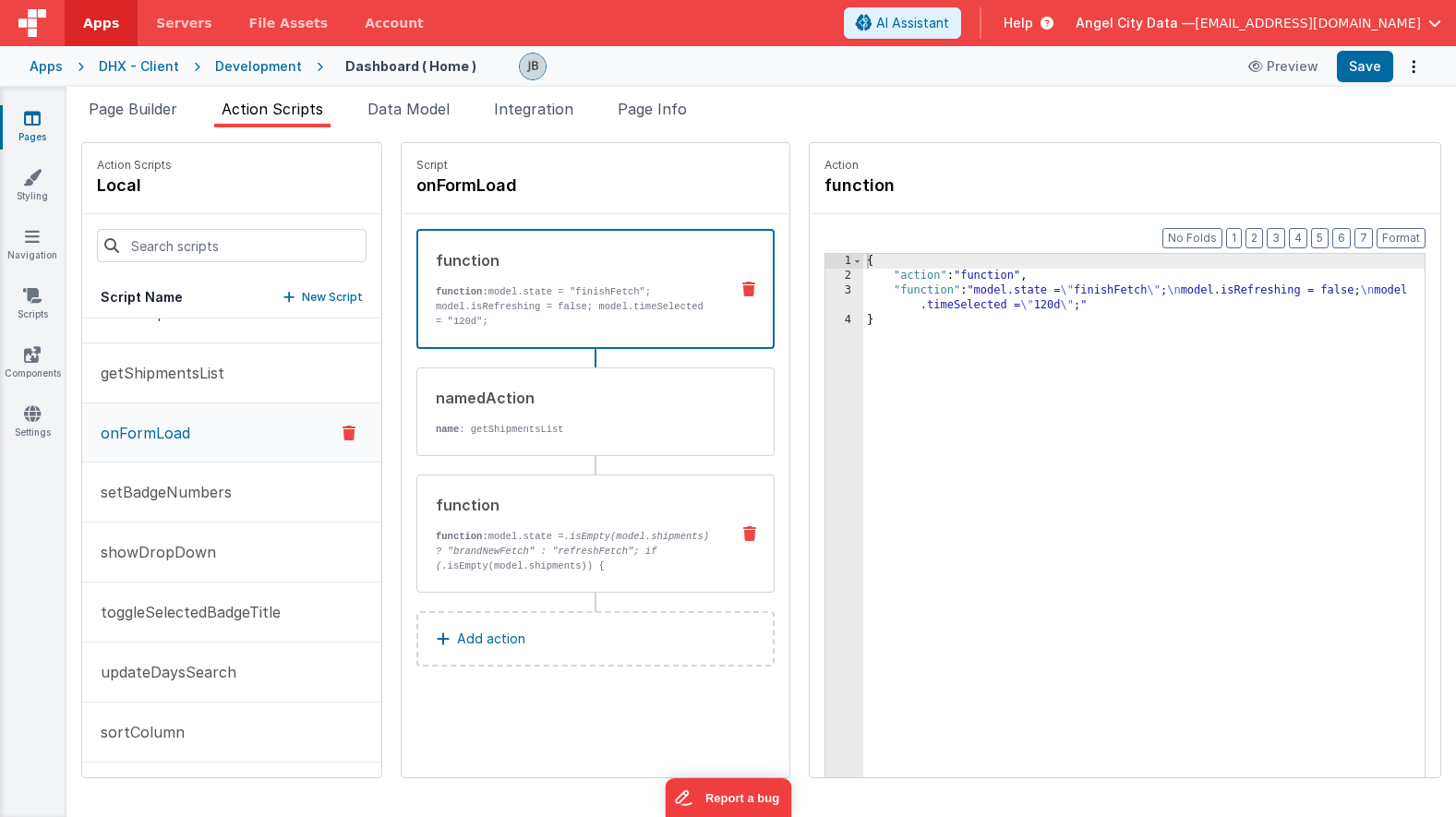
click at [419, 525] on div "function function: model.state = .isEmpty(model.shipments) ? "brandNewFetch" : …" at bounding box center [566, 534] width 297 height 80
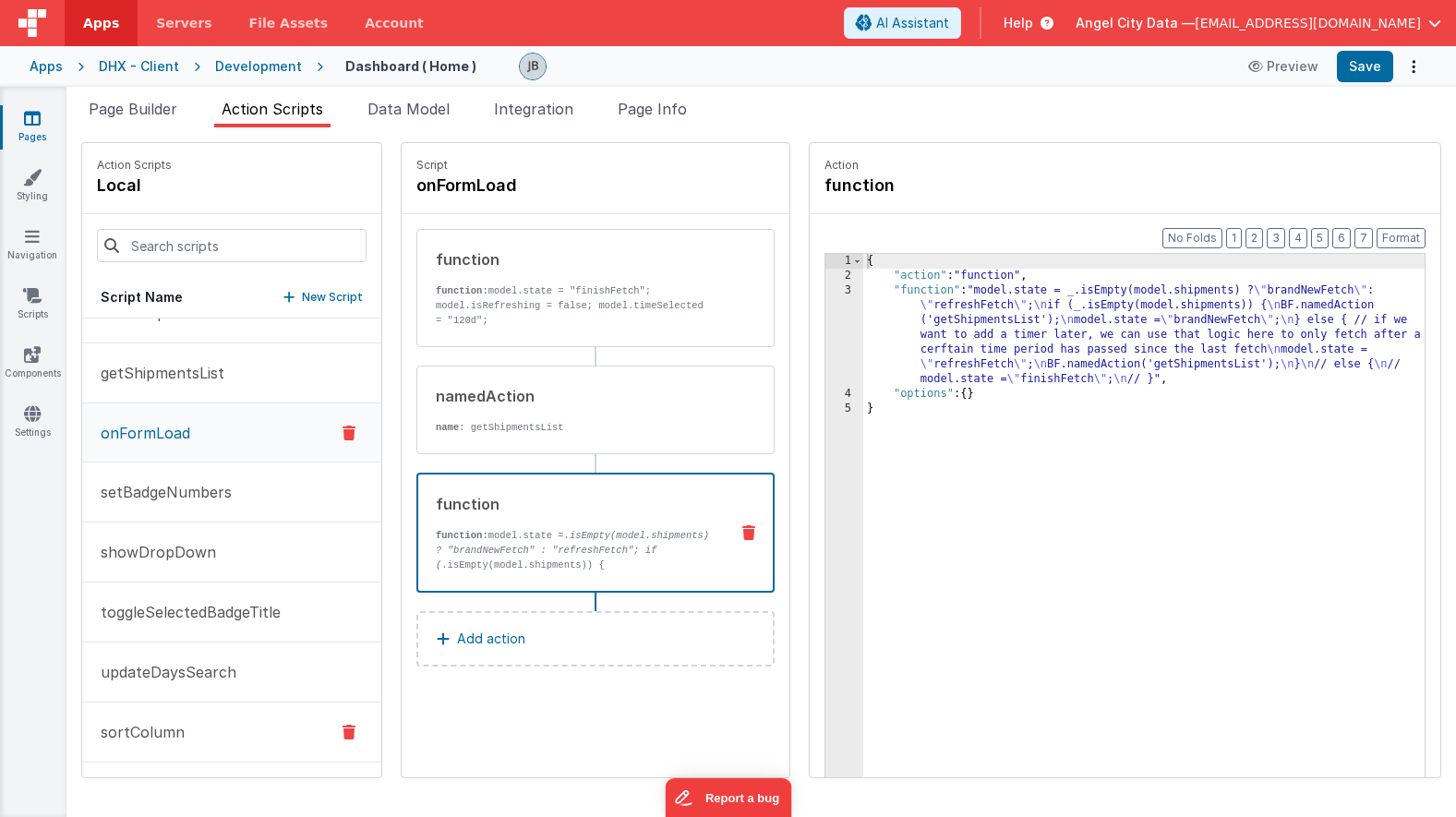
click at [164, 714] on button "sortColumn" at bounding box center [232, 733] width 299 height 60
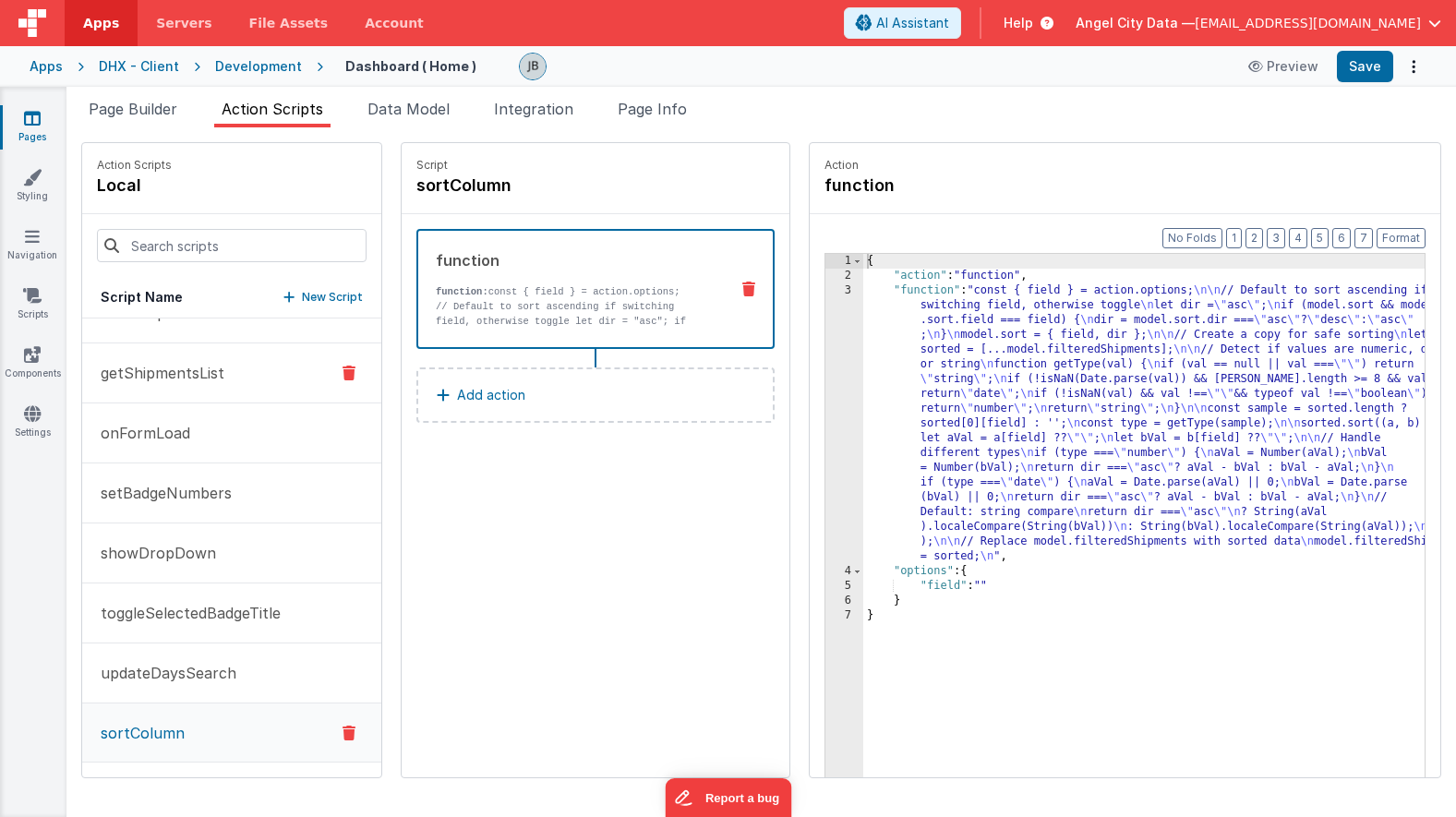
click at [260, 386] on button "getShipmentsList" at bounding box center [232, 373] width 299 height 60
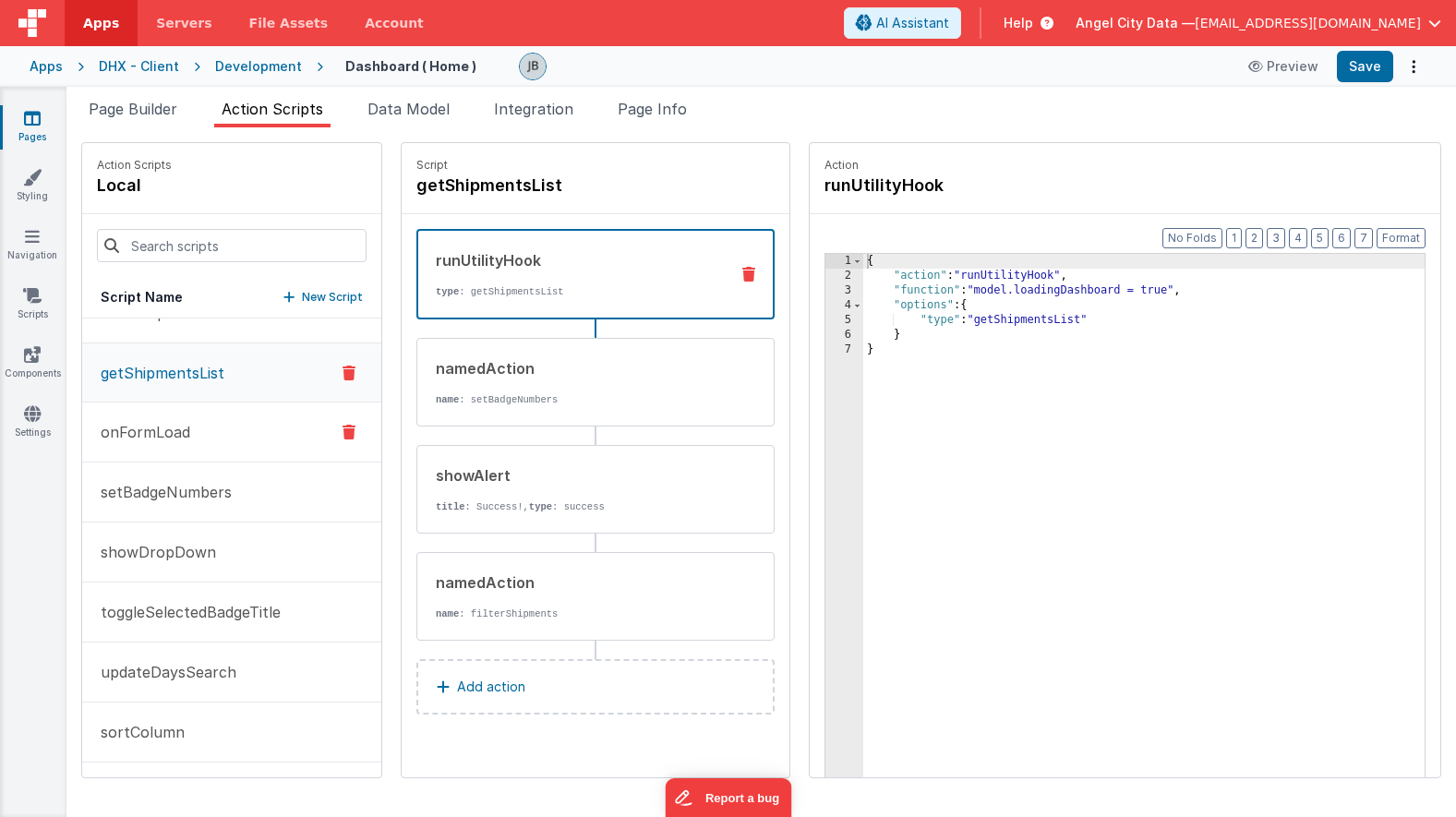
click at [236, 416] on button "onFormLoad" at bounding box center [232, 432] width 299 height 60
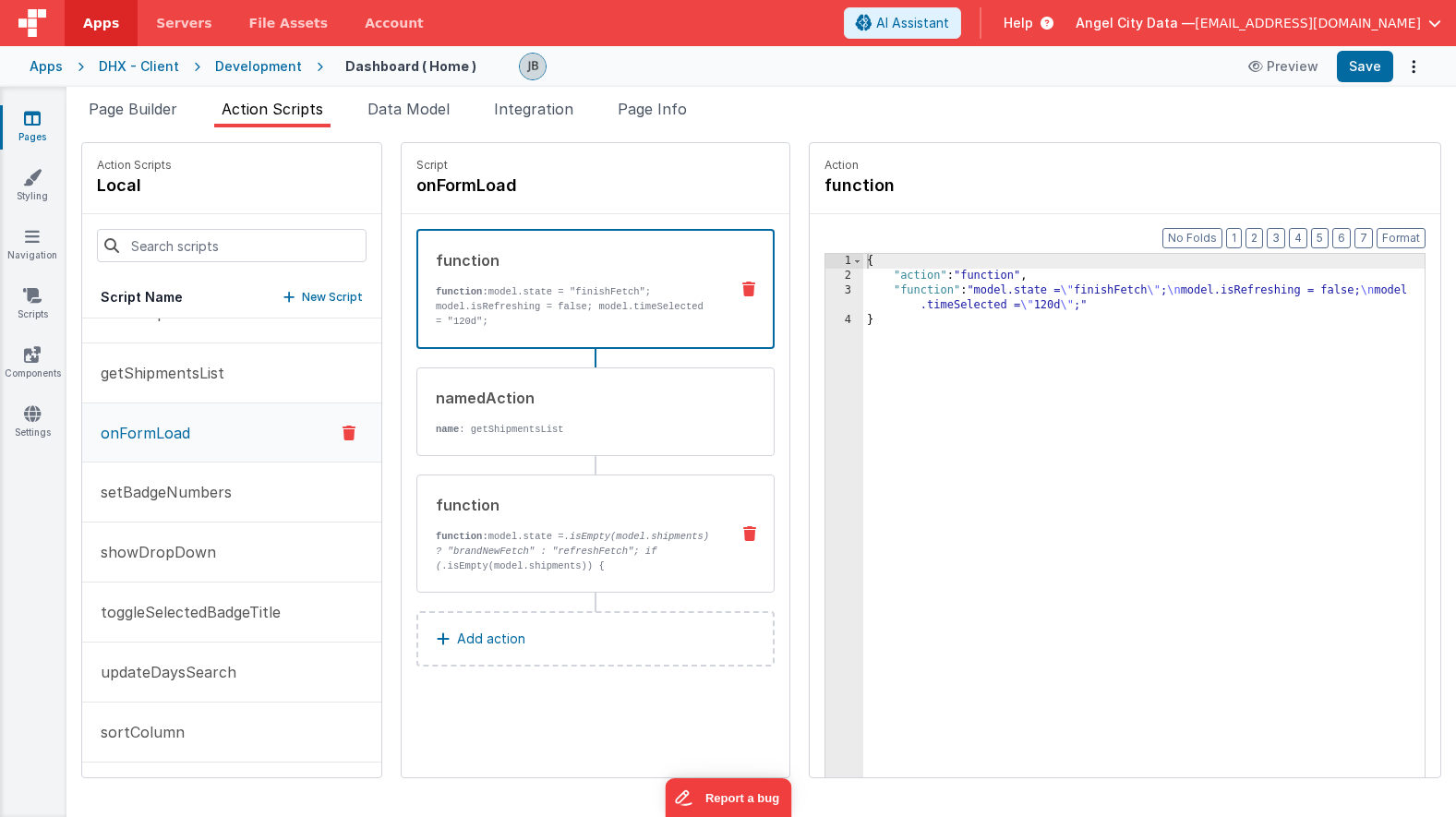
click at [417, 521] on div "function function: model.state = .isEmpty(model.shipments) ? "brandNewFetch" : …" at bounding box center [566, 534] width 297 height 80
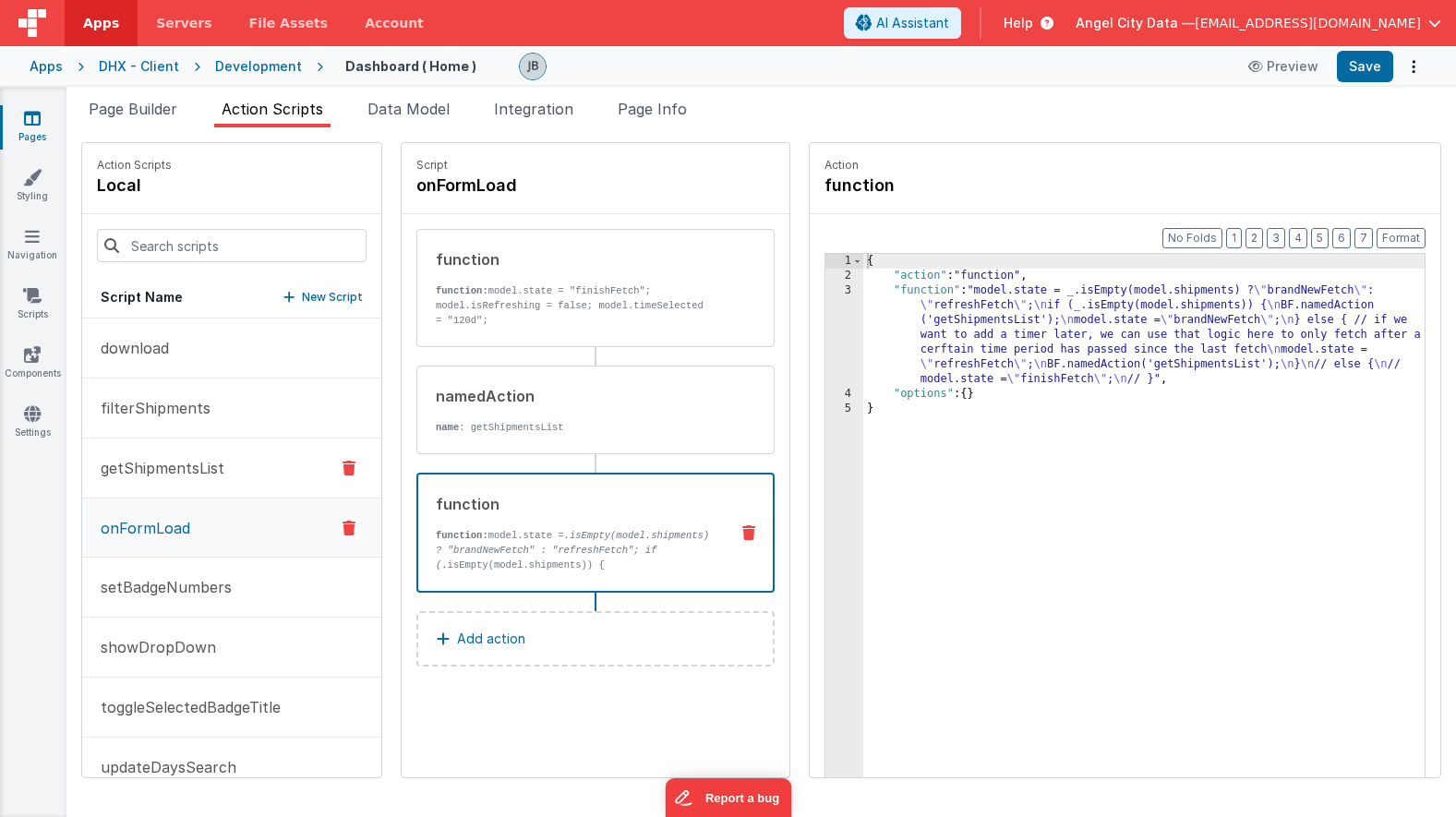
scroll to position [173, 0]
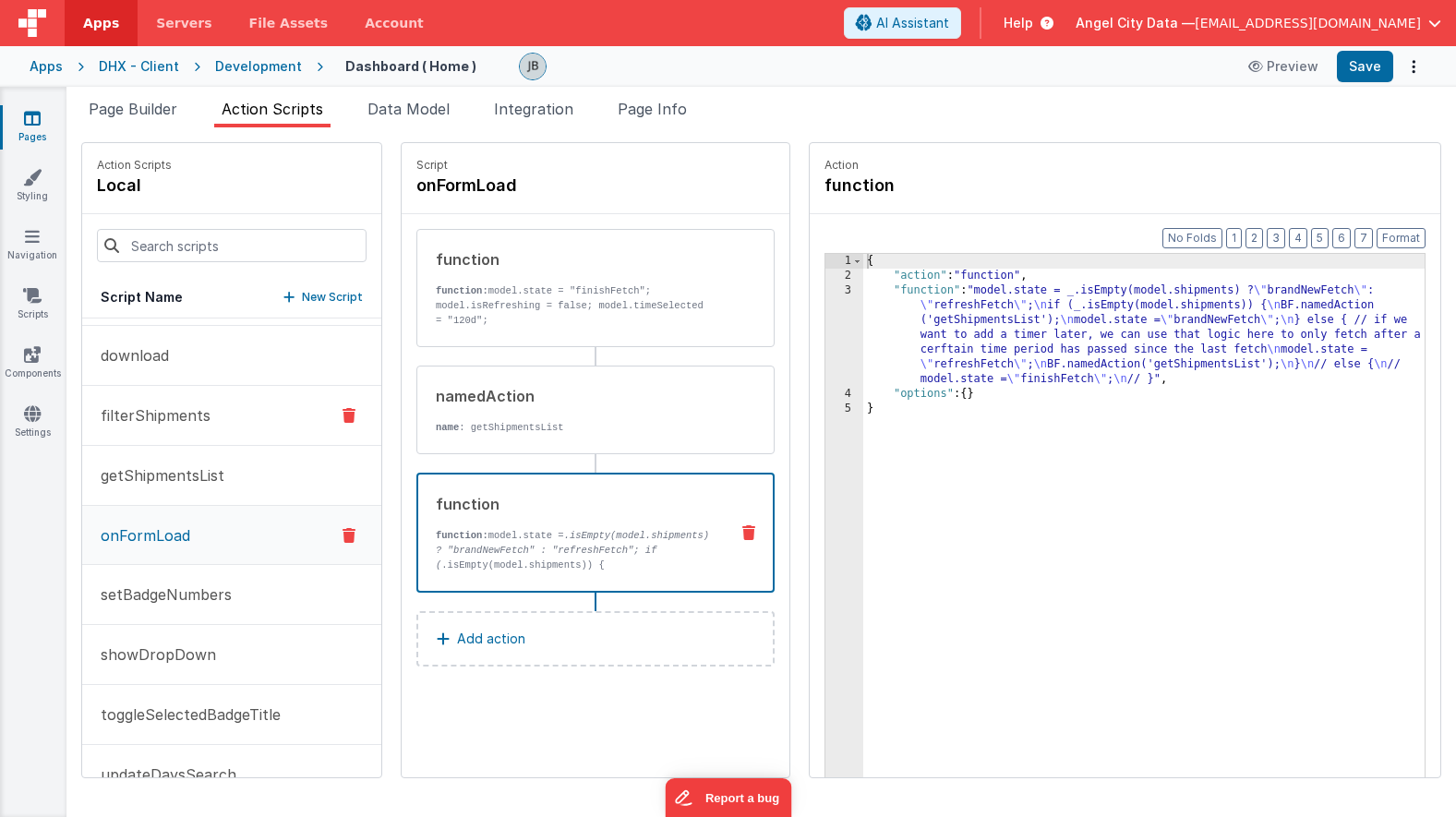
click at [179, 406] on p "filterShipments" at bounding box center [149, 416] width 121 height 23
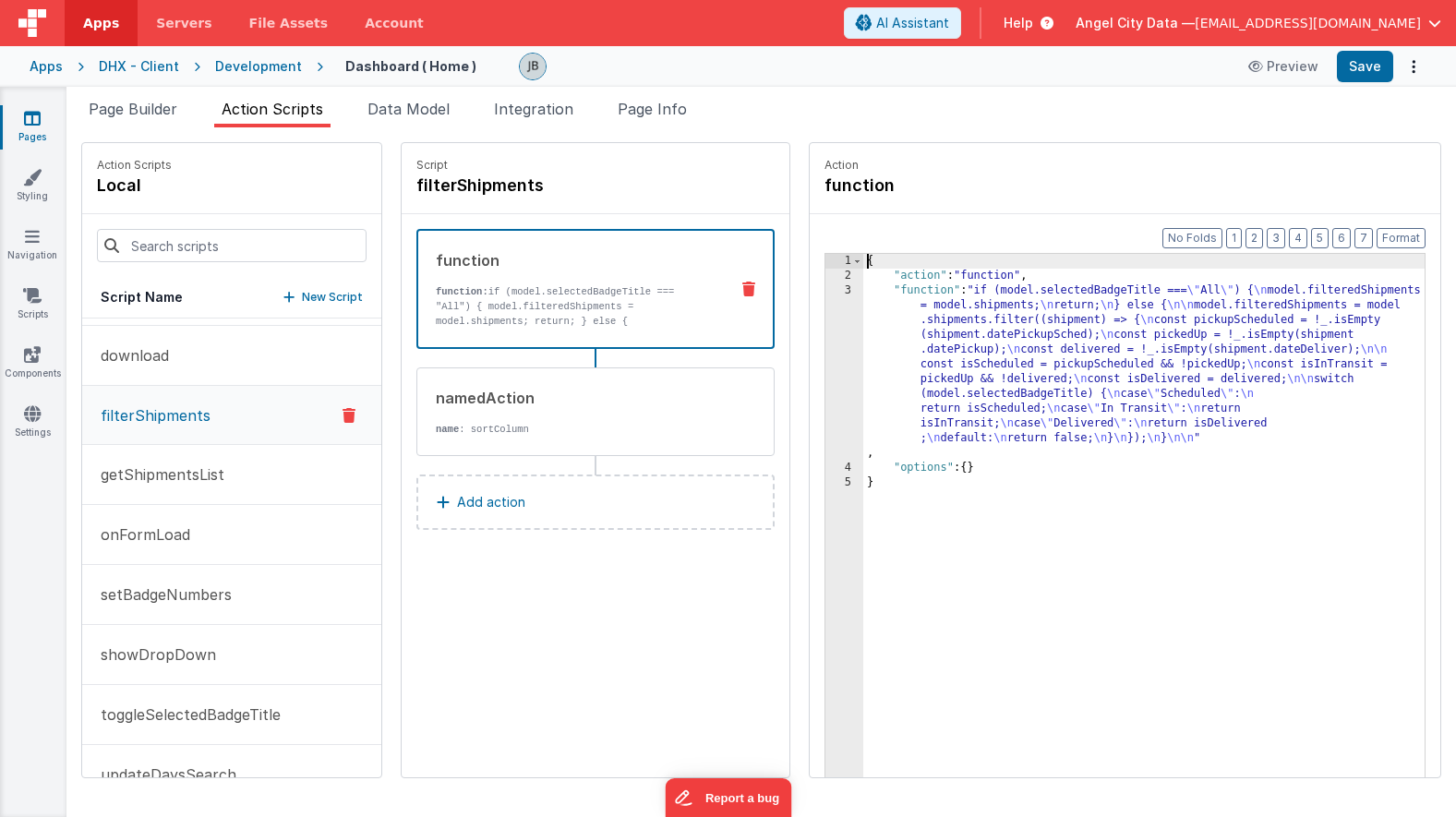
click at [826, 373] on div "3" at bounding box center [844, 371] width 38 height 177
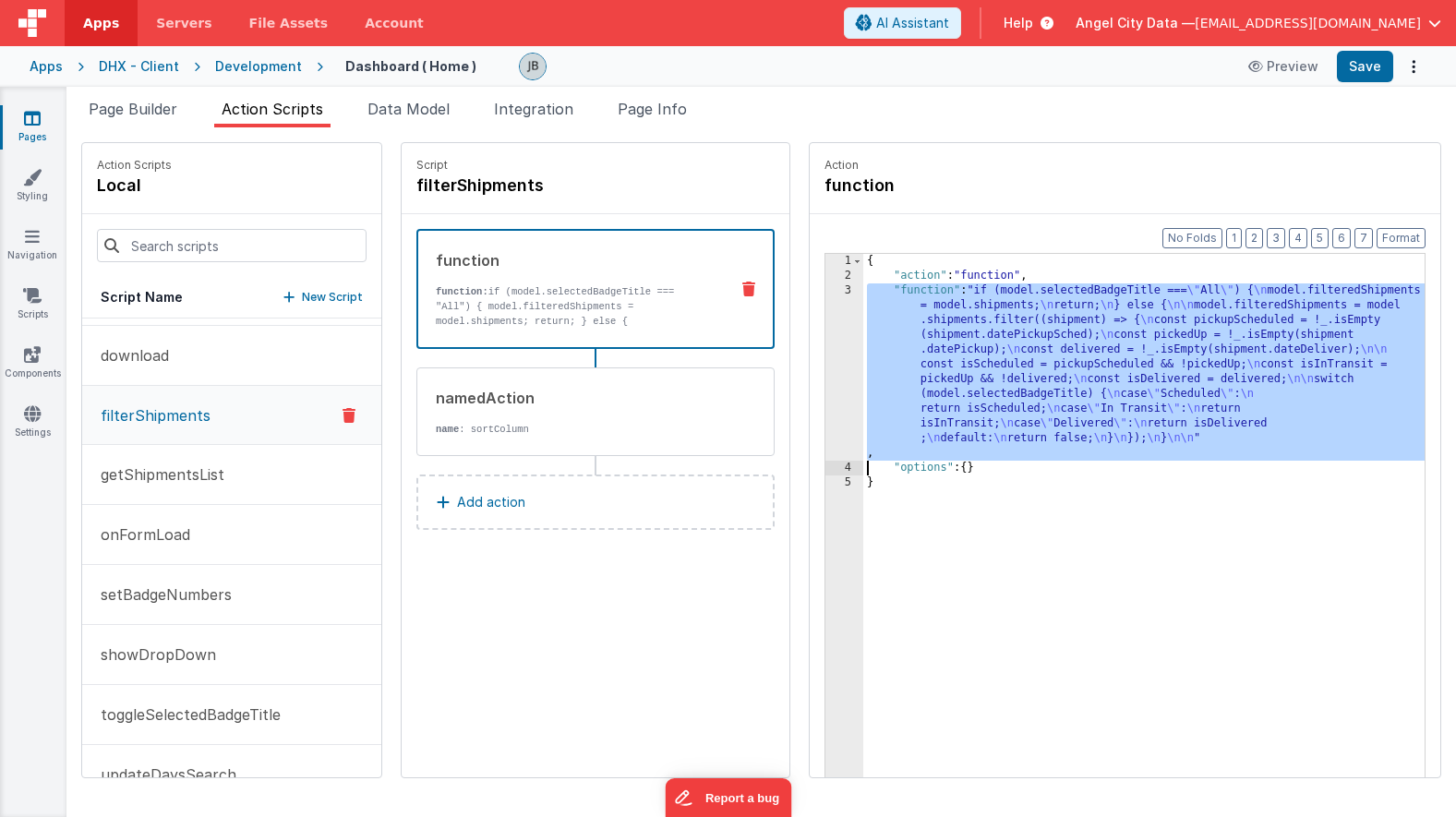
click at [826, 369] on div "3" at bounding box center [844, 371] width 38 height 177
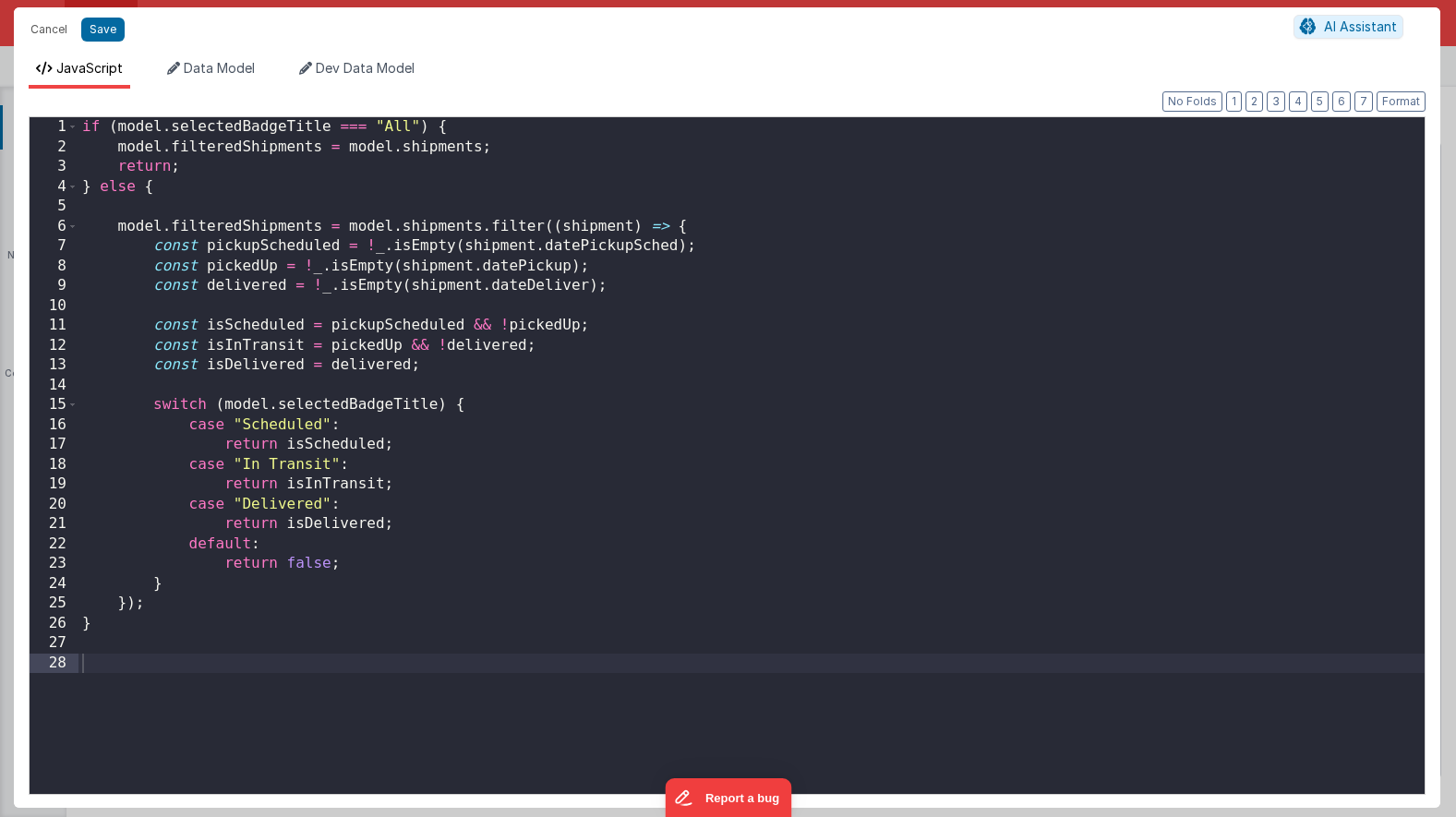
click at [183, 665] on div "if ( model . selectedBadgeTitle === "All" ) { model . filteredShipments = model…" at bounding box center [751, 476] width 1346 height 717
click at [205, 72] on span "Data Model" at bounding box center [220, 68] width 71 height 16
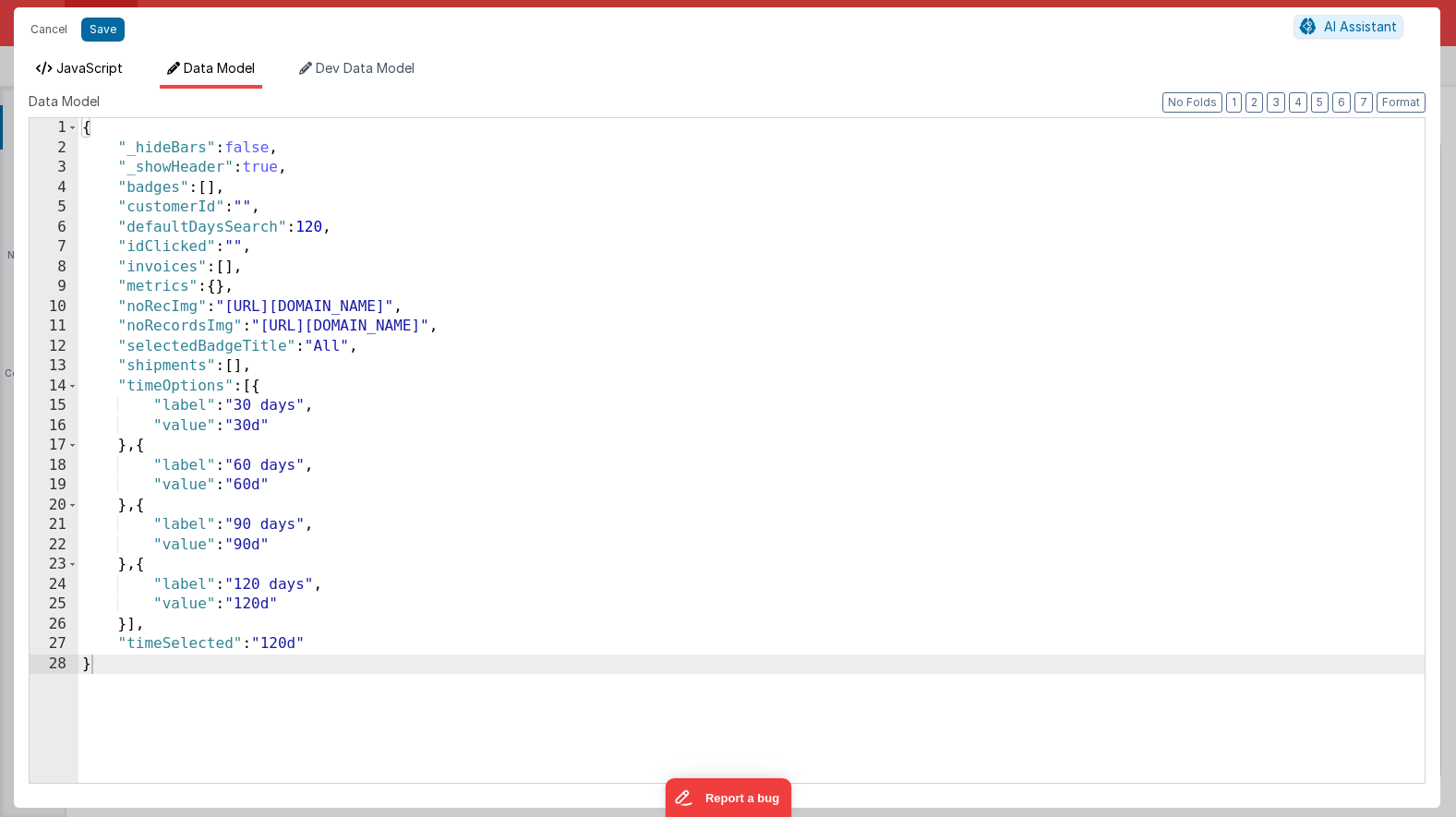
click at [83, 60] on span "JavaScript" at bounding box center [89, 68] width 67 height 16
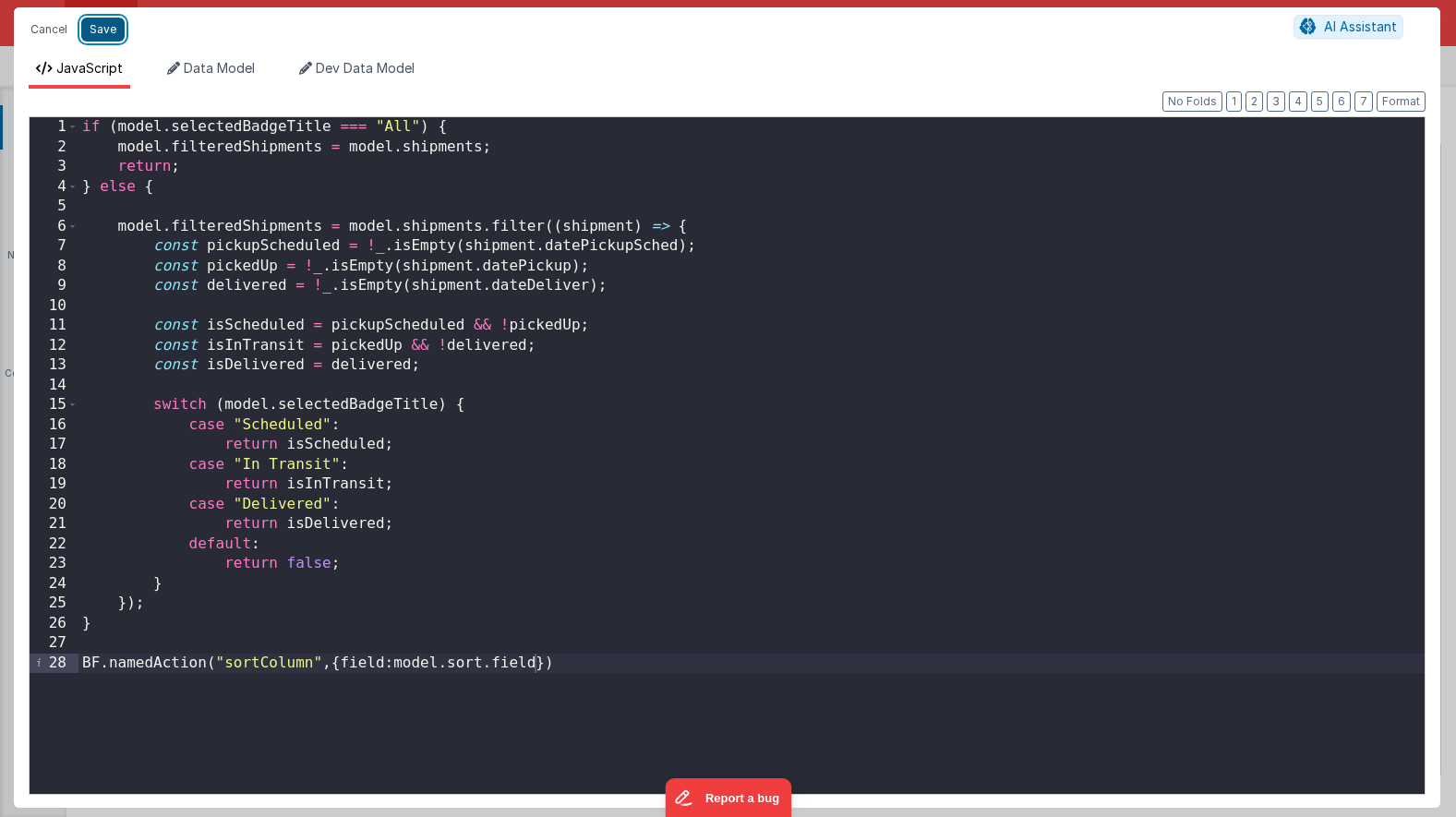
click at [99, 25] on button "Save" at bounding box center [103, 30] width 43 height 24
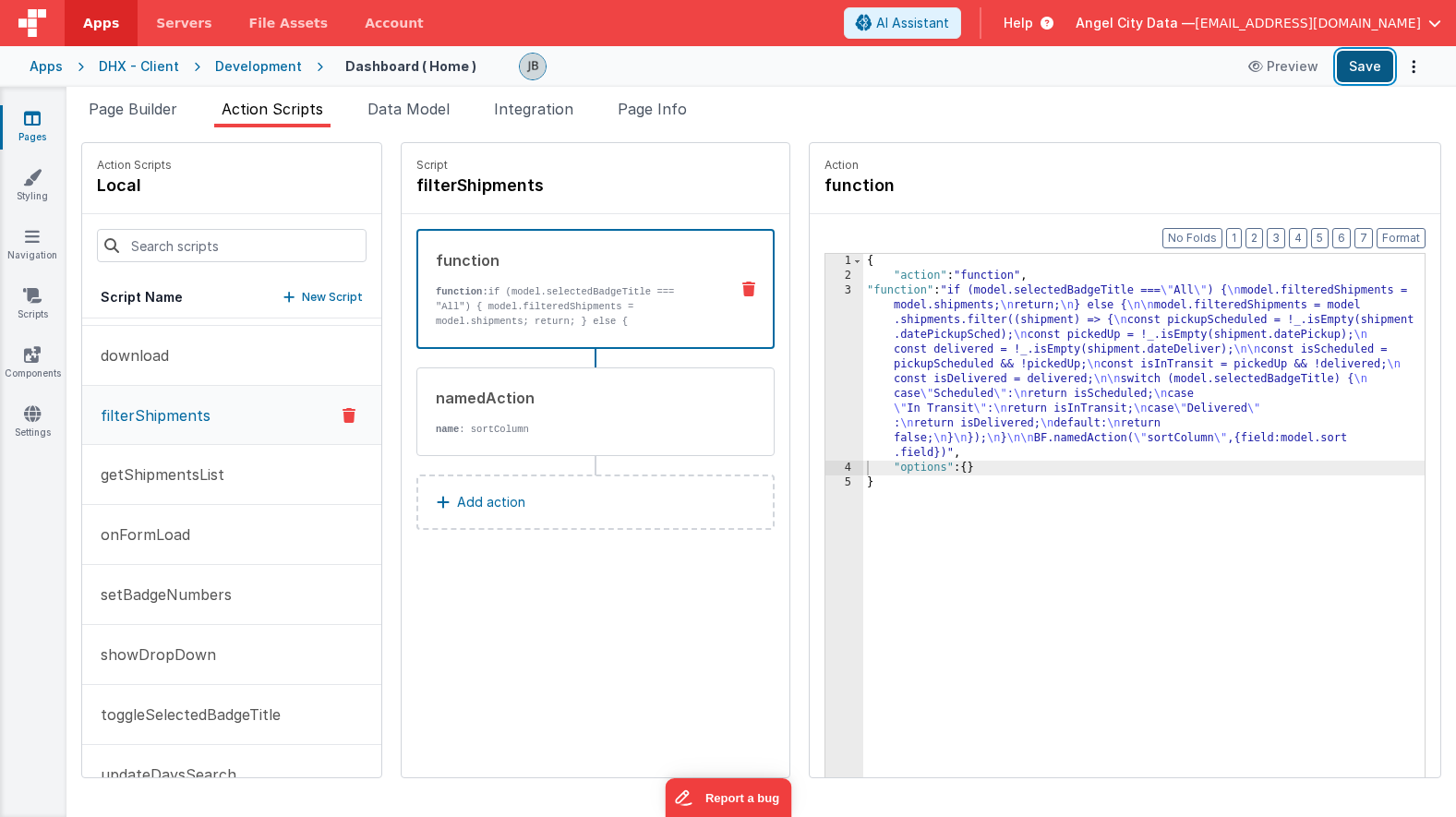
click at [1365, 73] on button "Save" at bounding box center [1365, 66] width 56 height 31
click at [1365, 72] on button "Save" at bounding box center [1365, 66] width 56 height 31
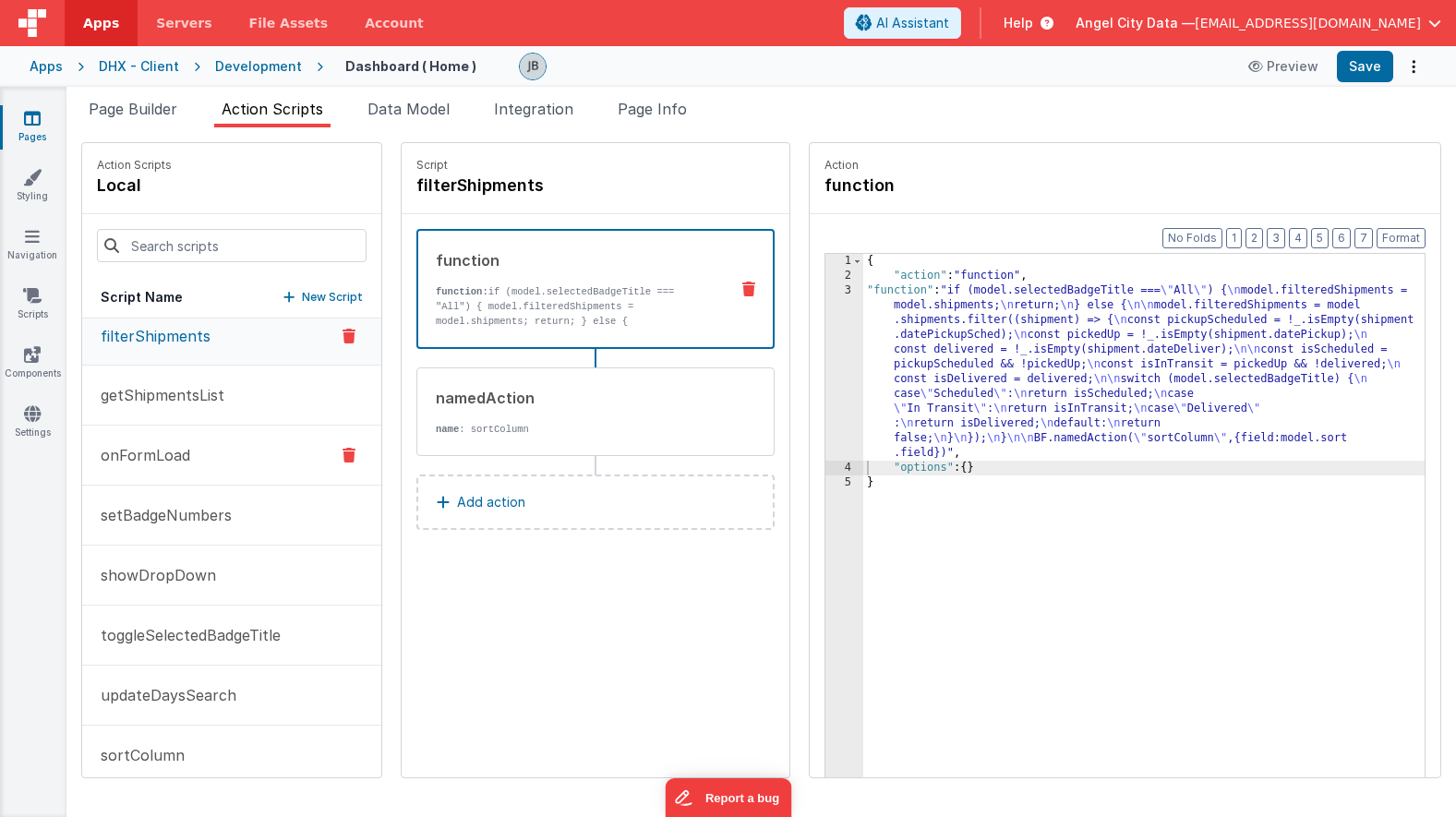
scroll to position [256, 0]
click at [160, 748] on p "sortColumn" at bounding box center [136, 751] width 95 height 23
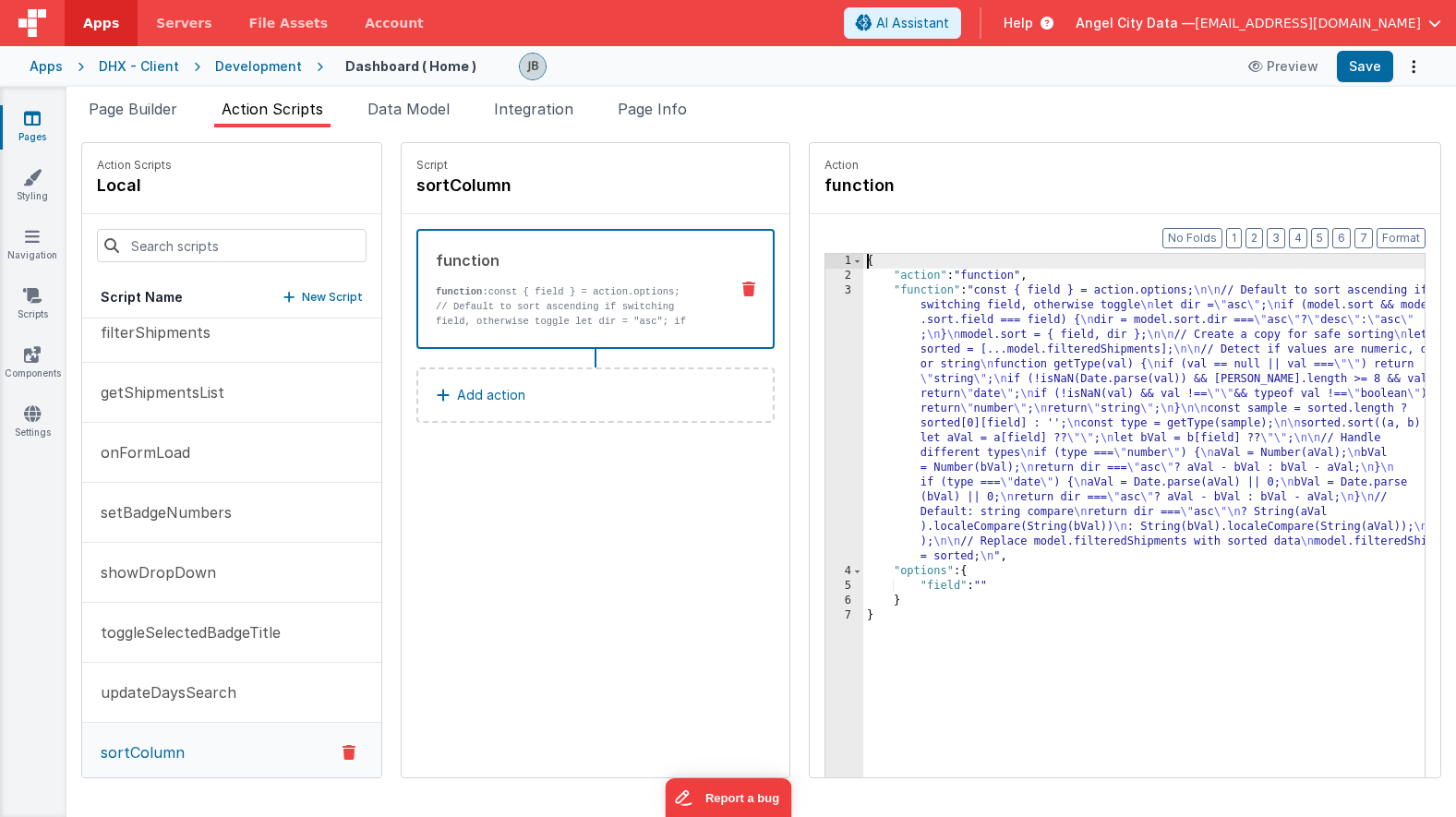
click at [826, 343] on div "3" at bounding box center [844, 423] width 38 height 280
click at [826, 332] on div "3" at bounding box center [844, 423] width 38 height 280
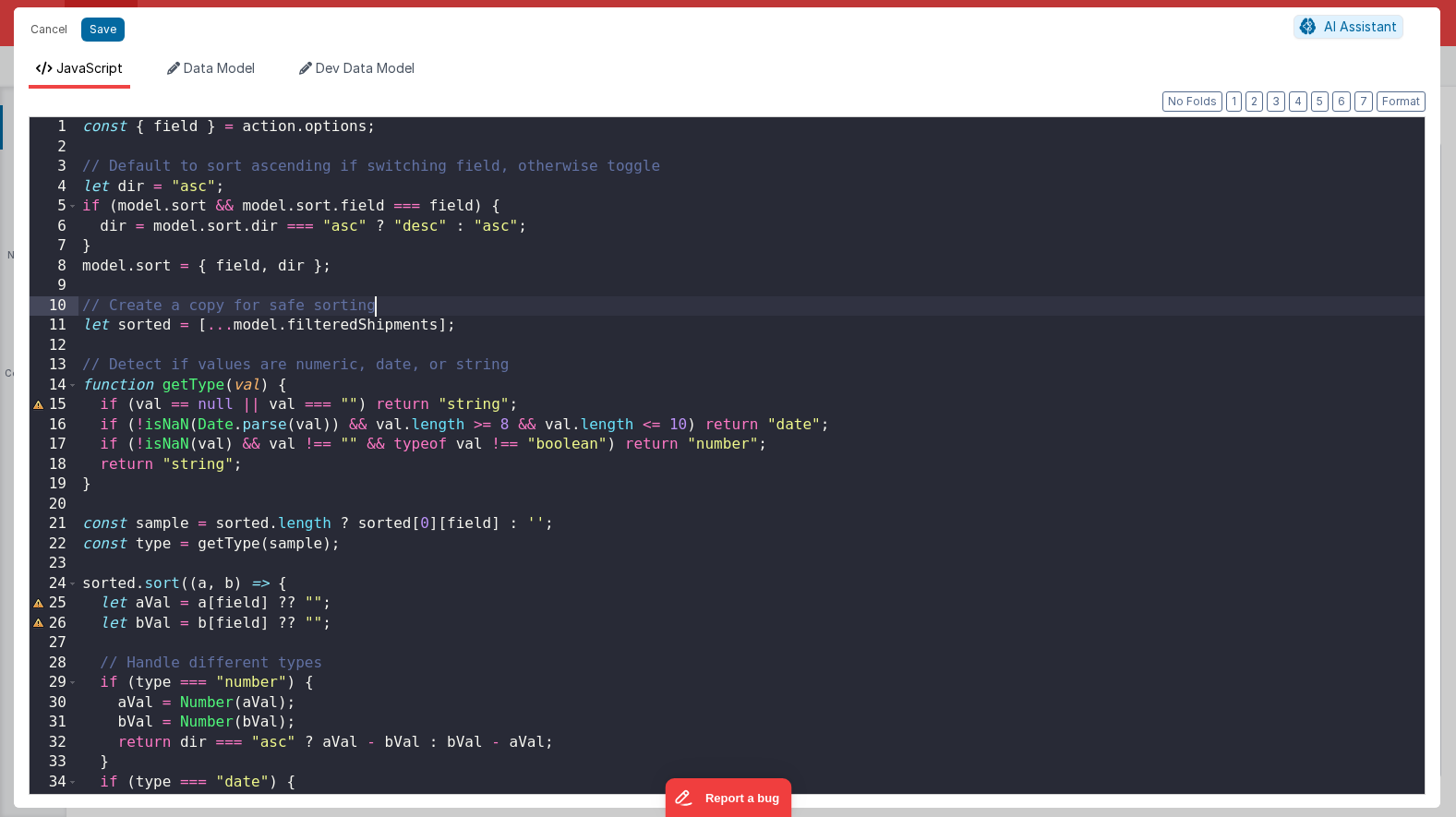
scroll to position [0, 0]
click at [632, 313] on div "const { field } = action . options ; // Default to sort ascending if switching …" at bounding box center [751, 476] width 1346 height 717
click at [43, 29] on button "Cancel" at bounding box center [49, 30] width 55 height 26
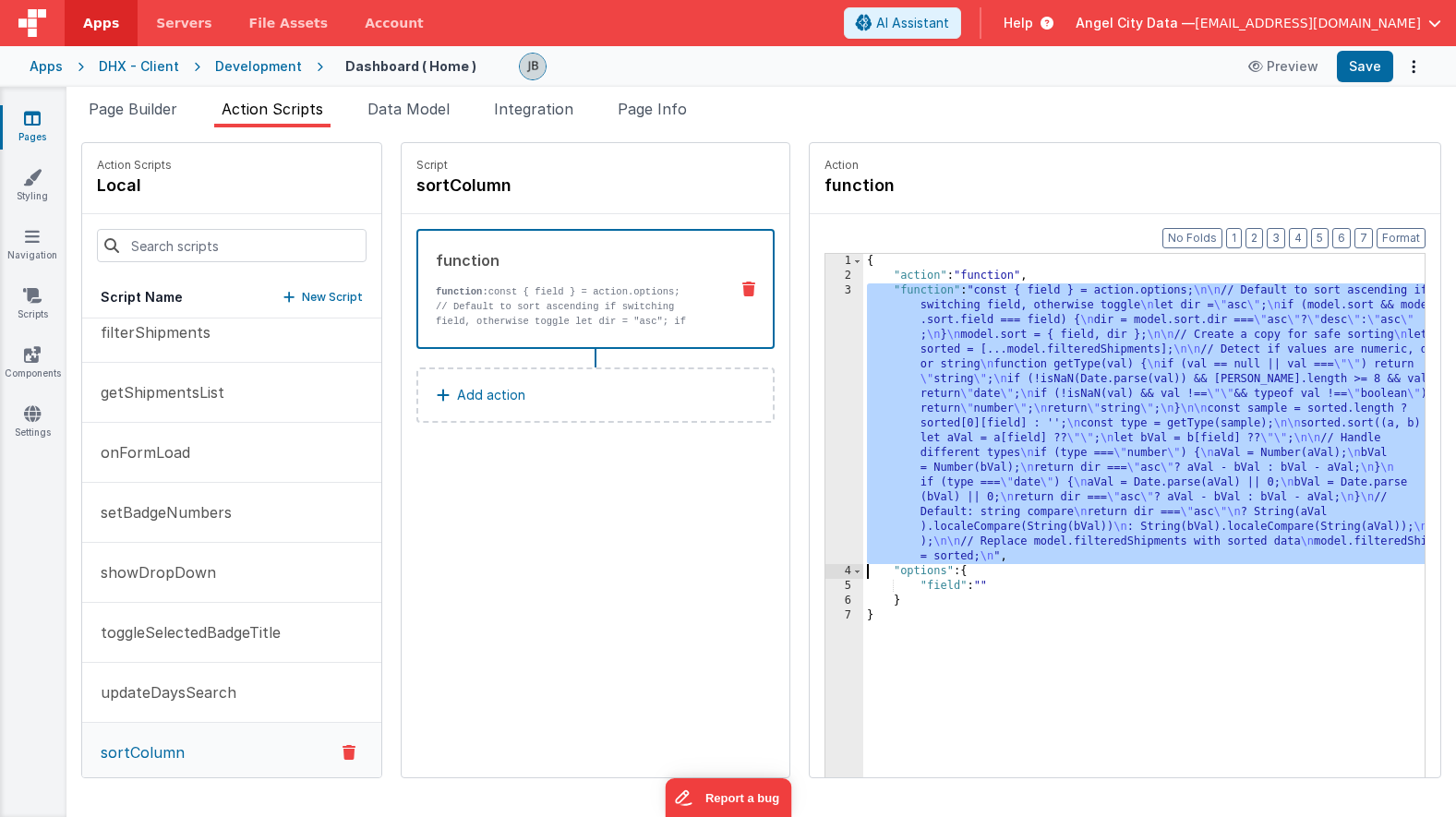
click at [826, 507] on div "3" at bounding box center [844, 423] width 38 height 280
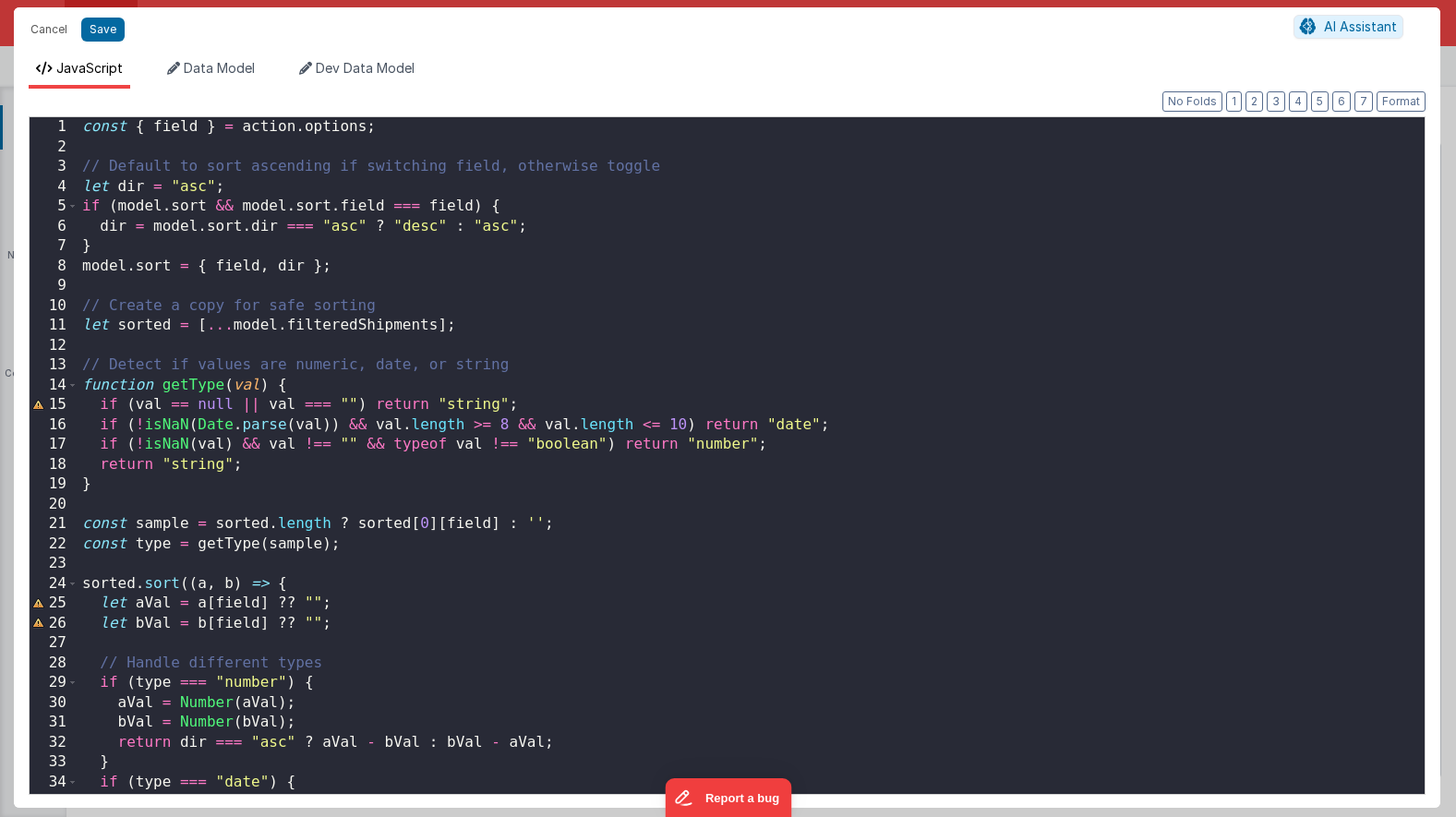
scroll to position [256, 0]
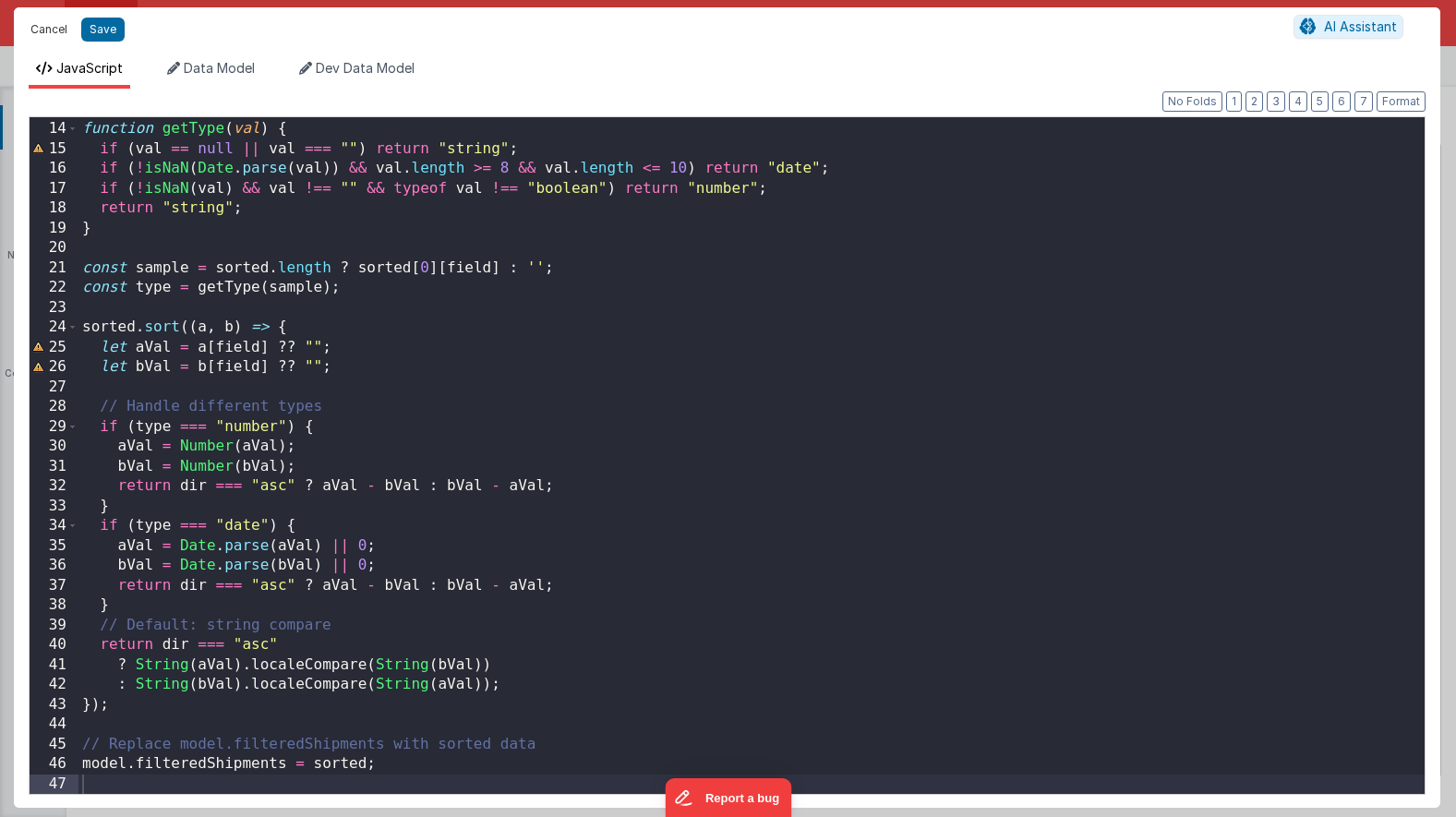
click at [53, 39] on button "Cancel" at bounding box center [49, 30] width 55 height 26
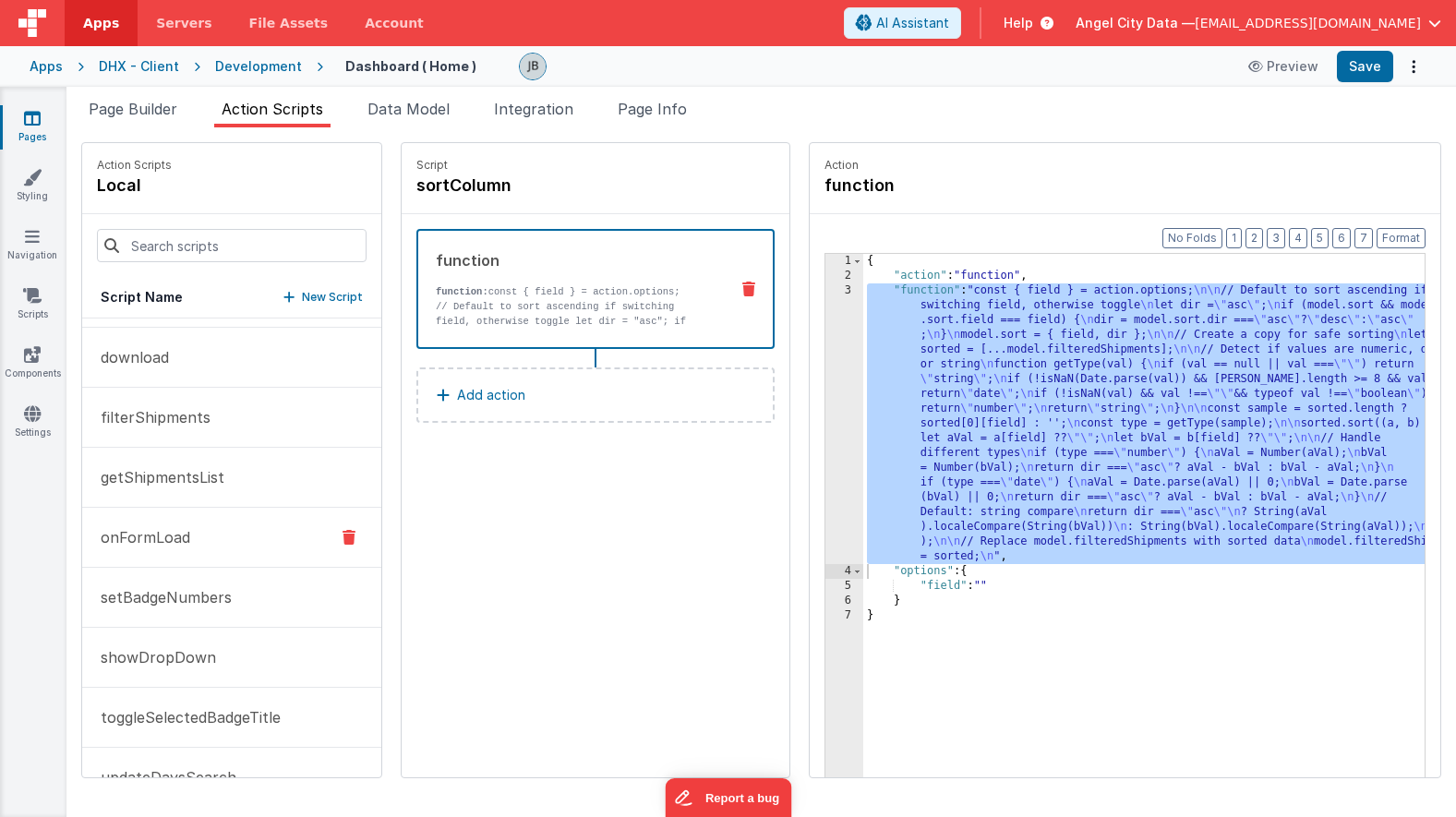
scroll to position [163, 0]
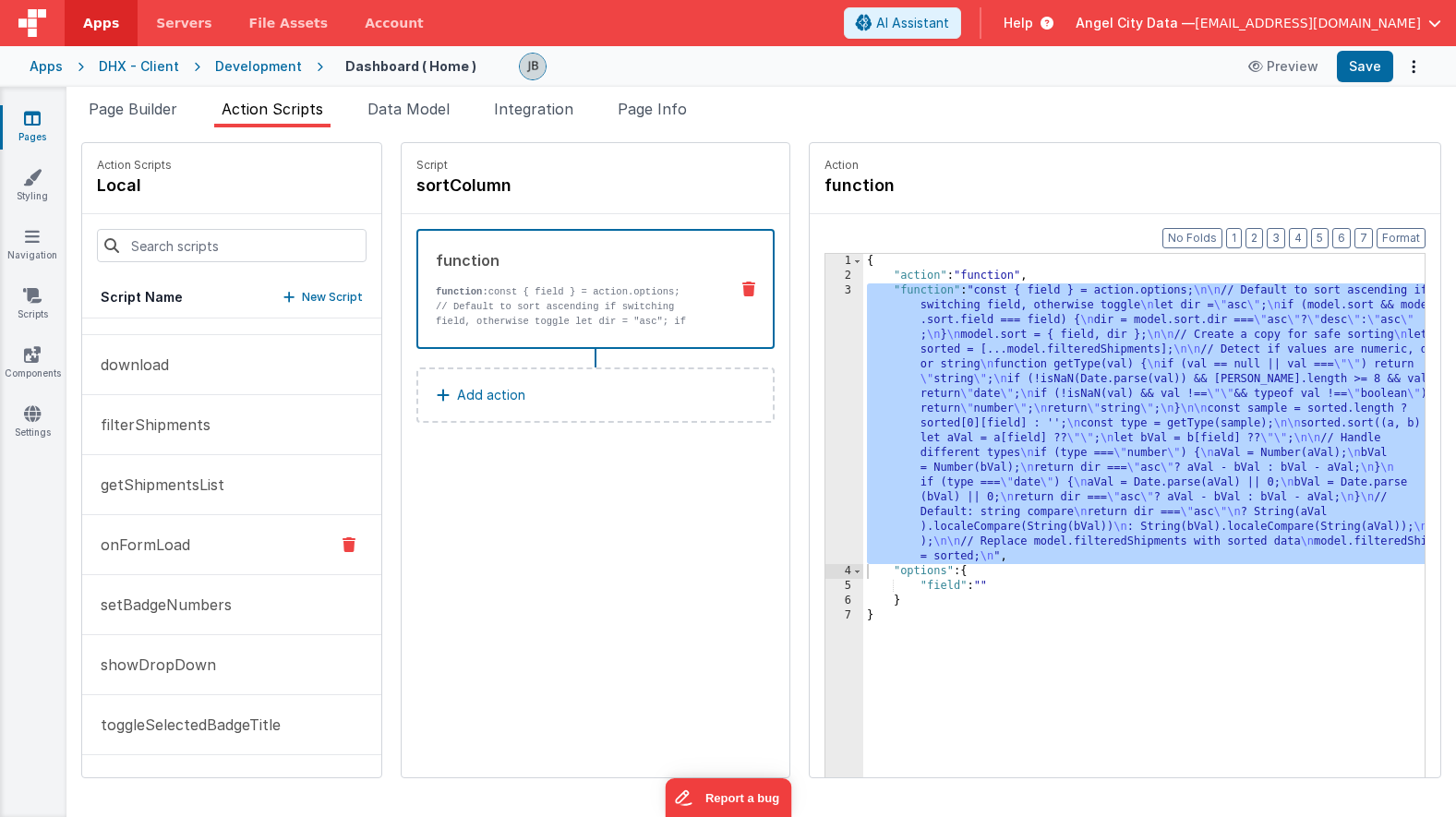
click at [178, 431] on p "filterShipments" at bounding box center [149, 425] width 121 height 23
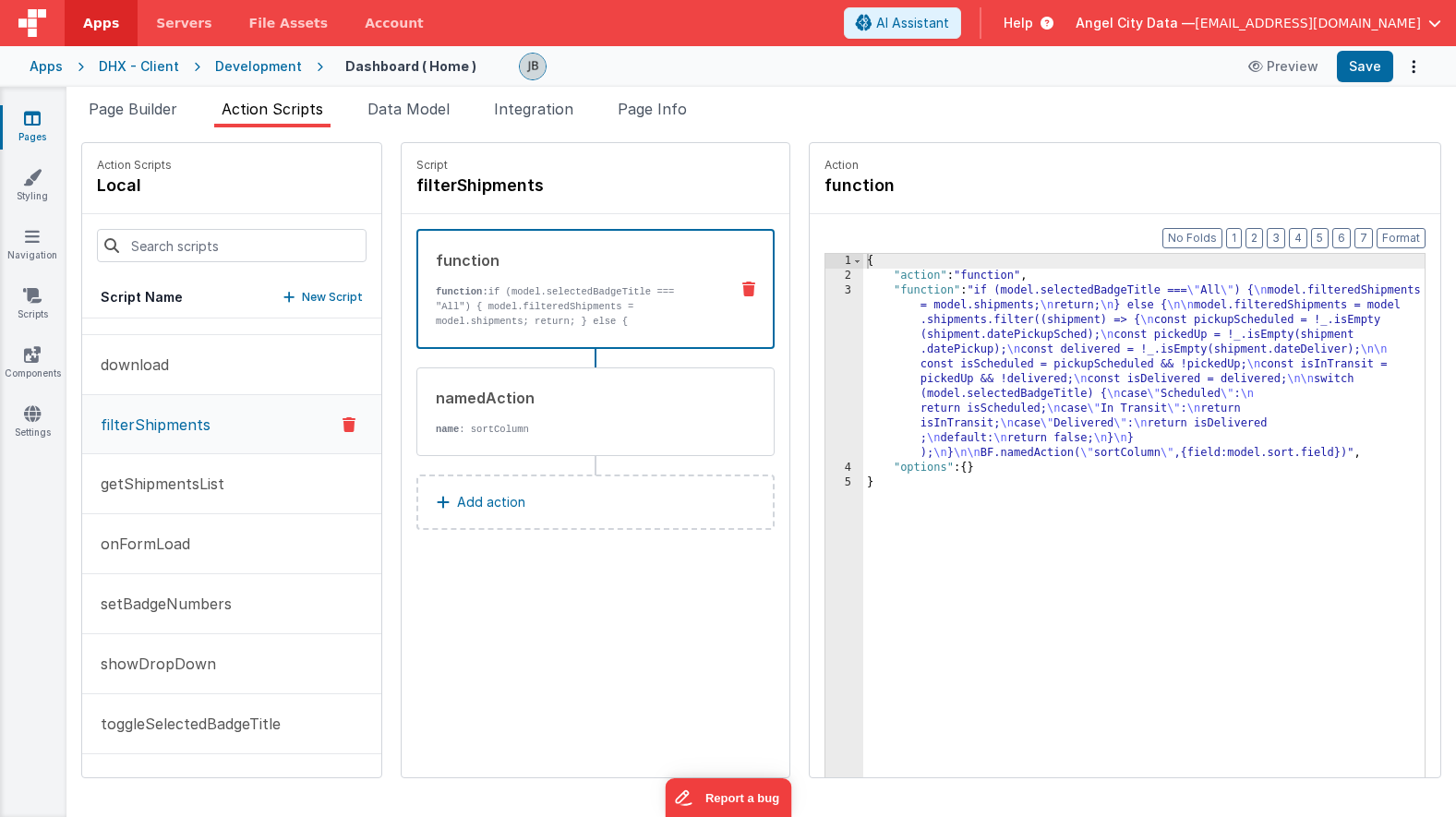
click at [826, 377] on div "3" at bounding box center [844, 371] width 38 height 177
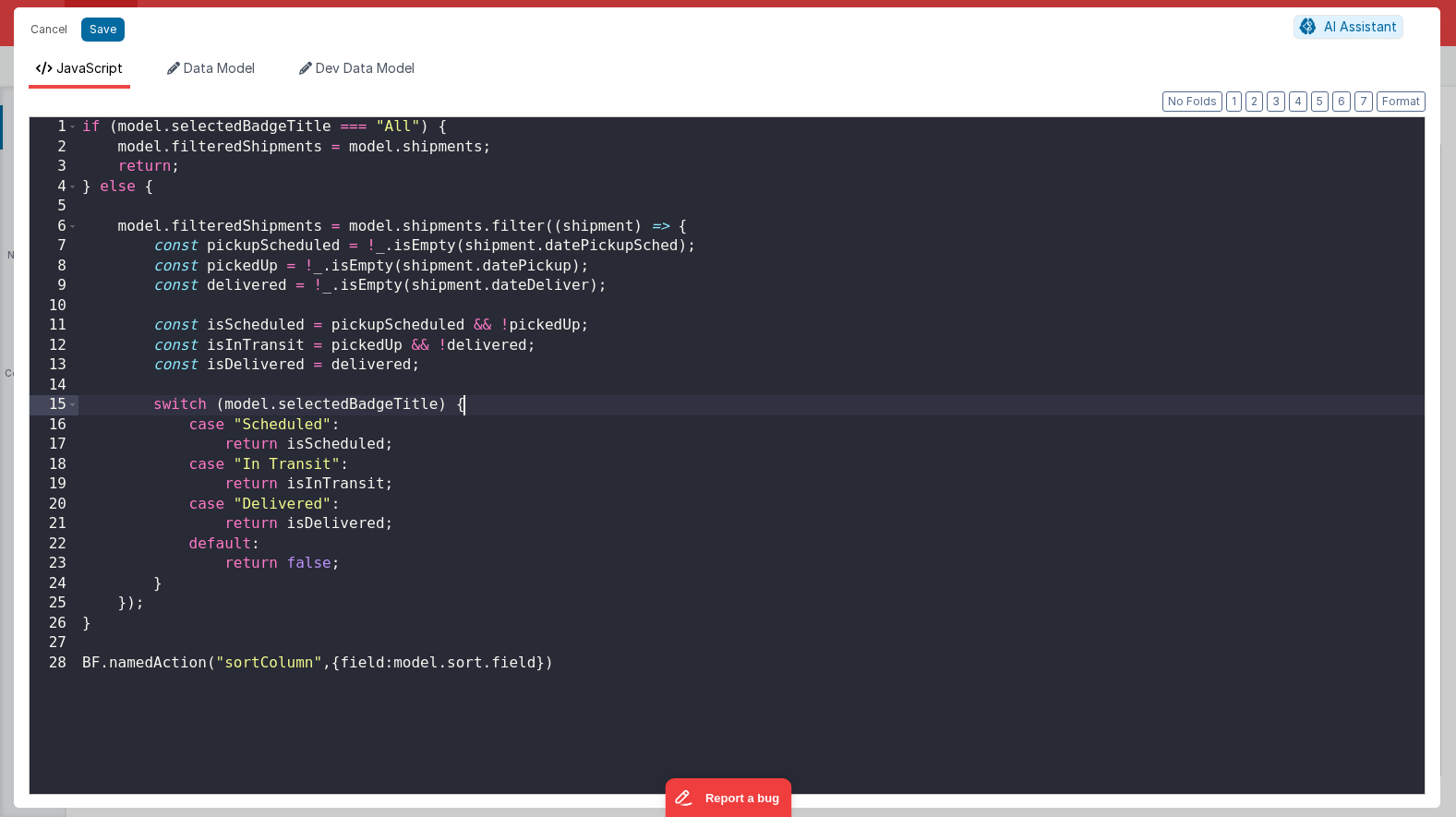
click at [800, 377] on div "if ( model . selectedBadgeTitle === "All" ) { model . filteredShipments = model…" at bounding box center [751, 476] width 1346 height 717
click at [474, 358] on div "if ( model . selectedBadgeTitle === "All" ) { model . filteredShipments = model…" at bounding box center [751, 476] width 1346 height 717
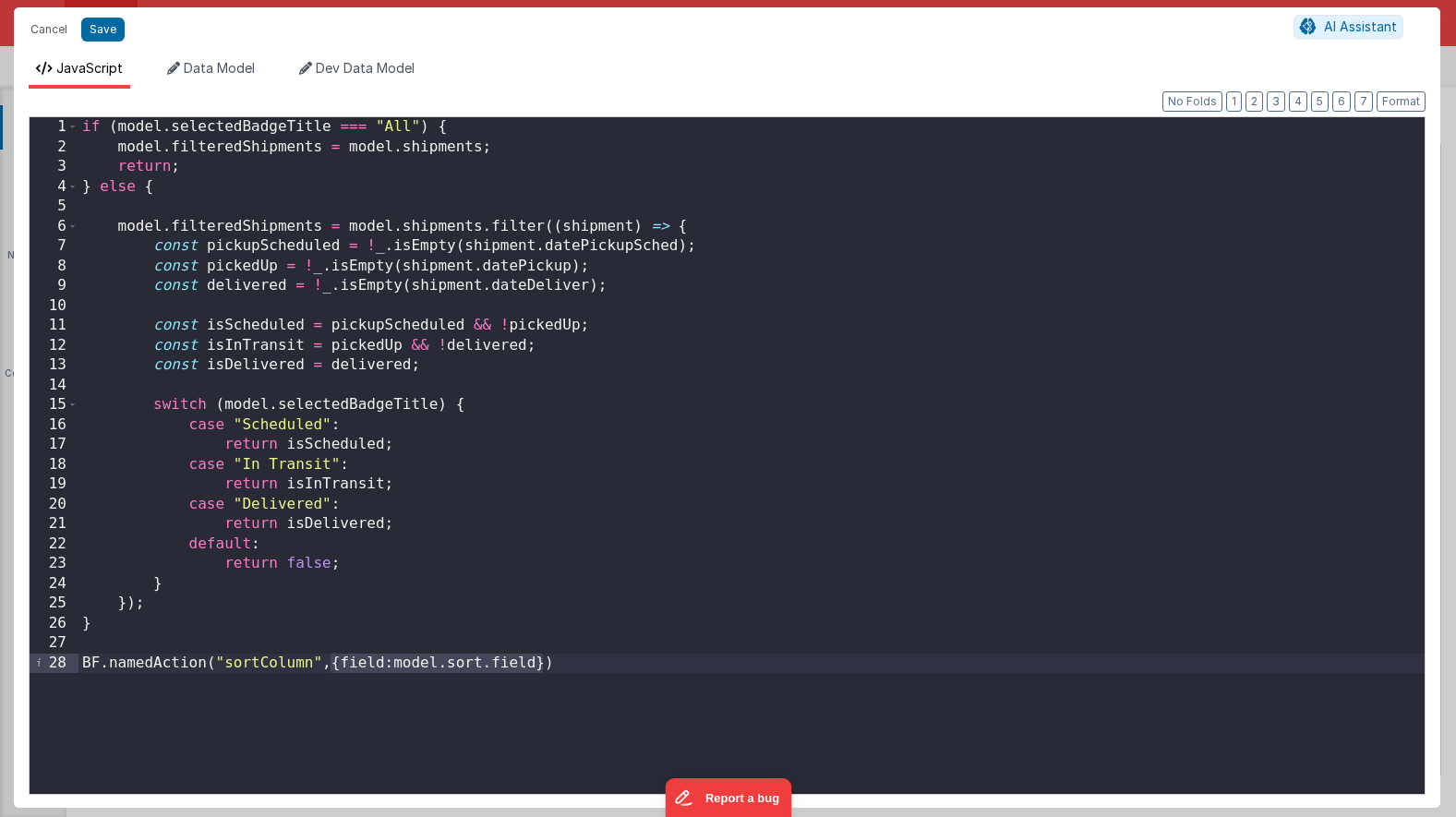
drag, startPoint x: 330, startPoint y: 662, endPoint x: 544, endPoint y: 671, distance: 214.2
click at [544, 671] on div "if ( model . selectedBadgeTitle === "All" ) { model . filteredShipments = model…" at bounding box center [751, 476] width 1346 height 717
click at [366, 700] on div "if ( model . selectedBadgeTitle === "All" ) { model . filteredShipments = model…" at bounding box center [751, 476] width 1346 height 717
click at [333, 654] on div "if ( model . selectedBadgeTitle === "All" ) { model . filteredShipments = model…" at bounding box center [751, 476] width 1346 height 717
click at [310, 646] on div "if ( model . selectedBadgeTitle === "All" ) { model . filteredShipments = model…" at bounding box center [751, 476] width 1346 height 717
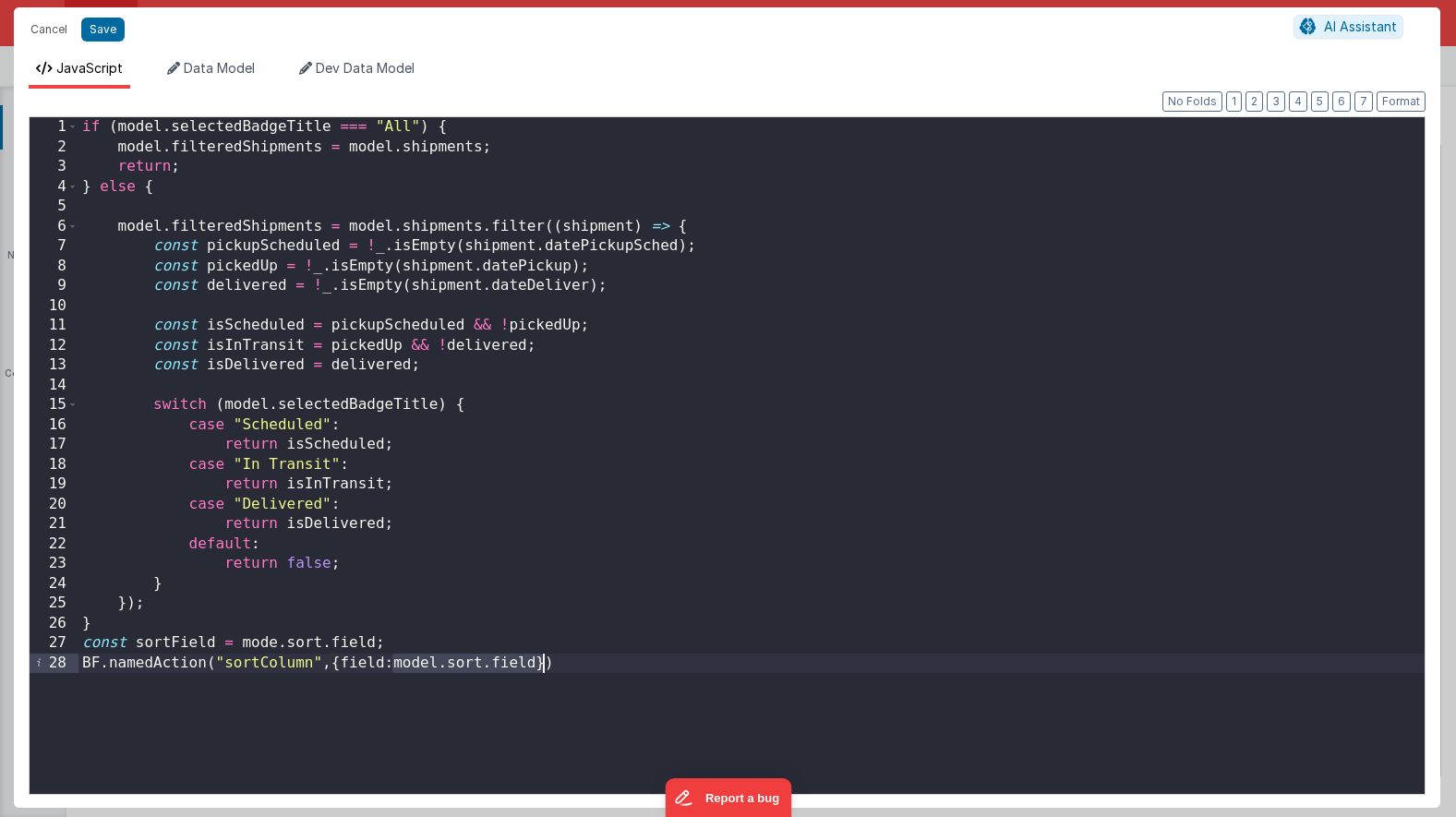
drag, startPoint x: 390, startPoint y: 662, endPoint x: 541, endPoint y: 665, distance: 151.0
click at [541, 665] on div "if ( model . selectedBadgeTitle === "All" ) { model . filteredShipments = model…" at bounding box center [751, 476] width 1346 height 717
click at [111, 34] on button "Save" at bounding box center [103, 30] width 43 height 24
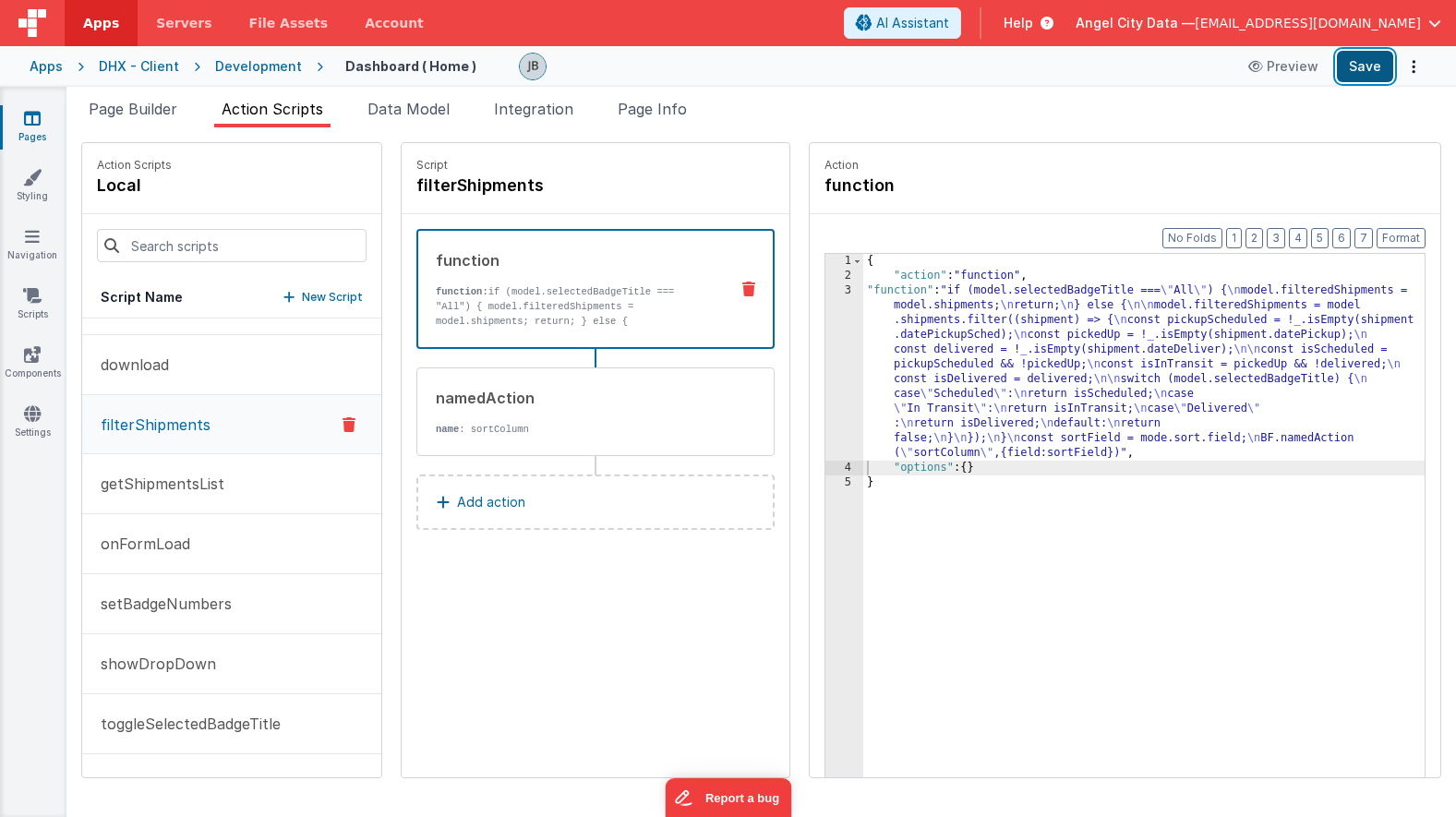
click at [1373, 72] on button "Save" at bounding box center [1365, 66] width 56 height 31
click at [186, 726] on p "toggleSelectedBadgeTitle" at bounding box center [185, 724] width 191 height 23
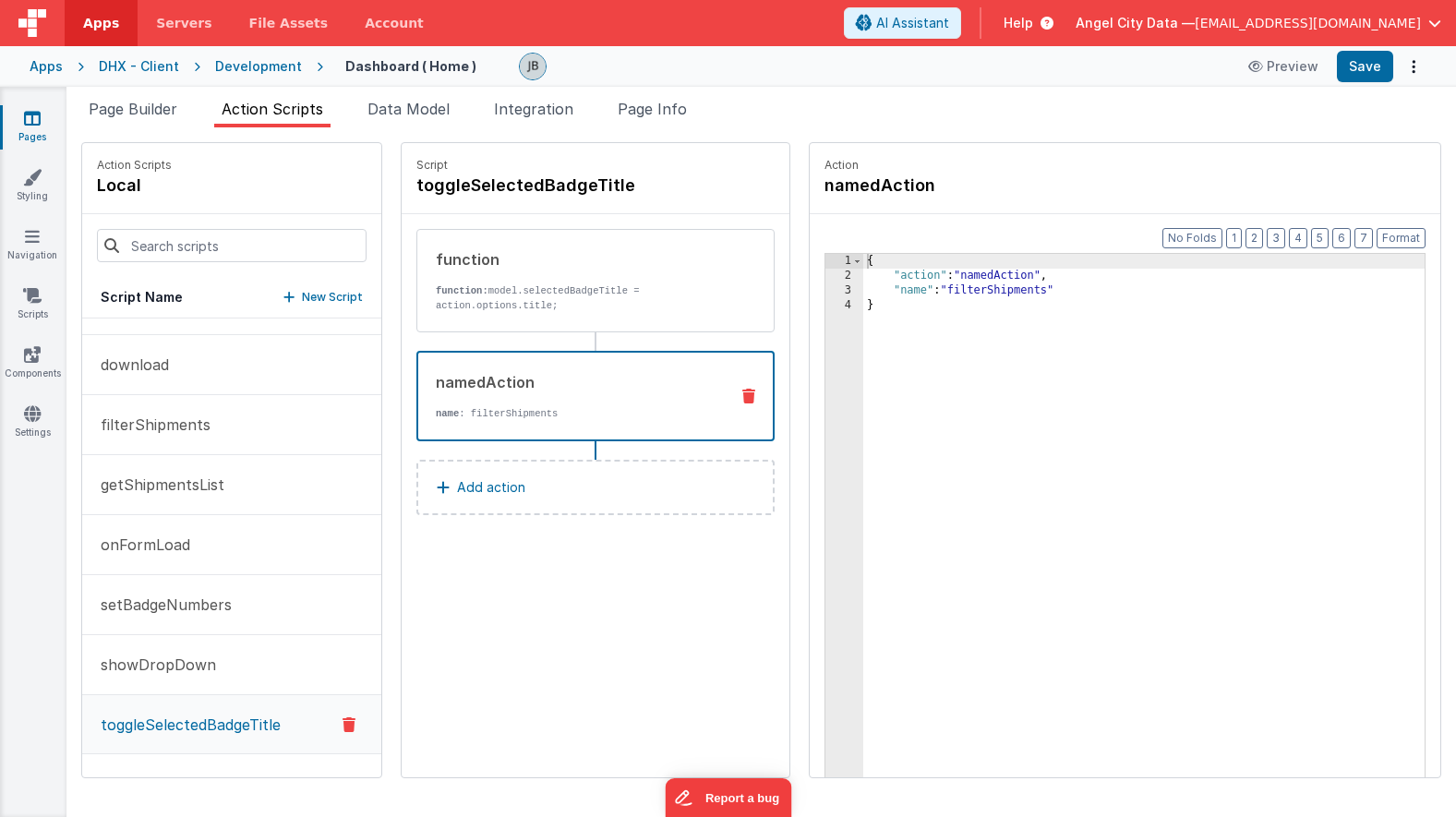
click at [447, 416] on p "name : filterShipments" at bounding box center [575, 414] width 278 height 15
click at [240, 419] on button "filterShipments" at bounding box center [232, 425] width 299 height 60
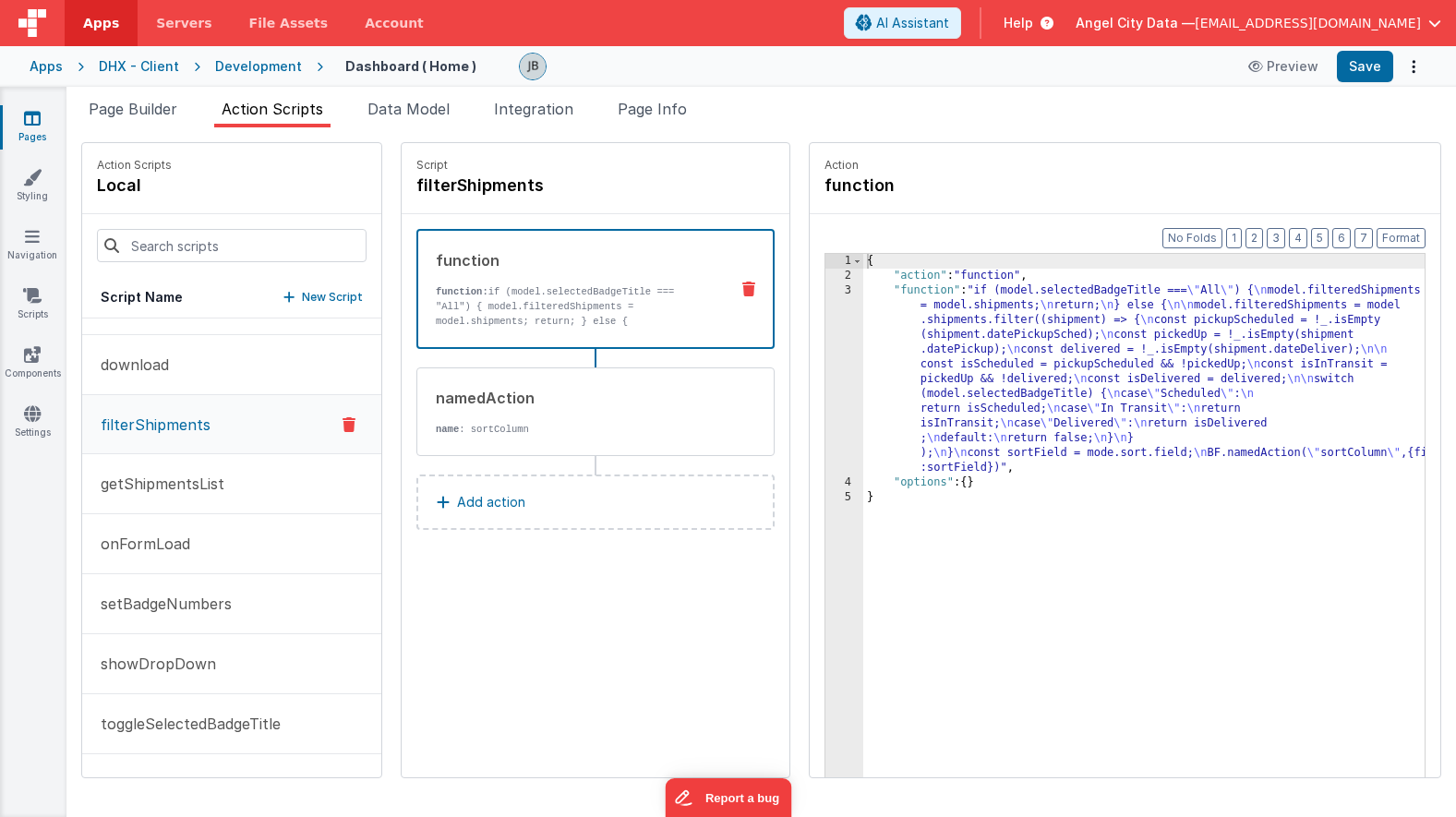
click at [826, 328] on div "3" at bounding box center [844, 379] width 38 height 192
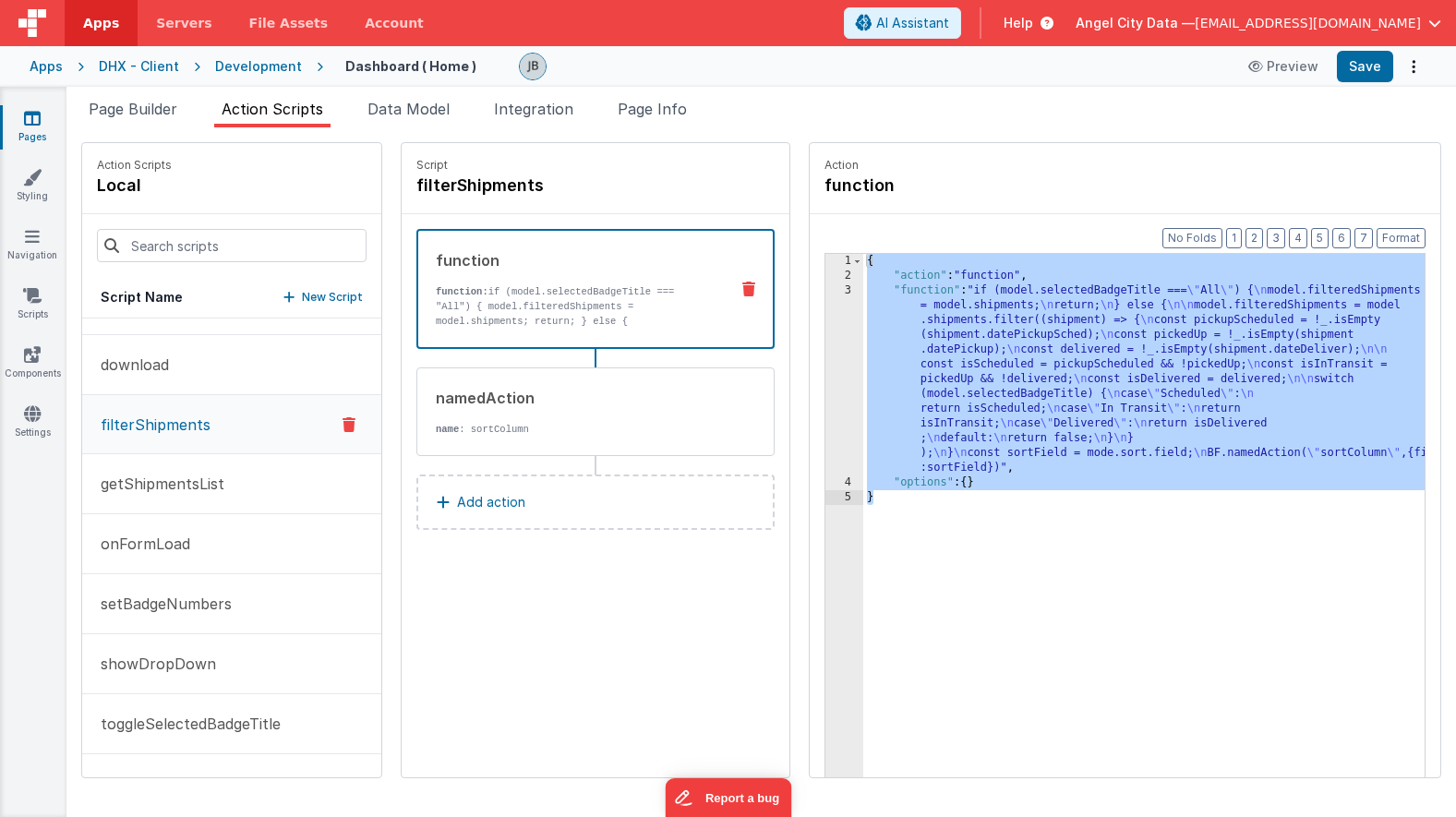
click at [826, 326] on div "3" at bounding box center [844, 379] width 38 height 192
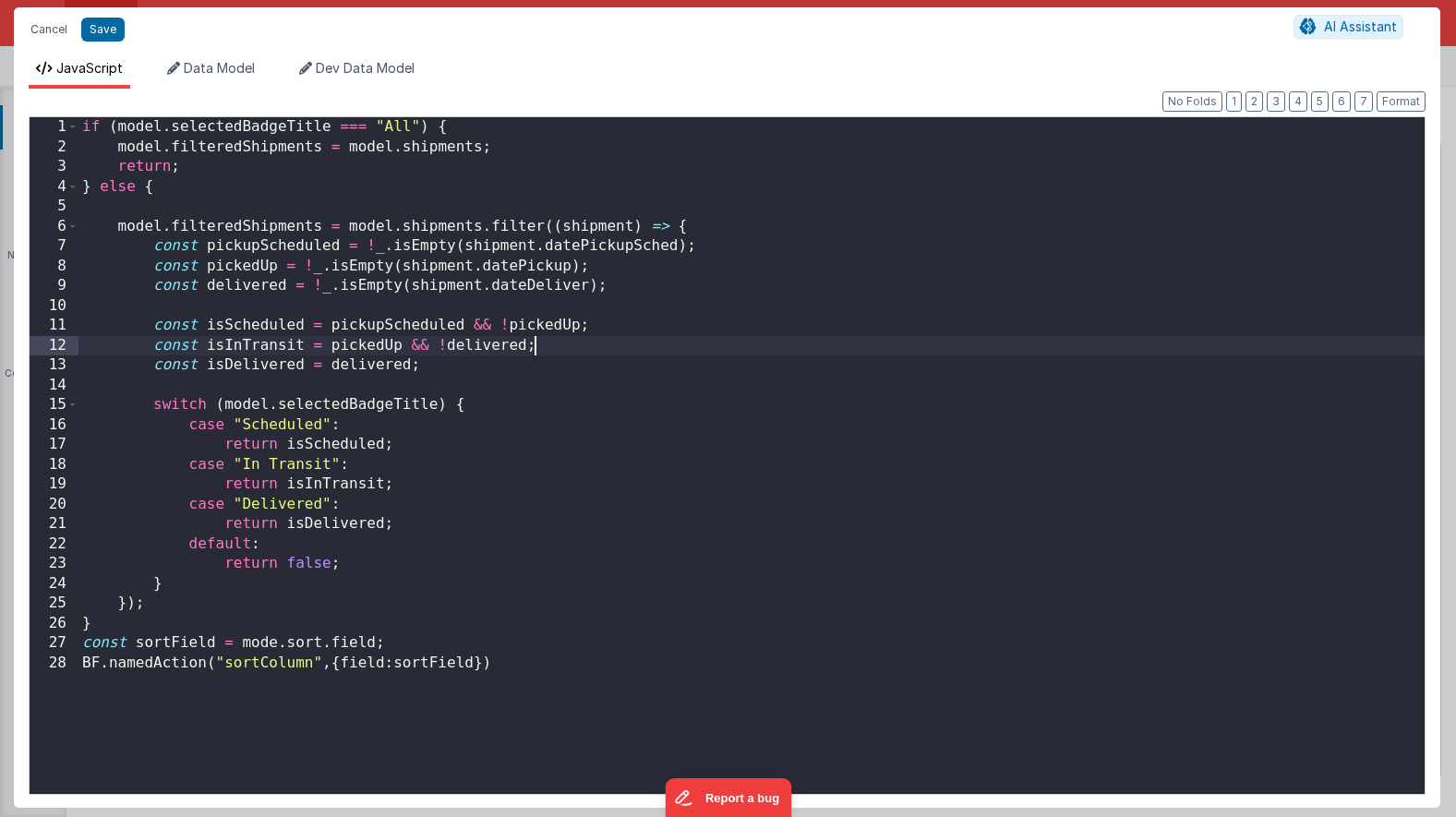
click at [796, 326] on div "if ( model . selectedBadgeTitle === "All" ) { model . filteredShipments = model…" at bounding box center [751, 476] width 1346 height 717
click at [511, 276] on div "if ( model . selectedBadgeTitle === "All" ) { model . filteredShipments = model…" at bounding box center [751, 476] width 1346 height 717
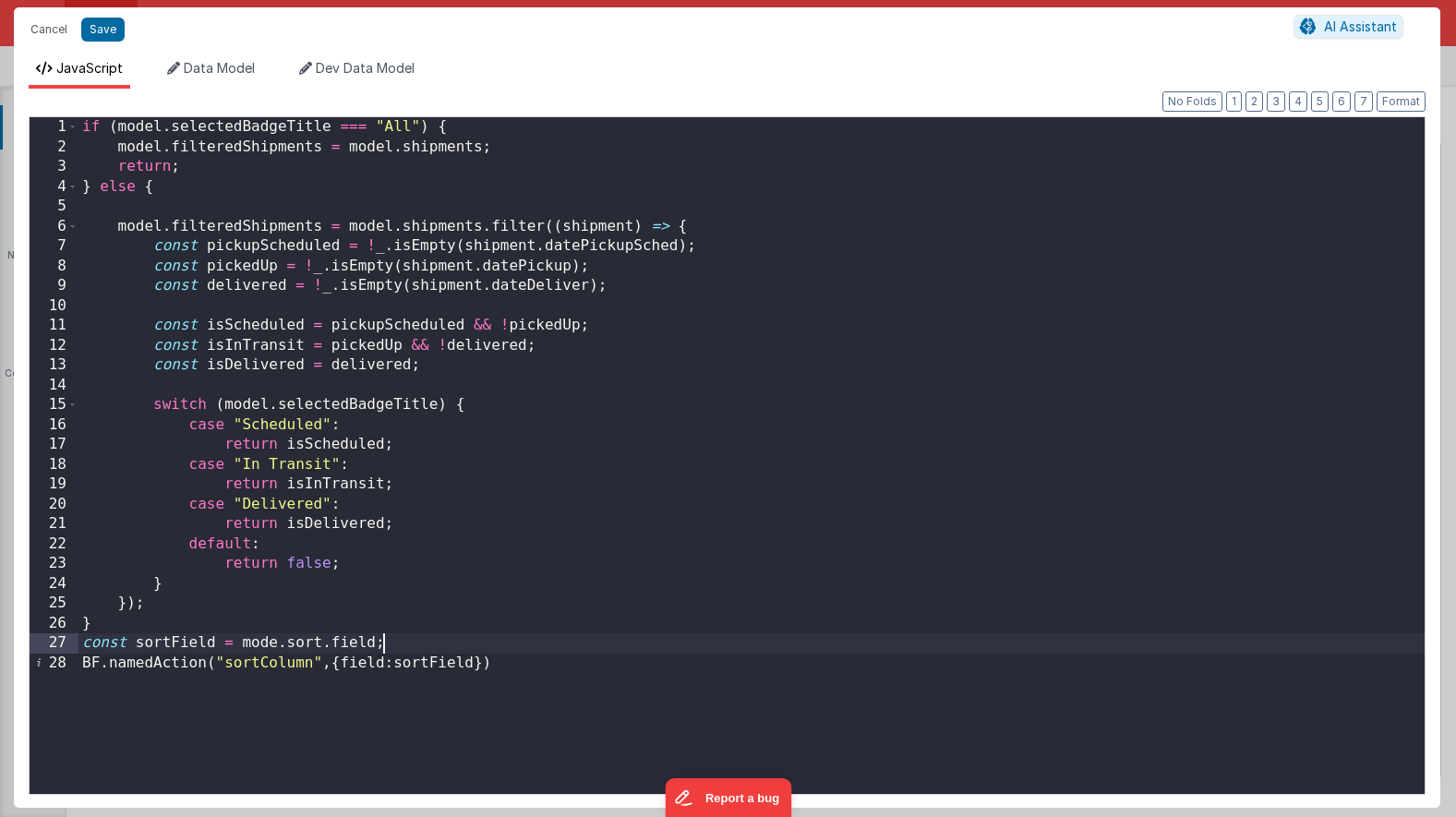
click at [432, 644] on div "if ( model . selectedBadgeTitle === "All" ) { model . filteredShipments = model…" at bounding box center [751, 476] width 1346 height 717
click at [279, 643] on div "if ( model . selectedBadgeTitle === "All" ) { model . filteredShipments = model…" at bounding box center [751, 476] width 1346 height 717
click at [472, 637] on div "if ( model . selectedBadgeTitle === "All" ) { model . filteredShipments = model…" at bounding box center [751, 476] width 1346 height 717
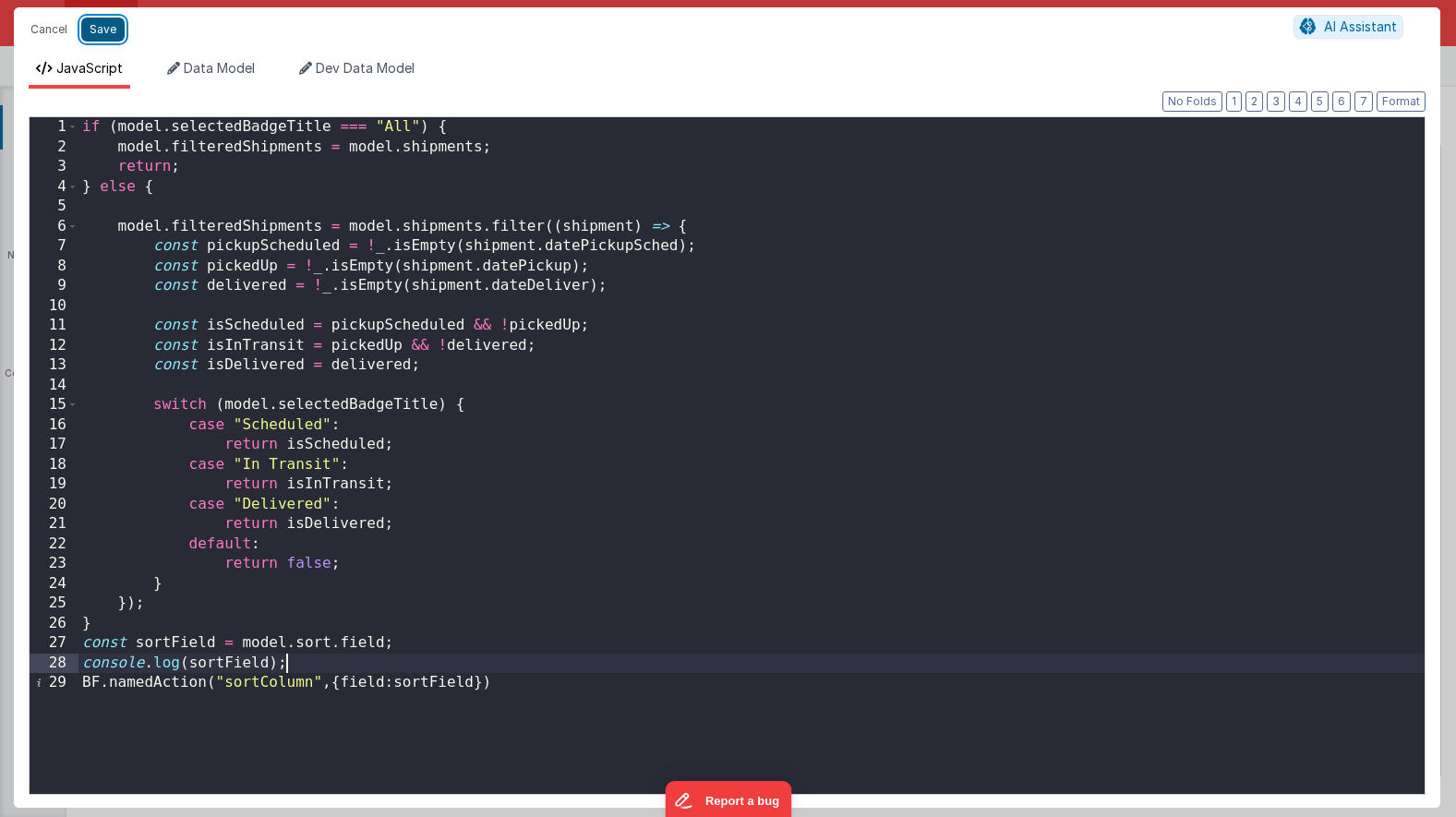
click at [107, 29] on button "Save" at bounding box center [103, 30] width 43 height 24
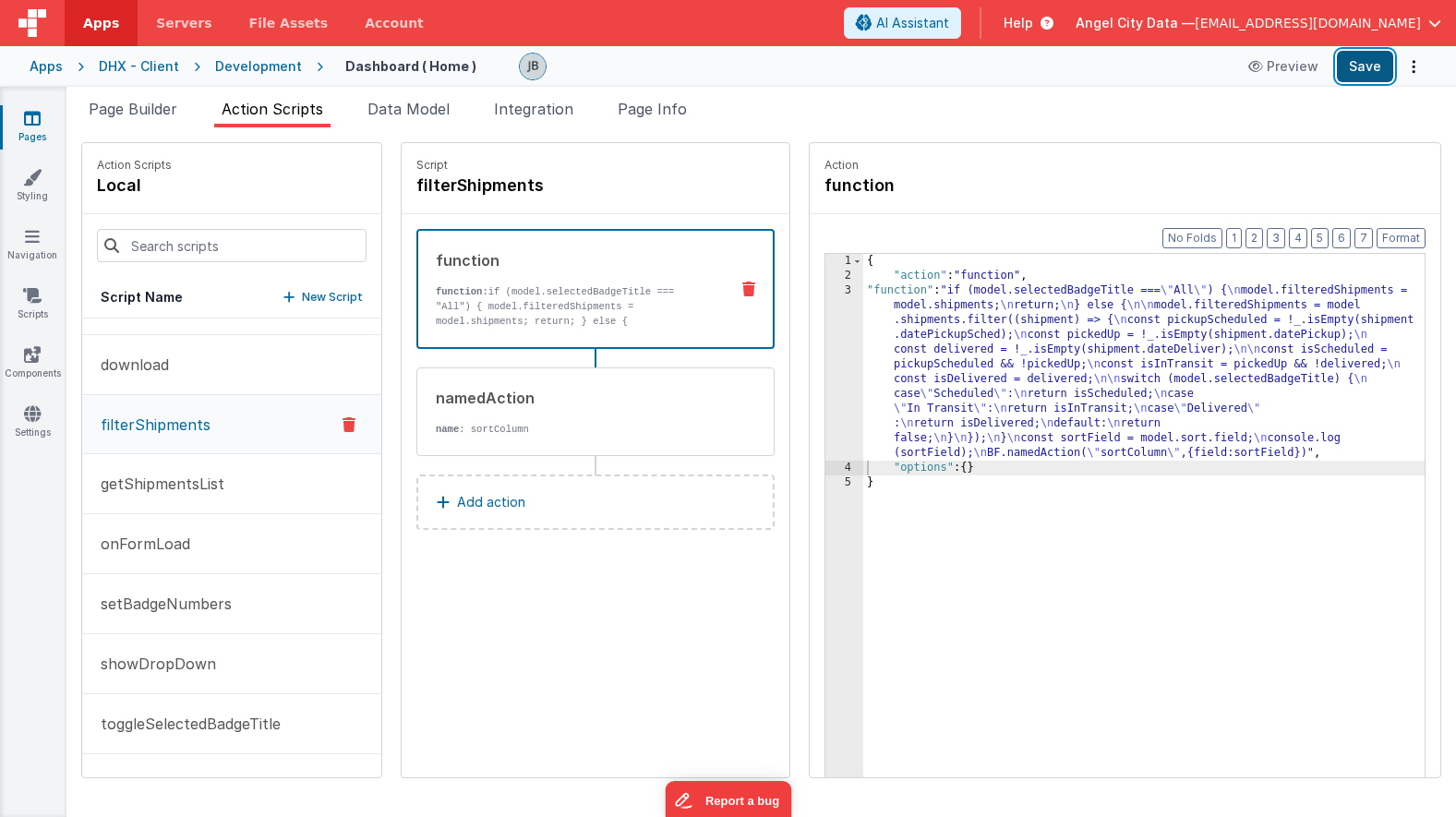
click at [1360, 74] on button "Save" at bounding box center [1365, 66] width 56 height 31
click at [826, 377] on div "3" at bounding box center [844, 371] width 38 height 177
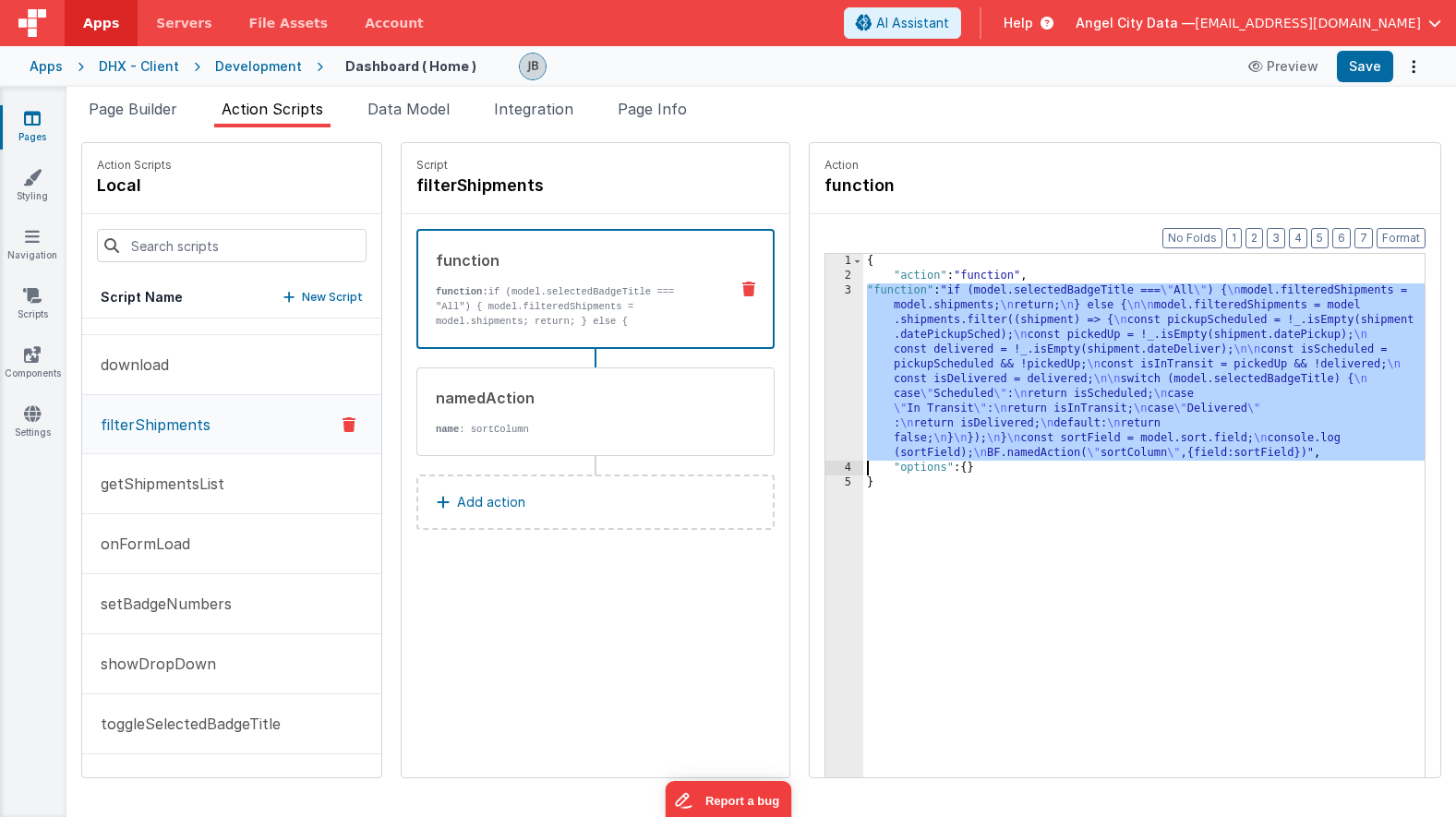
click at [826, 372] on div "3" at bounding box center [844, 371] width 38 height 177
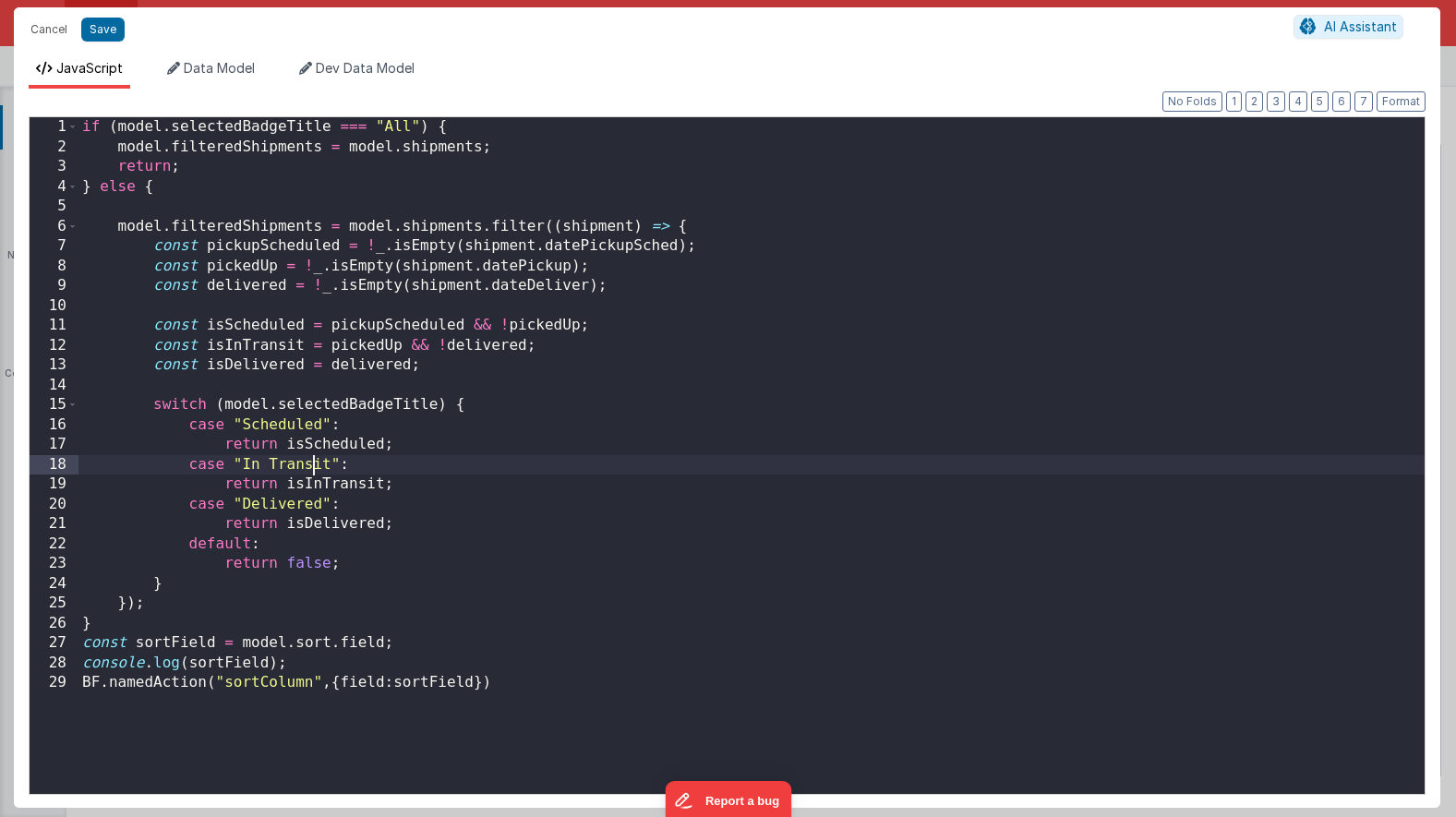
click at [315, 472] on div "if ( model . selectedBadgeTitle === "All" ) { model . filteredShipments = model…" at bounding box center [751, 476] width 1346 height 717
click at [96, 24] on button "Save" at bounding box center [103, 30] width 43 height 24
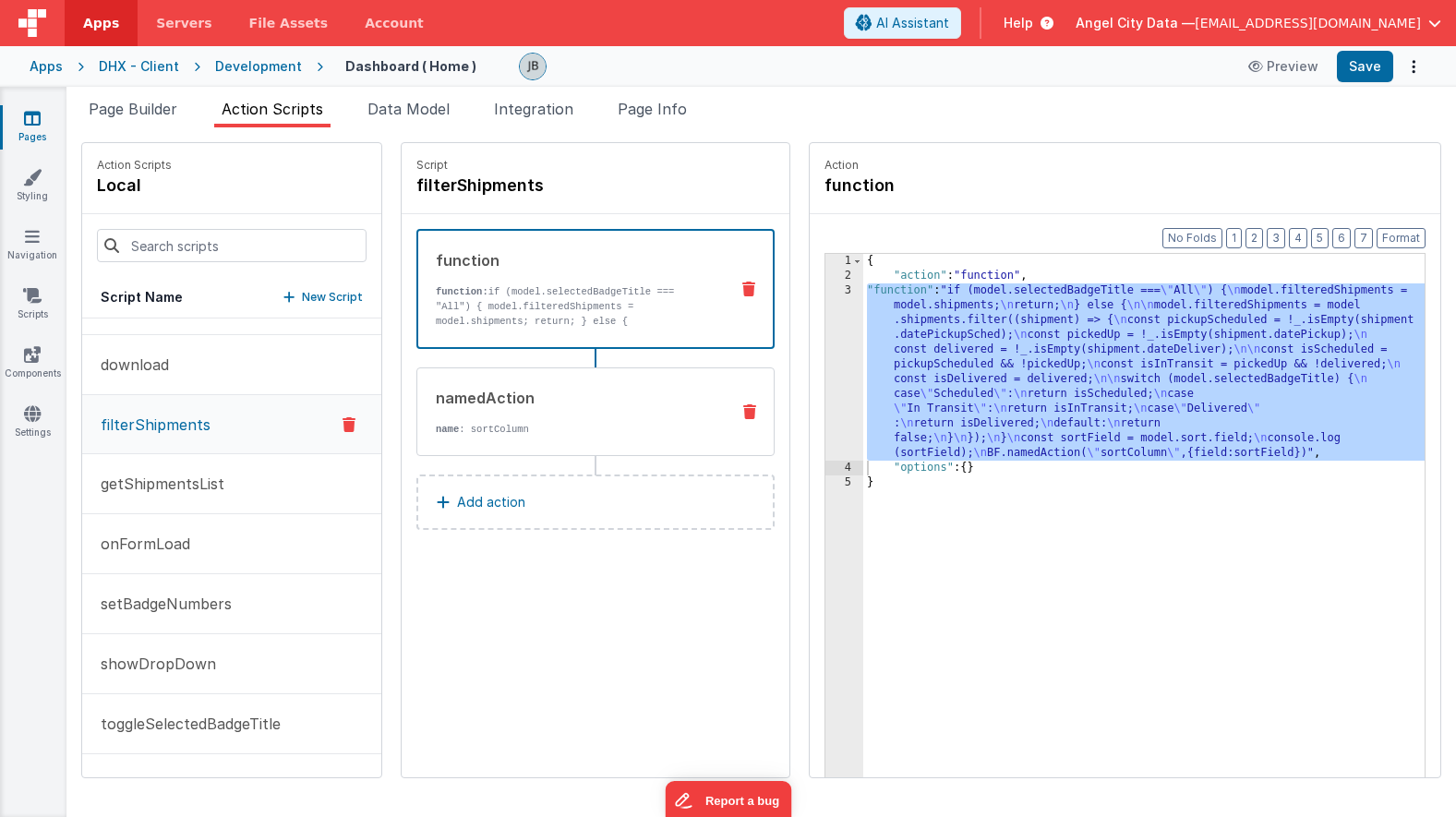
click at [582, 441] on div "namedAction name : sortColumn" at bounding box center [596, 412] width 358 height 88
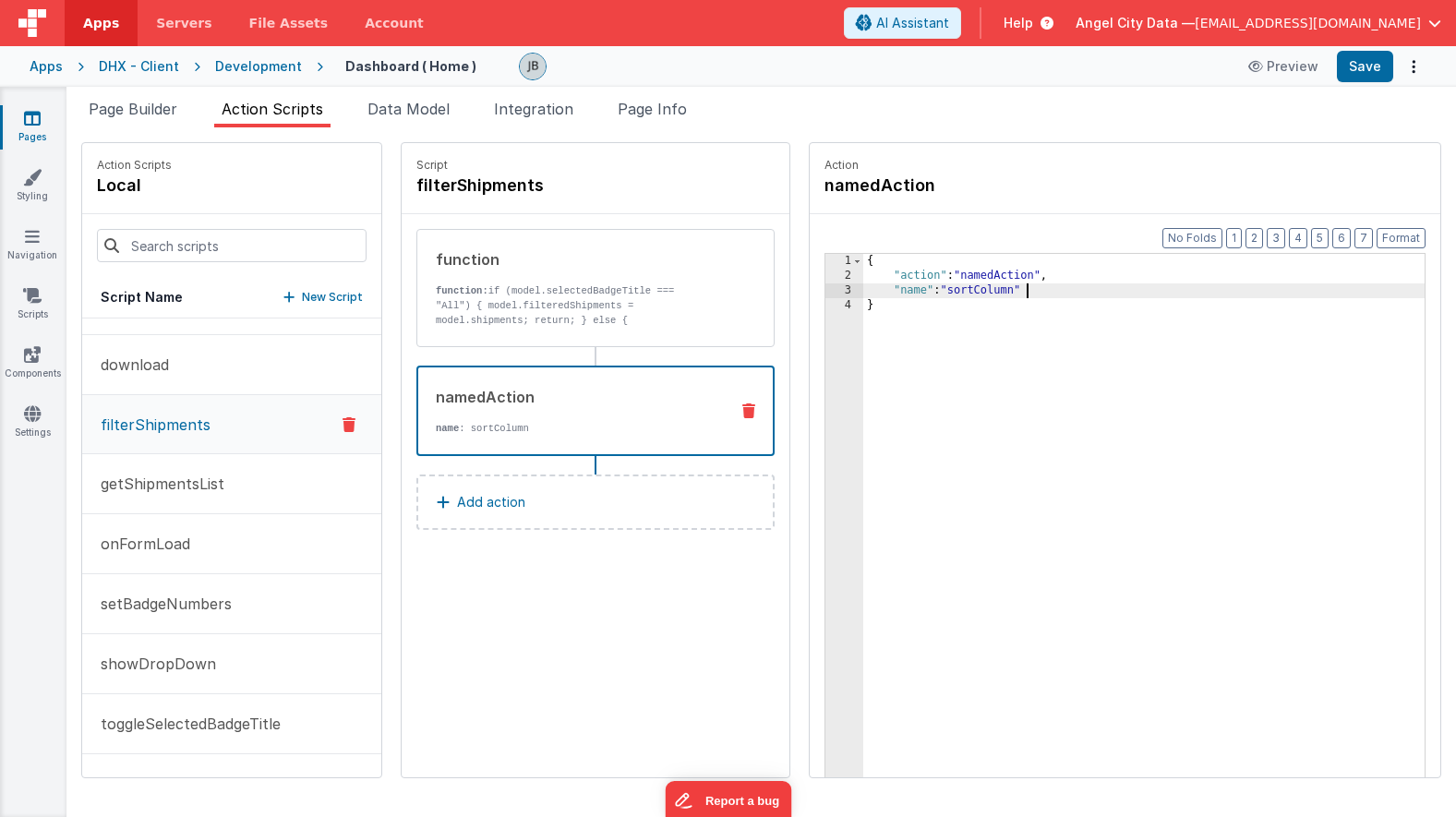
click at [986, 291] on div "{ "action" : "namedAction" , "name" : "sortColumn" }" at bounding box center [1166, 559] width 607 height 611
click at [742, 407] on icon at bounding box center [749, 411] width 13 height 15
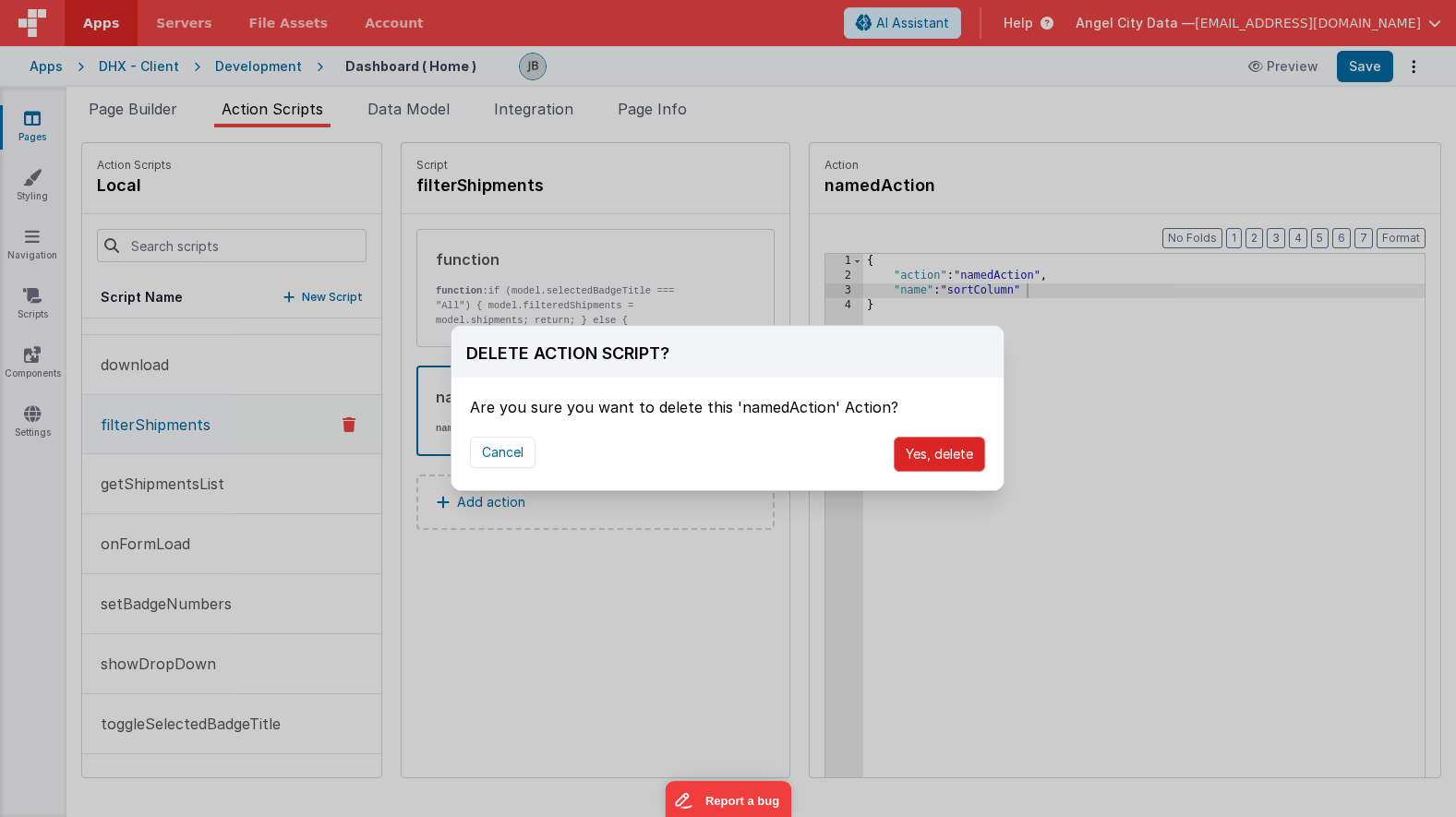
click at [916, 461] on button "Yes, delete" at bounding box center [939, 454] width 91 height 35
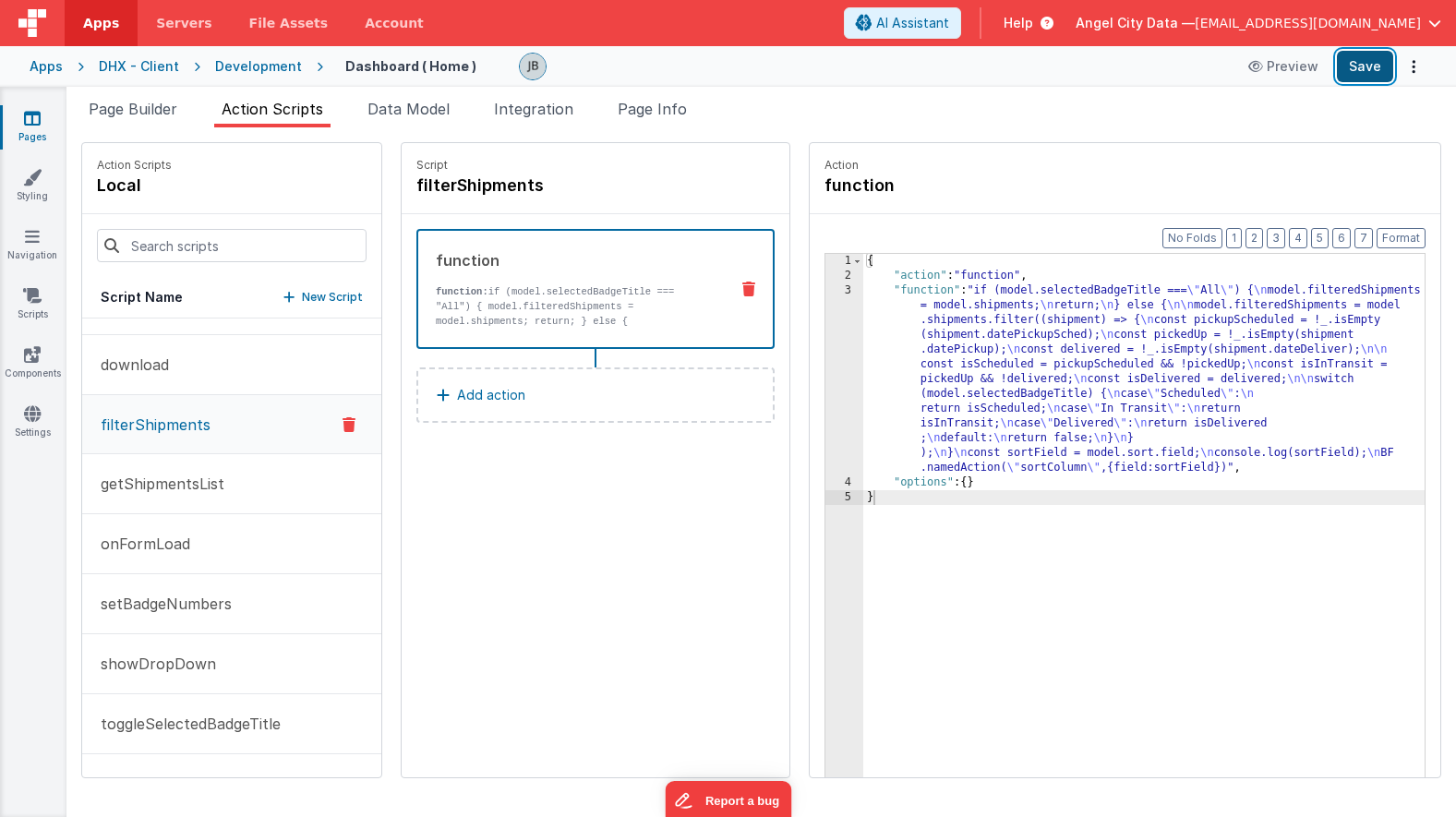
click at [1362, 68] on button "Save" at bounding box center [1365, 66] width 56 height 31
click at [513, 307] on p "function: if (model.selectedBadgeTitle === "All") { model.filteredShipments = m…" at bounding box center [575, 306] width 278 height 44
click at [826, 322] on div "3" at bounding box center [844, 379] width 38 height 192
click at [826, 318] on div "3" at bounding box center [844, 379] width 38 height 192
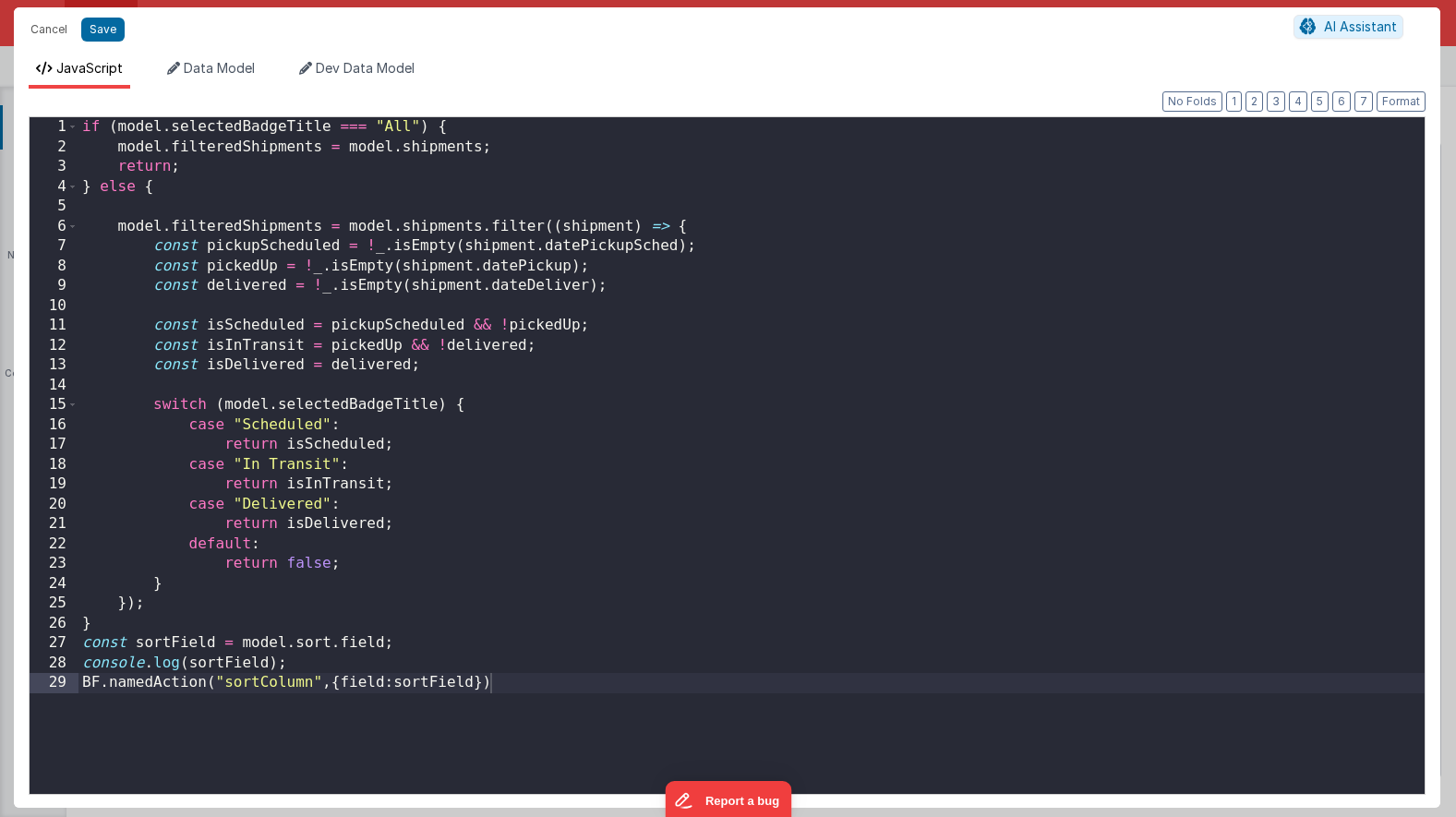
click at [792, 318] on div "Cancel Save AI Assistant JavaScript Data Model Dev Data Model Format 7 6 5 4 3 …" at bounding box center [728, 408] width 1456 height 817
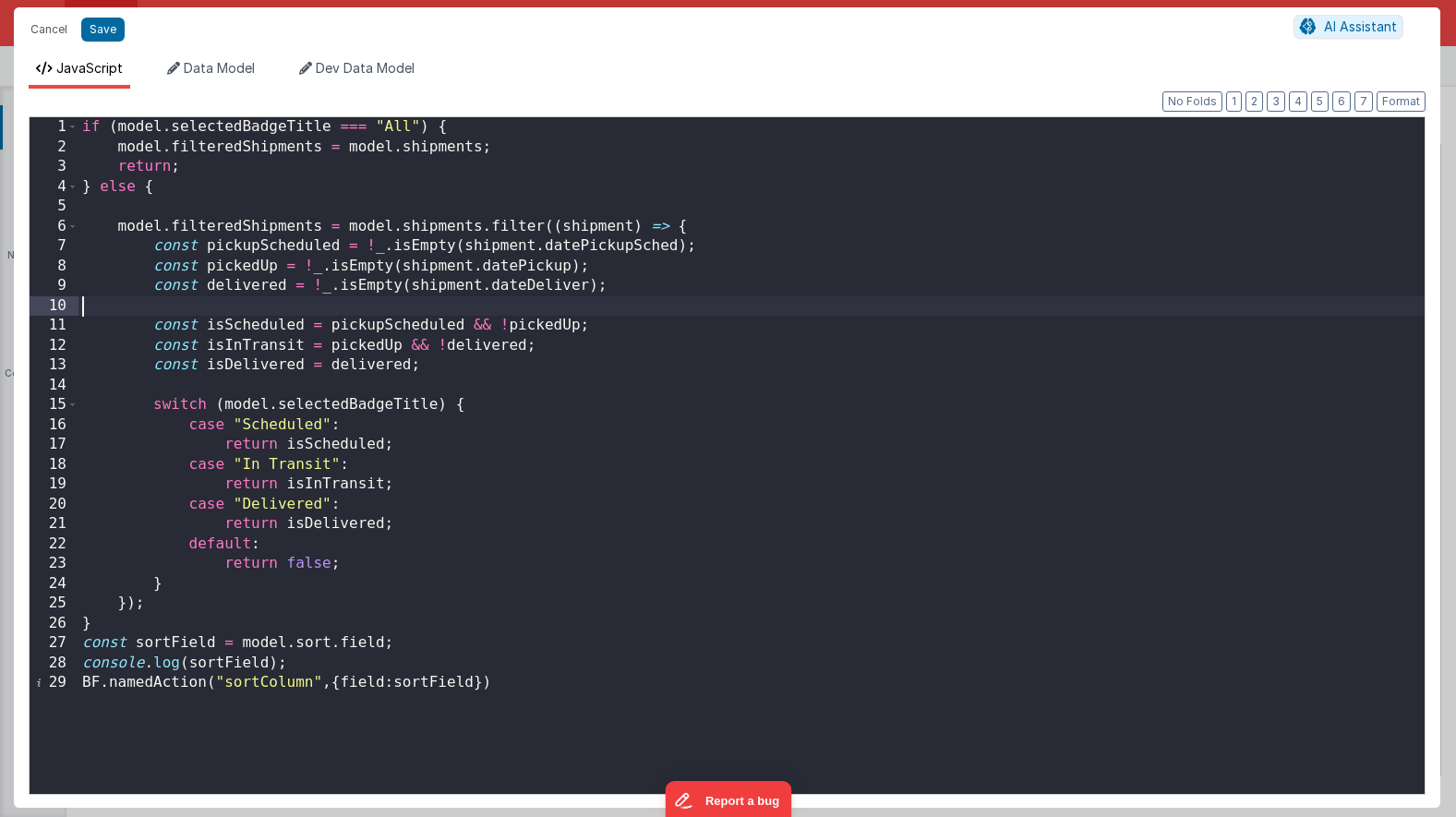
click at [604, 298] on div "if ( model . selectedBadgeTitle === "All" ) { model . filteredShipments = model…" at bounding box center [751, 476] width 1346 height 717
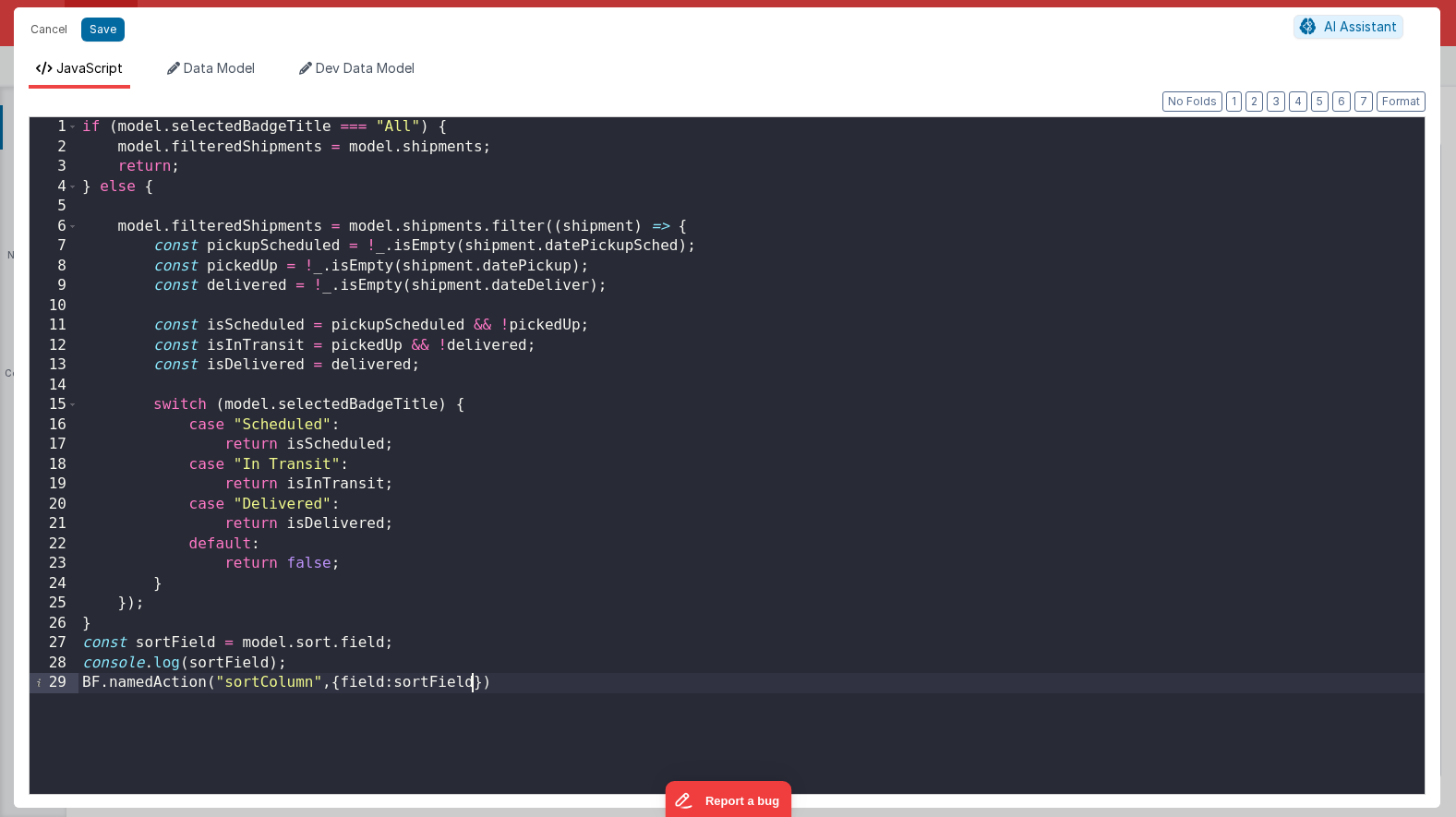
click at [471, 680] on div "if ( model . selectedBadgeTitle === "All" ) { model . filteredShipments = model…" at bounding box center [751, 476] width 1346 height 717
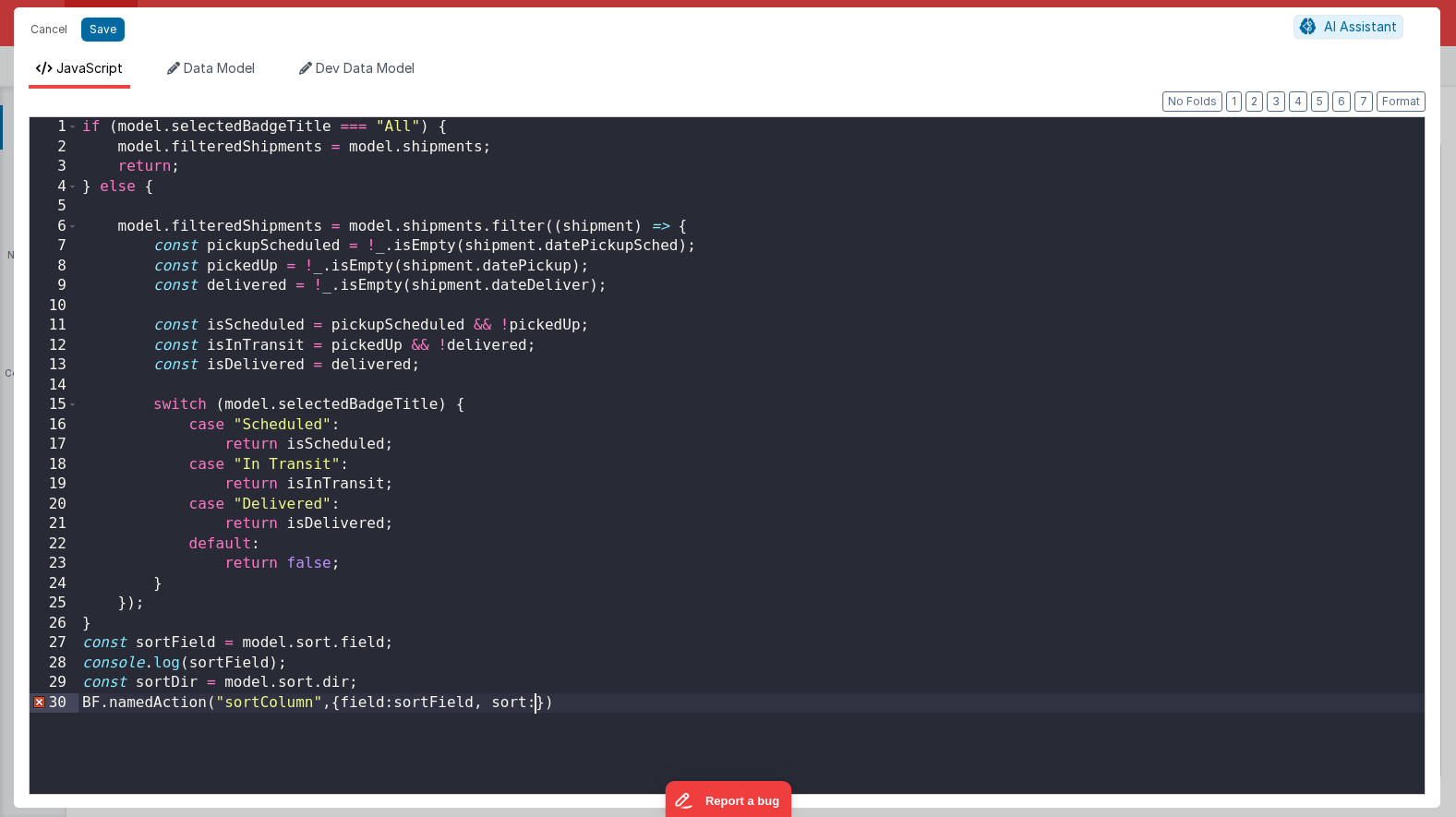
click at [535, 708] on div "if ( model . selectedBadgeTitle === "All" ) { model . filteredShipments = model…" at bounding box center [751, 476] width 1346 height 717
click at [110, 36] on button "Save" at bounding box center [103, 30] width 43 height 24
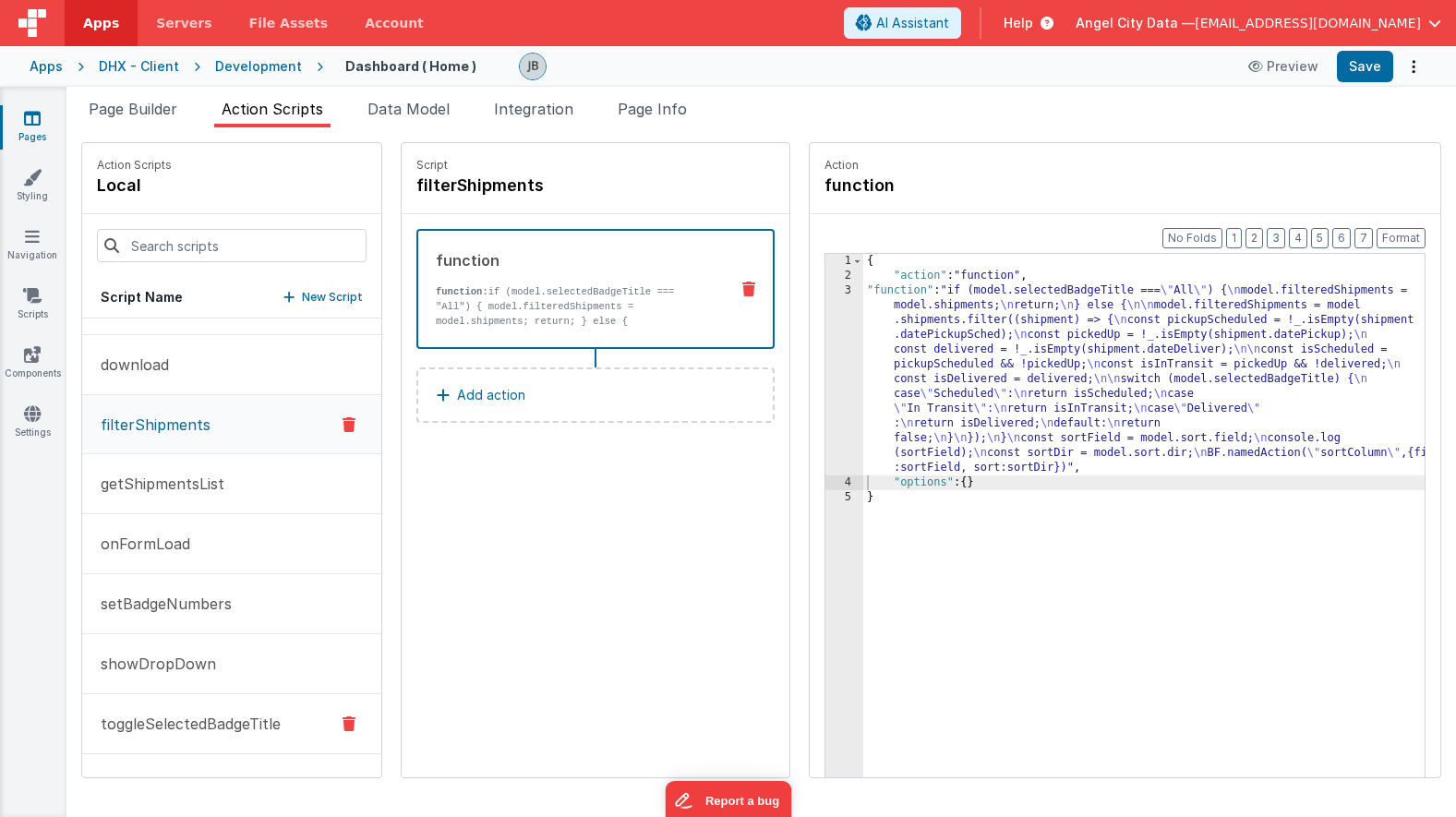
scroll to position [275, 0]
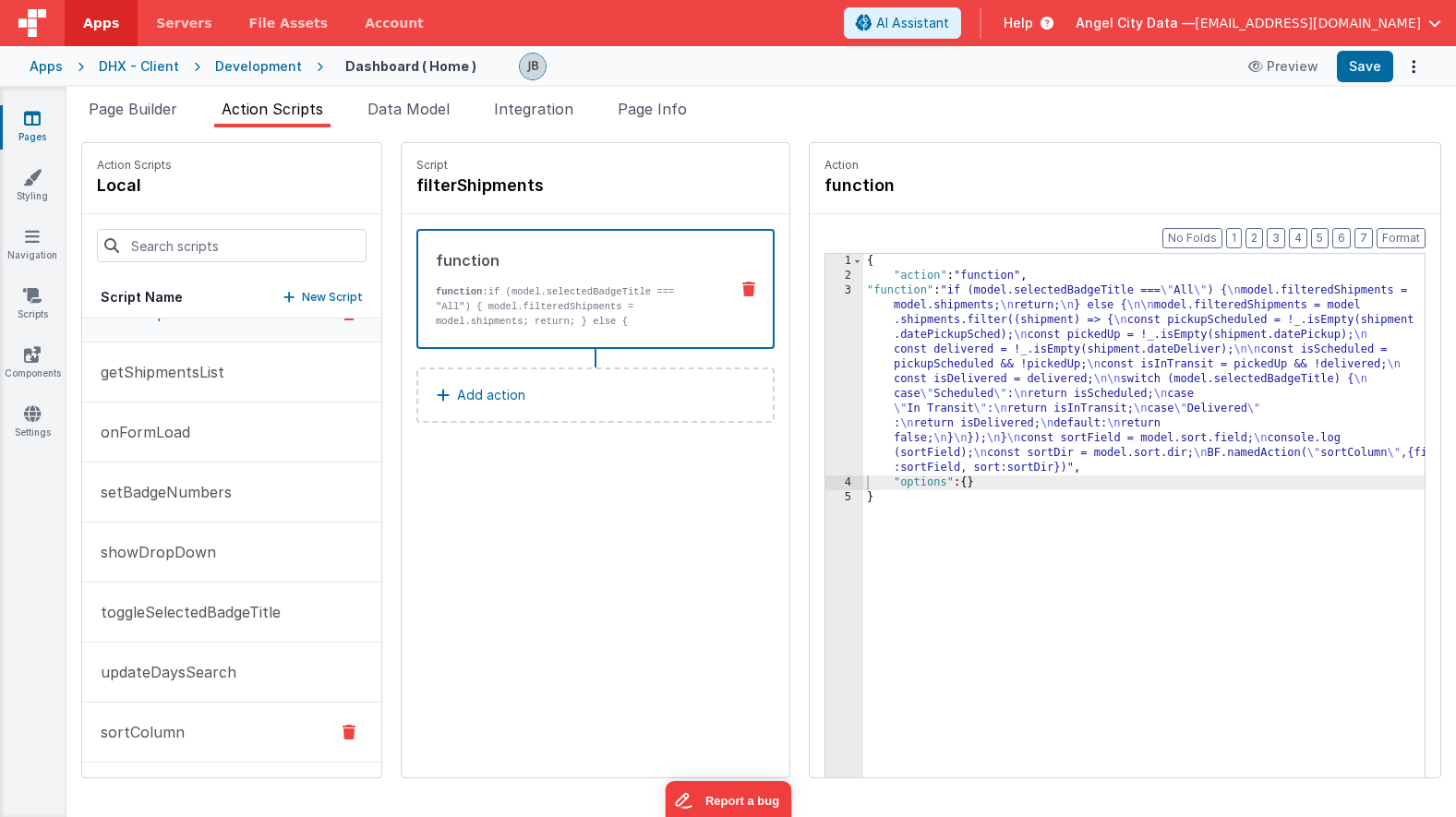
click at [179, 730] on p "sortColumn" at bounding box center [136, 733] width 95 height 23
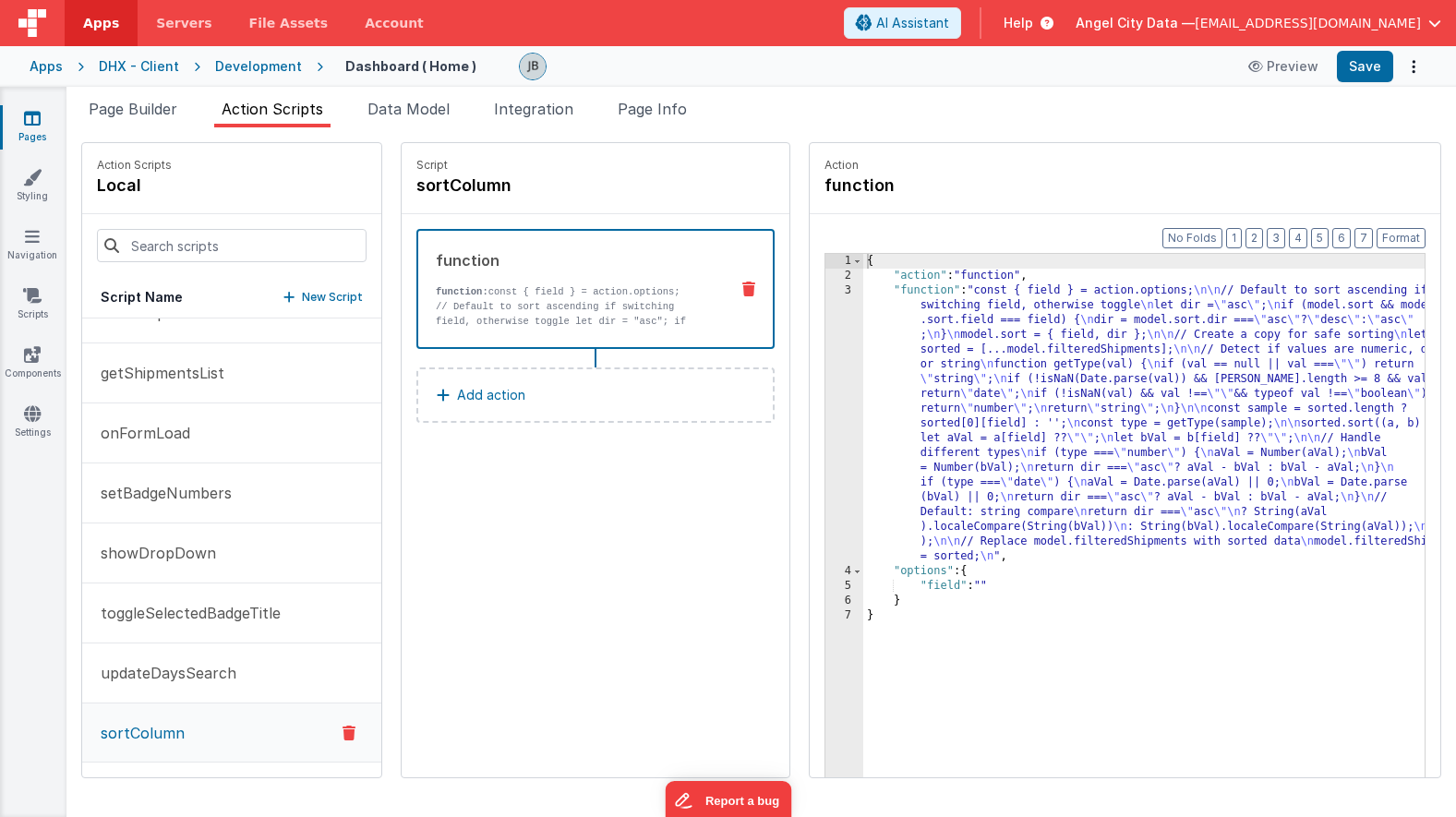
click at [488, 306] on p "// Default to sort ascending if switching field, otherwise toggle let dir = "as…" at bounding box center [575, 336] width 278 height 74
click at [525, 299] on p "// Default to sort ascending if switching field, otherwise toggle let dir = "as…" at bounding box center [575, 336] width 278 height 74
click at [826, 320] on div "3" at bounding box center [844, 423] width 38 height 280
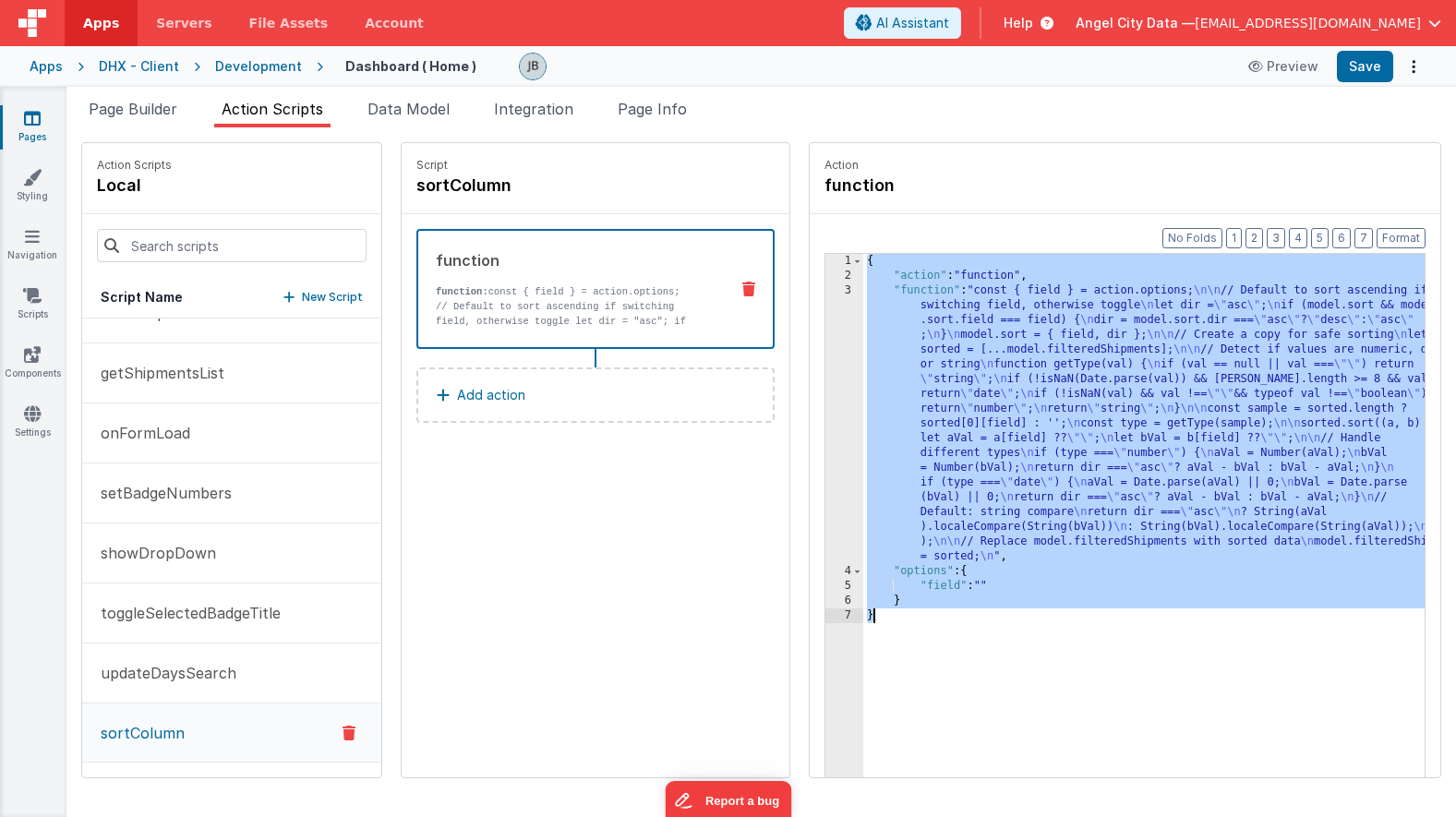
click at [826, 320] on div "3" at bounding box center [844, 423] width 38 height 280
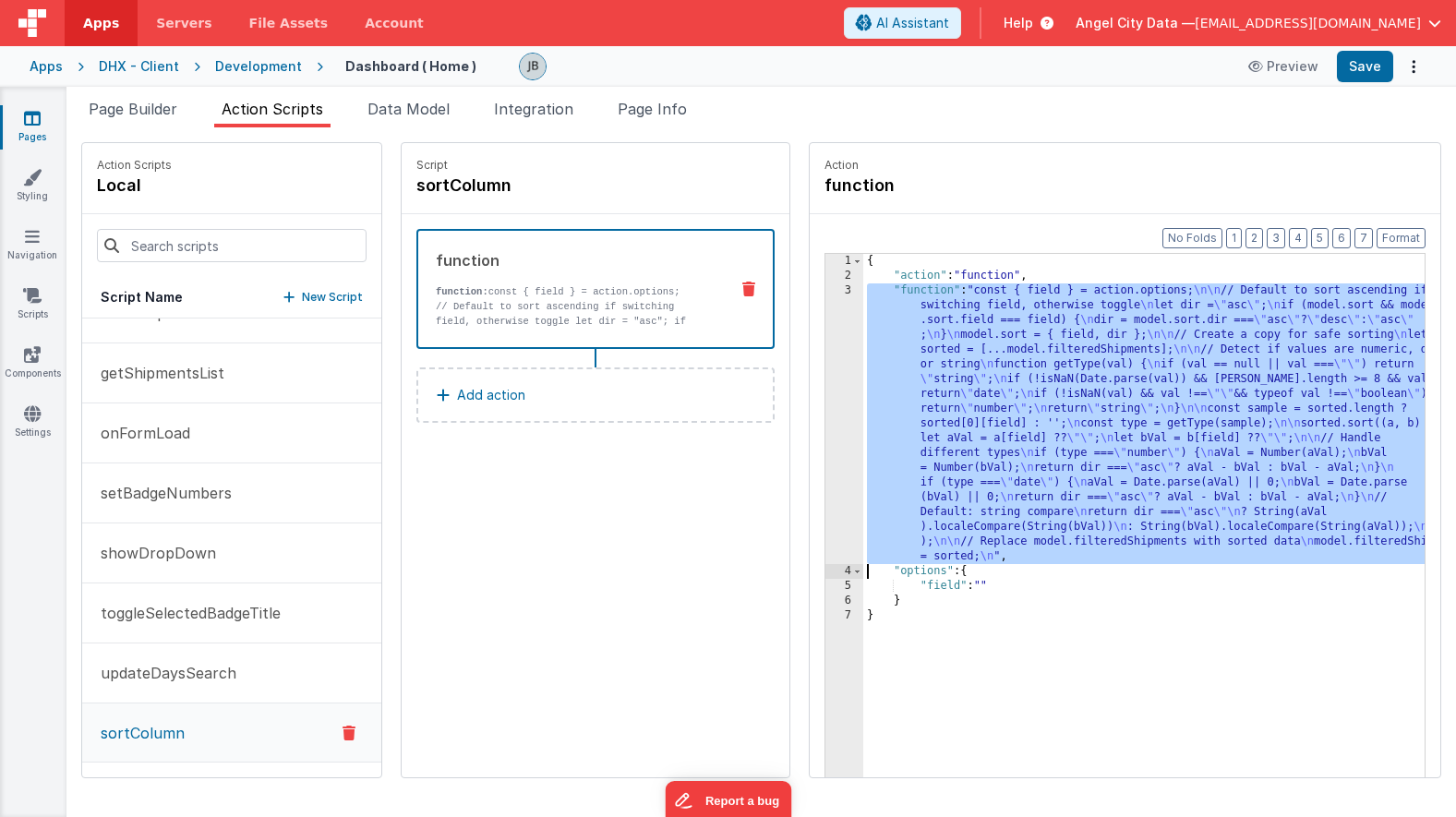
click at [826, 316] on div "3" at bounding box center [844, 423] width 38 height 280
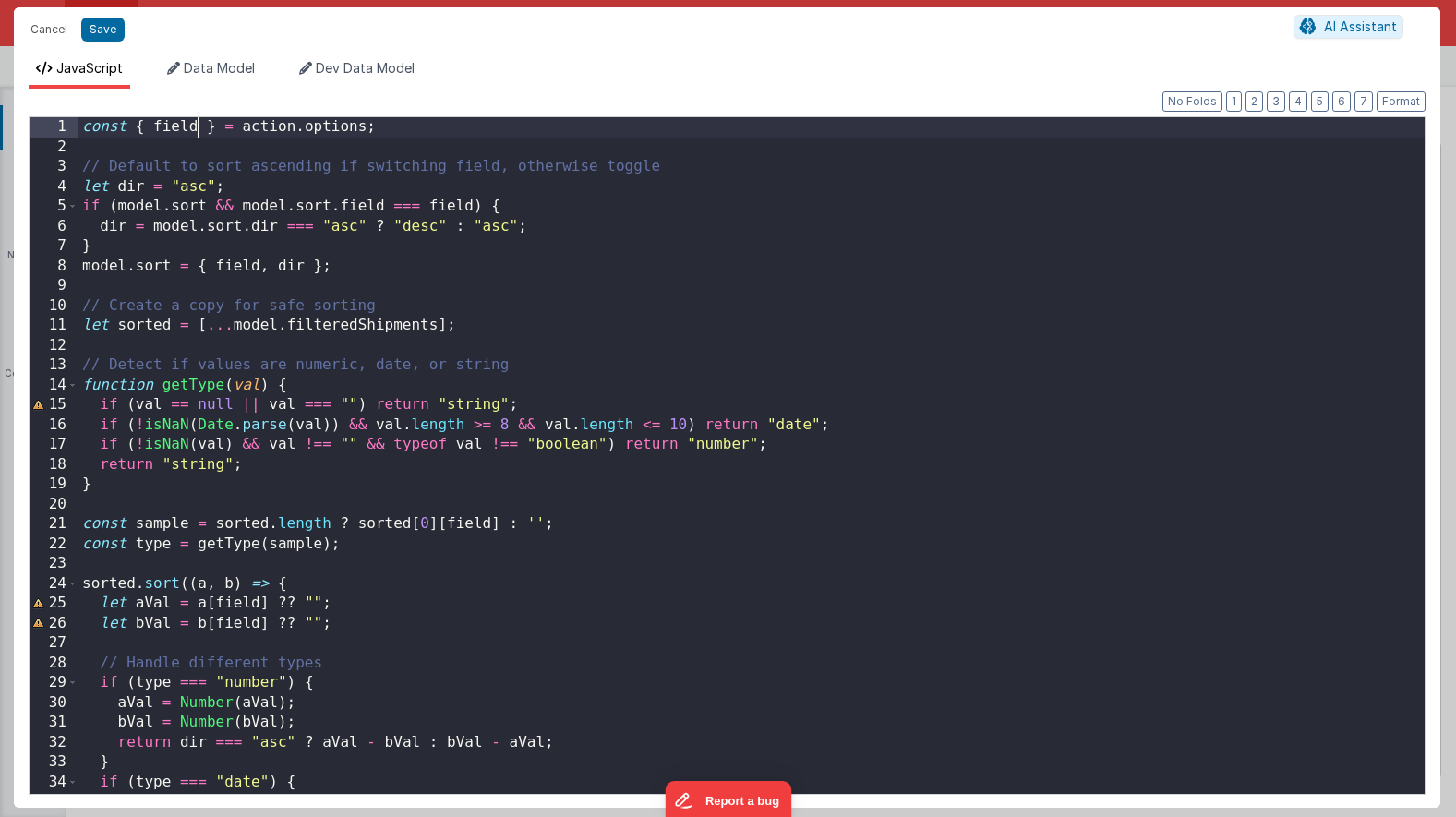
click at [200, 128] on div "const { field } = action . options ; // Default to sort ascending if switching …" at bounding box center [751, 476] width 1346 height 717
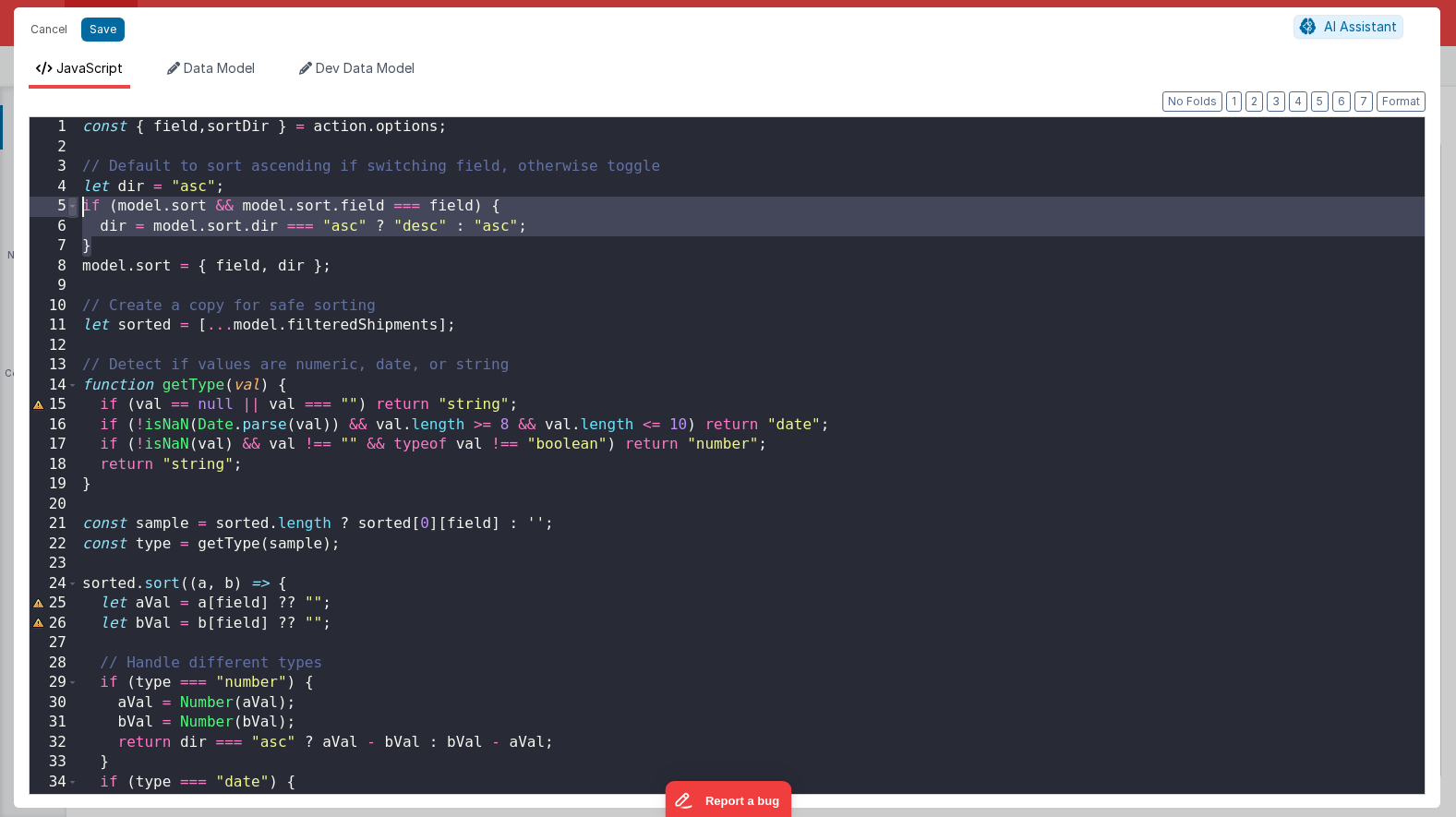
drag, startPoint x: 111, startPoint y: 242, endPoint x: 77, endPoint y: 202, distance: 52.5
click at [77, 202] on div "1 2 3 4 5 6 7 8 9 10 11 12 13 14 15 16 17 18 19 20 21 22 23 24 25 26 27 28 29 3…" at bounding box center [727, 455] width 1397 height 678
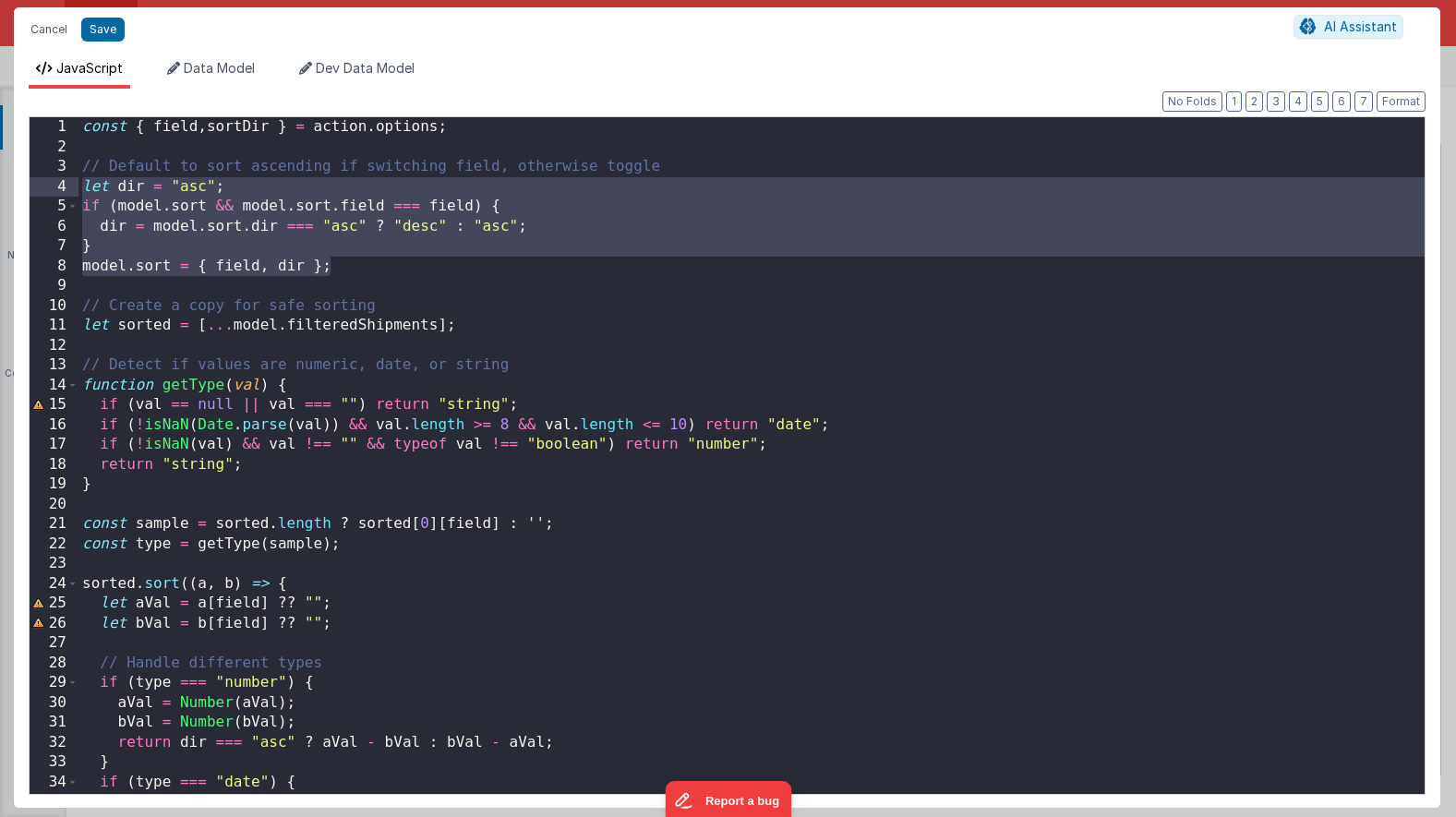
drag, startPoint x: 336, startPoint y: 272, endPoint x: 75, endPoint y: 189, distance: 273.9
click at [75, 189] on div "1 2 3 4 5 6 7 8 9 10 11 12 13 14 15 16 17 18 19 20 21 22 23 24 25 26 27 28 29 3…" at bounding box center [727, 455] width 1397 height 678
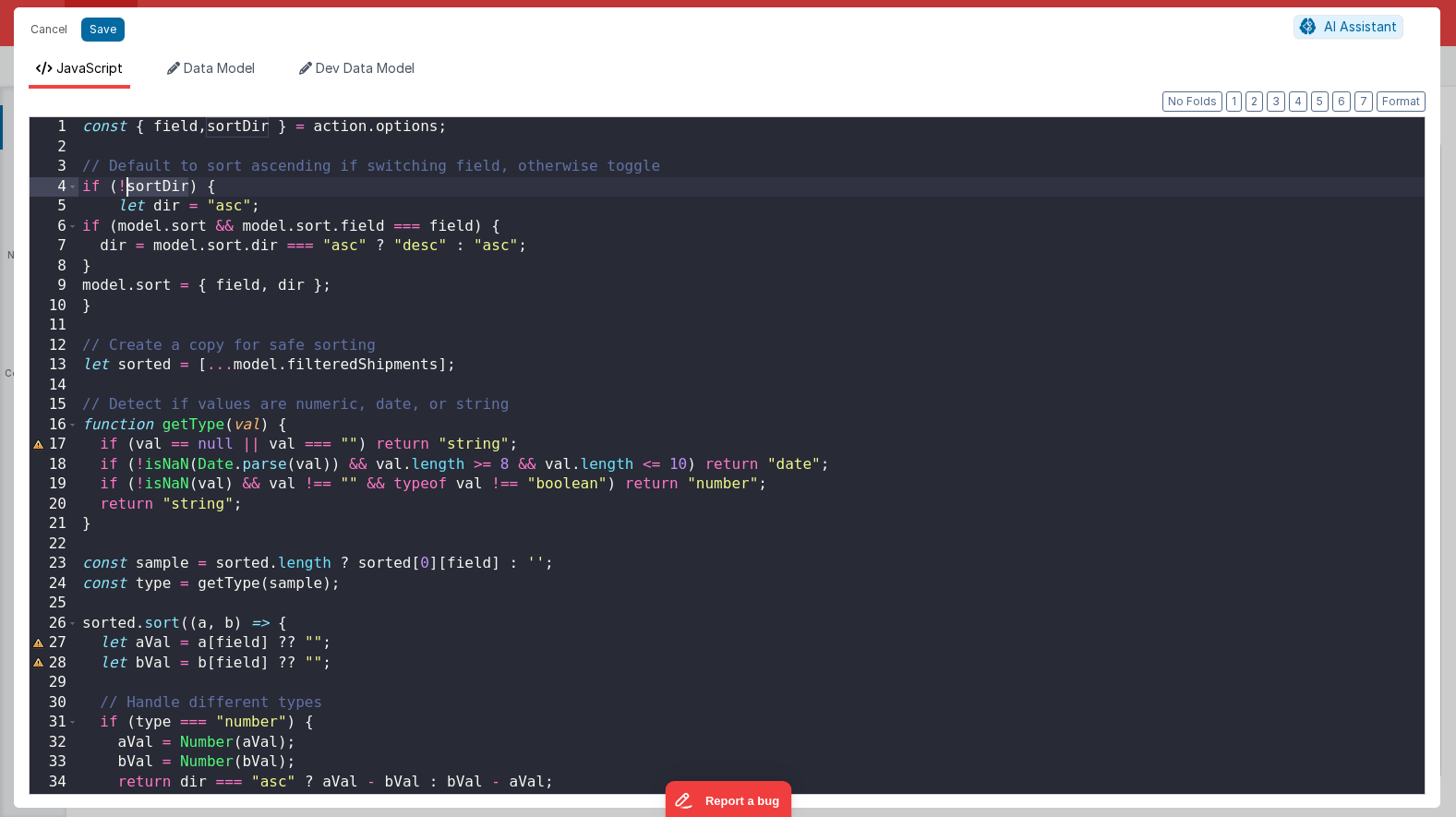
drag, startPoint x: 190, startPoint y: 193, endPoint x: 122, endPoint y: 186, distance: 68.4
click at [122, 186] on div "const { field , sortDir } = action . options ; // Default to sort ascending if …" at bounding box center [751, 476] width 1346 height 717
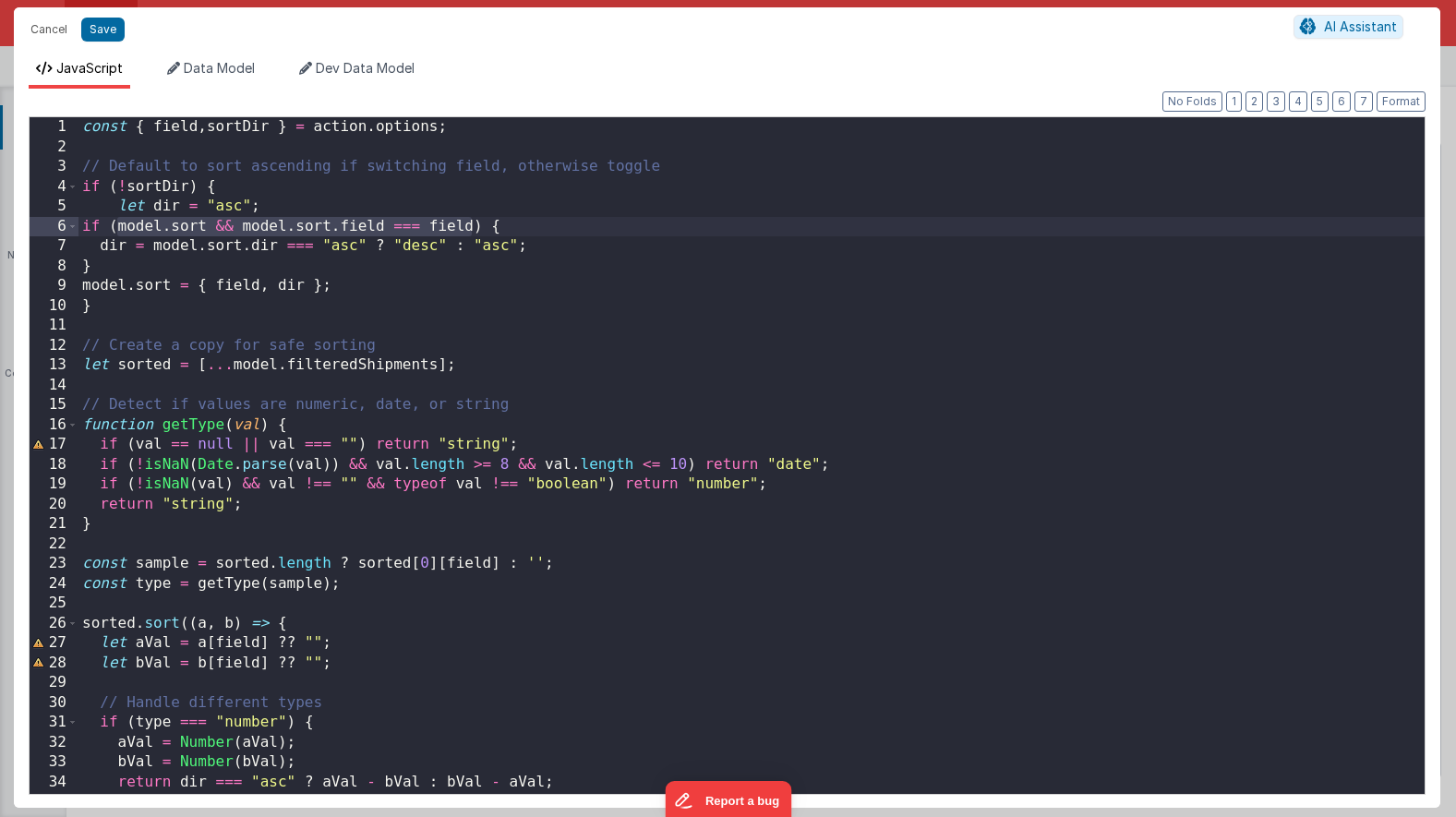
drag, startPoint x: 117, startPoint y: 224, endPoint x: 475, endPoint y: 227, distance: 358.0
click at [475, 227] on div "const { field , sortDir } = action . options ; // Default to sort ascending if …" at bounding box center [751, 476] width 1346 height 717
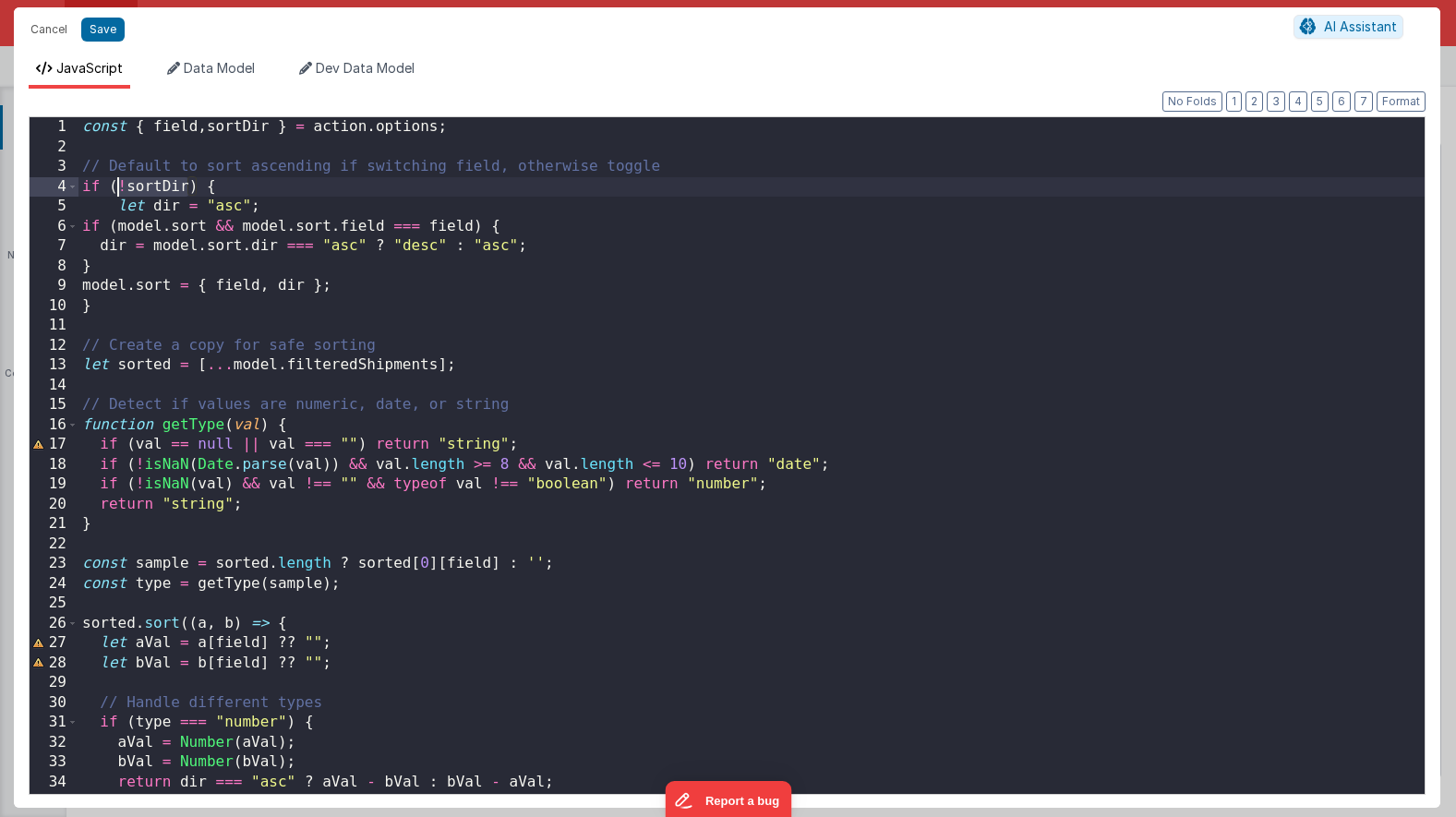
drag, startPoint x: 188, startPoint y: 188, endPoint x: 116, endPoint y: 187, distance: 72.0
click at [116, 187] on div "const { field , sortDir } = action . options ; // Default to sort ascending if …" at bounding box center [751, 476] width 1346 height 717
paste textarea
click at [114, 35] on button "Save" at bounding box center [103, 30] width 43 height 24
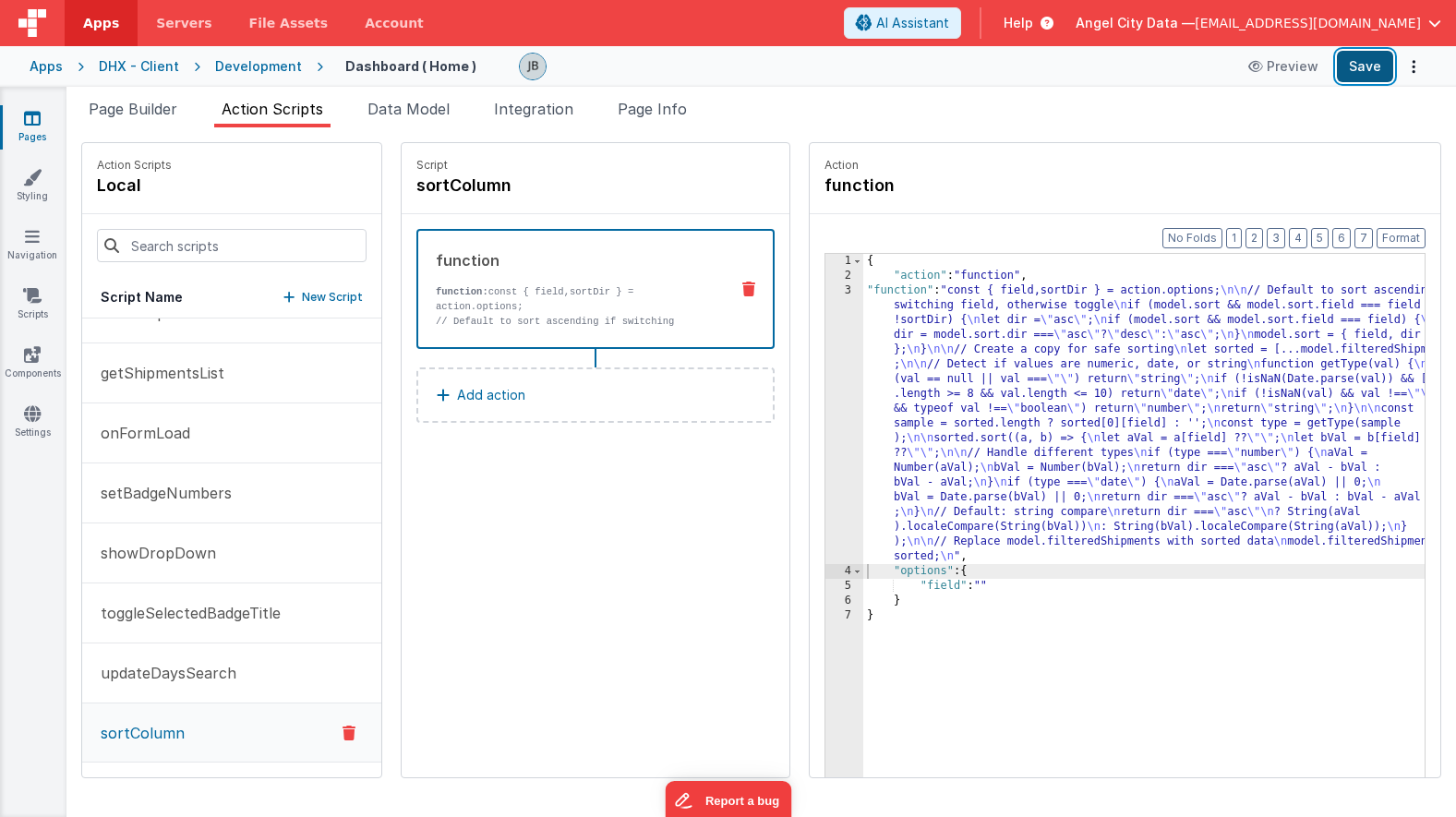
click at [1358, 68] on button "Save" at bounding box center [1365, 66] width 56 height 31
click at [497, 294] on p "function: const { field,sortDir } = action.options;" at bounding box center [575, 298] width 278 height 29
click at [472, 294] on p "function: const { field,sortDir } = action.options;" at bounding box center [575, 298] width 278 height 29
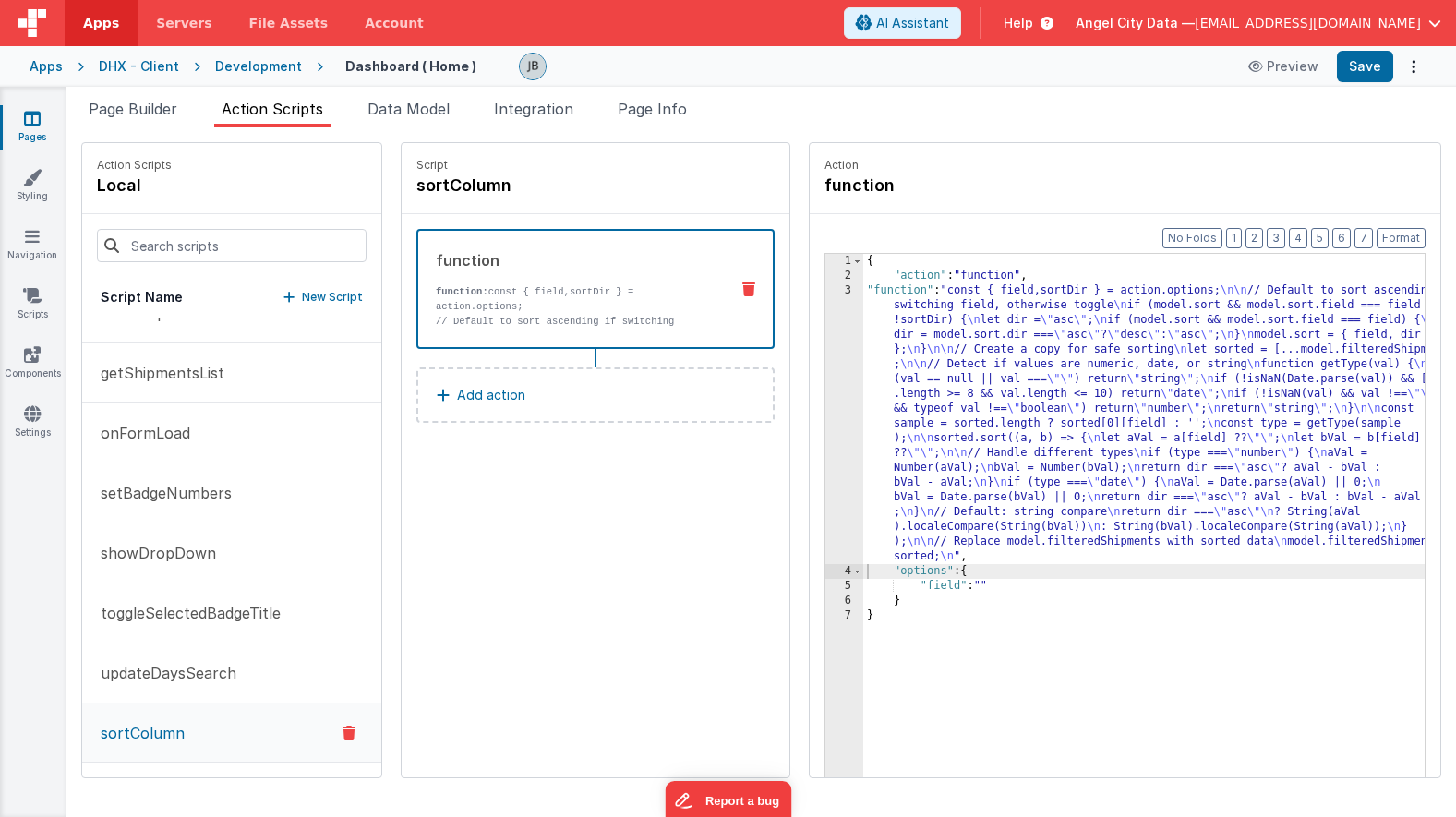
click at [826, 401] on div "3" at bounding box center [844, 423] width 38 height 280
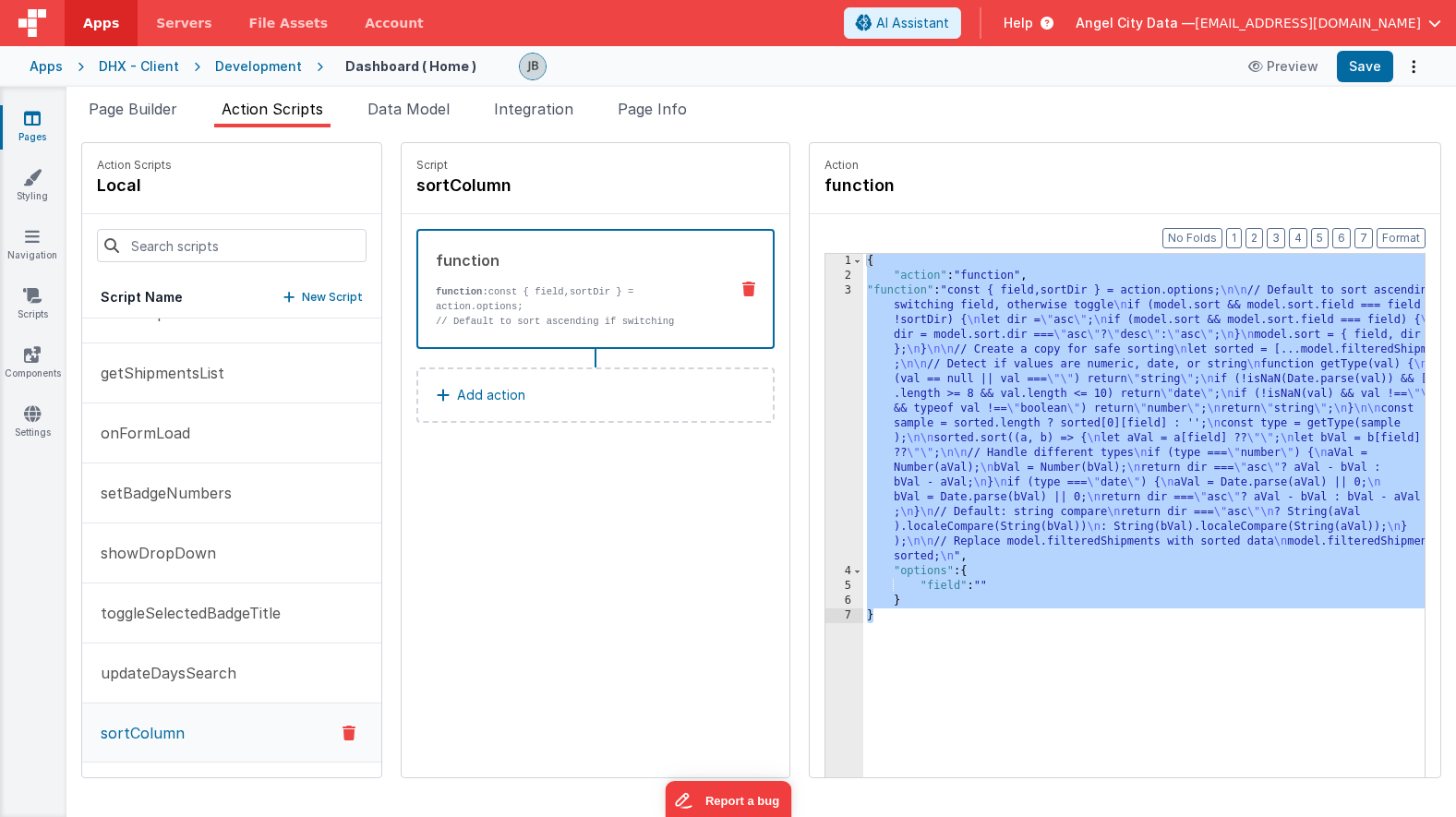
click at [826, 386] on div "3" at bounding box center [844, 423] width 38 height 280
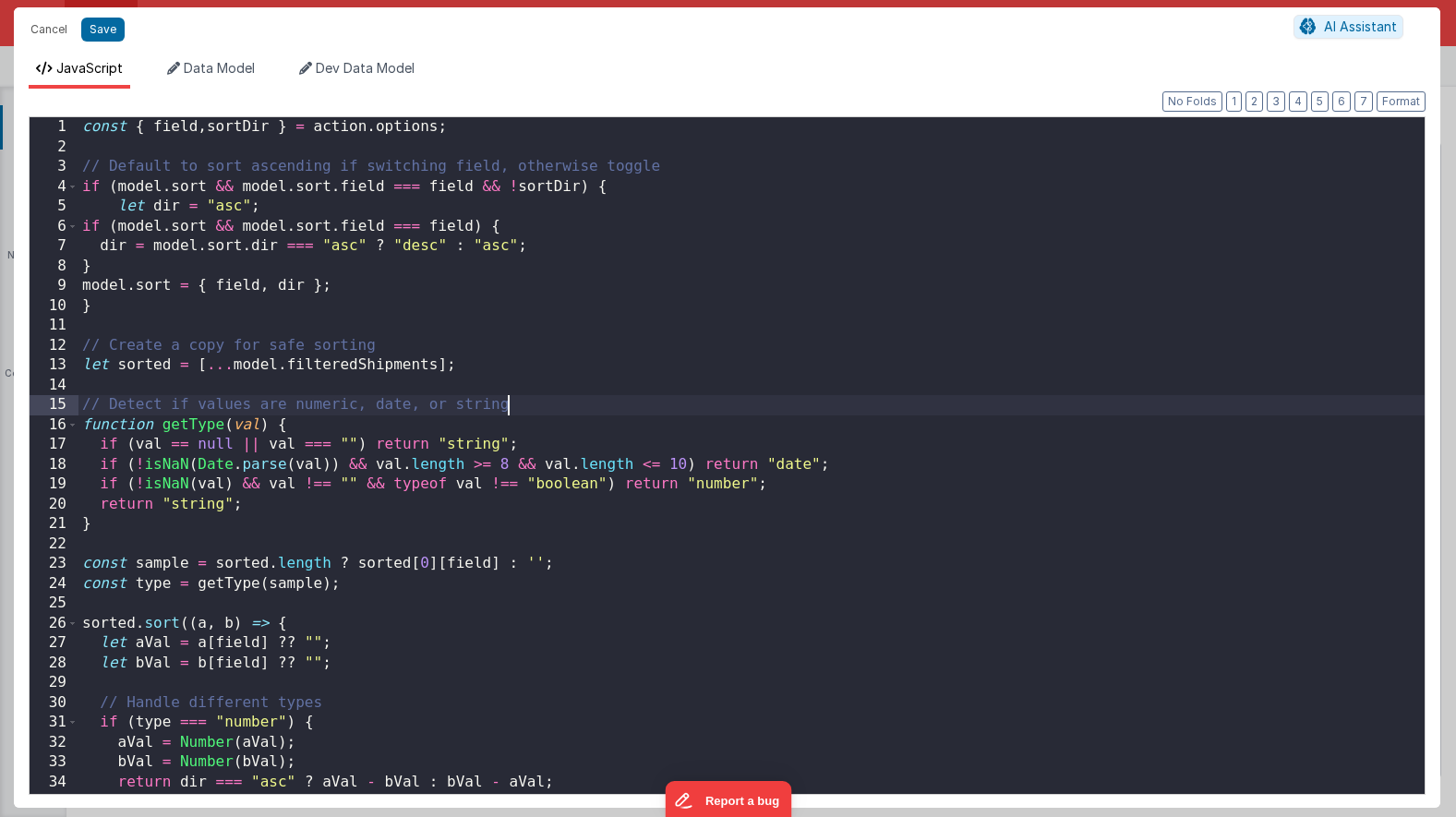
click at [791, 386] on div "const { field , sortDir } = action . options ; // Default to sort ascending if …" at bounding box center [751, 476] width 1346 height 717
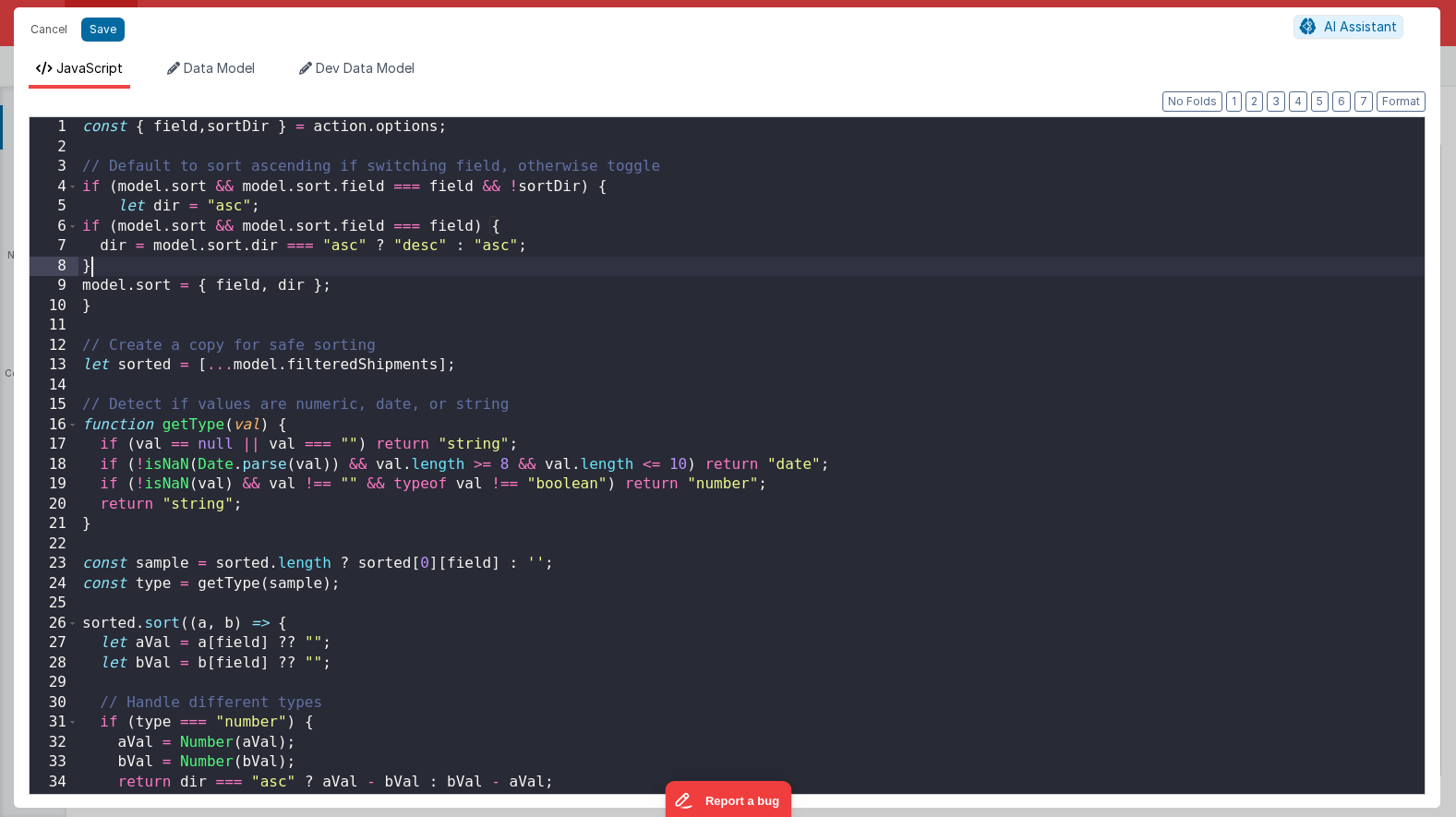
click at [386, 257] on div "const { field , sortDir } = action . options ; // Default to sort ascending if …" at bounding box center [751, 476] width 1346 height 717
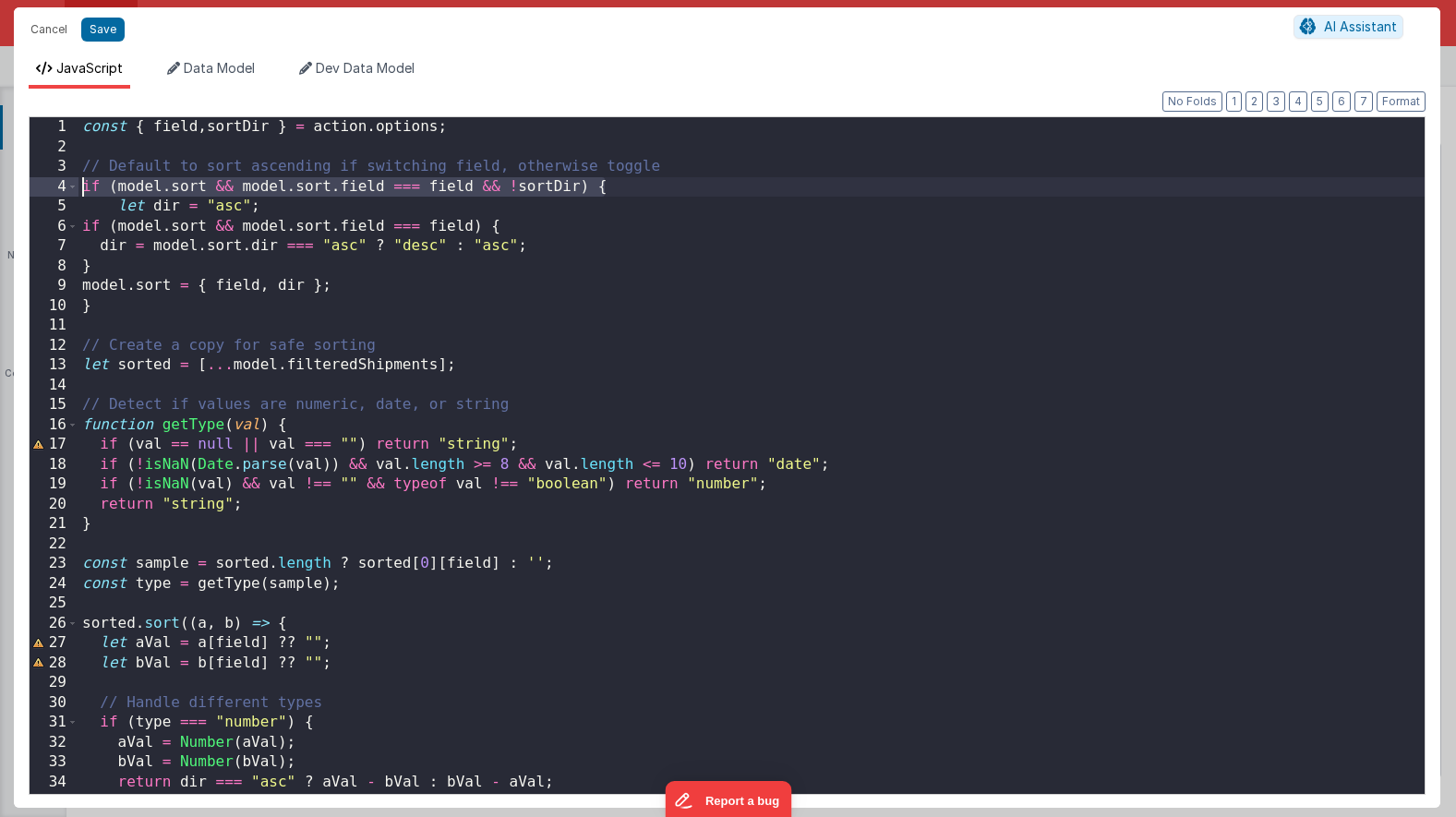
drag, startPoint x: 590, startPoint y: 193, endPoint x: 79, endPoint y: 181, distance: 511.1
click at [79, 181] on div "const { field , sortDir } = action . options ; // Default to sort ascending if …" at bounding box center [751, 476] width 1346 height 717
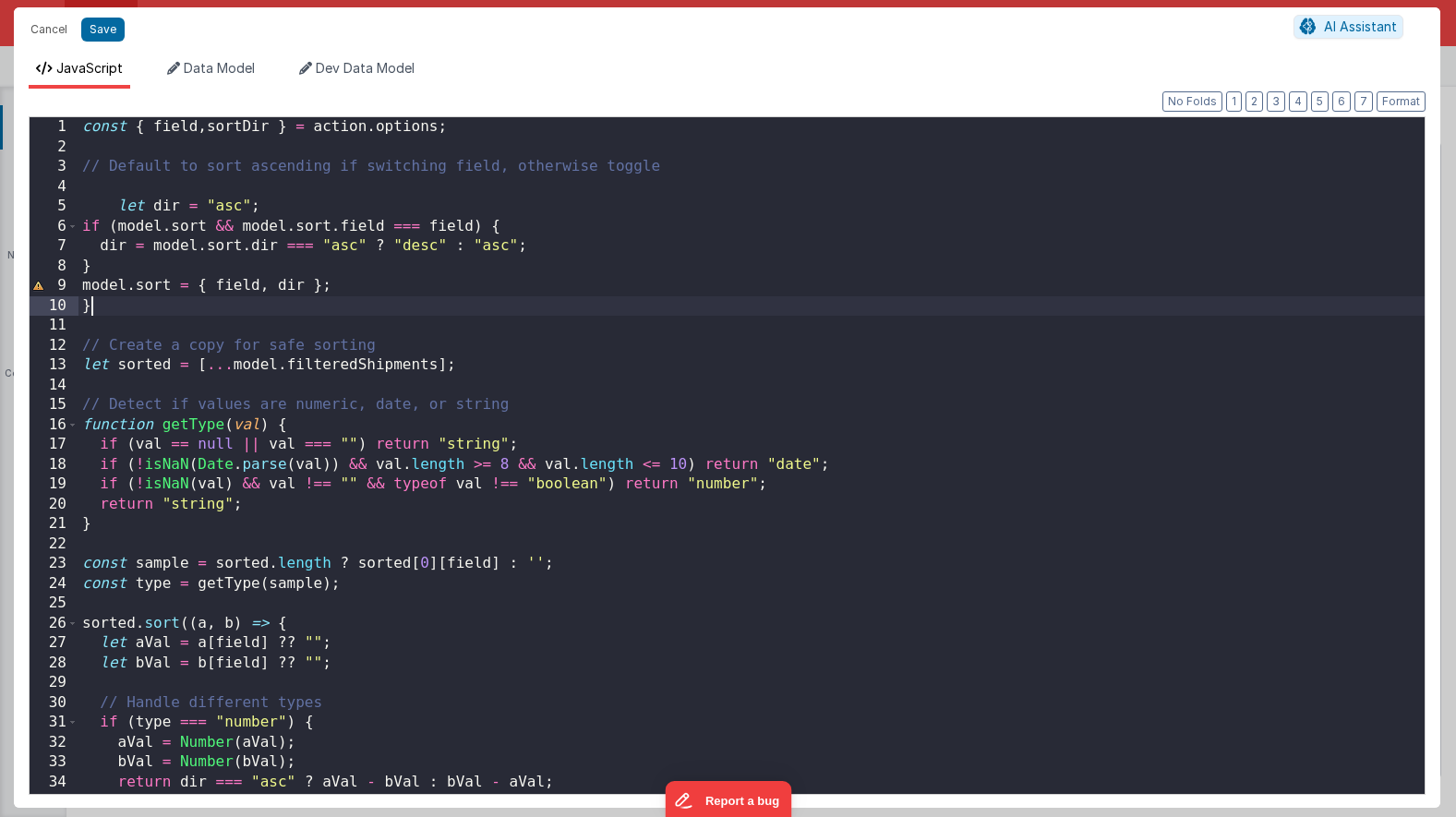
click at [128, 310] on div "const { field , sortDir } = action . options ; // Default to sort ascending if …" at bounding box center [751, 476] width 1346 height 717
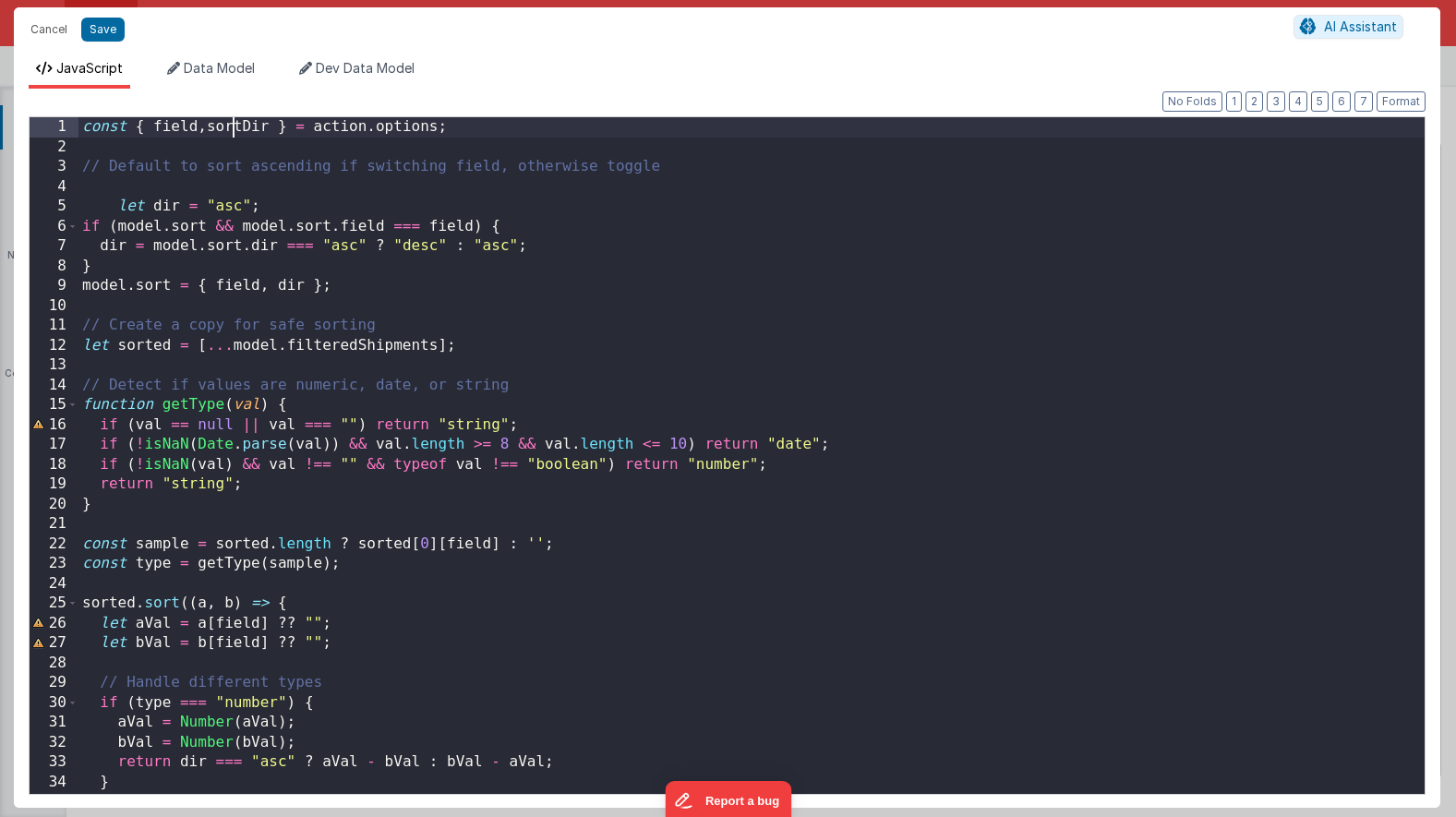
click at [231, 123] on div "const { field , sortDir } = action . options ; // Default to sort ascending if …" at bounding box center [751, 476] width 1346 height 717
click at [481, 229] on div "const { field , keep } = action . options ; // Default to sort ascending if swi…" at bounding box center [751, 476] width 1346 height 717
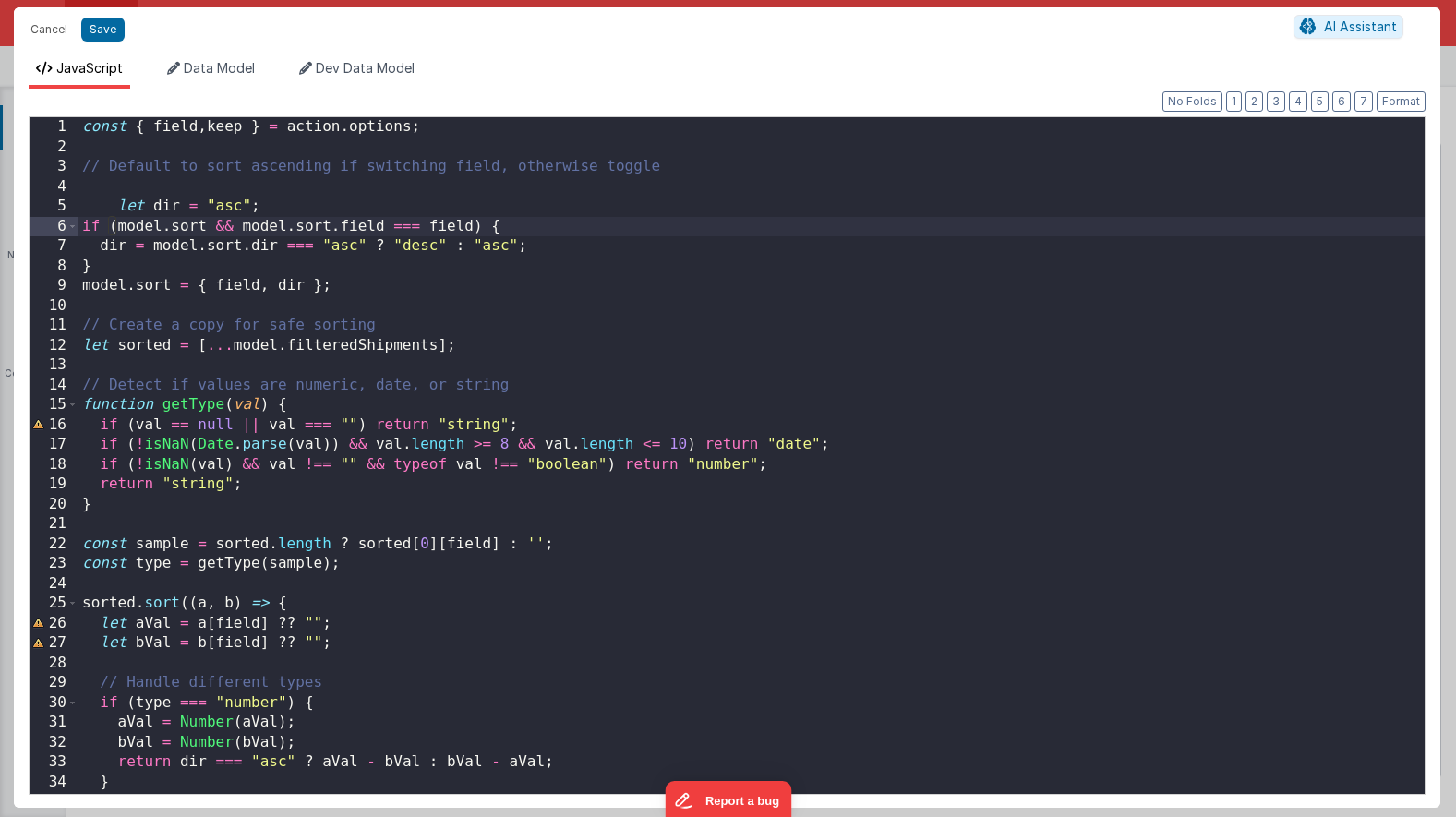
click at [477, 229] on div "const { field , keep } = action . options ; // Default to sort ascending if swi…" at bounding box center [751, 476] width 1346 height 717
click at [474, 232] on div "const { field , keep } = action . options ; // Default to sort ascending if swi…" at bounding box center [751, 476] width 1346 height 717
click at [284, 210] on div "const { field , keep } = action . options ; // Default to sort ascending if swi…" at bounding box center [751, 476] width 1346 height 717
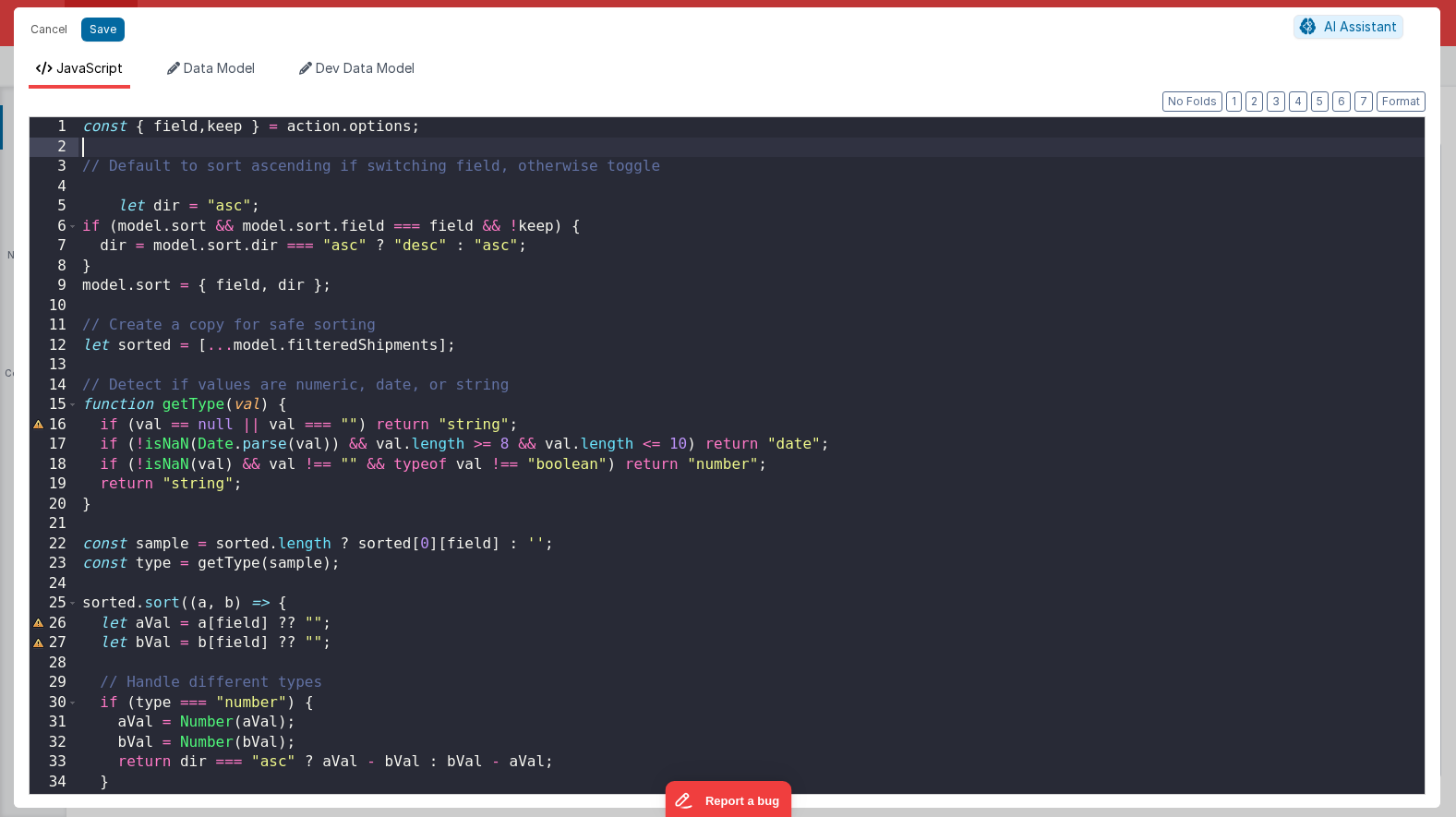
click at [222, 138] on div "const { field , keep } = action . options ; // Default to sort ascending if swi…" at bounding box center [751, 476] width 1346 height 717
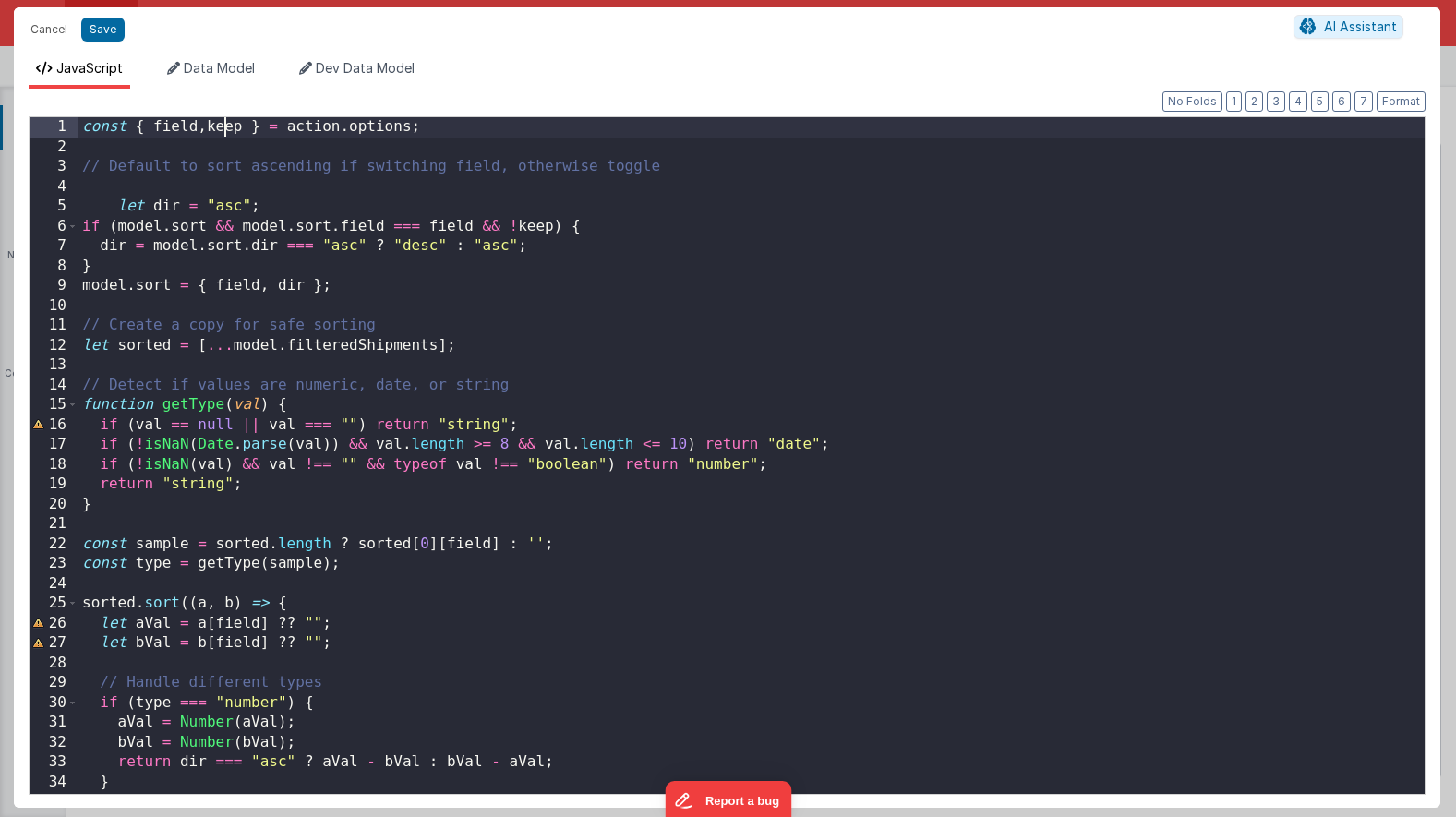
click at [222, 128] on div "const { field , keep } = action . options ; // Default to sort ascending if swi…" at bounding box center [751, 476] width 1346 height 717
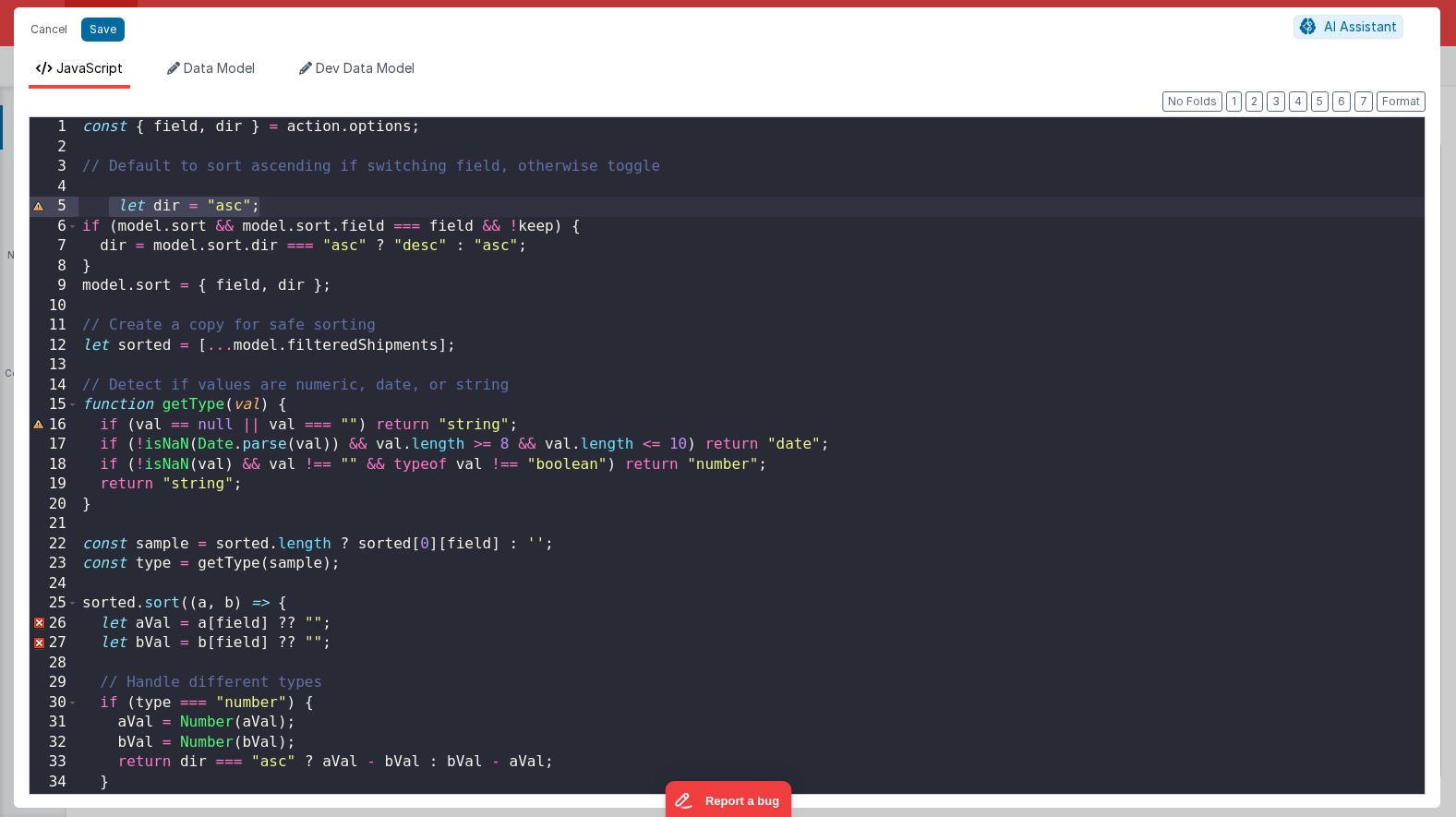
drag, startPoint x: 263, startPoint y: 205, endPoint x: 111, endPoint y: 208, distance: 152.0
click at [111, 208] on div "const { field , dir } = action . options ; // Default to sort ascending if swit…" at bounding box center [751, 476] width 1346 height 717
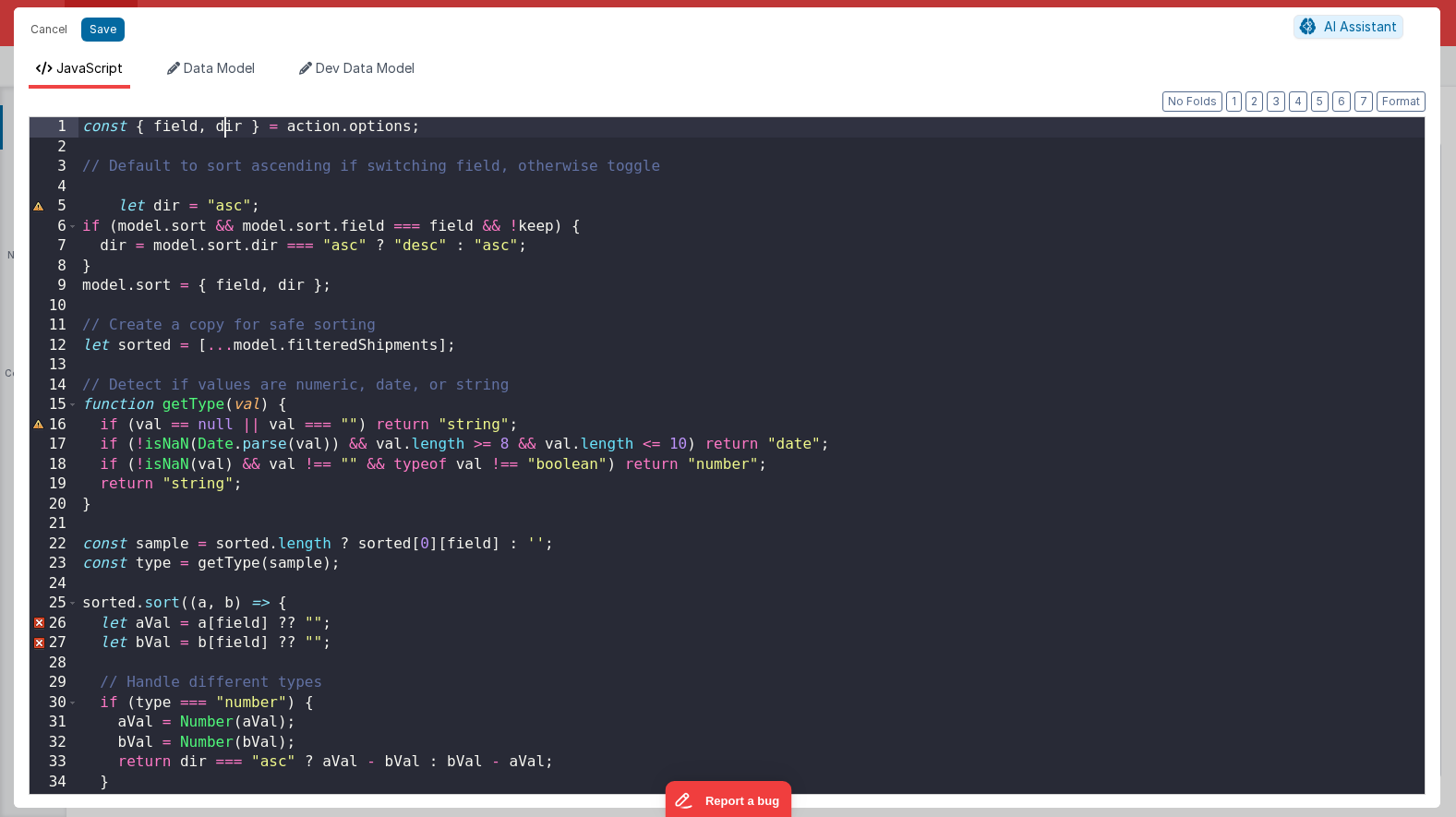
click at [221, 127] on div "const { field , dir } = action . options ; // Default to sort ascending if swit…" at bounding box center [751, 476] width 1346 height 717
click at [208, 204] on div "const { field , sortDir } = action . options ; // Default to sort ascending if …" at bounding box center [751, 476] width 1346 height 717
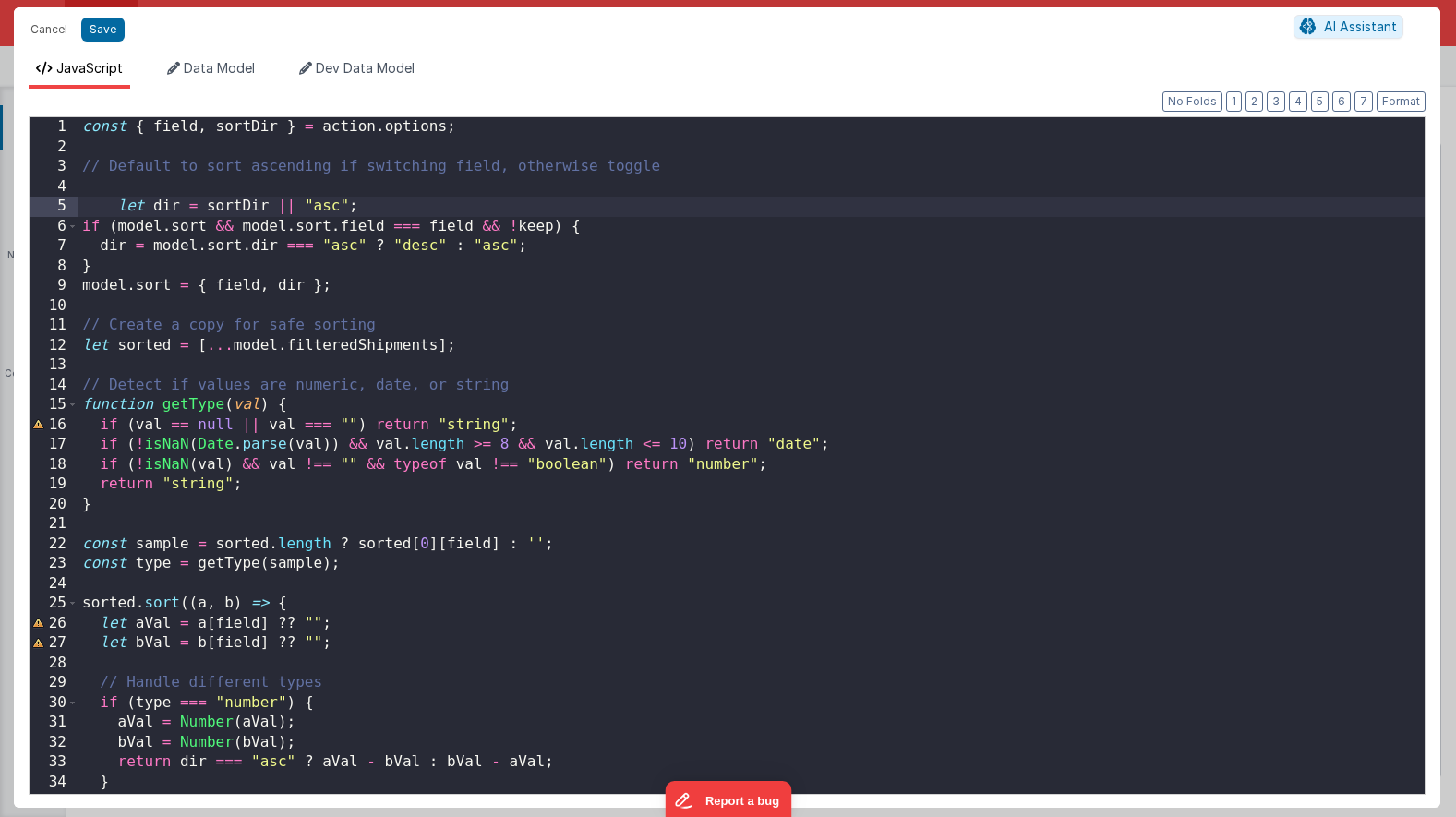
click at [243, 124] on div "const { field , sortDir } = action . options ; // Default to sort ascending if …" at bounding box center [751, 476] width 1346 height 717
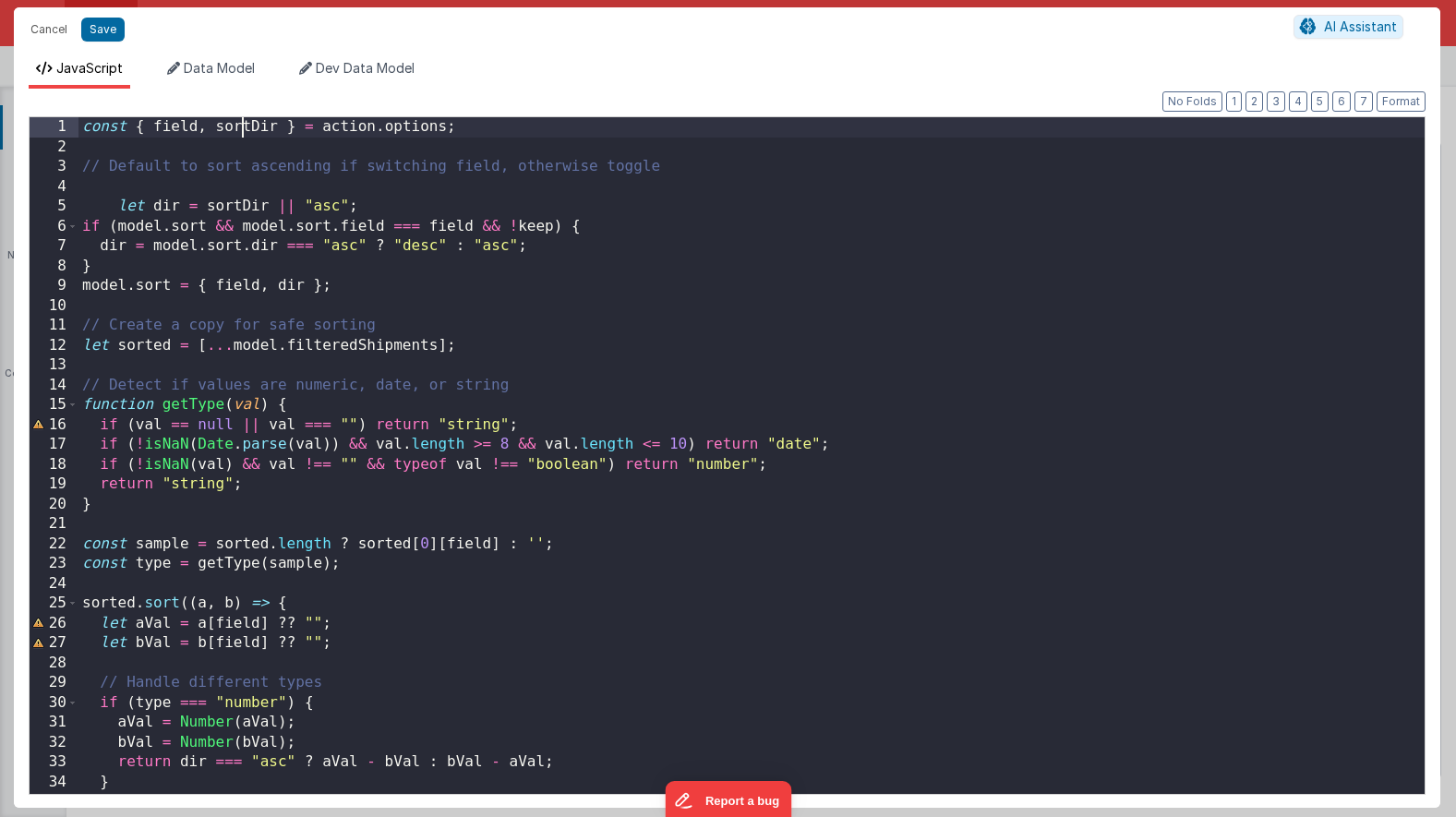
click at [243, 124] on div "const { field , sortDir } = action . options ; // Default to sort ascending if …" at bounding box center [751, 476] width 1346 height 717
click at [1346, 19] on span "AI Assistant" at bounding box center [1360, 26] width 73 height 16
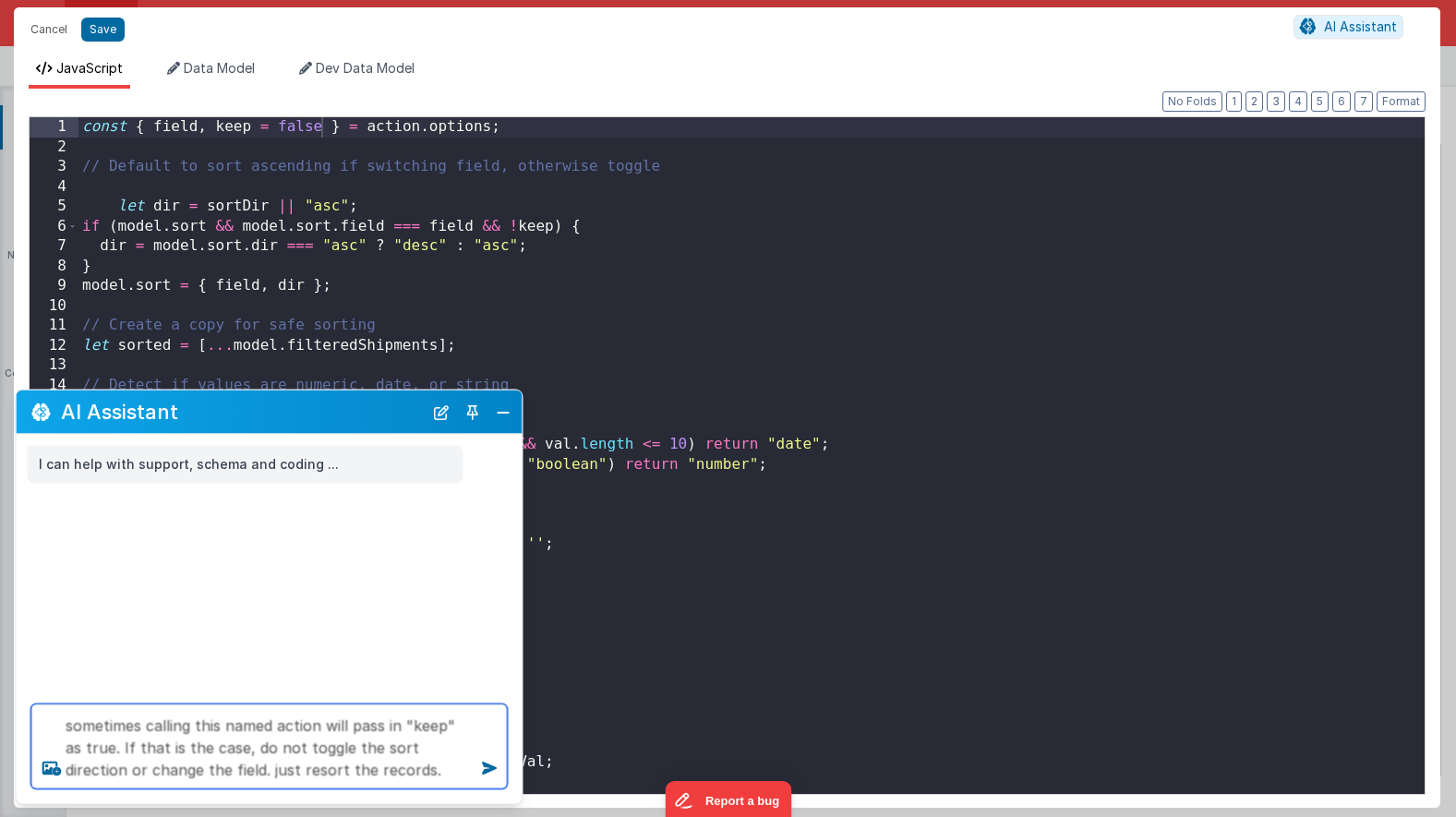
type textarea "sometimes calling this named action will pass in "keep" as true. If that is the…"
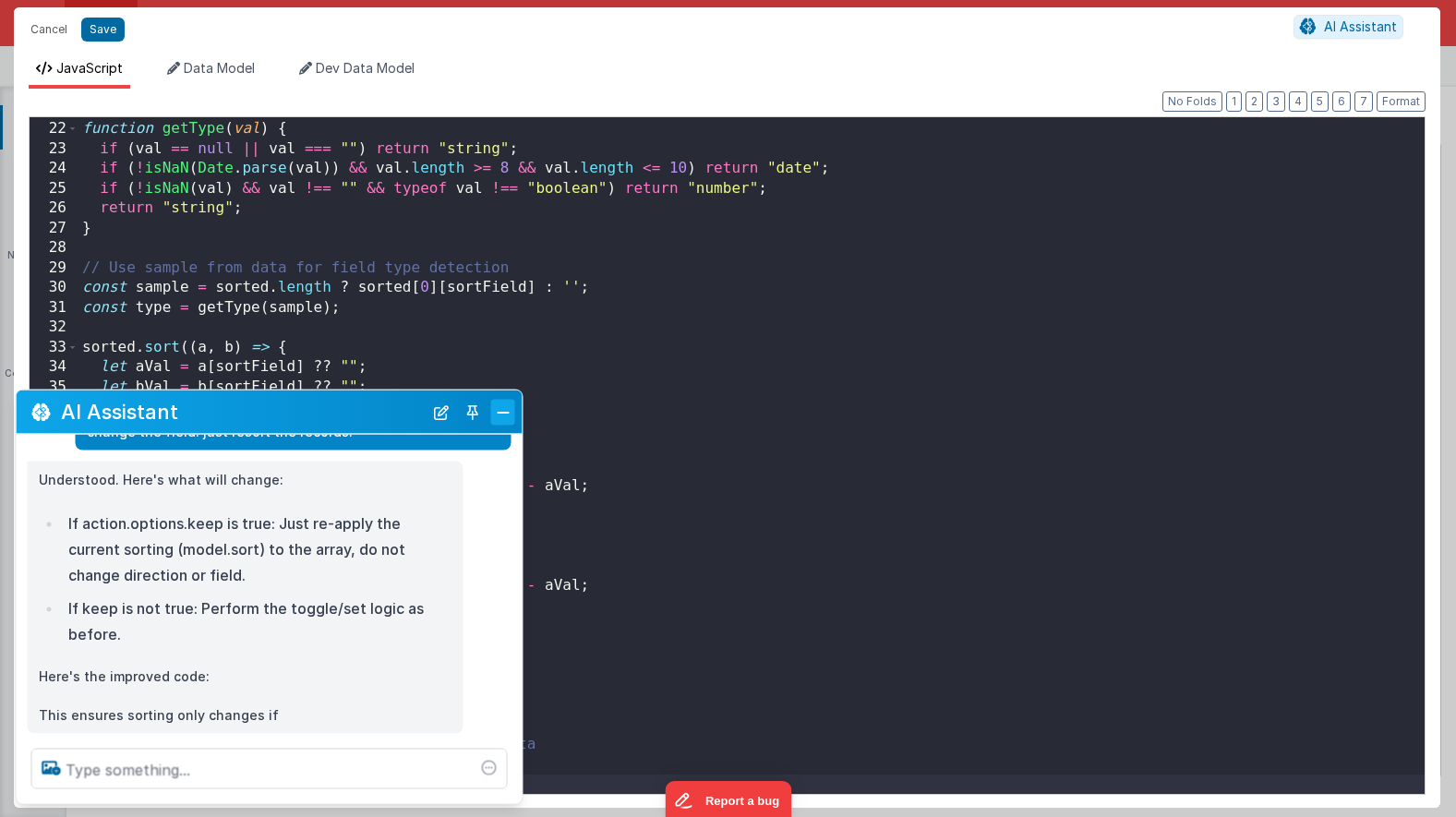
scroll to position [148, 0]
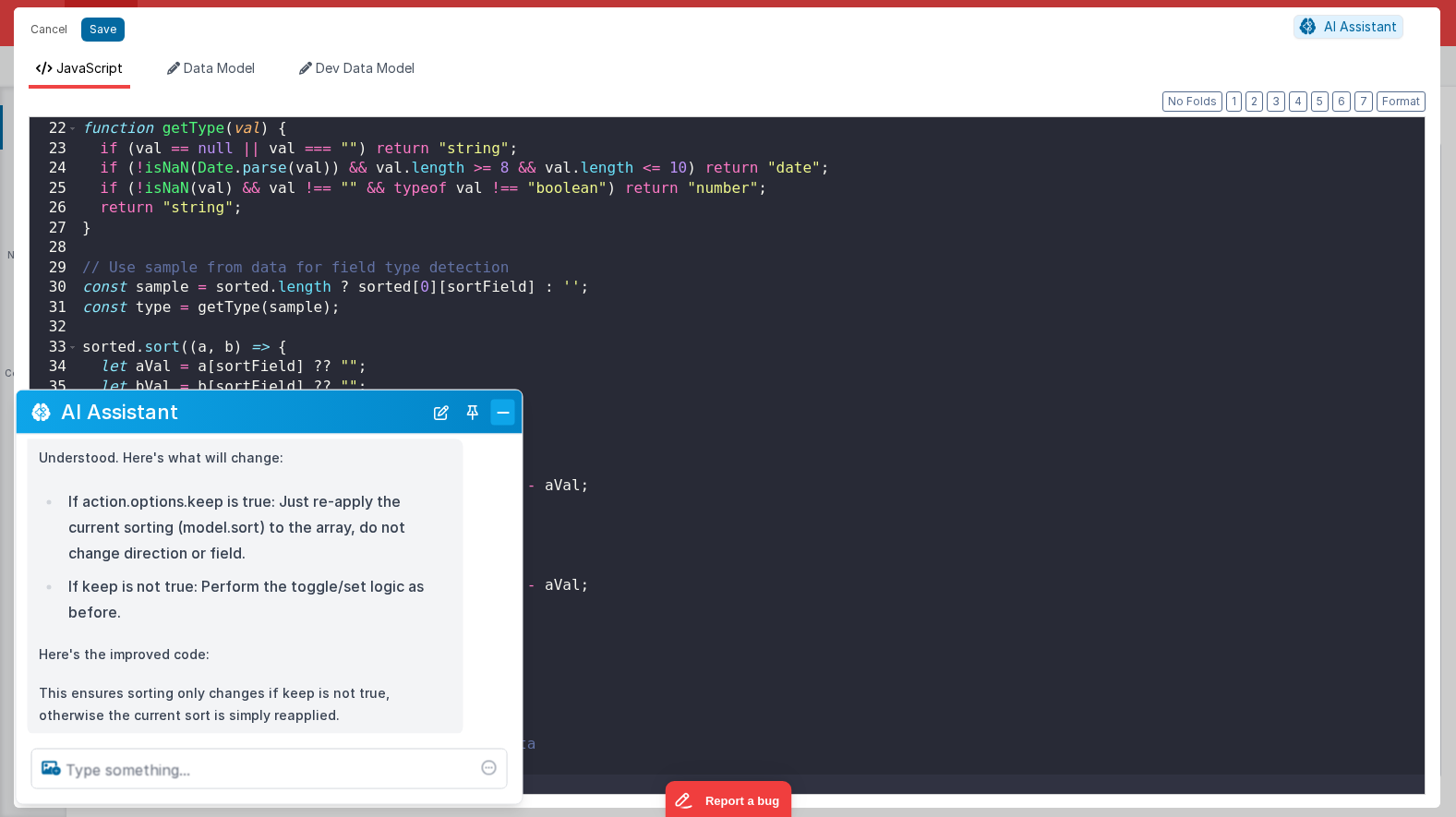
click at [495, 417] on button "Close" at bounding box center [504, 412] width 24 height 26
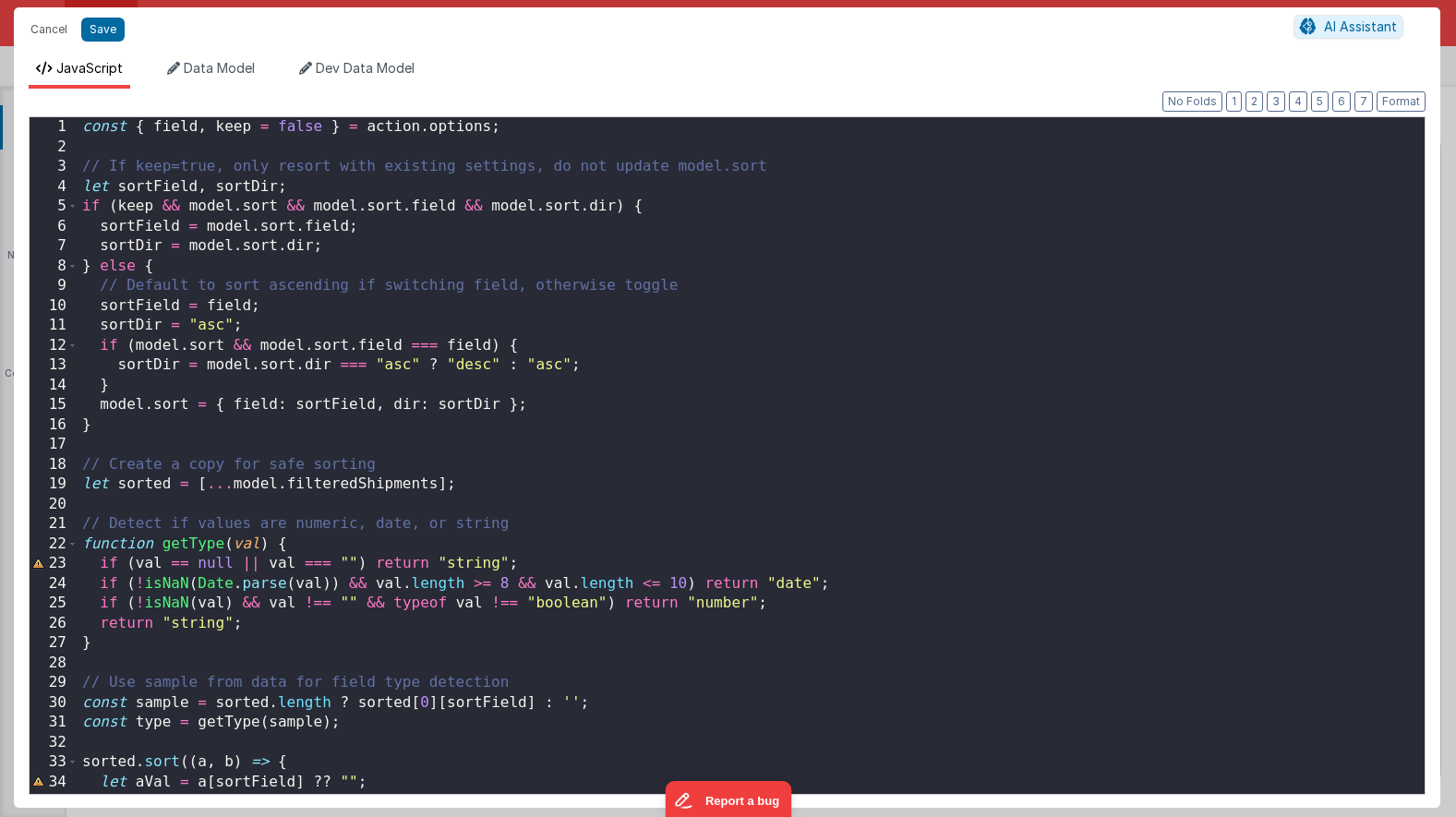
scroll to position [0, 0]
click at [113, 26] on button "Save" at bounding box center [103, 30] width 43 height 24
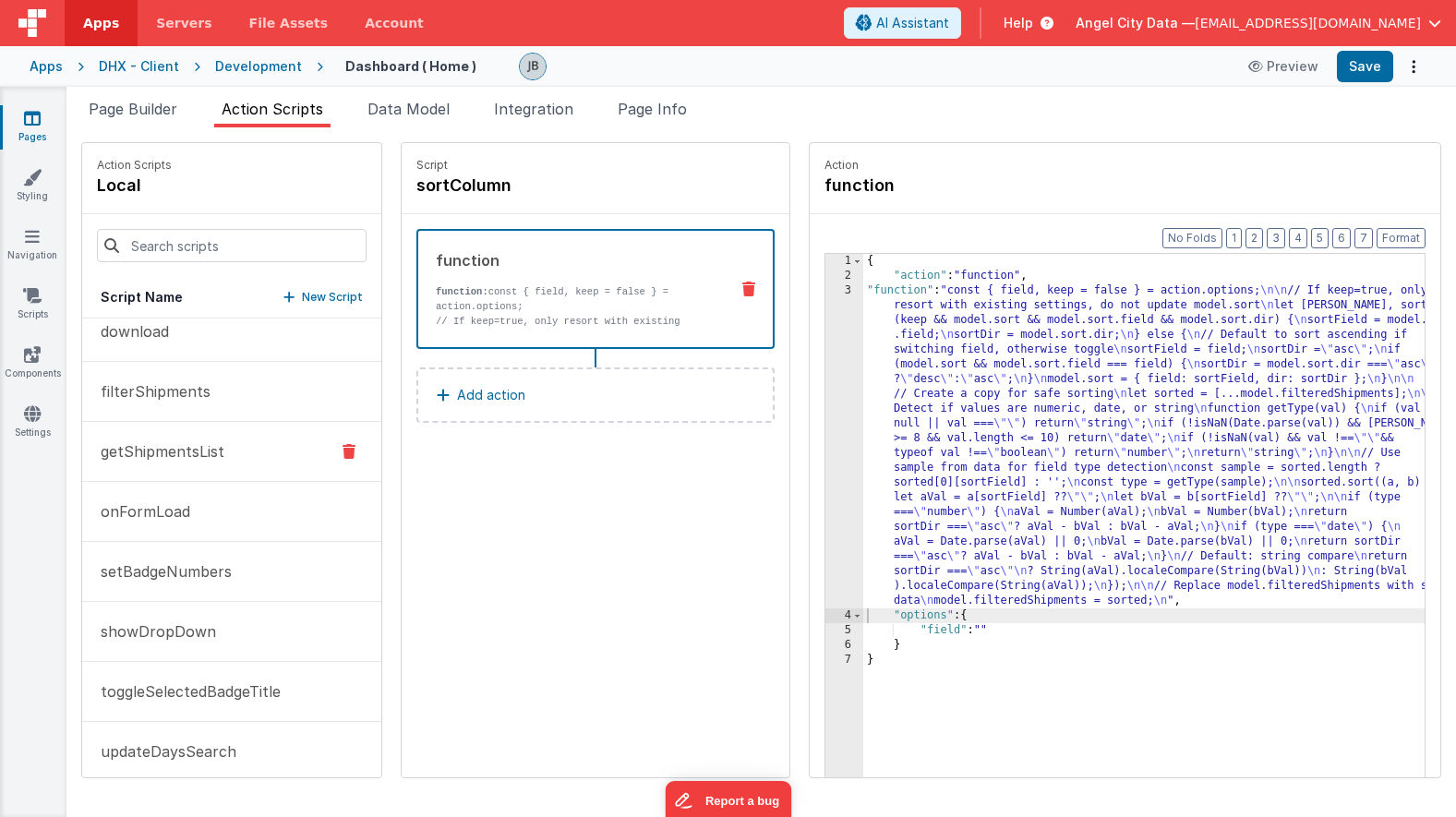
scroll to position [192, 0]
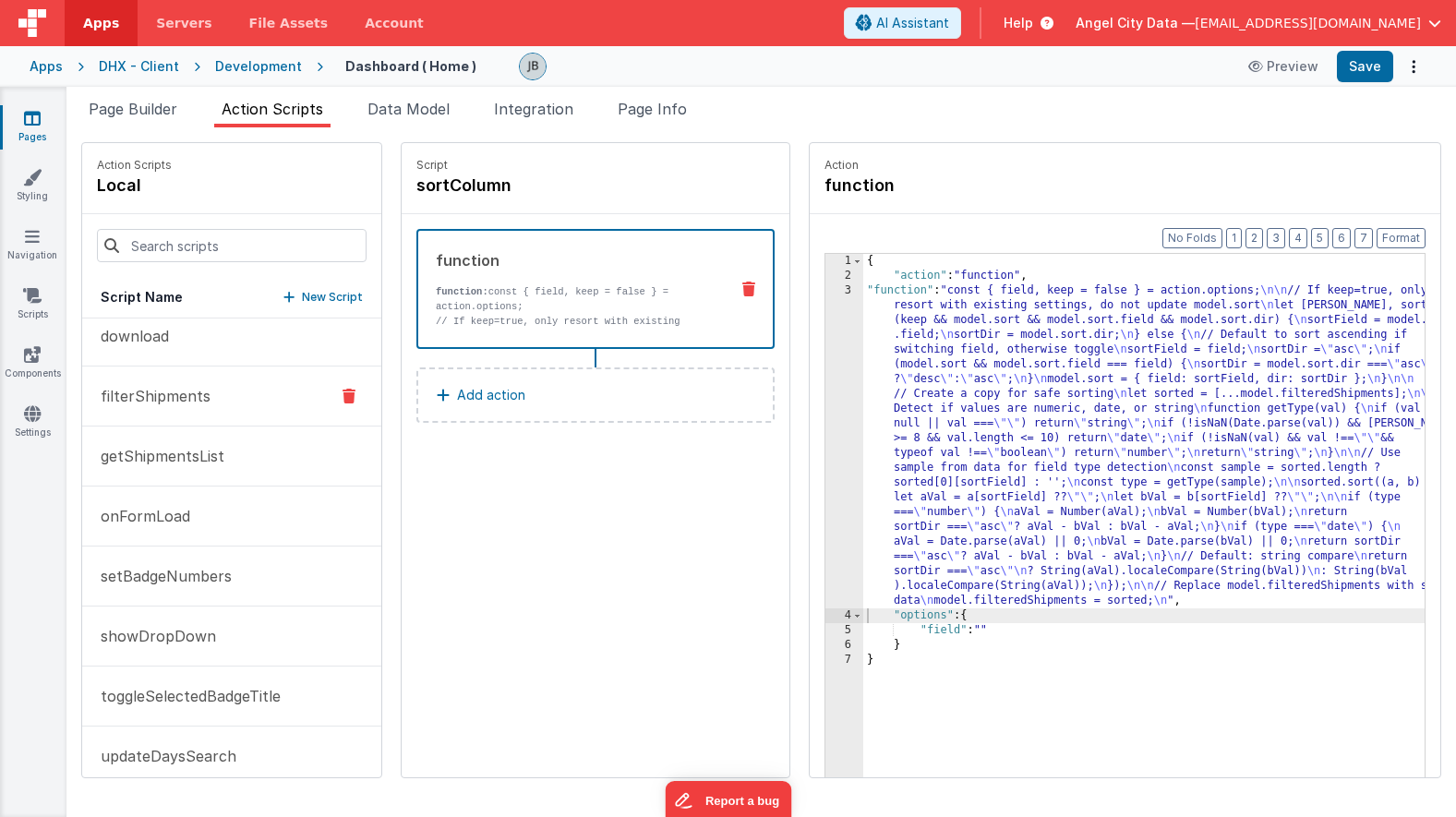
click at [185, 399] on p "filterShipments" at bounding box center [149, 396] width 121 height 23
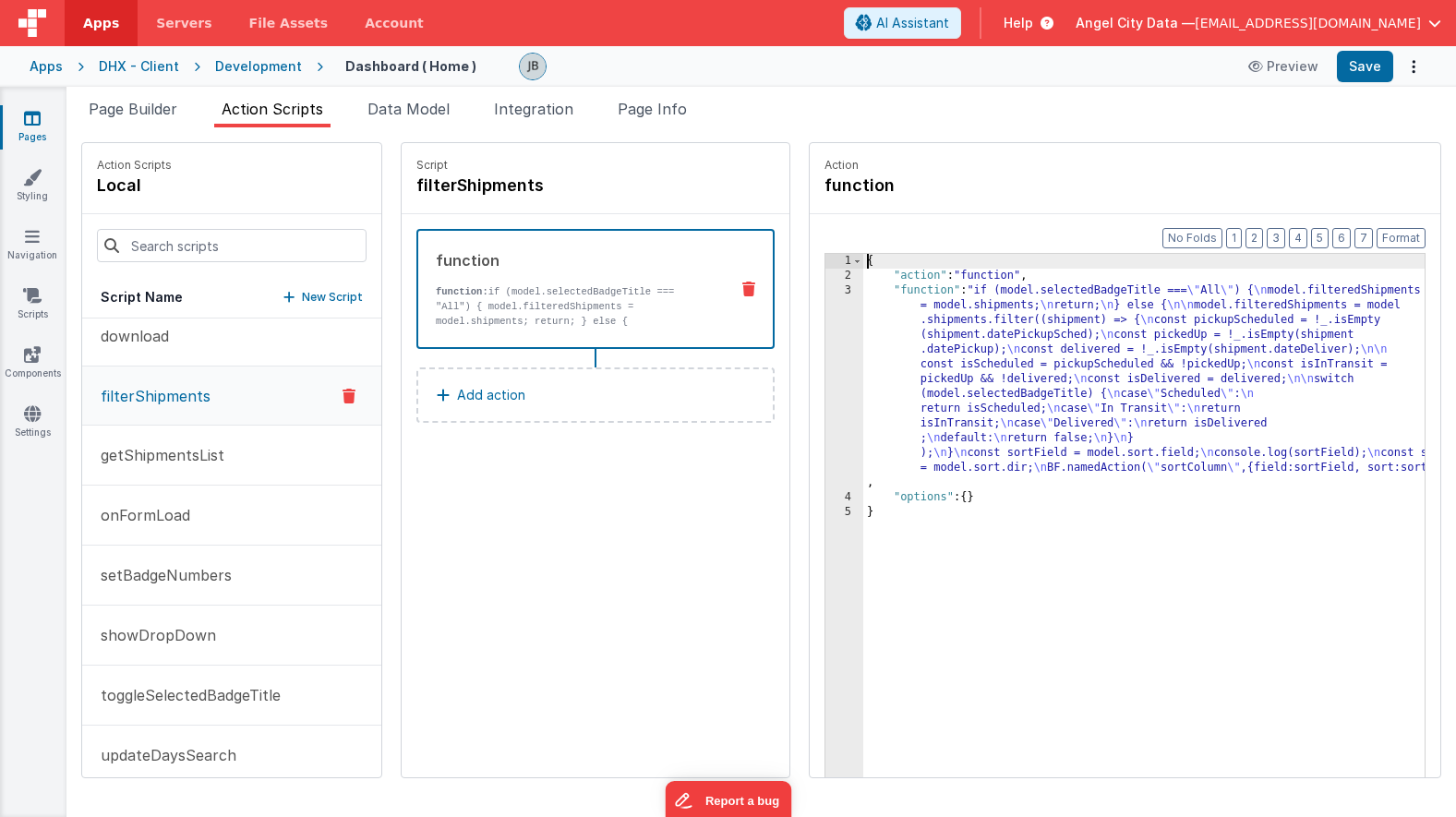
click at [826, 405] on div "3" at bounding box center [844, 386] width 38 height 206
click at [826, 397] on div "3" at bounding box center [844, 386] width 38 height 206
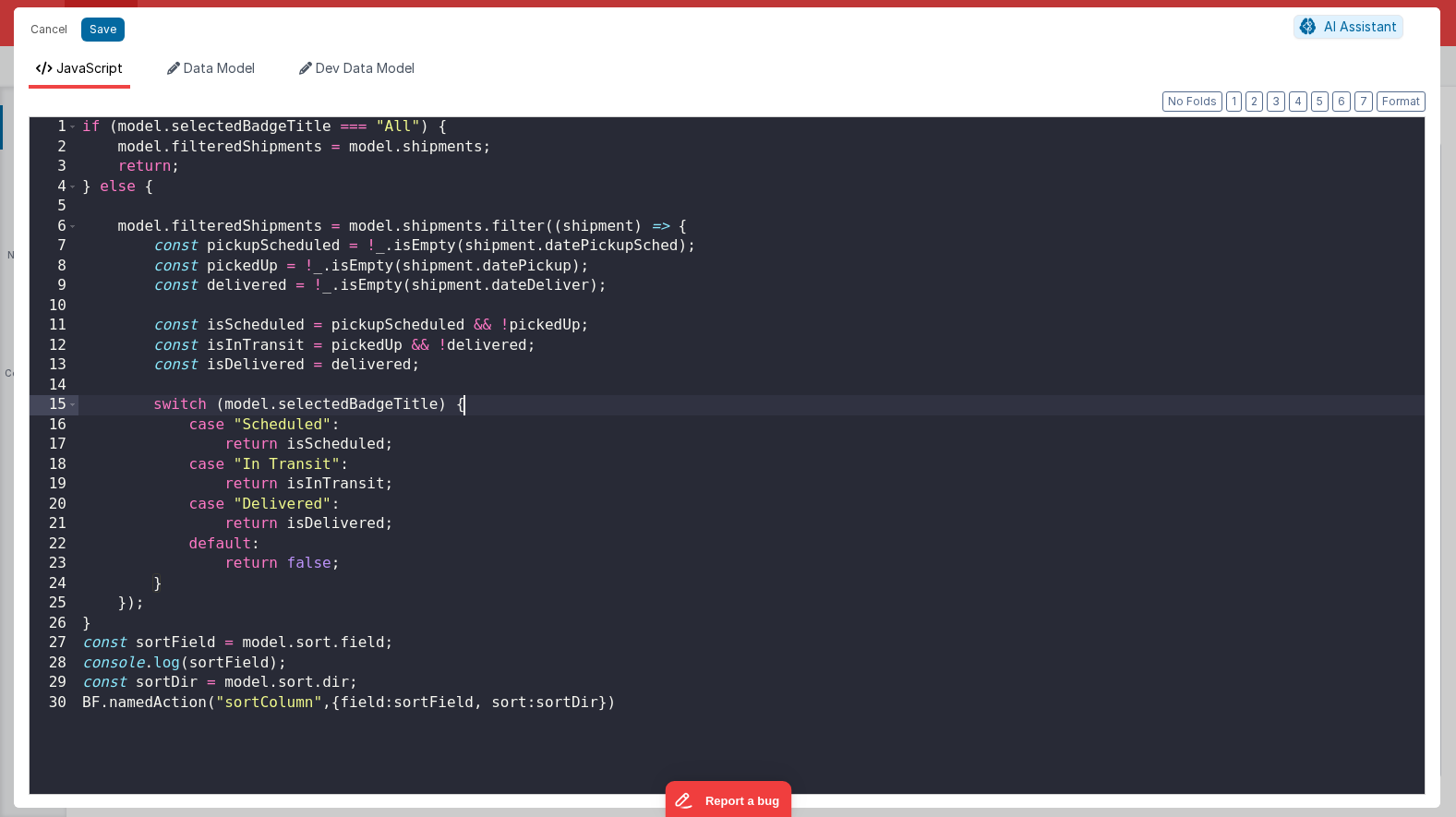
click at [797, 397] on div "if ( model . selectedBadgeTitle === "All" ) { model . filteredShipments = model…" at bounding box center [751, 476] width 1346 height 717
click at [478, 495] on div "if ( model . selectedBadgeTitle === "All" ) { model . filteredShipments = model…" at bounding box center [751, 476] width 1346 height 717
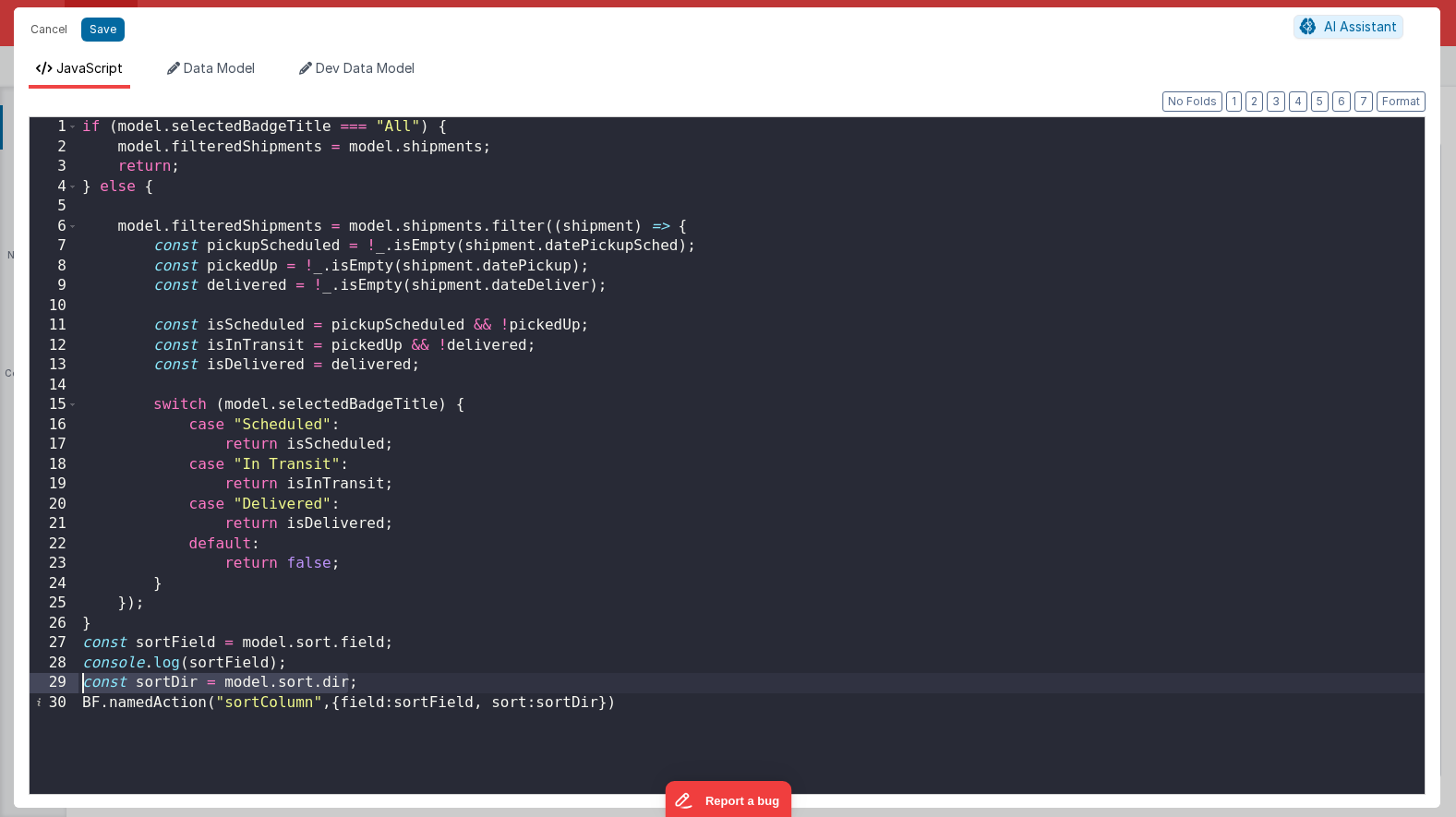
drag, startPoint x: 345, startPoint y: 684, endPoint x: 71, endPoint y: 680, distance: 274.0
click at [71, 680] on div "1 2 3 4 5 6 7 8 9 10 11 12 13 14 15 16 17 18 19 20 21 22 23 24 25 26 27 28 29 3…" at bounding box center [727, 455] width 1397 height 678
click at [387, 644] on div "if ( model . selectedBadgeTitle === "All" ) { model . filteredShipments = model…" at bounding box center [751, 476] width 1346 height 717
drag, startPoint x: 278, startPoint y: 685, endPoint x: 291, endPoint y: 685, distance: 13.0
click at [279, 685] on div "if ( model . selectedBadgeTitle === "All" ) { model . filteredShipments = model…" at bounding box center [751, 476] width 1346 height 717
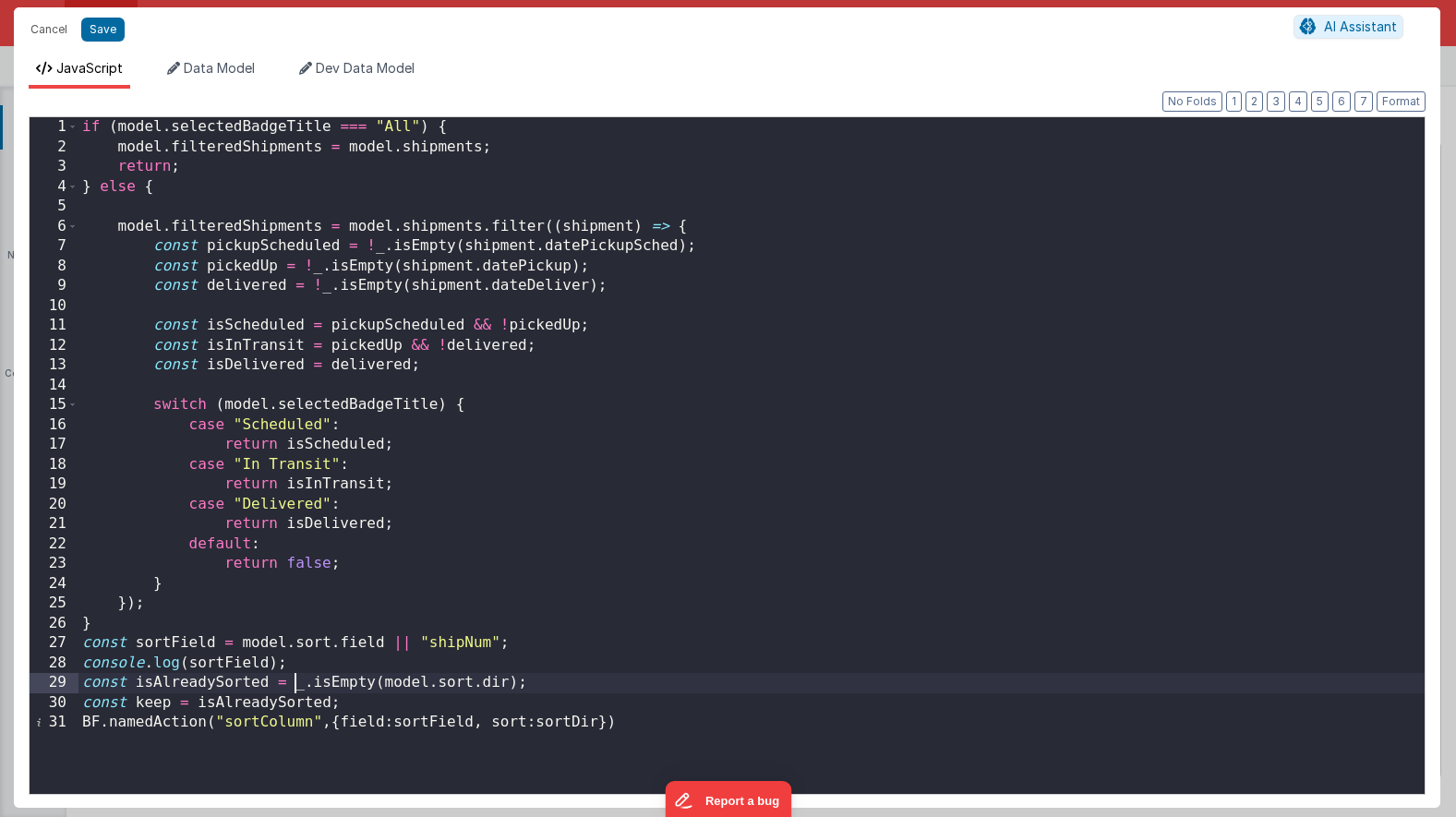
click at [296, 688] on div "if ( model . selectedBadgeTitle === "All" ) { model . filteredShipments = model…" at bounding box center [751, 476] width 1346 height 717
click at [542, 723] on div "if ( model . selectedBadgeTitle === "All" ) { model . filteredShipments = model…" at bounding box center [751, 476] width 1346 height 717
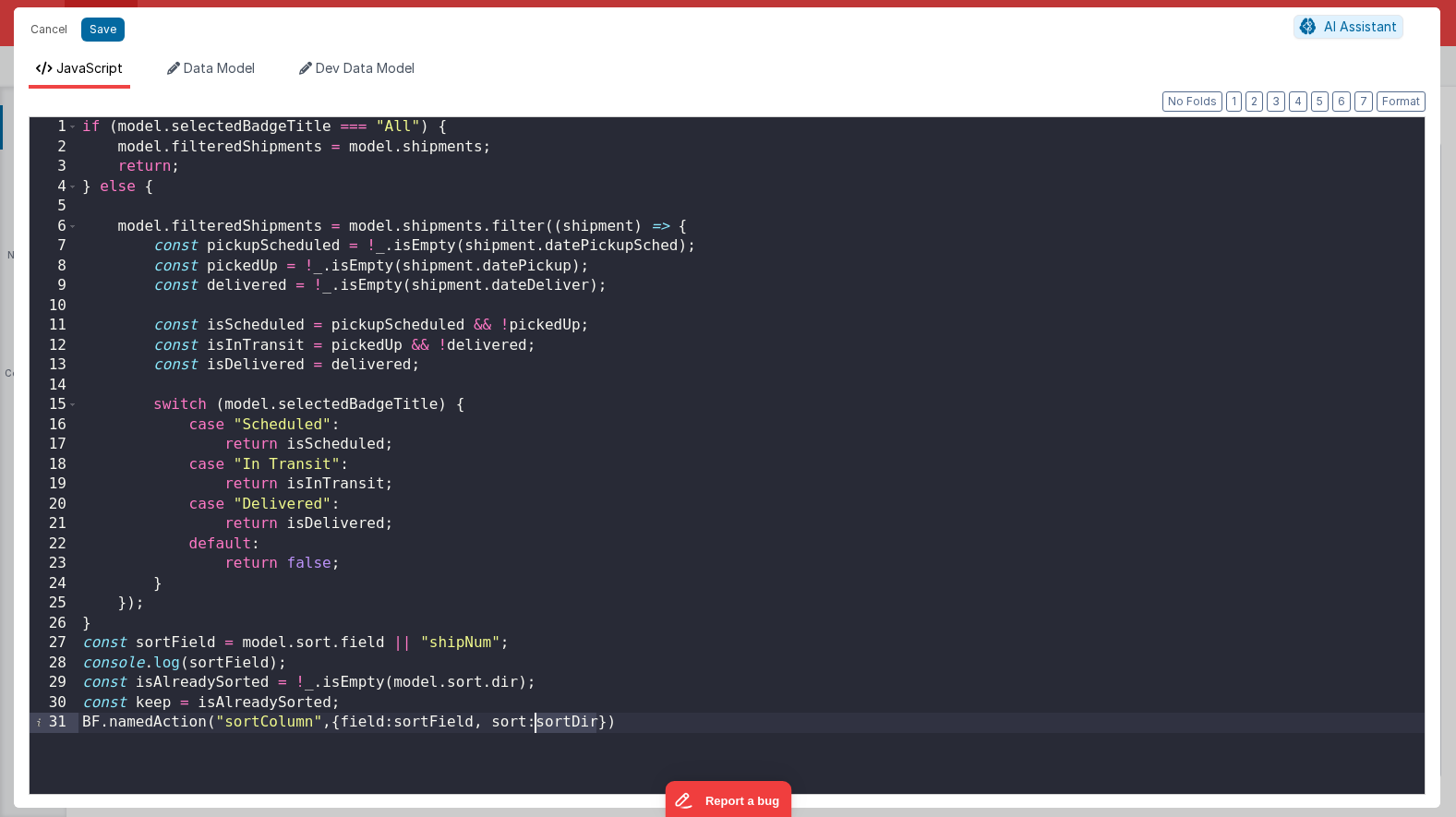
click at [542, 723] on div "if ( model . selectedBadgeTitle === "All" ) { model . filteredShipments = model…" at bounding box center [751, 476] width 1346 height 717
click at [102, 36] on button "Save" at bounding box center [103, 30] width 43 height 24
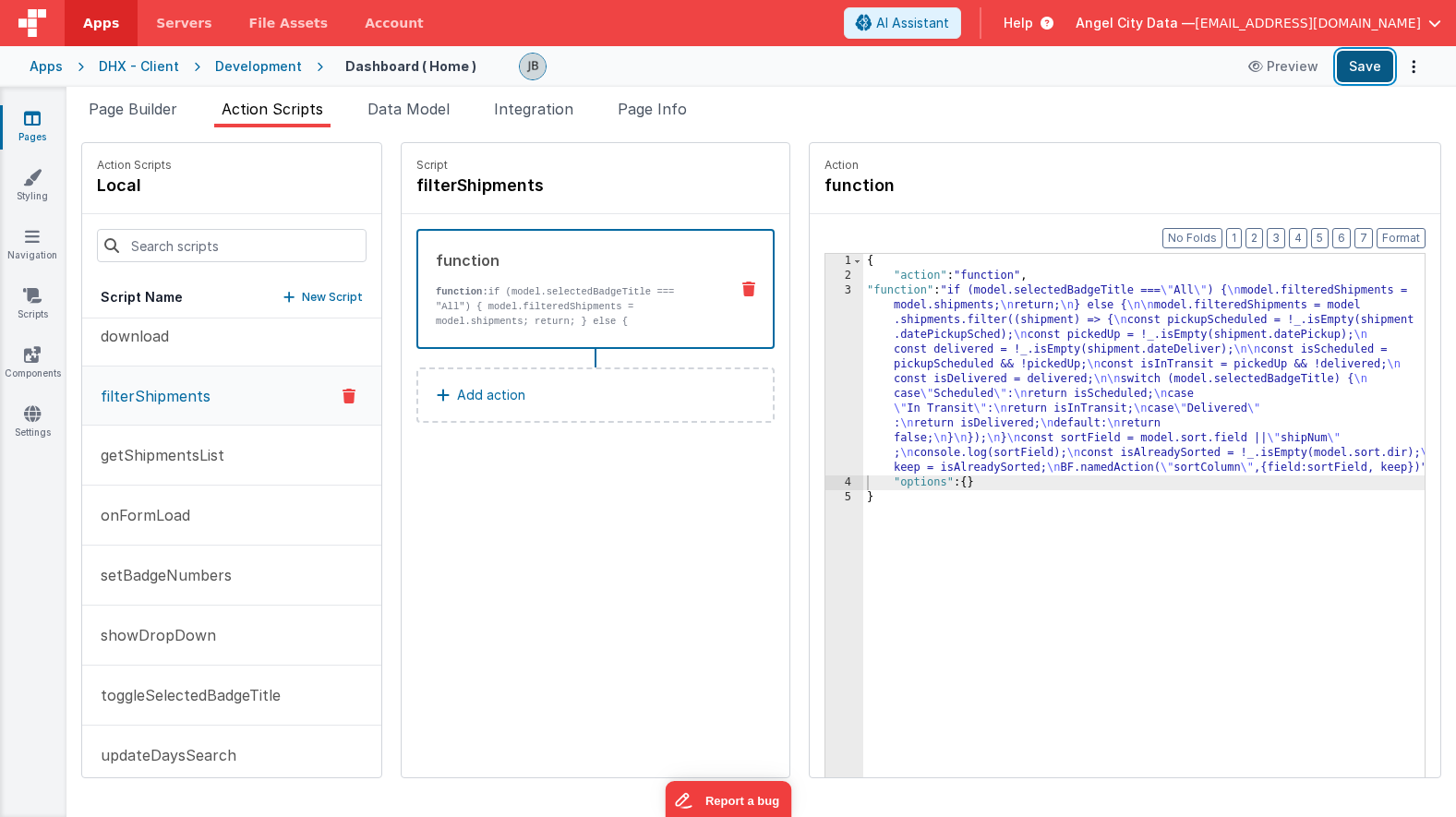
click at [1355, 71] on button "Save" at bounding box center [1365, 66] width 56 height 31
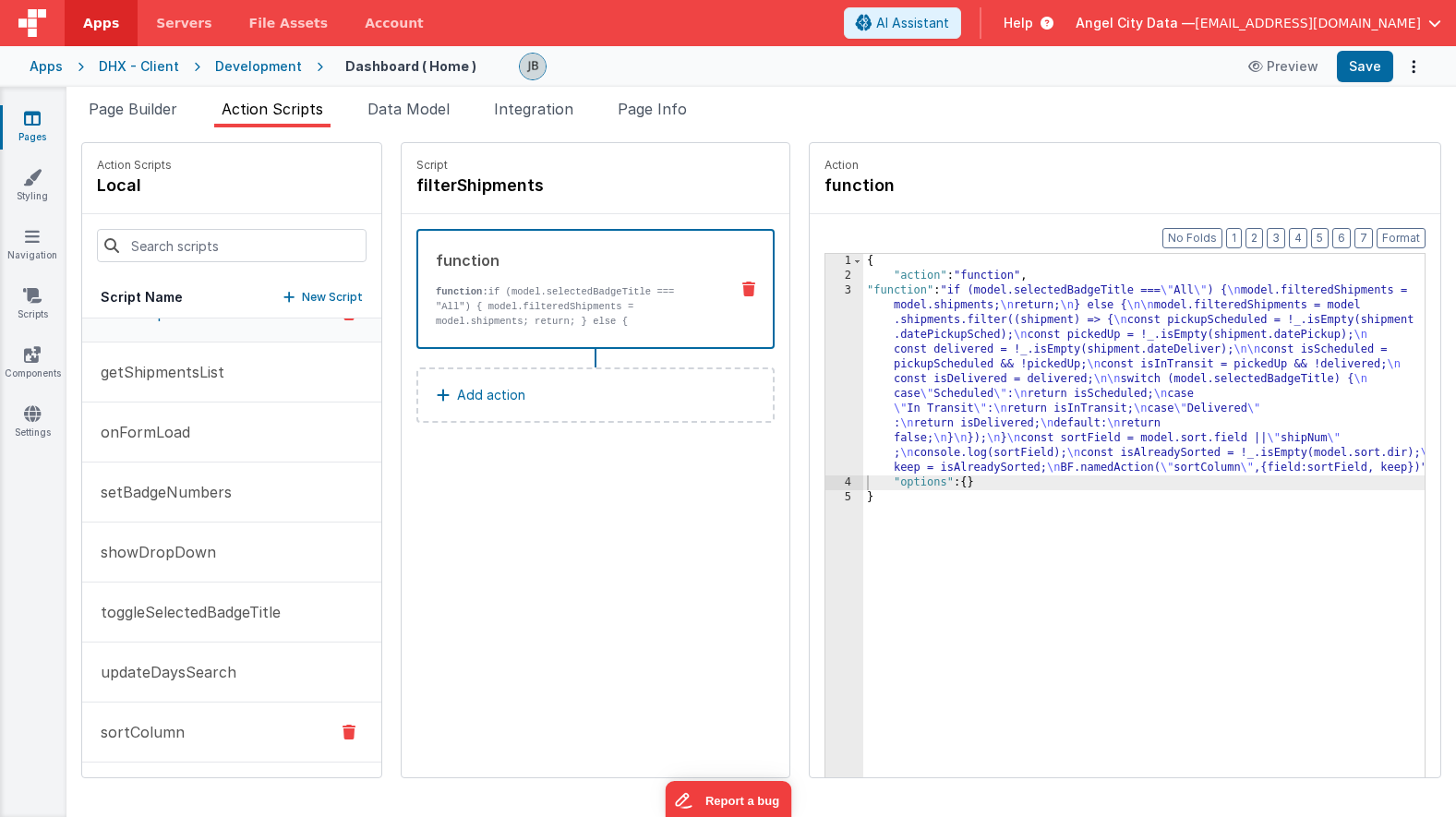
click at [148, 730] on p "sortColumn" at bounding box center [136, 733] width 95 height 23
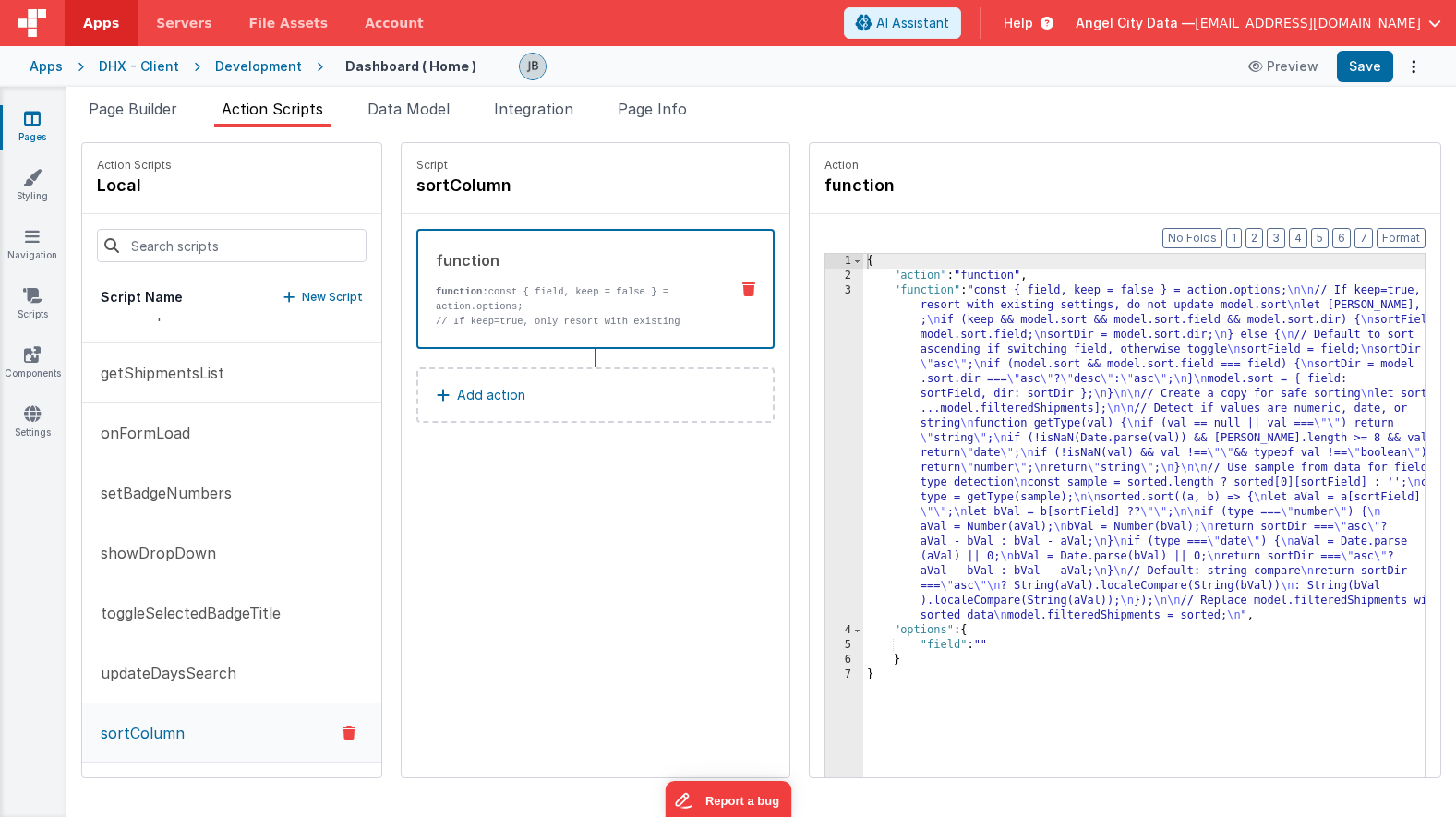
click at [571, 250] on div "function" at bounding box center [575, 261] width 278 height 23
click at [826, 332] on div "3" at bounding box center [844, 453] width 38 height 340
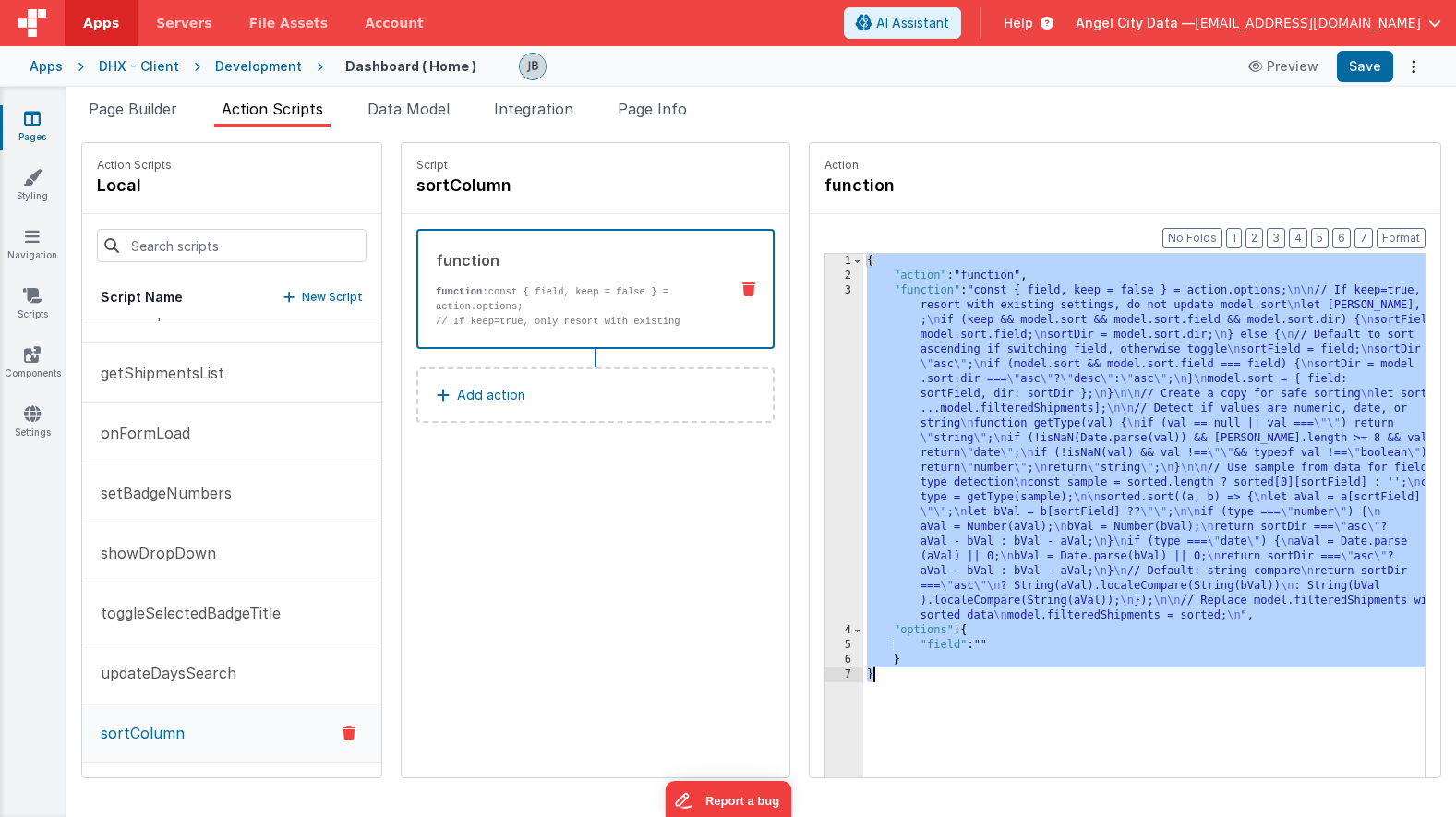
click at [826, 332] on div "3" at bounding box center [844, 453] width 38 height 340
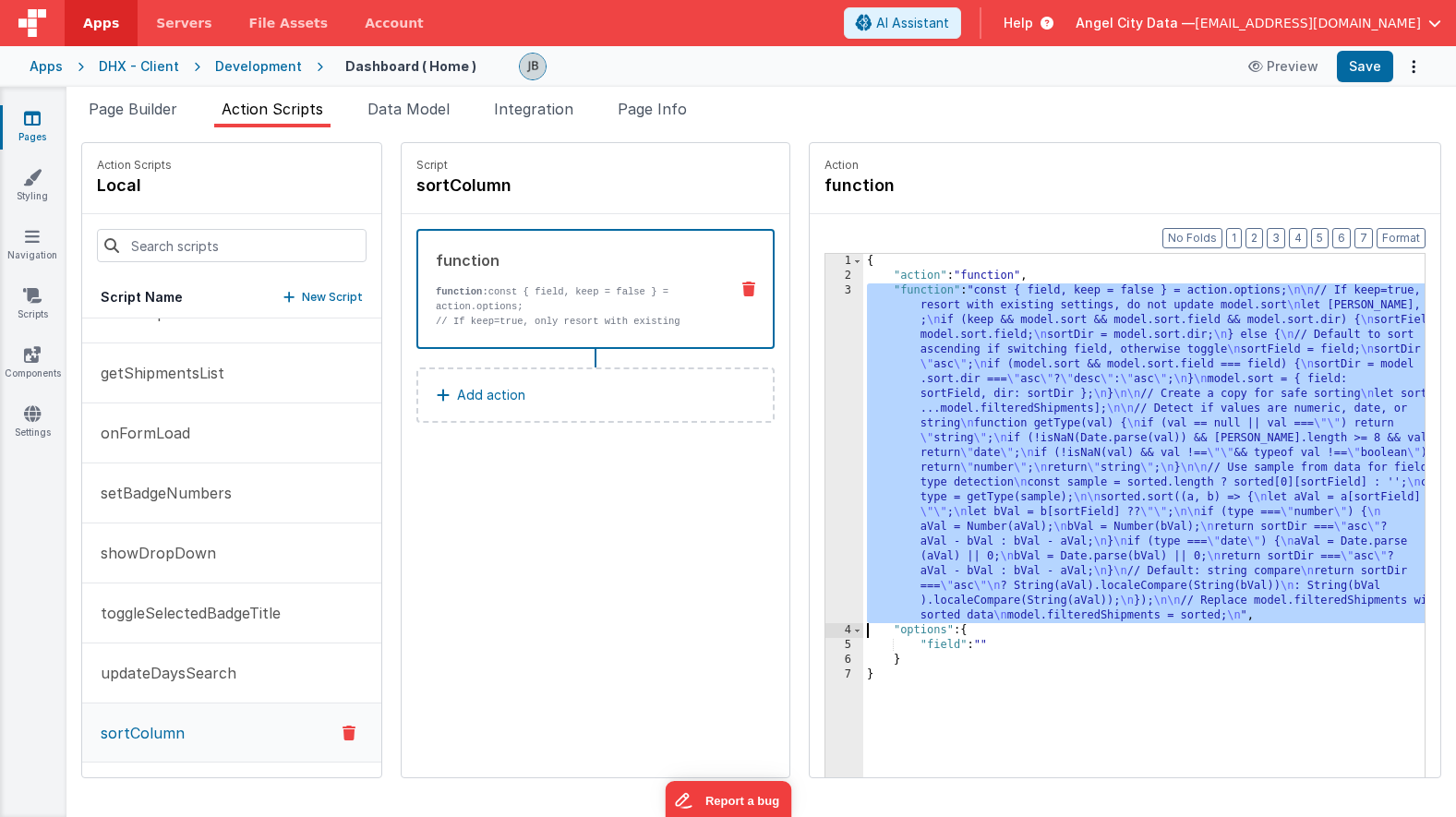
click at [826, 332] on div "3" at bounding box center [844, 453] width 38 height 340
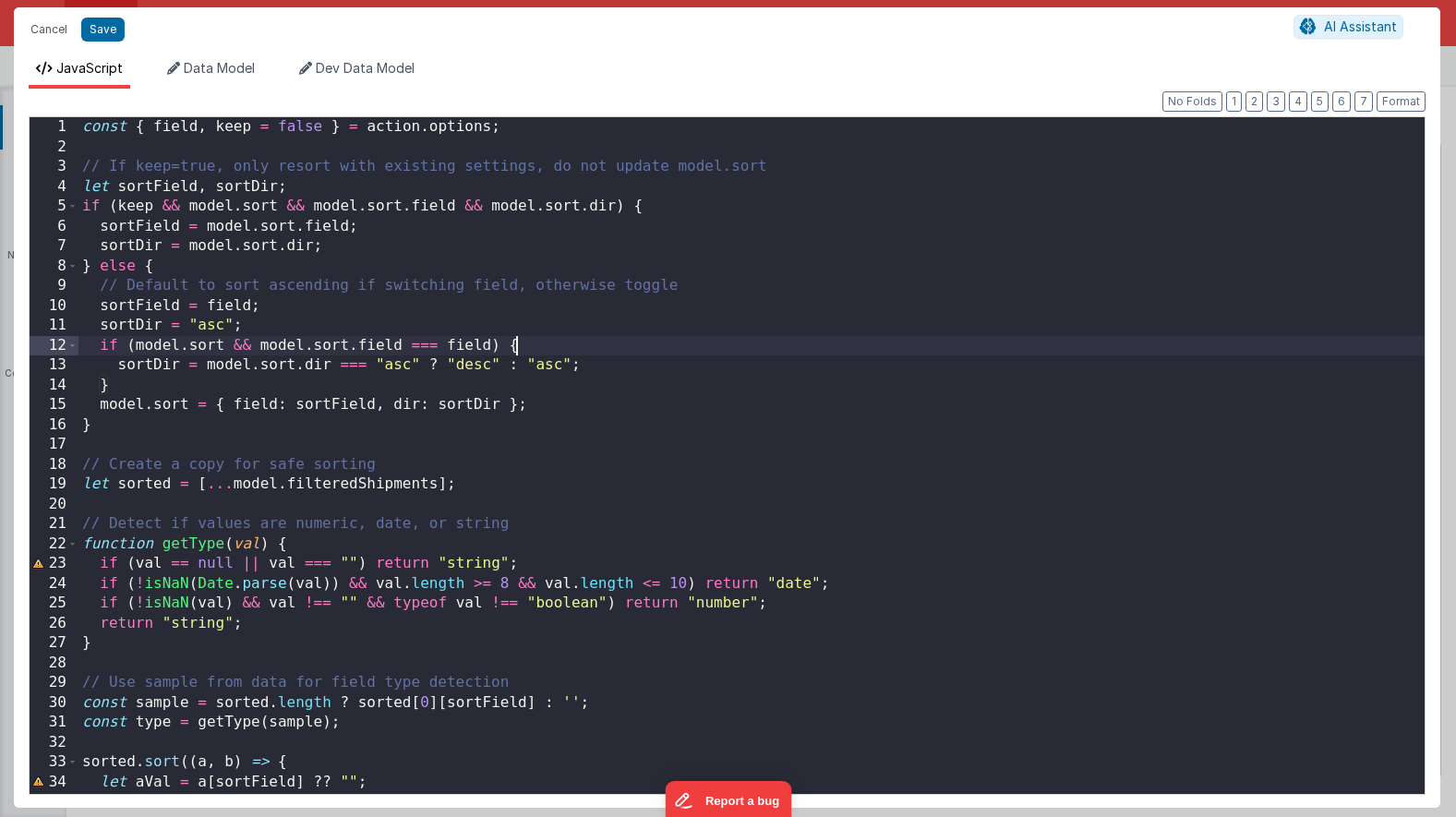
scroll to position [0, 0]
click at [74, 209] on span at bounding box center [72, 207] width 10 height 21
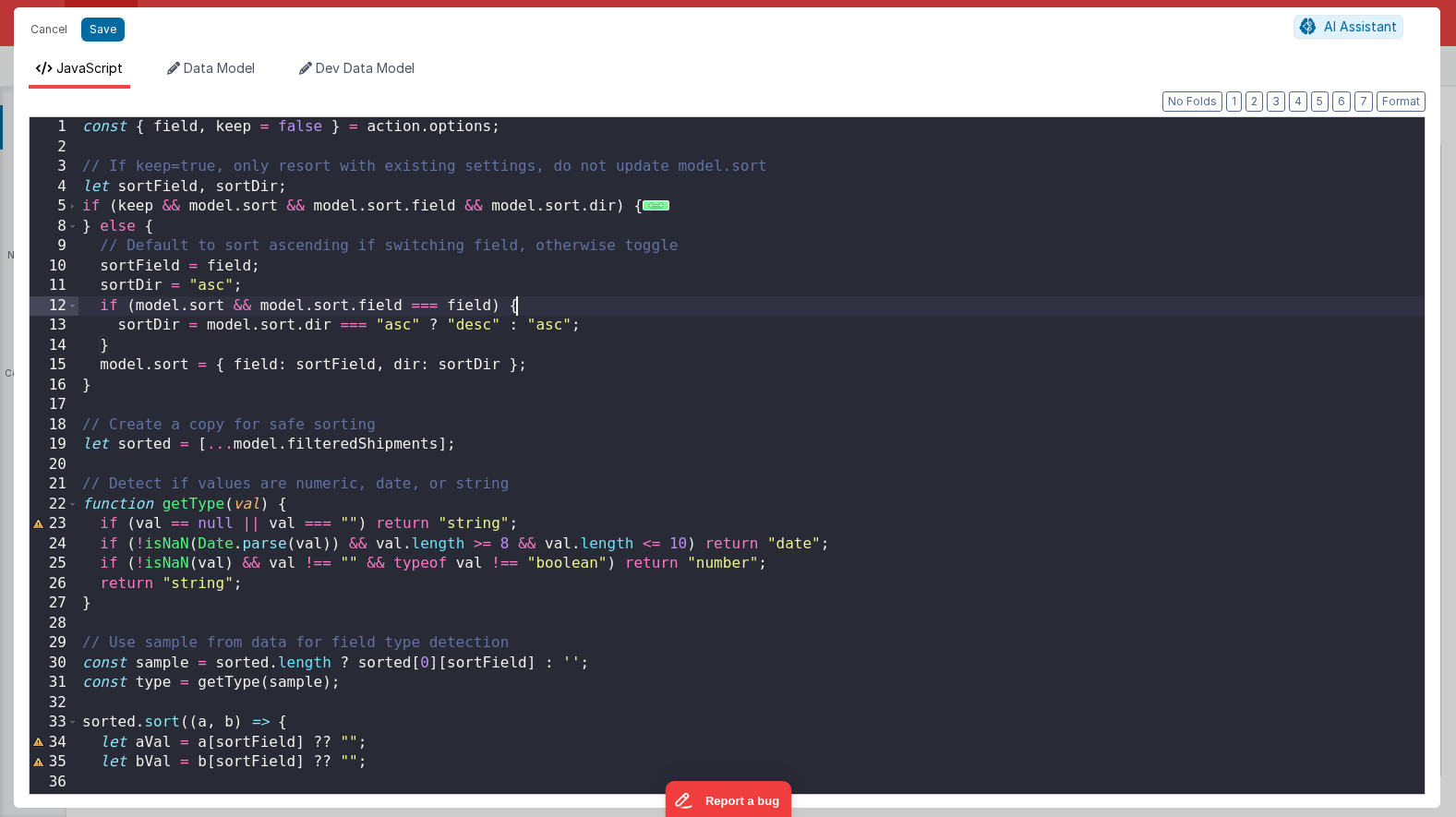
click at [176, 507] on div "const { field , keep = false } = action . options ; // If keep=true, only resor…" at bounding box center [751, 476] width 1346 height 717
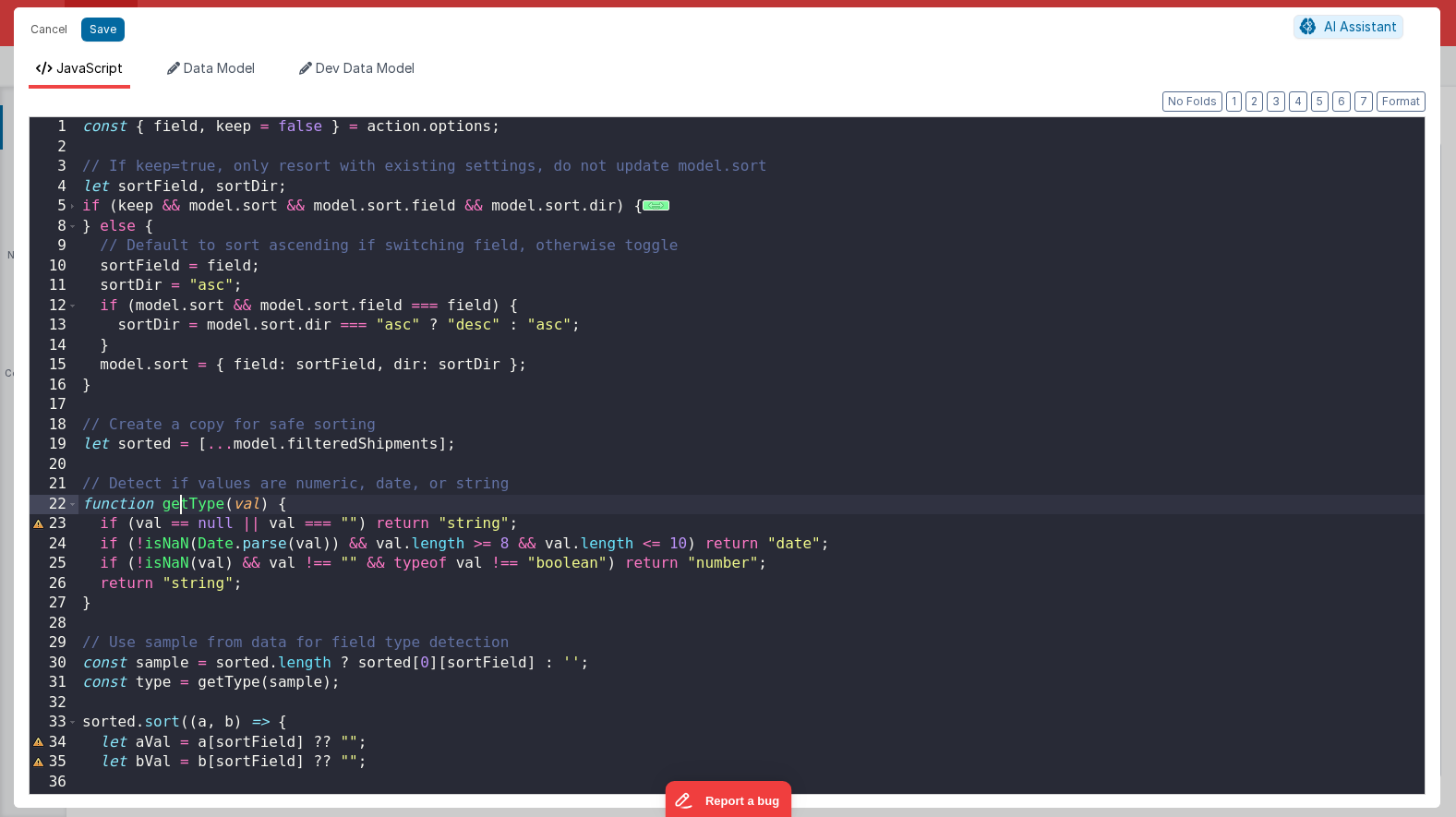
click at [176, 507] on div "const { field , keep = false } = action . options ; // If keep=true, only resor…" at bounding box center [751, 476] width 1346 height 717
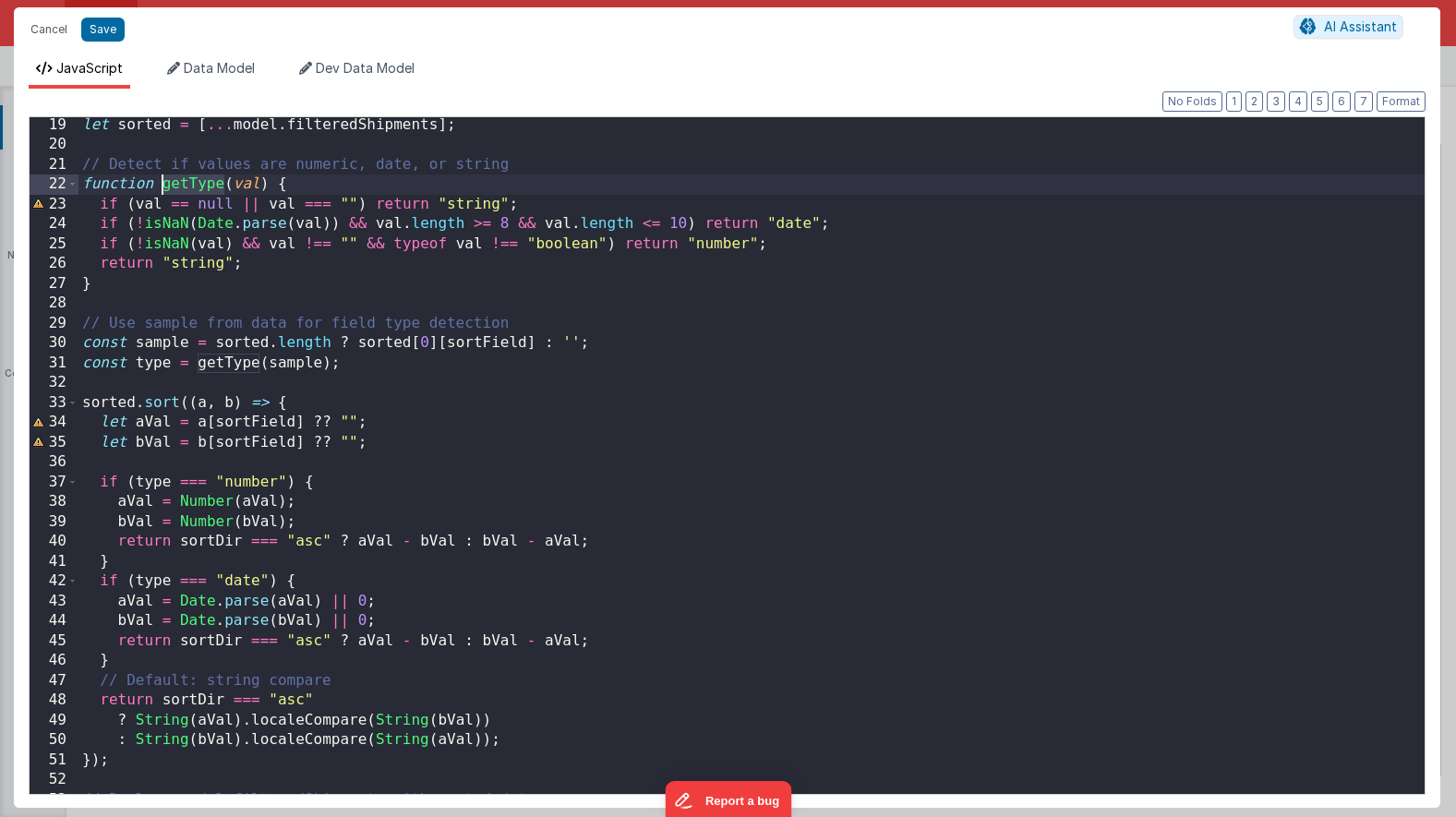
scroll to position [320, 0]
click at [99, 32] on button "Save" at bounding box center [103, 30] width 43 height 24
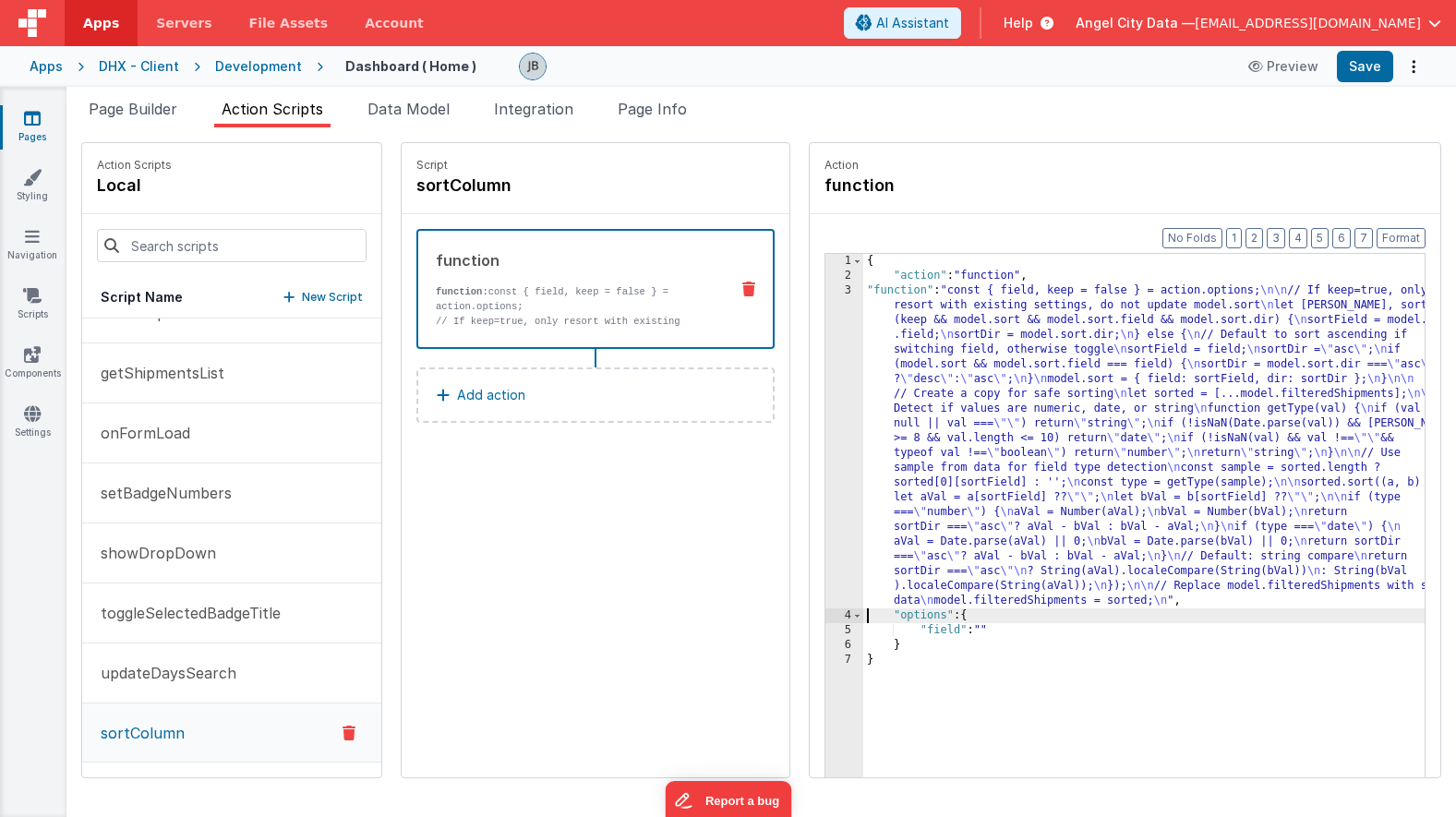
click at [826, 508] on div "3" at bounding box center [844, 446] width 38 height 325
click at [826, 492] on div "3" at bounding box center [844, 446] width 38 height 325
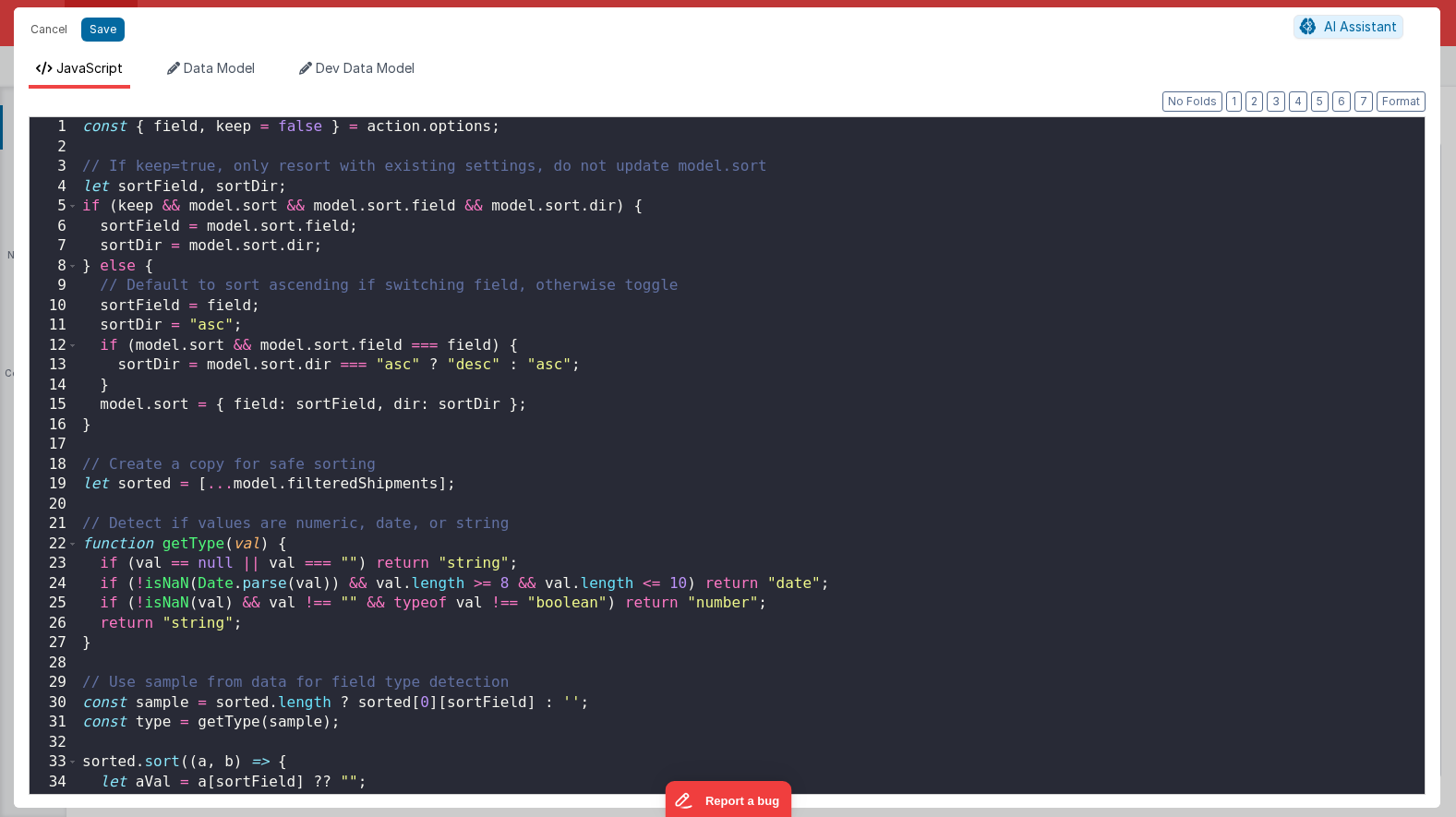
click at [464, 386] on div "const { field , keep = false } = action . options ; // If keep=true, only resor…" at bounding box center [751, 476] width 1346 height 717
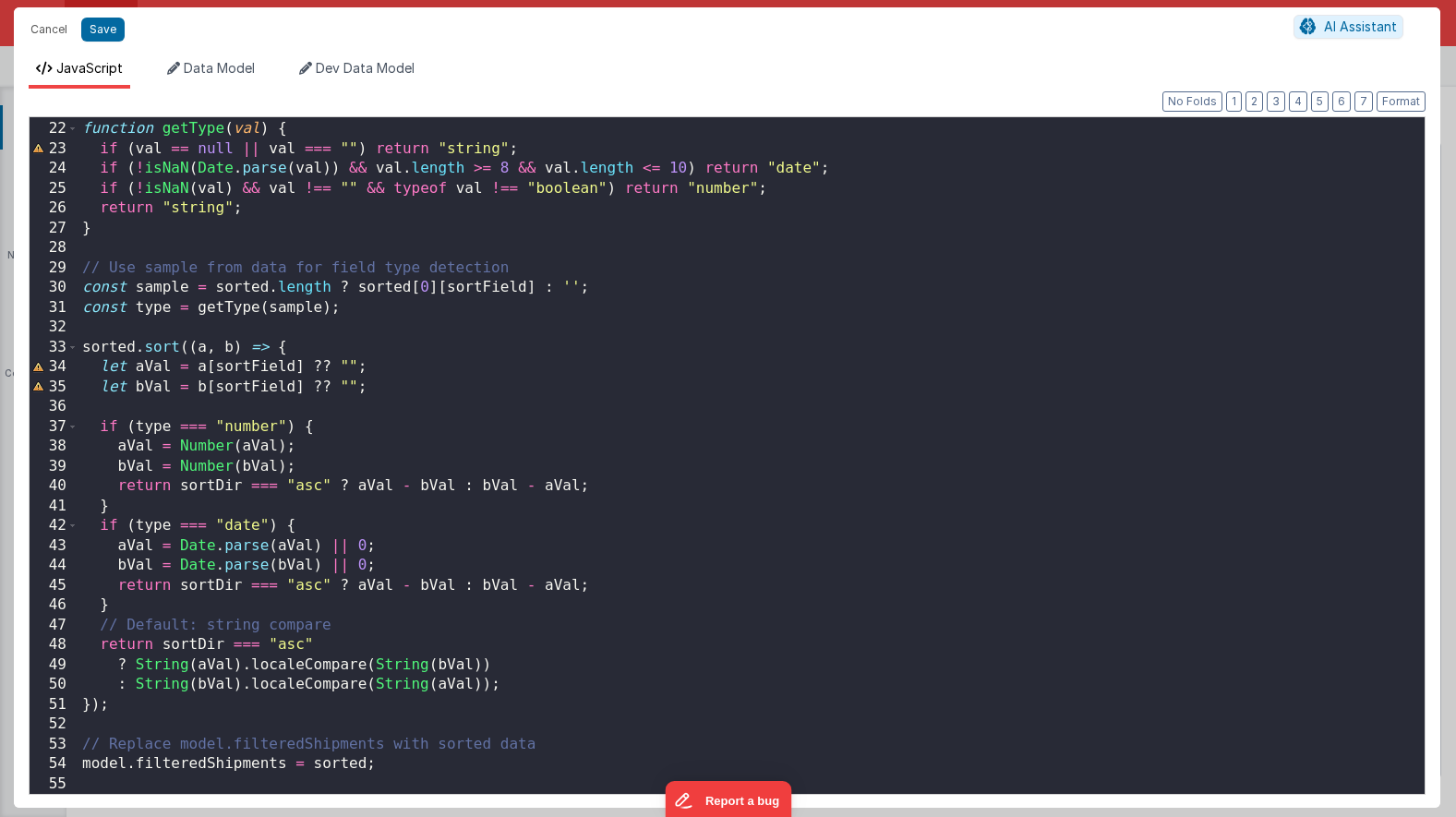
scroll to position [415, 0]
click at [50, 33] on button "Cancel" at bounding box center [49, 30] width 55 height 26
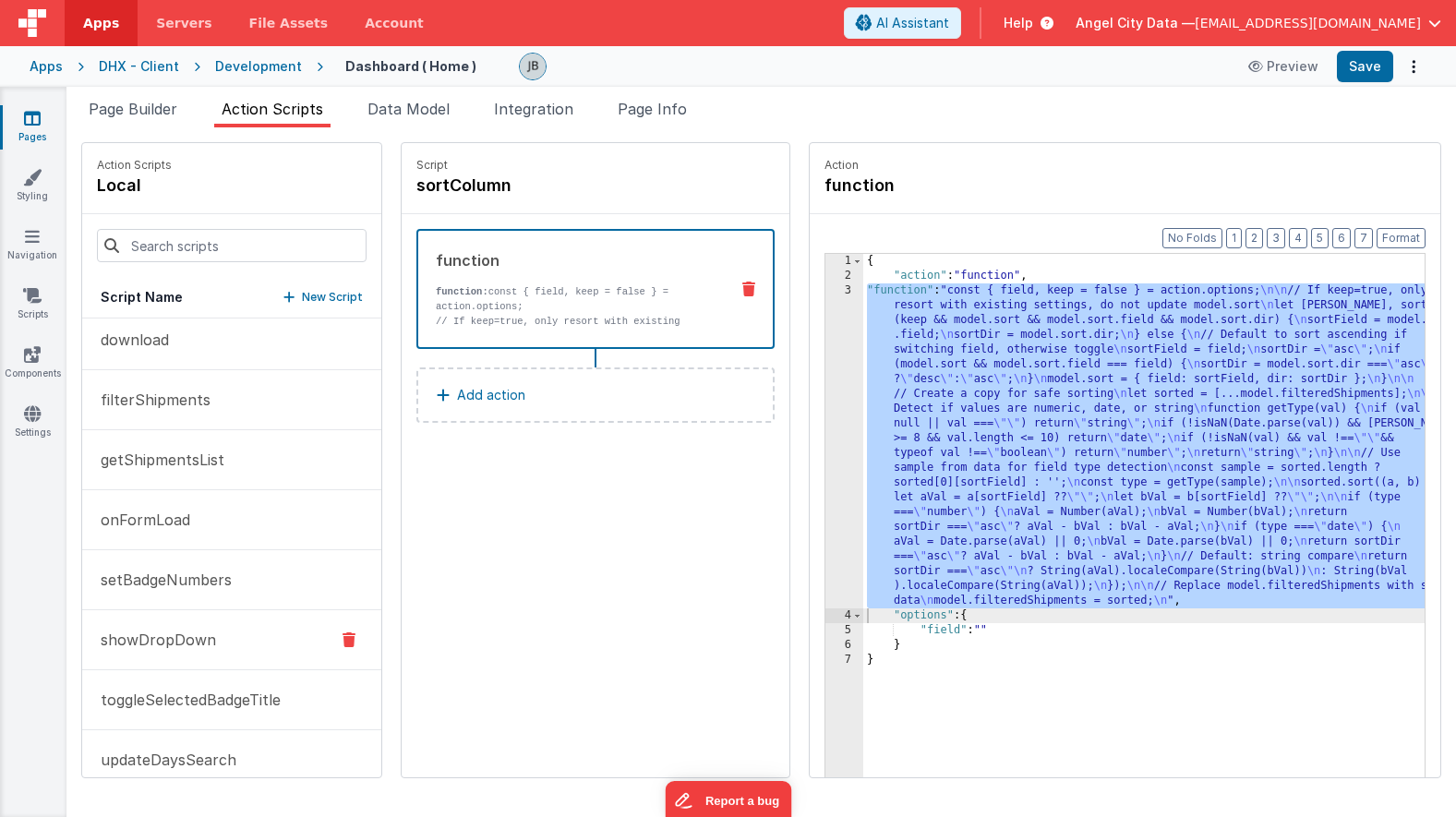
scroll to position [0, 0]
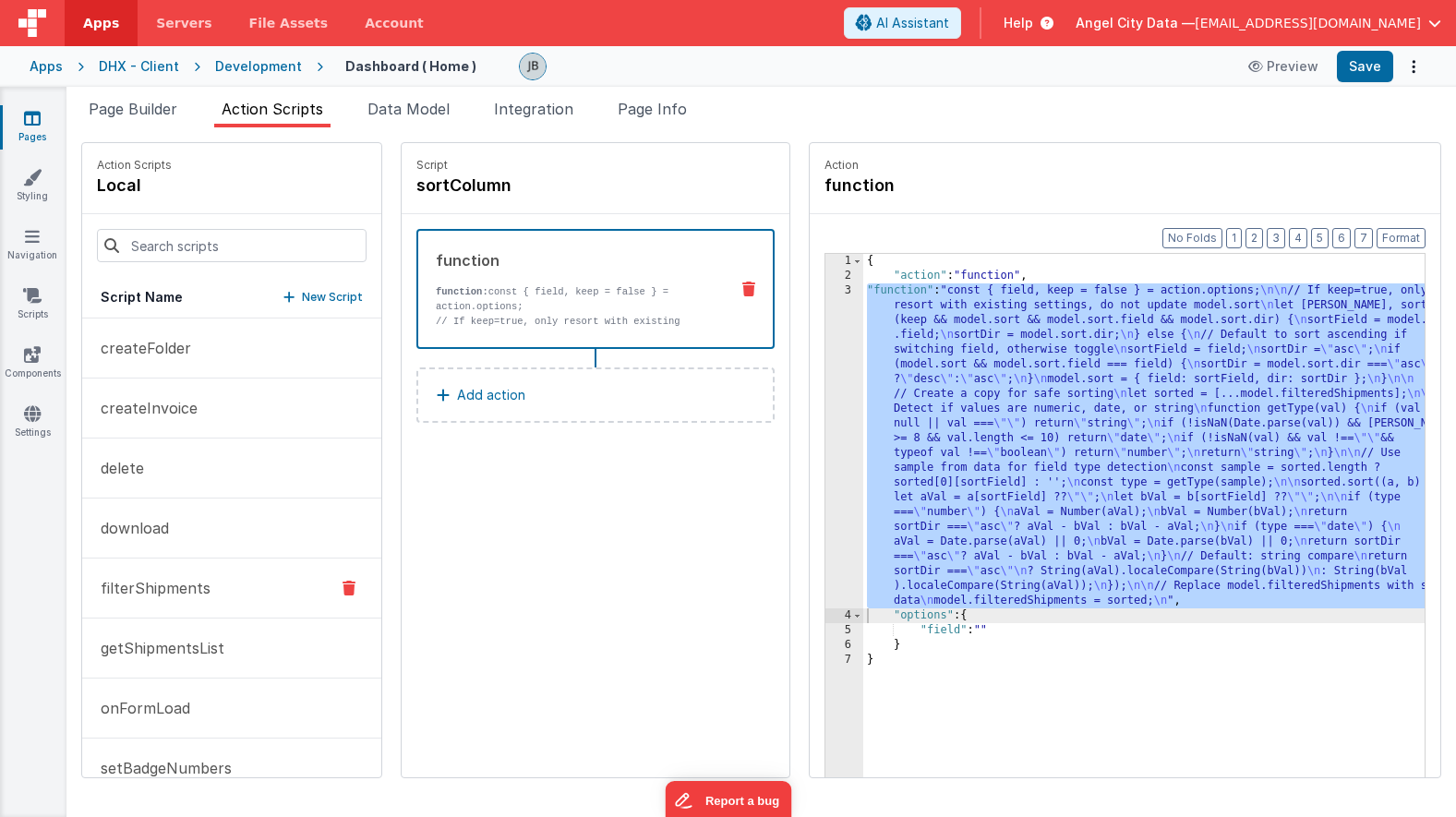
click at [184, 569] on button "filterShipments" at bounding box center [232, 588] width 299 height 60
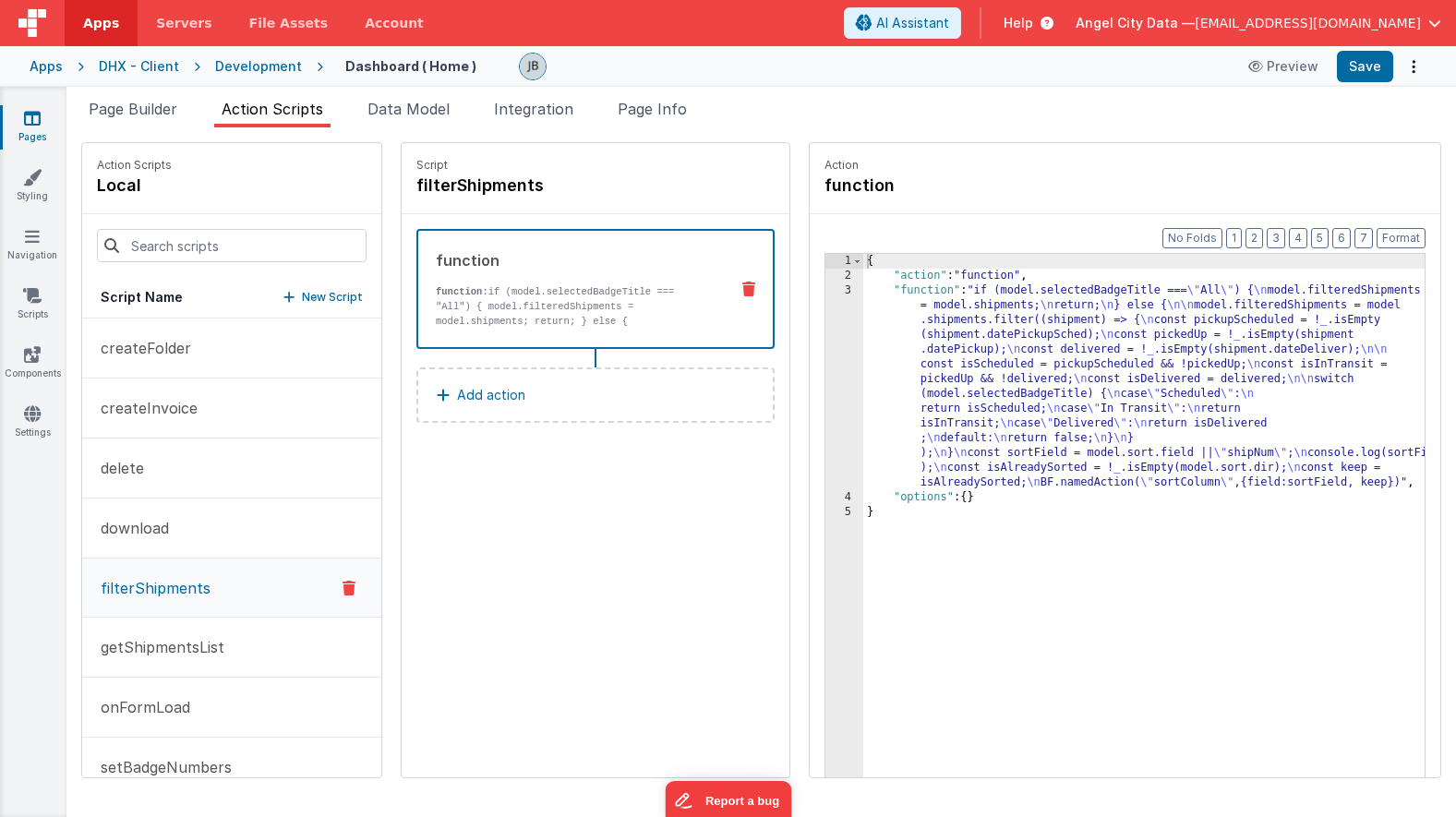
click at [826, 412] on div "3" at bounding box center [844, 386] width 38 height 206
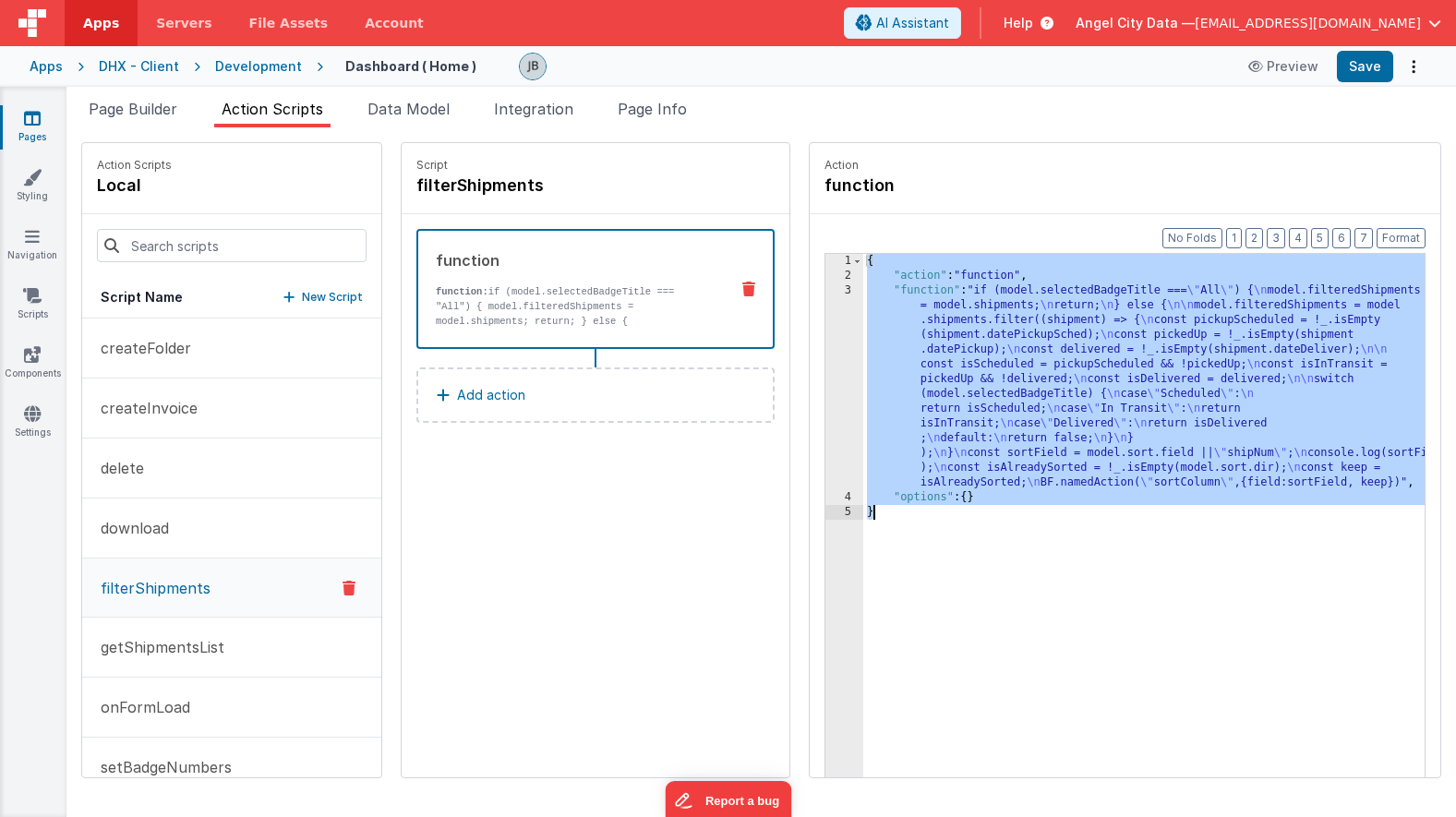
click at [826, 403] on div "3" at bounding box center [844, 386] width 38 height 206
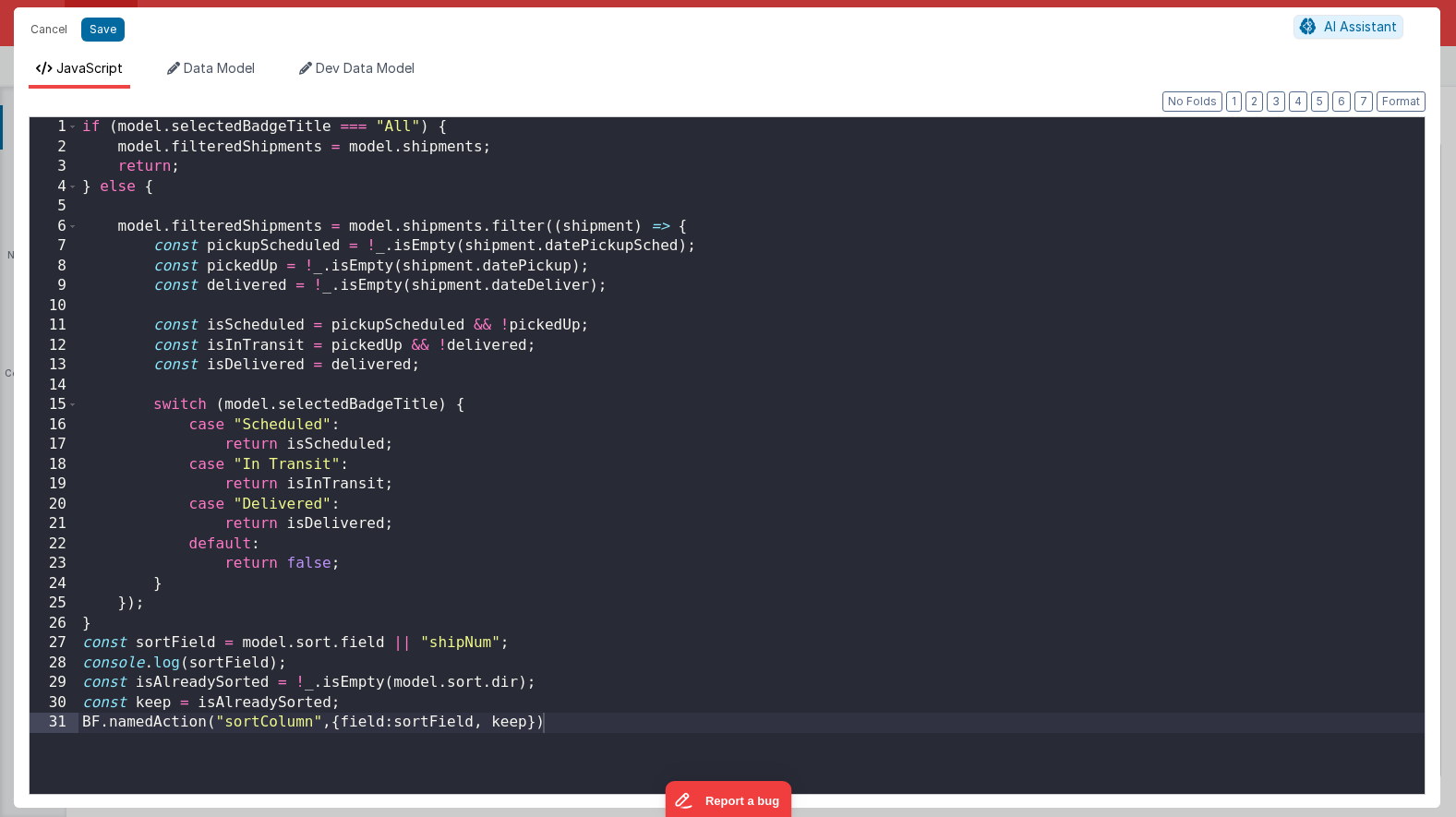
click at [798, 403] on div "Cancel Save AI Assistant JavaScript Data Model Dev Data Model Format 7 6 5 4 3 …" at bounding box center [728, 408] width 1456 height 817
click at [462, 442] on div "if ( model . selectedBadgeTitle === "All" ) { model . filteredShipments = model…" at bounding box center [751, 476] width 1346 height 717
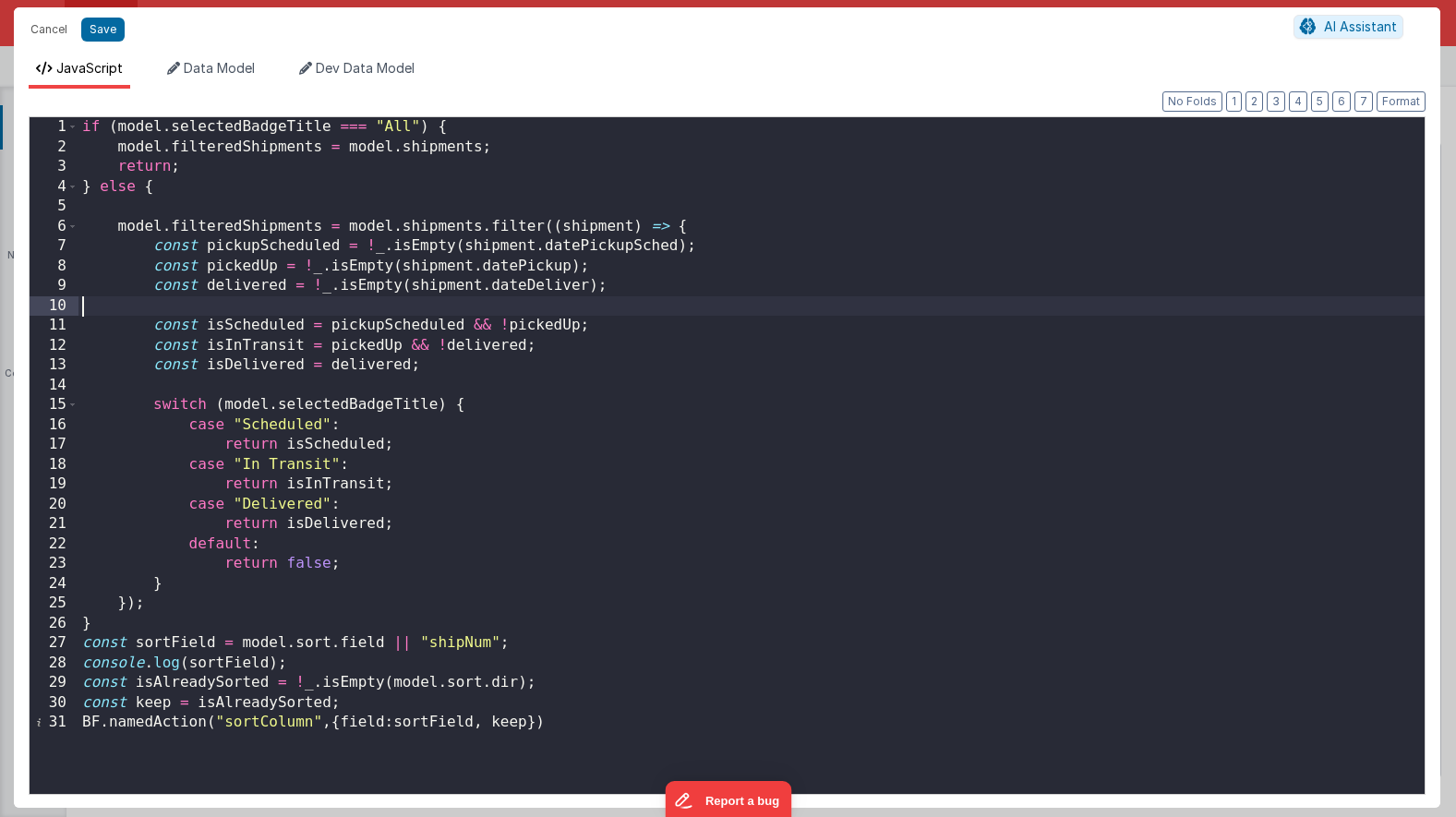
click at [290, 312] on div "if ( model . selectedBadgeTitle === "All" ) { model . filteredShipments = model…" at bounding box center [751, 476] width 1346 height 717
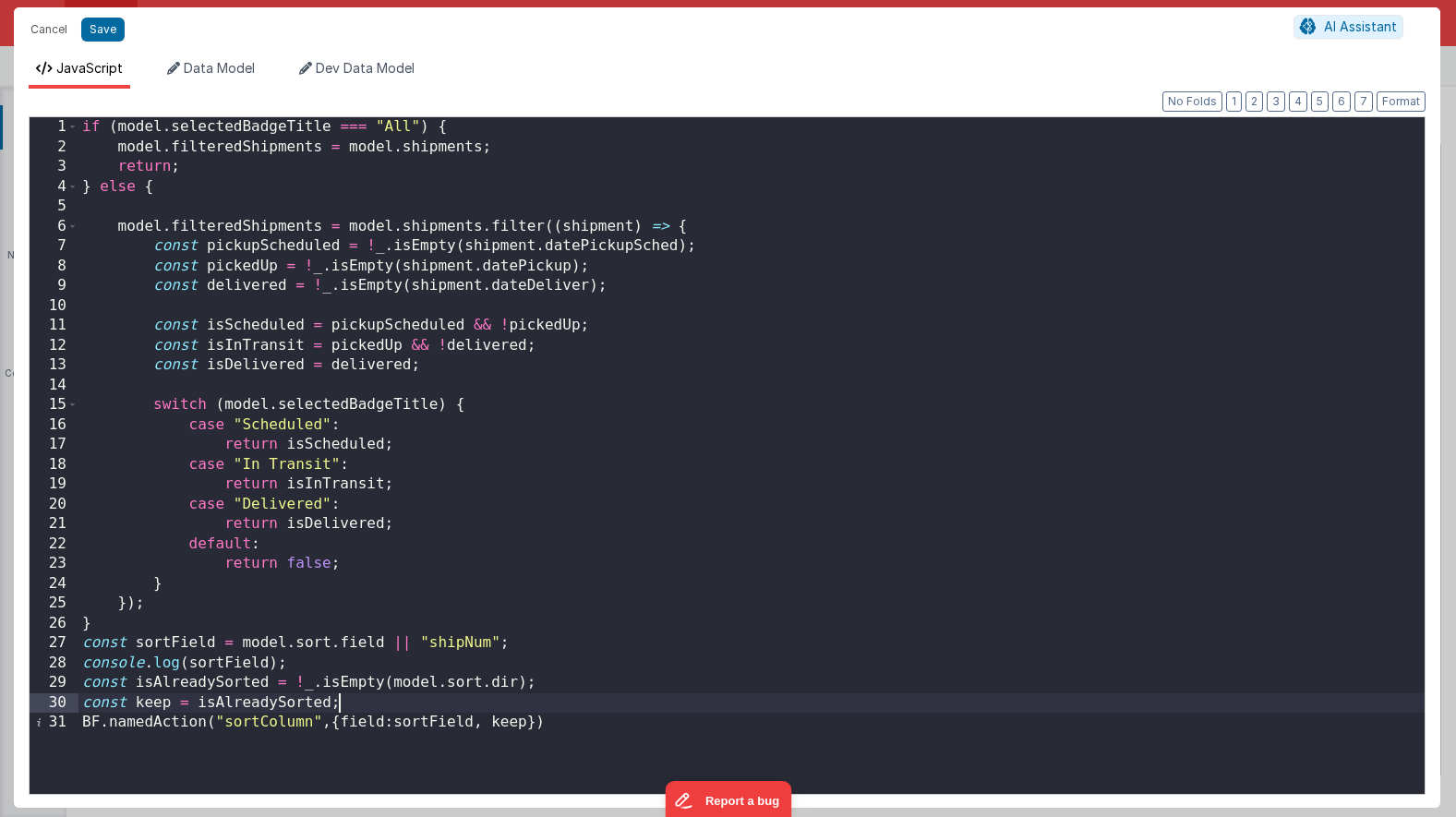
click at [381, 697] on div "if ( model . selectedBadgeTitle === "All" ) { model . filteredShipments = model…" at bounding box center [751, 476] width 1346 height 717
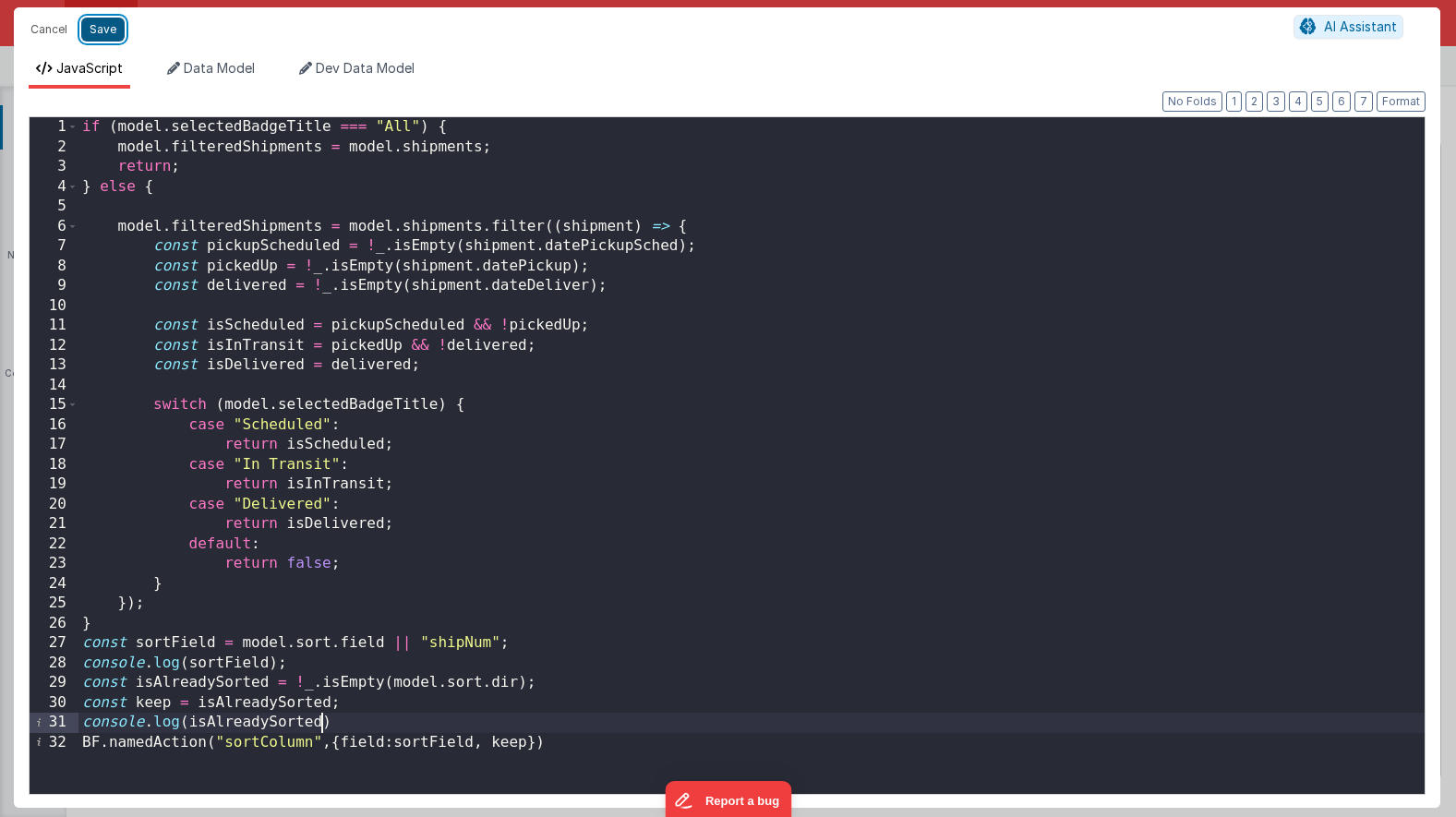
click at [104, 33] on button "Save" at bounding box center [103, 30] width 43 height 24
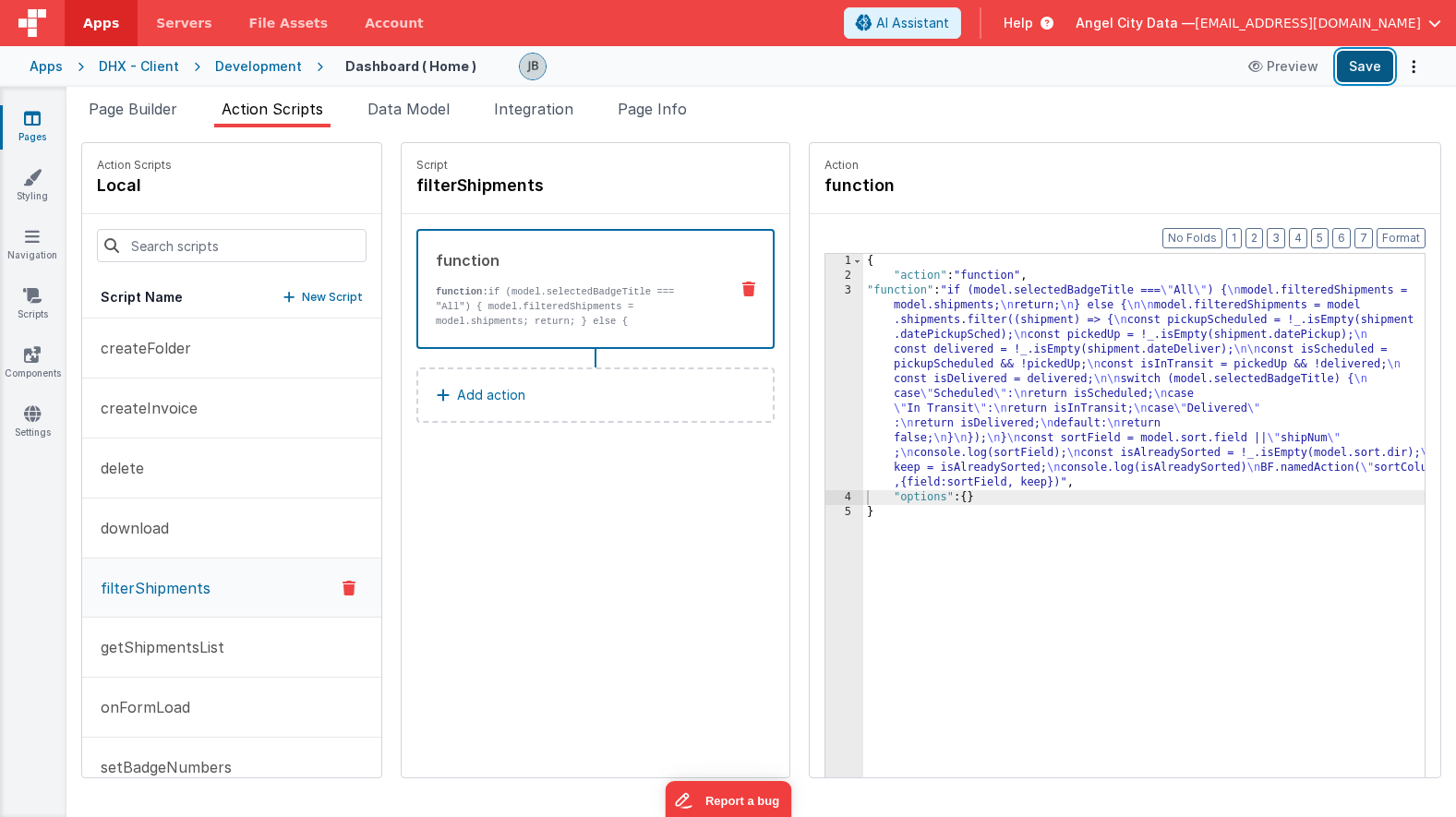
click at [1363, 71] on button "Save" at bounding box center [1365, 66] width 56 height 31
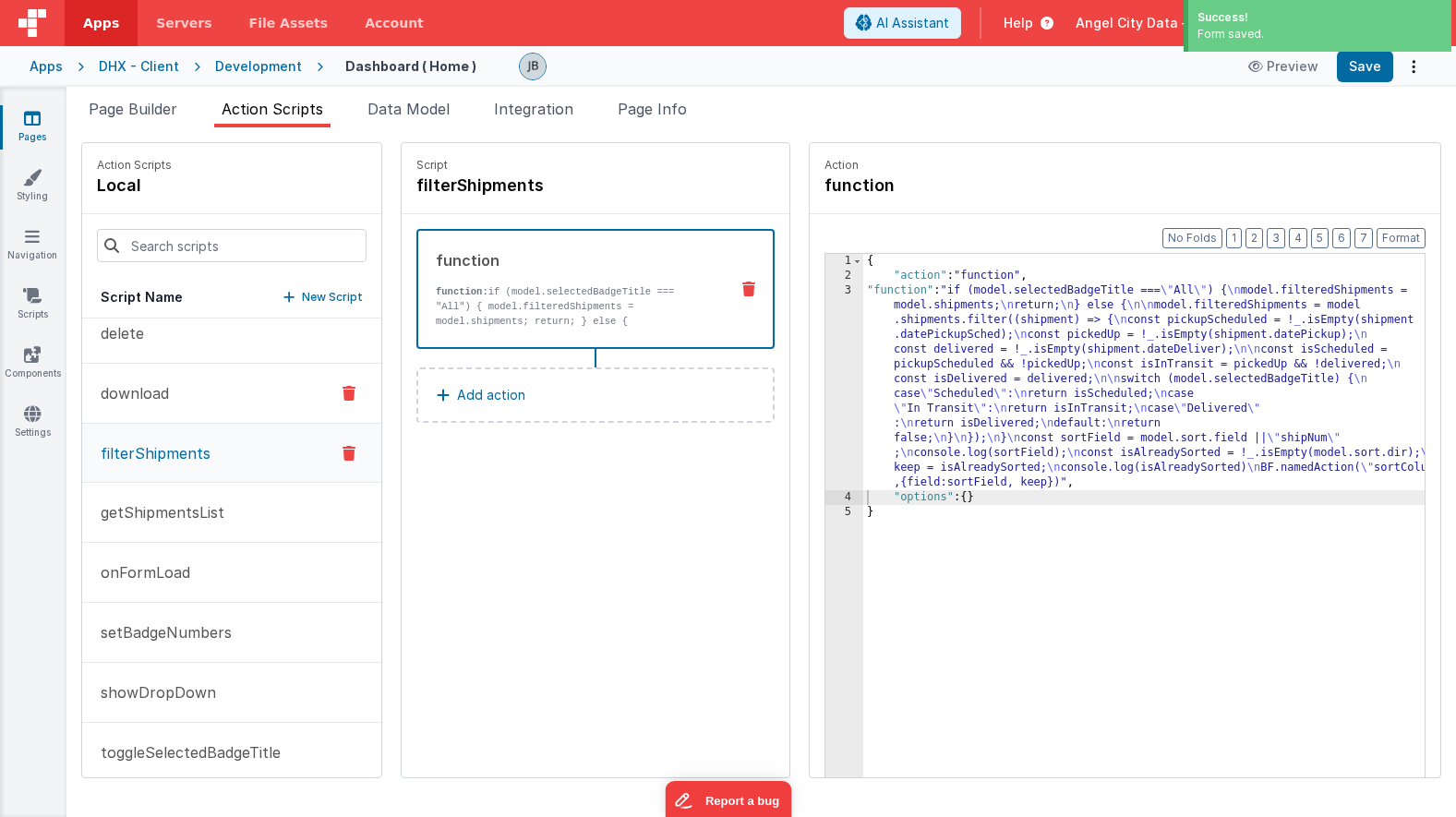
scroll to position [275, 0]
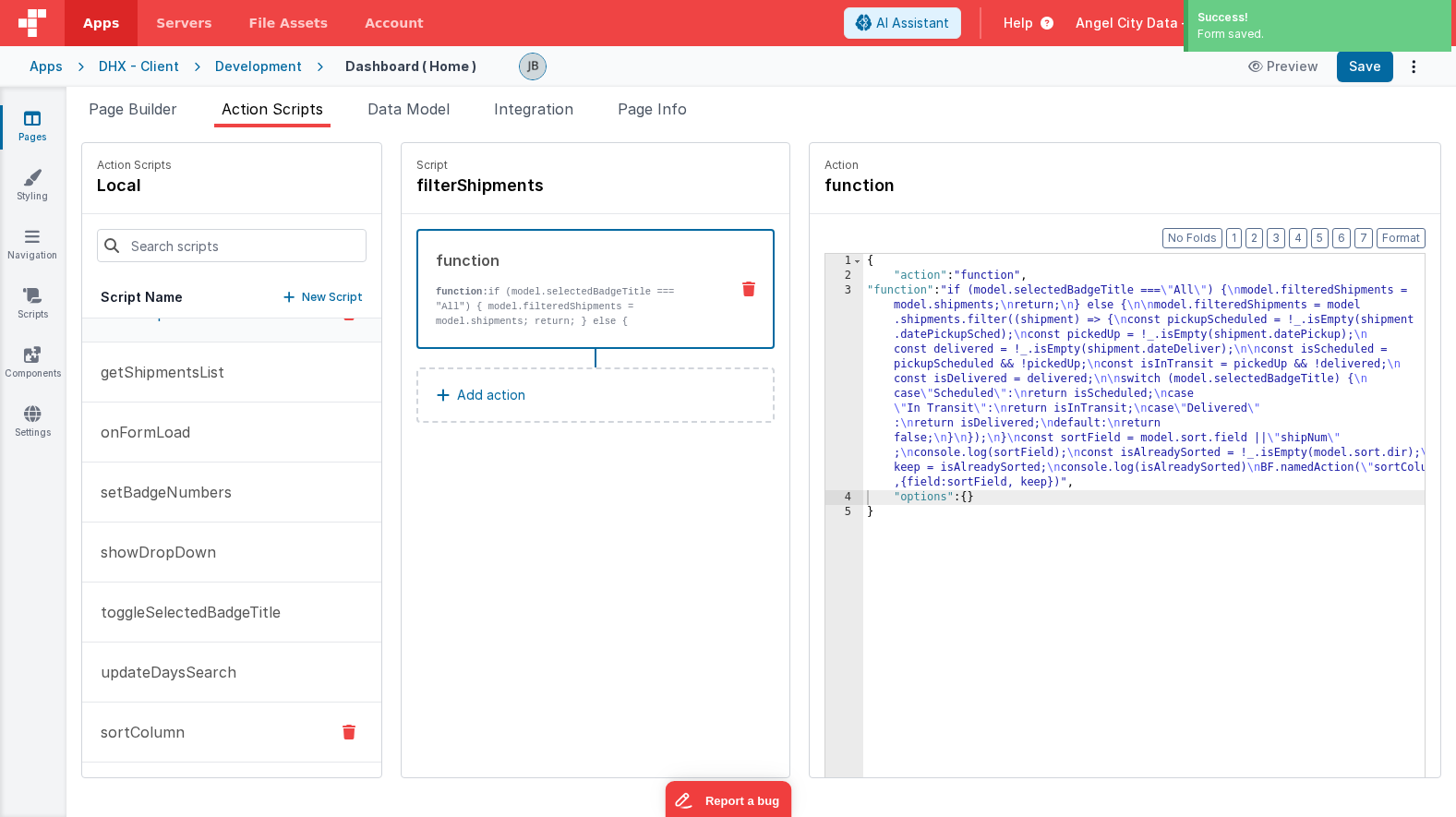
click at [183, 742] on button "sortColumn" at bounding box center [232, 733] width 299 height 60
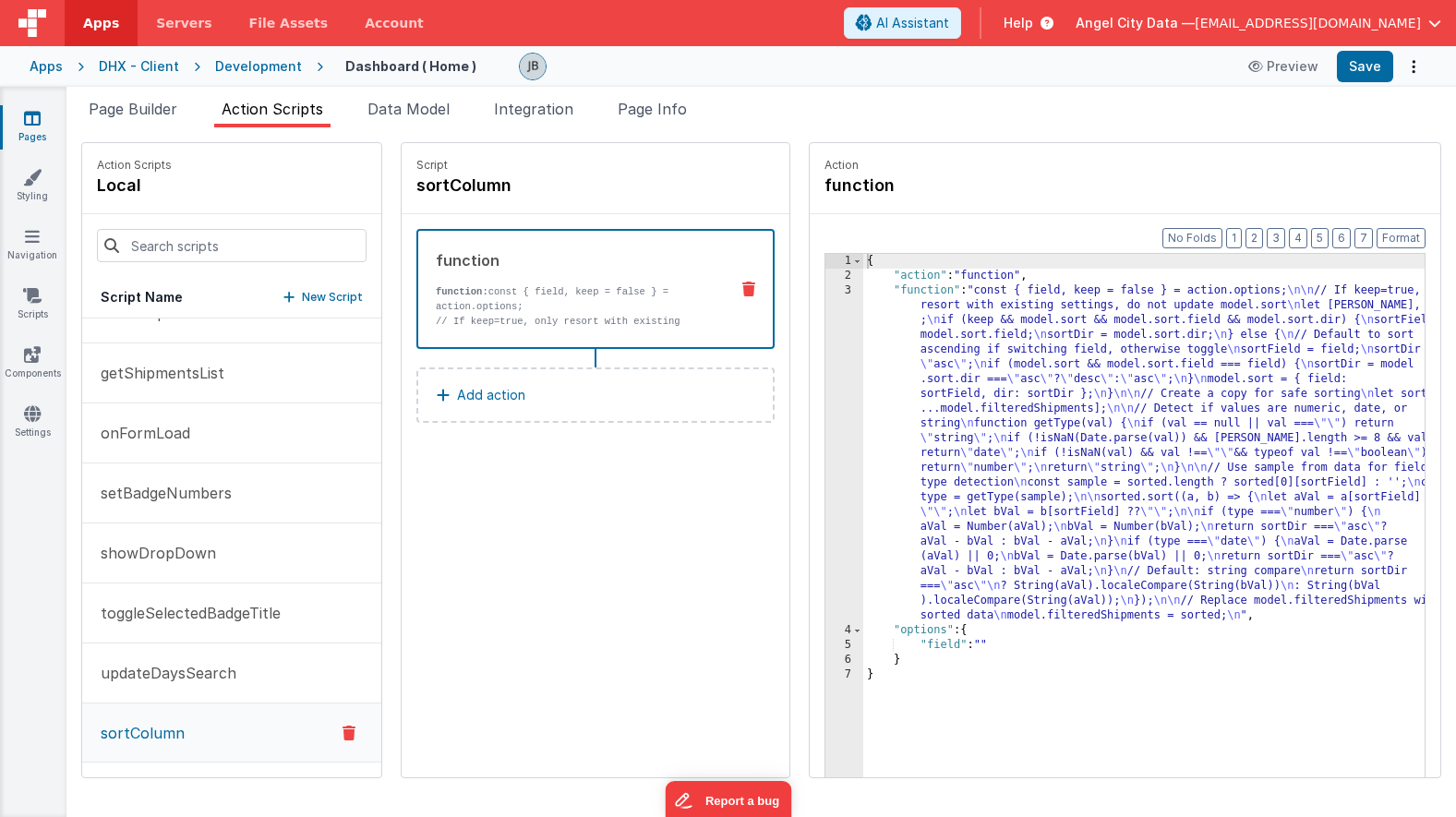
click at [484, 320] on p "// If keep=true, only resort with existing settings, do not update model.sort l…" at bounding box center [575, 402] width 278 height 177
click at [826, 354] on div "3" at bounding box center [844, 453] width 38 height 340
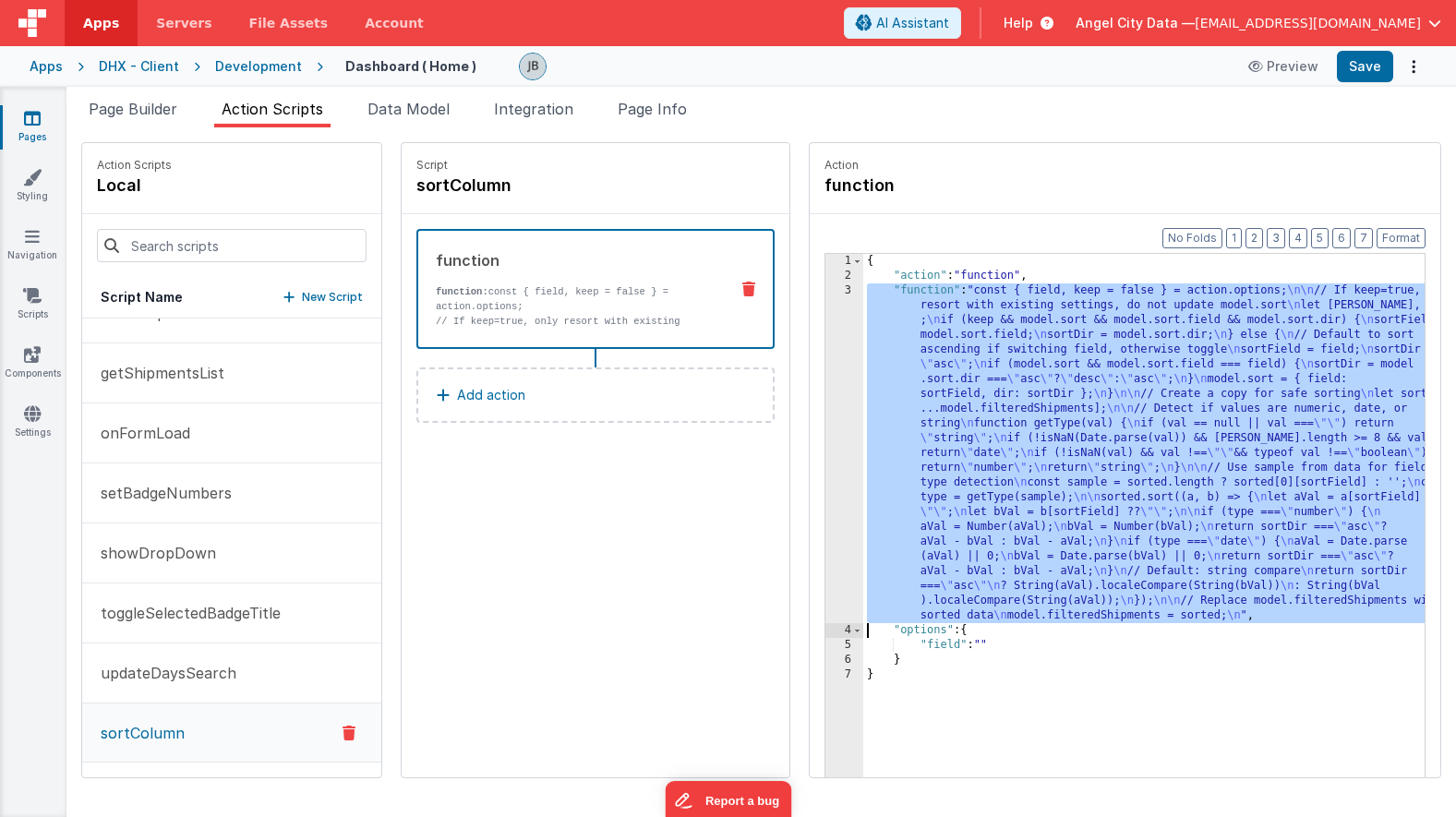
click at [826, 349] on div "3" at bounding box center [844, 453] width 38 height 340
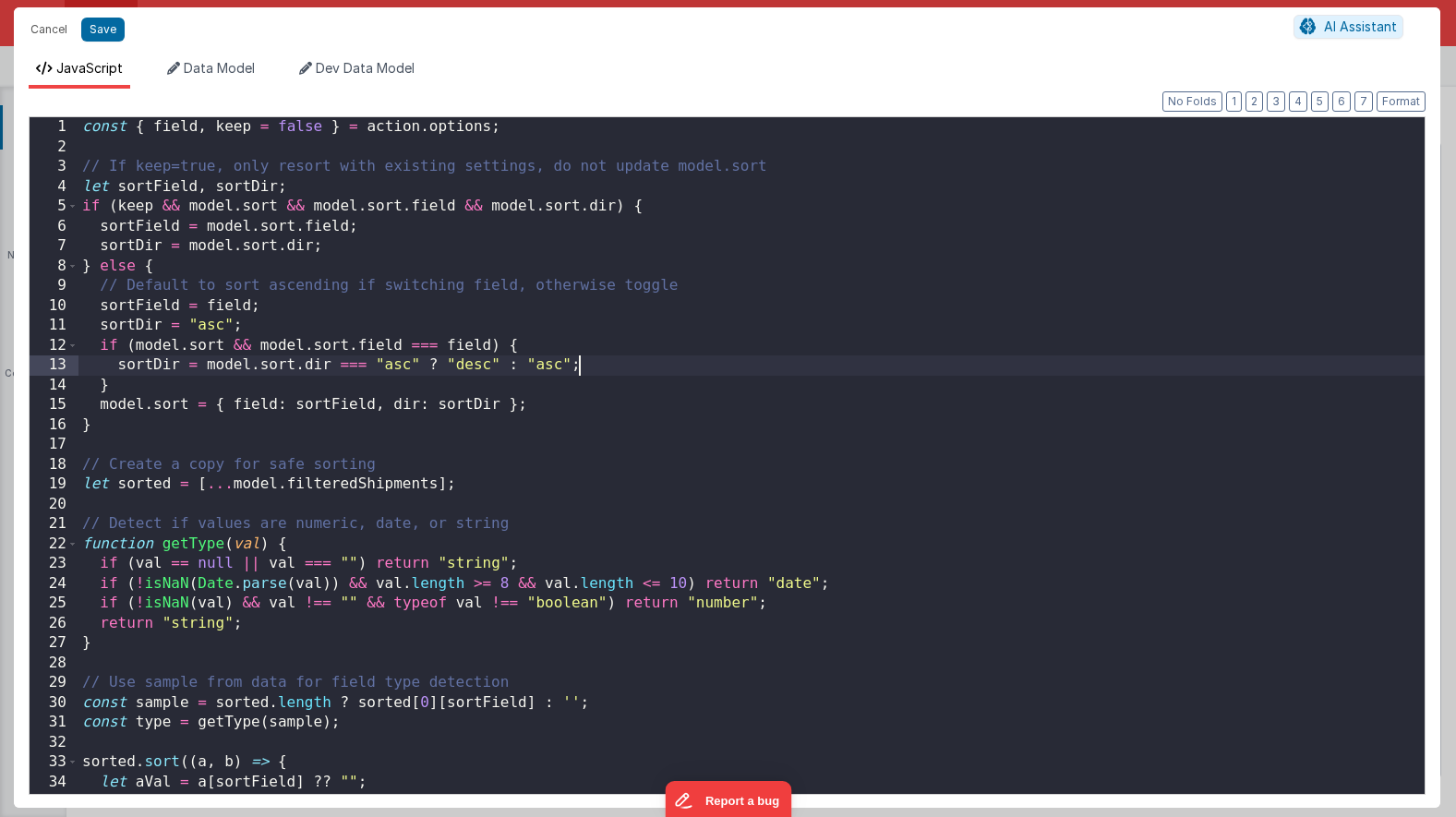
click at [656, 275] on div "const { field , keep = false } = action . options ; // If keep=true, only resor…" at bounding box center [751, 476] width 1346 height 717
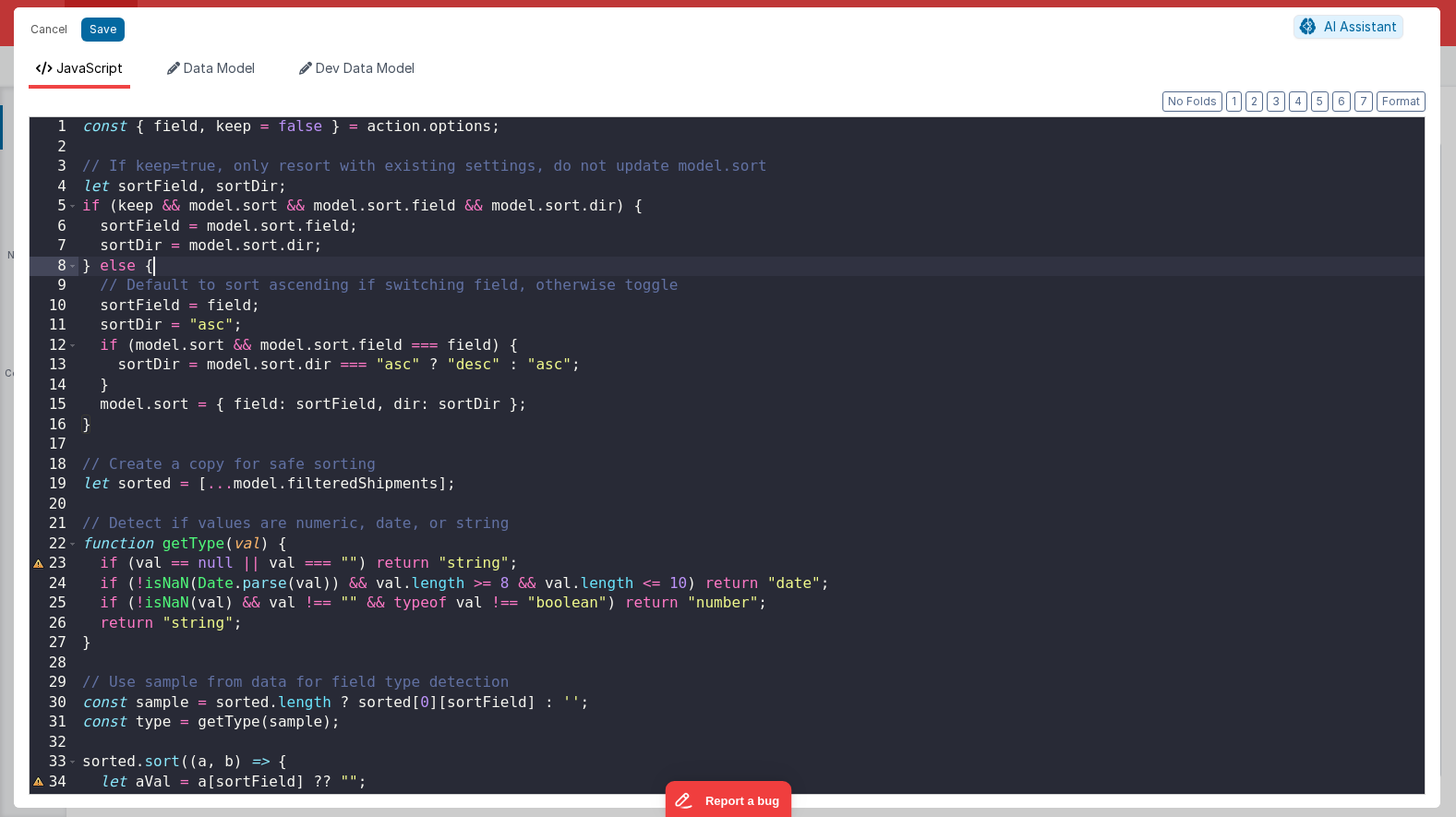
click at [207, 215] on div "const { field , keep = false } = action . options ; // If keep=true, only resor…" at bounding box center [751, 476] width 1346 height 717
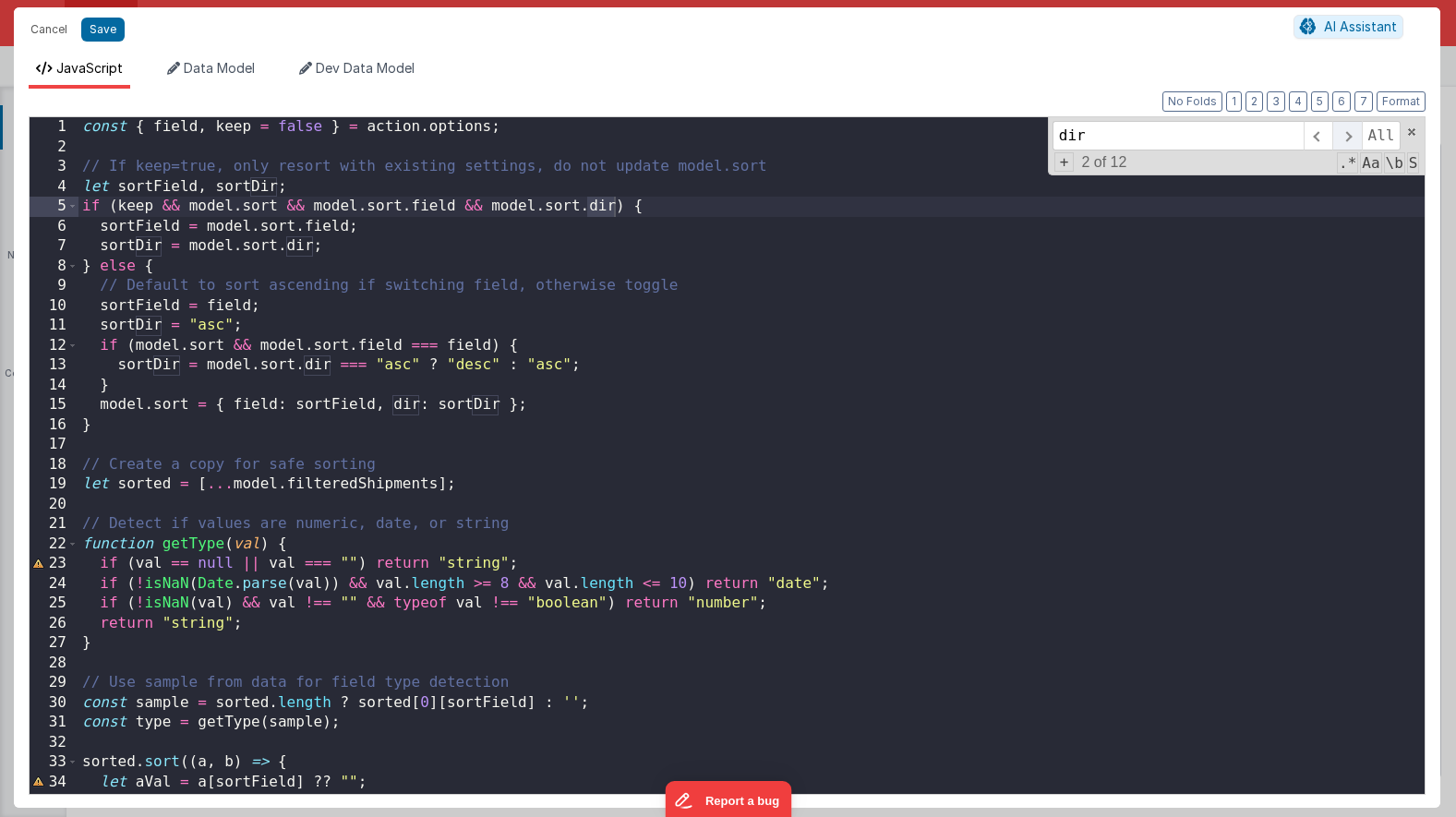
type input "dir"
click at [1340, 140] on span at bounding box center [1346, 135] width 29 height 29
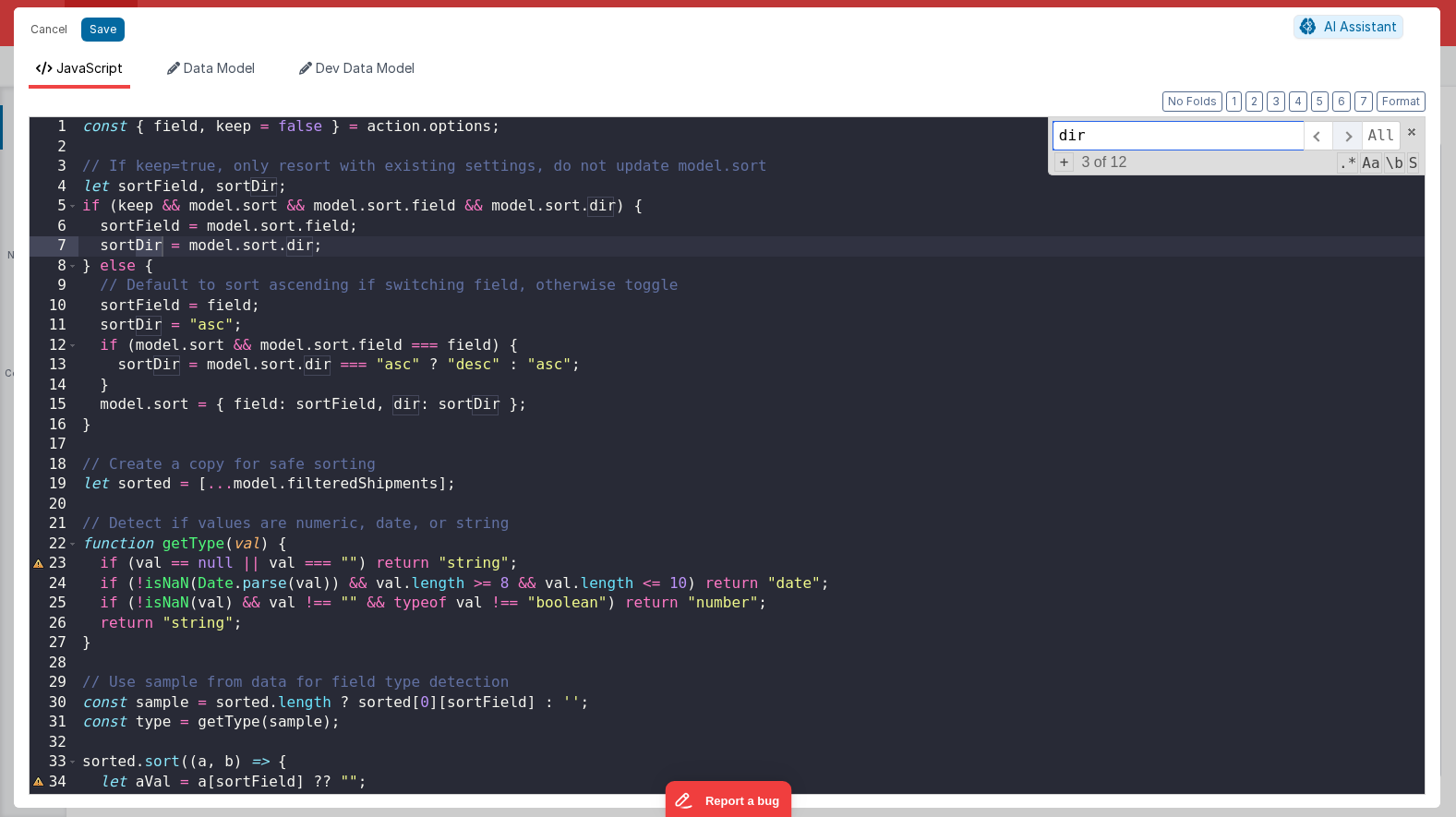
click at [1340, 140] on span at bounding box center [1346, 135] width 29 height 29
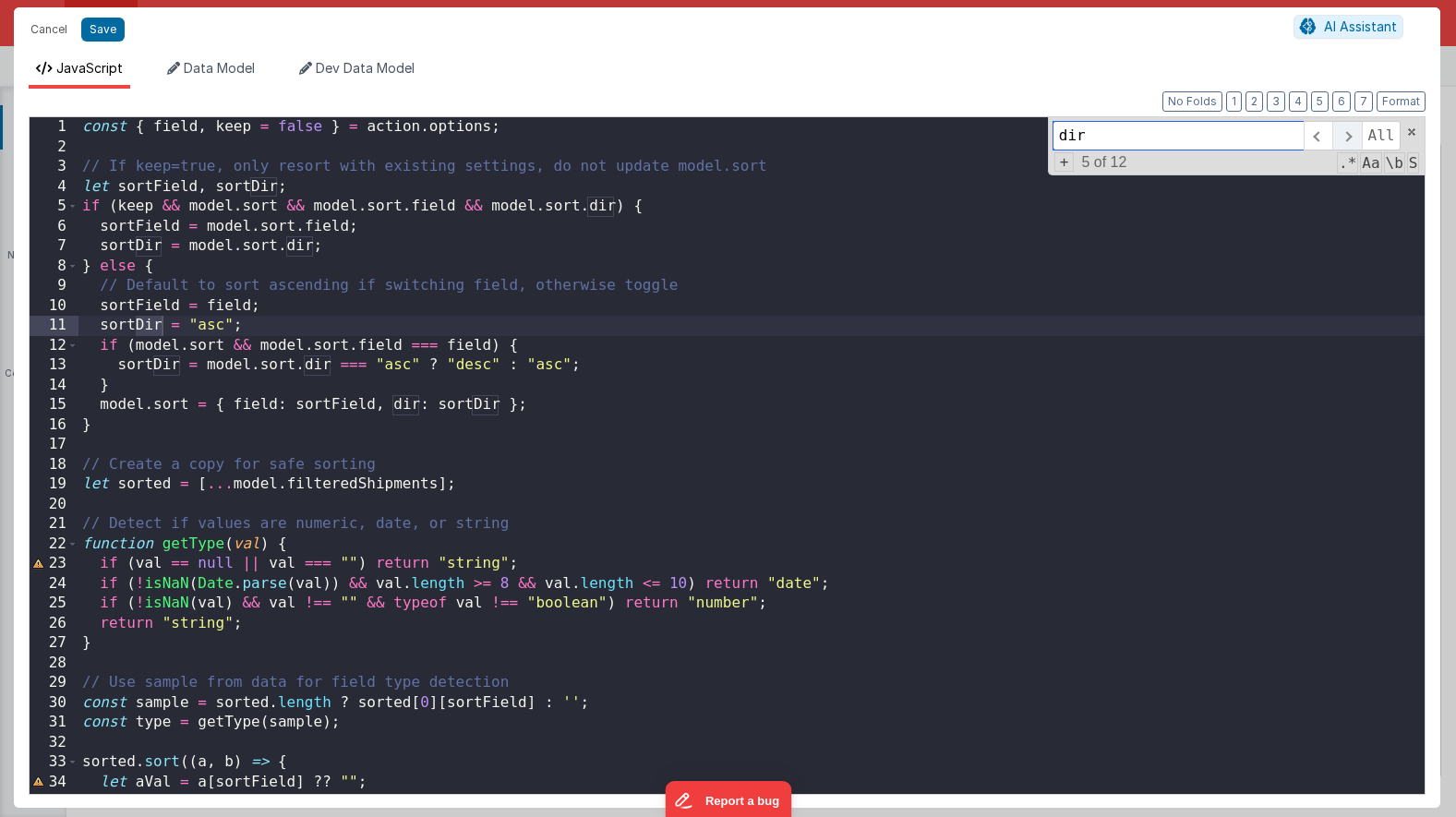
click at [1340, 140] on span at bounding box center [1346, 135] width 29 height 29
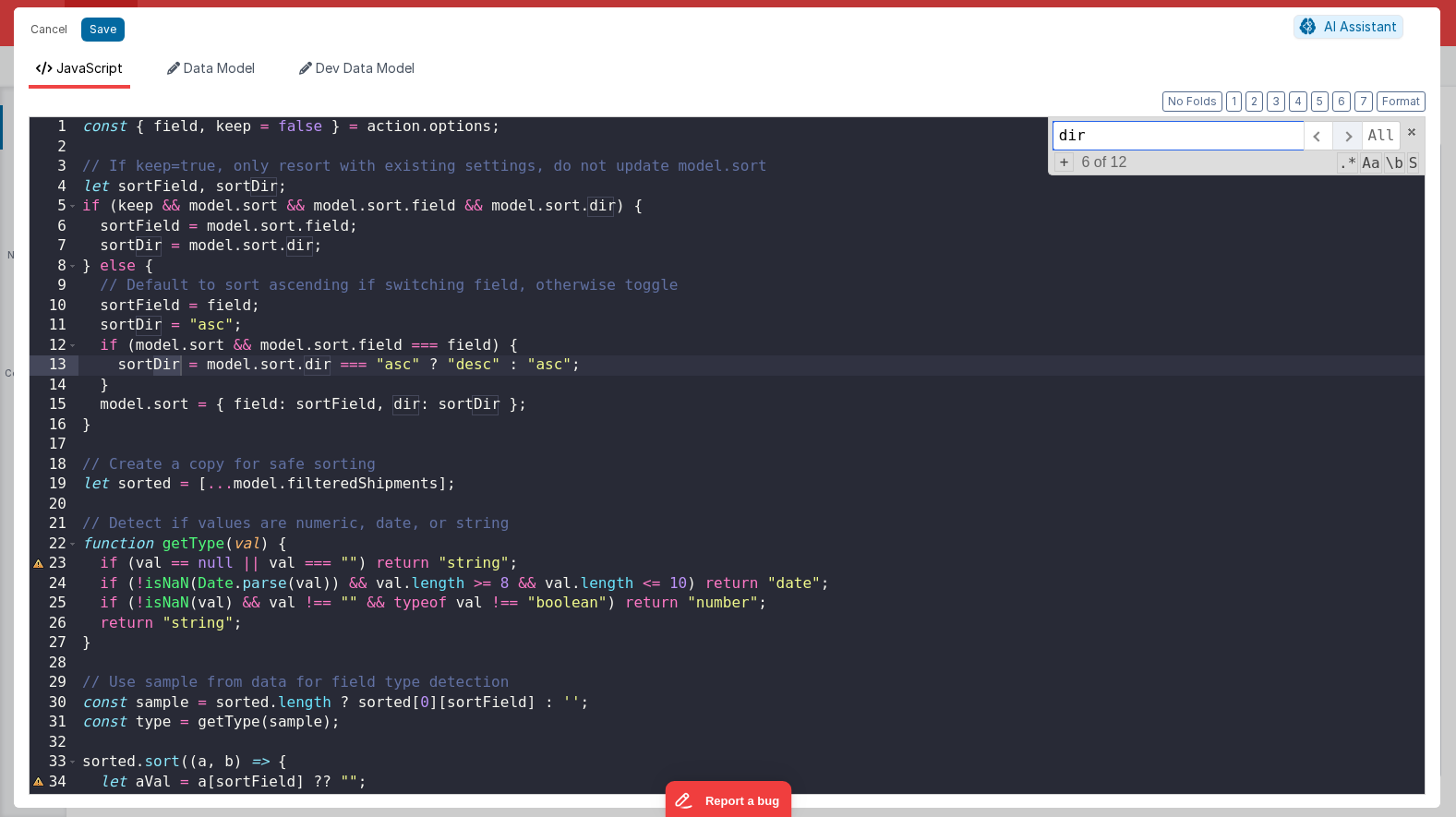
click at [1340, 140] on span at bounding box center [1346, 135] width 29 height 29
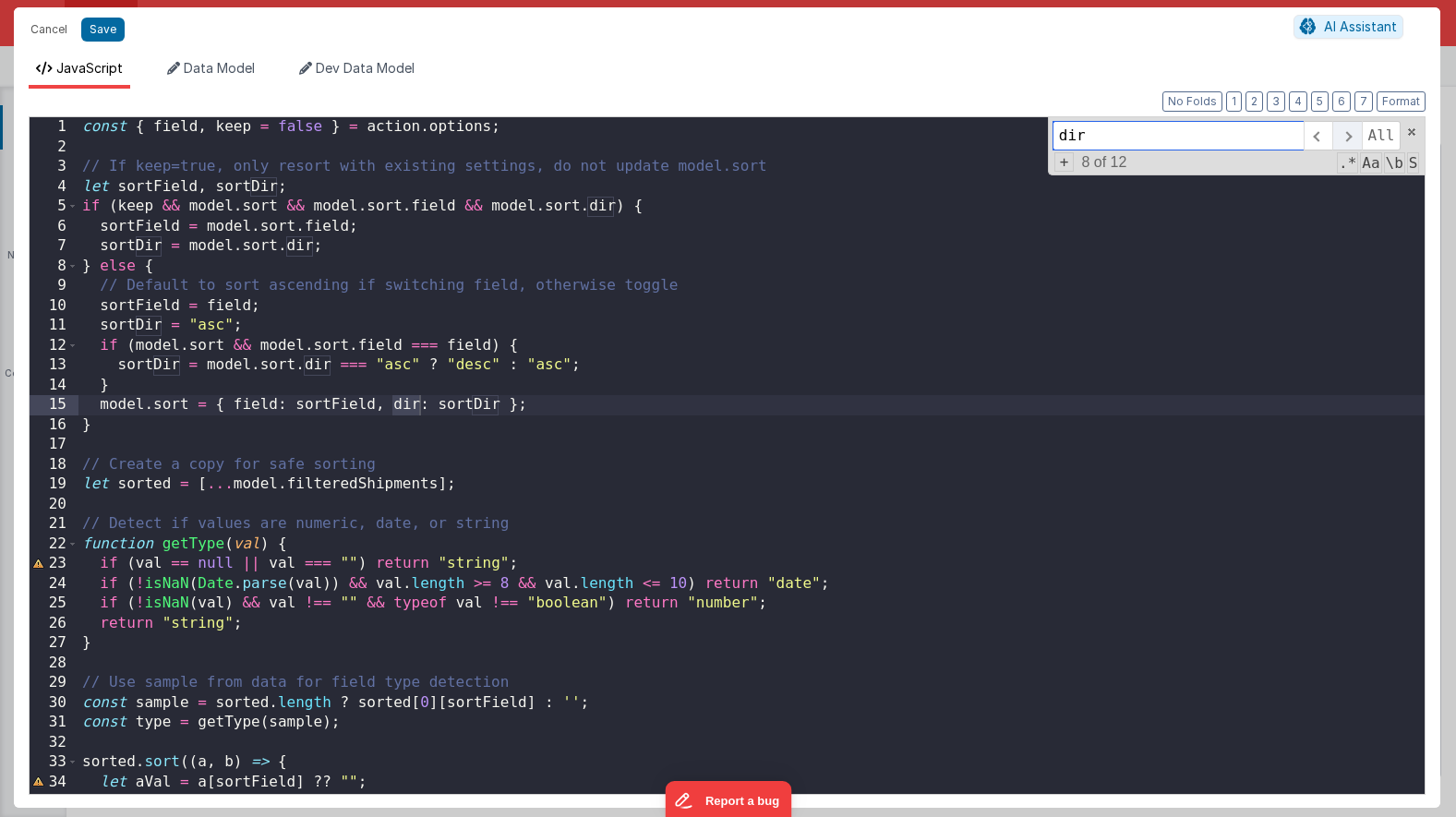
click at [1340, 140] on span at bounding box center [1346, 135] width 29 height 29
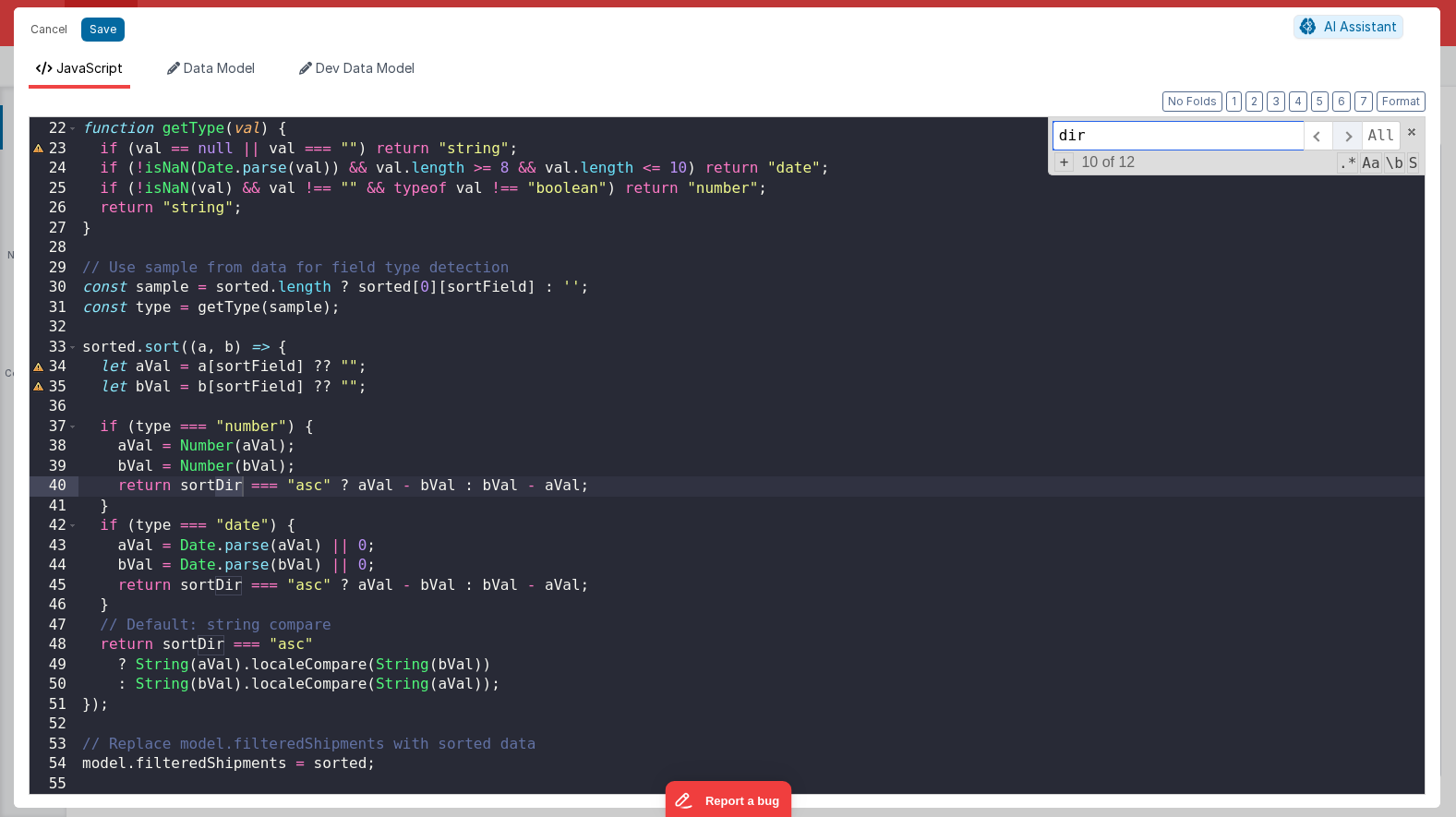
scroll to position [415, 0]
click at [1340, 140] on span at bounding box center [1346, 135] width 29 height 29
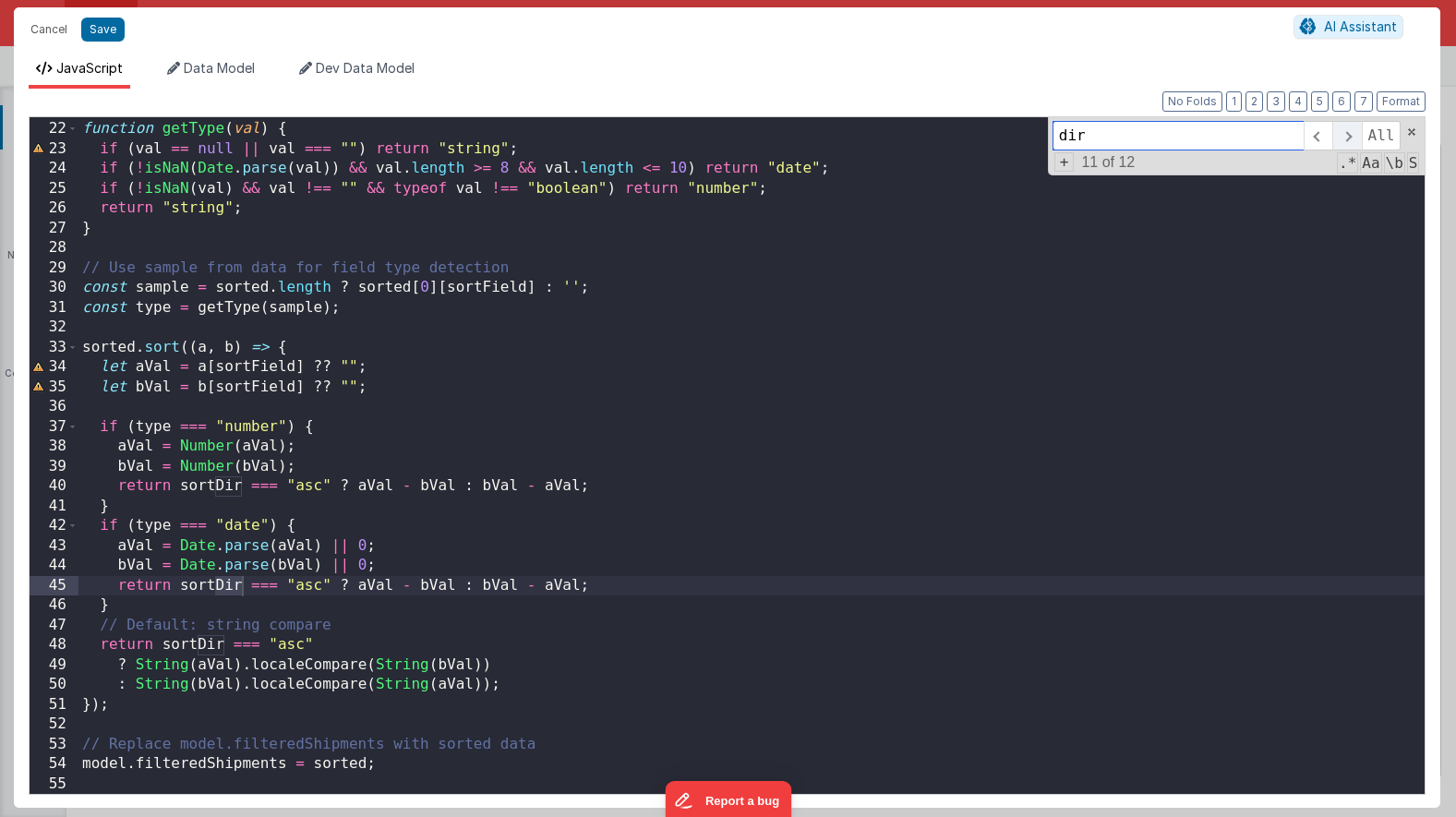
click at [1340, 140] on span at bounding box center [1346, 135] width 29 height 29
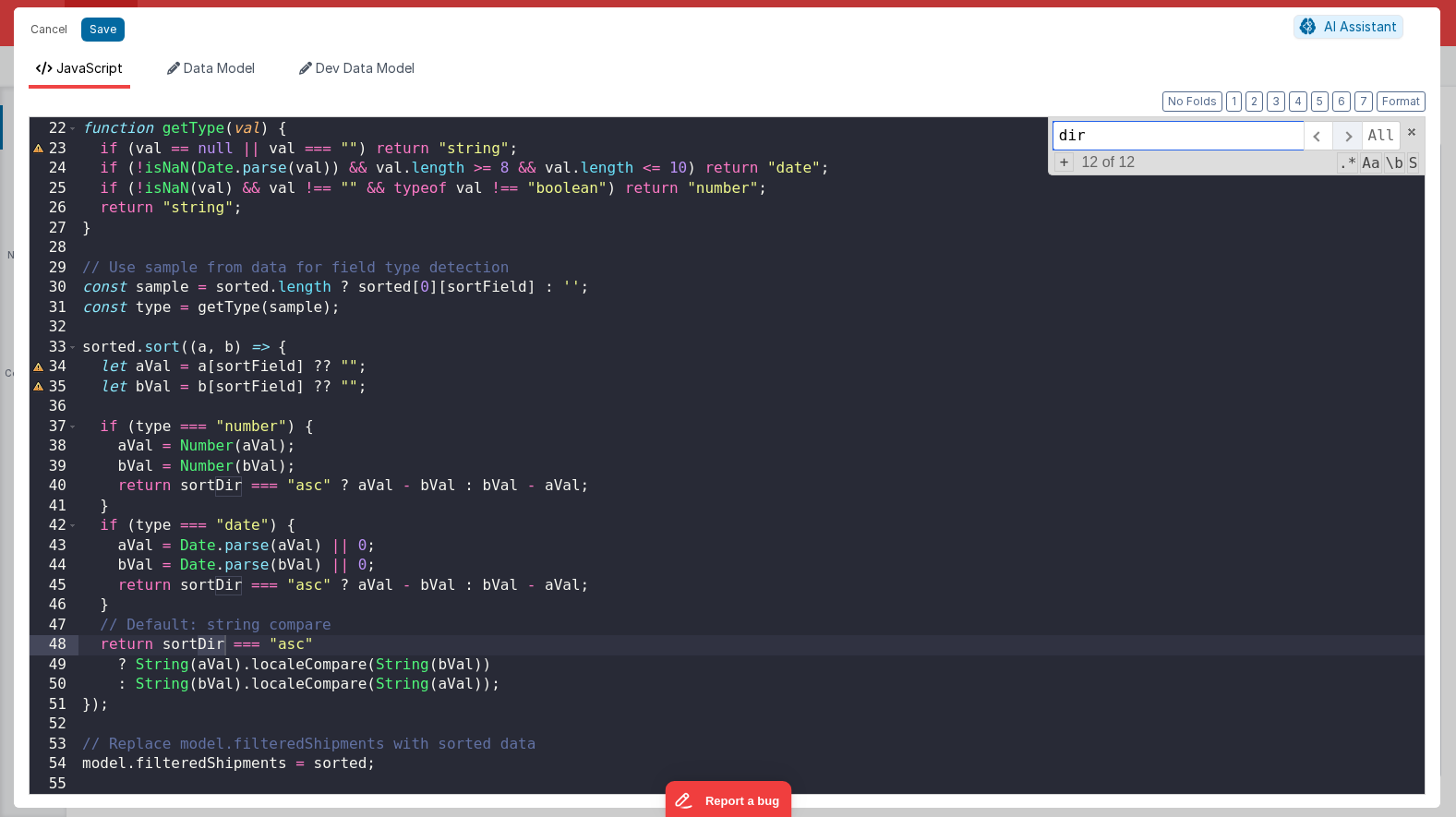
click at [1340, 140] on span at bounding box center [1346, 135] width 29 height 29
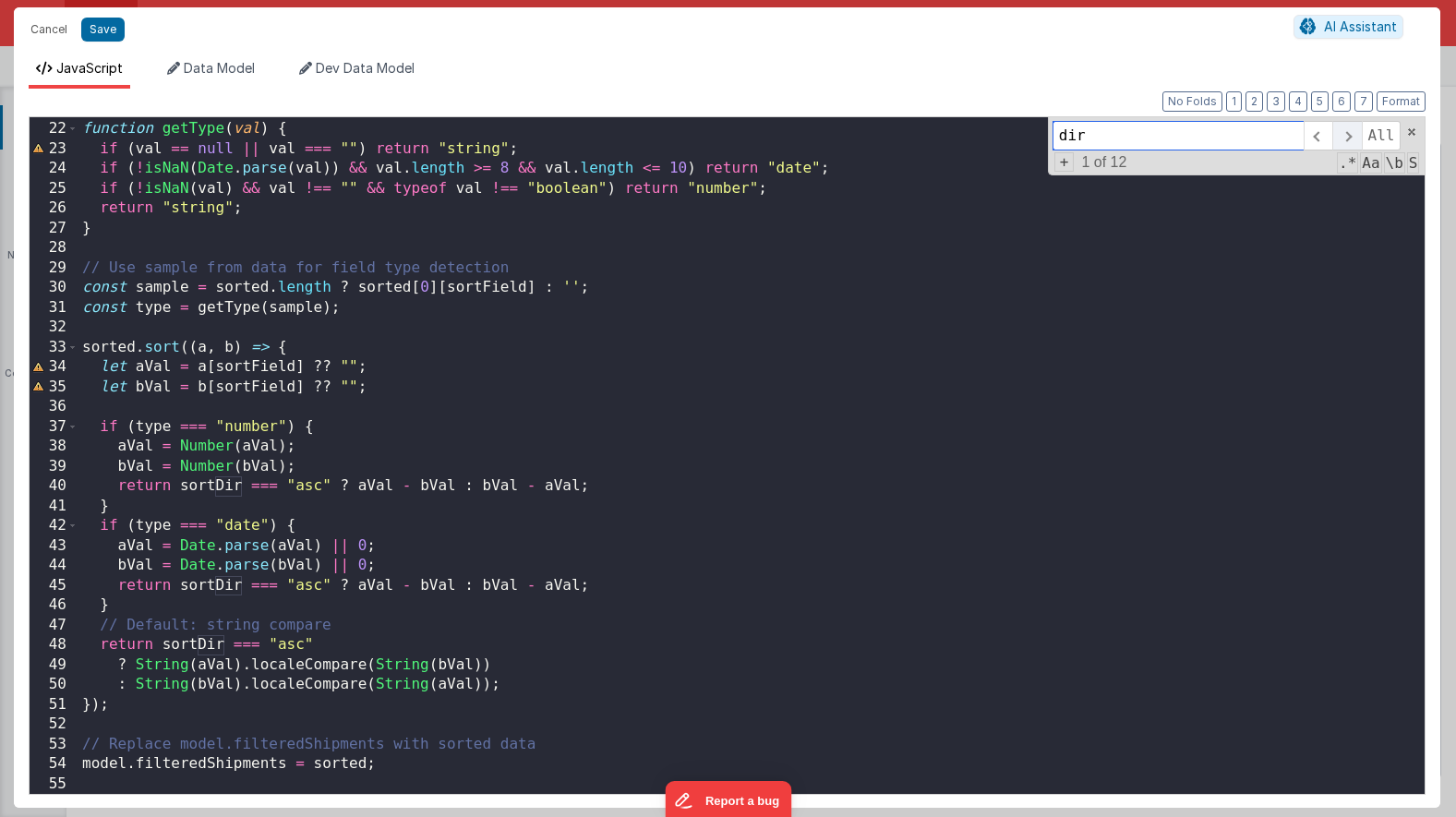
click at [1347, 137] on span at bounding box center [1346, 135] width 29 height 29
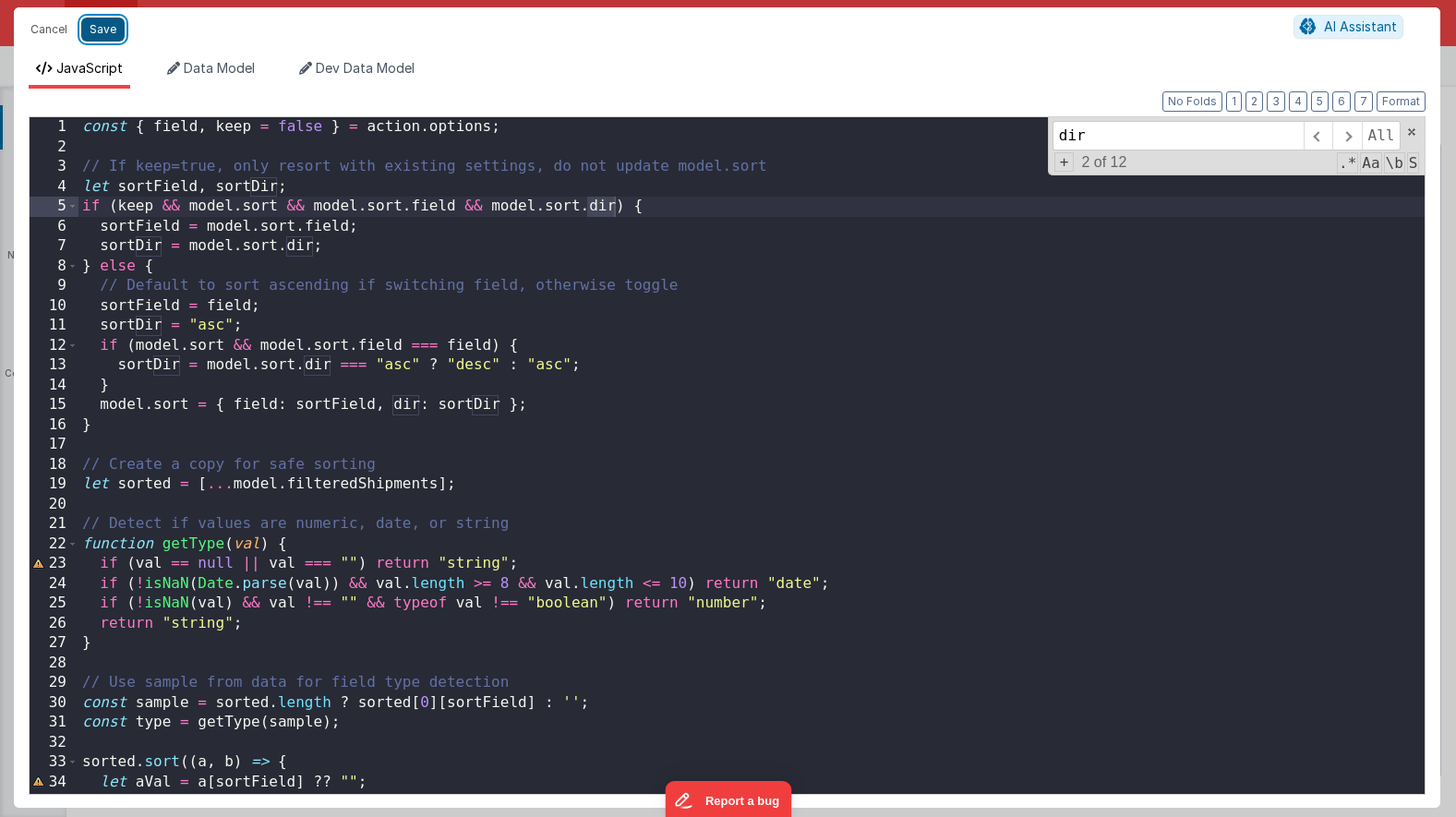
click at [99, 32] on button "Save" at bounding box center [103, 30] width 43 height 24
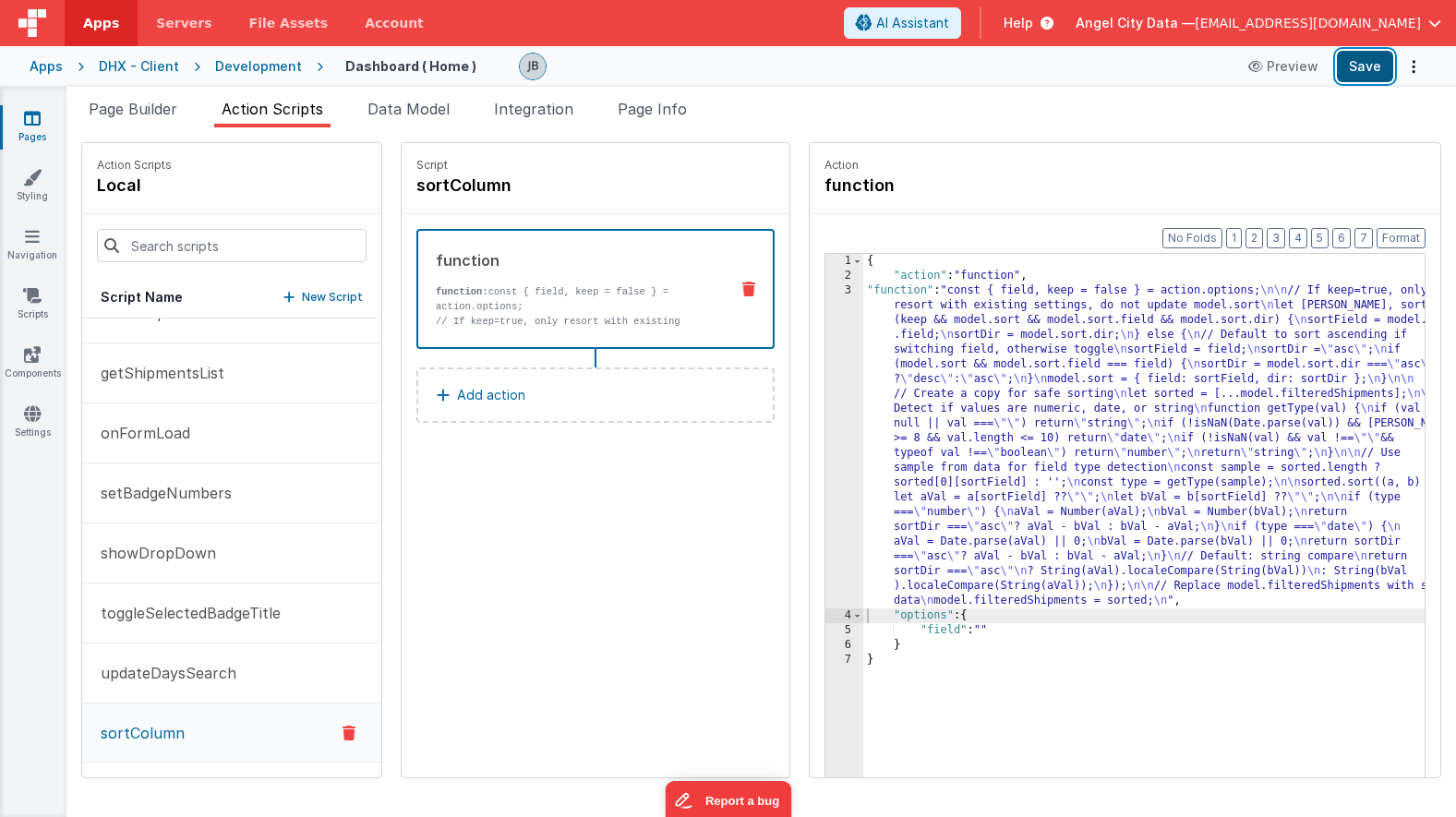
click at [1380, 71] on button "Save" at bounding box center [1365, 66] width 56 height 31
click at [826, 446] on div "3" at bounding box center [844, 446] width 38 height 325
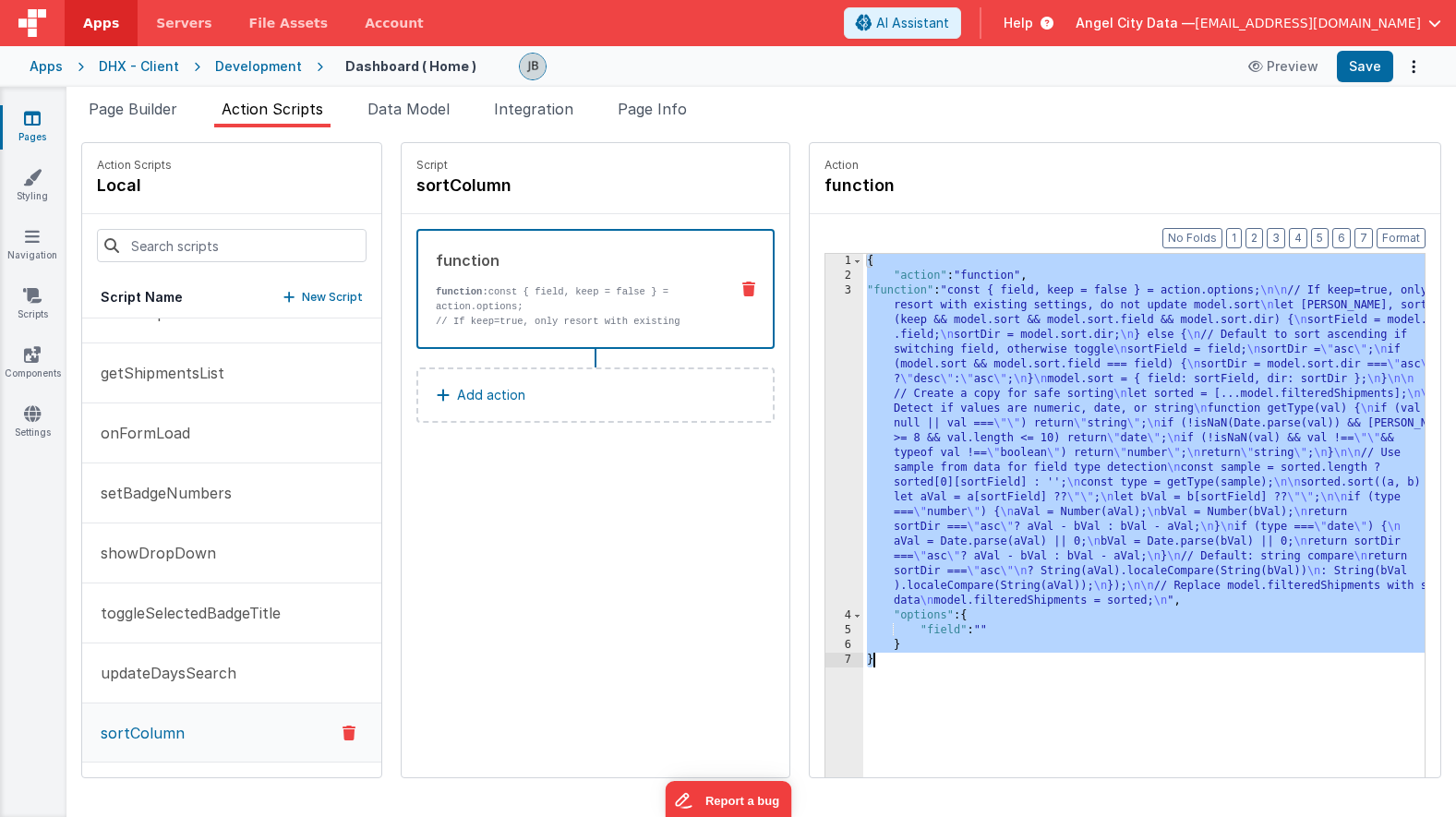
click at [826, 446] on div "3" at bounding box center [844, 446] width 38 height 325
click at [826, 439] on div "3" at bounding box center [844, 446] width 38 height 325
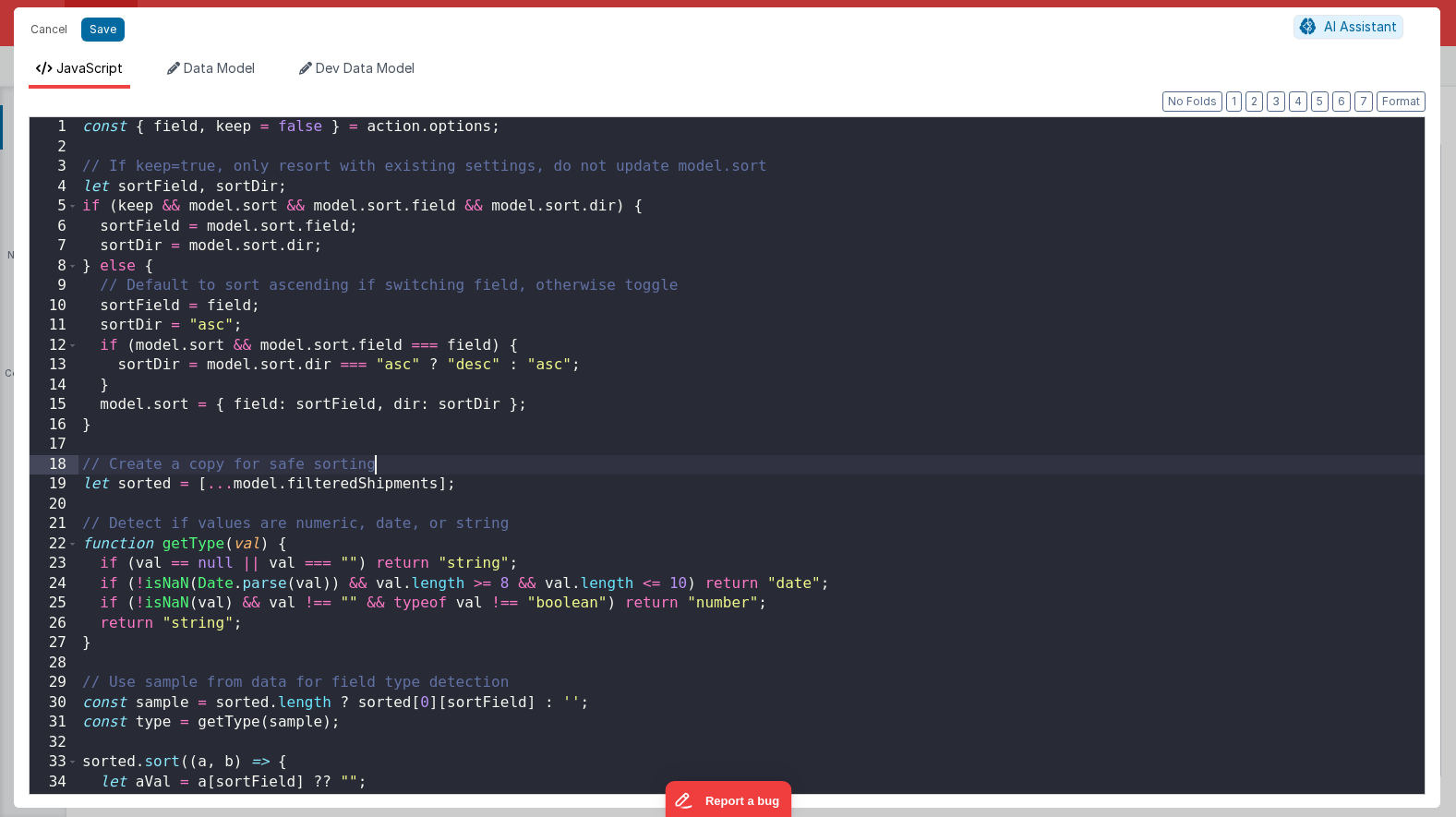
click at [795, 439] on div "const { field , keep = false } = action . options ; // If keep=true, only resor…" at bounding box center [751, 476] width 1346 height 717
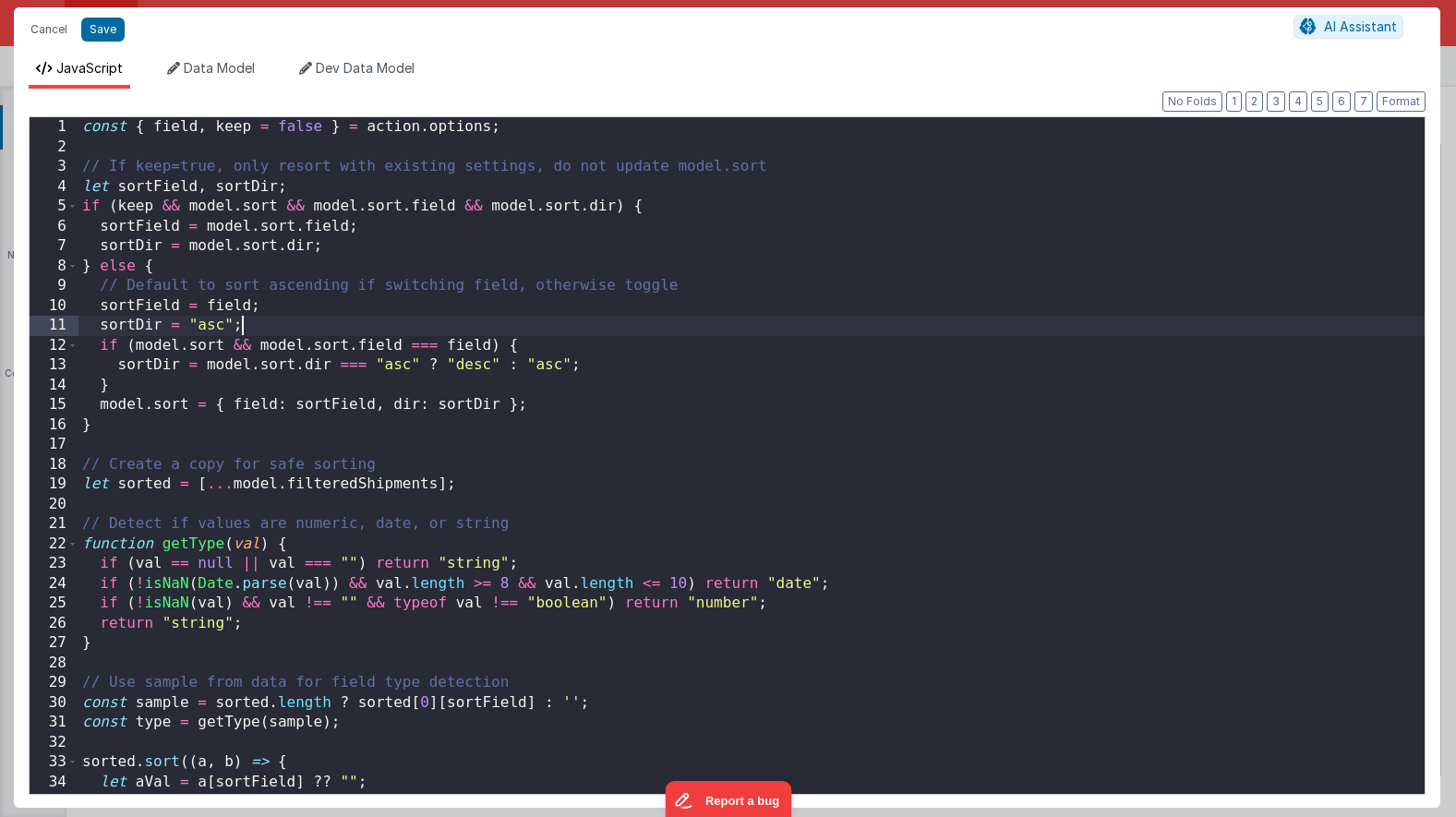
click at [568, 329] on div "const { field , keep = false } = action . options ; // If keep=true, only resor…" at bounding box center [751, 476] width 1346 height 717
click at [161, 123] on div "const { field , keep = false } = action . options ; // If keep=true, only resor…" at bounding box center [751, 476] width 1346 height 717
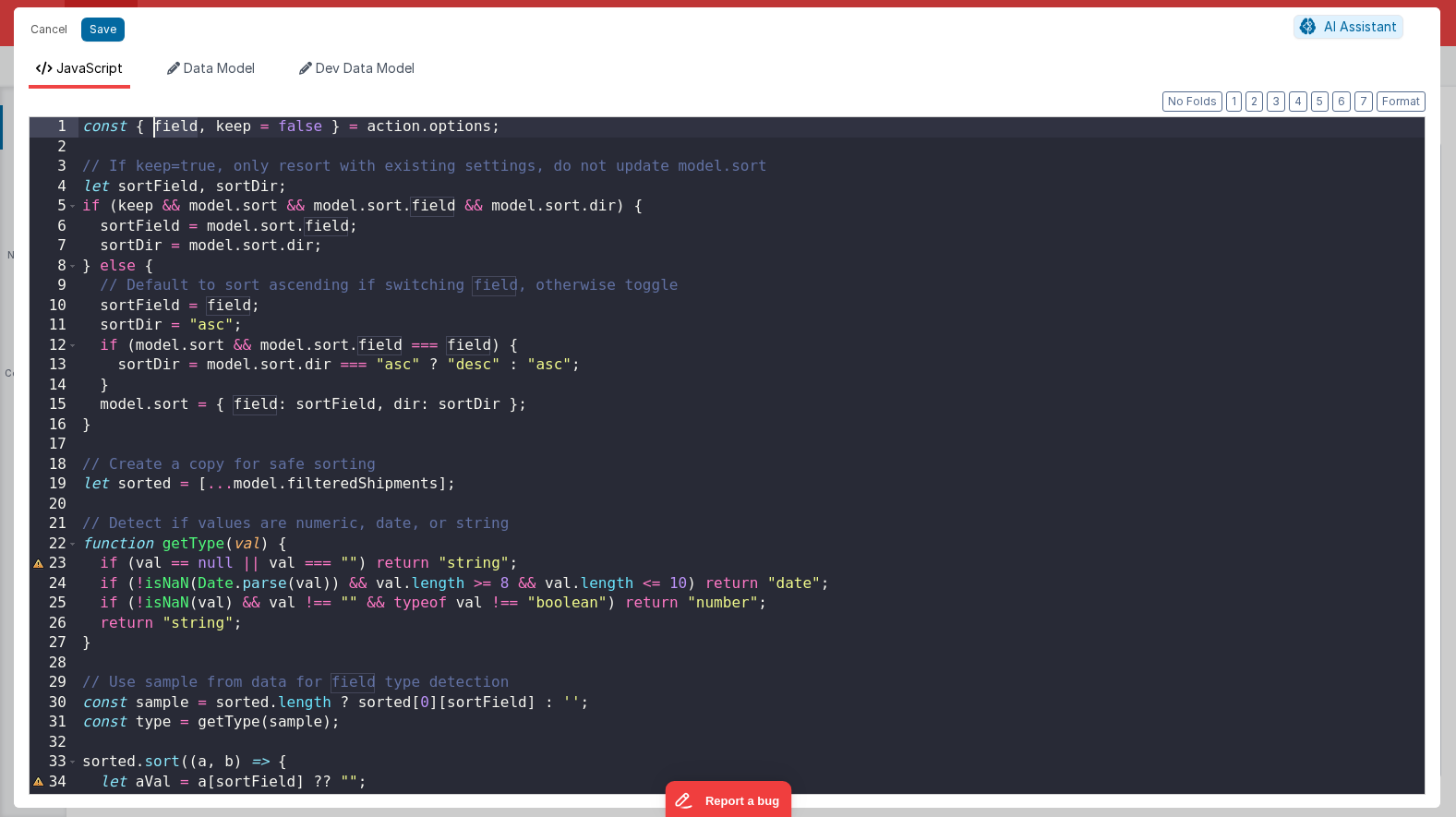
click at [161, 123] on div "const { field , keep = false } = action . options ; // If keep=true, only resor…" at bounding box center [751, 476] width 1346 height 717
click at [44, 26] on button "Cancel" at bounding box center [49, 30] width 55 height 26
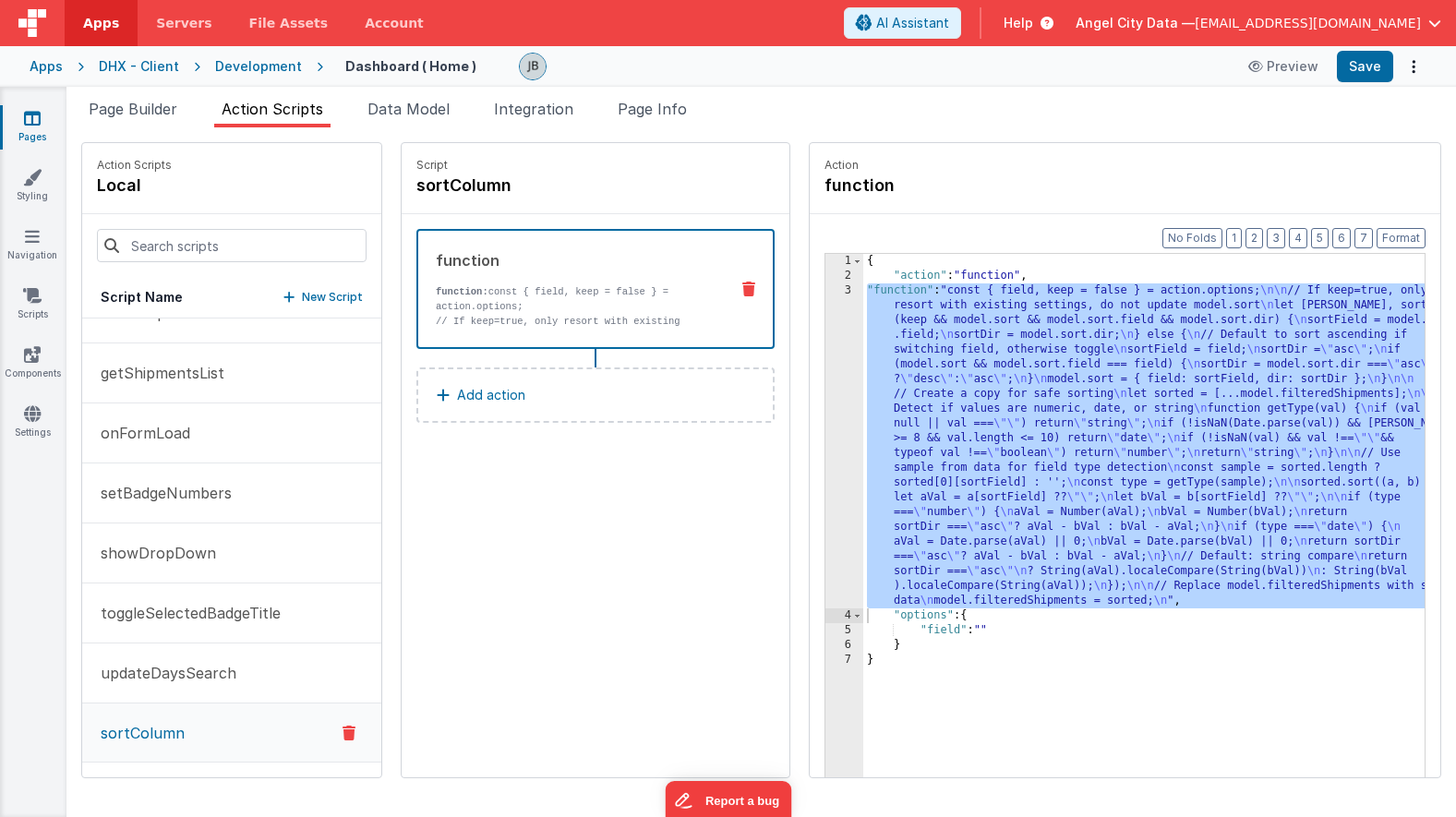
click at [863, 528] on div "{ "action" : "function" , "function" : "const { field, keep = false } = action.…" at bounding box center [1166, 559] width 607 height 611
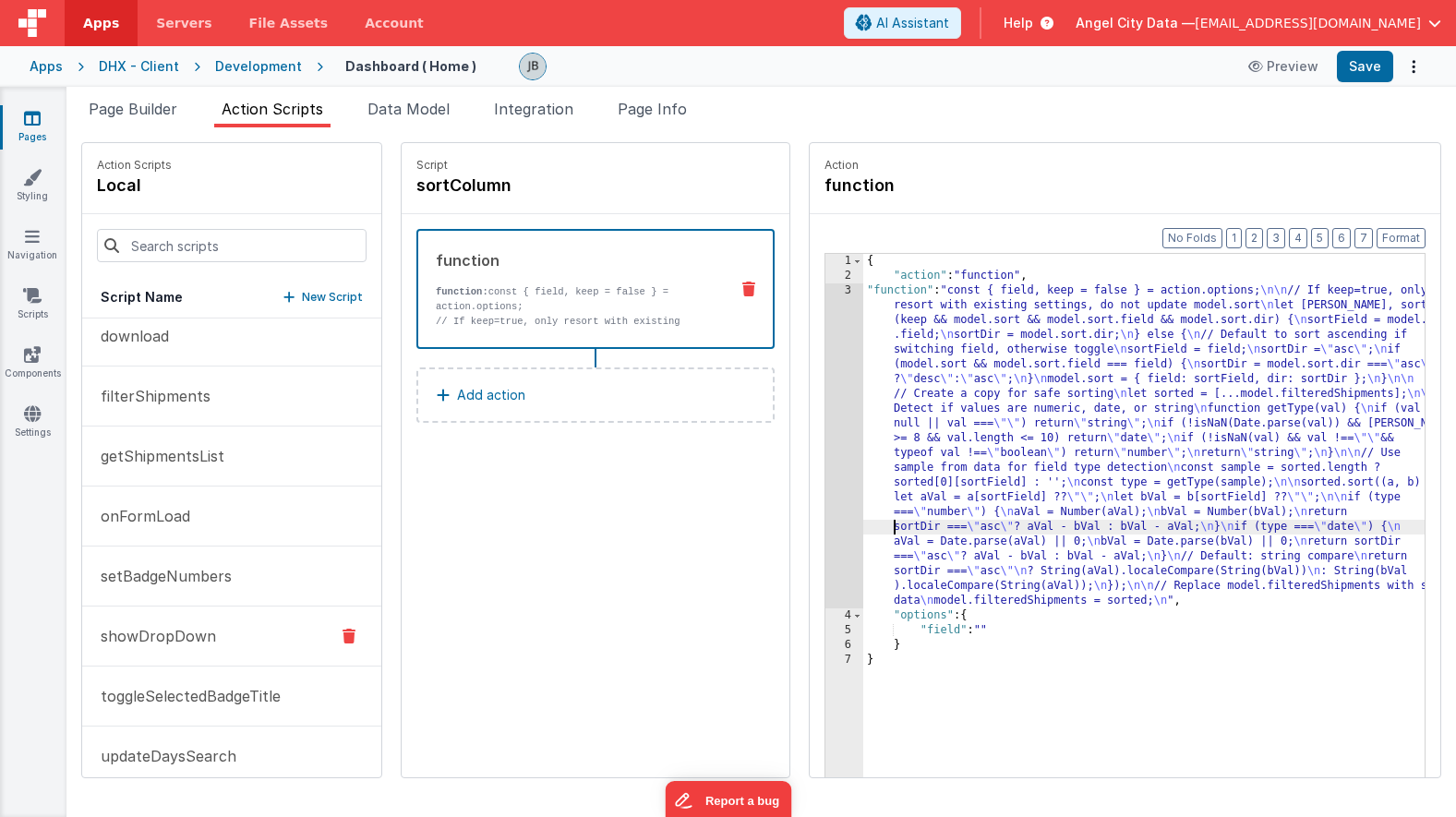
scroll to position [191, 0]
click at [180, 397] on p "filterShipments" at bounding box center [149, 397] width 121 height 23
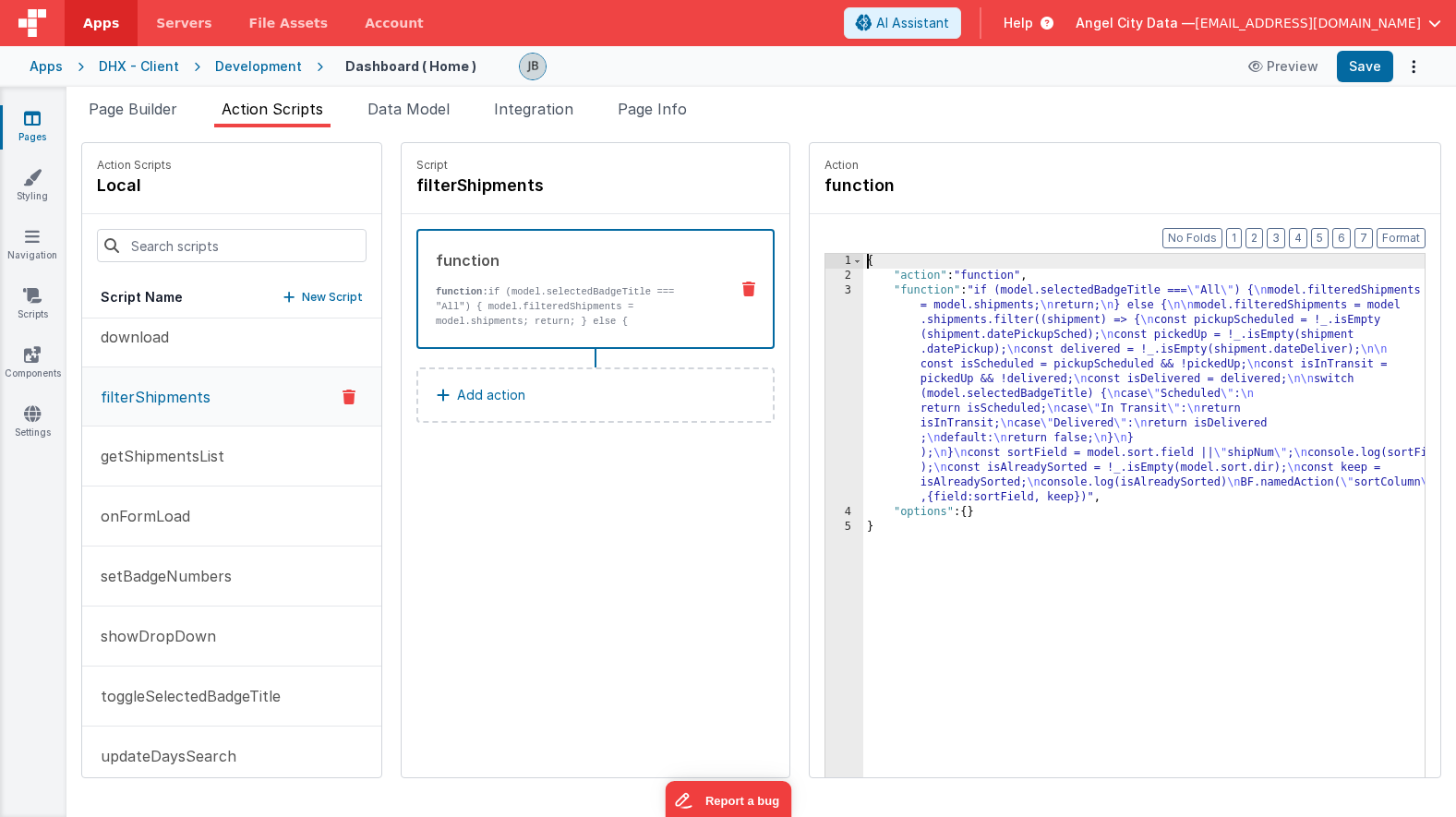
click at [826, 414] on div "3" at bounding box center [844, 394] width 38 height 221
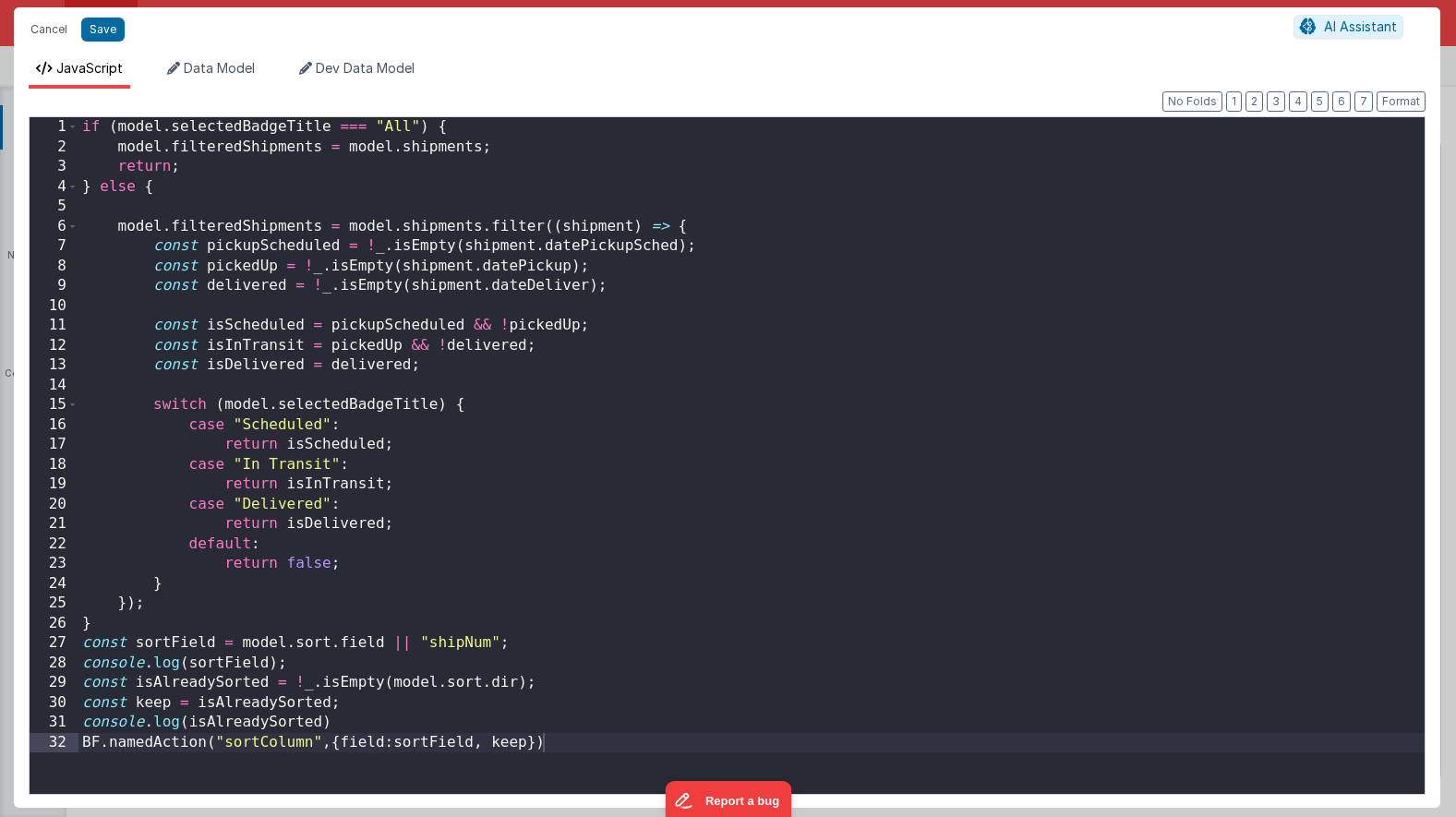
click at [790, 414] on div "Cancel Save AI Assistant JavaScript Data Model Dev Data Model Format 7 6 5 4 3 …" at bounding box center [728, 408] width 1456 height 817
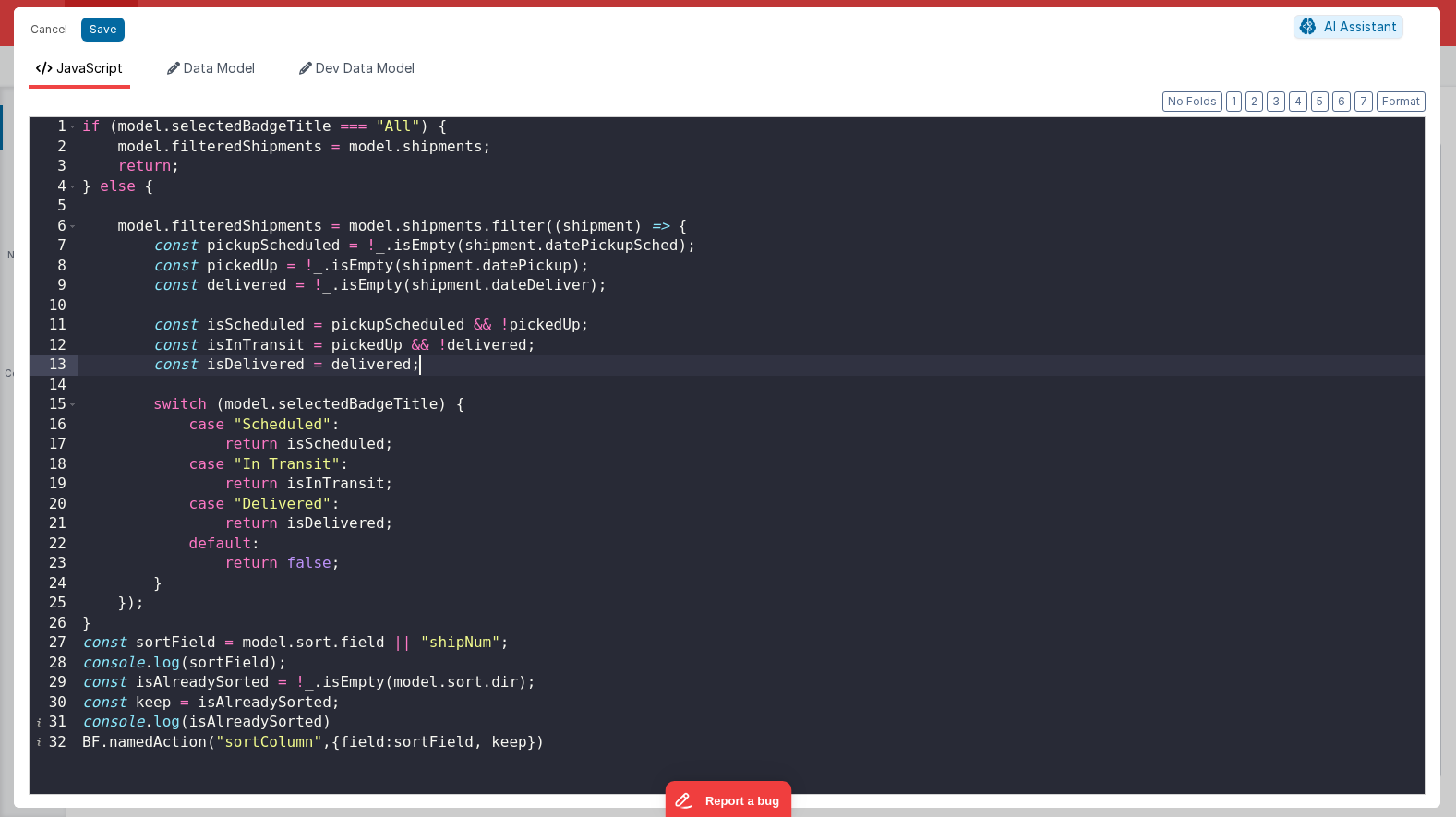
click at [496, 364] on div "if ( model . selectedBadgeTitle === "All" ) { model . filteredShipments = model…" at bounding box center [751, 476] width 1346 height 717
click at [53, 28] on button "Cancel" at bounding box center [49, 30] width 55 height 26
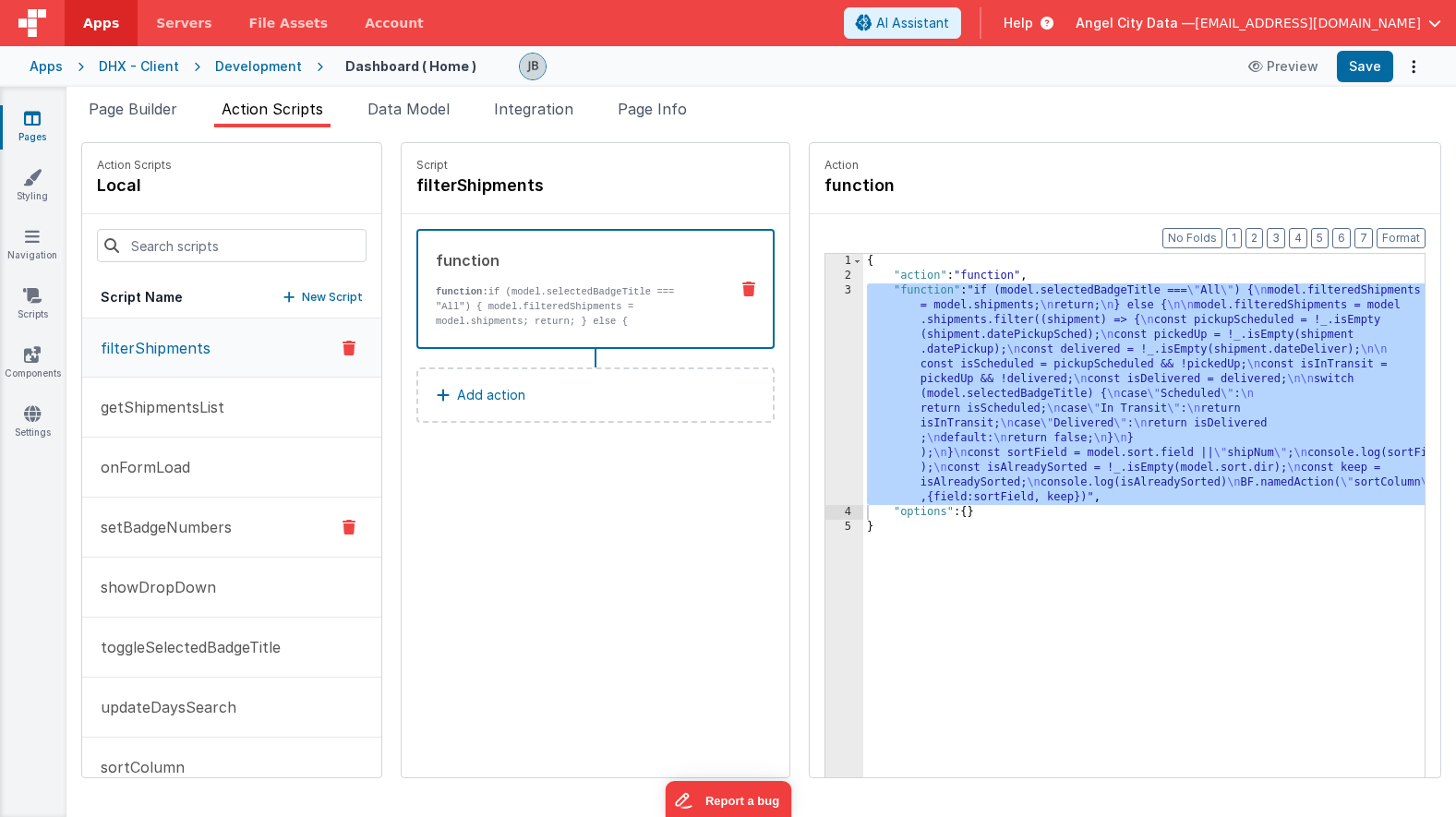
scroll to position [275, 0]
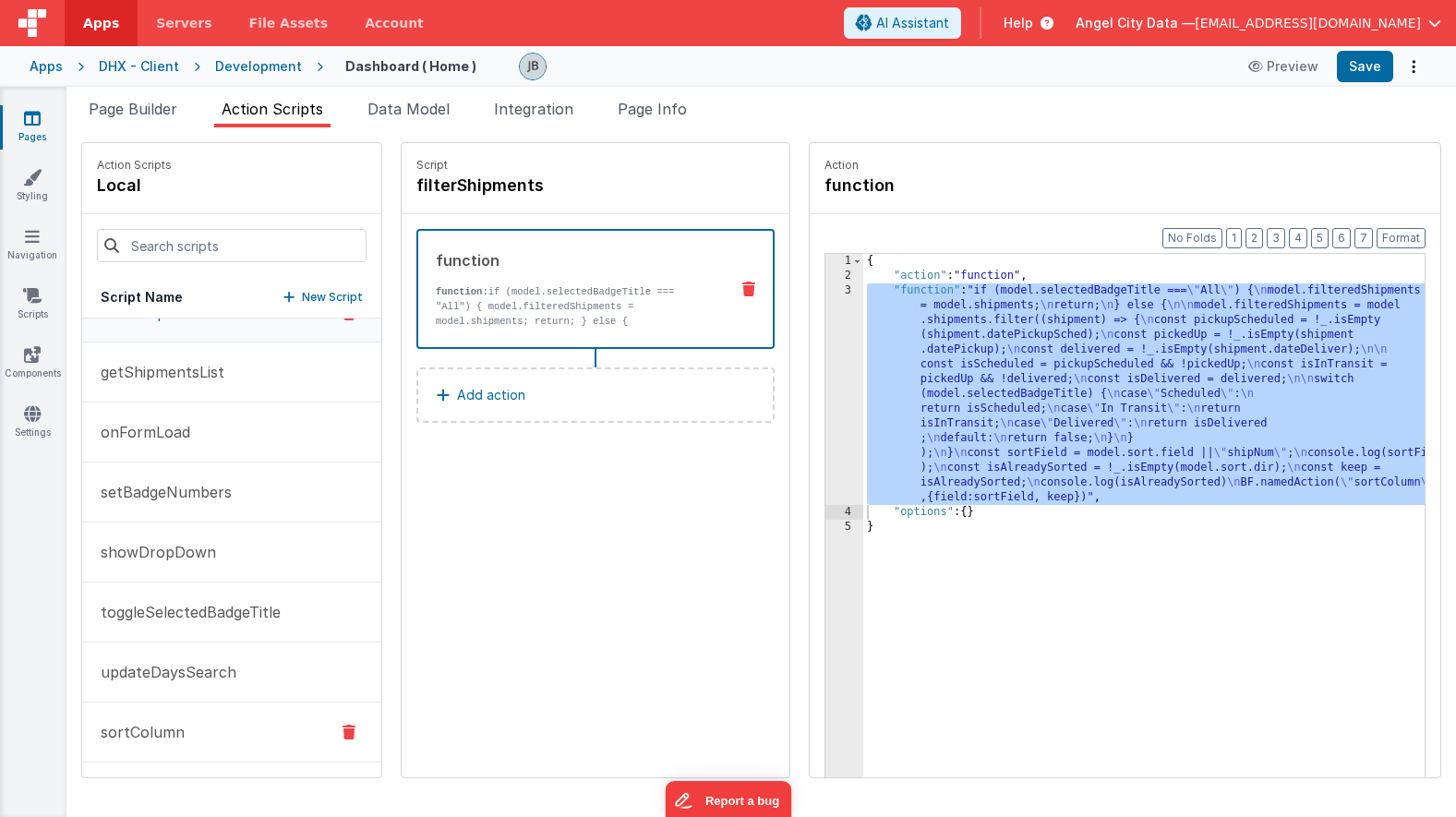
click at [180, 731] on p "sortColumn" at bounding box center [136, 733] width 95 height 23
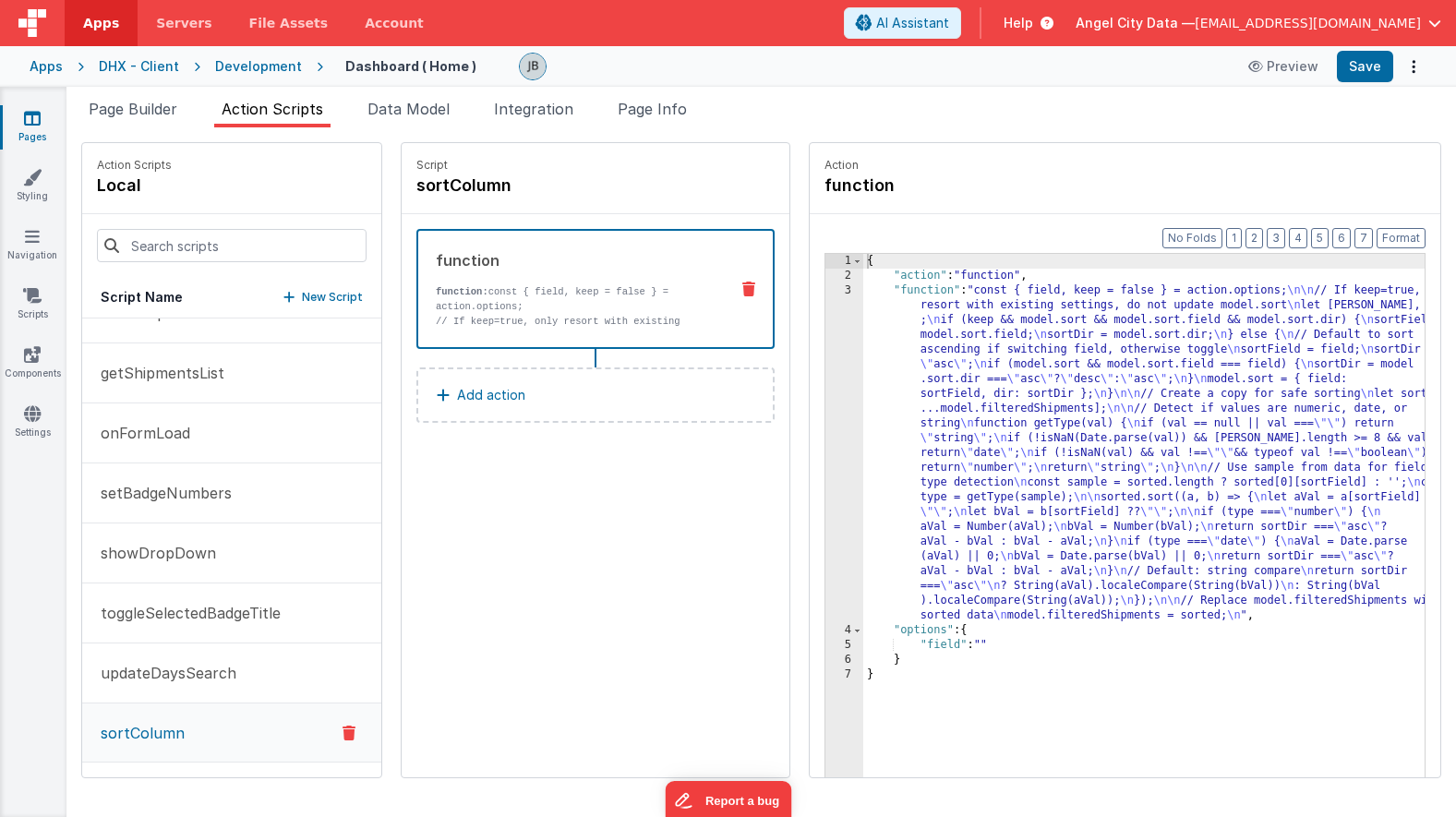
click at [436, 300] on p "function: const { field, keep = false } = action.options;" at bounding box center [575, 298] width 278 height 29
click at [826, 328] on div "3" at bounding box center [844, 453] width 38 height 340
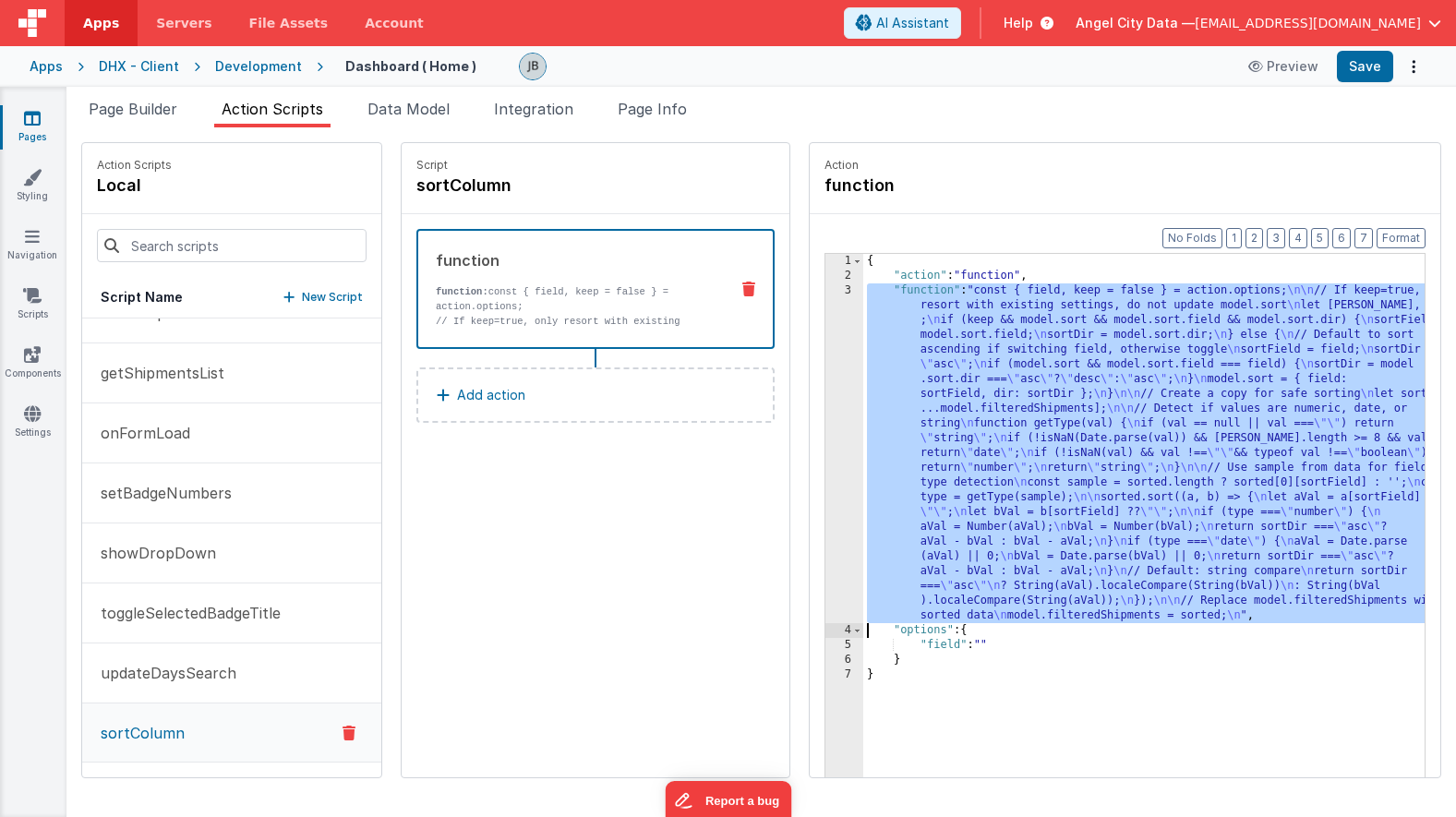
click at [826, 328] on div "3" at bounding box center [844, 453] width 38 height 340
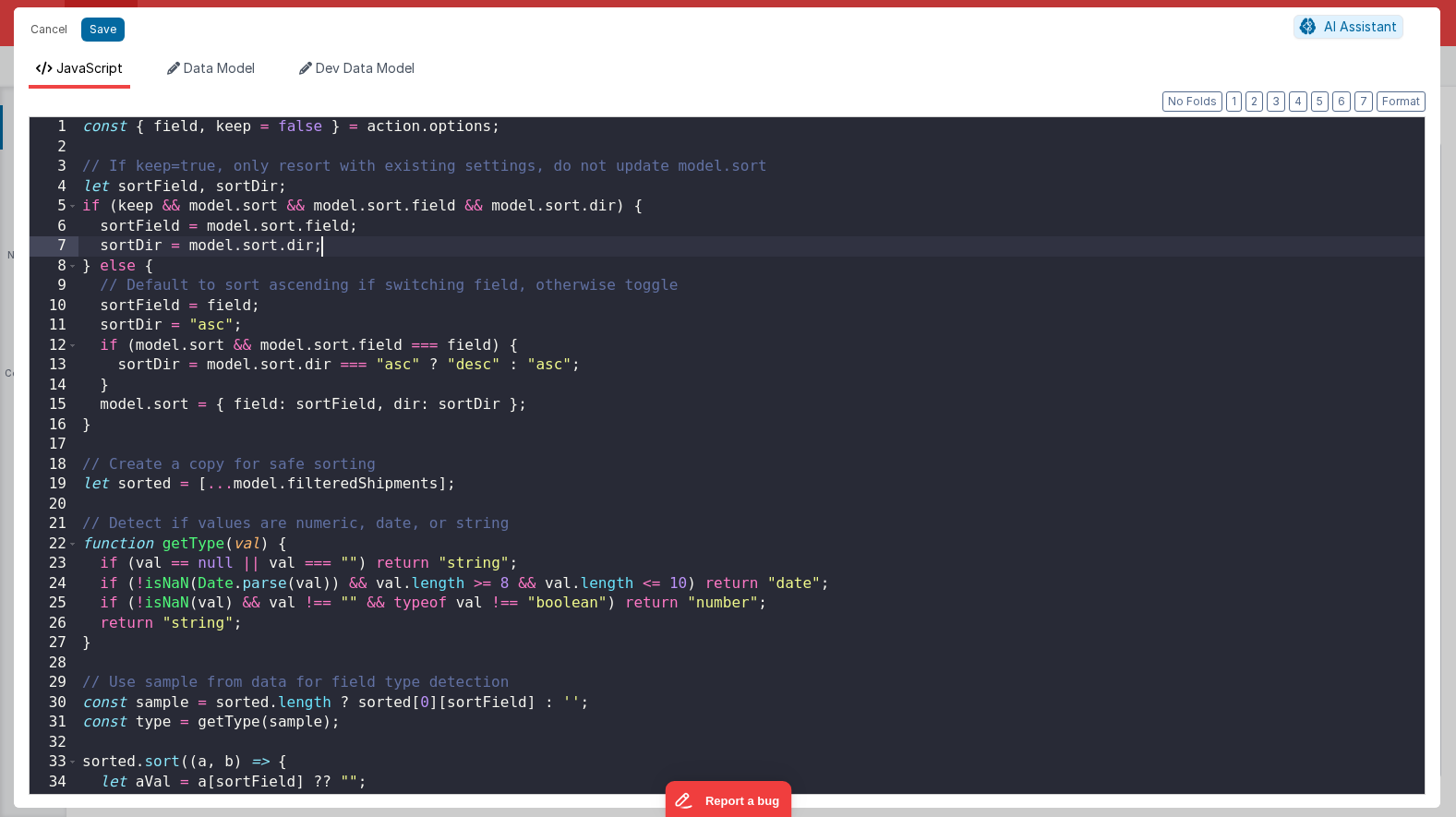
scroll to position [0, 0]
click at [465, 242] on div "const { field , keep = false } = action . options ; // If keep=true, only resor…" at bounding box center [751, 476] width 1346 height 717
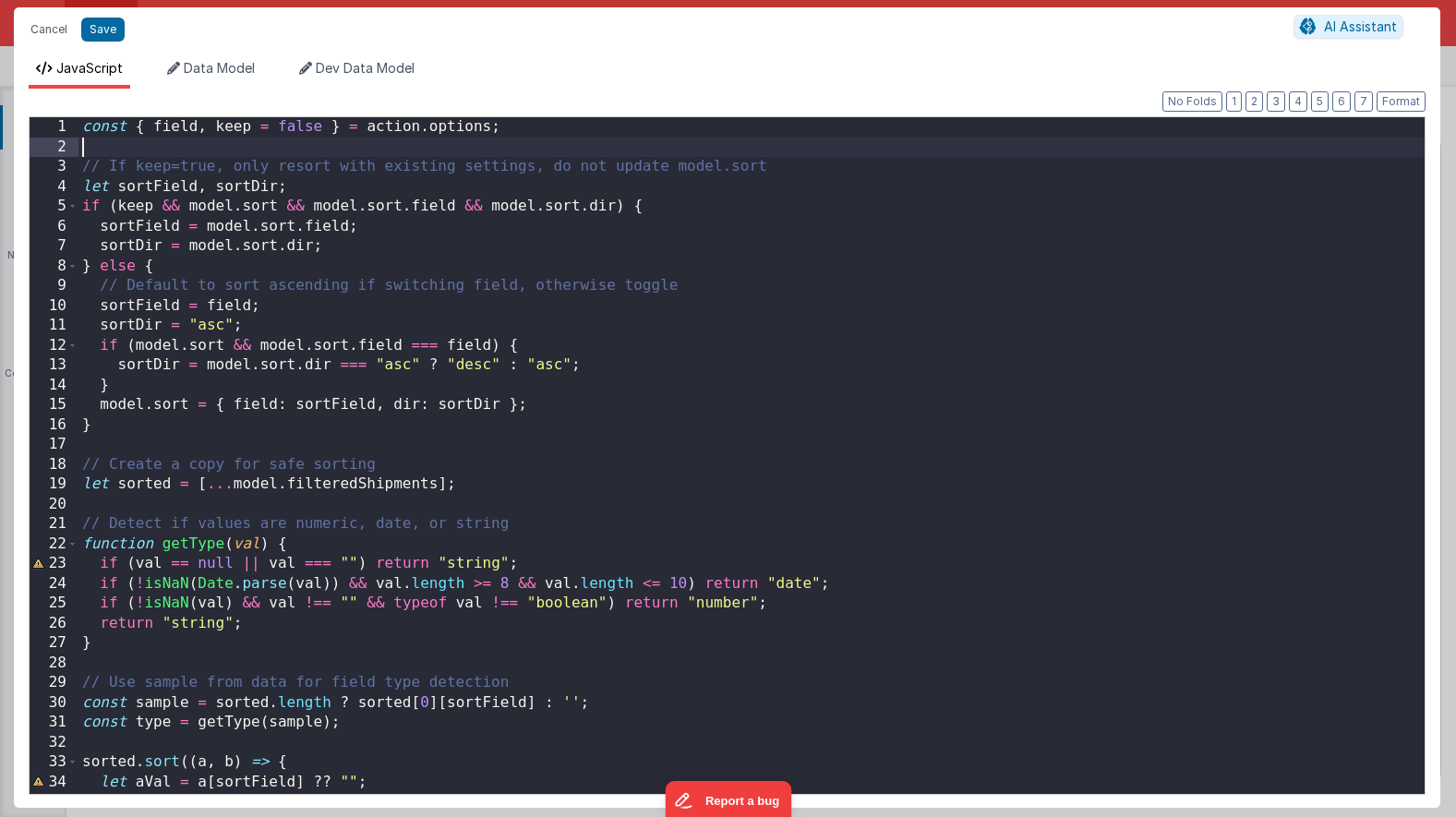
click at [251, 151] on div "const { field , keep = false } = action . options ; // If keep=true, only resor…" at bounding box center [751, 476] width 1346 height 717
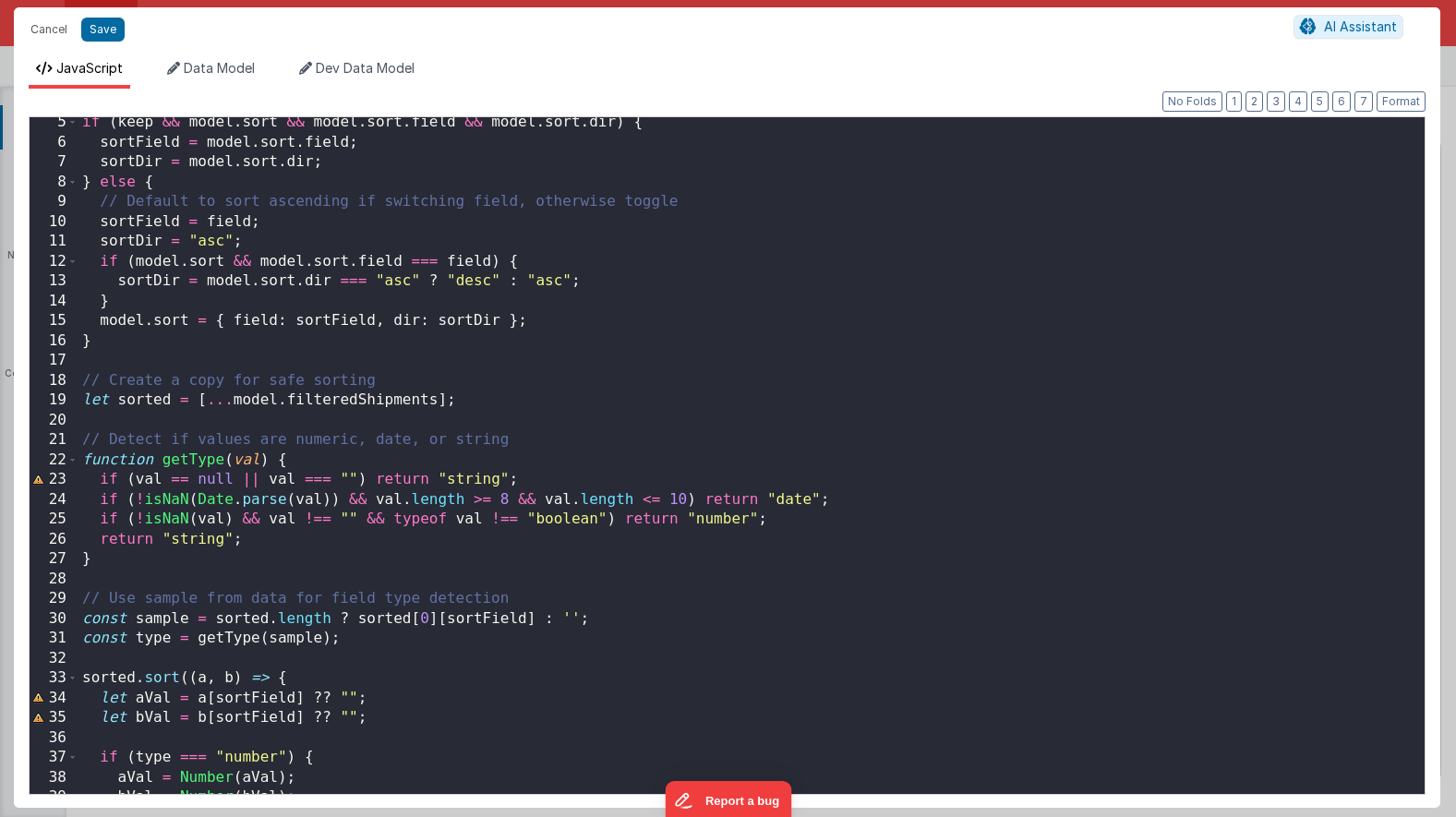
scroll to position [83, 0]
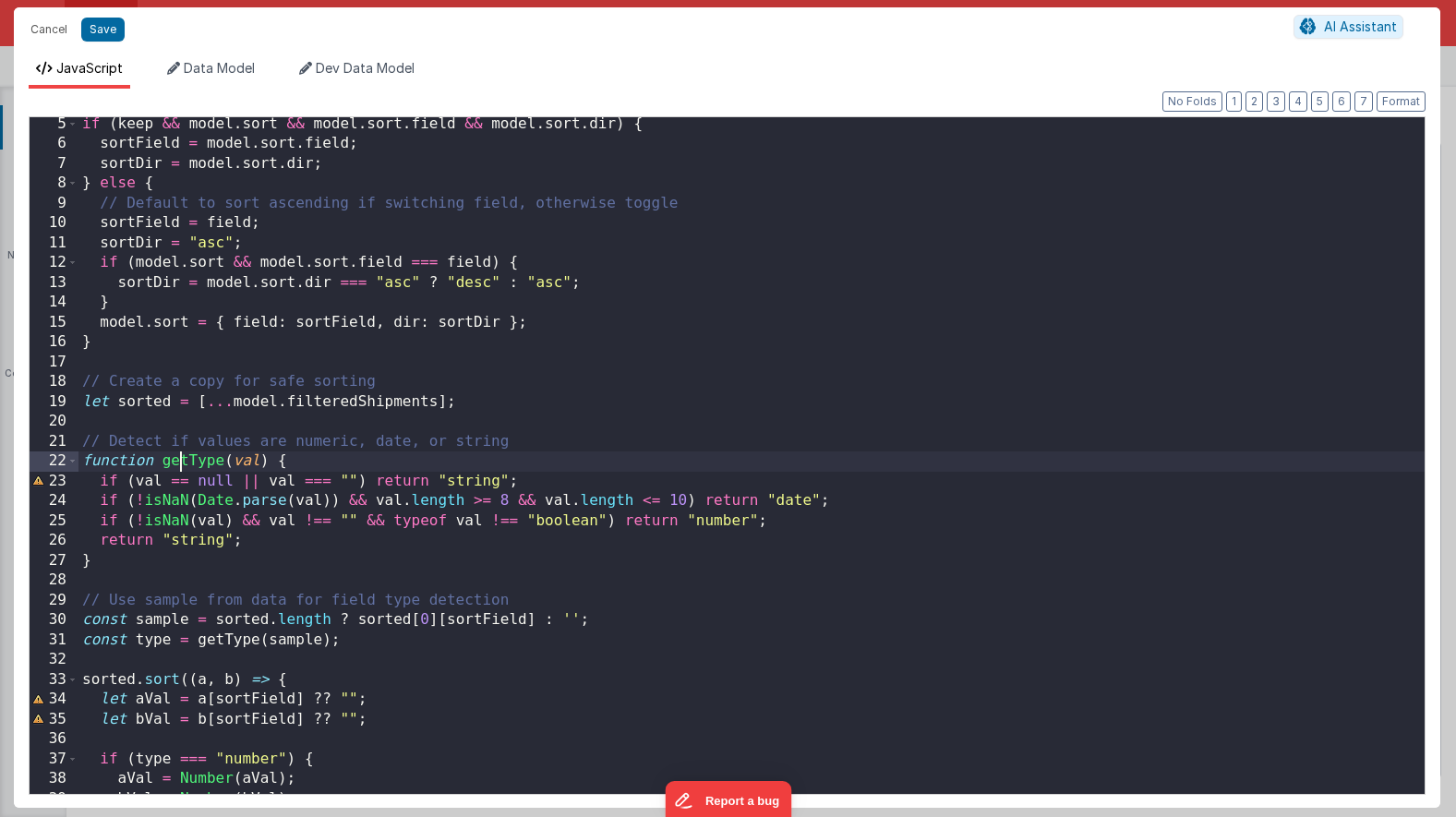
click at [184, 464] on div "if ( keep && model . sort && model . sort . field && model . sort . dir ) { sor…" at bounding box center [751, 473] width 1346 height 717
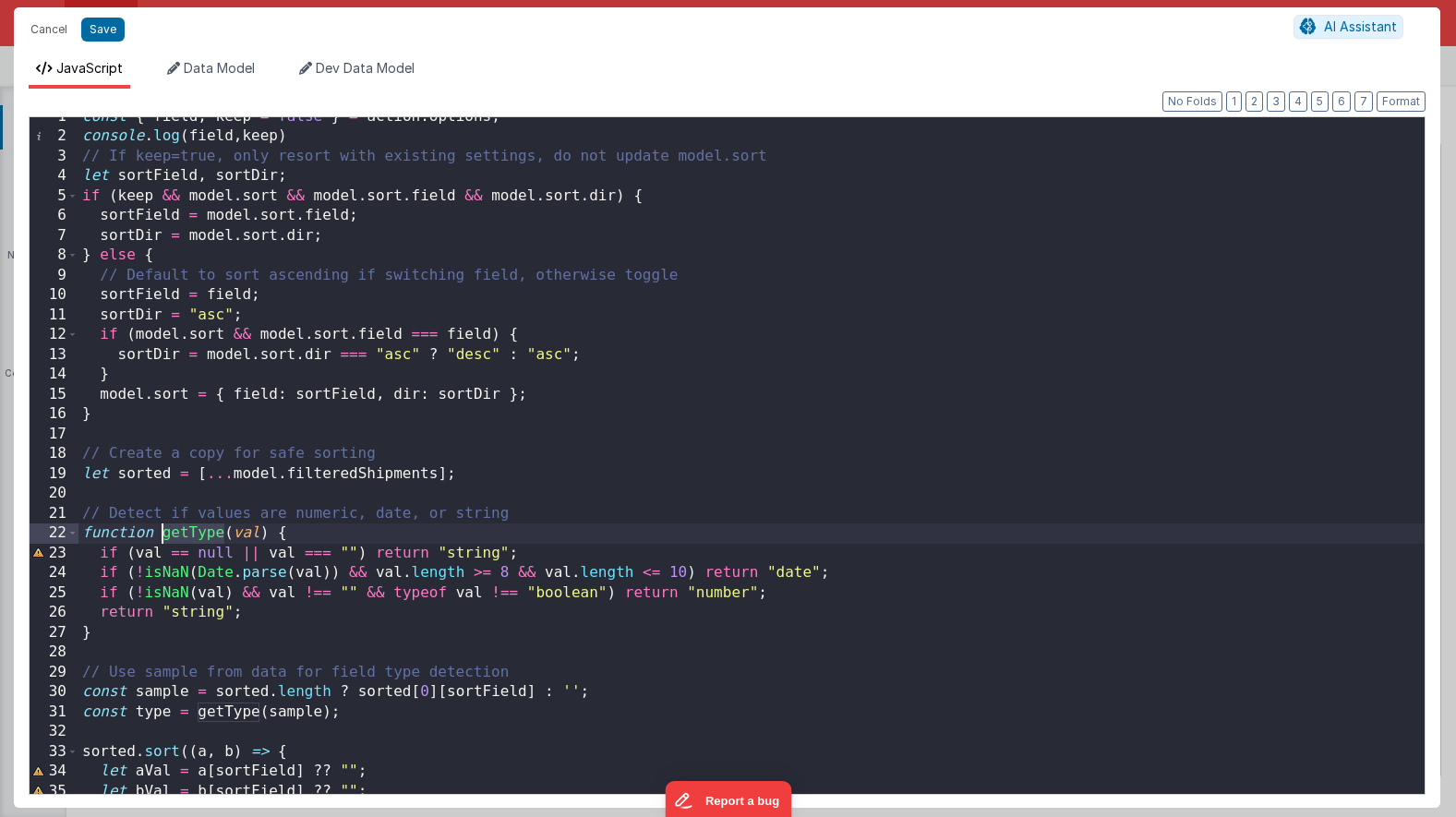
scroll to position [0, 0]
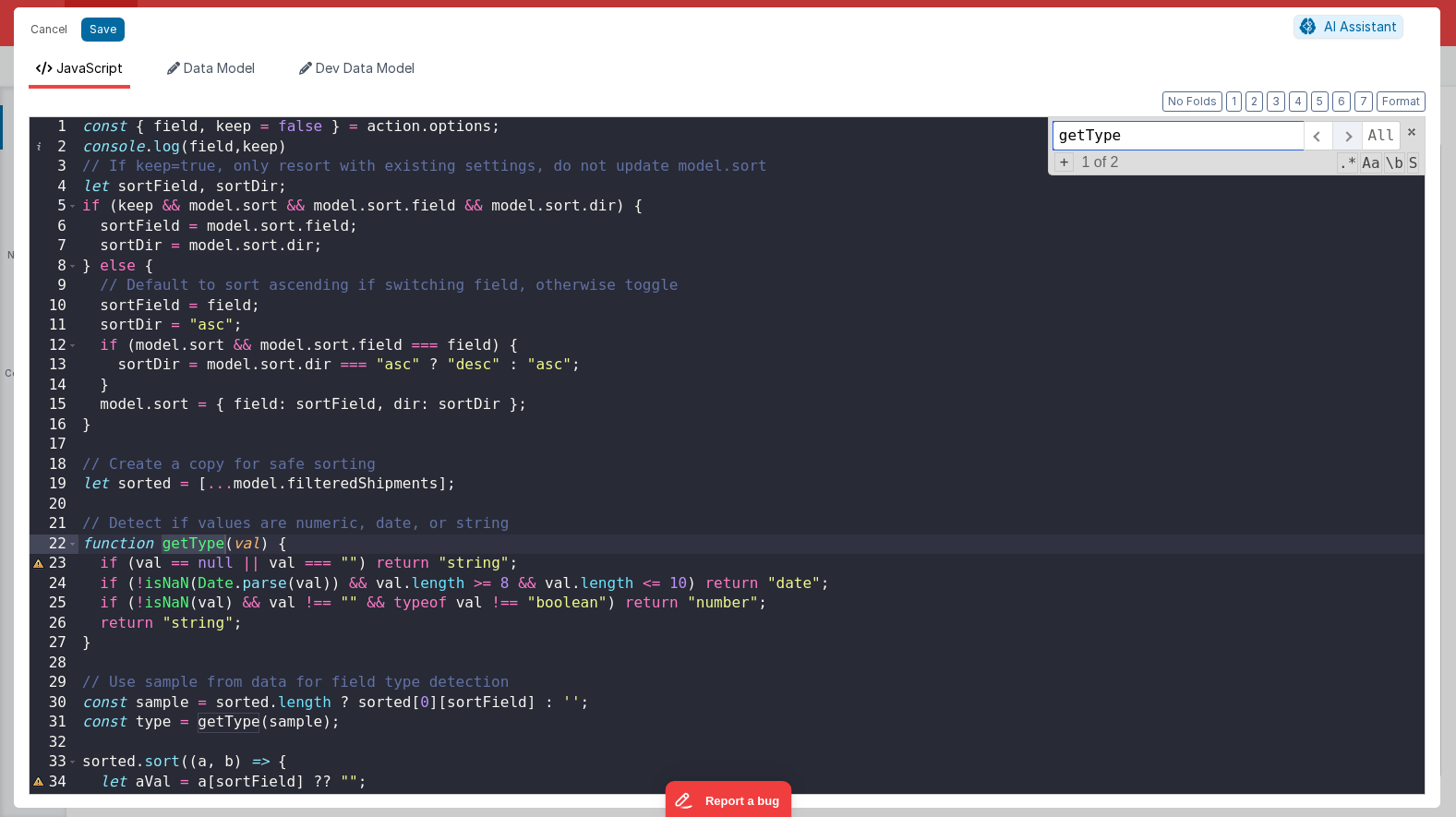
click at [1335, 139] on span at bounding box center [1346, 135] width 29 height 29
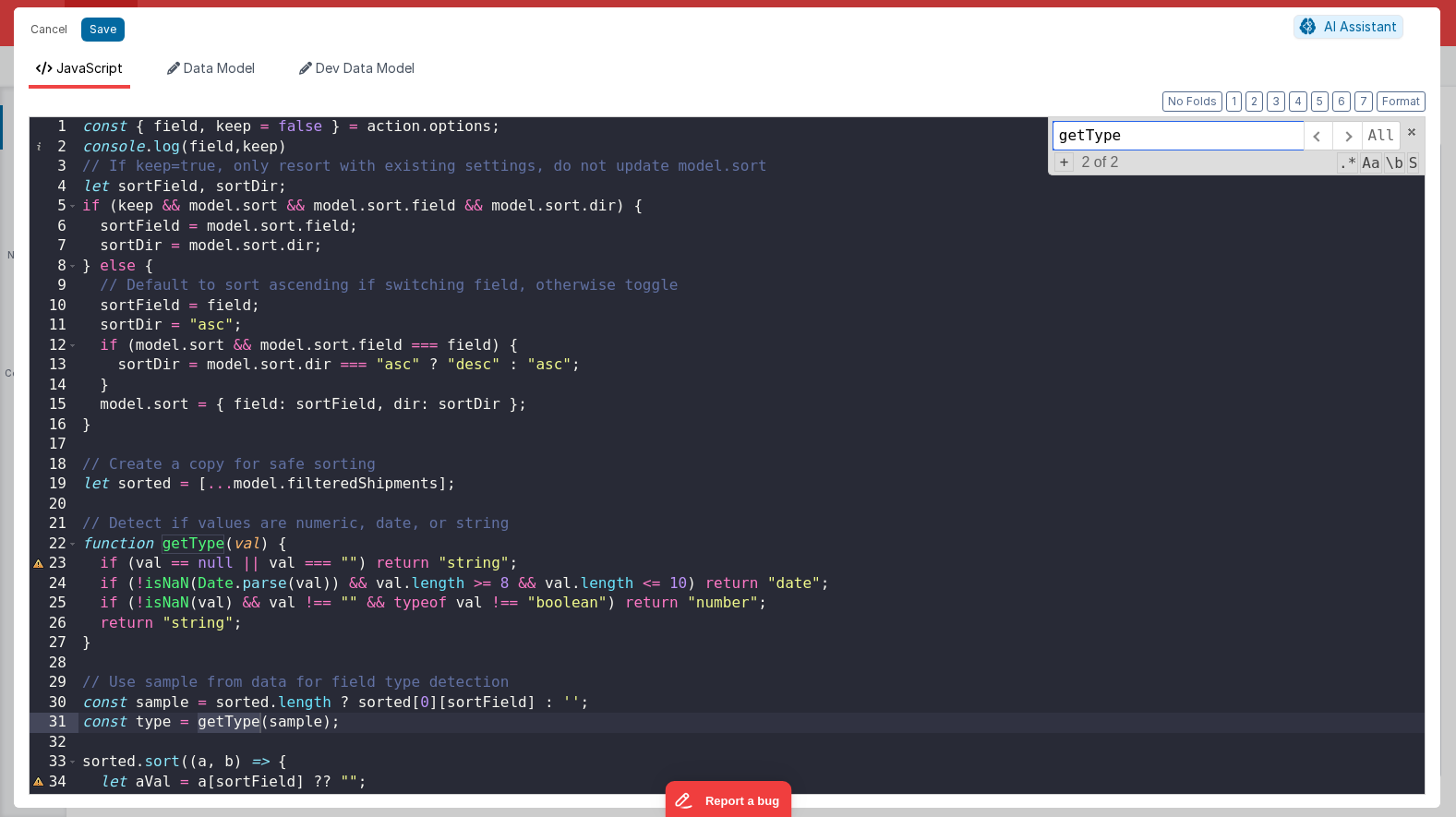
scroll to position [1, 0]
click at [184, 688] on div "const { field , keep = false } = action . options ; console . log ( field , kee…" at bounding box center [751, 475] width 1346 height 717
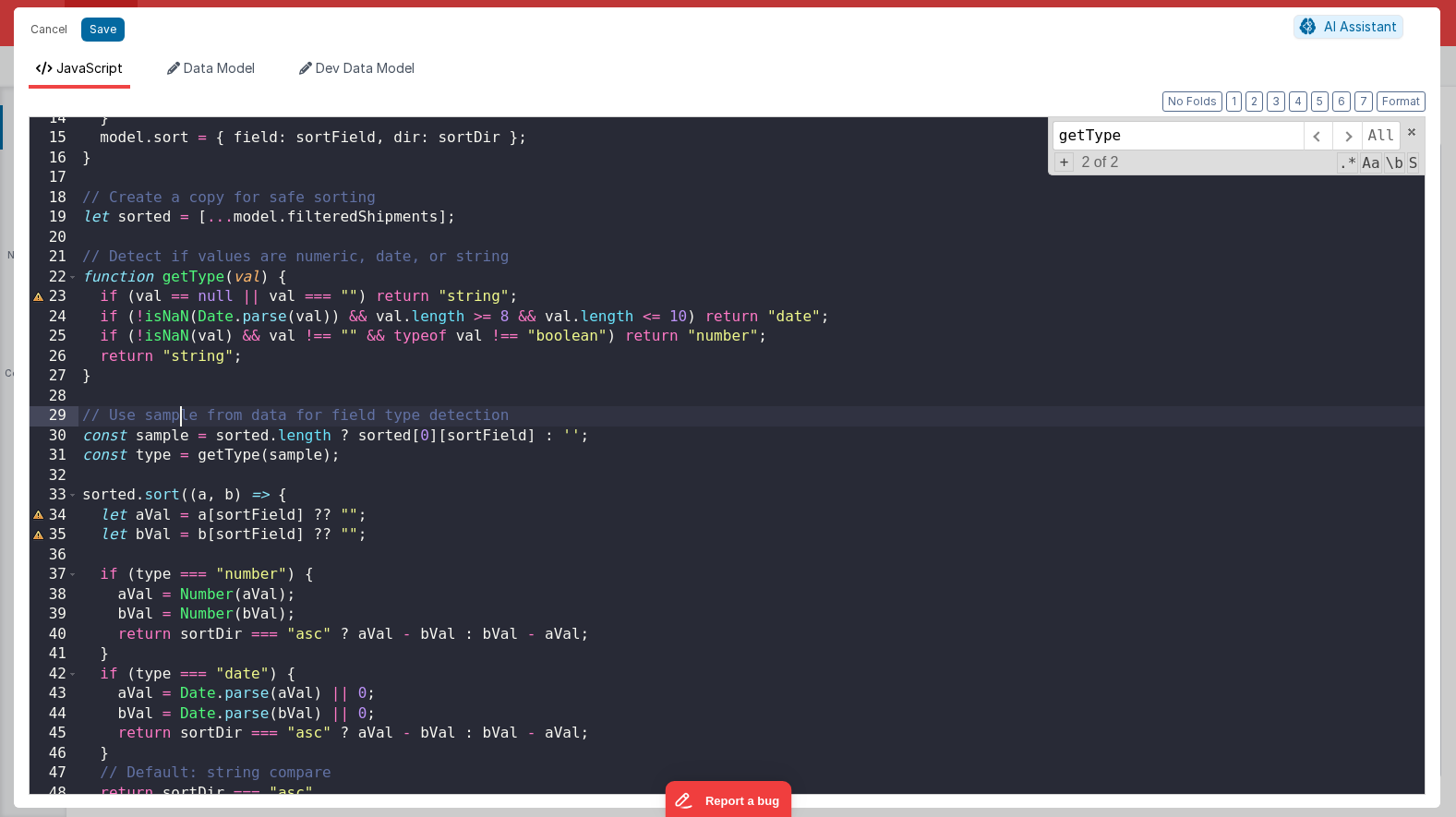
scroll to position [0, 0]
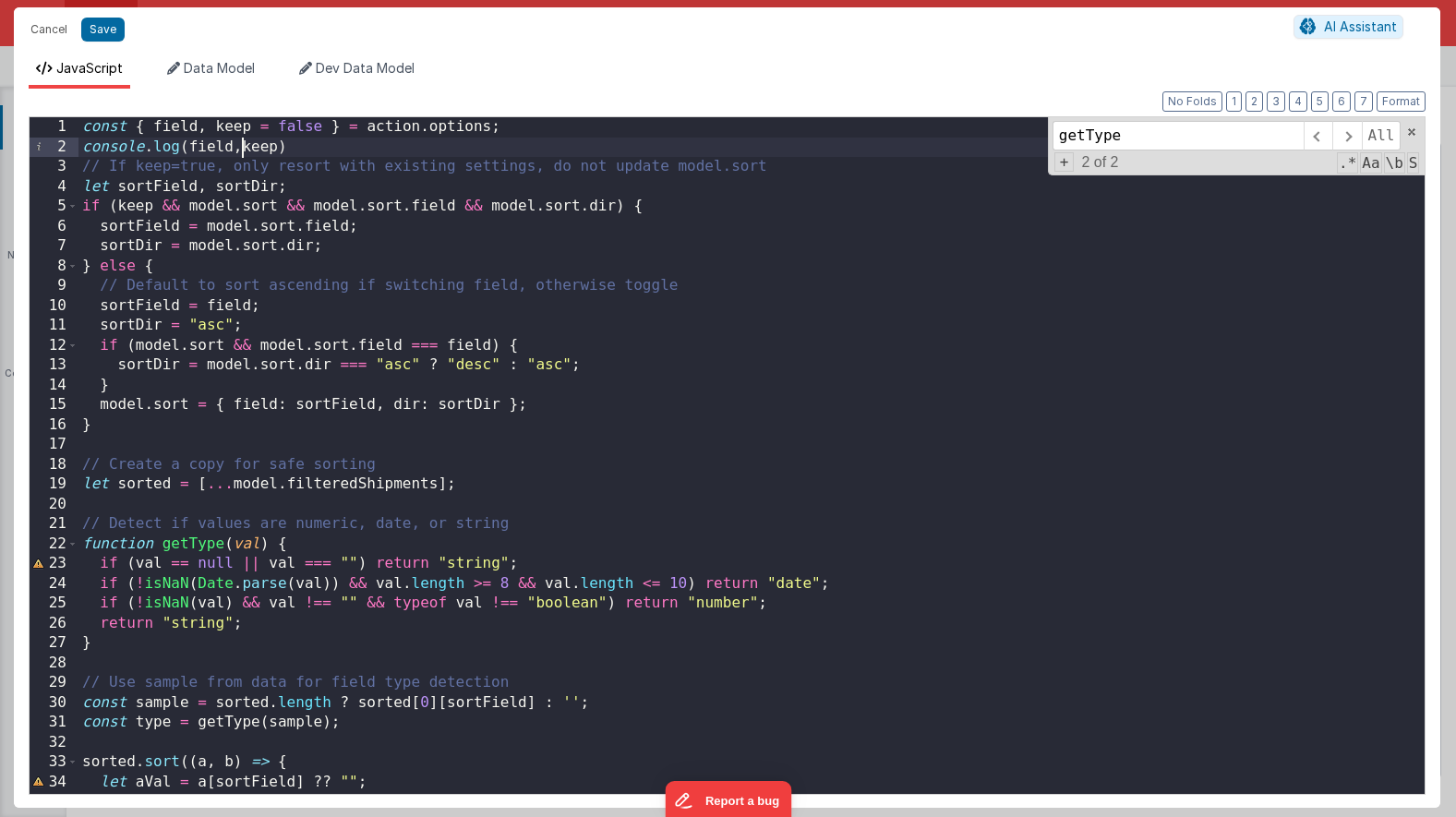
click at [241, 149] on div "const { field , keep = false } = action . options ; console . log ( field , kee…" at bounding box center [751, 476] width 1346 height 717
click at [279, 148] on div "const { field , keep = false } = action . options ; console . log ( field , kee…" at bounding box center [751, 476] width 1346 height 717
click at [93, 38] on button "Save" at bounding box center [103, 30] width 43 height 24
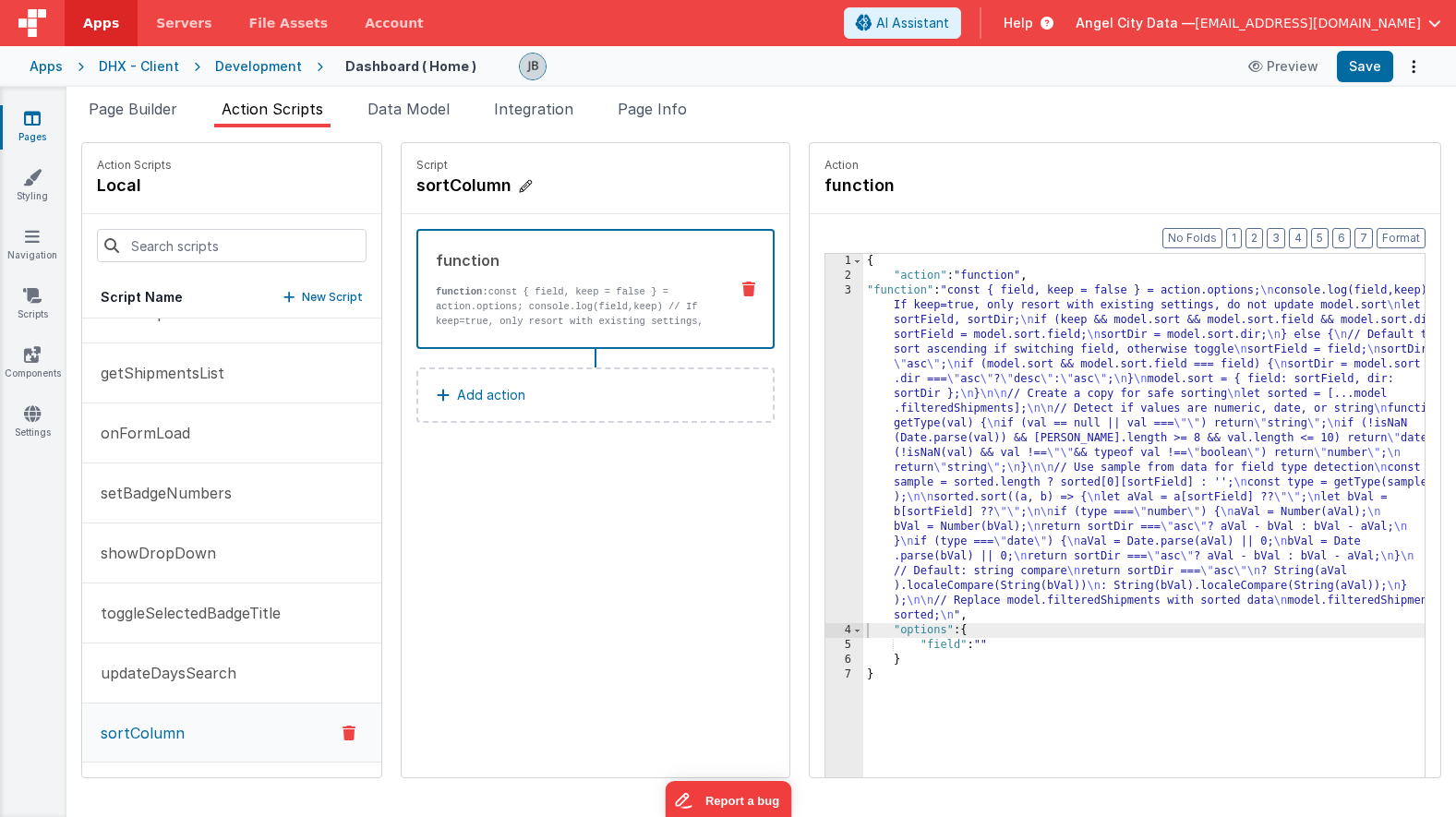
click at [417, 189] on h4 "sortColumn" at bounding box center [554, 186] width 277 height 26
click at [417, 189] on input "sortColumn" at bounding box center [508, 186] width 185 height 26
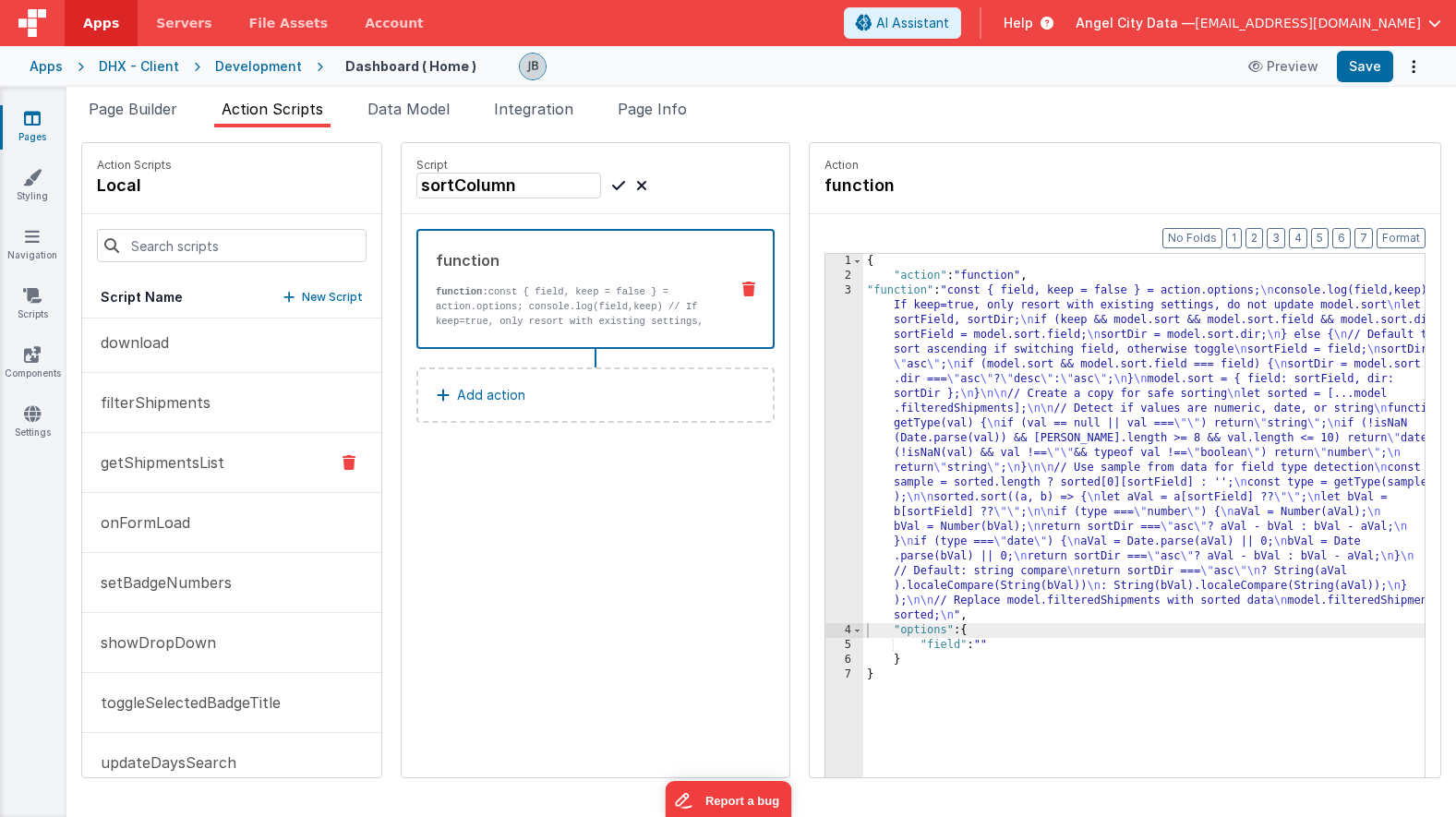
scroll to position [185, 0]
click at [155, 389] on button "filterShipments" at bounding box center [232, 404] width 299 height 60
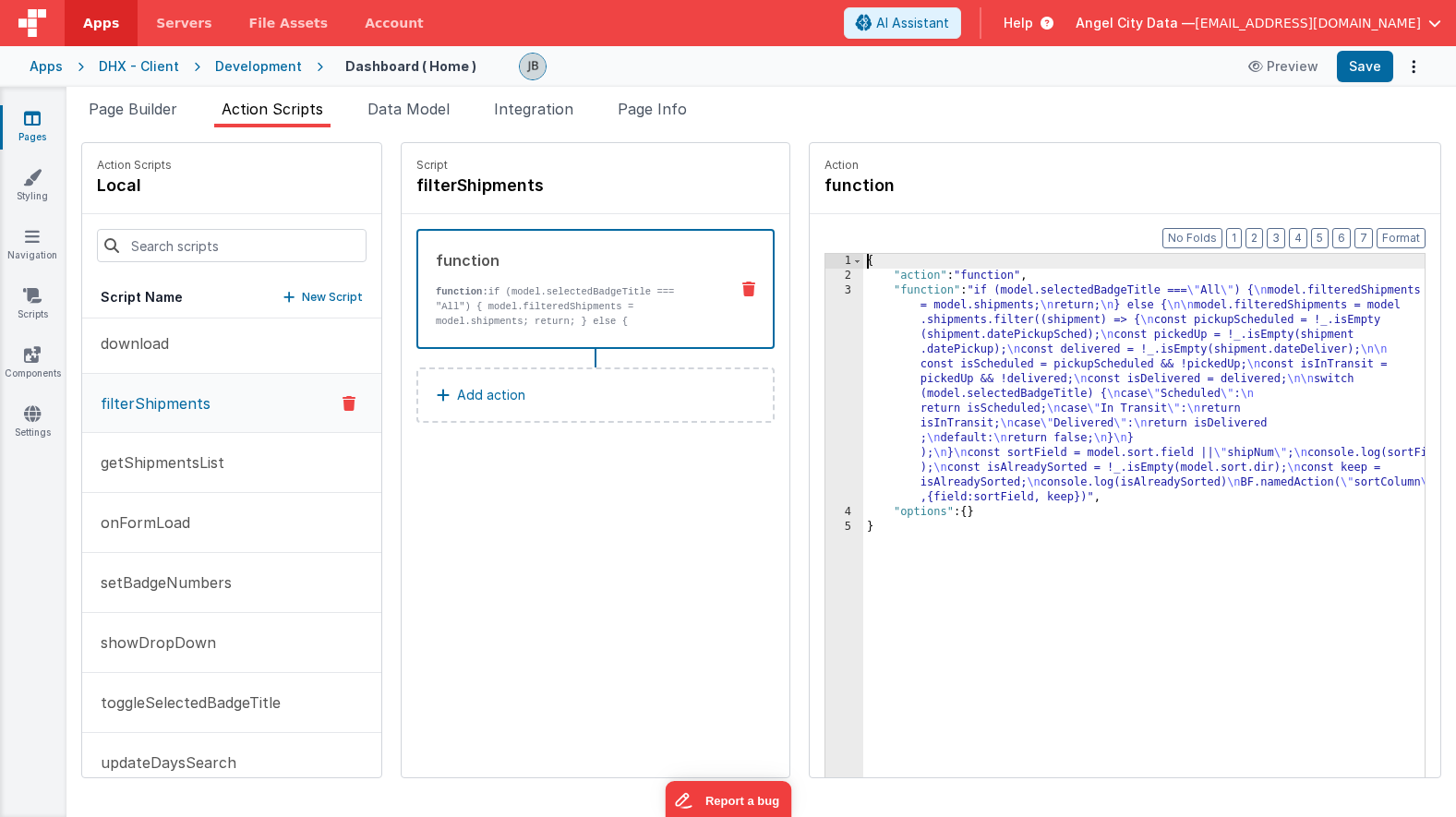
click at [826, 420] on div "3" at bounding box center [844, 394] width 38 height 221
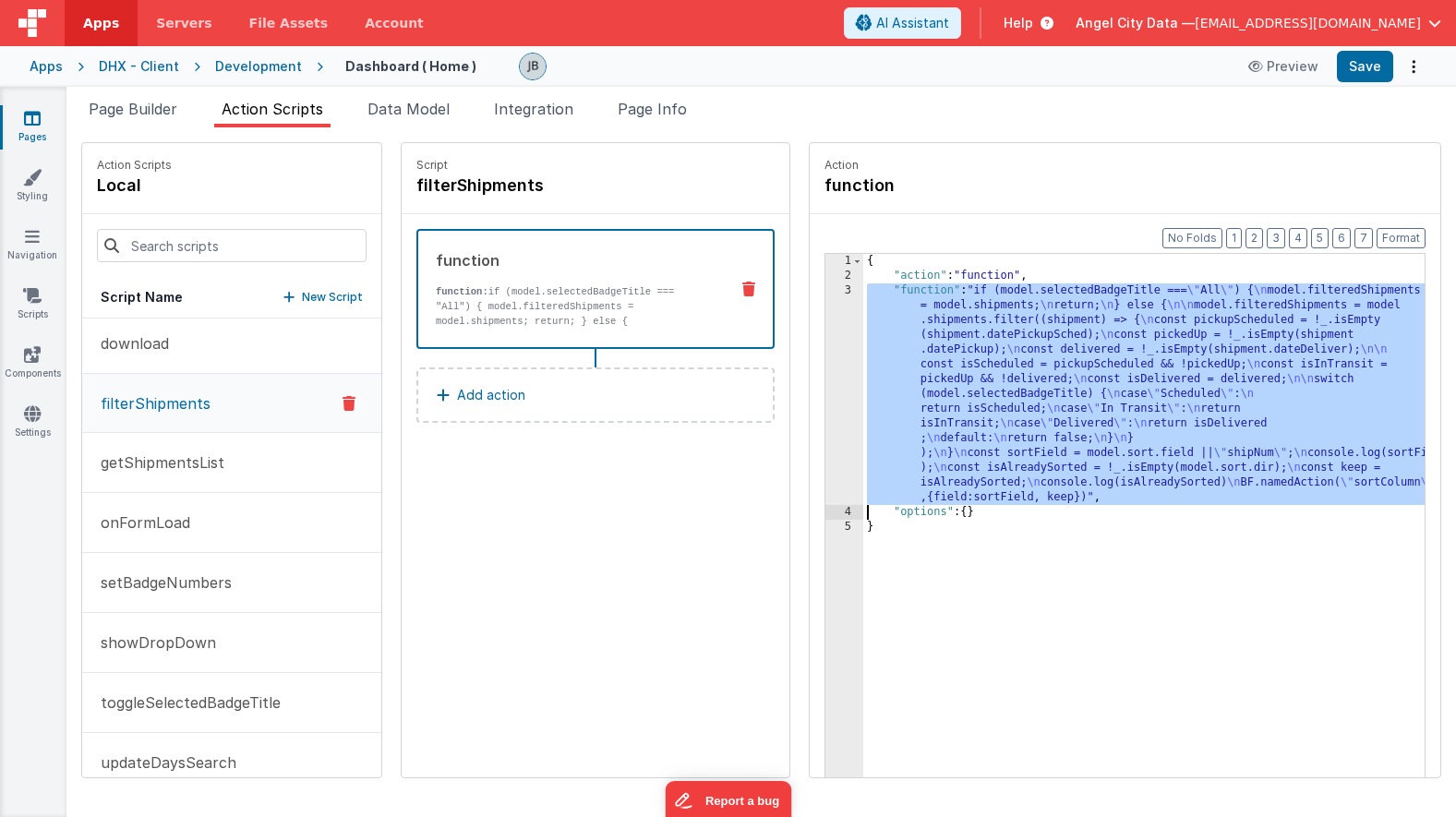
click at [826, 420] on div "3" at bounding box center [844, 394] width 38 height 221
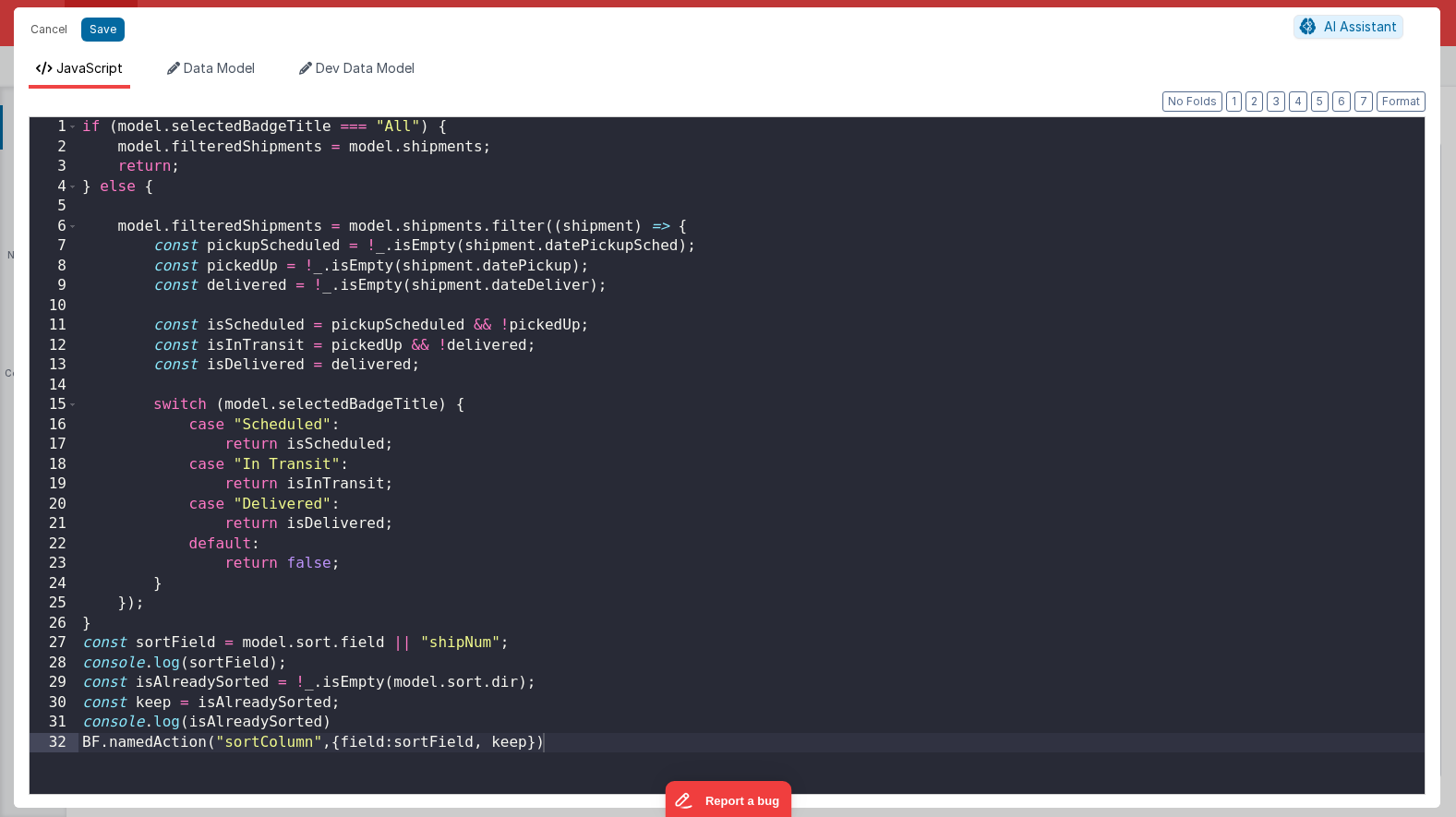
click at [801, 420] on div "if ( model . selectedBadgeTitle === "All" ) { model . filteredShipments = model…" at bounding box center [751, 476] width 1346 height 717
click at [407, 339] on div "if ( model . selectedBadgeTitle === "All" ) { model . filteredShipments = model…" at bounding box center [751, 476] width 1346 height 717
click at [261, 744] on div "if ( model . selectedBadgeTitle === "All" ) { model . filteredShipments = model…" at bounding box center [751, 476] width 1346 height 717
click at [152, 738] on div "if ( model . selectedBadgeTitle === "All" ) { model . filteredShipments = model…" at bounding box center [751, 476] width 1346 height 717
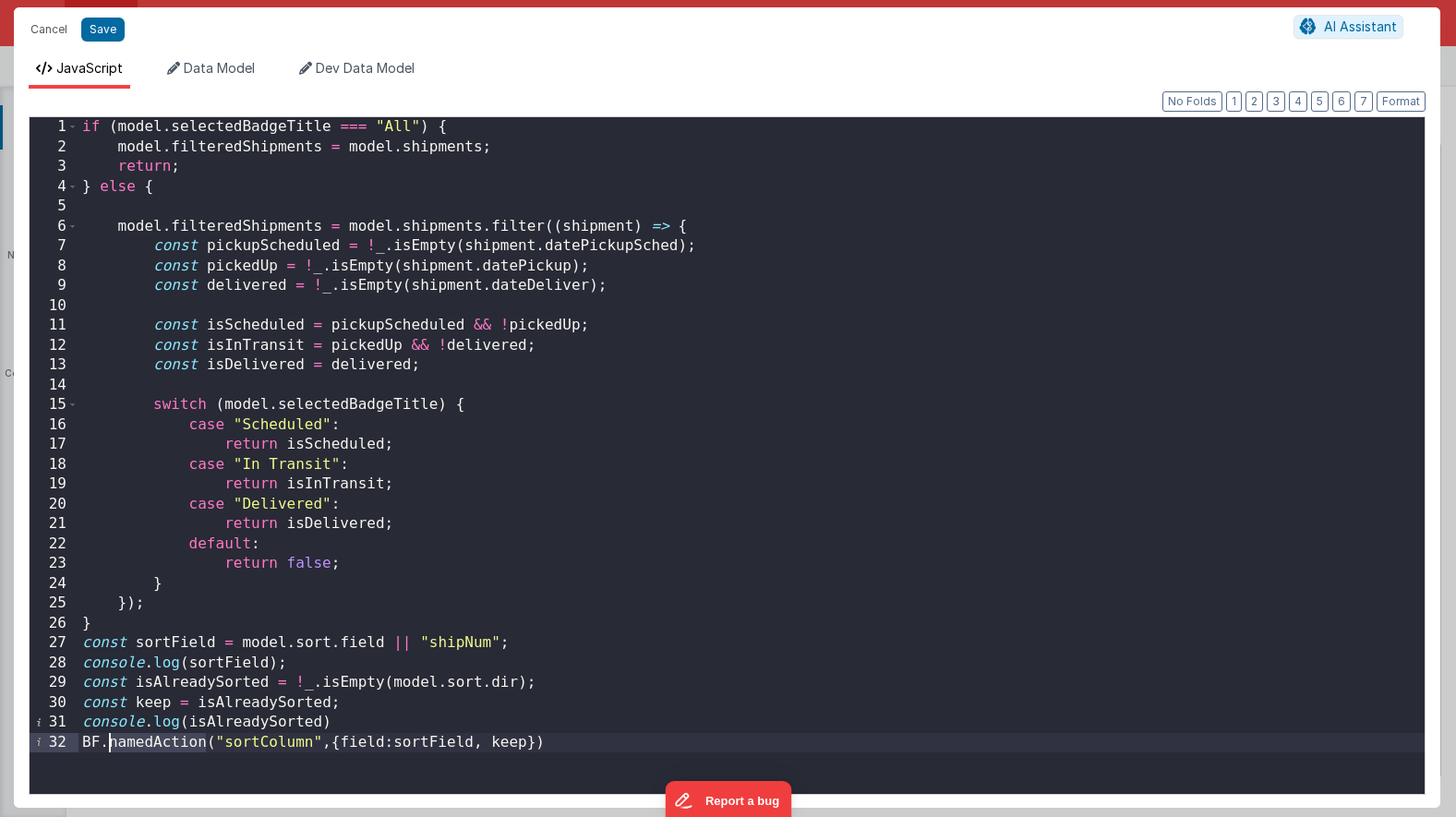
click at [152, 738] on div "if ( model . selectedBadgeTitle === "All" ) { model . filteredShipments = model…" at bounding box center [751, 476] width 1346 height 717
click at [96, 24] on button "Save" at bounding box center [103, 30] width 43 height 24
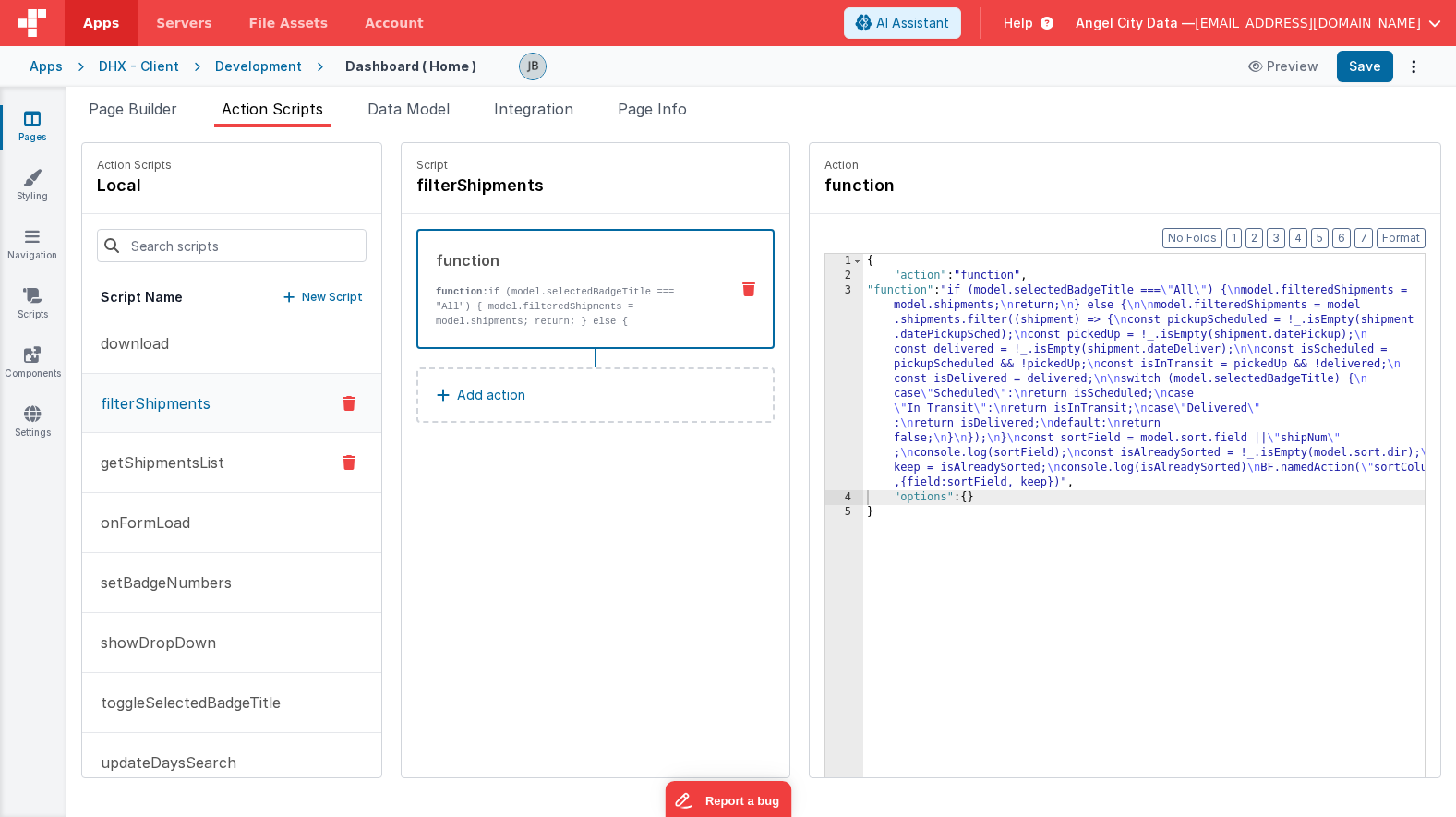
click at [174, 477] on button "getShipmentsList" at bounding box center [232, 463] width 299 height 60
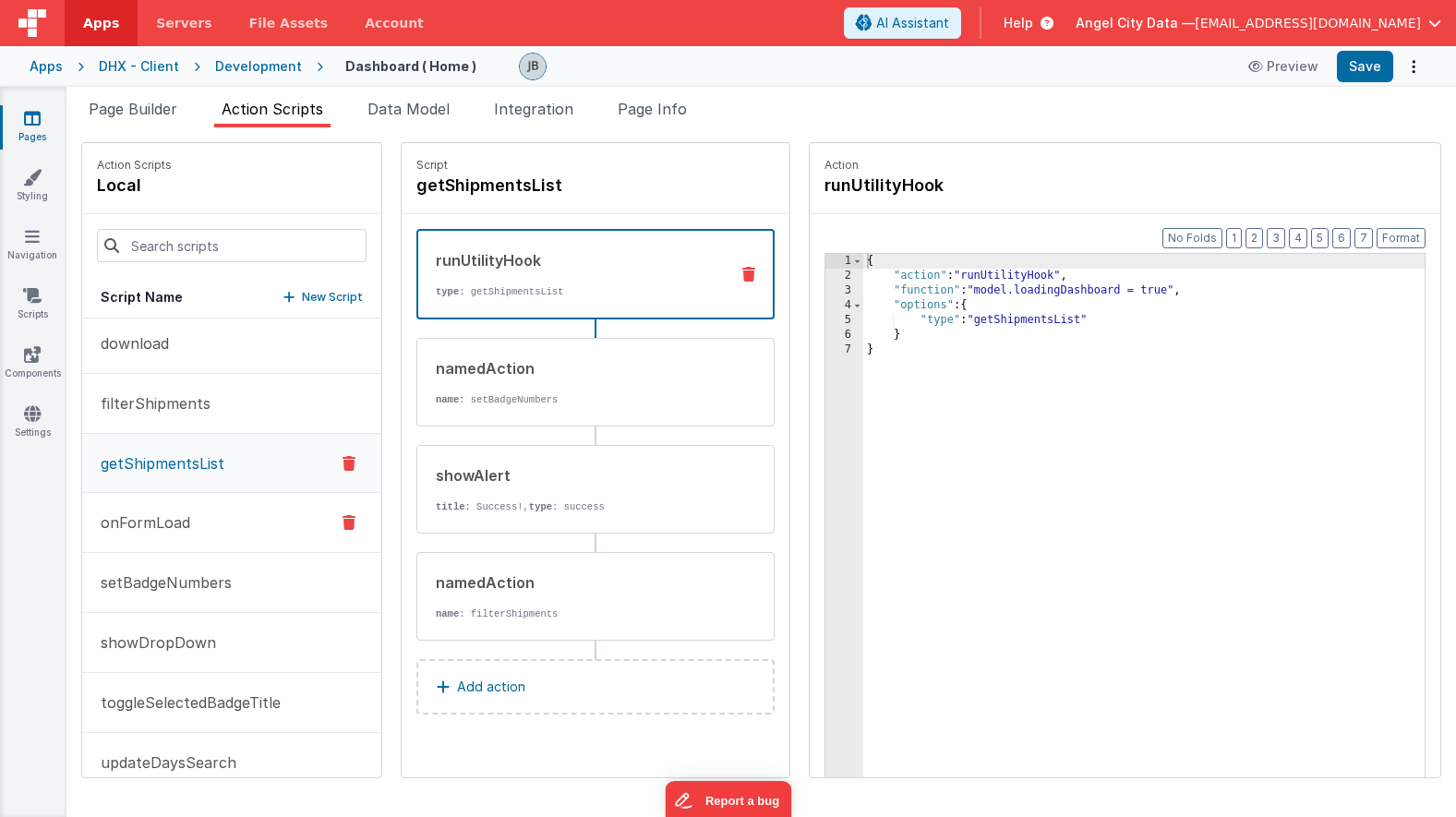
click at [179, 534] on button "onFormLoad" at bounding box center [232, 523] width 299 height 60
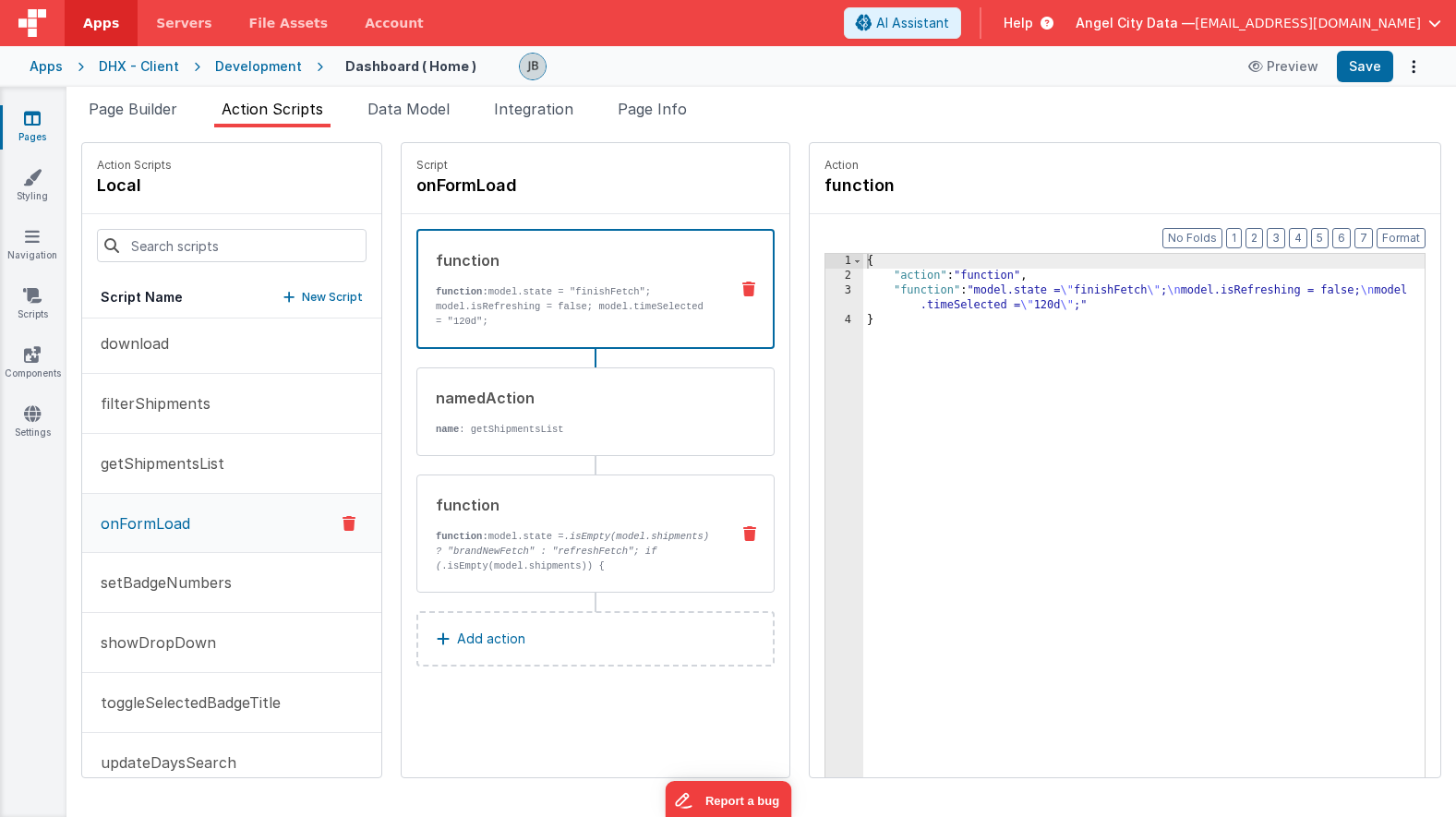
click at [451, 553] on em ".isEmpty(model.shipments) ? "brandNewFetch" : "refreshFetch"; if (" at bounding box center [572, 551] width 273 height 40
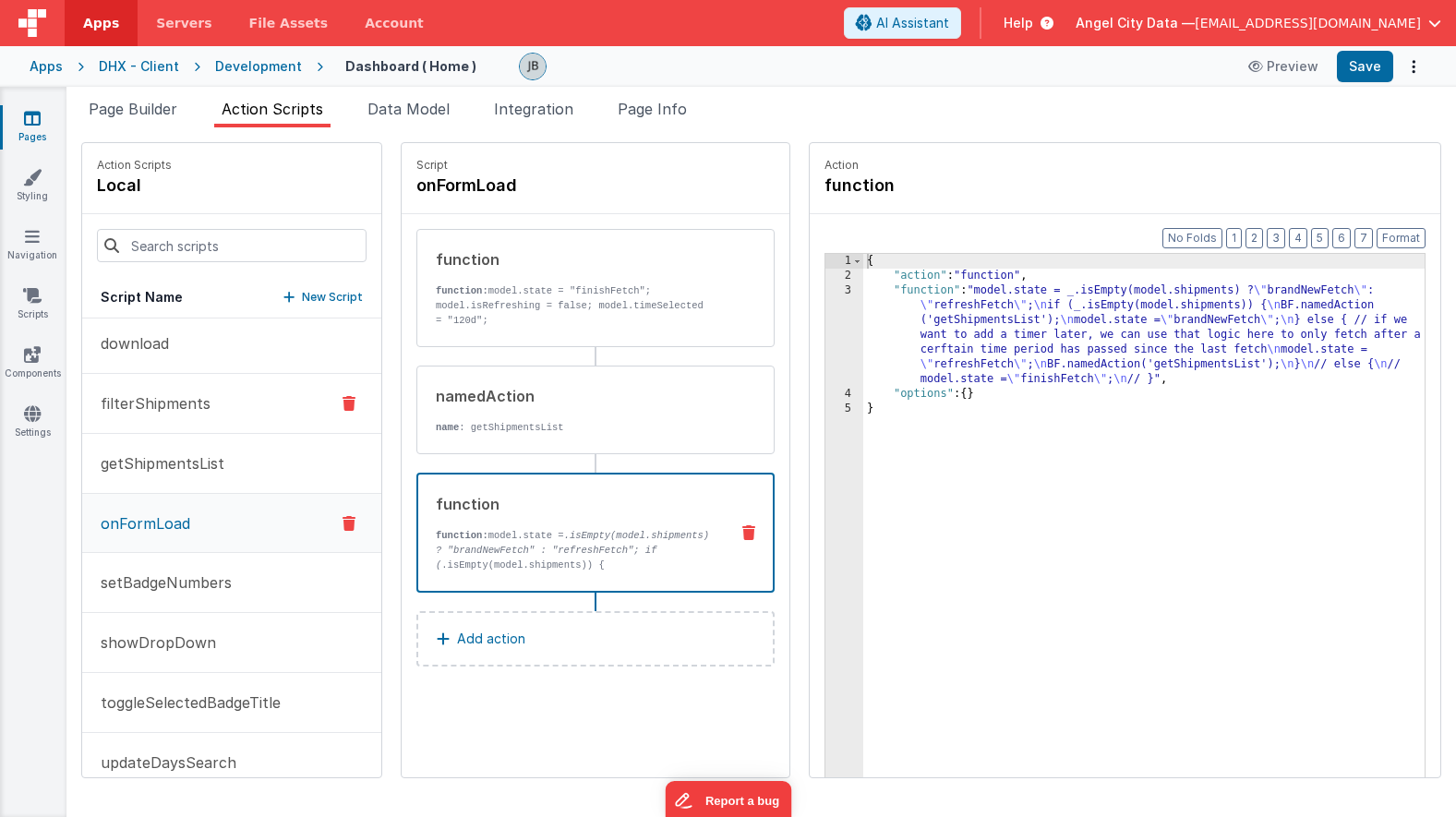
click at [243, 396] on button "filterShipments" at bounding box center [232, 404] width 299 height 60
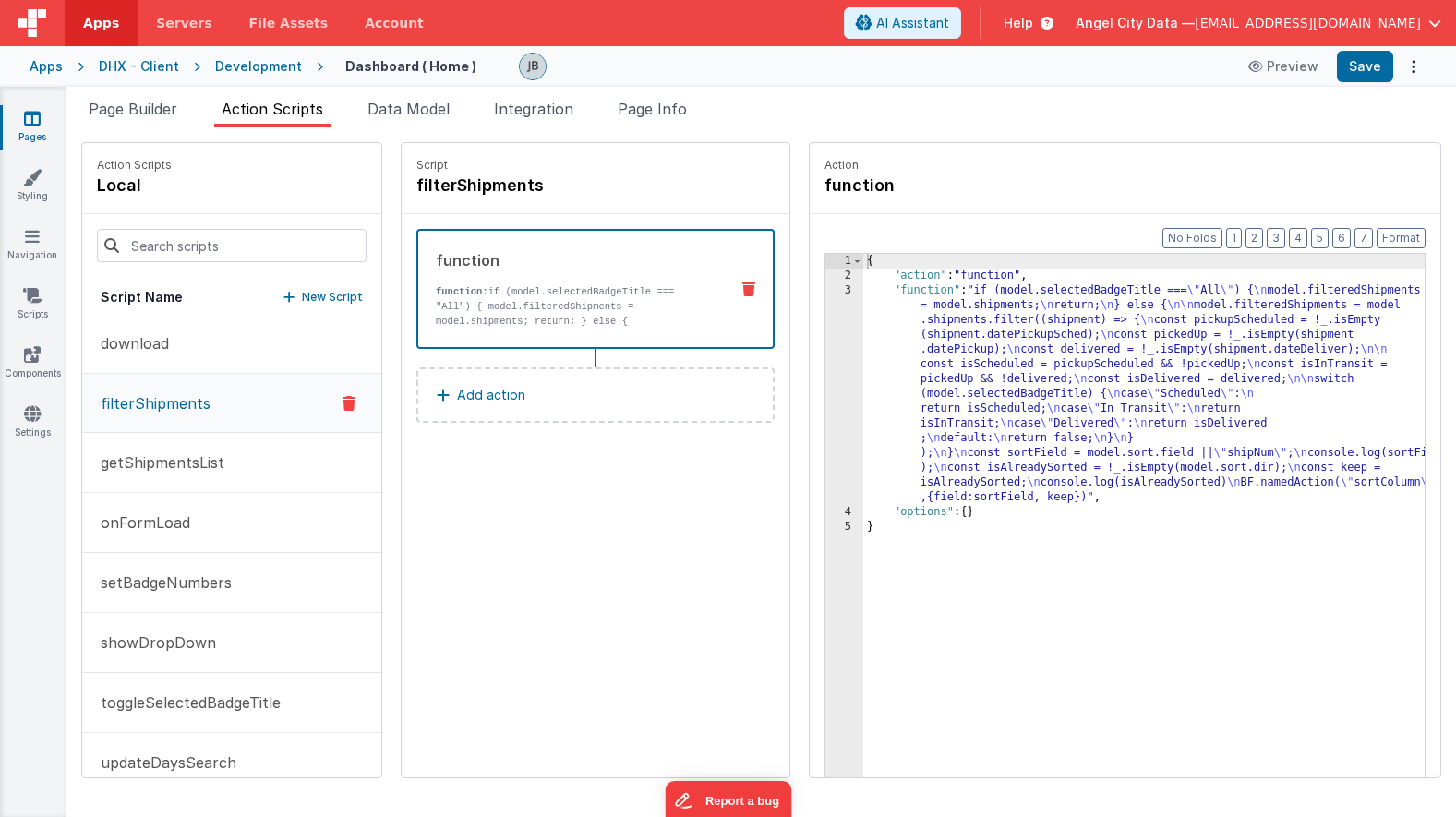
click at [863, 471] on div "{ "action" : "function" , "function" : "if (model.selectedBadgeTitle === \" All…" at bounding box center [1166, 559] width 607 height 611
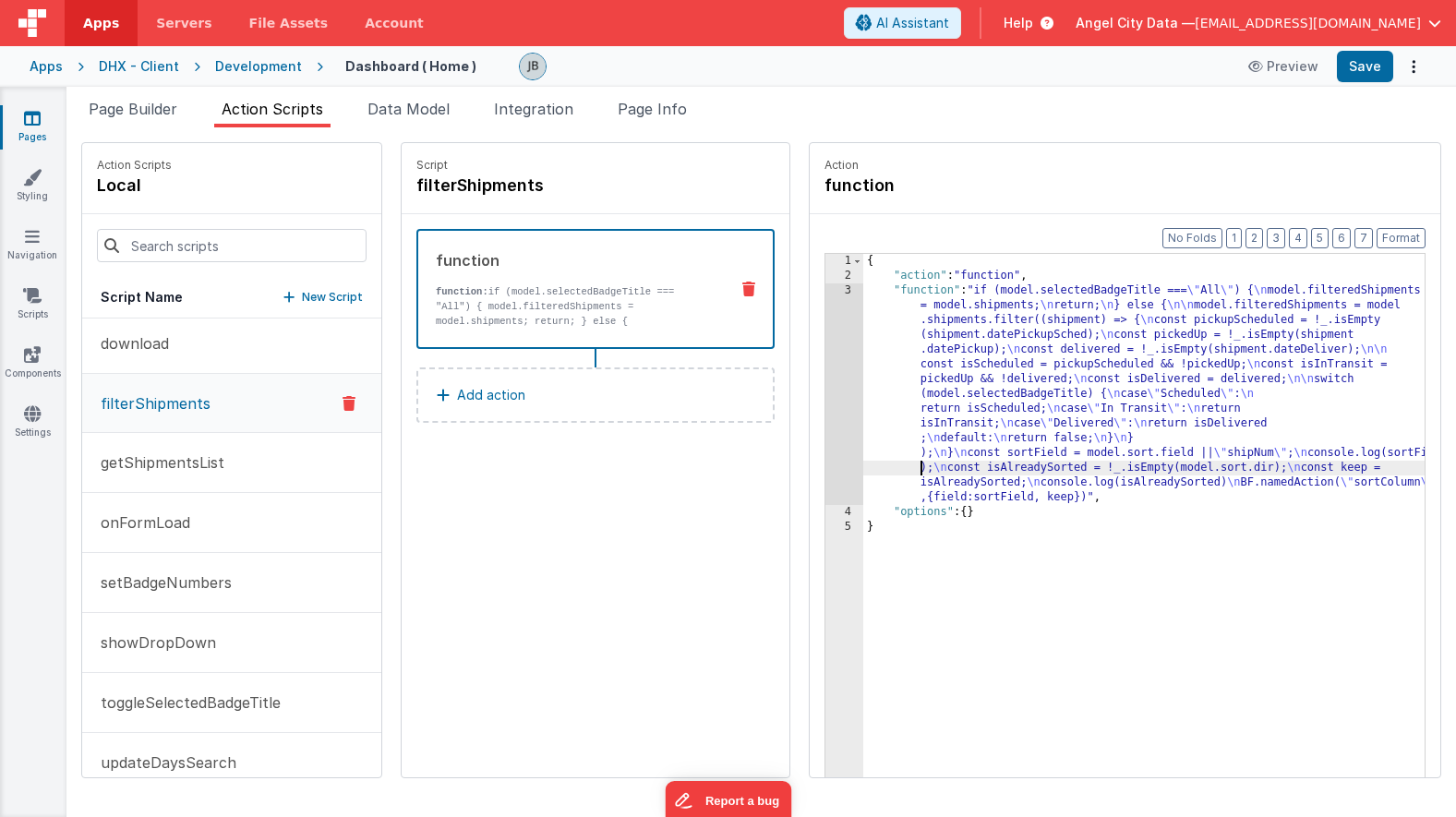
click at [826, 431] on div "3" at bounding box center [844, 394] width 38 height 221
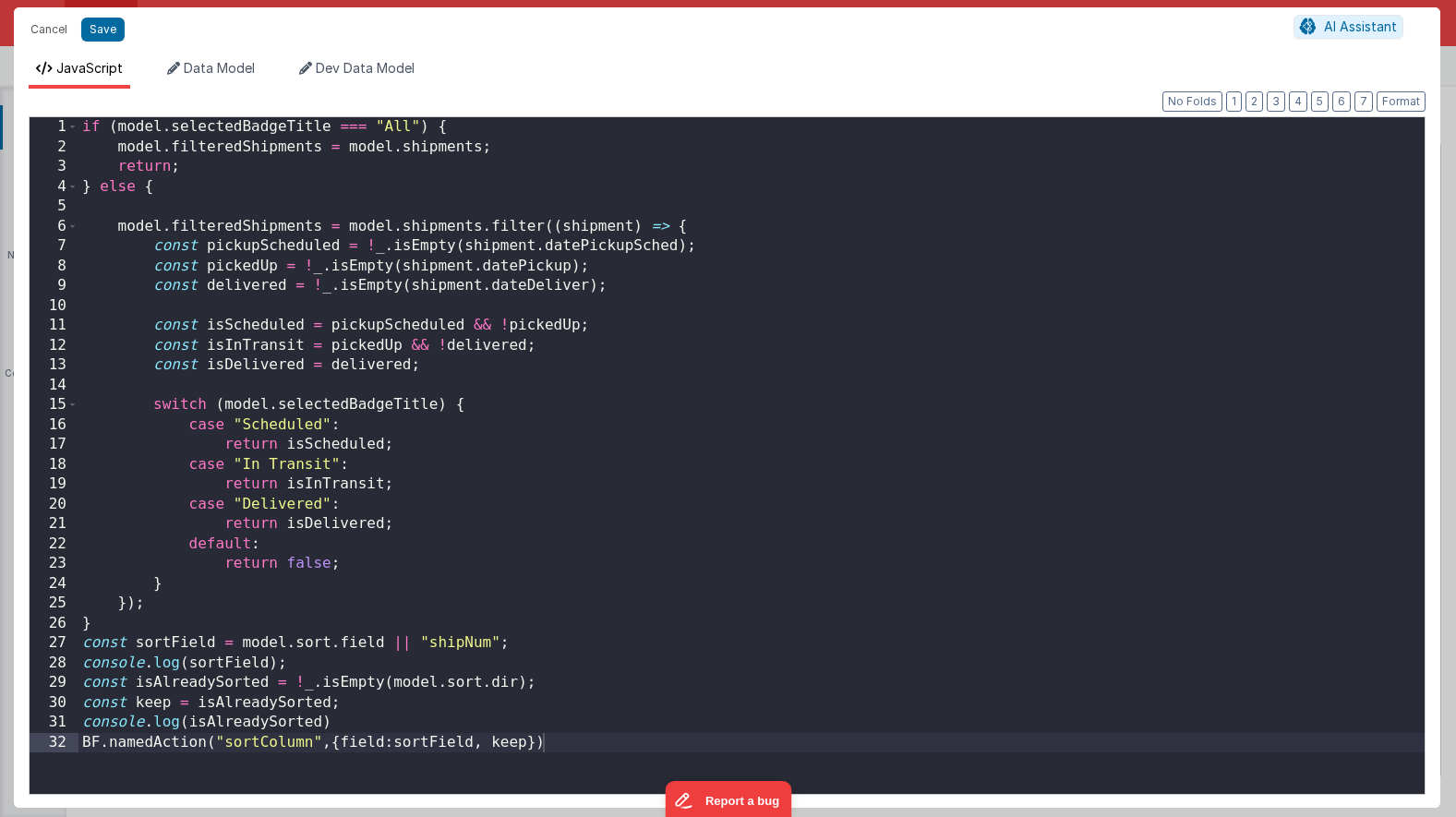
click at [794, 431] on div "Cancel Save AI Assistant JavaScript Data Model Dev Data Model Format 7 6 5 4 3 …" at bounding box center [728, 408] width 1456 height 817
click at [212, 557] on div "if ( model . selectedBadgeTitle === "All" ) { model . filteredShipments = model…" at bounding box center [751, 476] width 1346 height 717
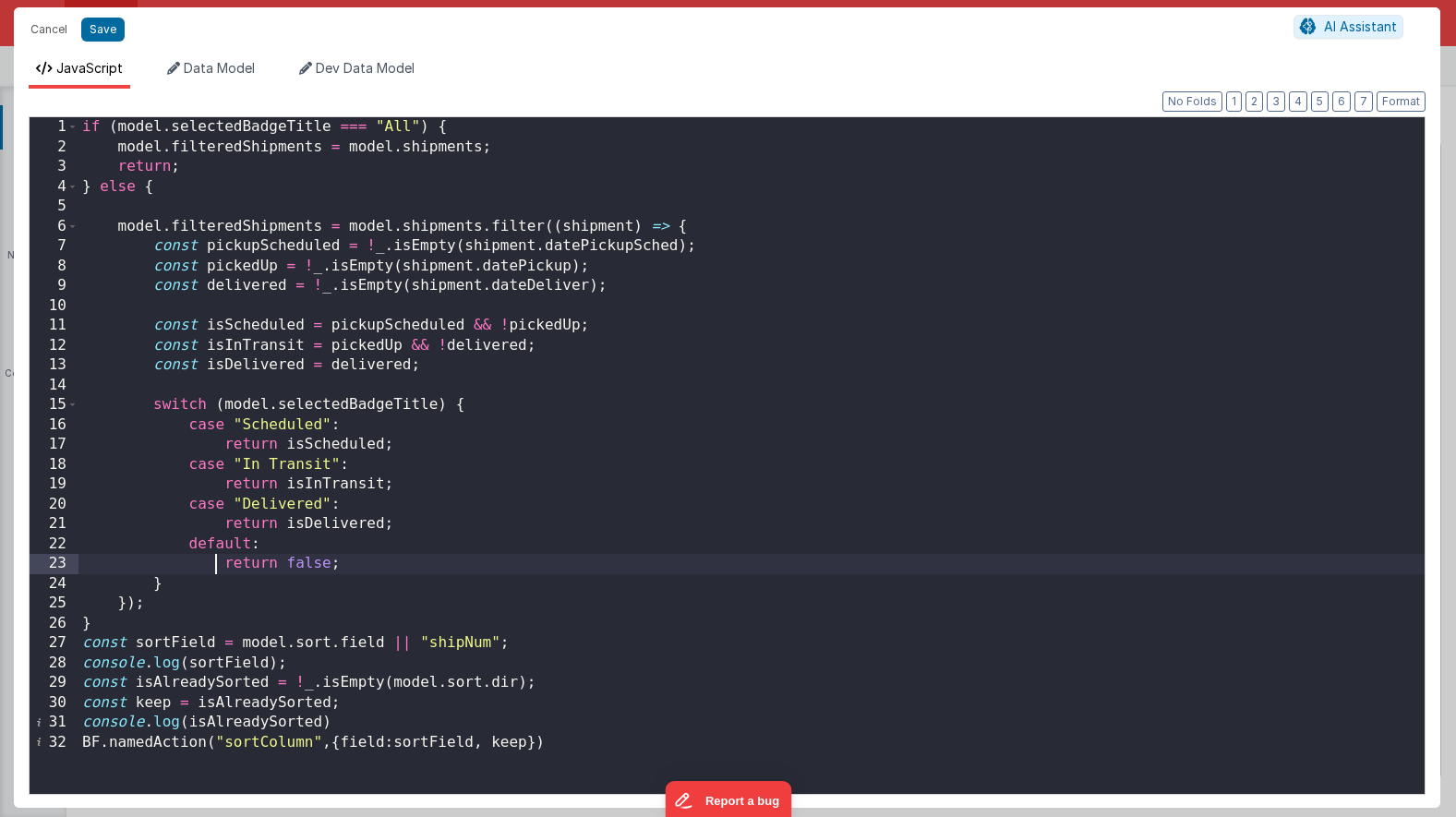
click at [321, 743] on div "if ( model . selectedBadgeTitle === "All" ) { model . filteredShipments = model…" at bounding box center [751, 476] width 1346 height 717
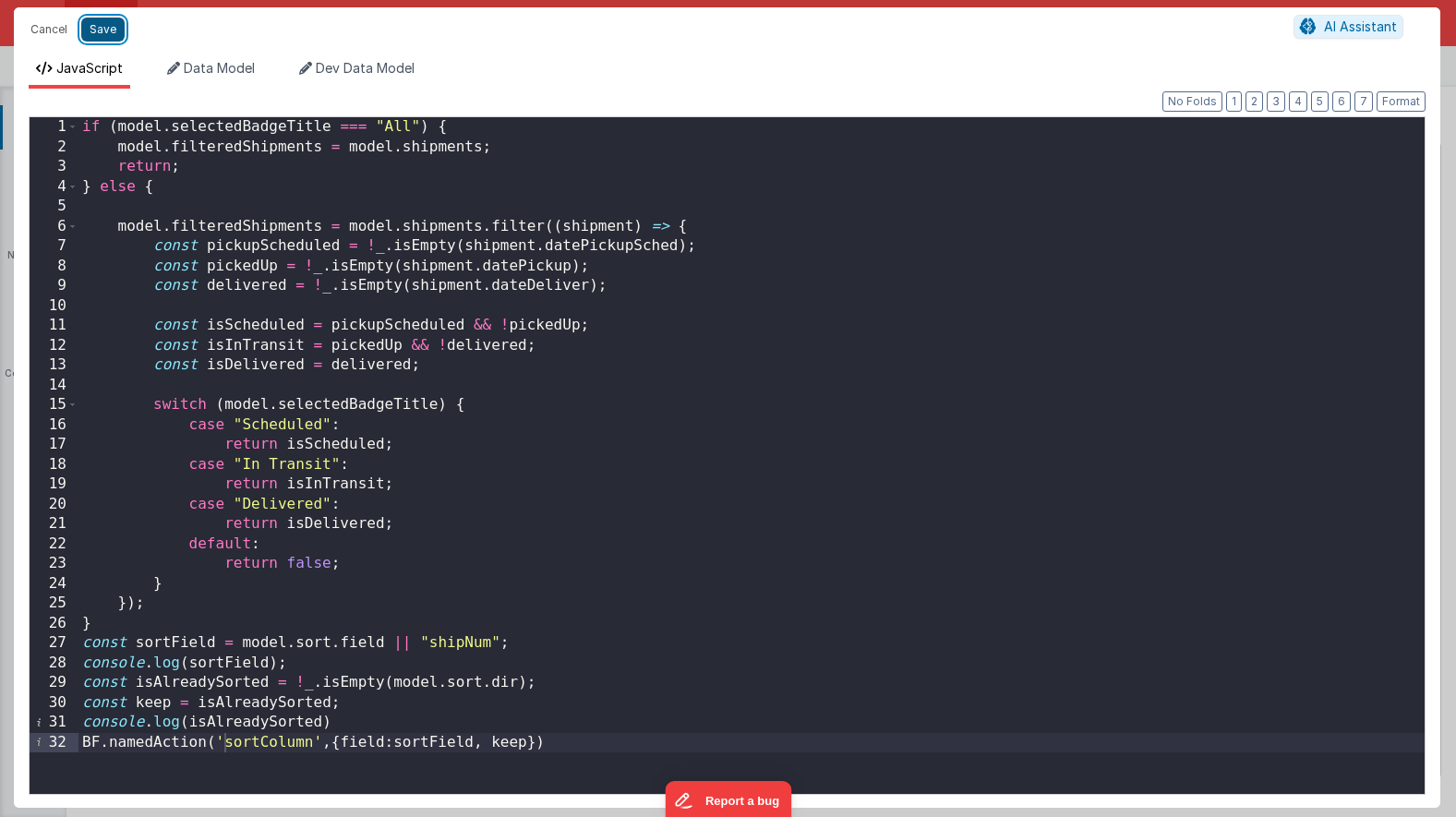
click at [94, 27] on button "Save" at bounding box center [103, 30] width 43 height 24
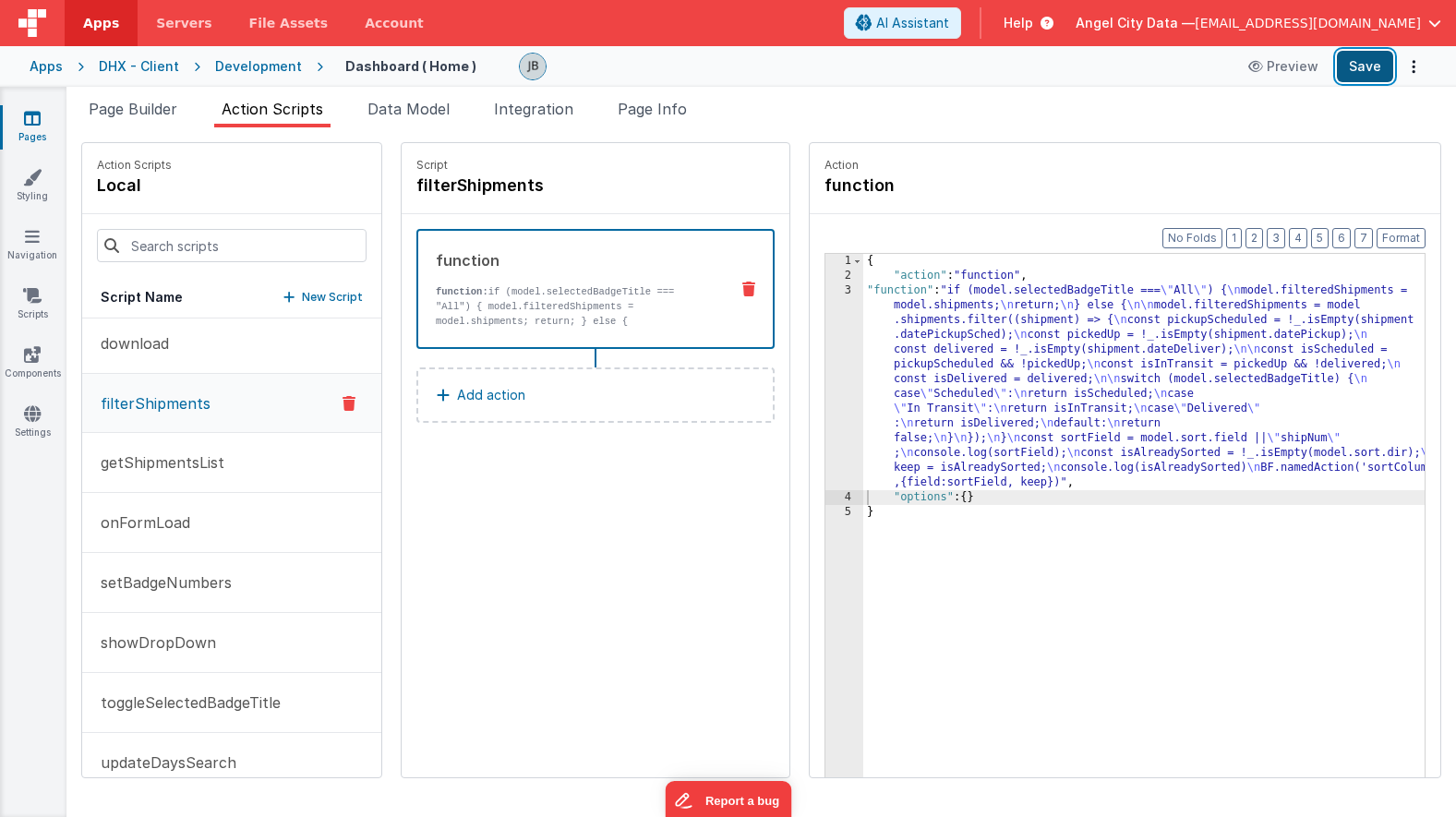
click at [1372, 68] on button "Save" at bounding box center [1365, 66] width 56 height 31
click at [826, 418] on div "3" at bounding box center [844, 386] width 38 height 206
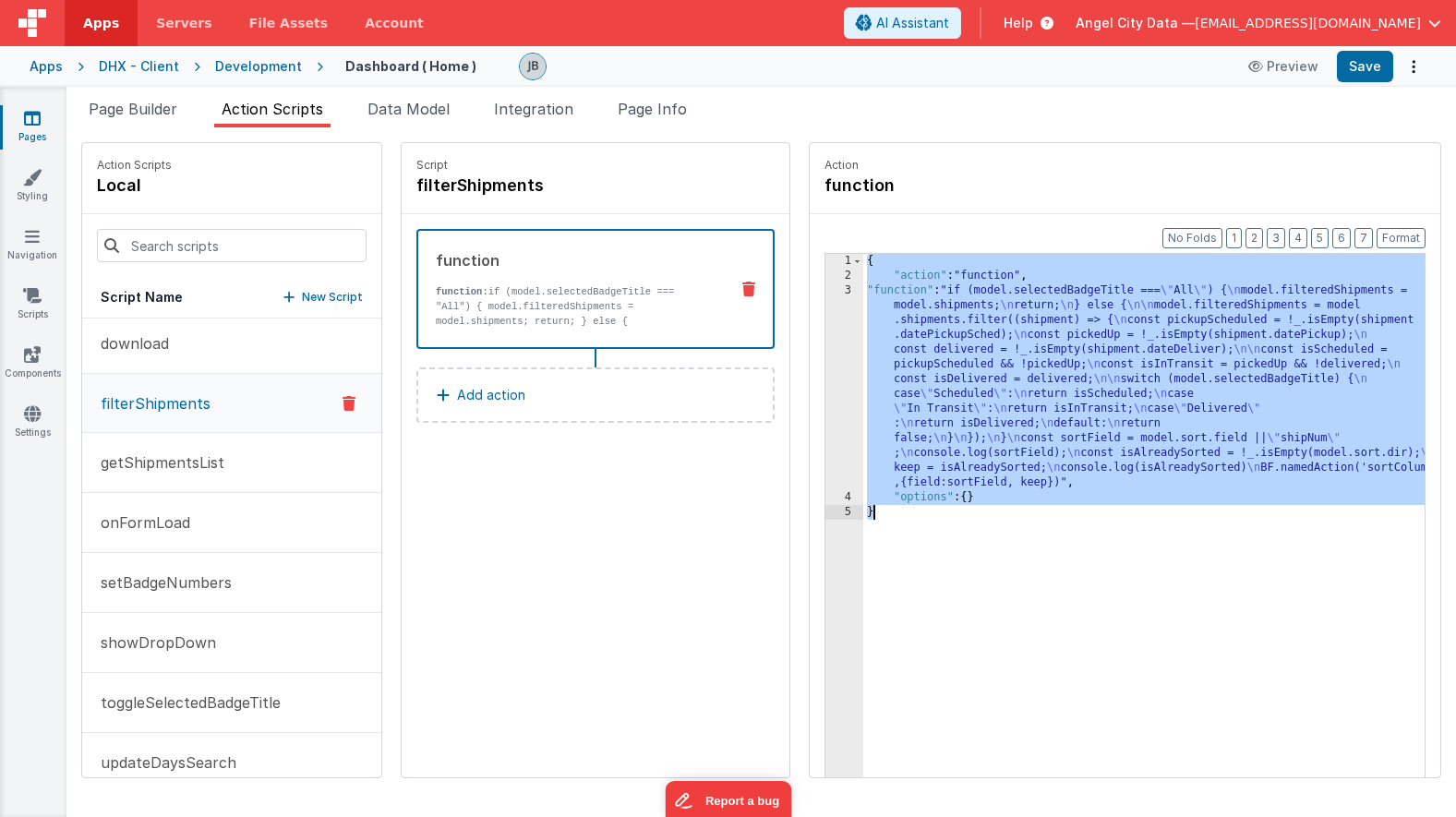
click at [826, 418] on div "3" at bounding box center [844, 386] width 38 height 206
click at [826, 405] on div "3" at bounding box center [844, 386] width 38 height 206
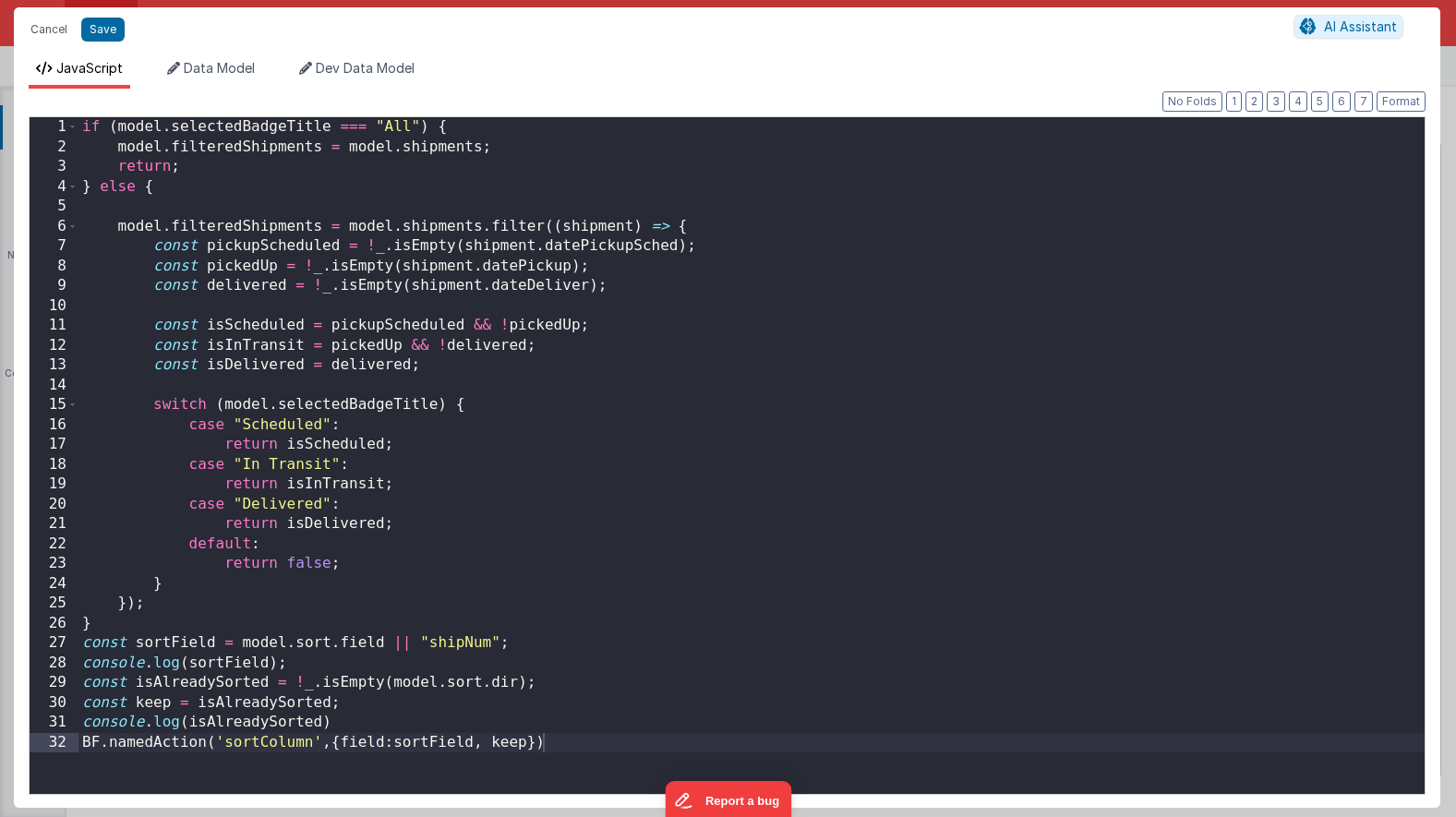
click at [803, 405] on div "Cancel Save AI Assistant JavaScript Data Model Dev Data Model Format 7 6 5 4 3 …" at bounding box center [728, 408] width 1456 height 817
click at [516, 274] on div "if ( model . selectedBadgeTitle === "All" ) { model . filteredShipments = model…" at bounding box center [751, 476] width 1346 height 717
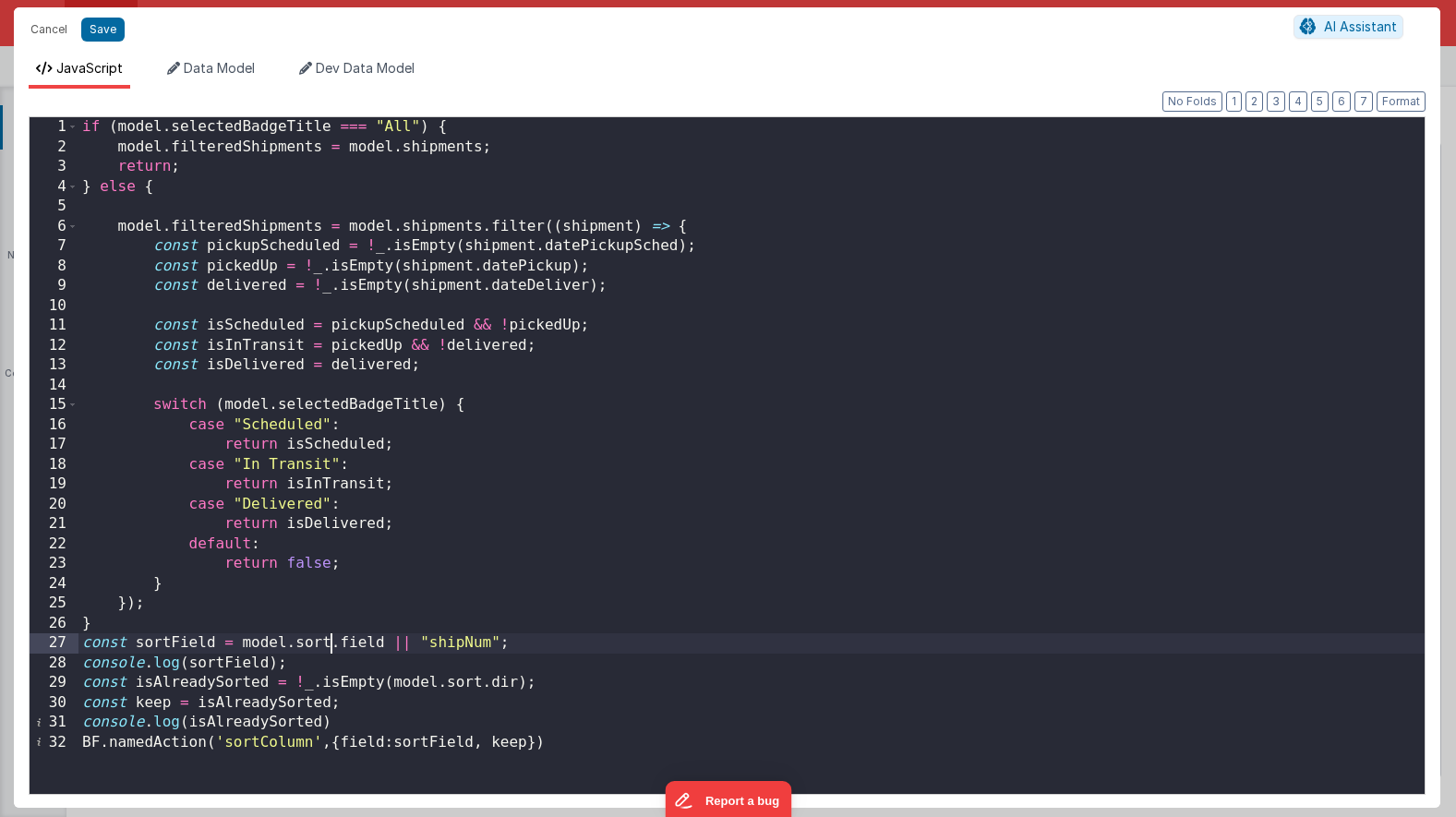
click at [329, 647] on div "if ( model . selectedBadgeTitle === "All" ) { model . filteredShipments = model…" at bounding box center [751, 476] width 1346 height 717
click at [327, 650] on div "if ( model . selectedBadgeTitle === "All" ) { model . filteredShipments = model…" at bounding box center [751, 476] width 1346 height 717
click at [100, 35] on button "Save" at bounding box center [103, 30] width 43 height 24
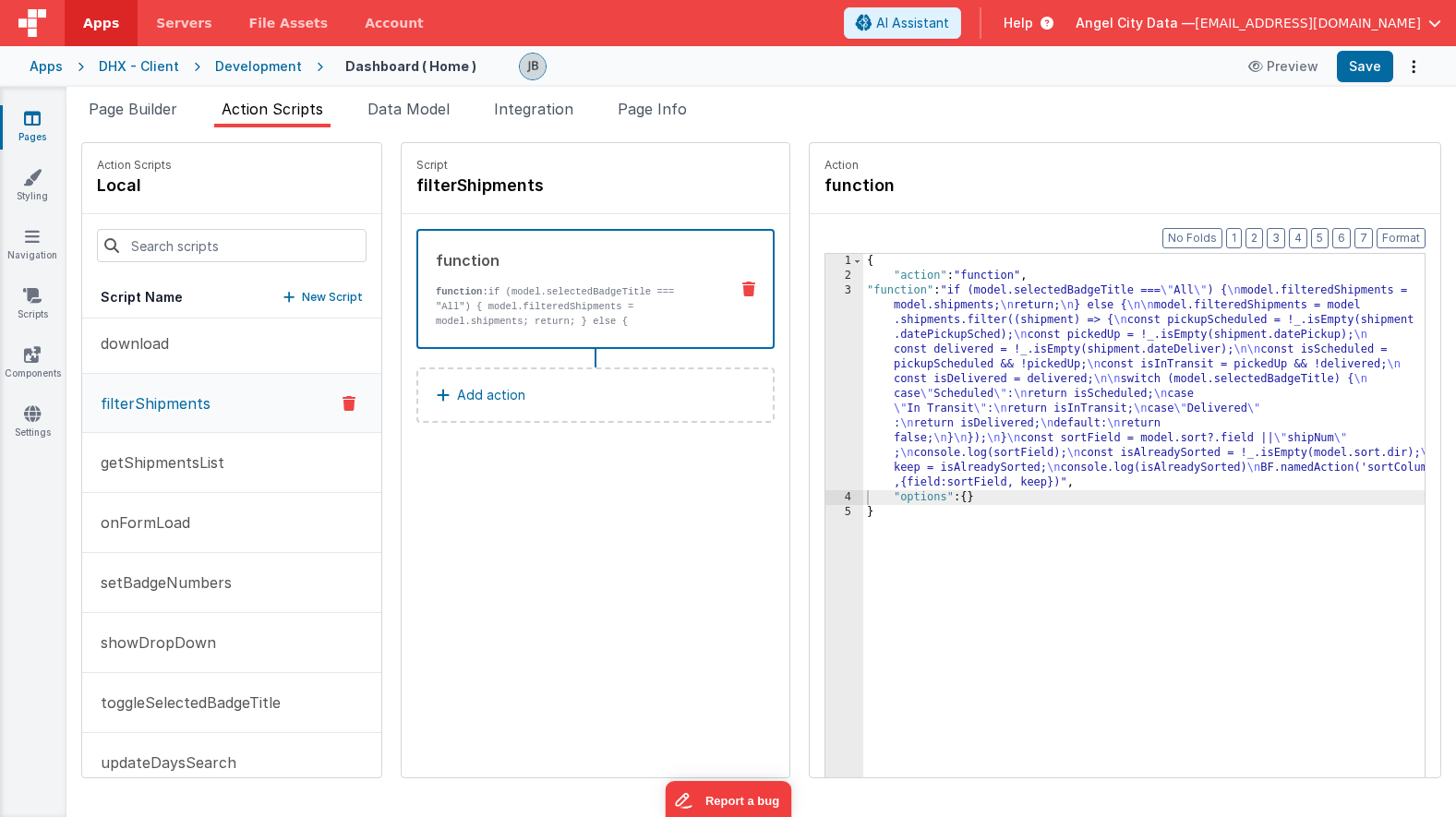
click at [1359, 87] on div "Page Builder Action Scripts Data Model Integration Page Info Snippet Library Na…" at bounding box center [761, 452] width 1389 height 731
click at [1360, 69] on button "Save" at bounding box center [1365, 66] width 56 height 31
click at [449, 283] on div "function function: if (model.selectedBadgeTitle === "All") { model.filteredShip…" at bounding box center [566, 289] width 296 height 80
click at [826, 445] on div "3" at bounding box center [844, 386] width 38 height 206
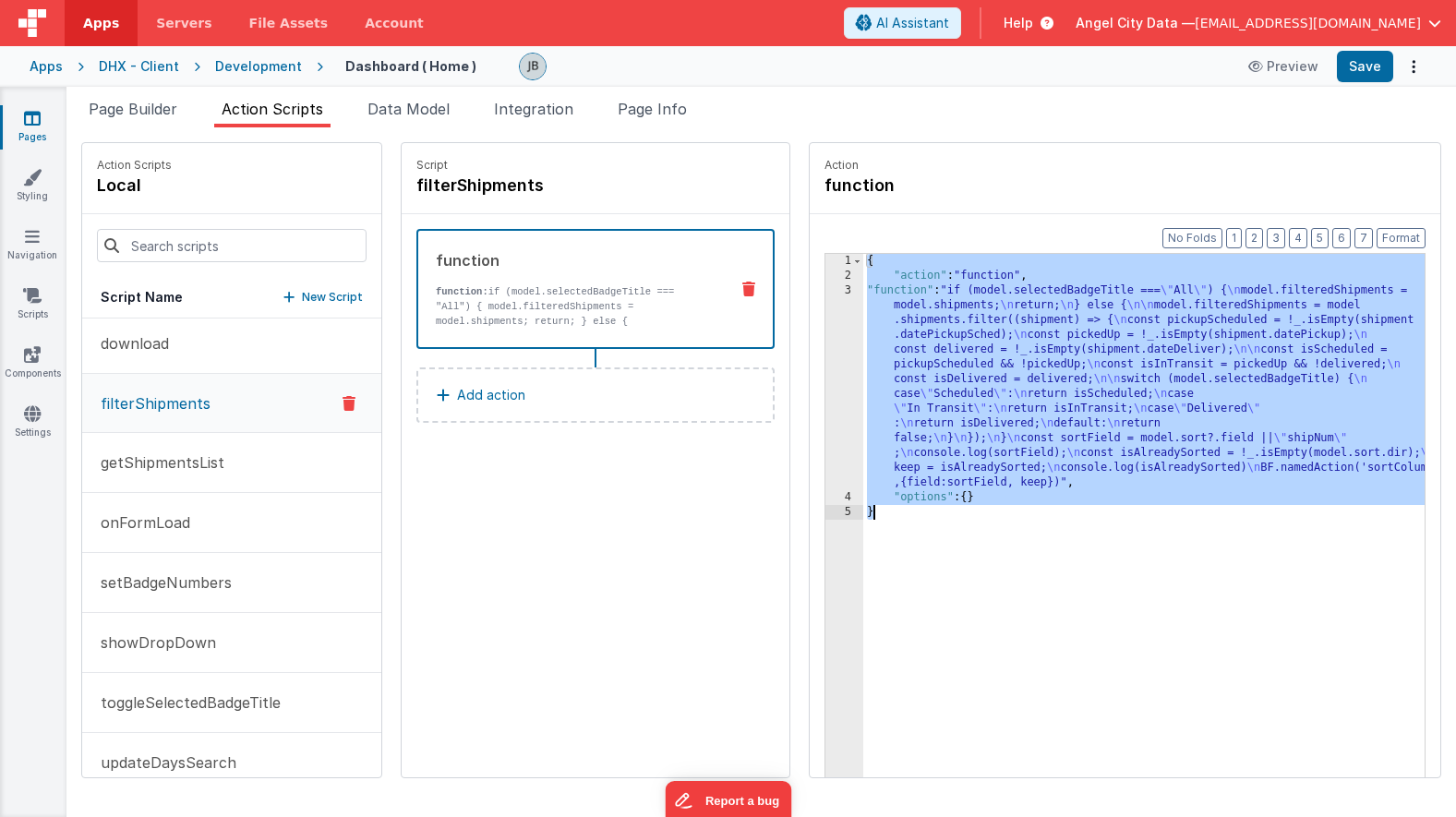
click at [826, 439] on div "3" at bounding box center [844, 386] width 38 height 206
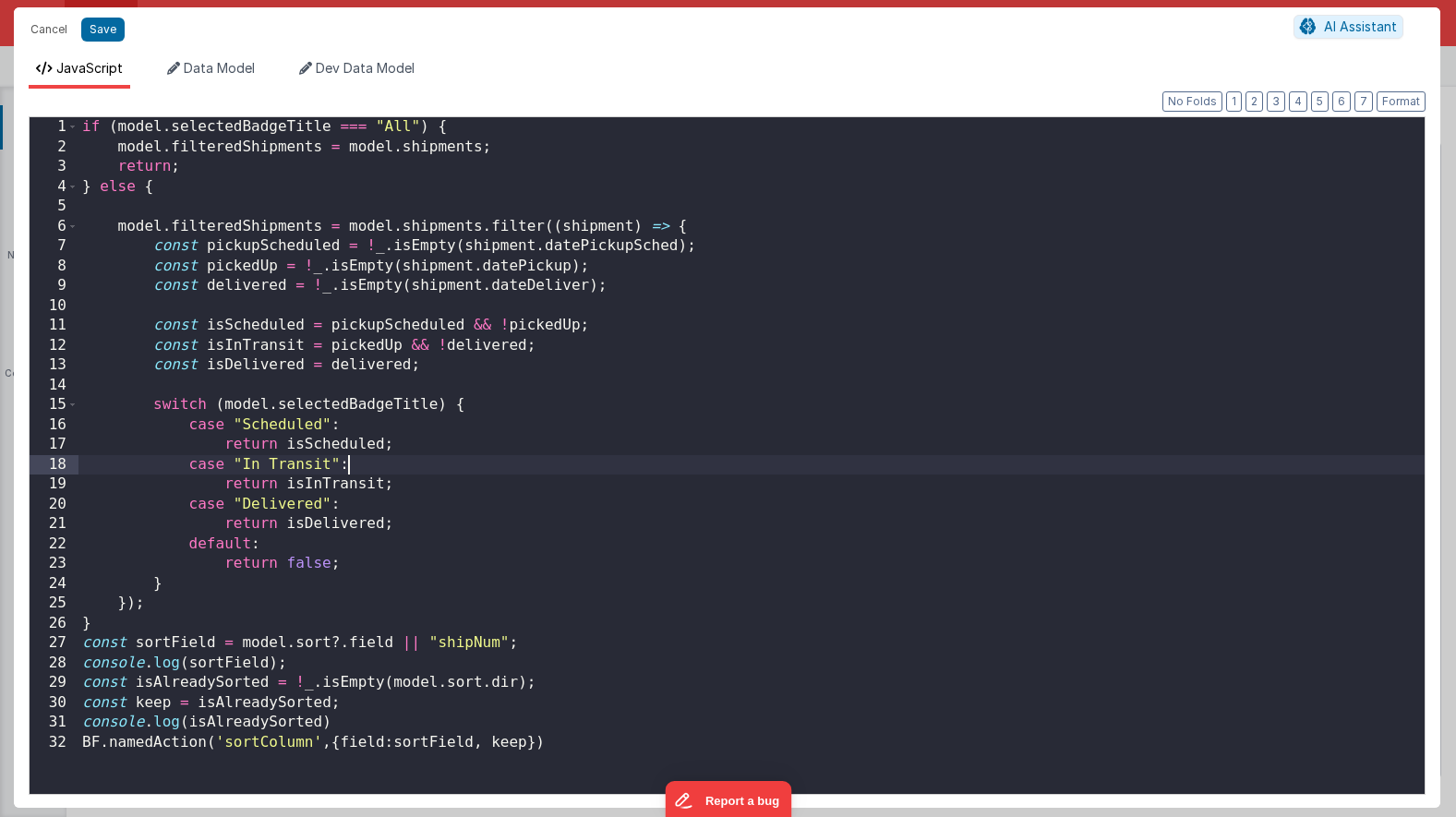
click at [799, 439] on div "if ( model . selectedBadgeTitle === "All" ) { model . filteredShipments = model…" at bounding box center [751, 476] width 1346 height 717
click at [341, 546] on div "if ( model . selectedBadgeTitle === "All" ) { model . filteredShipments = model…" at bounding box center [751, 476] width 1346 height 717
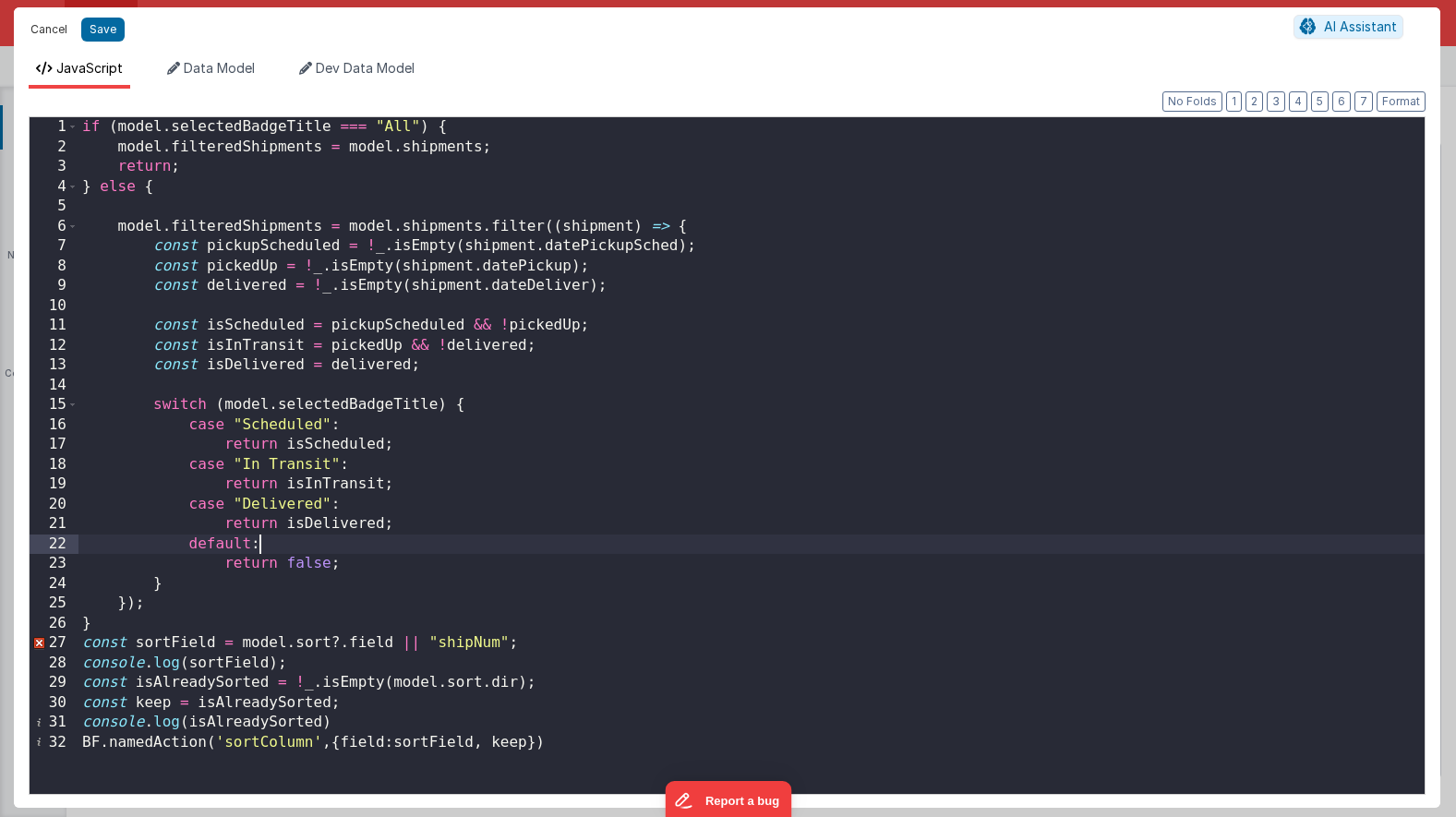
click at [63, 36] on button "Cancel" at bounding box center [49, 30] width 55 height 26
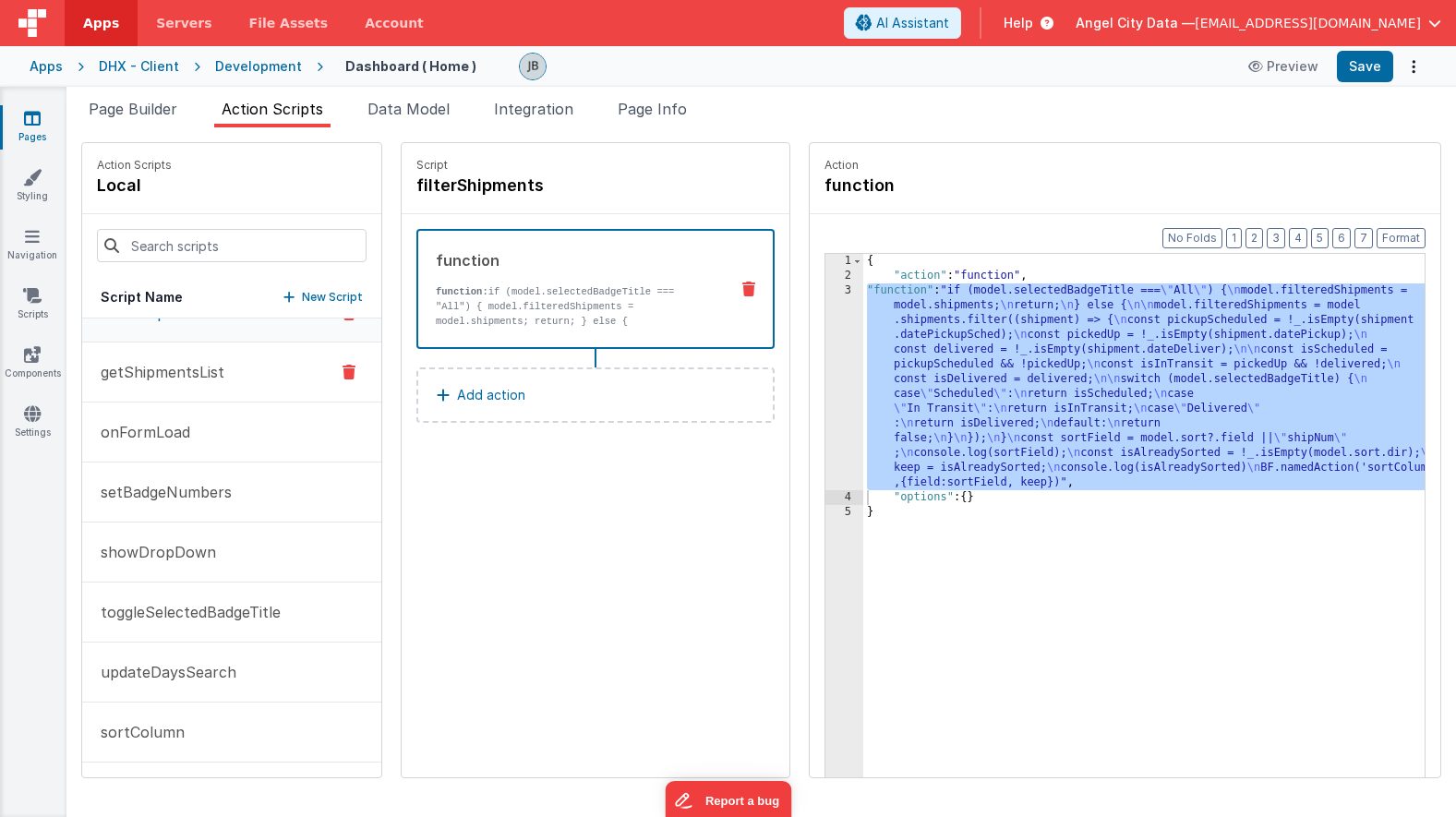
scroll to position [274, 0]
click at [170, 435] on p "onFormLoad" at bounding box center [139, 433] width 100 height 23
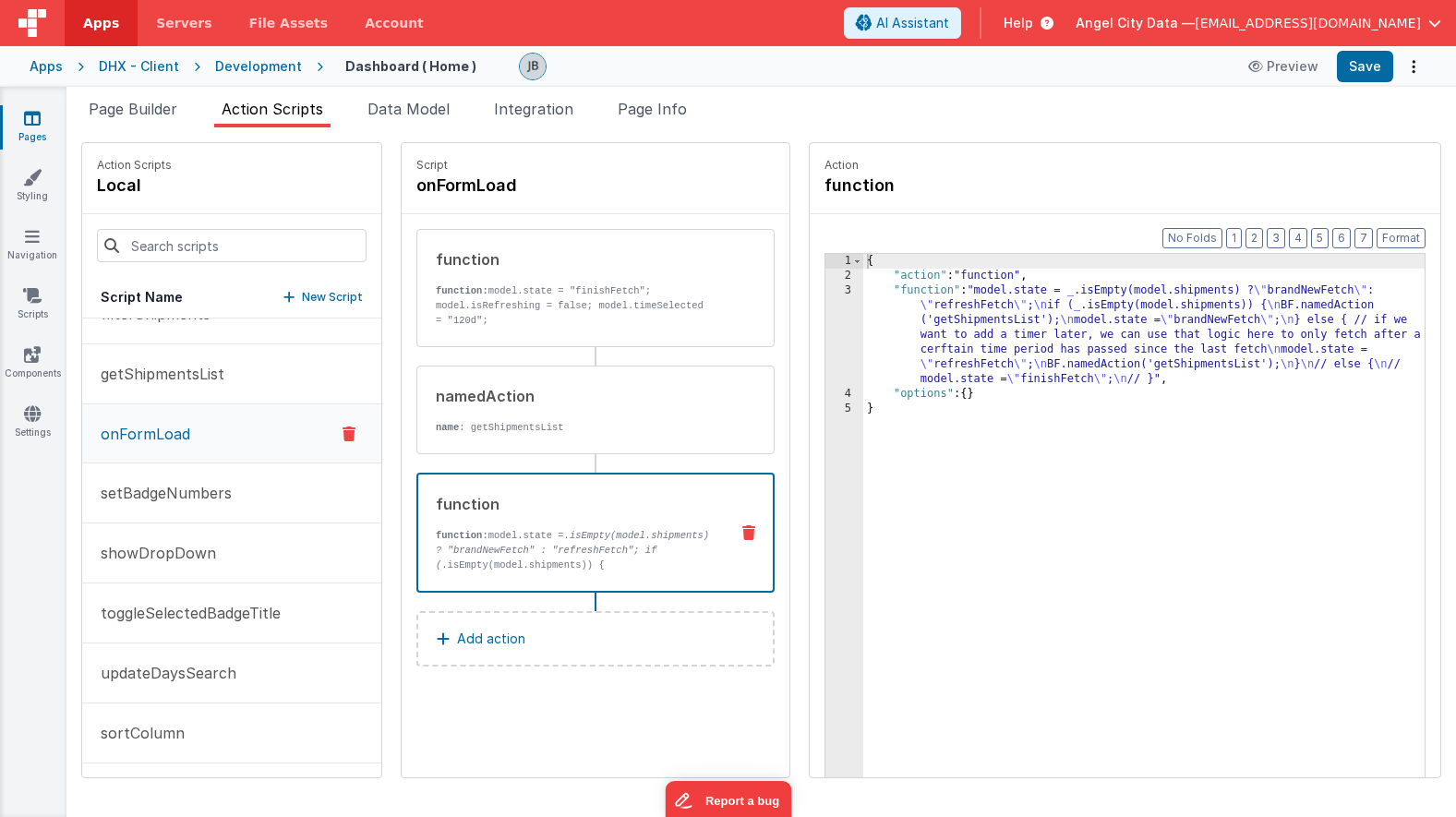
click at [481, 542] on p "function: model.state = .isEmpty(model.shipments) ? "brandNewFetch" : "refreshF…" at bounding box center [575, 609] width 278 height 162
click at [826, 304] on div "3" at bounding box center [844, 335] width 38 height 103
click at [826, 310] on div "3" at bounding box center [844, 335] width 38 height 103
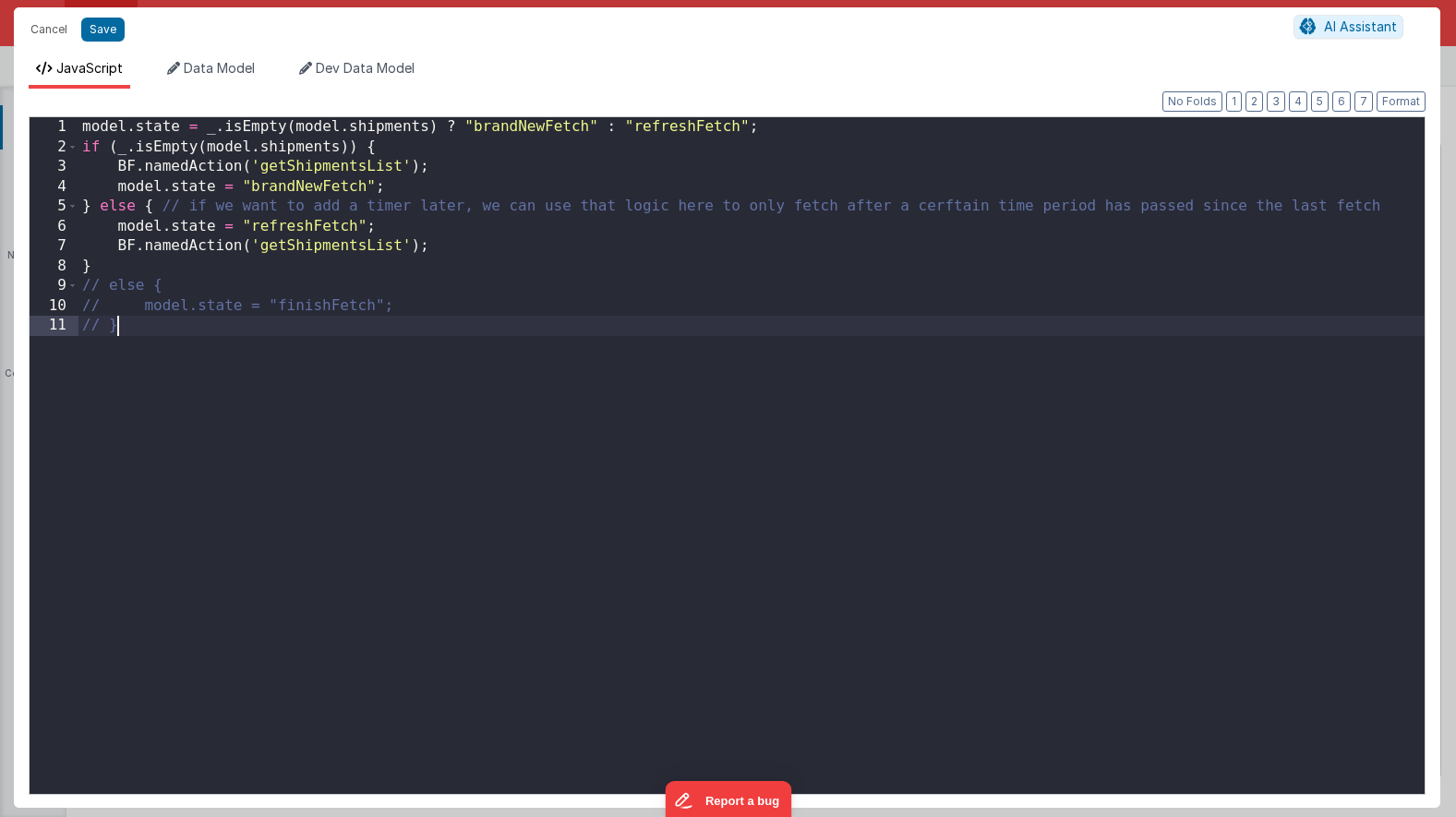
click at [800, 310] on div "model . state = _ . isEmpty ( model . shipments ) ? "brandNewFetch" : "refreshF…" at bounding box center [751, 476] width 1346 height 717
click at [657, 256] on div "model . state = _ . isEmpty ( model . shipments ) ? "brandNewFetch" : "refreshF…" at bounding box center [751, 476] width 1346 height 717
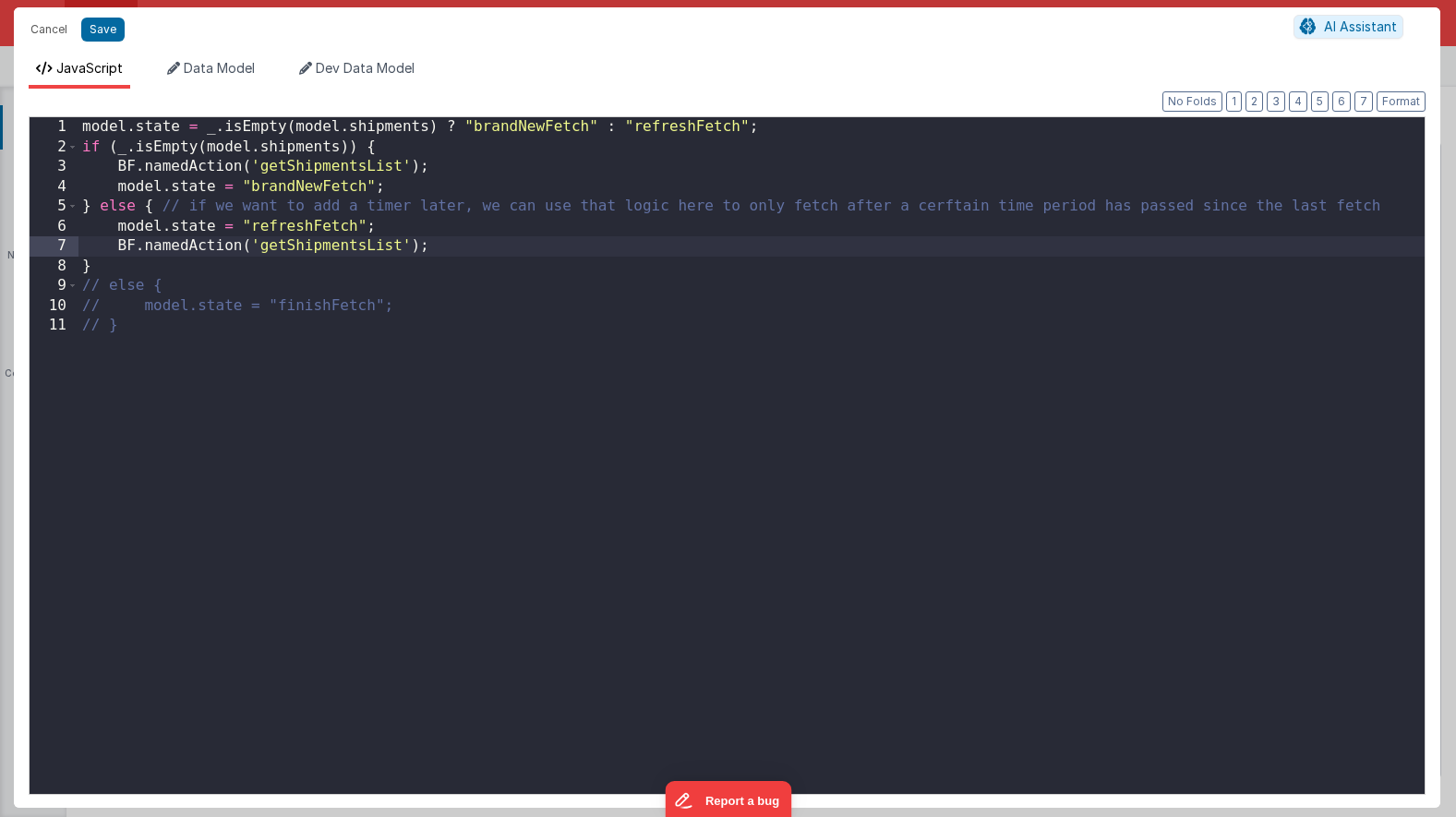
click at [792, 130] on div "model . state = _ . isEmpty ( model . shipments ) ? "brandNewFetch" : "refreshF…" at bounding box center [751, 476] width 1346 height 717
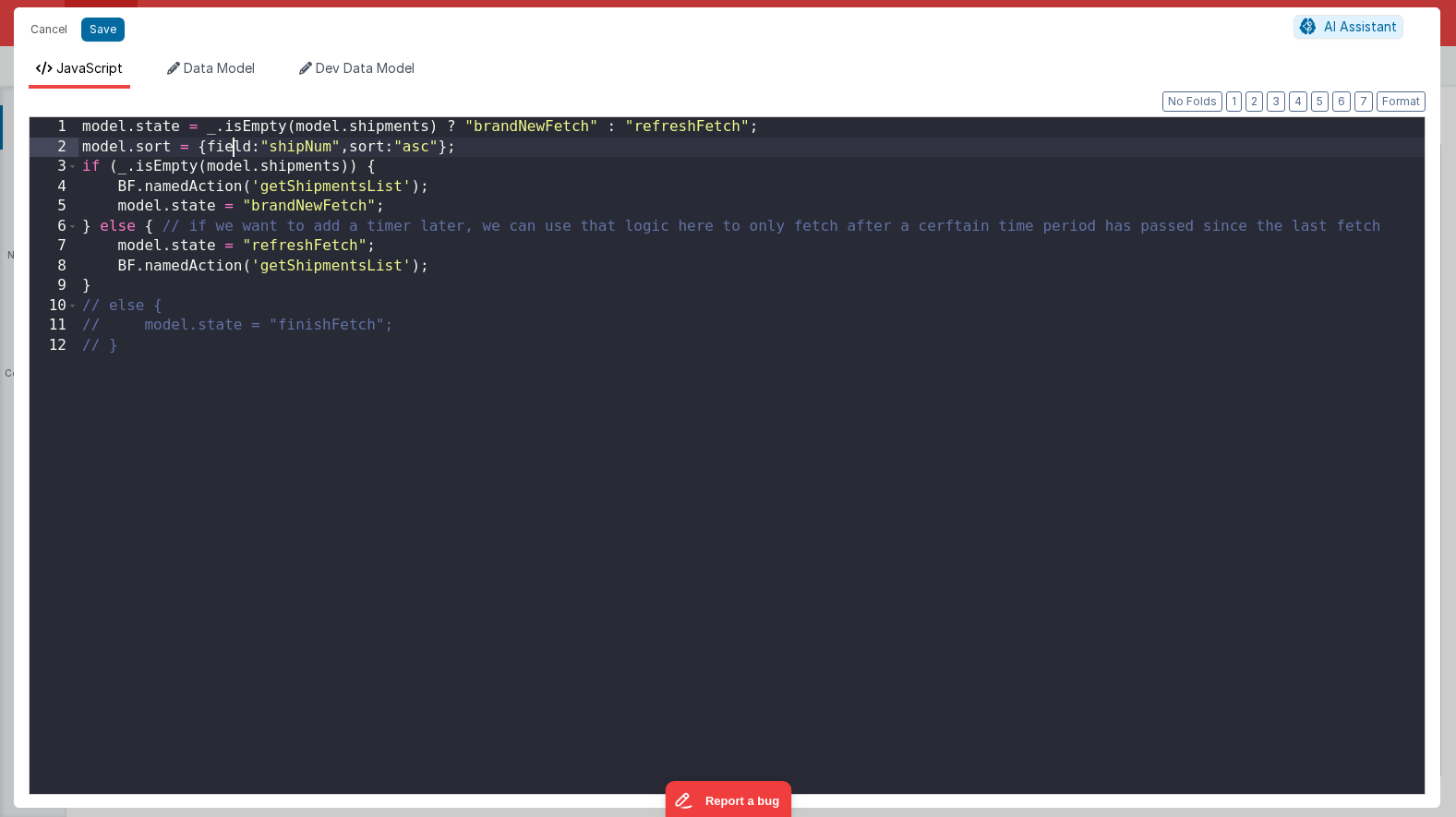
click at [231, 147] on div "model . state = _ . isEmpty ( model . shipments ) ? "brandNewFetch" : "refreshF…" at bounding box center [751, 476] width 1346 height 717
click at [376, 149] on div "model . state = _ . isEmpty ( model . shipments ) ? "brandNewFetch" : "refreshF…" at bounding box center [751, 476] width 1346 height 717
click at [109, 32] on button "Save" at bounding box center [103, 30] width 43 height 24
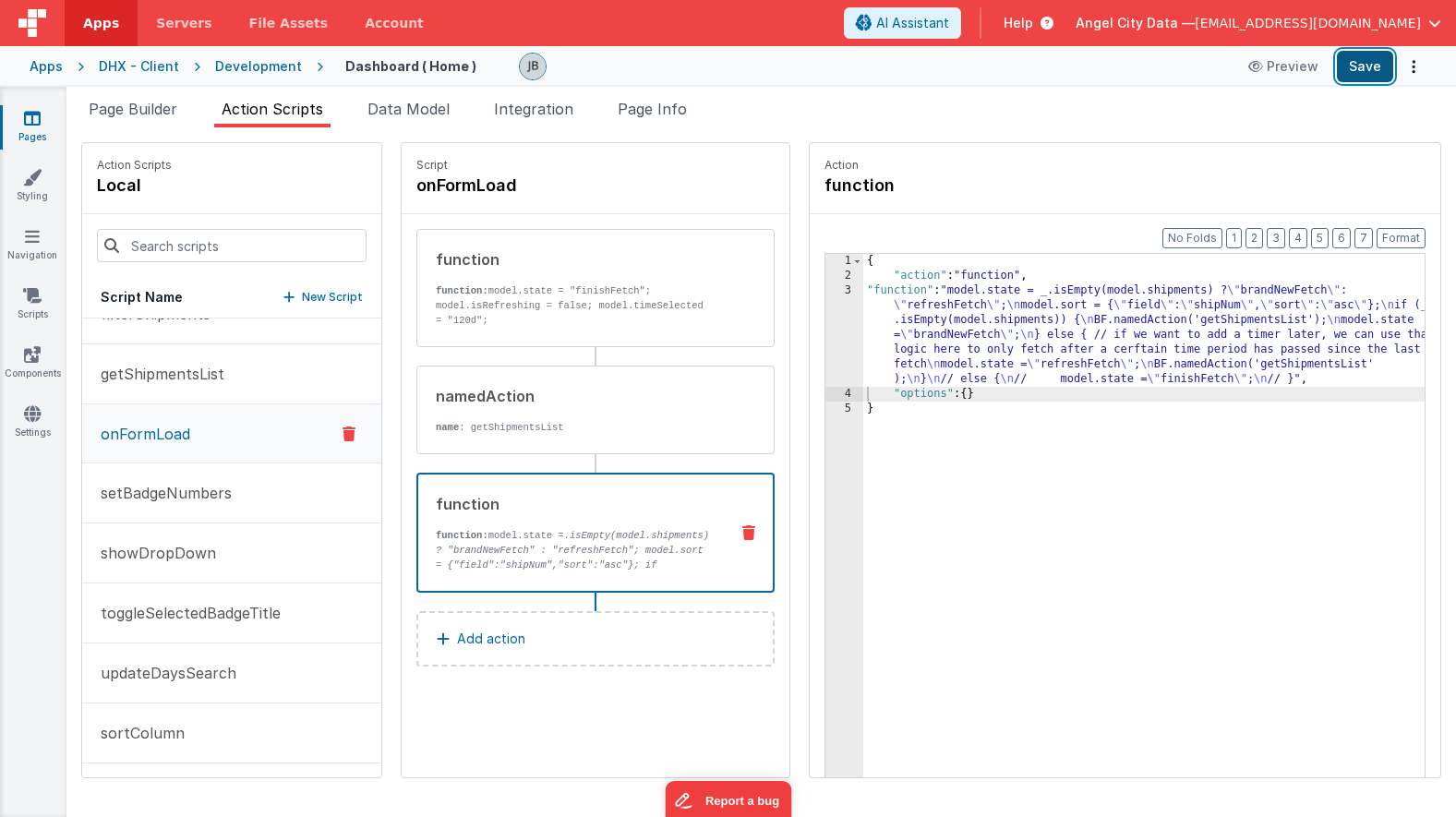
click at [1353, 76] on button "Save" at bounding box center [1365, 66] width 56 height 31
click at [826, 332] on div "3" at bounding box center [844, 335] width 38 height 103
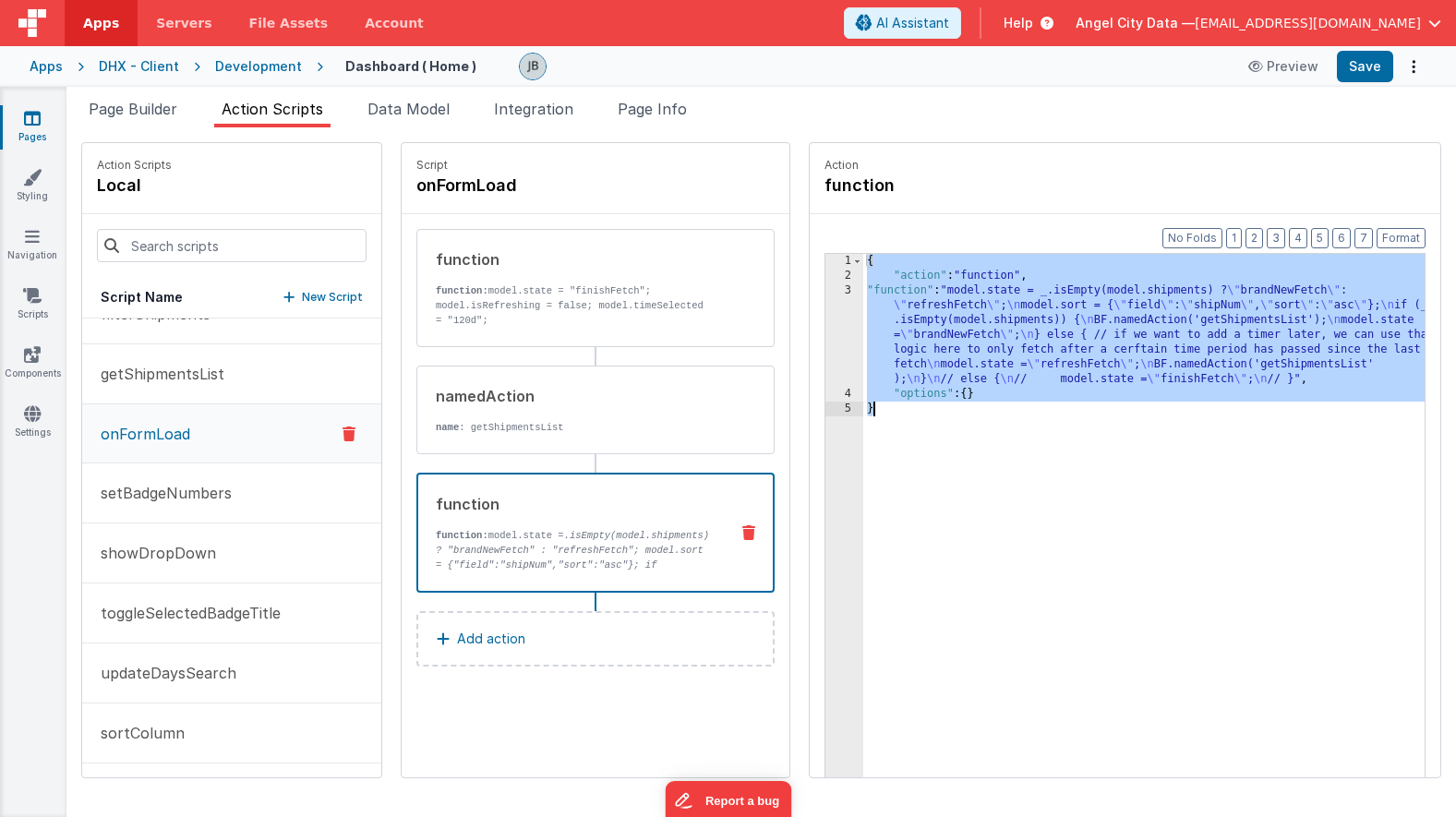
click at [826, 328] on div "3" at bounding box center [844, 335] width 38 height 103
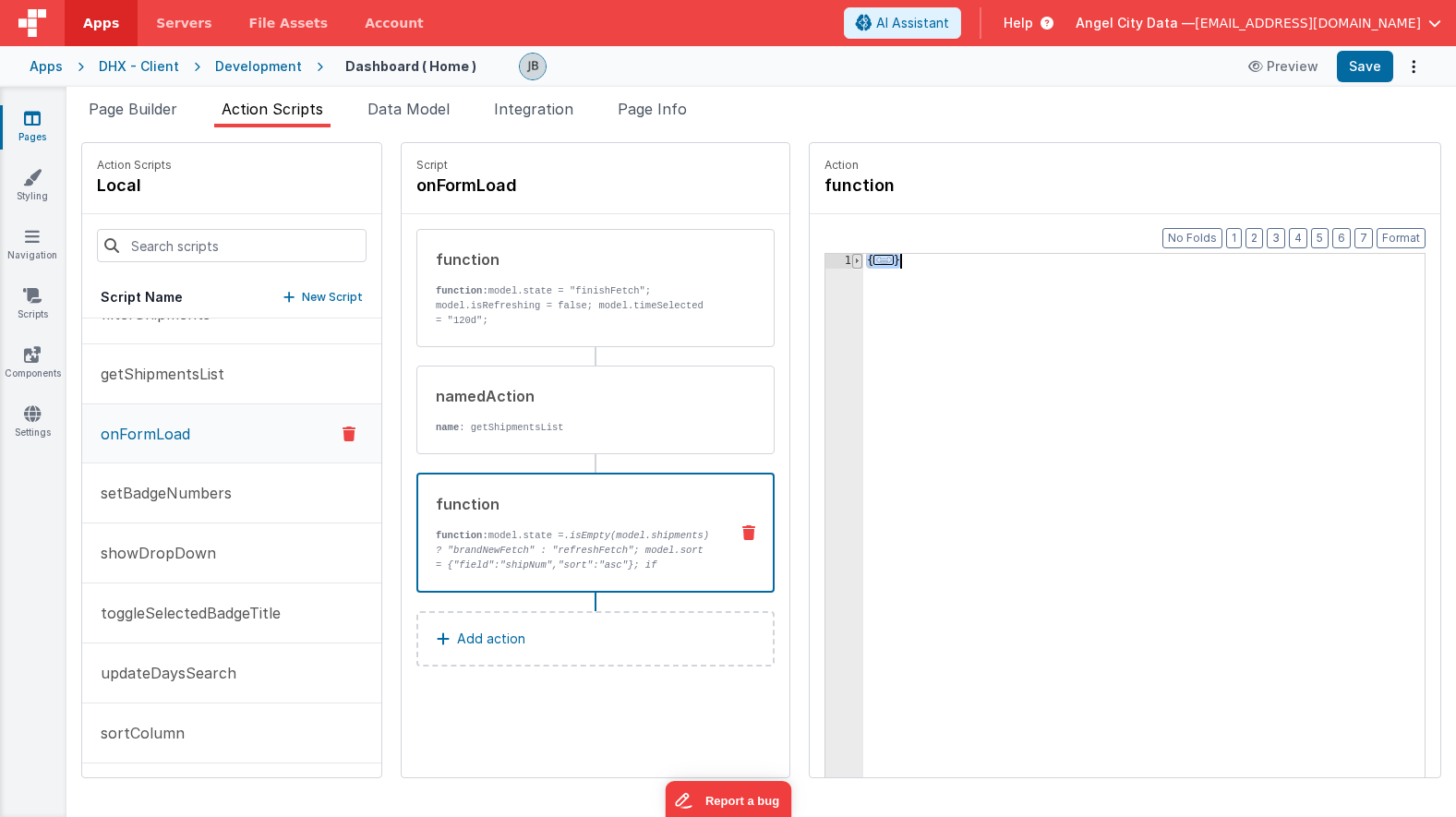
click at [852, 258] on span at bounding box center [857, 262] width 10 height 15
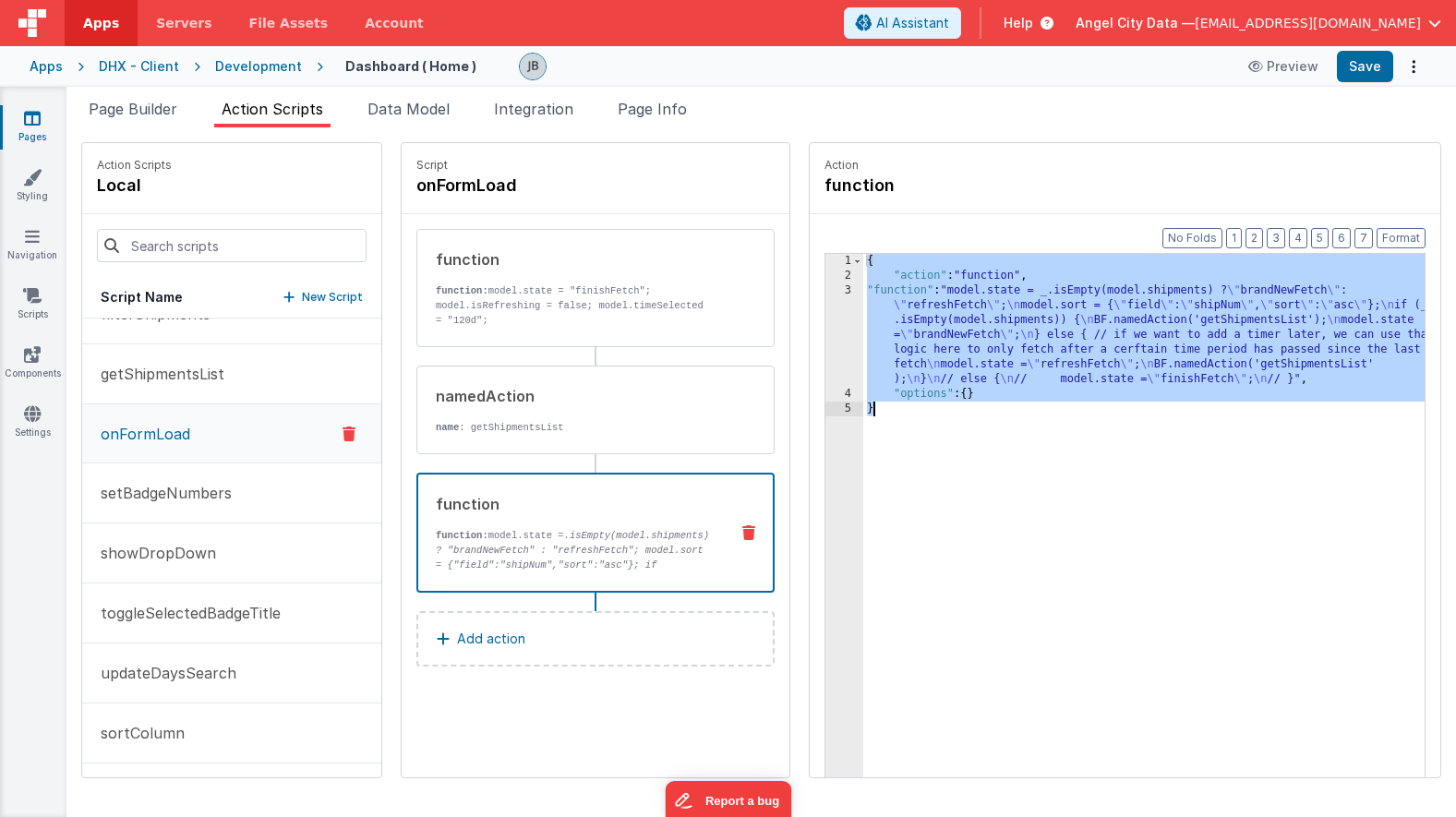
click at [826, 300] on div "3" at bounding box center [844, 335] width 38 height 103
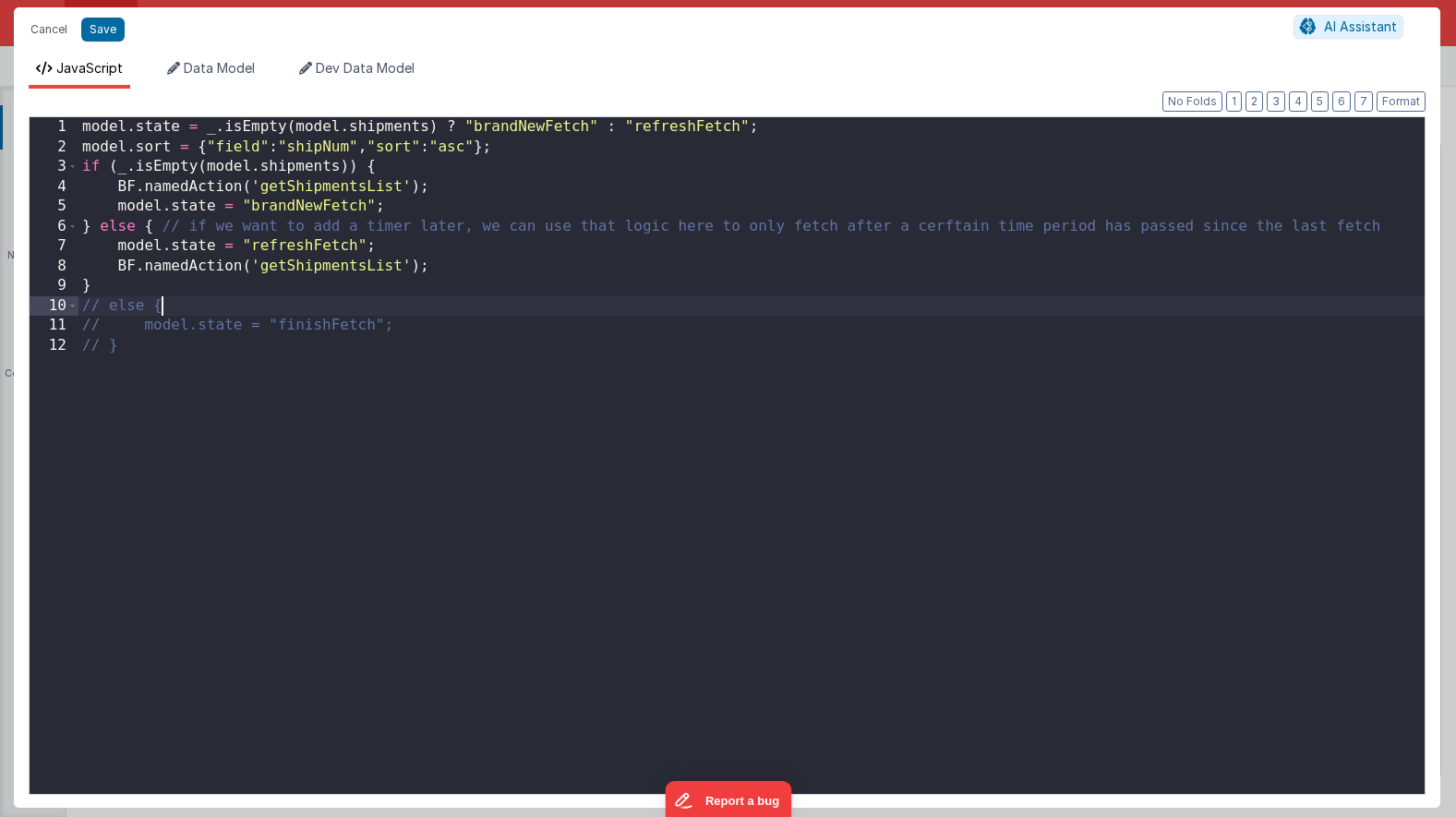
click at [633, 298] on div "model . state = _ . isEmpty ( model . shipments ) ? "brandNewFetch" : "refreshF…" at bounding box center [751, 476] width 1346 height 717
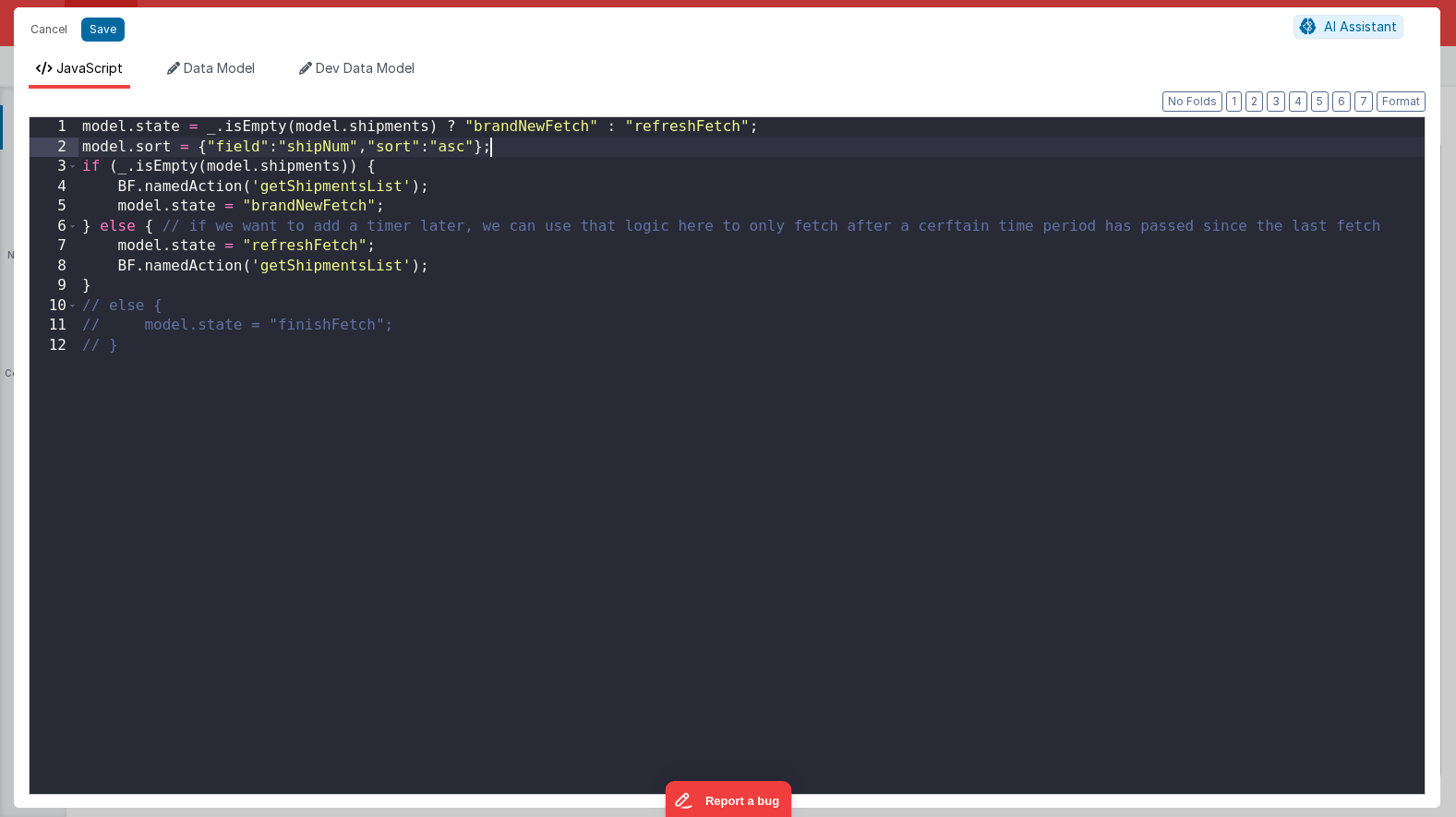
click at [507, 145] on div "model . state = _ . isEmpty ( model . shipments ) ? "brandNewFetch" : "refreshF…" at bounding box center [751, 476] width 1346 height 717
click at [45, 20] on button "Cancel" at bounding box center [49, 30] width 55 height 26
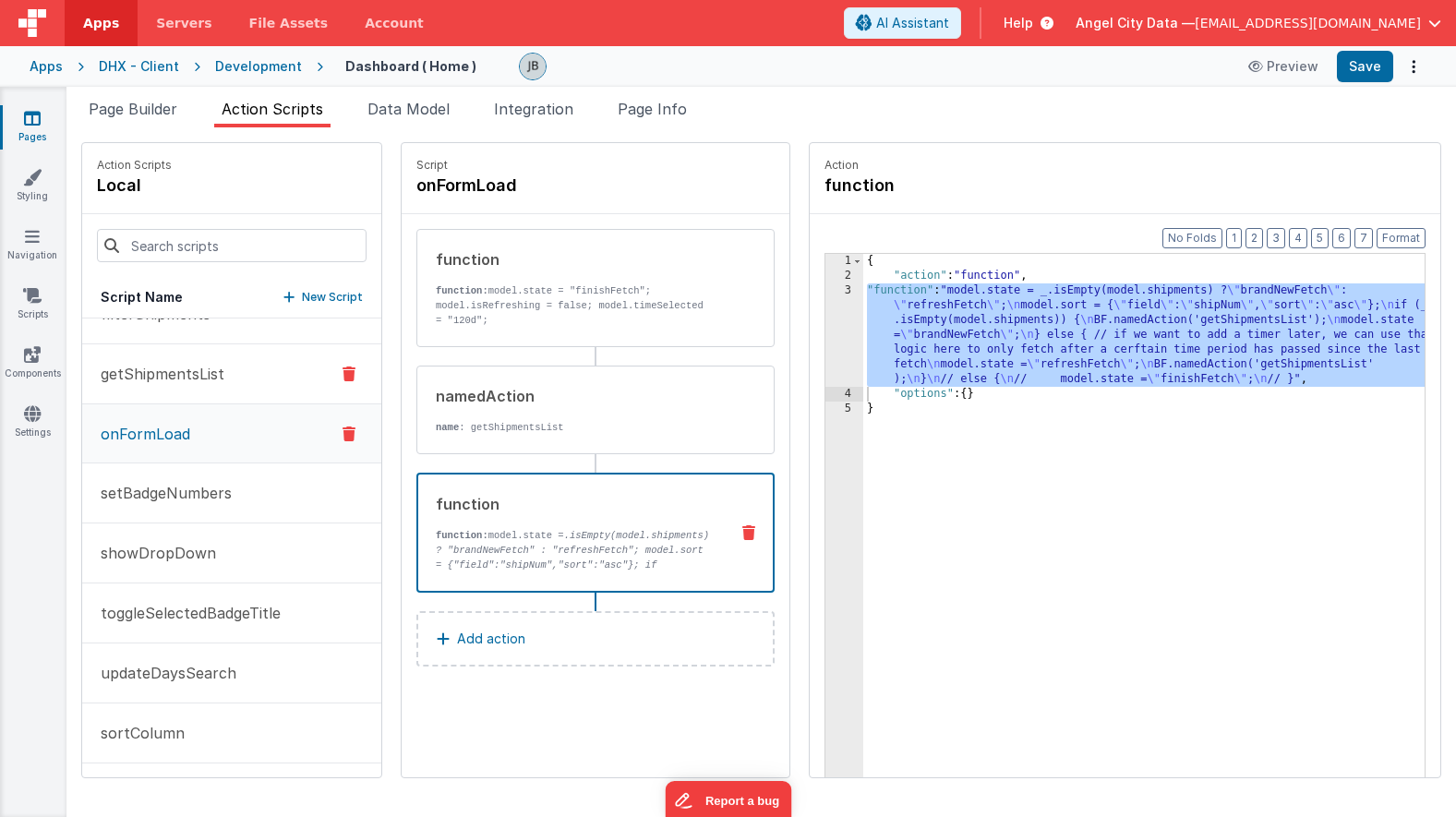
click at [165, 387] on button "getShipmentsList" at bounding box center [232, 374] width 299 height 60
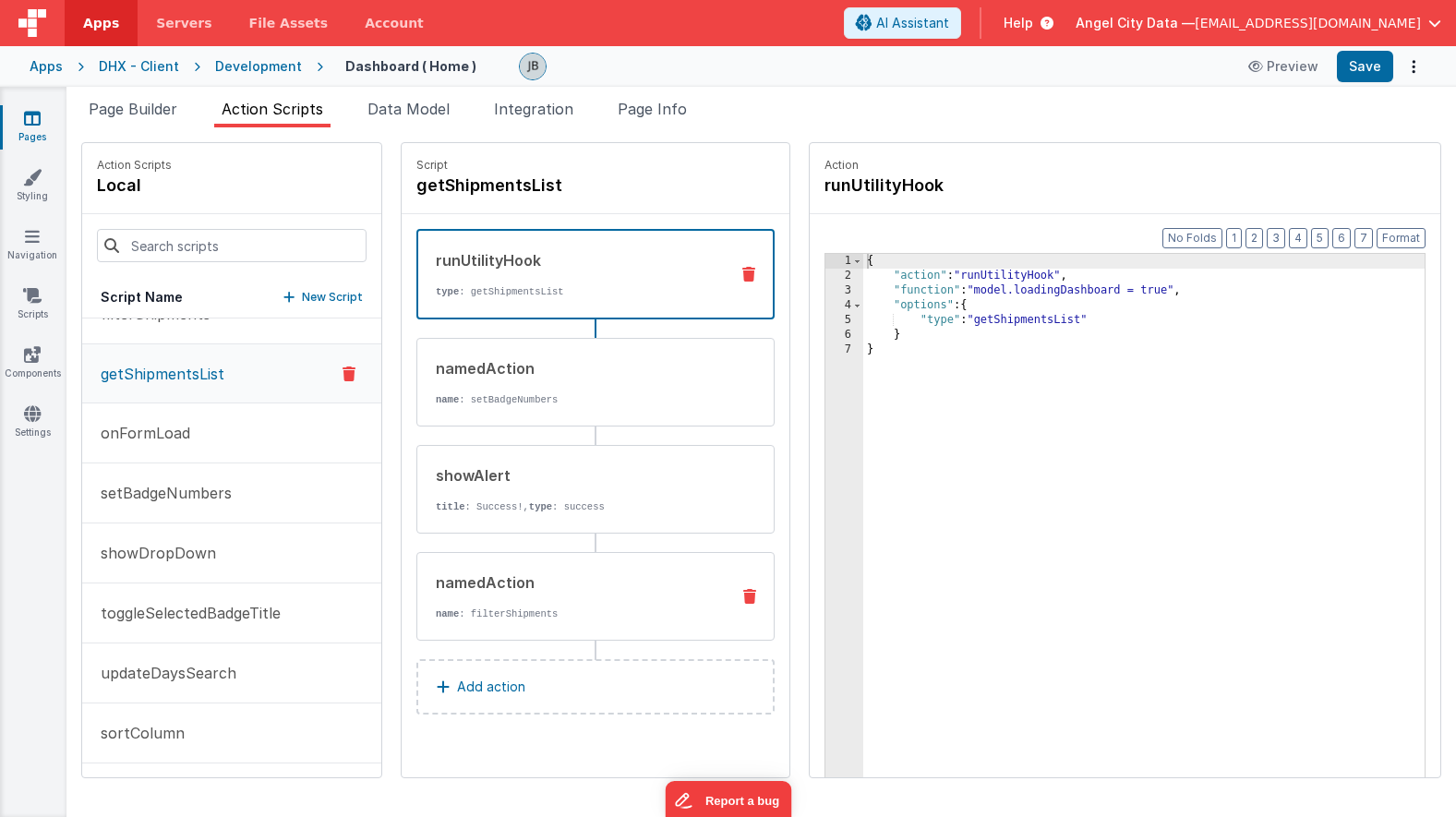
click at [441, 584] on div "namedAction" at bounding box center [575, 582] width 279 height 23
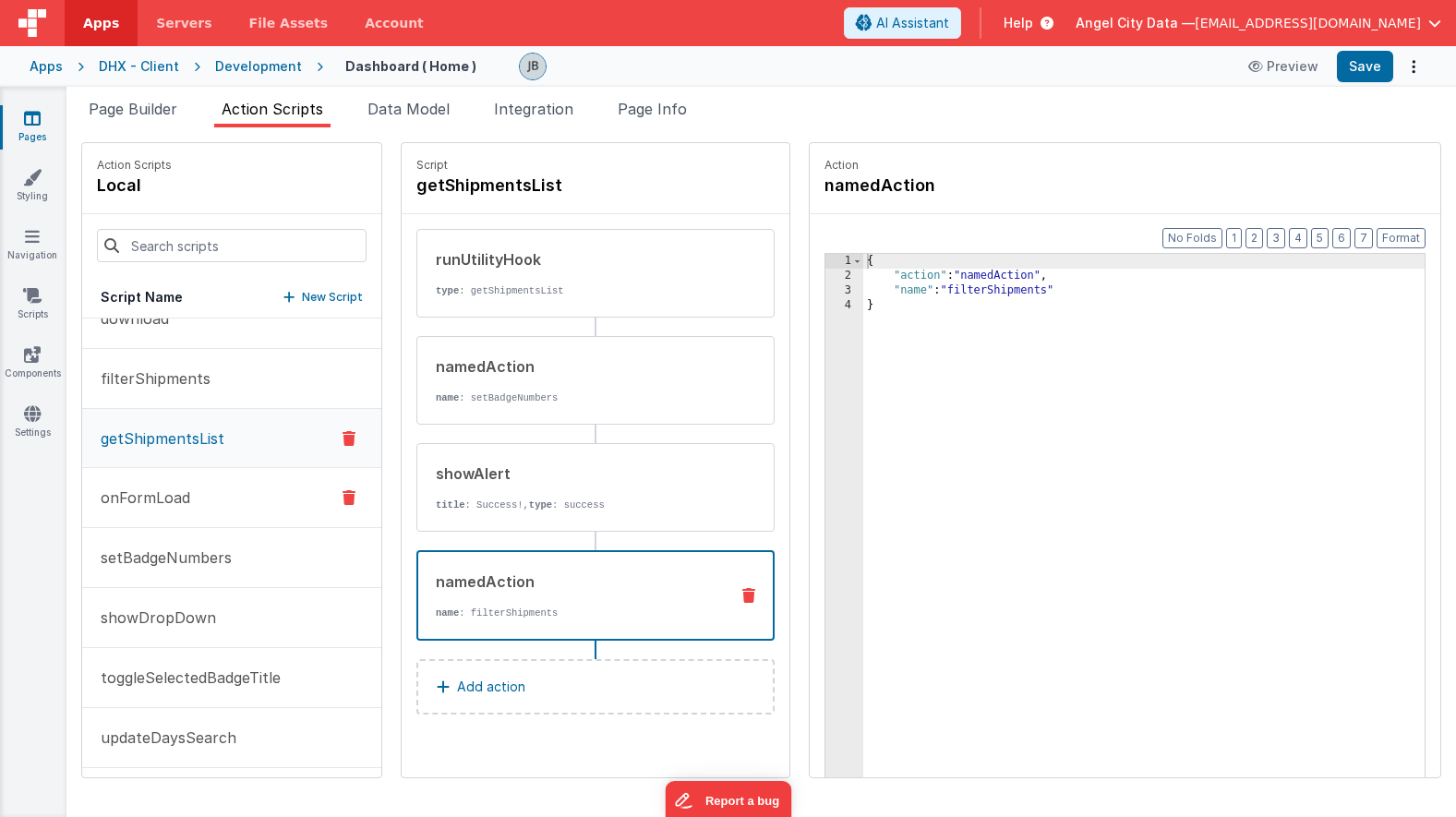
scroll to position [197, 0]
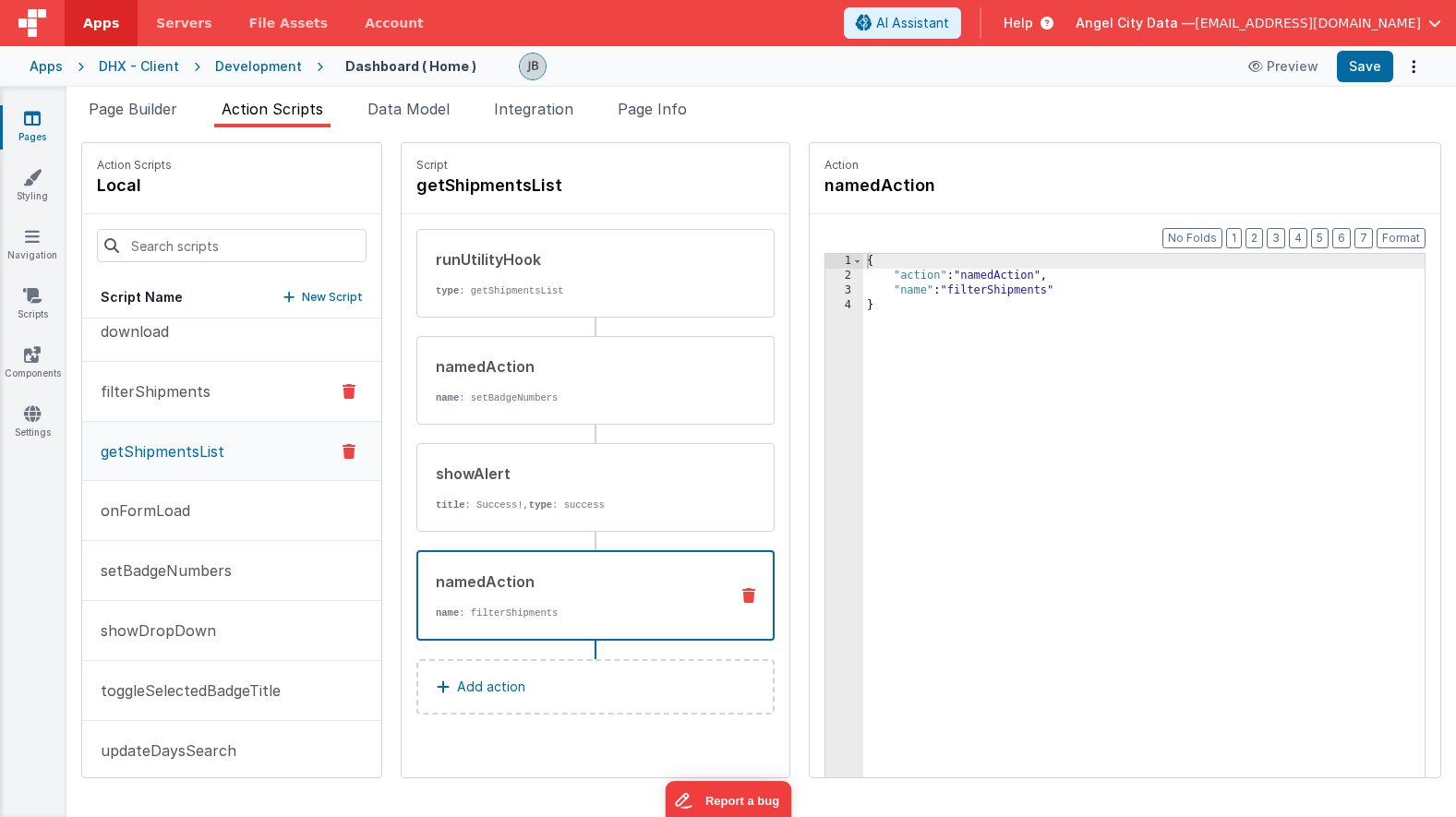
click at [146, 393] on p "filterShipments" at bounding box center [149, 391] width 121 height 23
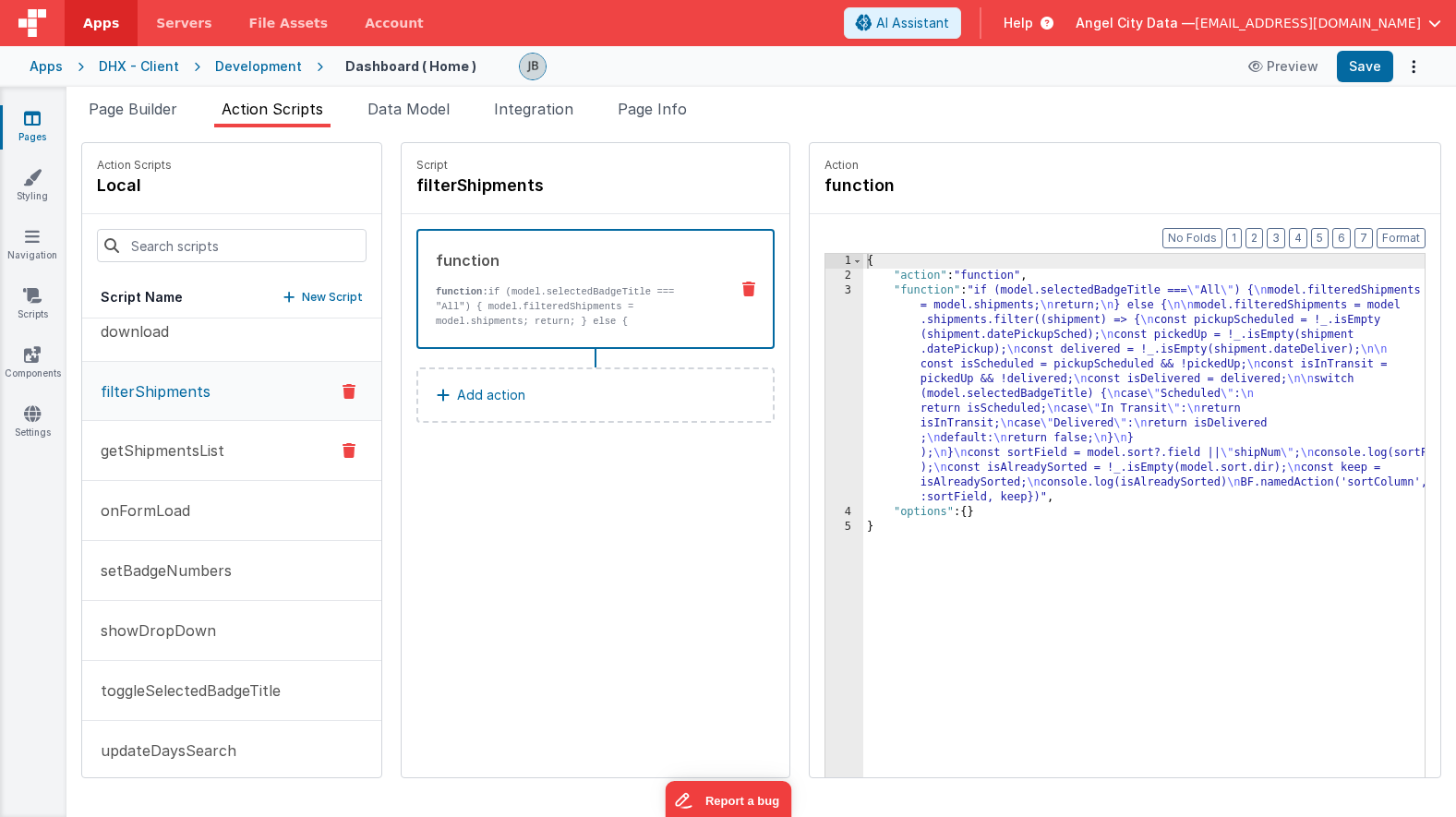
click at [170, 444] on p "getShipmentsList" at bounding box center [157, 450] width 135 height 23
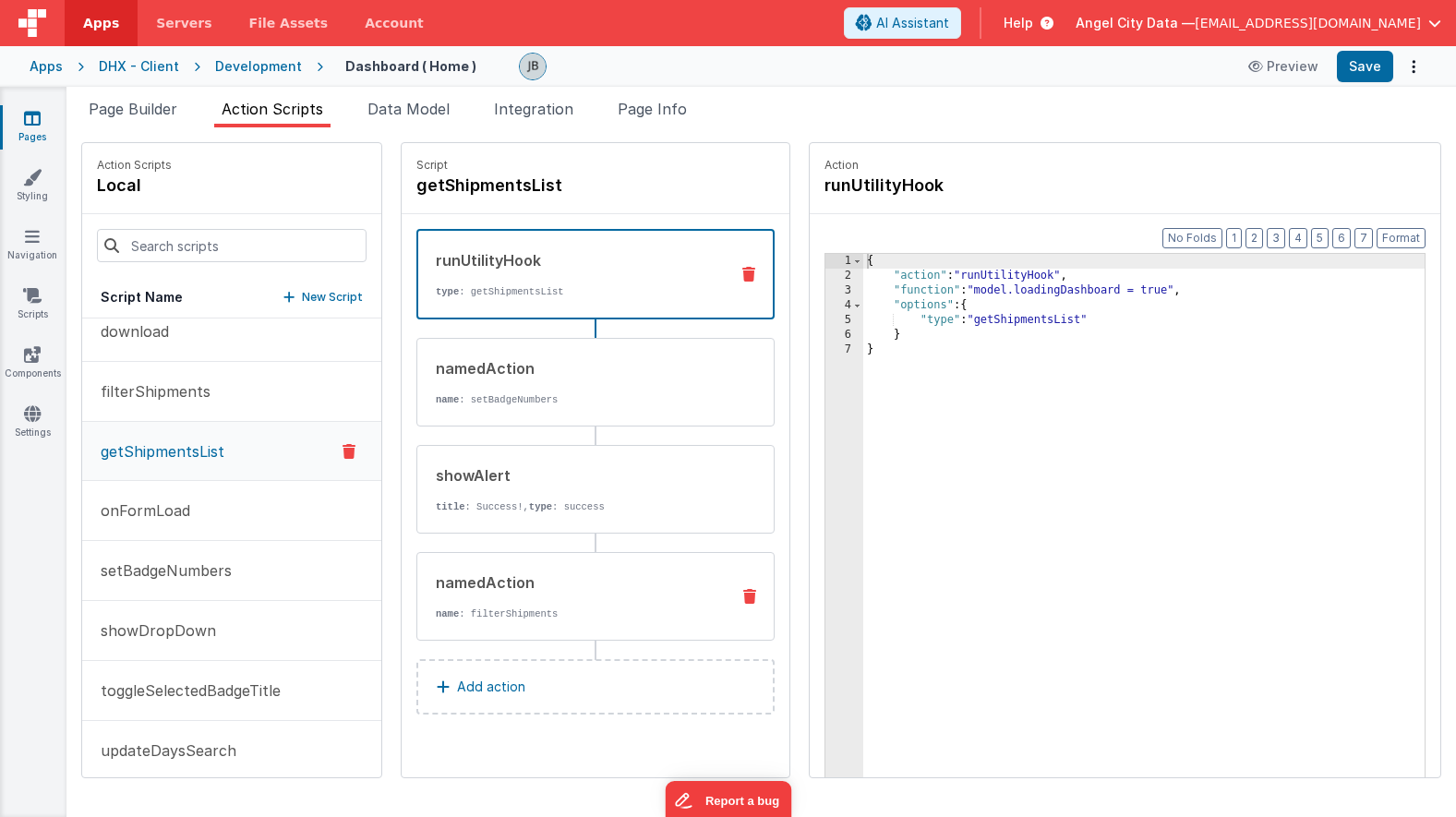
click at [459, 609] on p "name : filterShipments" at bounding box center [575, 614] width 279 height 15
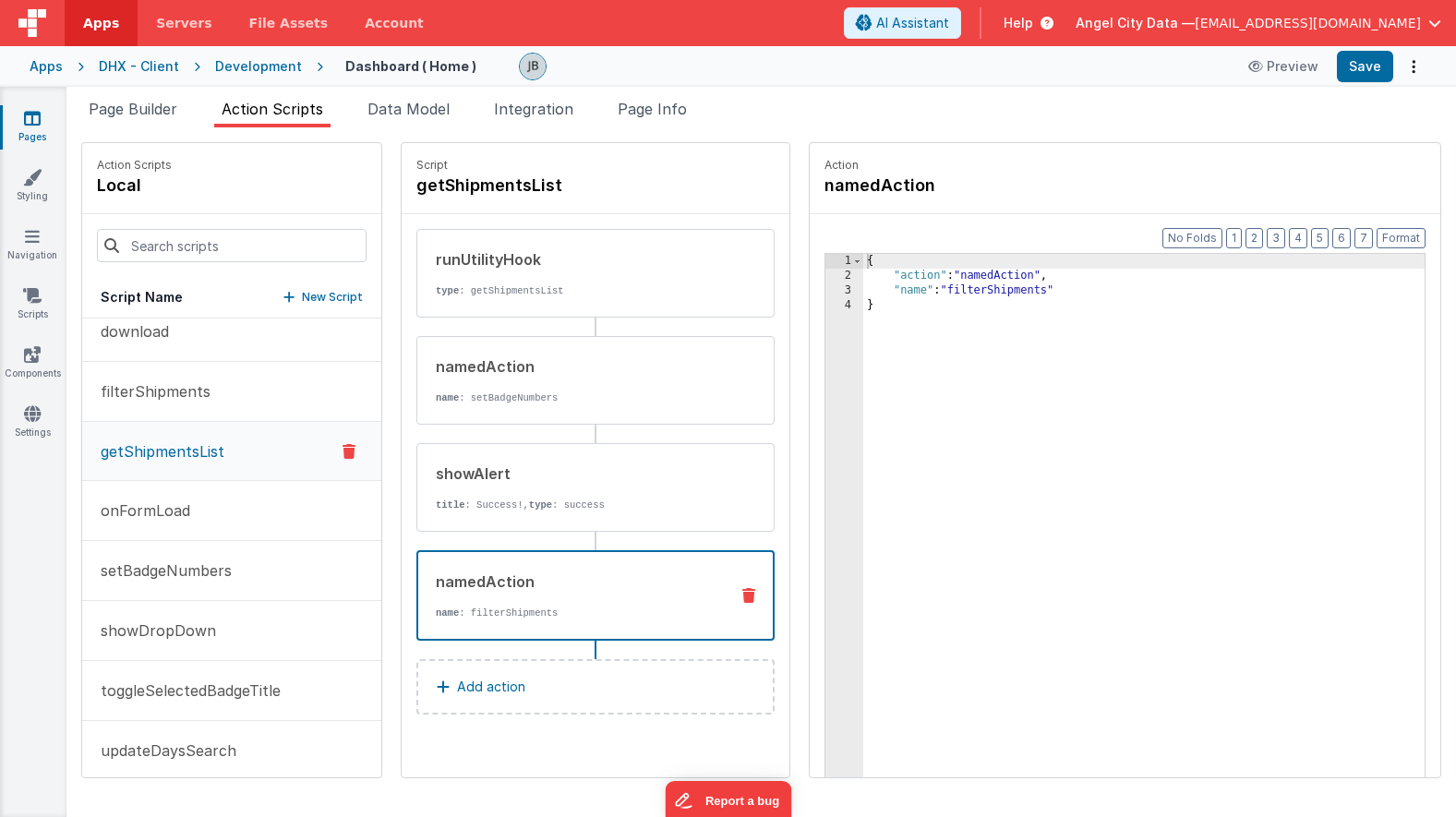
click at [1035, 295] on div "{ "action" : "namedAction" , "name" : "filterShipments" }" at bounding box center [1166, 559] width 607 height 611
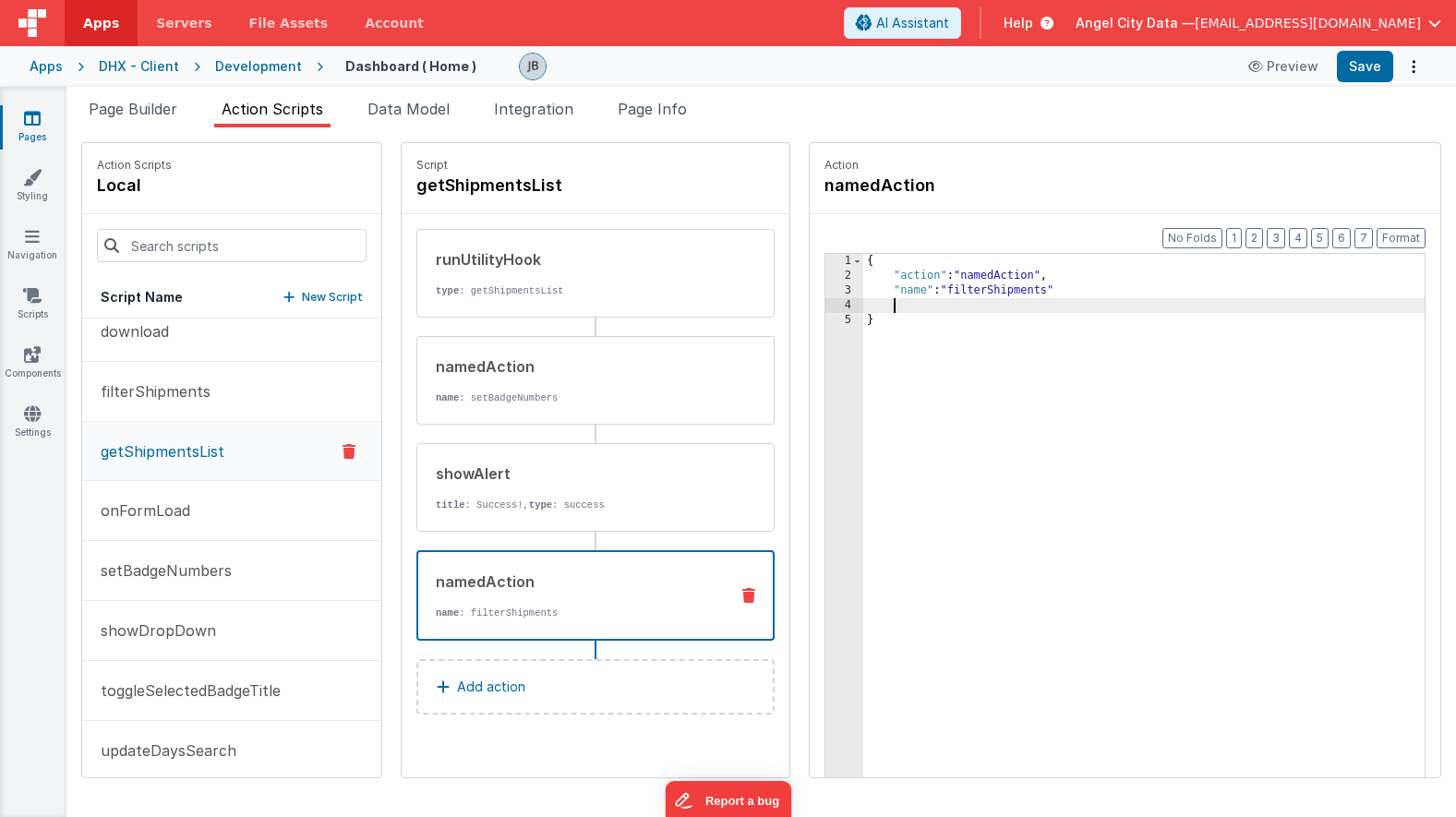
click at [1021, 322] on div "{ "action" : "namedAction" , "name" : "filterShipments" }" at bounding box center [1166, 559] width 607 height 611
click at [996, 320] on div "{ "action" : "namedAction" , "name" : "filterShipments" }" at bounding box center [1166, 559] width 607 height 611
click at [981, 307] on div "{ "action" : "namedAction" , "name" : "filterShipments" }" at bounding box center [1166, 559] width 607 height 611
click at [919, 326] on div "{ "action" : "namedAction" , "name" : "filterShipments" "options" : { "field" :…" at bounding box center [1166, 559] width 607 height 611
click at [951, 310] on div "{ "action" : "namedAction" , "name" : "filterShipments" "options" : { "field" :…" at bounding box center [1166, 559] width 607 height 611
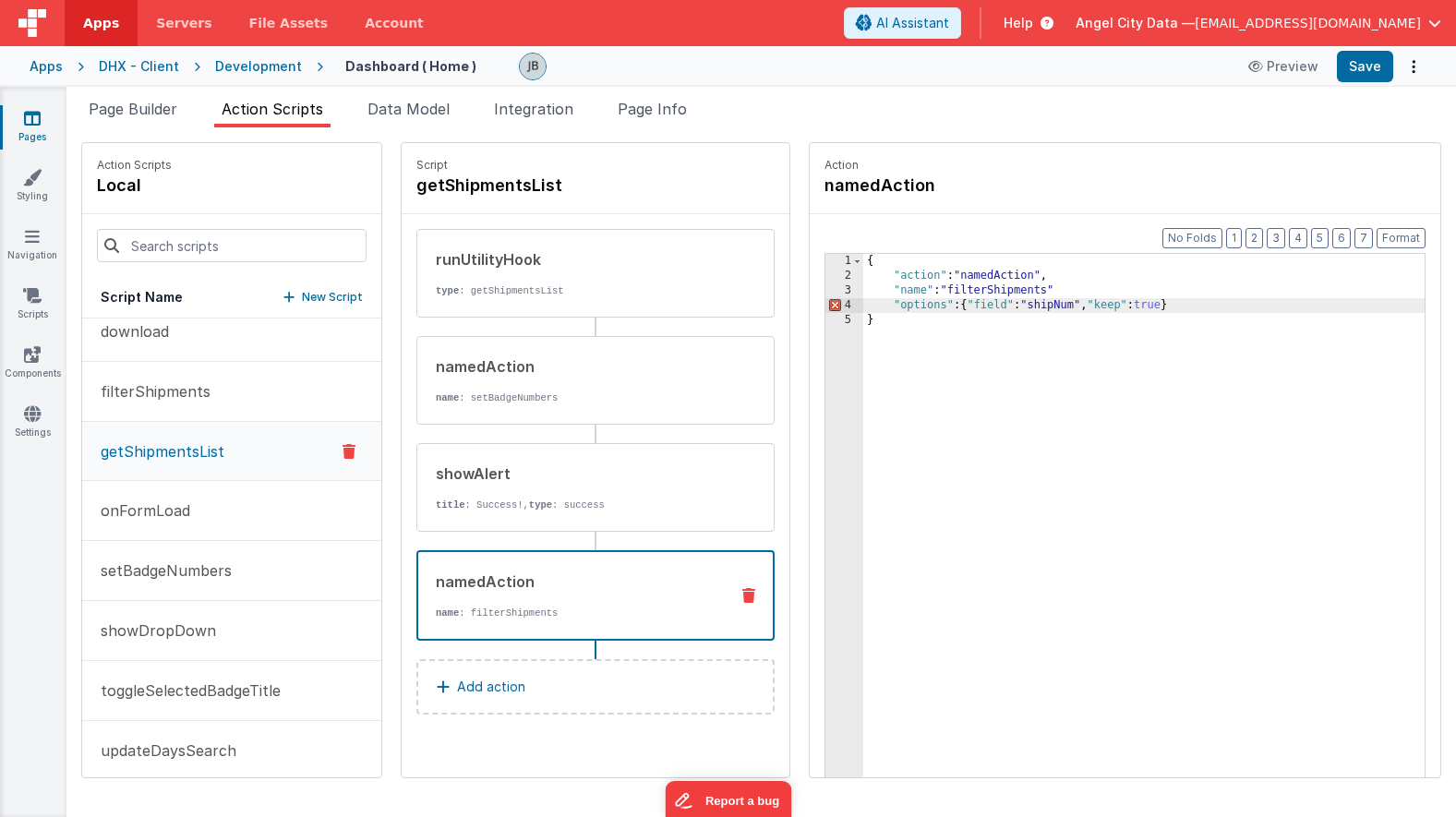
click at [1048, 295] on div "{ "action" : "namedAction" , "name" : "filterShipments" "options" : { "field" :…" at bounding box center [1166, 559] width 607 height 611
click at [1361, 71] on button "Save" at bounding box center [1365, 66] width 56 height 31
